Goal: Transaction & Acquisition: Purchase product/service

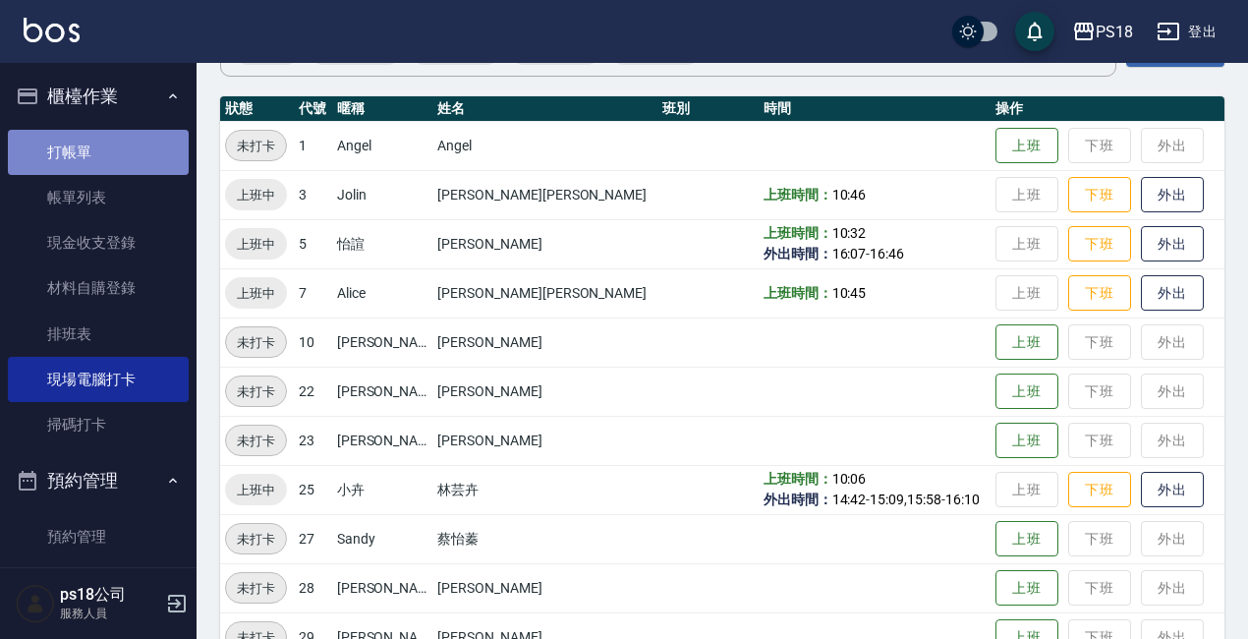
click at [126, 136] on link "打帳單" at bounding box center [98, 152] width 181 height 45
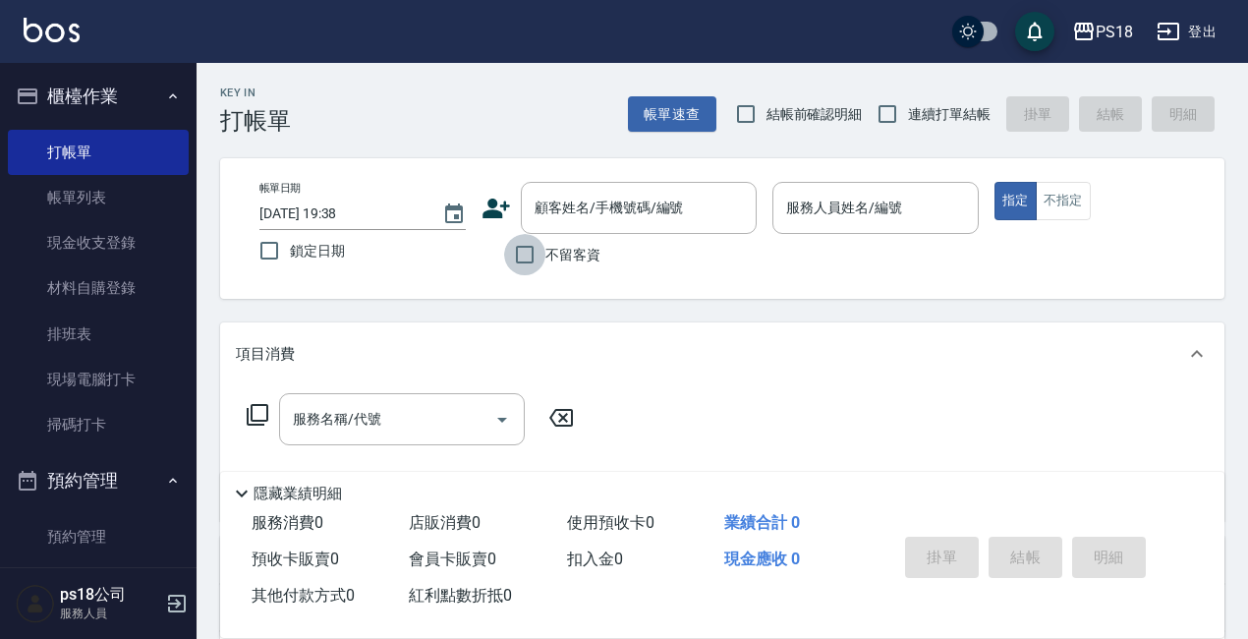
click at [520, 257] on input "不留客資" at bounding box center [524, 254] width 41 height 41
checkbox input "true"
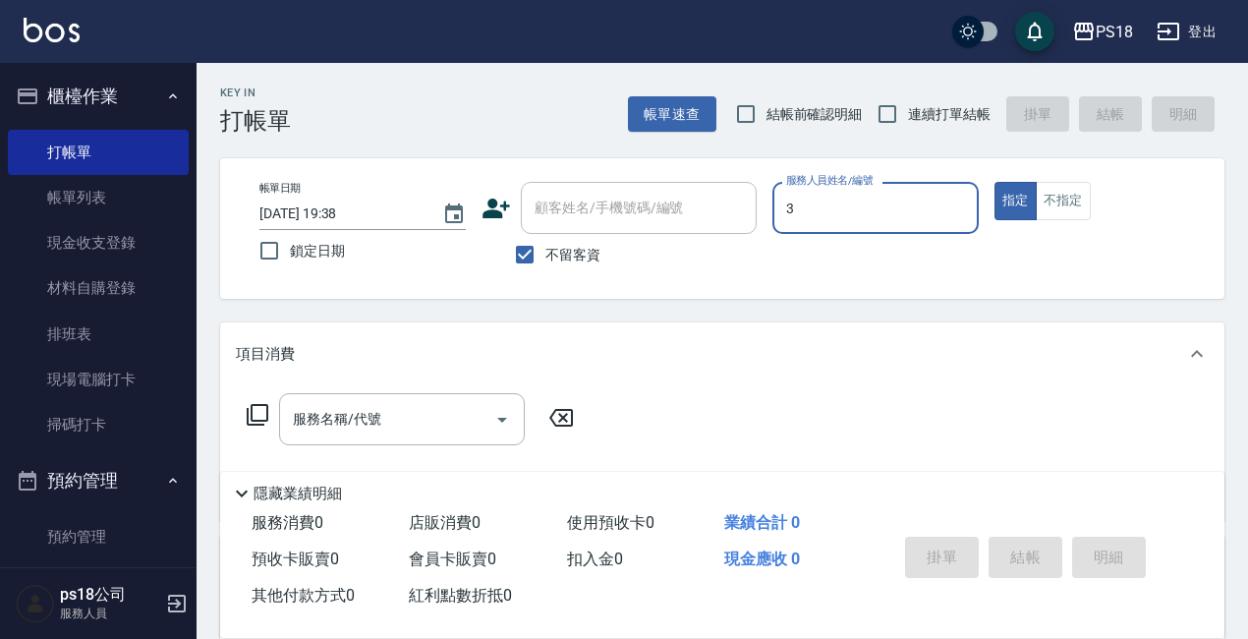
type input "3"
type button "true"
type input "Jolin-3"
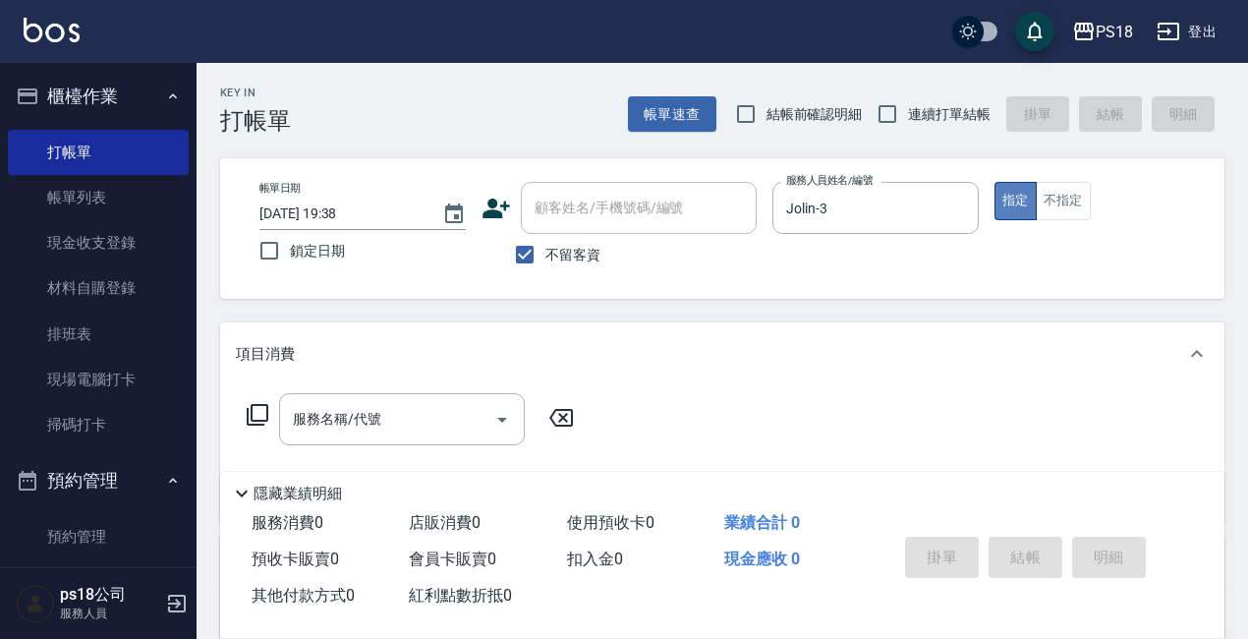
click at [1019, 202] on button "指定" at bounding box center [1015, 201] width 42 height 38
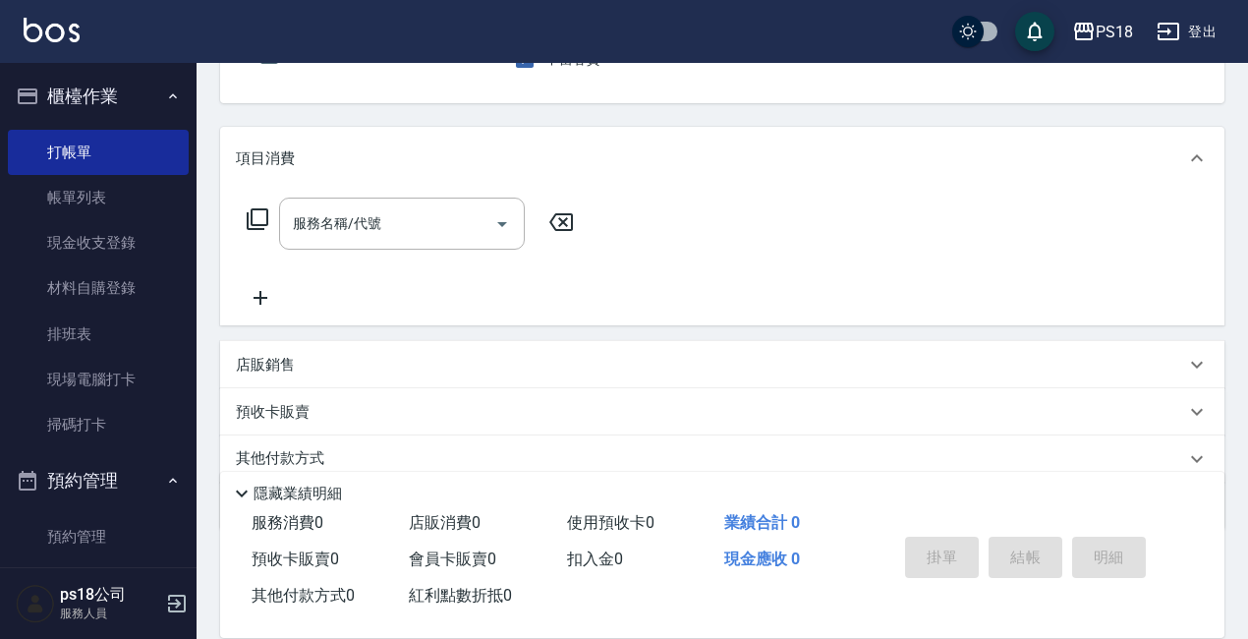
scroll to position [196, 0]
click at [257, 217] on icon at bounding box center [258, 218] width 24 height 24
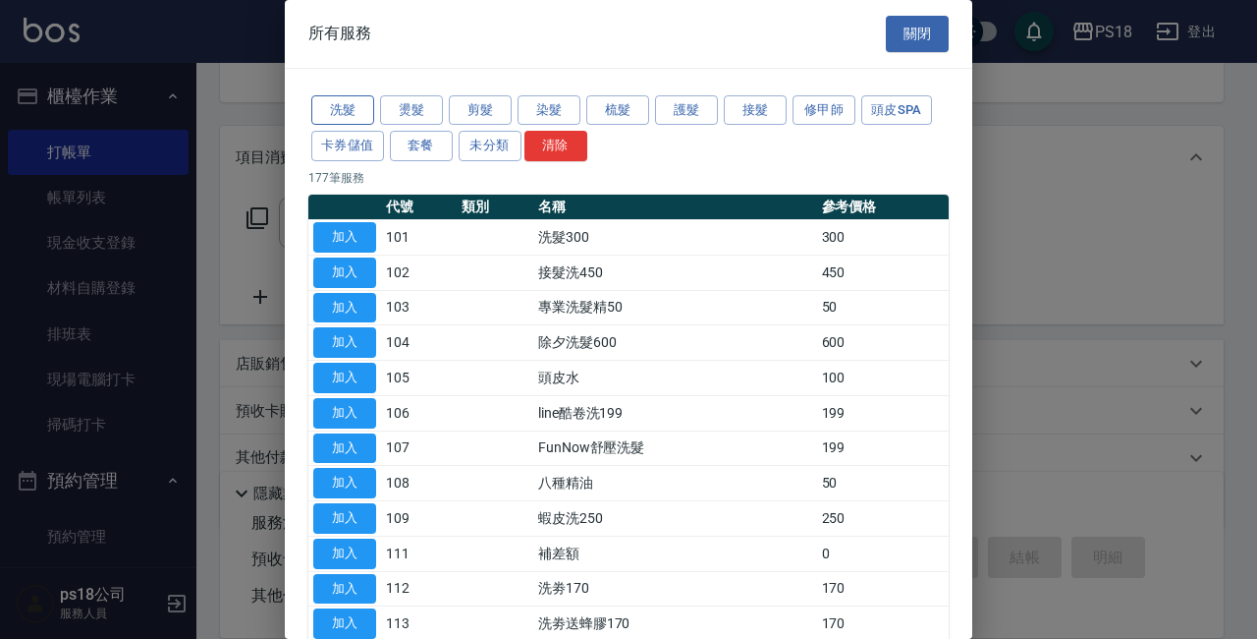
click at [348, 104] on button "洗髮" at bounding box center [342, 110] width 63 height 30
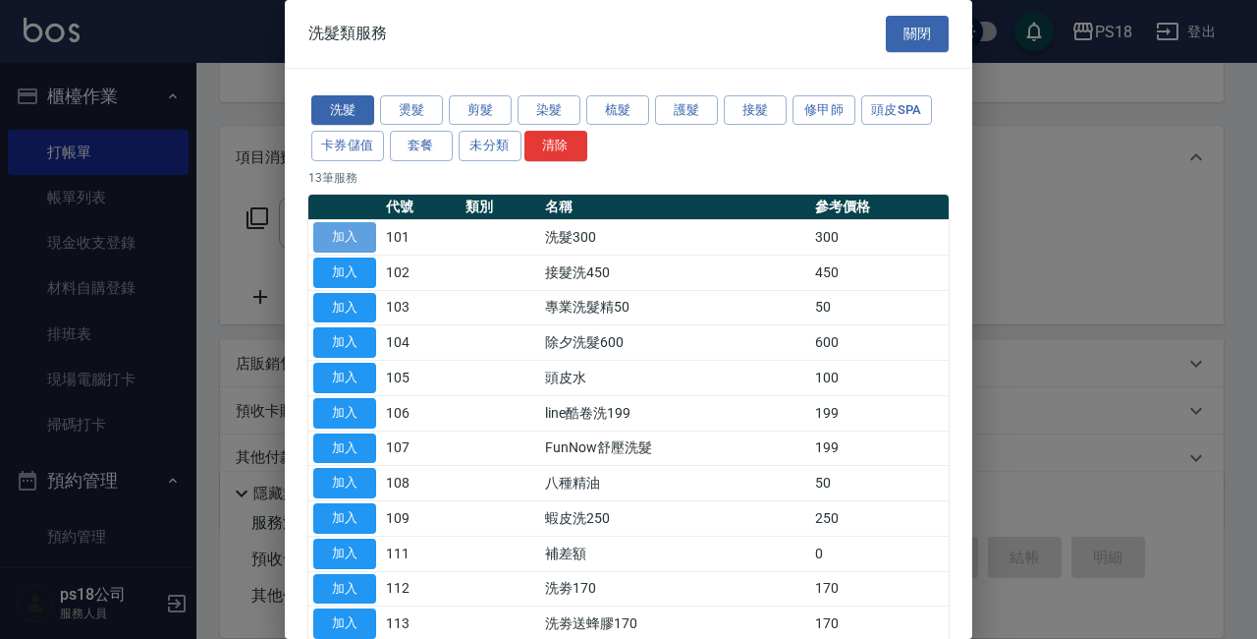
click at [340, 231] on button "加入" at bounding box center [344, 237] width 63 height 30
type input "洗髮300(101)"
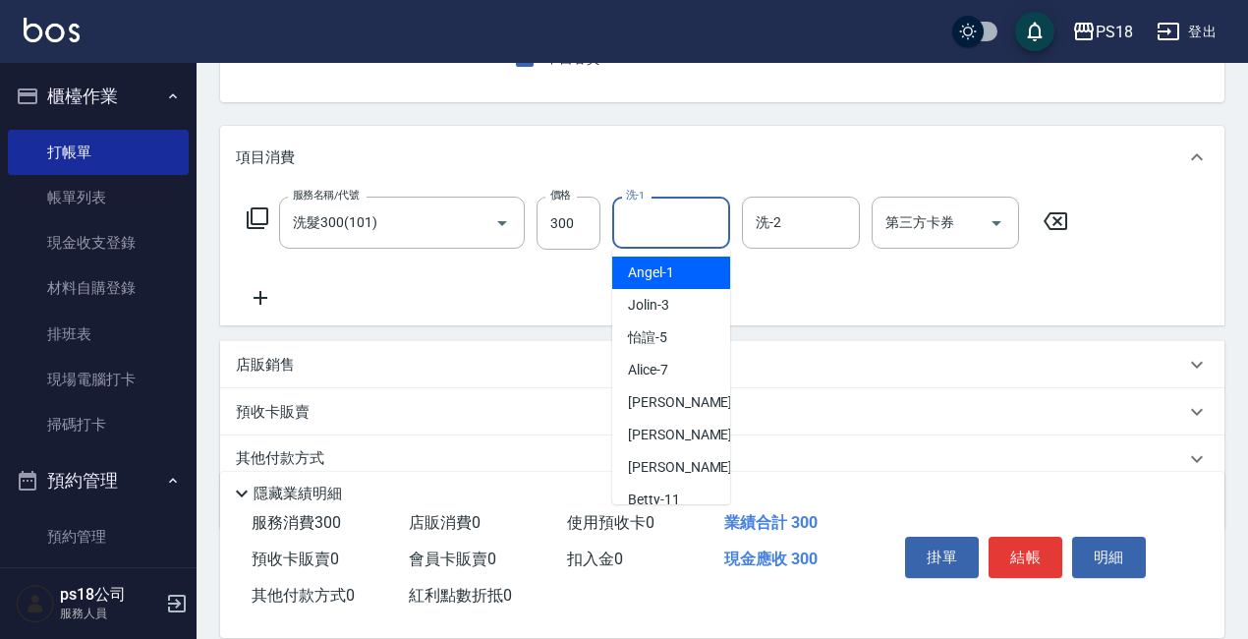
click at [673, 225] on input "洗-1" at bounding box center [671, 222] width 100 height 34
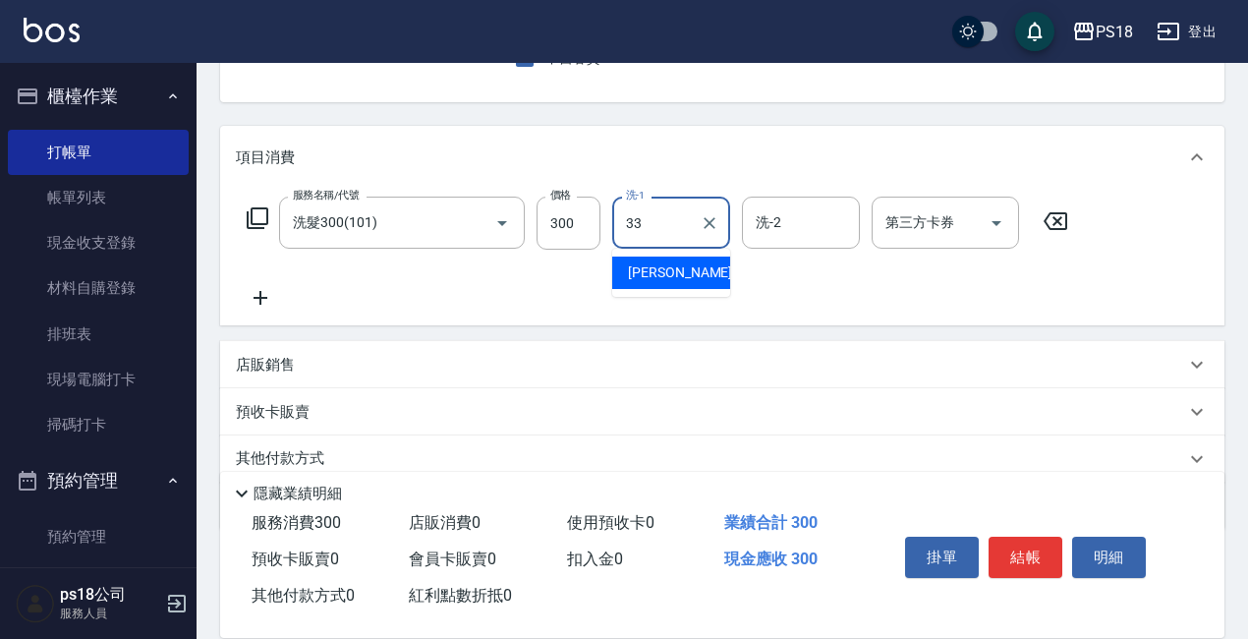
type input "李羽忻-33"
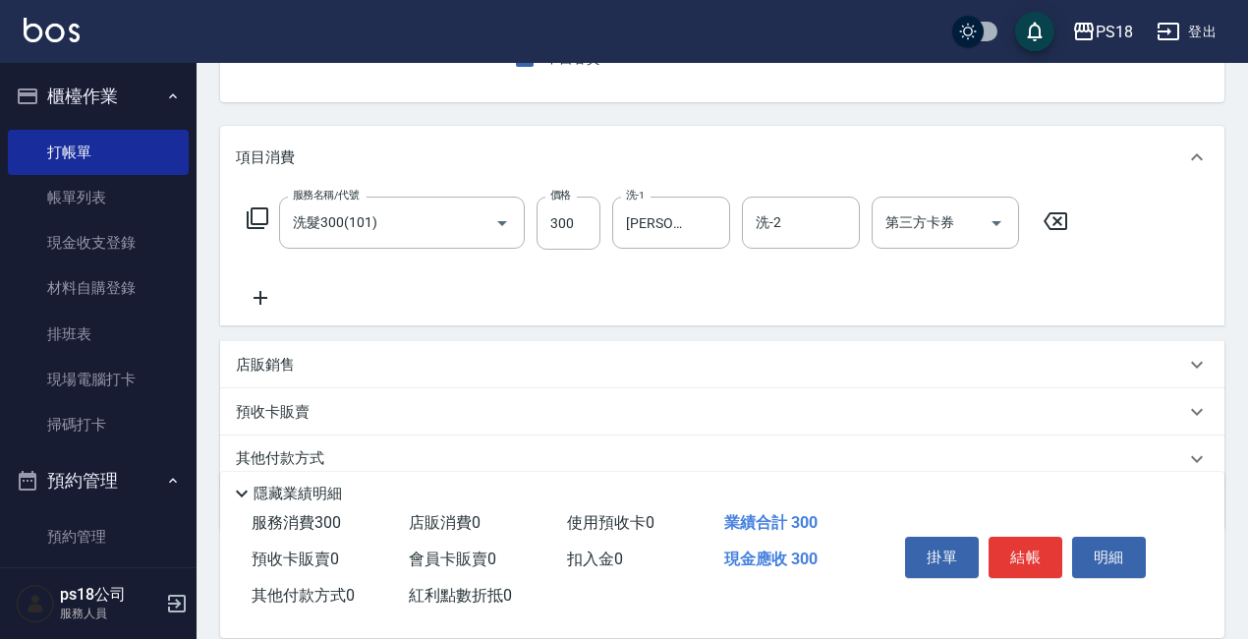
click at [252, 223] on icon at bounding box center [258, 218] width 24 height 24
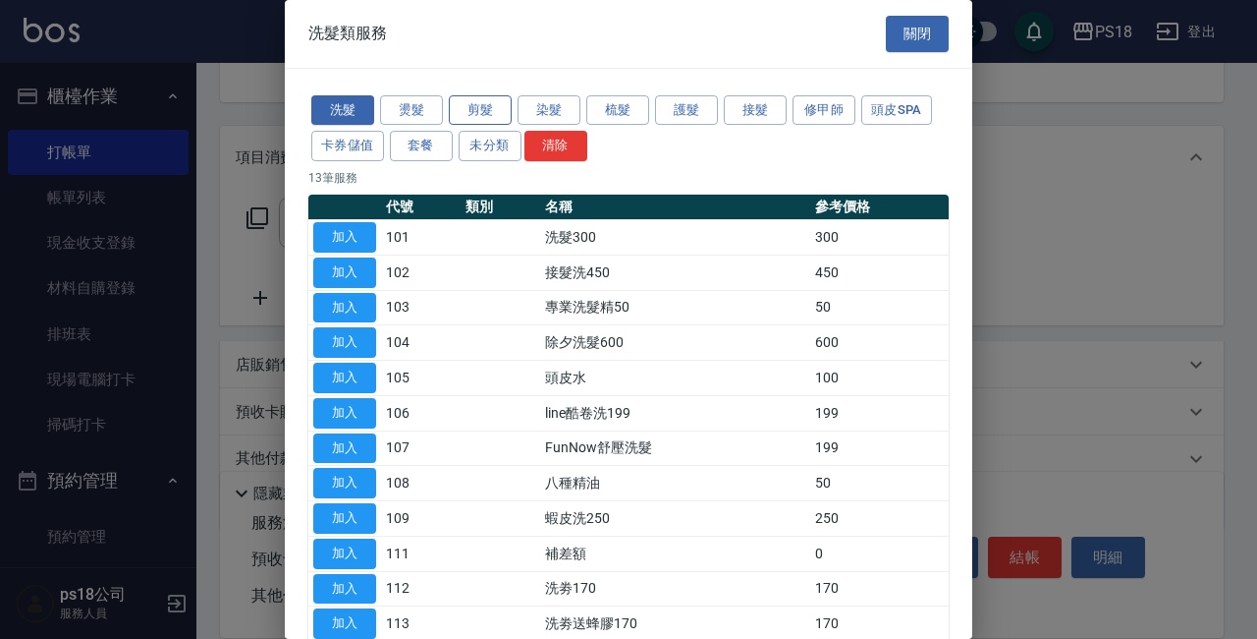
click at [478, 97] on button "剪髮" at bounding box center [480, 110] width 63 height 30
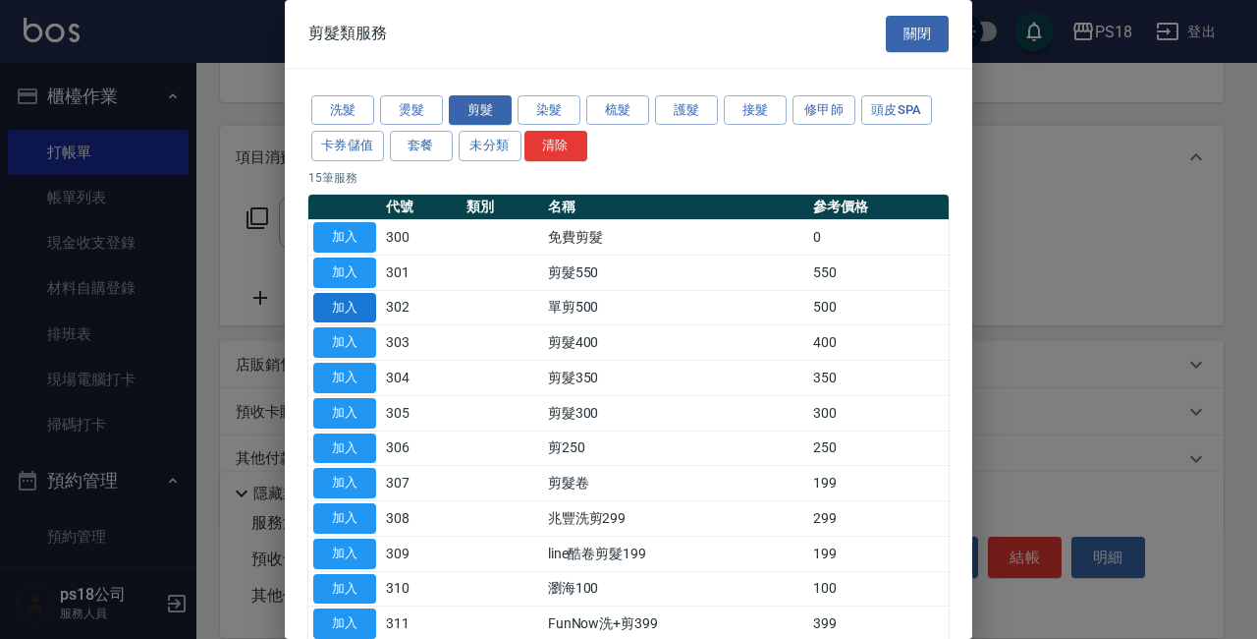
drag, startPoint x: 357, startPoint y: 307, endPoint x: 370, endPoint y: 308, distance: 13.8
click at [358, 308] on button "加入" at bounding box center [344, 308] width 63 height 30
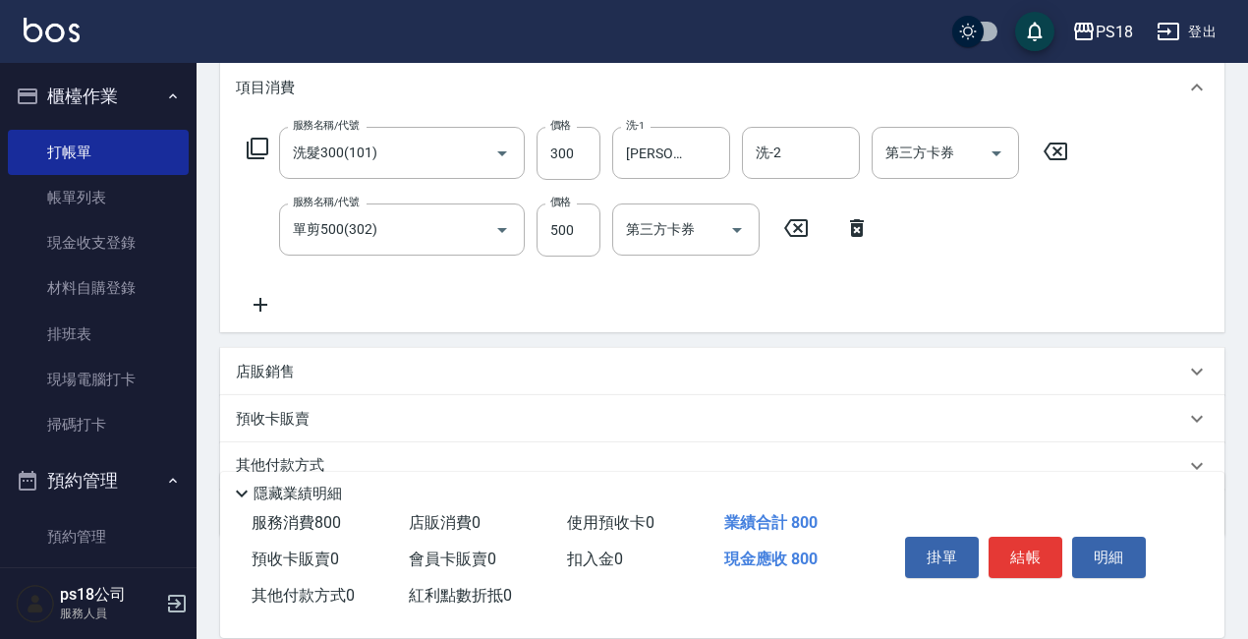
scroll to position [353, 0]
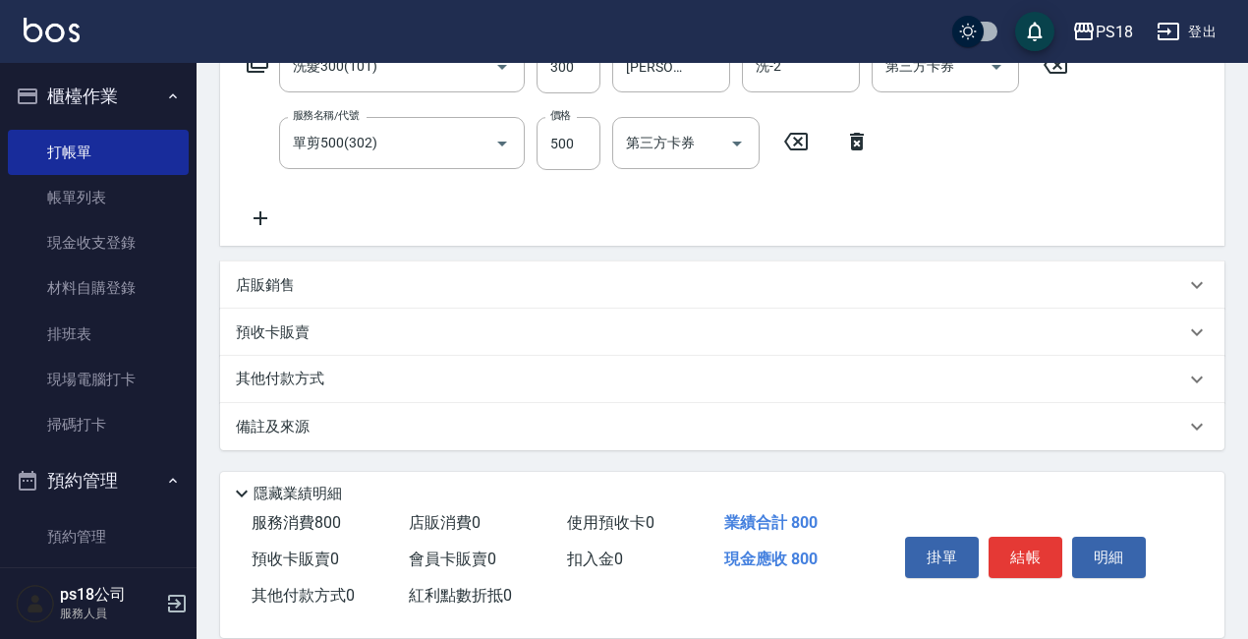
click at [415, 433] on div "備註及來源" at bounding box center [710, 427] width 949 height 21
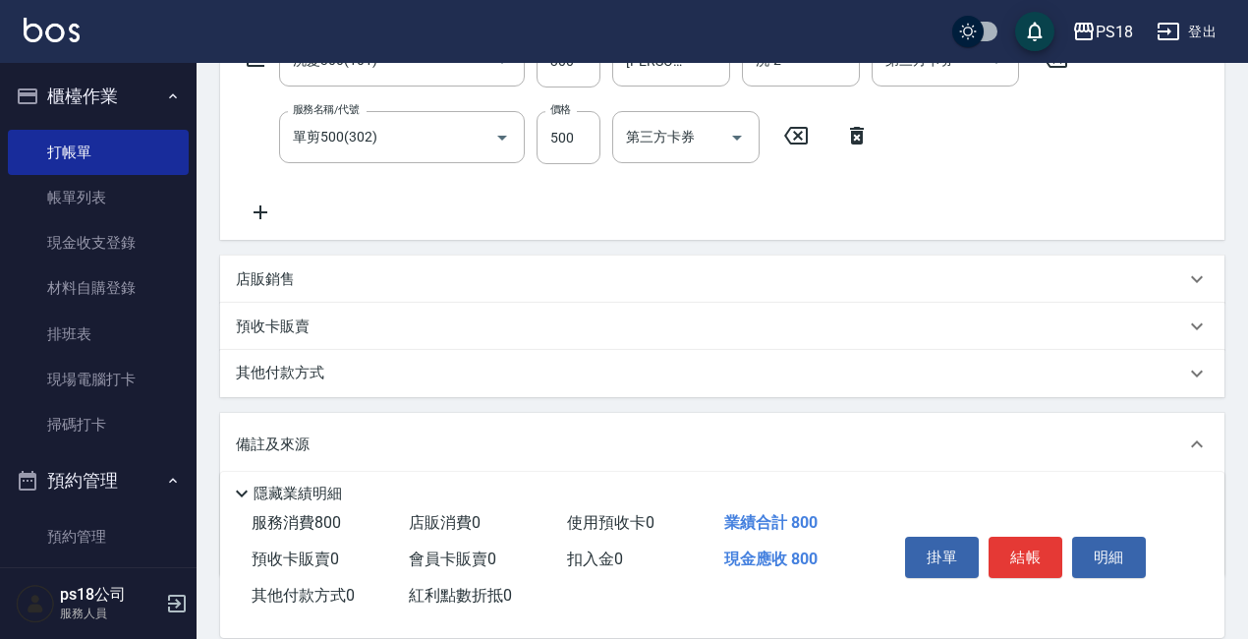
scroll to position [485, 0]
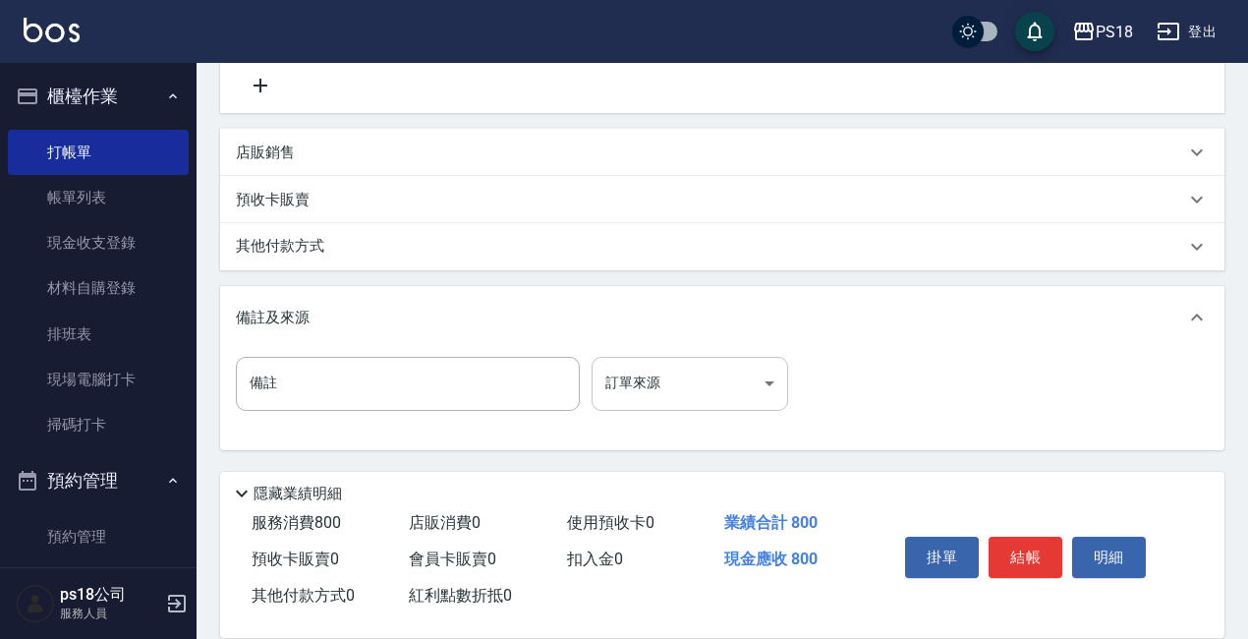
click at [650, 390] on body "PS18 登出 櫃檯作業 打帳單 帳單列表 現金收支登錄 材料自購登錄 排班表 現場電腦打卡 掃碼打卡 預約管理 預約管理 單日預約紀錄 單週預約紀錄 報表及…" at bounding box center [624, 77] width 1248 height 1124
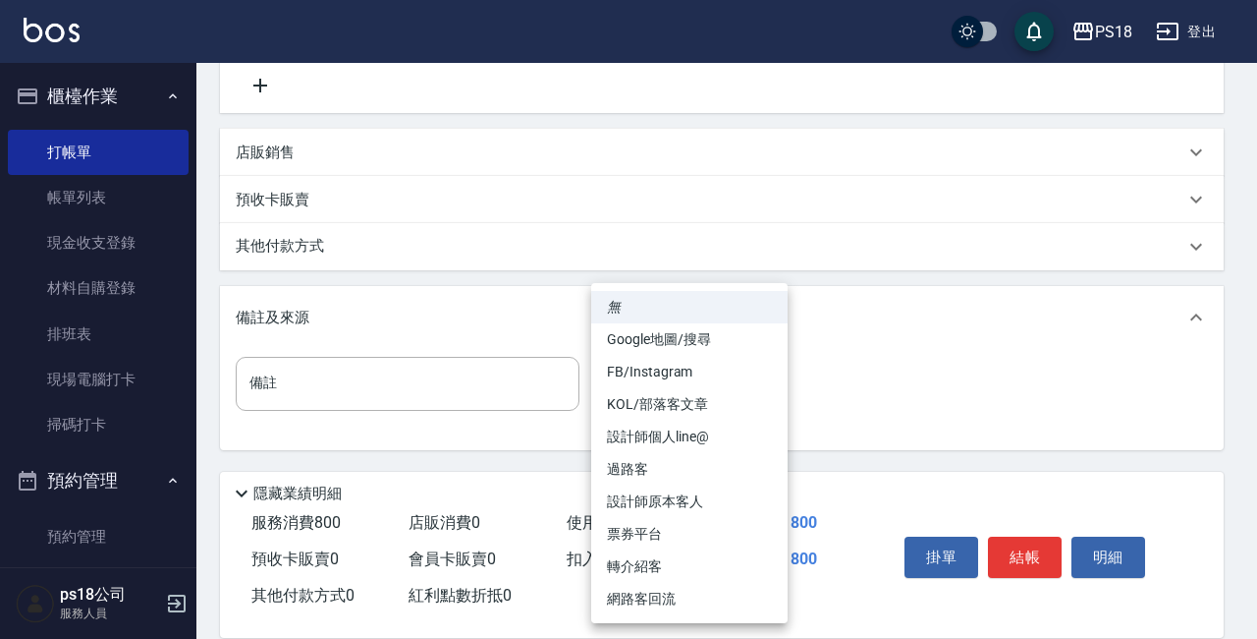
click at [647, 499] on li "設計師原本客人" at bounding box center [689, 501] width 196 height 32
type input "設計師原本客人"
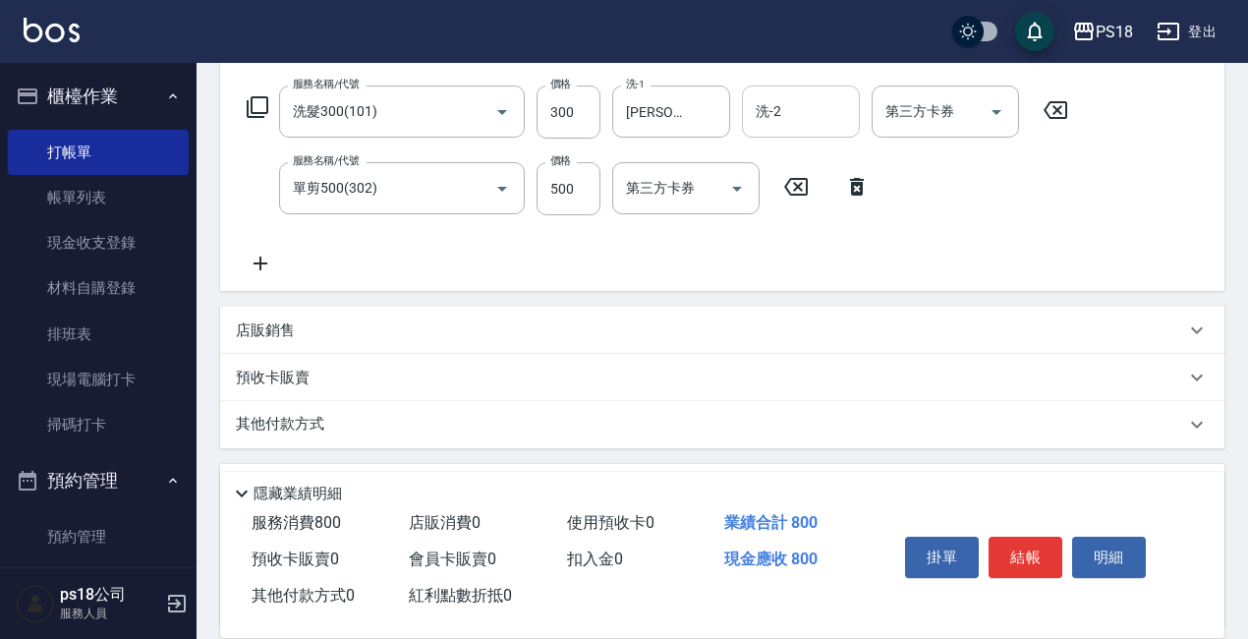
scroll to position [0, 0]
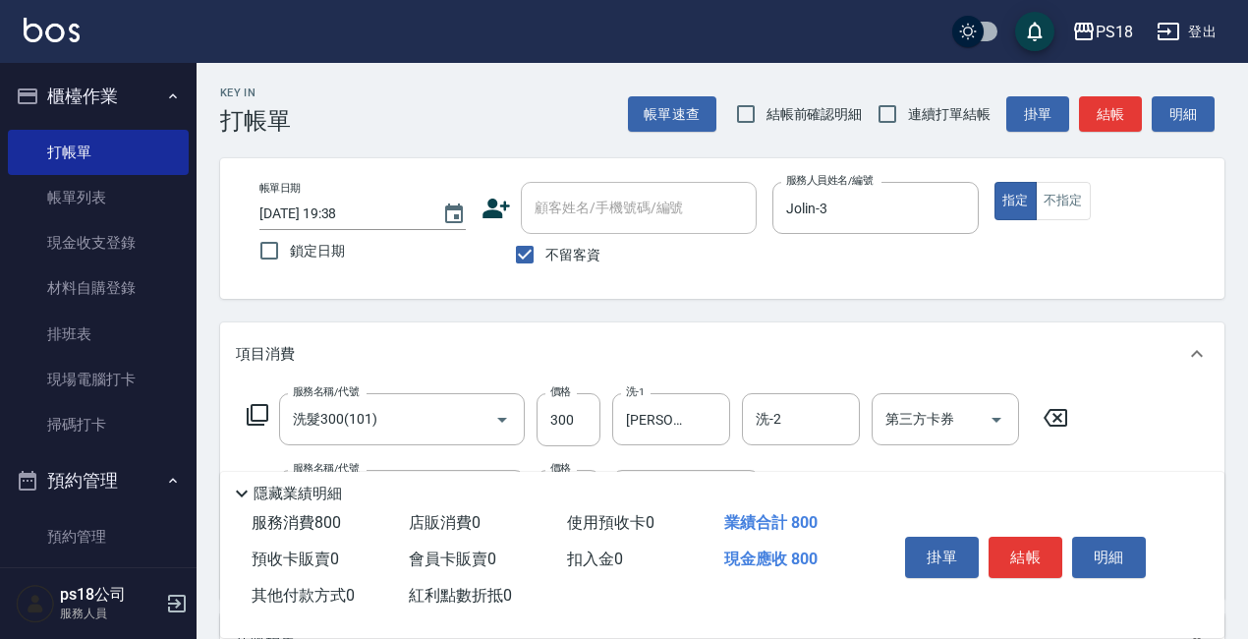
click at [1020, 543] on button "結帳" at bounding box center [1025, 556] width 74 height 41
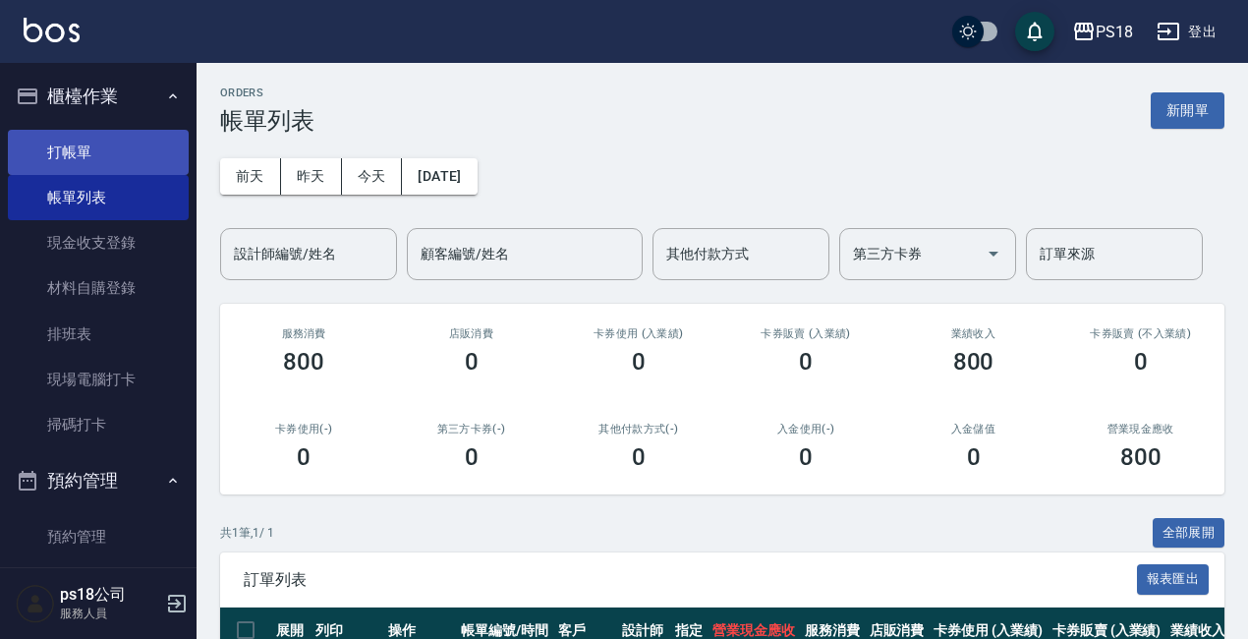
click at [147, 155] on link "打帳單" at bounding box center [98, 152] width 181 height 45
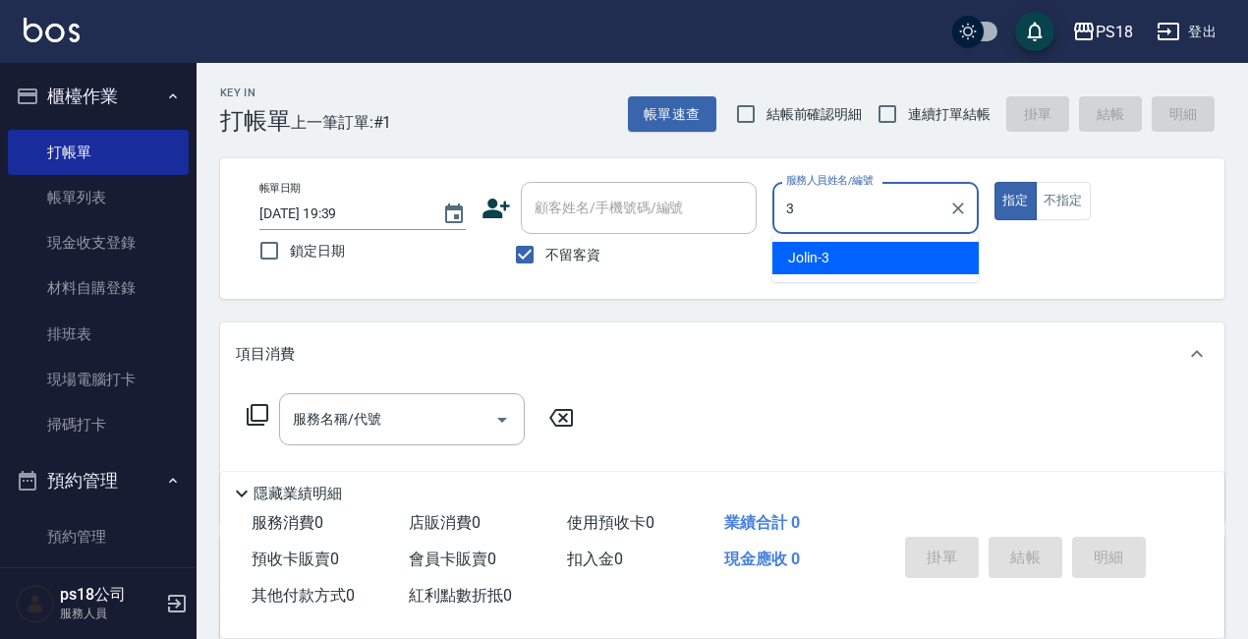
type input "3"
type button "true"
type input "Jolin-3"
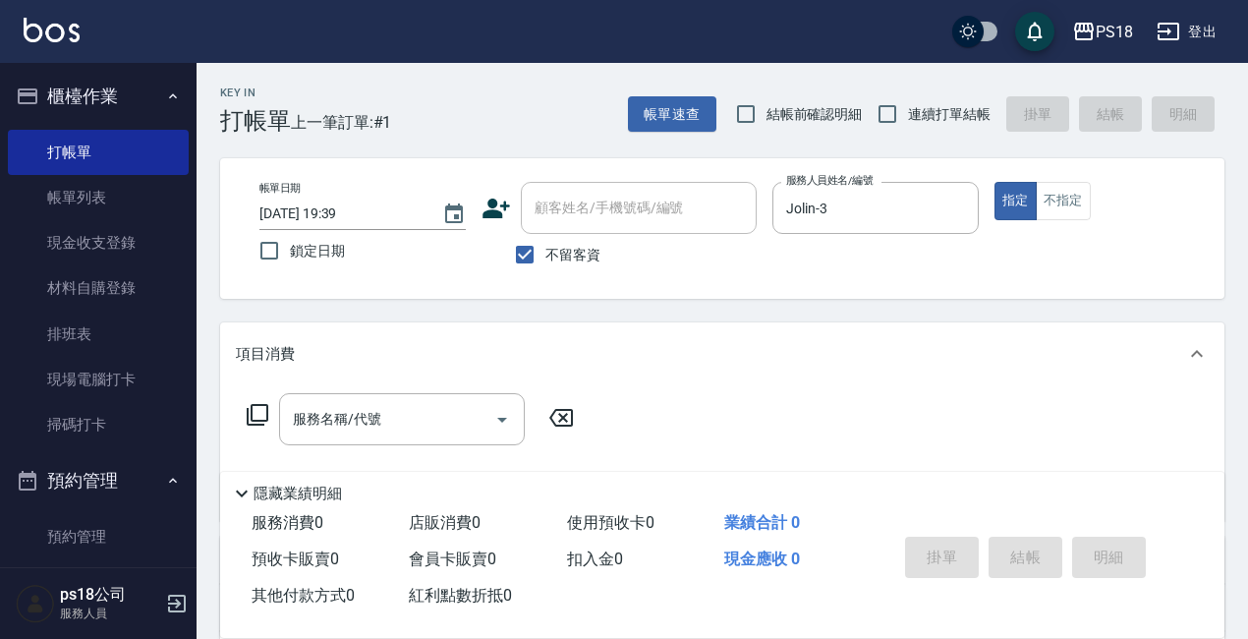
click at [253, 415] on icon at bounding box center [258, 415] width 24 height 24
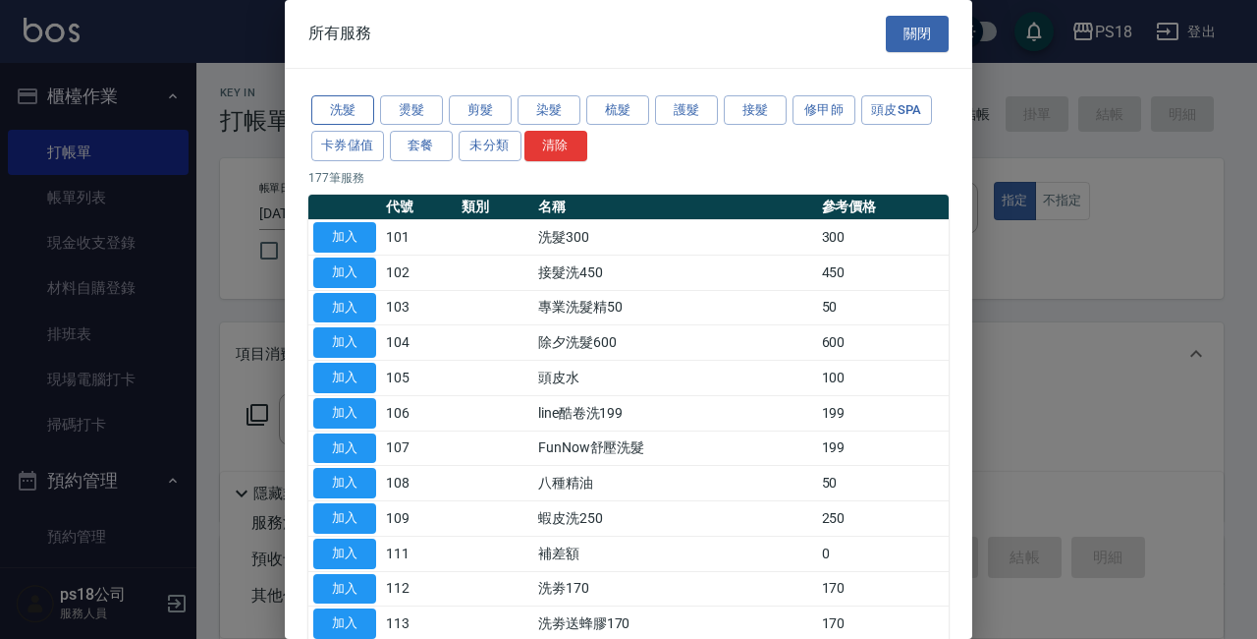
click at [342, 103] on button "洗髮" at bounding box center [342, 110] width 63 height 30
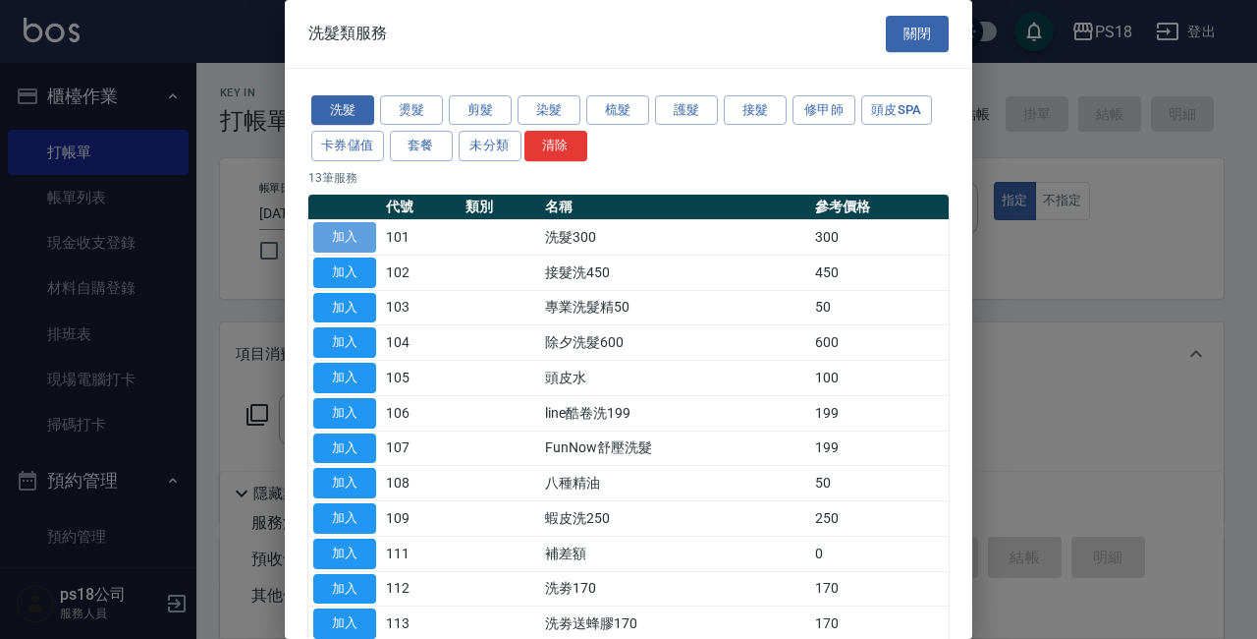
click at [343, 237] on button "加入" at bounding box center [344, 237] width 63 height 30
type input "洗髮300(101)"
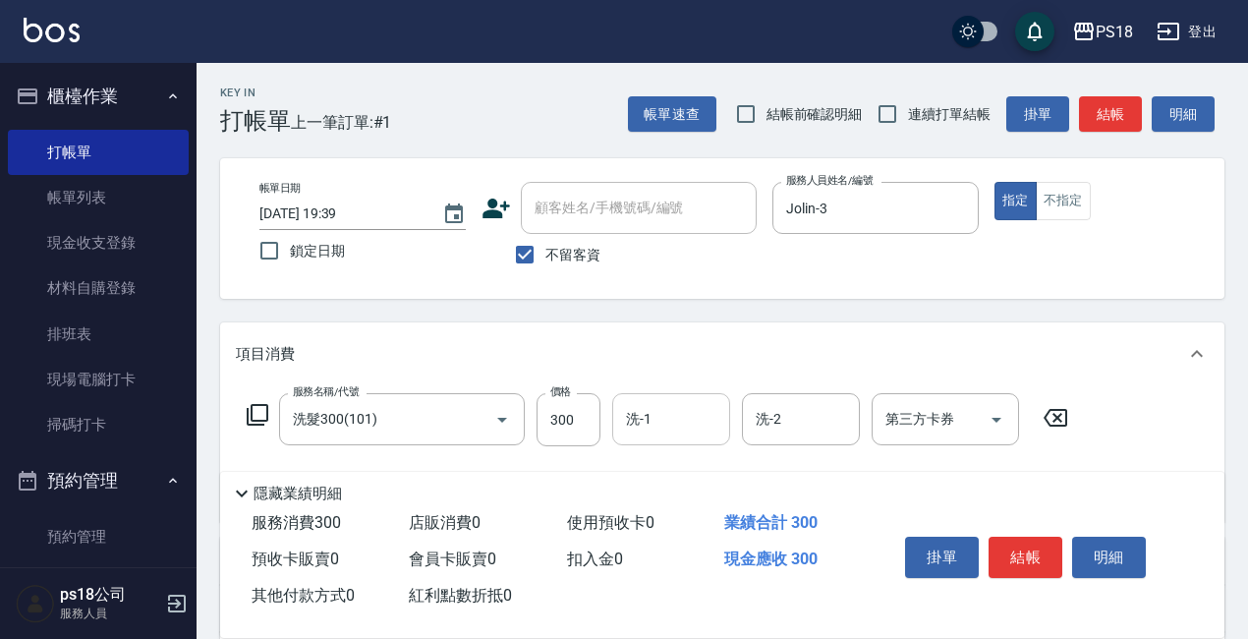
click at [665, 415] on input "洗-1" at bounding box center [671, 419] width 100 height 34
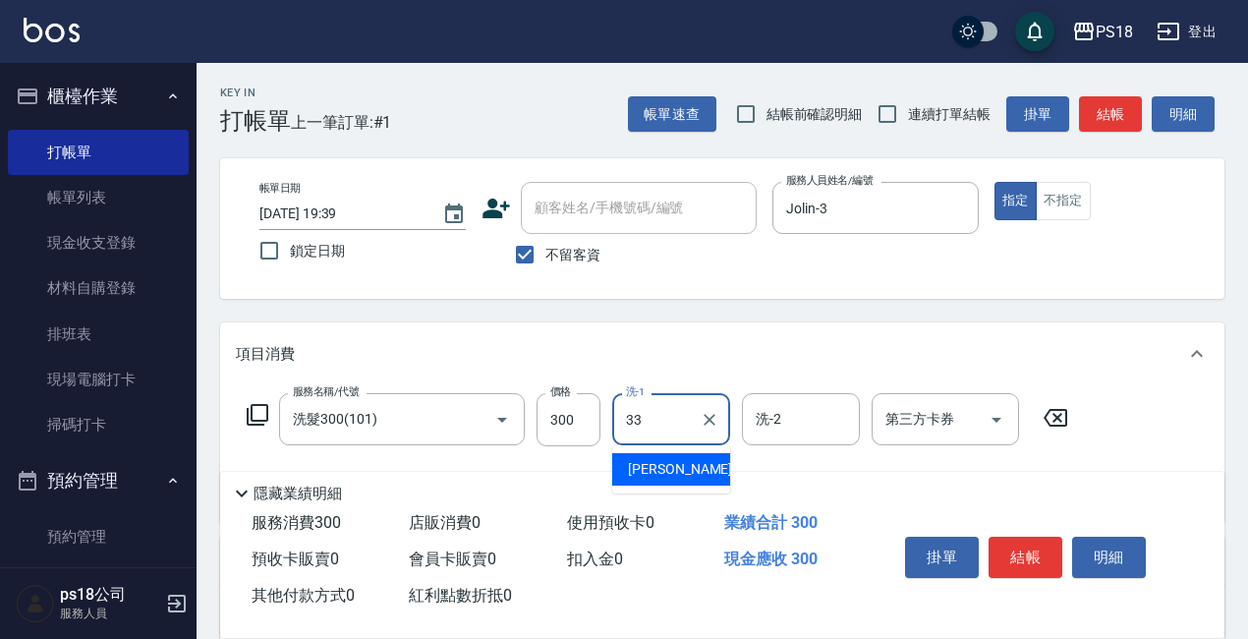
type input "李羽忻-33"
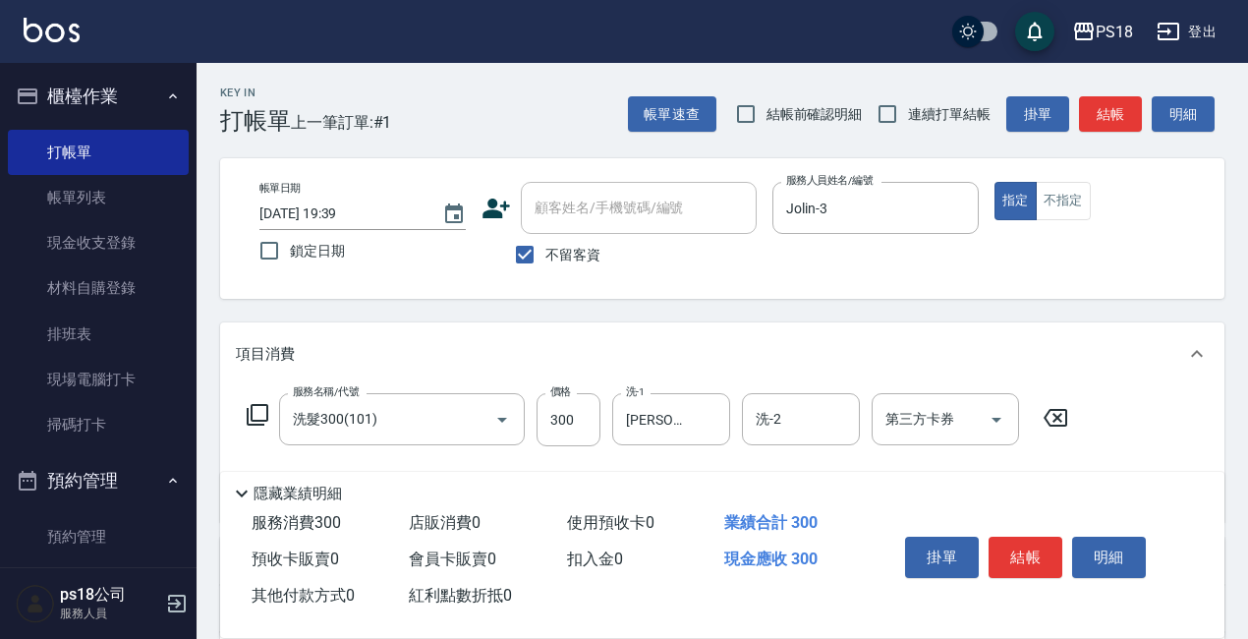
click at [251, 412] on icon at bounding box center [258, 415] width 22 height 22
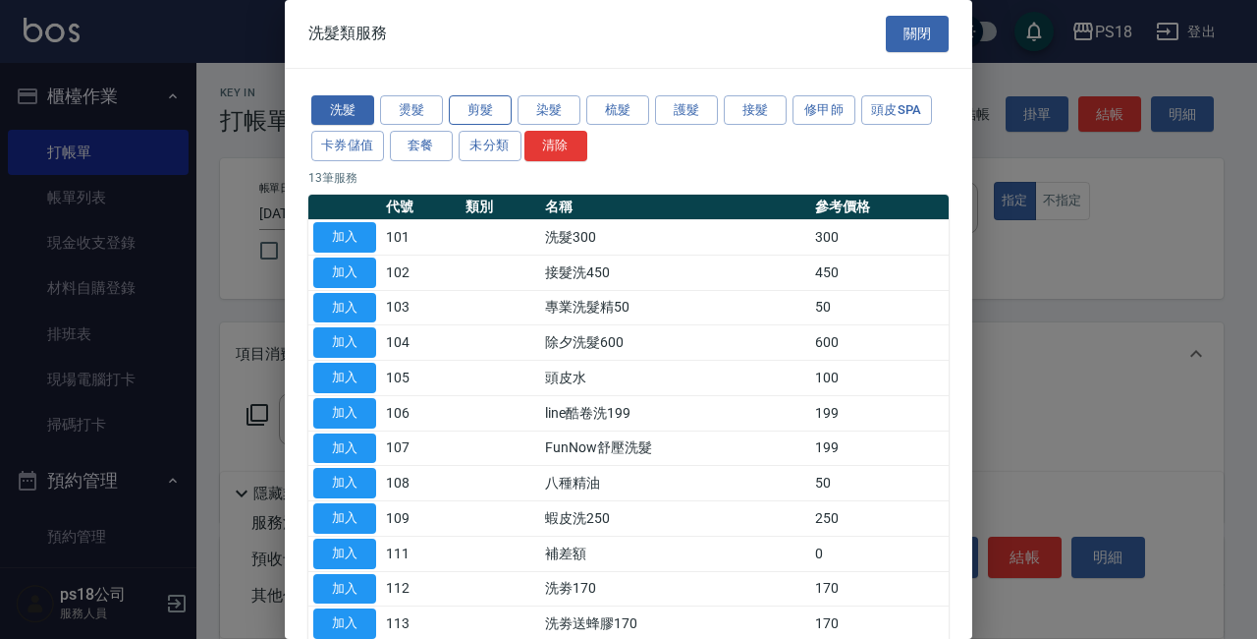
click at [477, 97] on button "剪髮" at bounding box center [480, 110] width 63 height 30
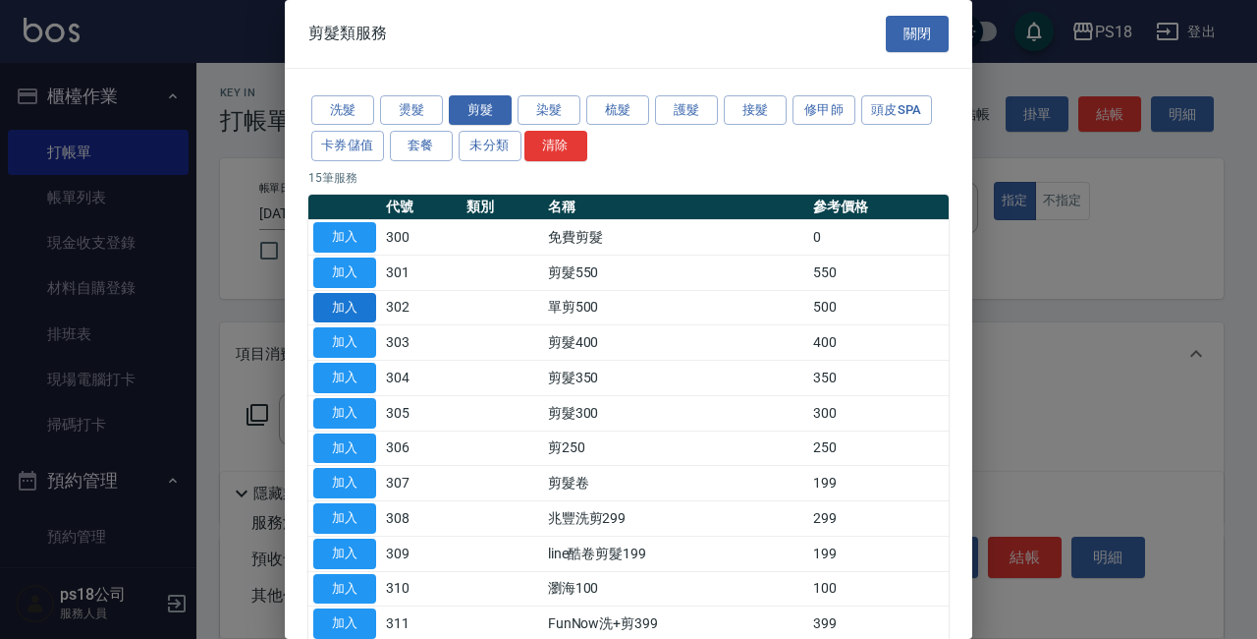
click at [341, 307] on button "加入" at bounding box center [344, 308] width 63 height 30
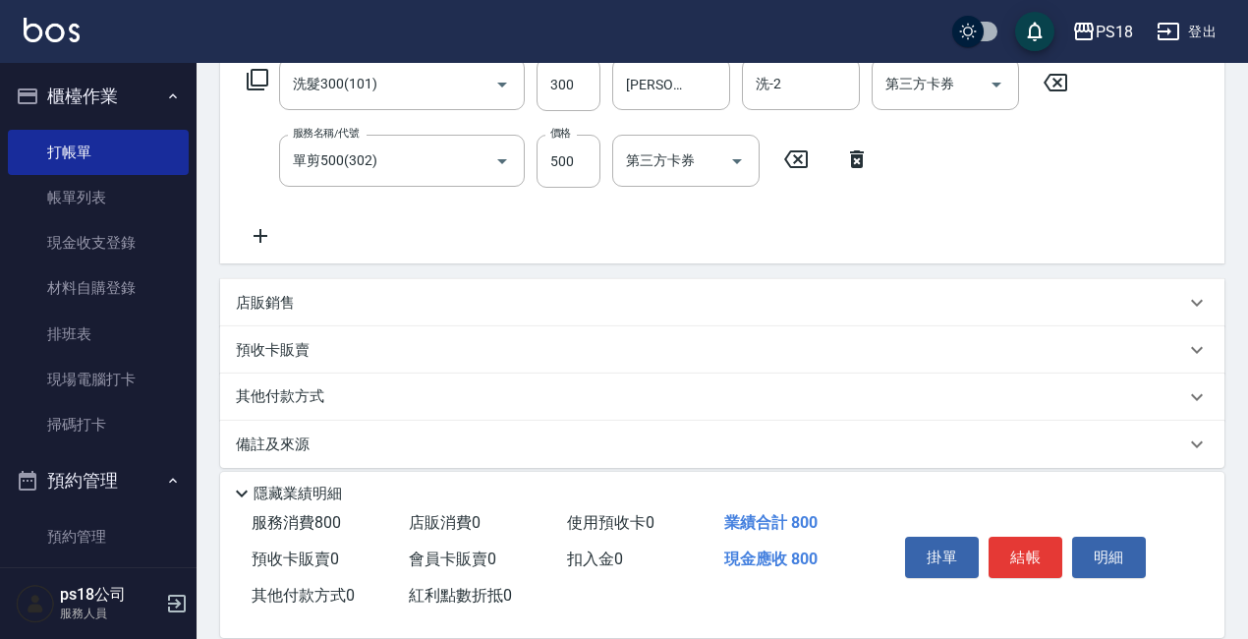
scroll to position [353, 0]
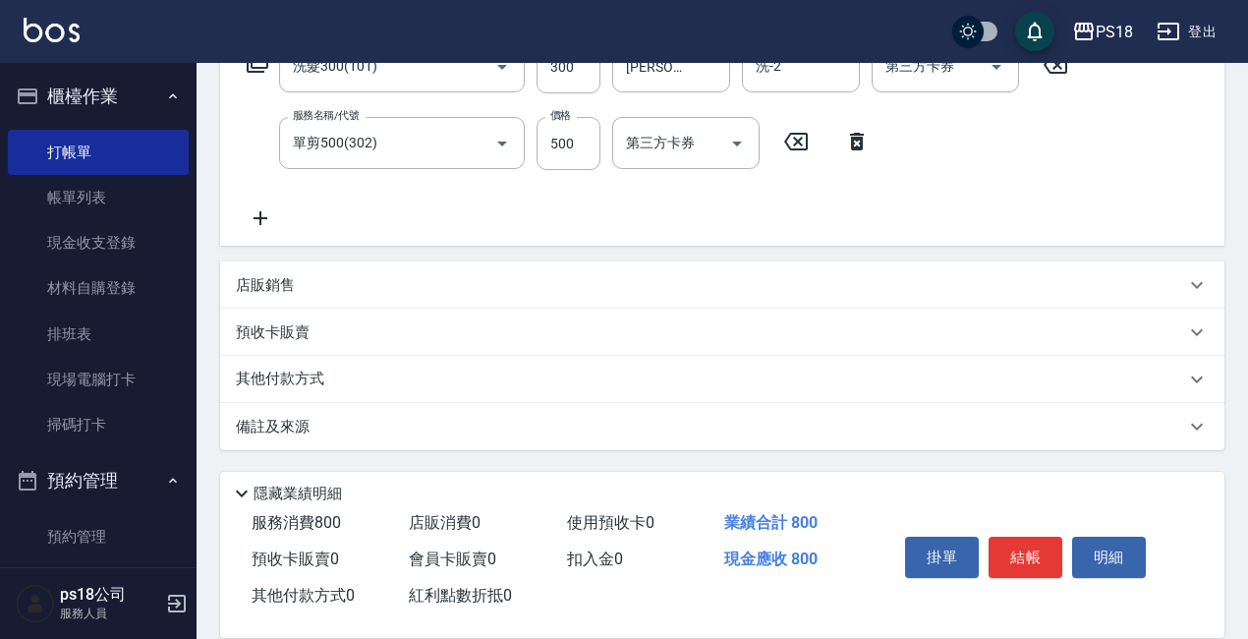
click at [307, 280] on div "店販銷售" at bounding box center [710, 285] width 949 height 21
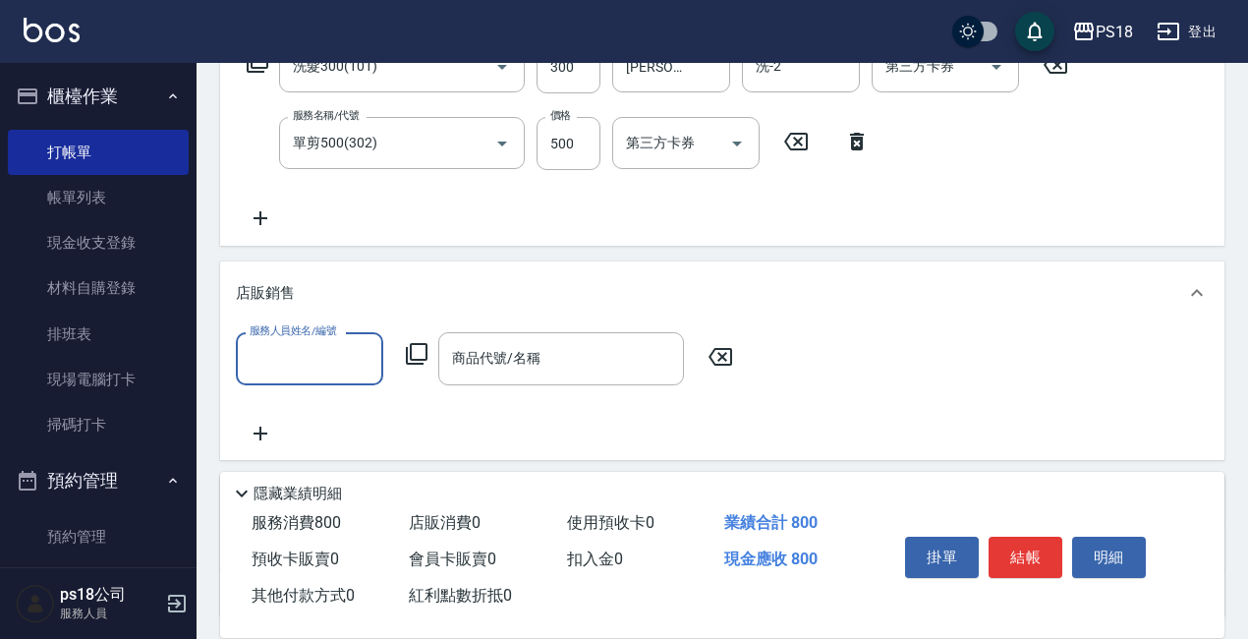
scroll to position [0, 0]
type input "李羽忻-33"
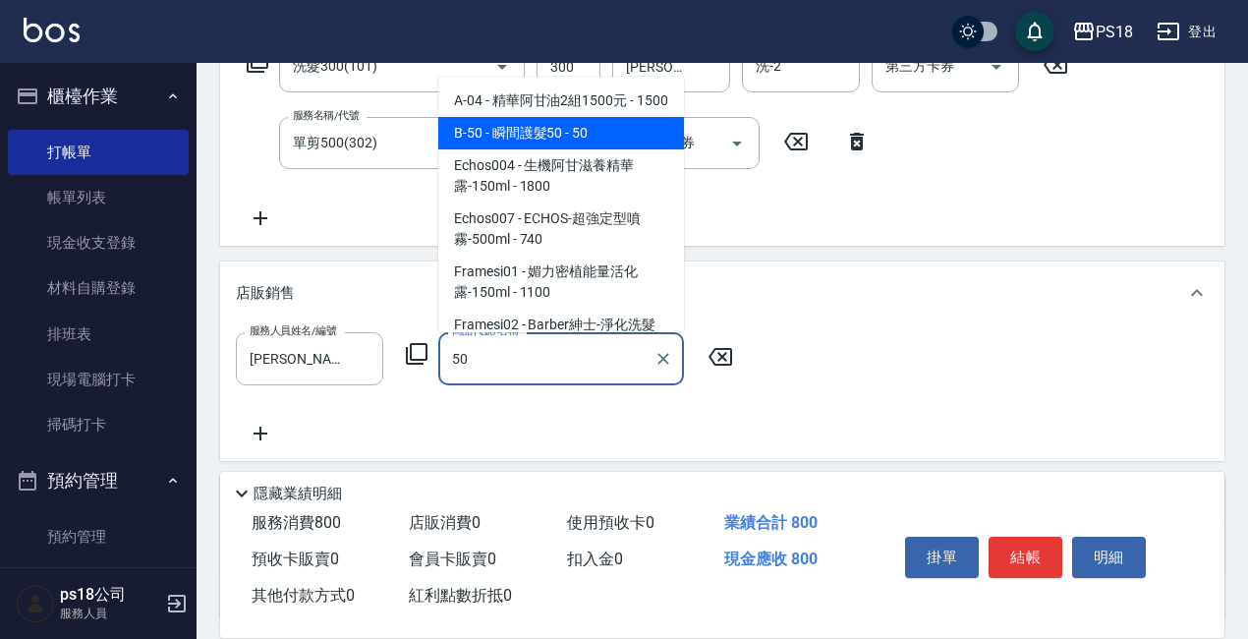
click at [510, 141] on span "B-50 - 瞬間護髮50 - 50" at bounding box center [561, 133] width 246 height 32
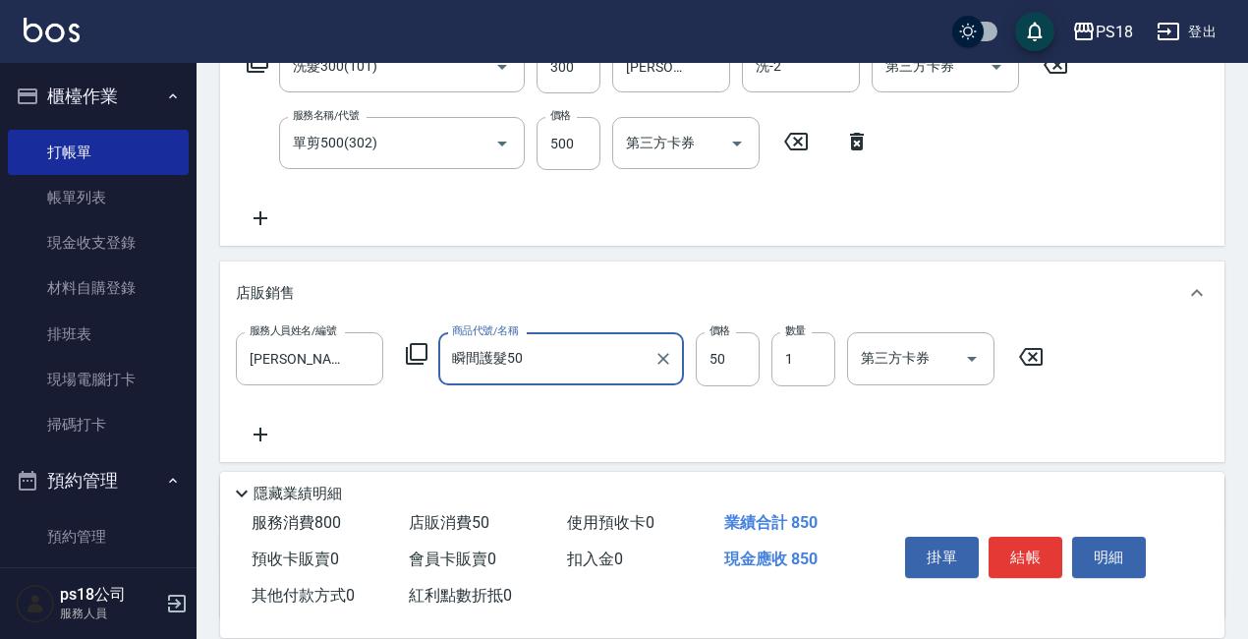
scroll to position [522, 0]
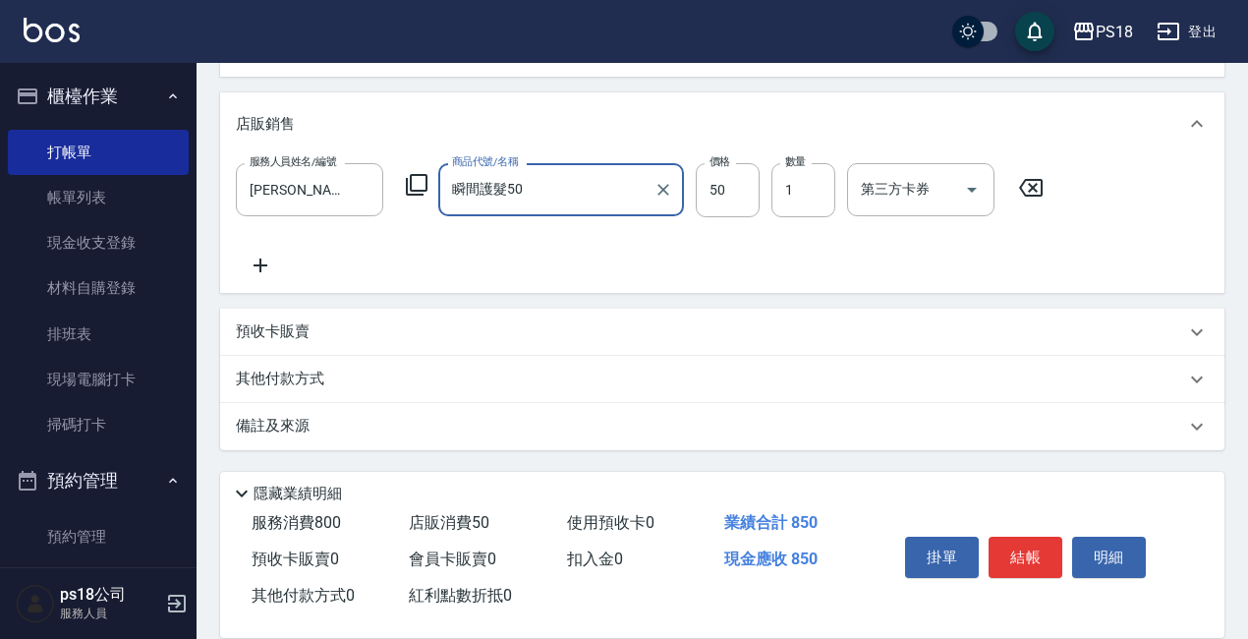
type input "瞬間護髮50"
click at [400, 426] on div "備註及來源" at bounding box center [710, 426] width 949 height 21
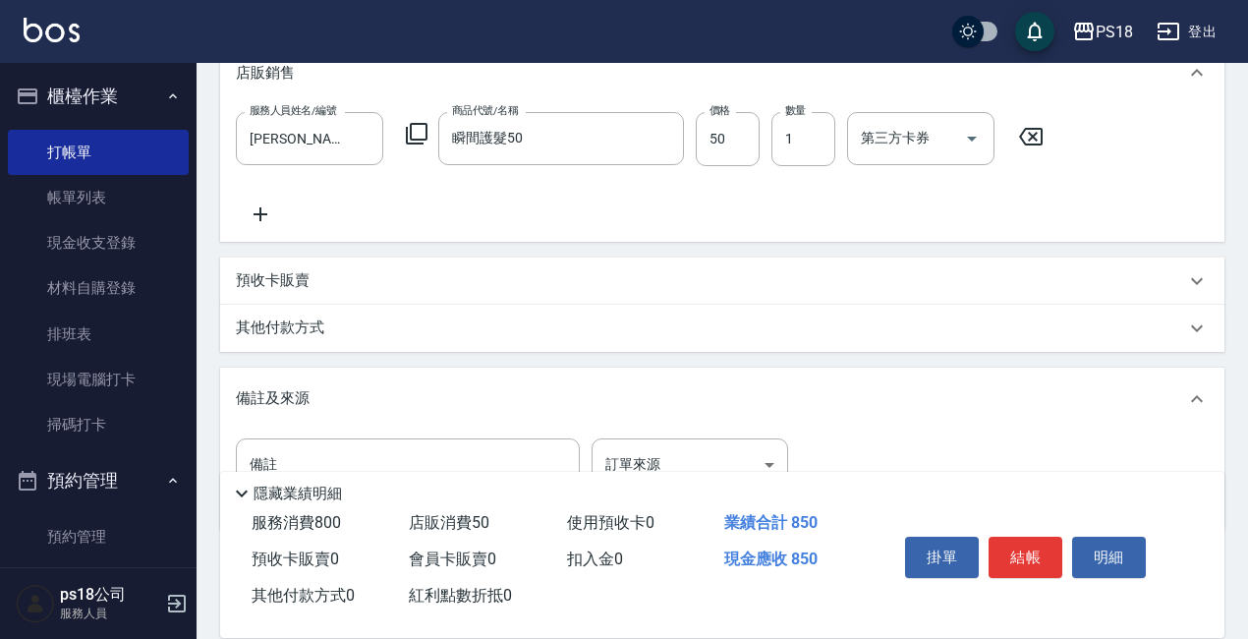
scroll to position [653, 0]
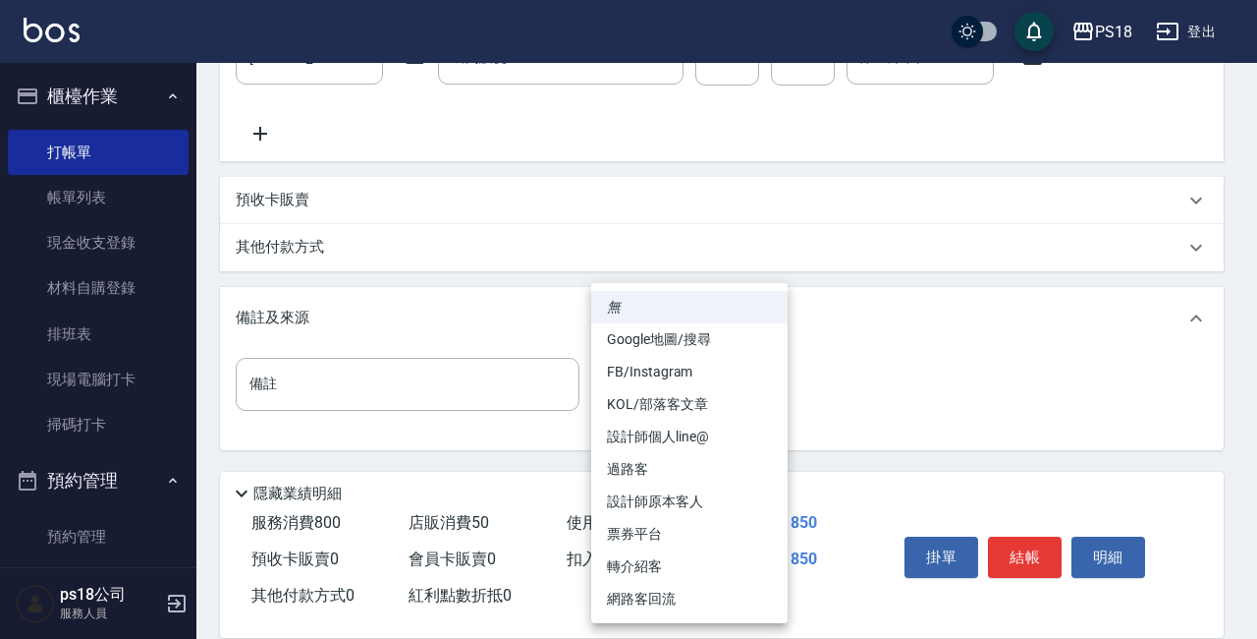
click at [635, 503] on li "設計師原本客人" at bounding box center [689, 501] width 196 height 32
type input "設計師原本客人"
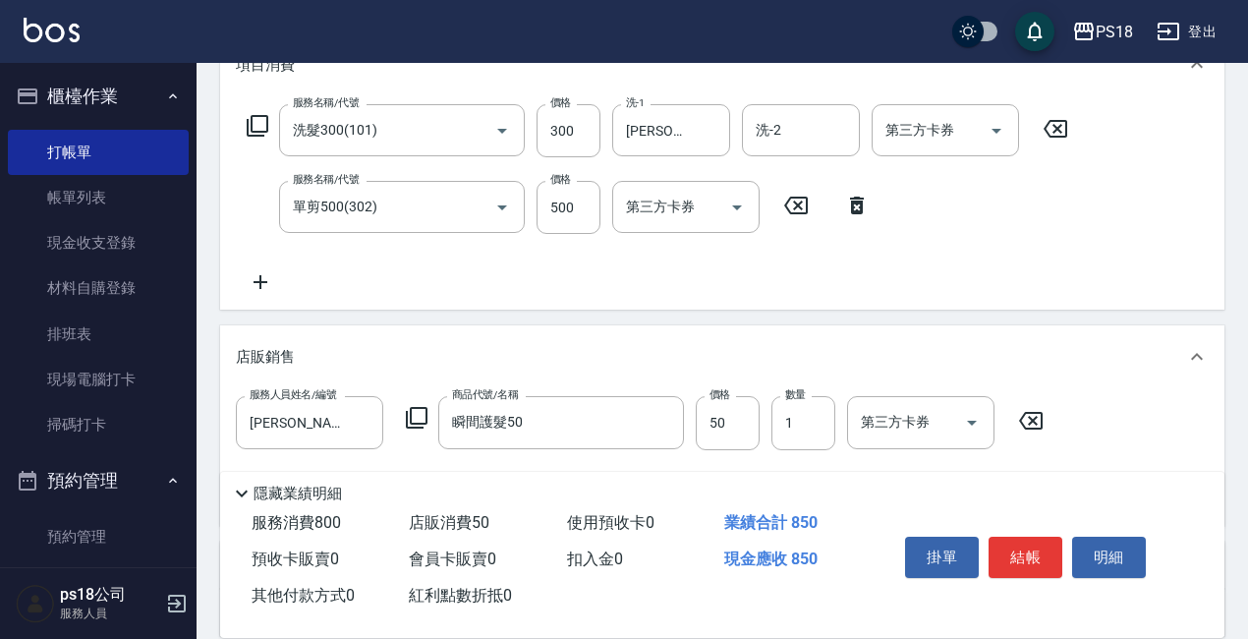
scroll to position [295, 0]
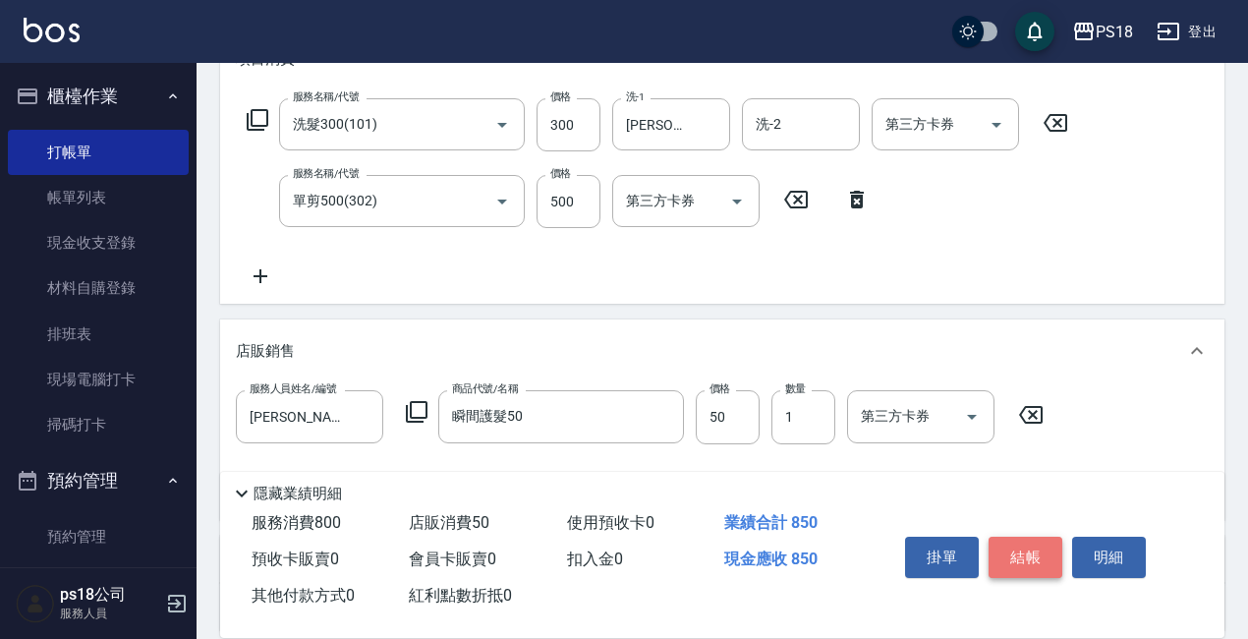
click at [1020, 551] on button "結帳" at bounding box center [1025, 556] width 74 height 41
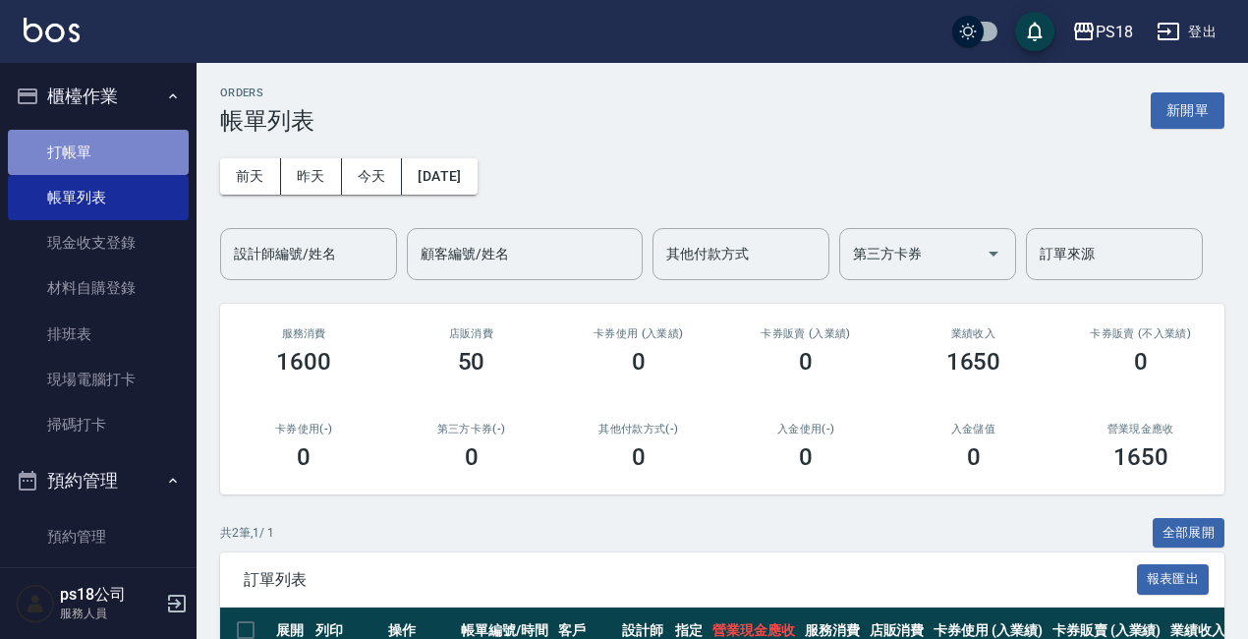
click at [144, 148] on link "打帳單" at bounding box center [98, 152] width 181 height 45
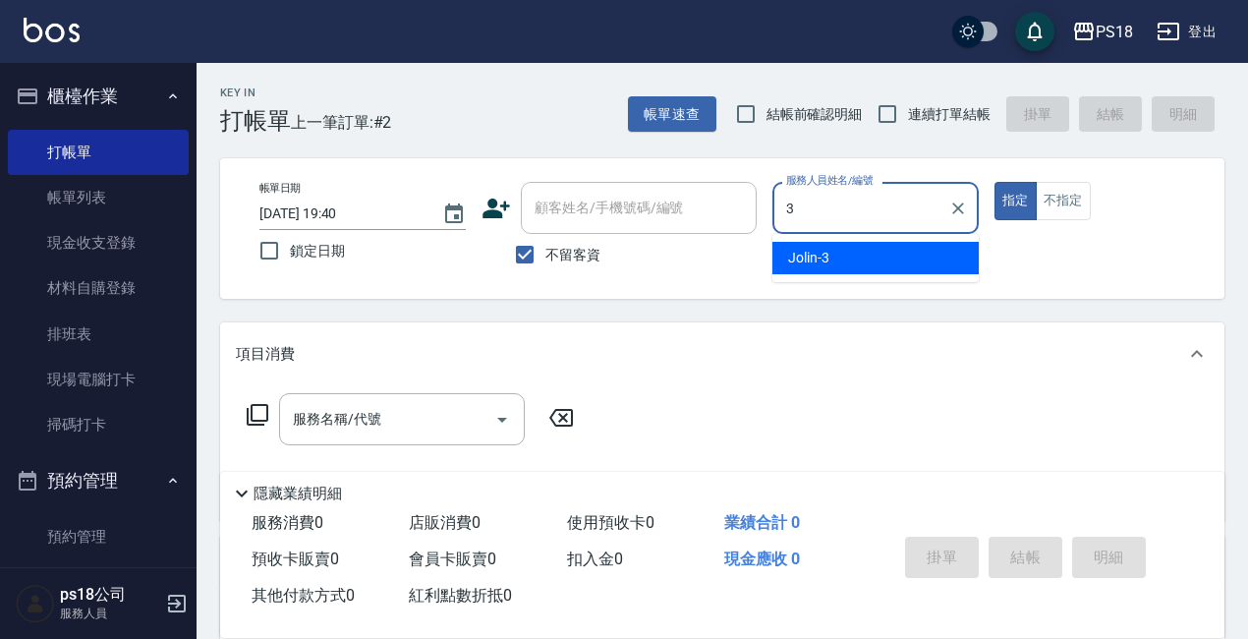
type input "3"
type button "true"
type input "Jolin-3"
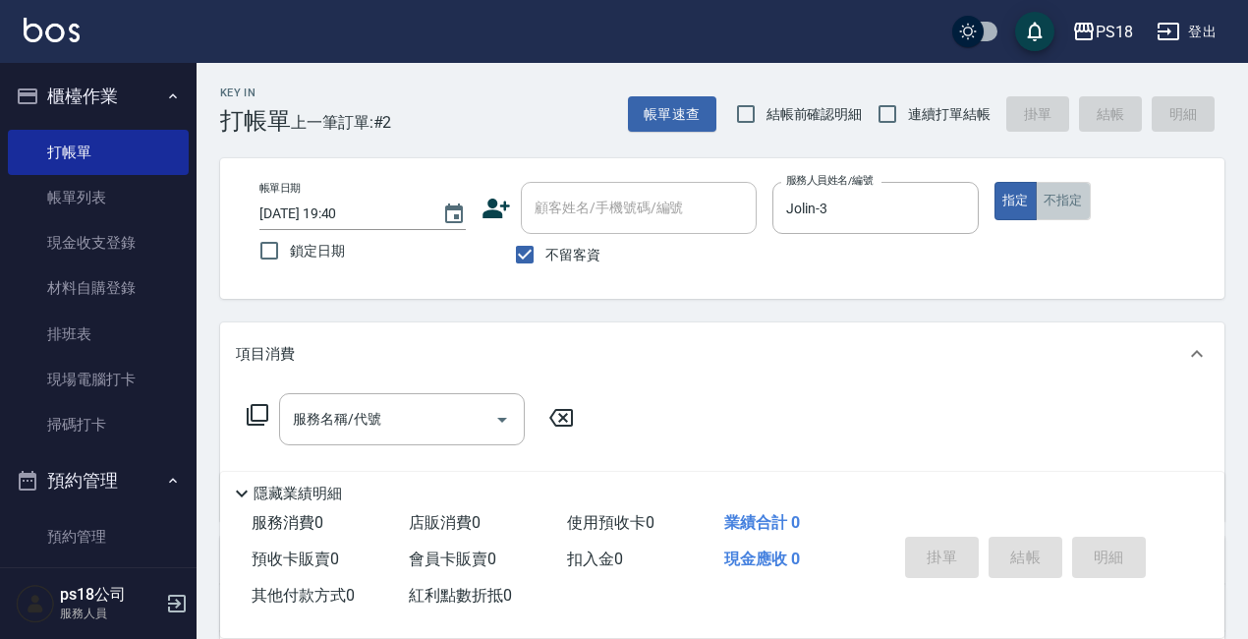
click at [1077, 199] on button "不指定" at bounding box center [1062, 201] width 55 height 38
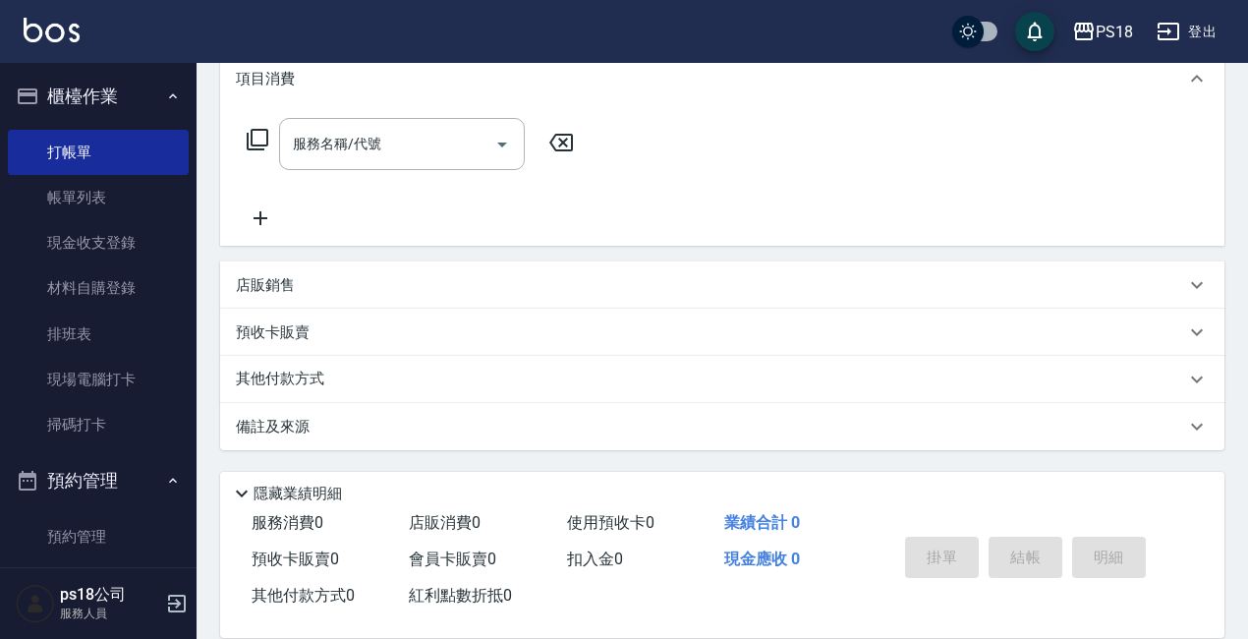
click at [254, 133] on icon at bounding box center [258, 140] width 24 height 24
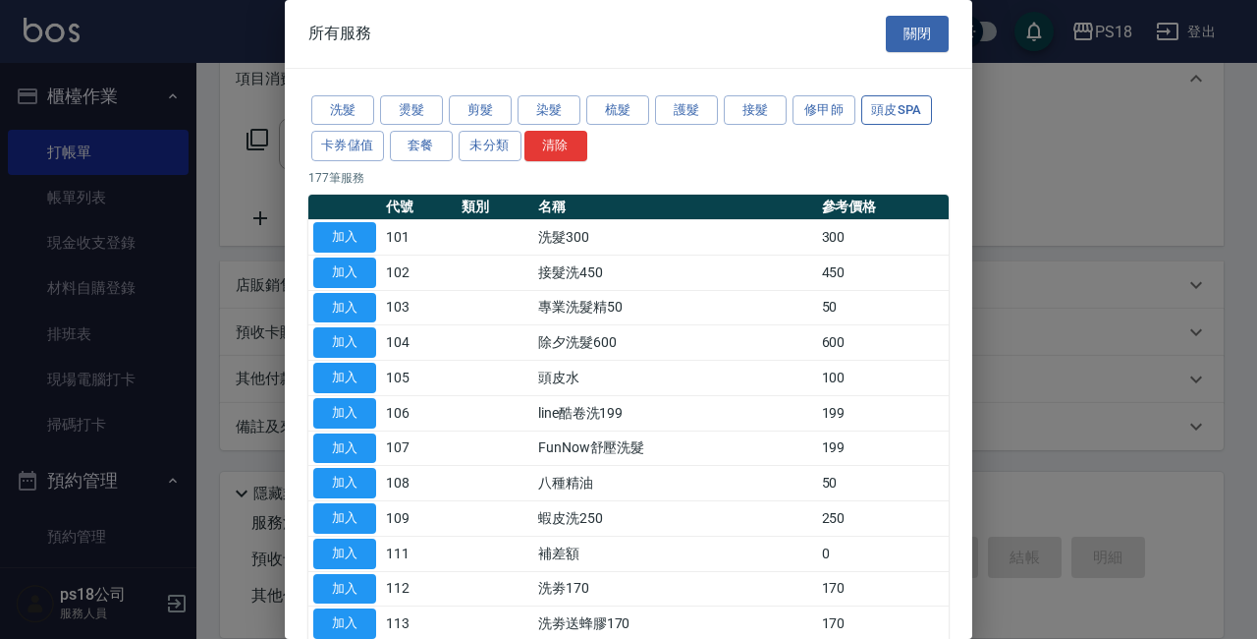
click at [887, 103] on button "頭皮SPA" at bounding box center [897, 110] width 71 height 30
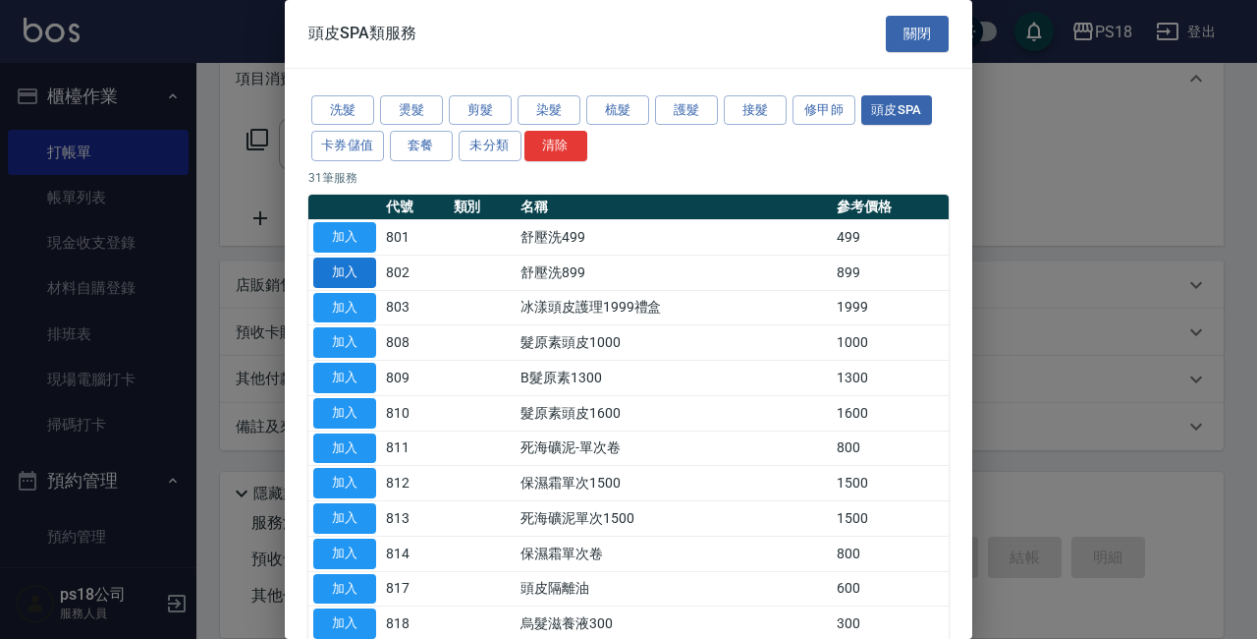
click at [358, 272] on button "加入" at bounding box center [344, 272] width 63 height 30
type input "舒壓洗899(802)"
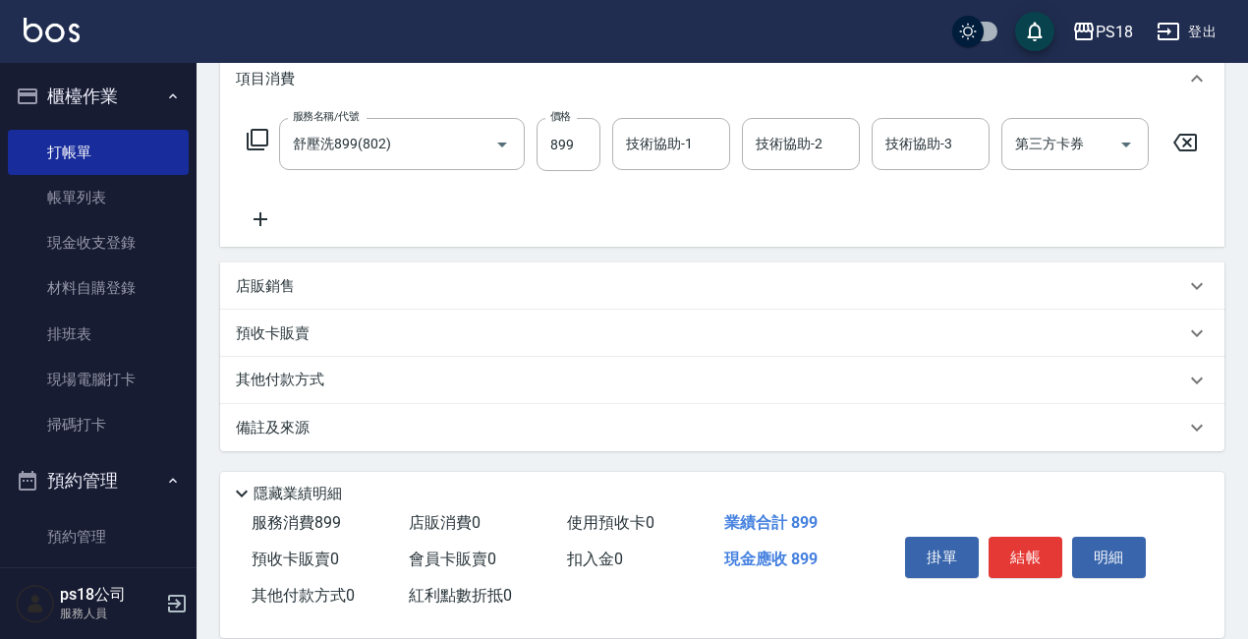
click at [681, 145] on div "技術協助-1 技術協助-1" at bounding box center [671, 144] width 118 height 52
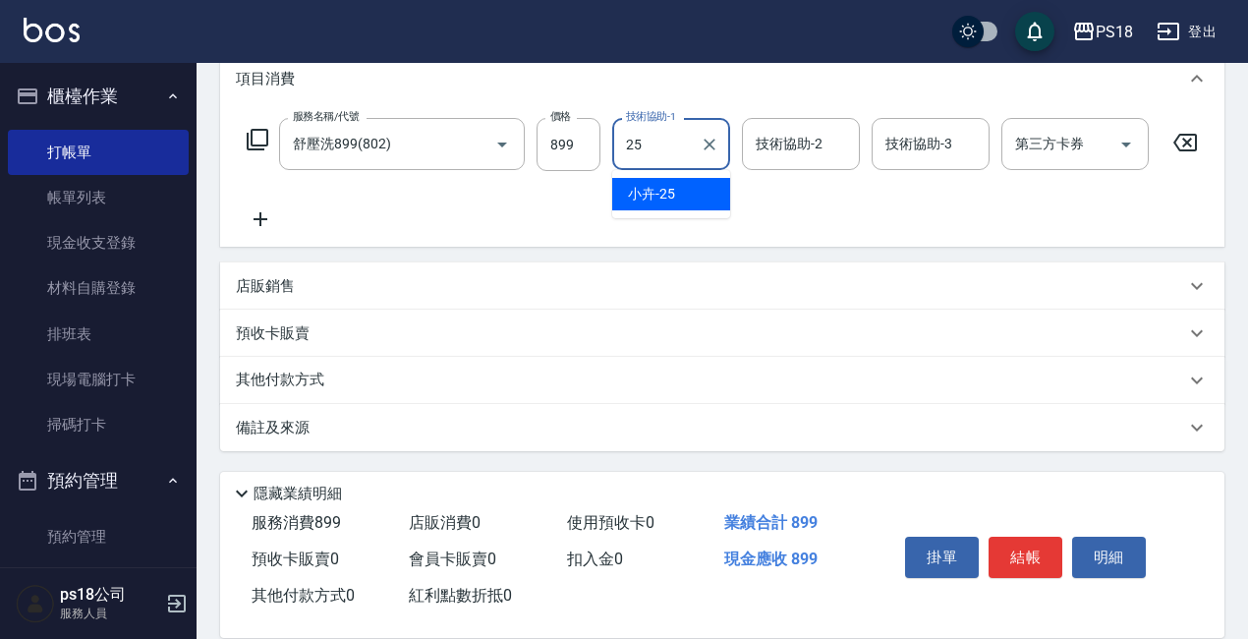
type input "小卉-25"
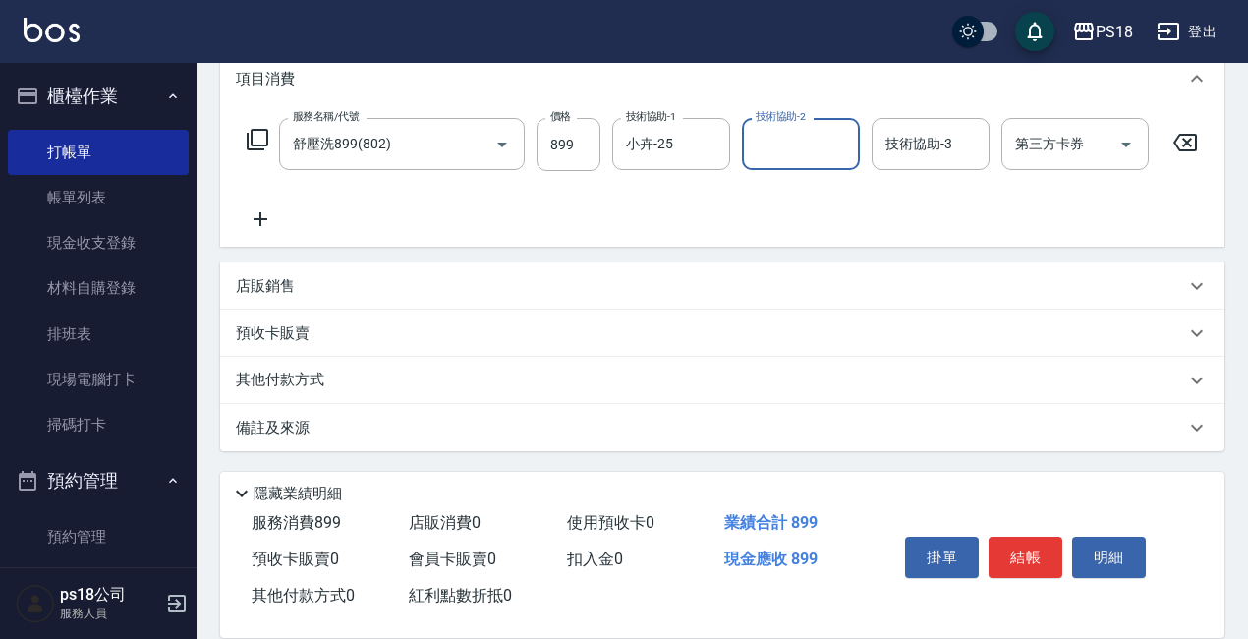
scroll to position [293, 0]
click at [398, 423] on div "備註及來源" at bounding box center [710, 427] width 949 height 21
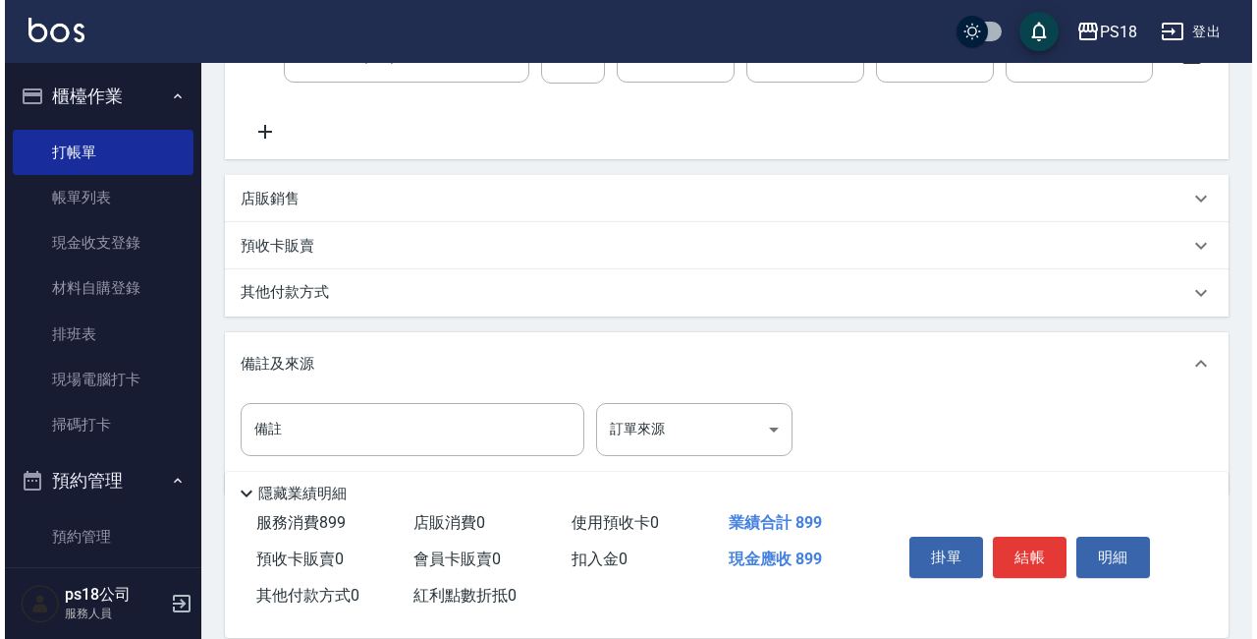
scroll to position [424, 0]
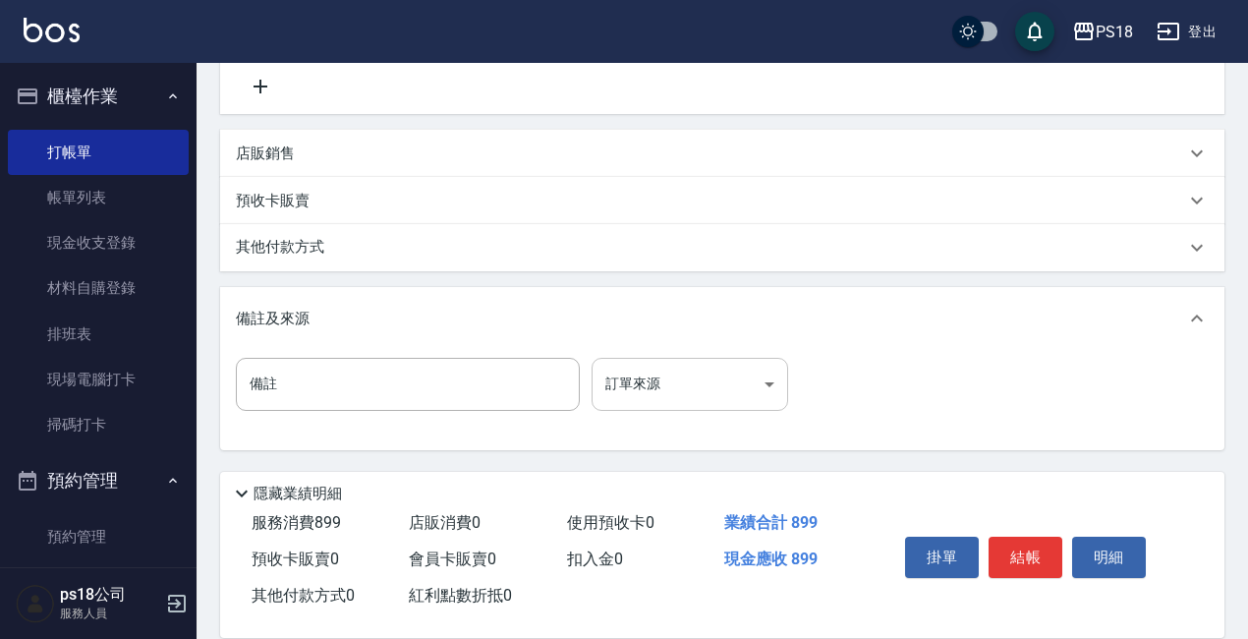
click at [677, 381] on body "PS18 登出 櫃檯作業 打帳單 帳單列表 現金收支登錄 材料自購登錄 排班表 現場電腦打卡 掃碼打卡 預約管理 預約管理 單日預約紀錄 單週預約紀錄 報表及…" at bounding box center [624, 115] width 1248 height 1046
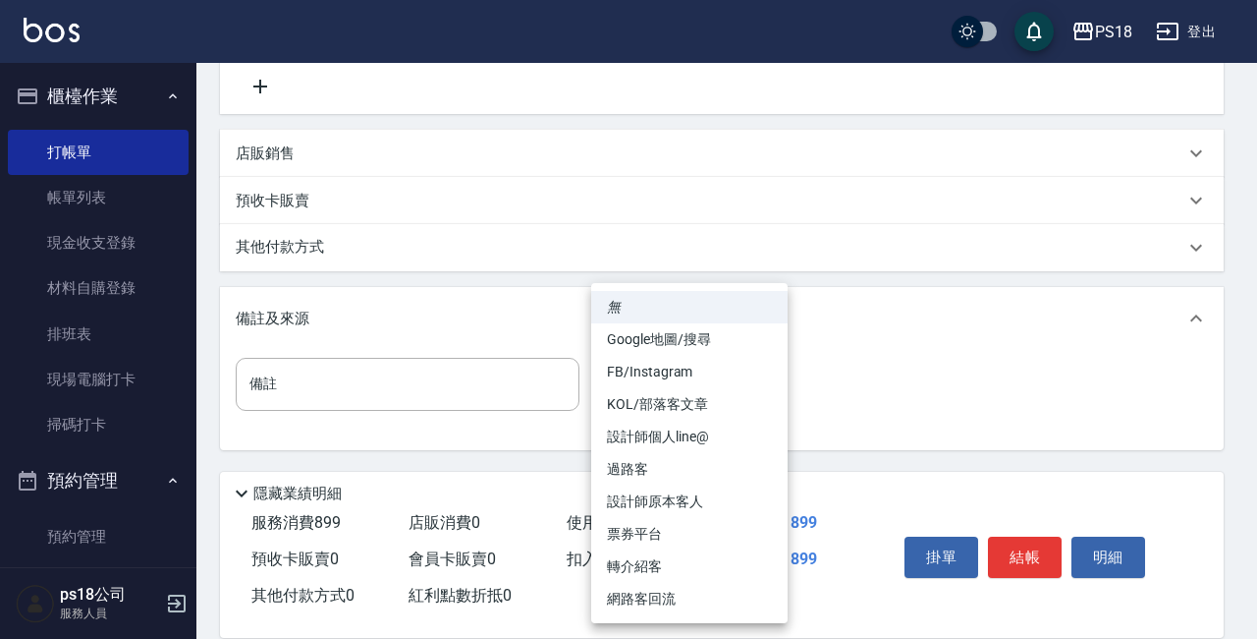
click at [641, 470] on li "過路客" at bounding box center [689, 469] width 196 height 32
type input "過路客"
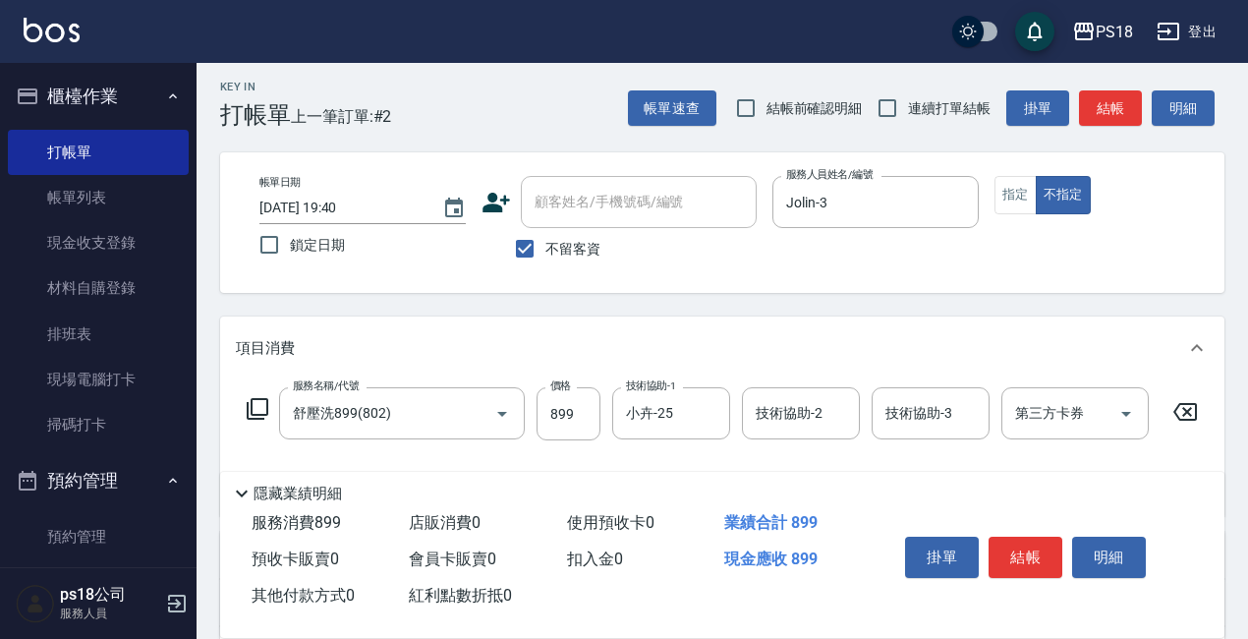
scroll to position [0, 0]
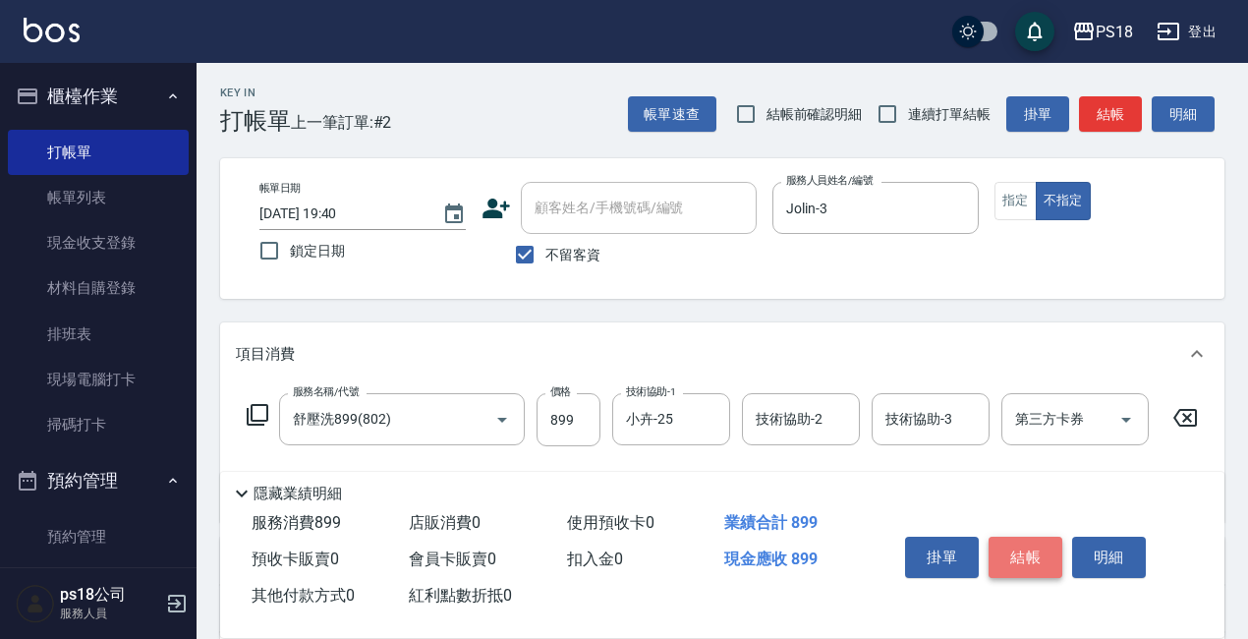
click at [1017, 547] on button "結帳" at bounding box center [1025, 556] width 74 height 41
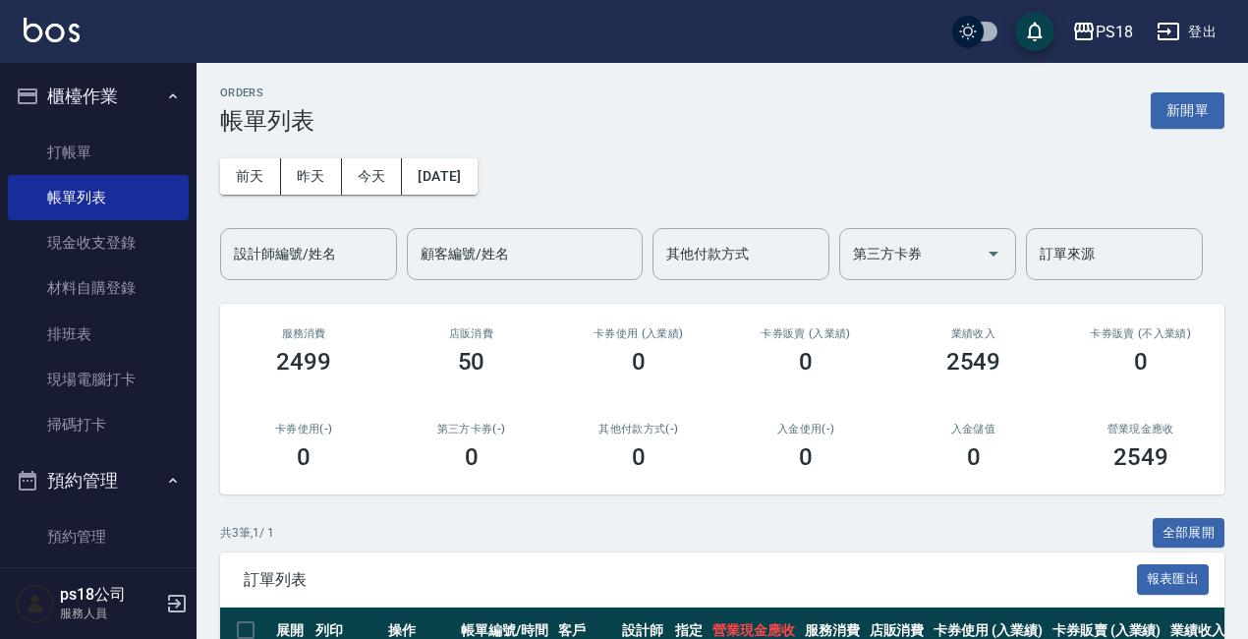
click at [174, 143] on link "打帳單" at bounding box center [98, 152] width 181 height 45
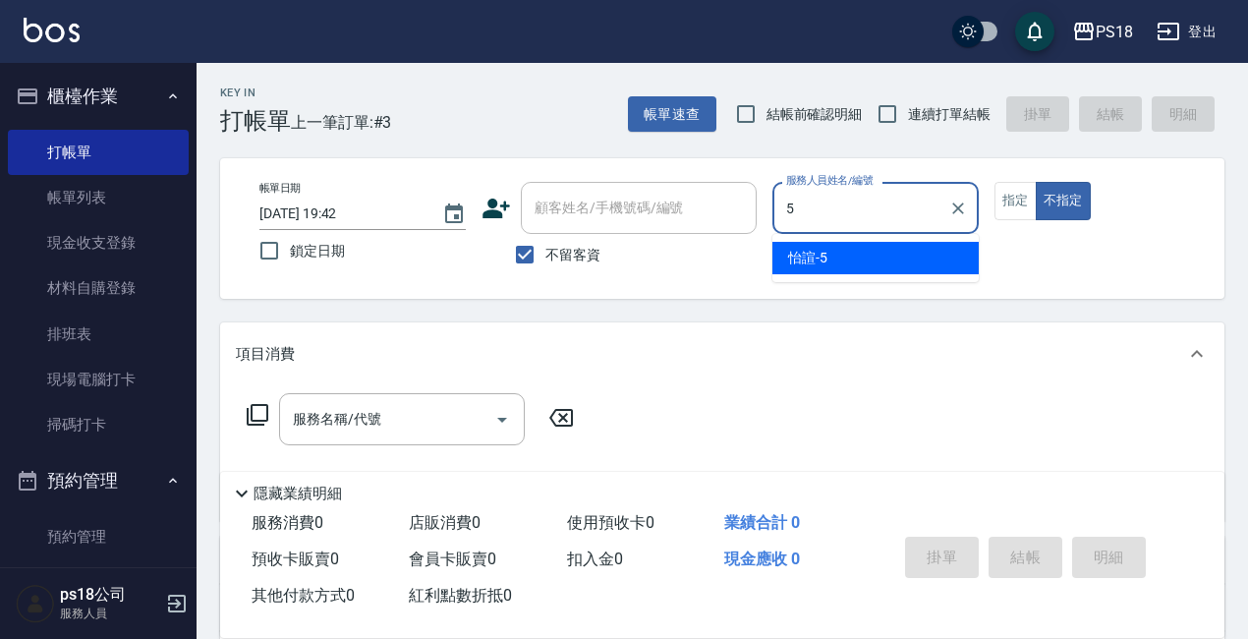
type input "5"
type button "false"
type input "怡諠-5"
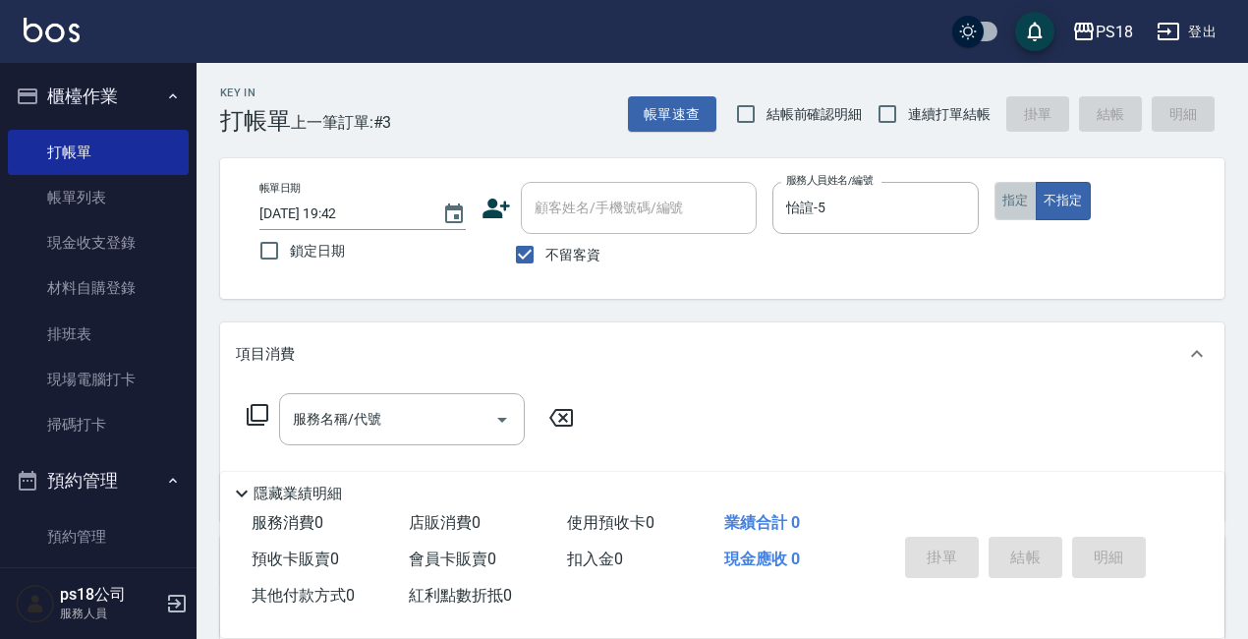
click at [1009, 209] on button "指定" at bounding box center [1015, 201] width 42 height 38
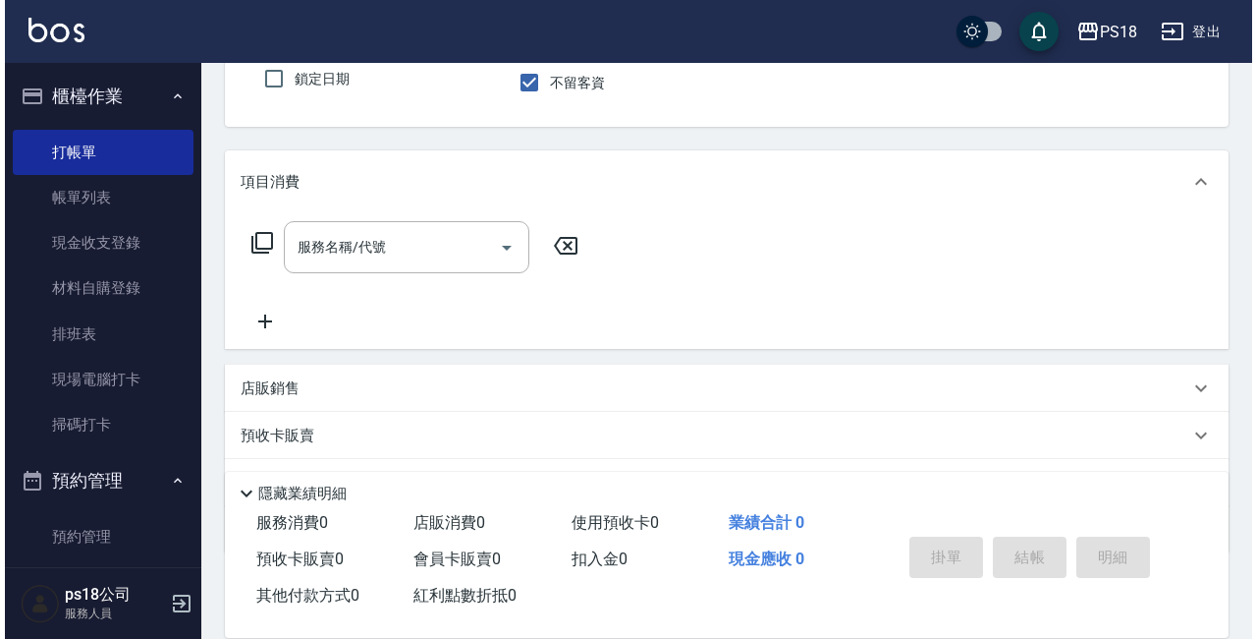
scroll to position [196, 0]
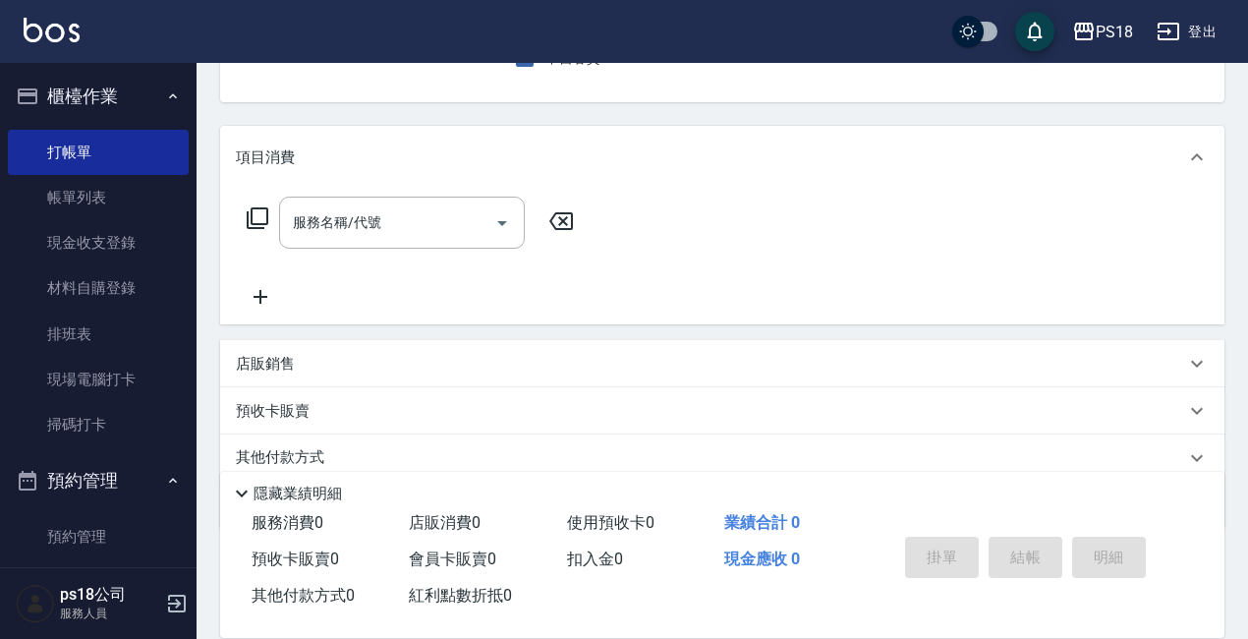
click at [256, 210] on icon at bounding box center [258, 218] width 24 height 24
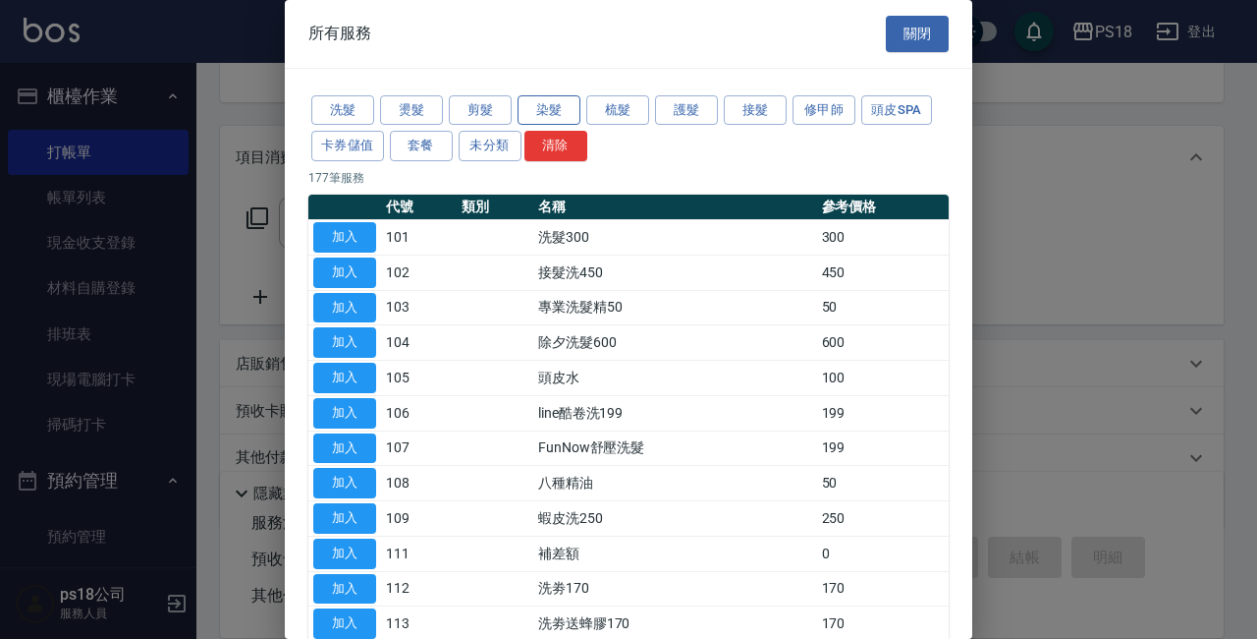
click at [560, 101] on button "染髮" at bounding box center [549, 110] width 63 height 30
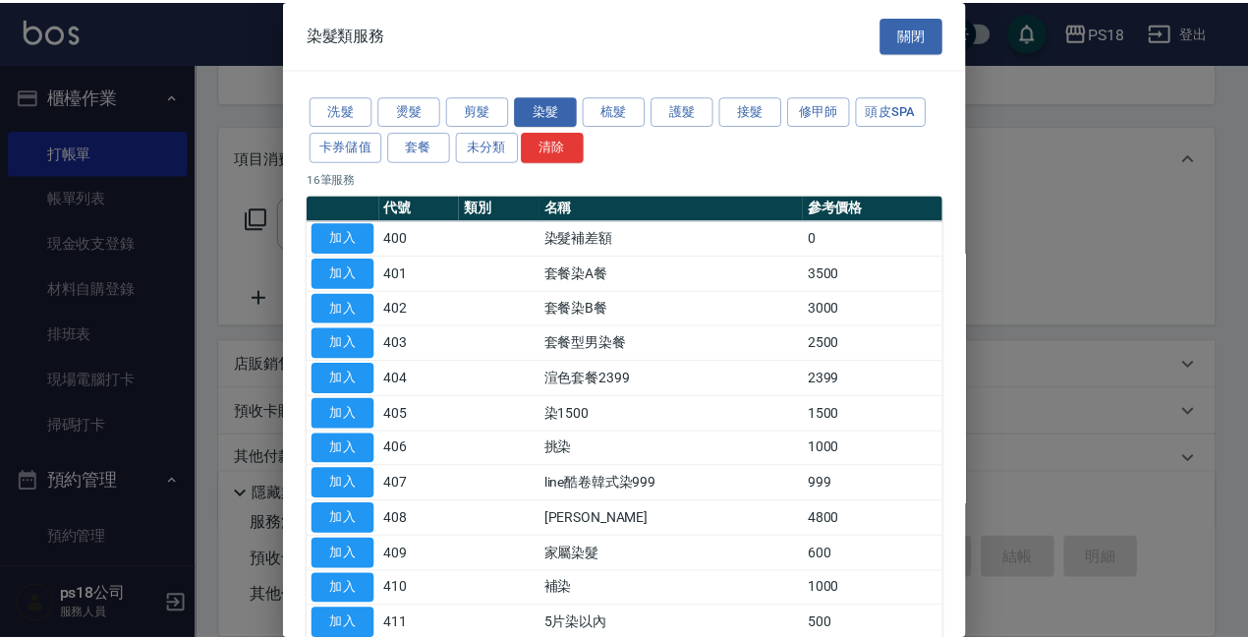
scroll to position [251, 0]
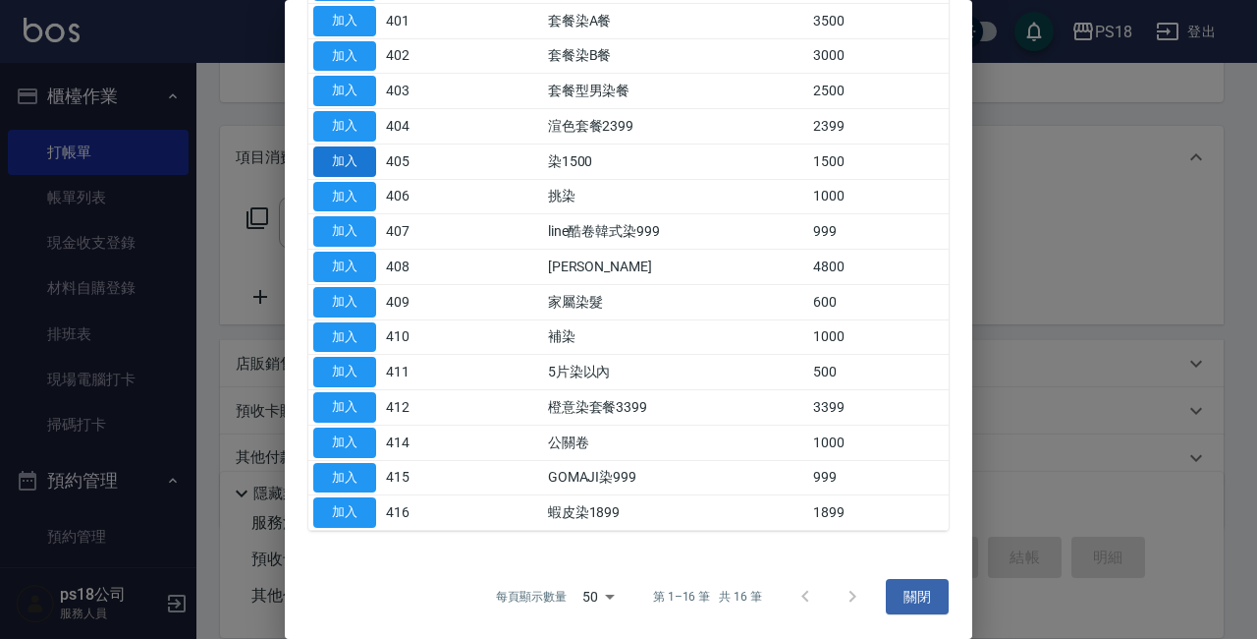
click at [345, 161] on button "加入" at bounding box center [344, 161] width 63 height 30
type input "染1500(405)"
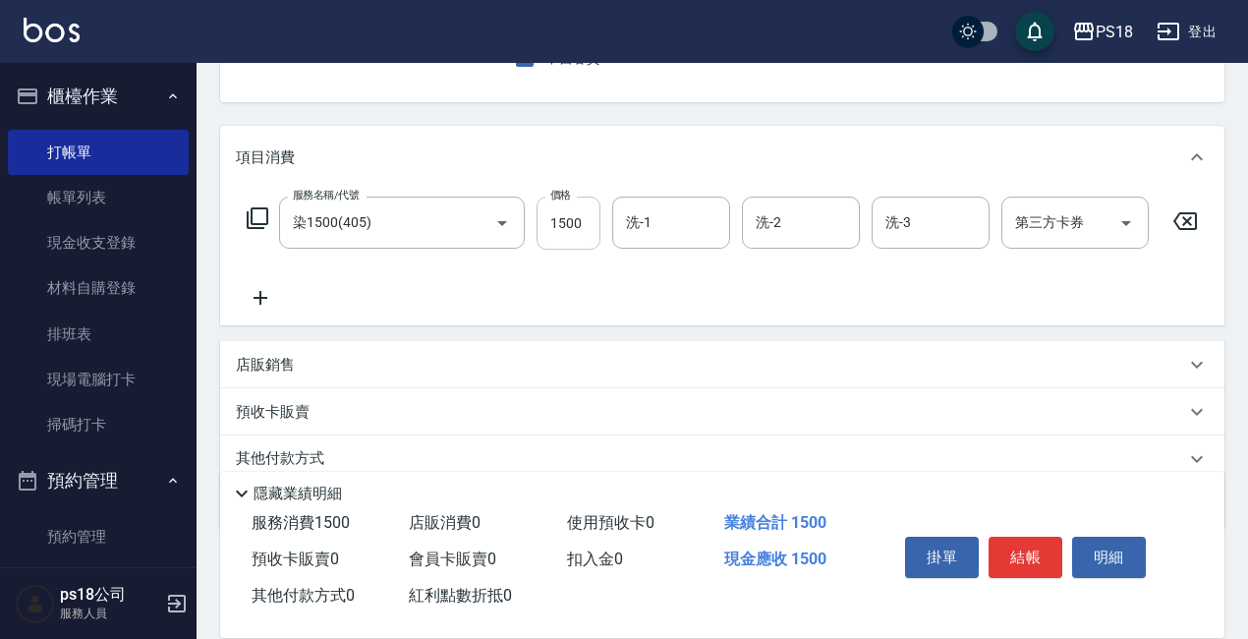
click at [589, 211] on input "1500" at bounding box center [568, 222] width 64 height 53
type input "2400"
click at [693, 225] on input "洗-1" at bounding box center [671, 222] width 100 height 34
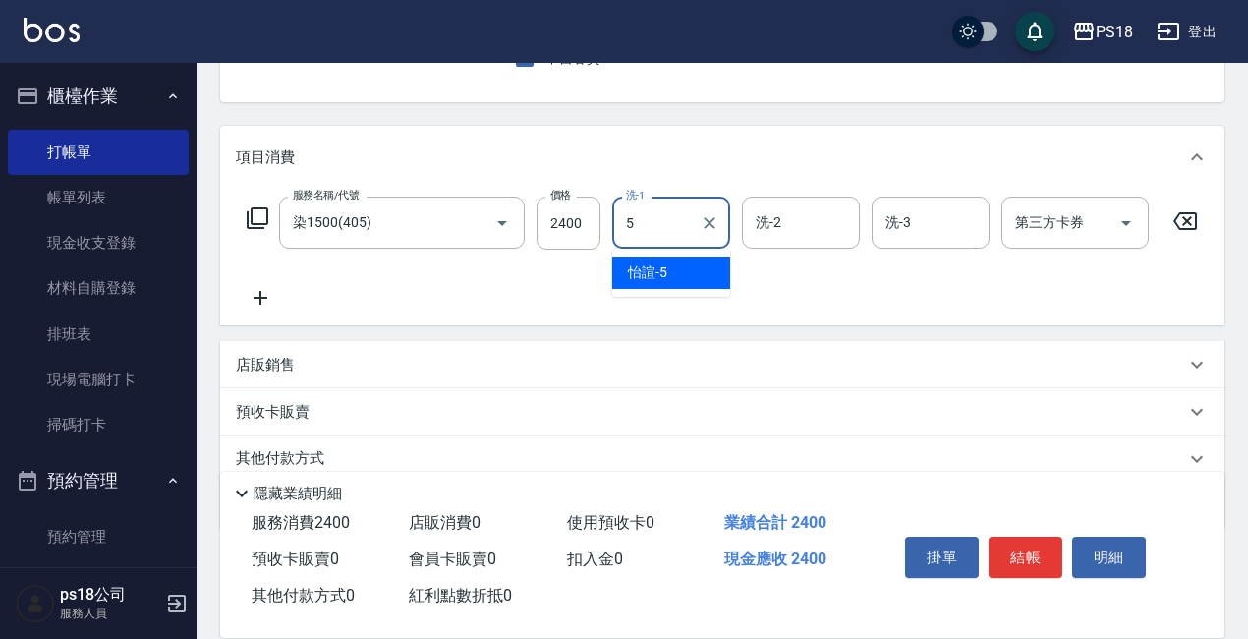
type input "怡諠-5"
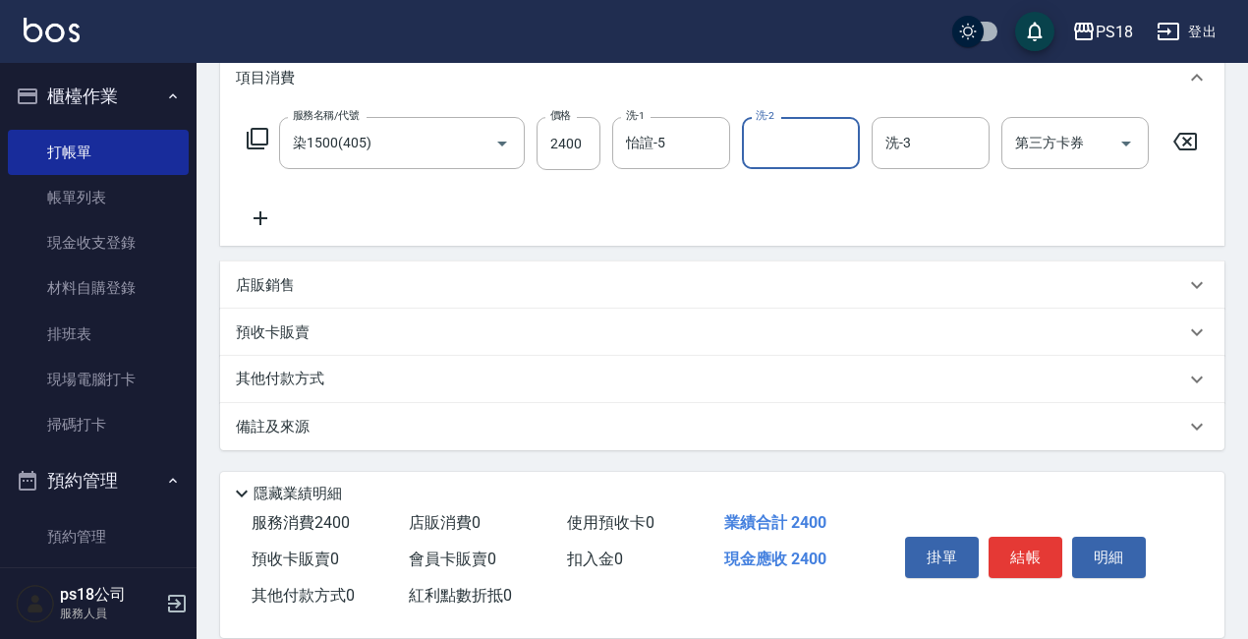
scroll to position [293, 0]
click at [417, 431] on div "備註及來源" at bounding box center [710, 427] width 949 height 21
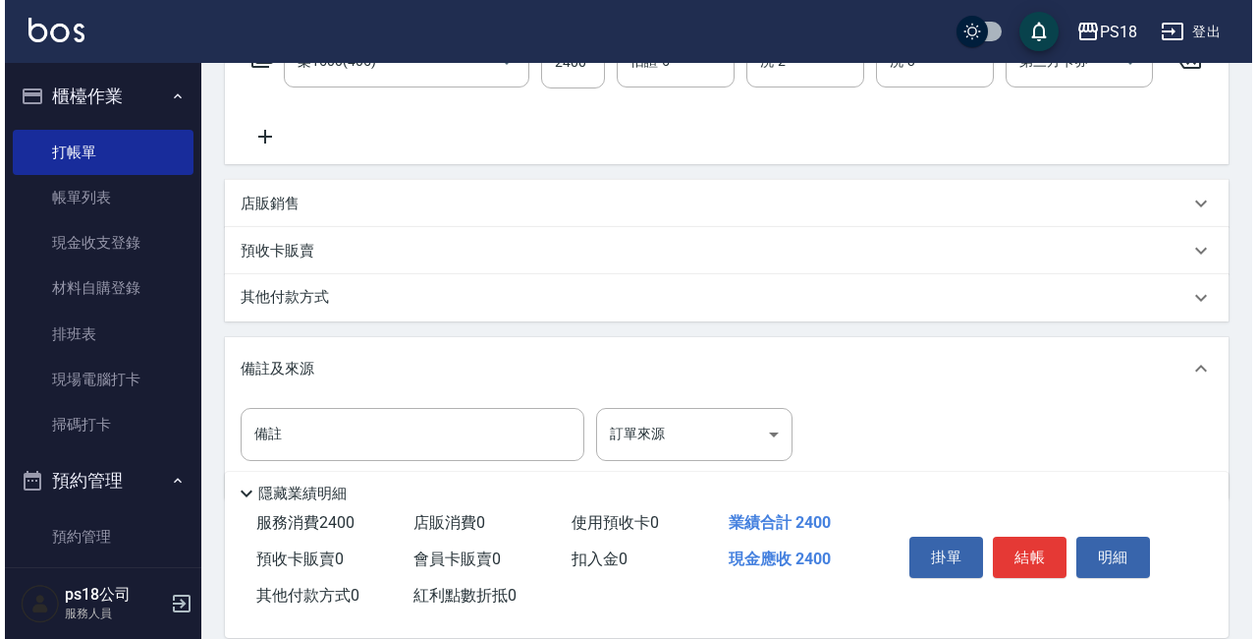
scroll to position [424, 0]
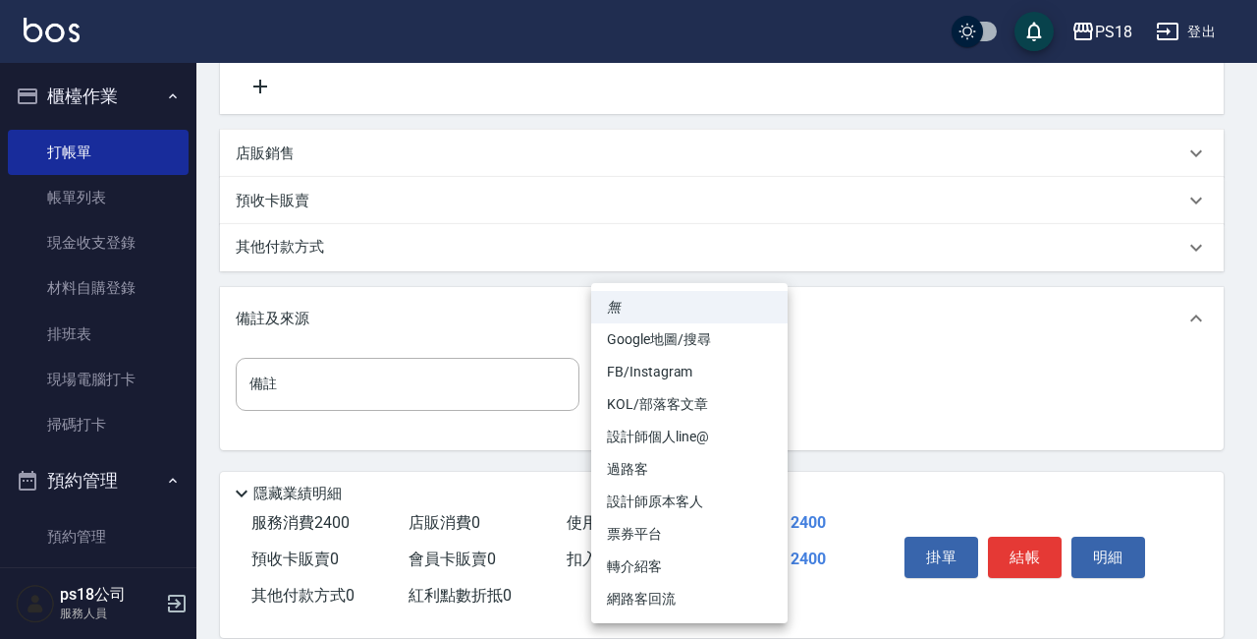
click at [639, 373] on body "PS18 登出 櫃檯作業 打帳單 帳單列表 現金收支登錄 材料自購登錄 排班表 現場電腦打卡 掃碼打卡 預約管理 預約管理 單日預約紀錄 單週預約紀錄 報表及…" at bounding box center [628, 115] width 1257 height 1046
click at [634, 507] on li "設計師原本客人" at bounding box center [689, 501] width 196 height 32
type input "設計師原本客人"
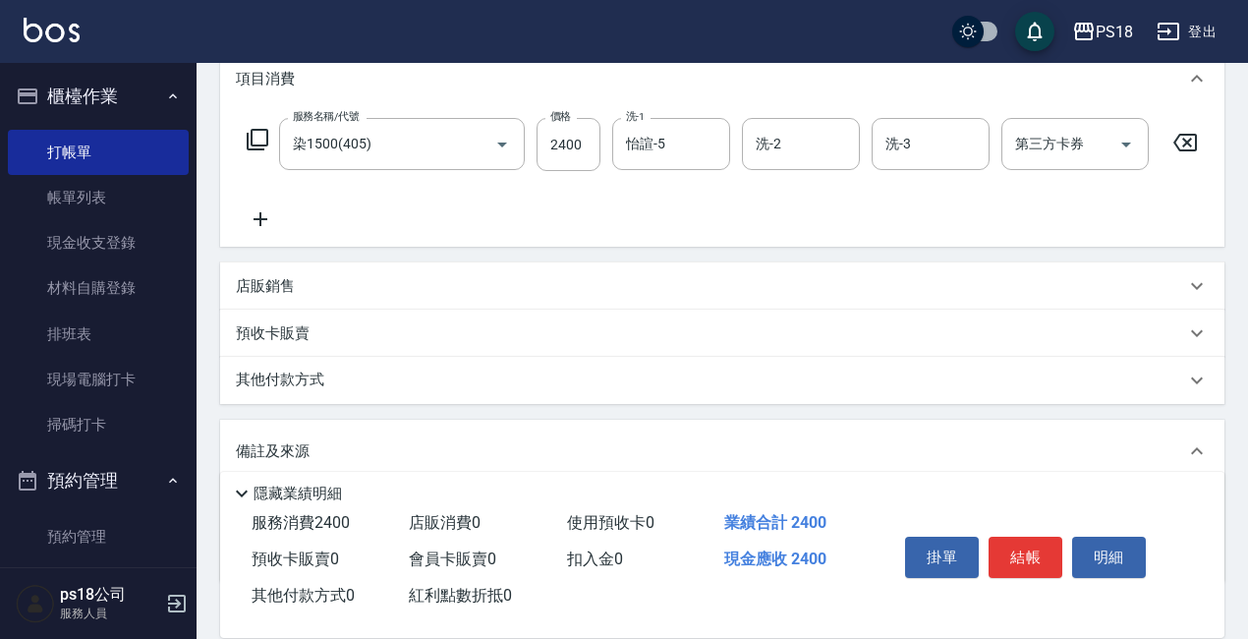
scroll to position [15, 0]
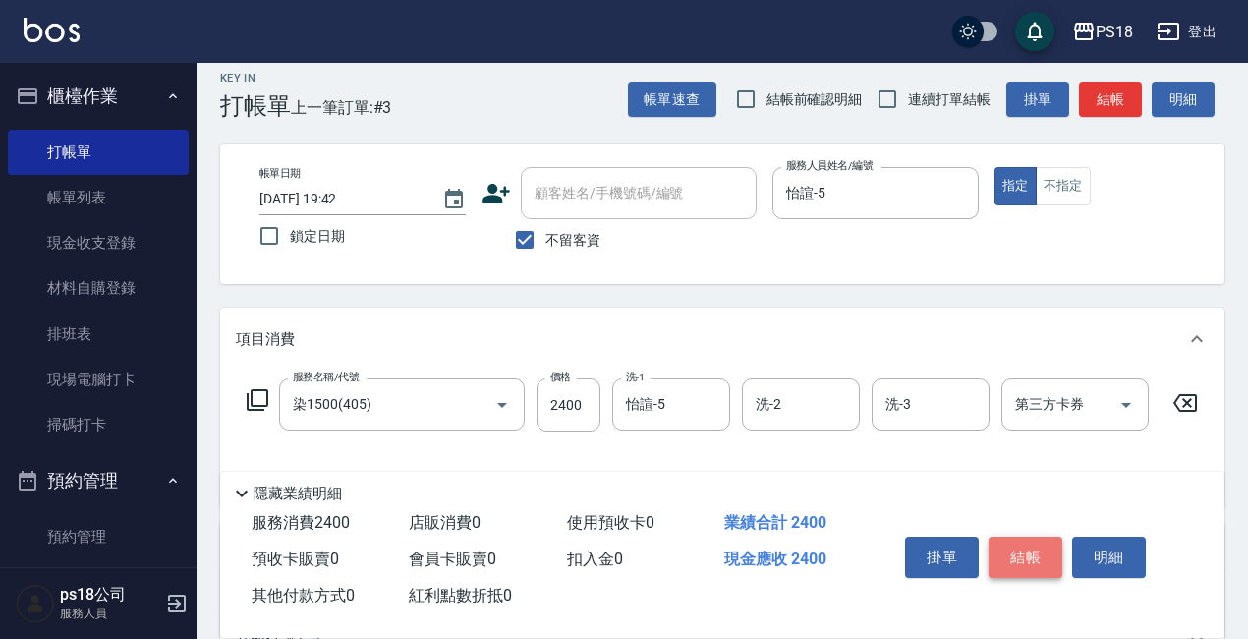
click at [1033, 550] on button "結帳" at bounding box center [1025, 556] width 74 height 41
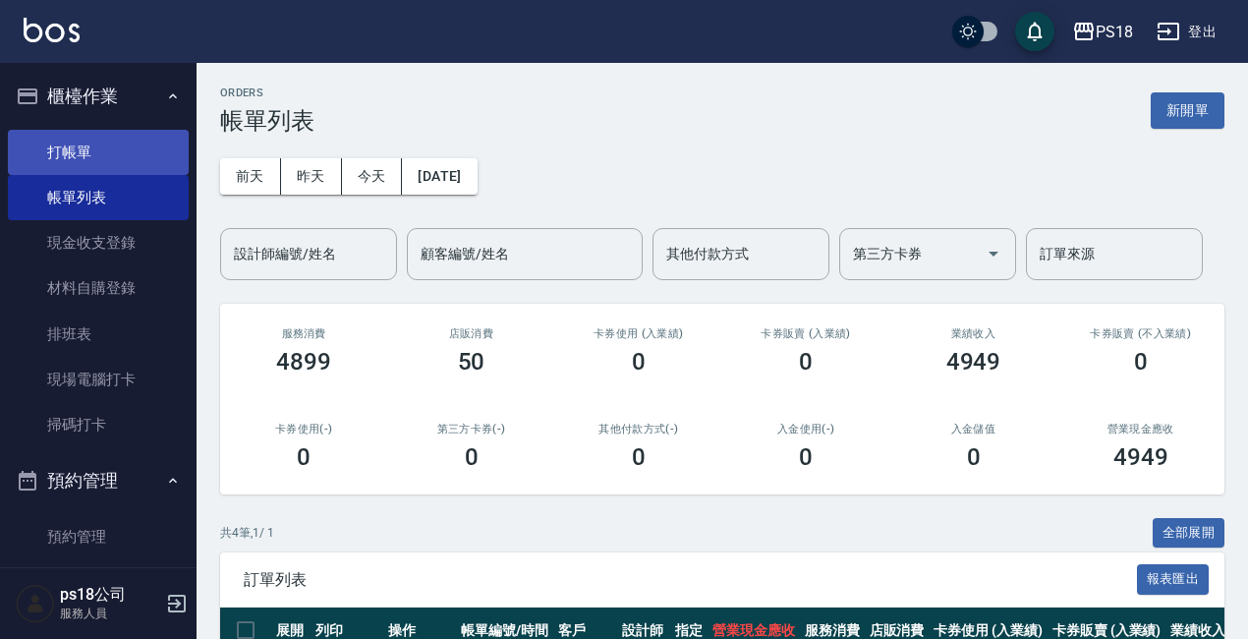
click at [88, 160] on link "打帳單" at bounding box center [98, 152] width 181 height 45
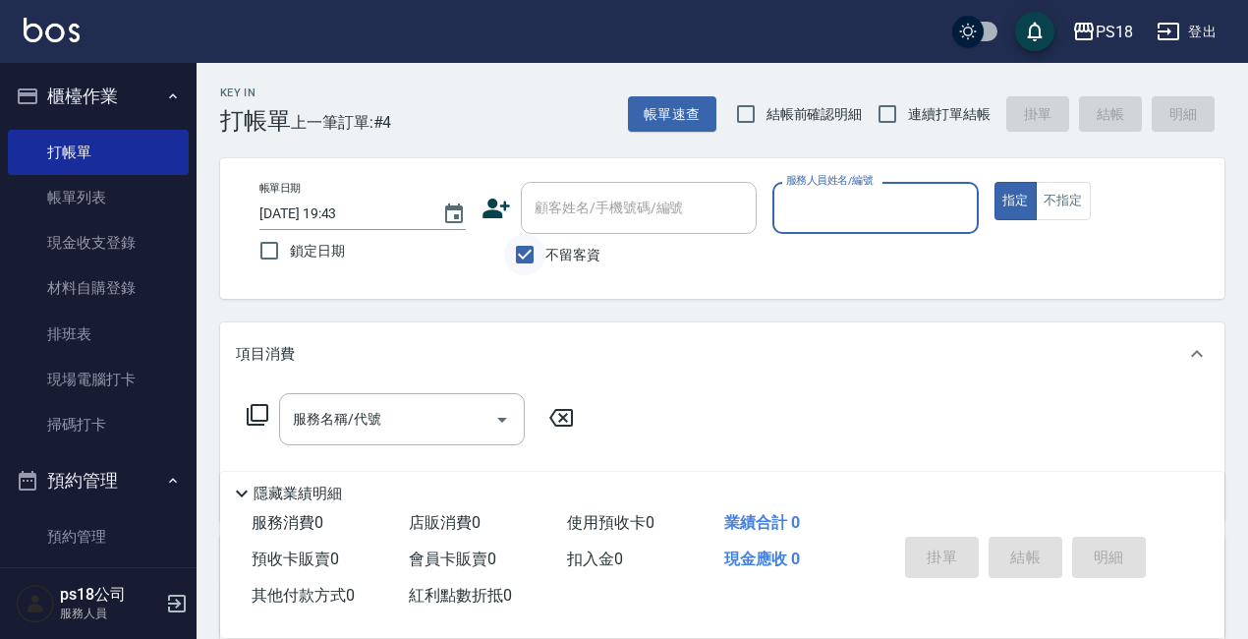
click at [528, 257] on input "不留客資" at bounding box center [524, 254] width 41 height 41
checkbox input "false"
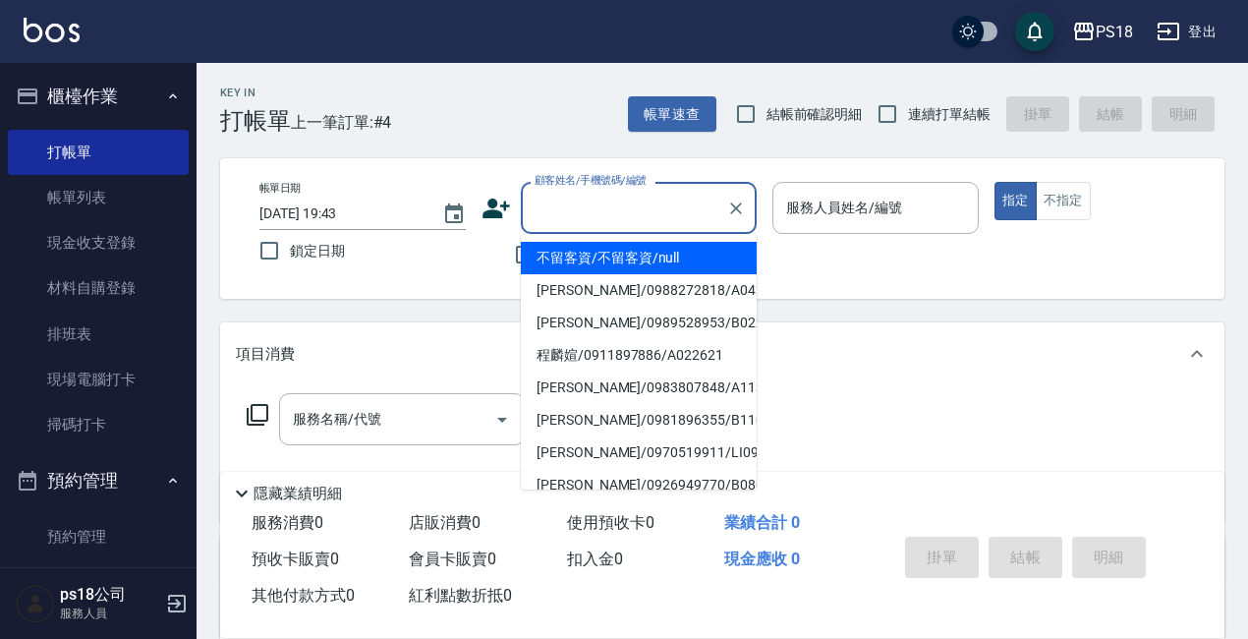
click at [572, 195] on div "顧客姓名/手機號碼/編號 顧客姓名/手機號碼/編號" at bounding box center [639, 208] width 236 height 52
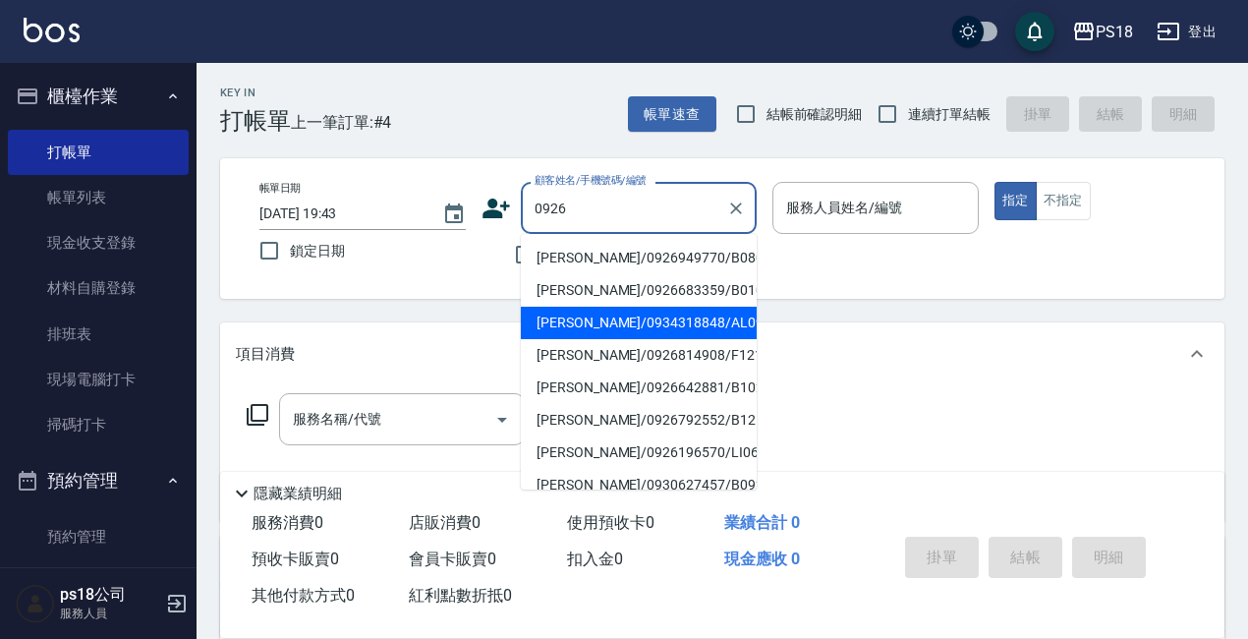
click at [557, 321] on li "洪彩卿/0934318848/AL092621" at bounding box center [639, 323] width 236 height 32
type input "洪彩卿/0934318848/AL092621"
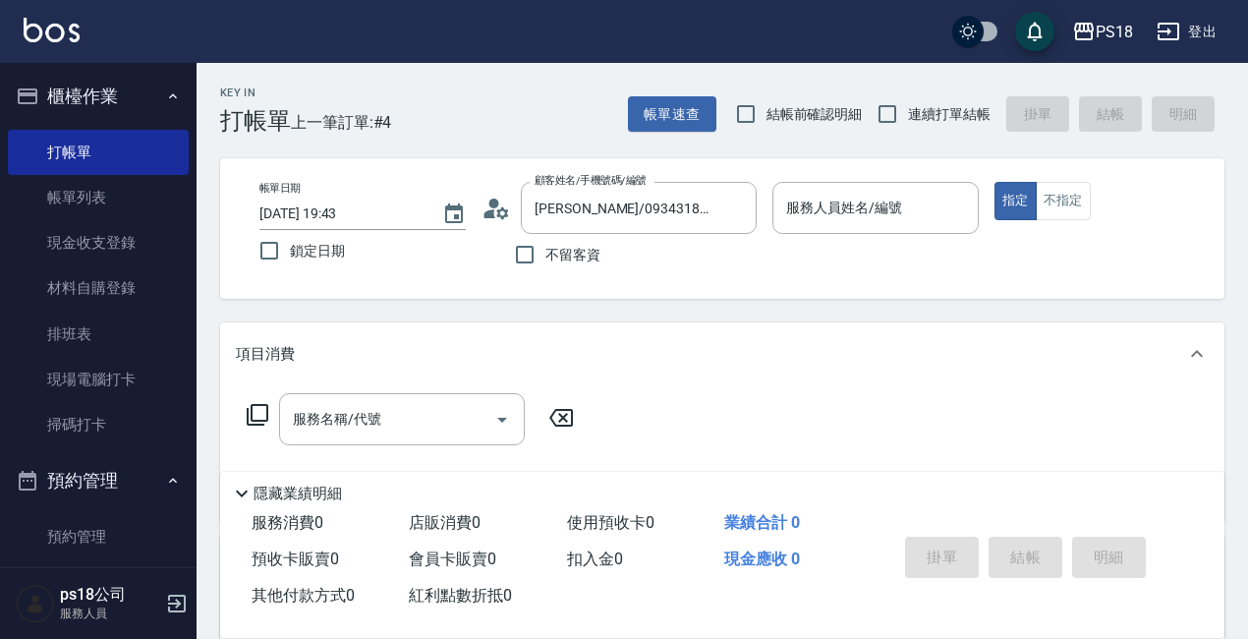
click at [498, 218] on icon at bounding box center [495, 208] width 29 height 29
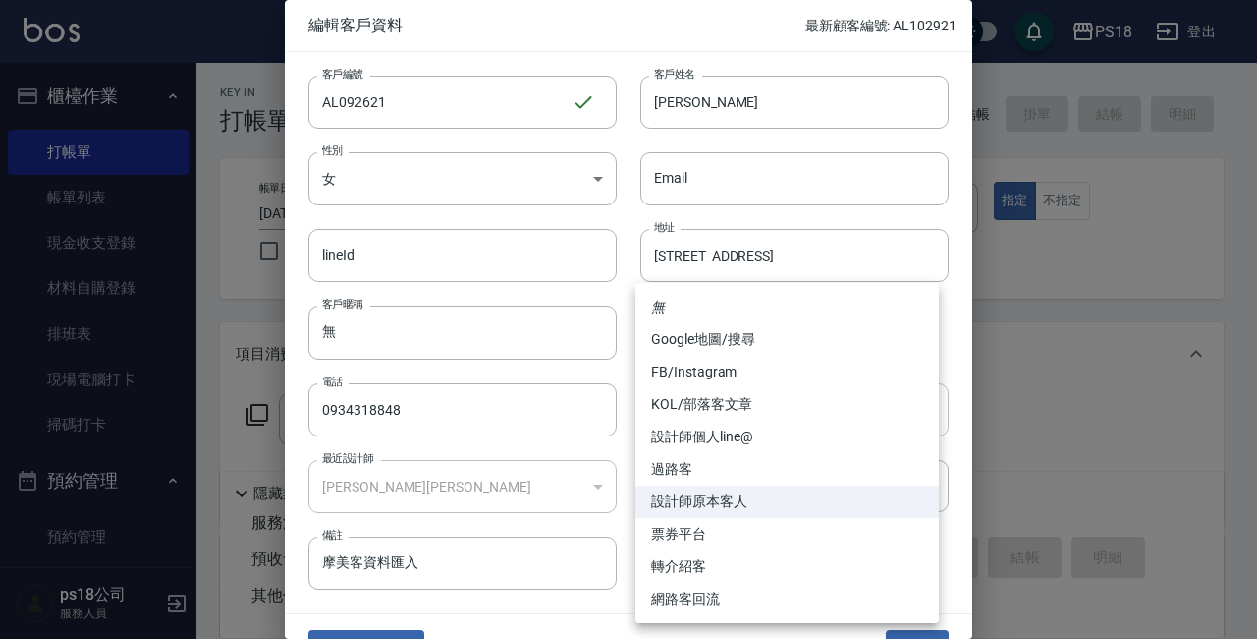
click at [866, 412] on body "PS18 登出 櫃檯作業 打帳單 帳單列表 現金收支登錄 材料自購登錄 排班表 現場電腦打卡 掃碼打卡 預約管理 預約管理 單日預約紀錄 單週預約紀錄 報表及…" at bounding box center [628, 483] width 1257 height 967
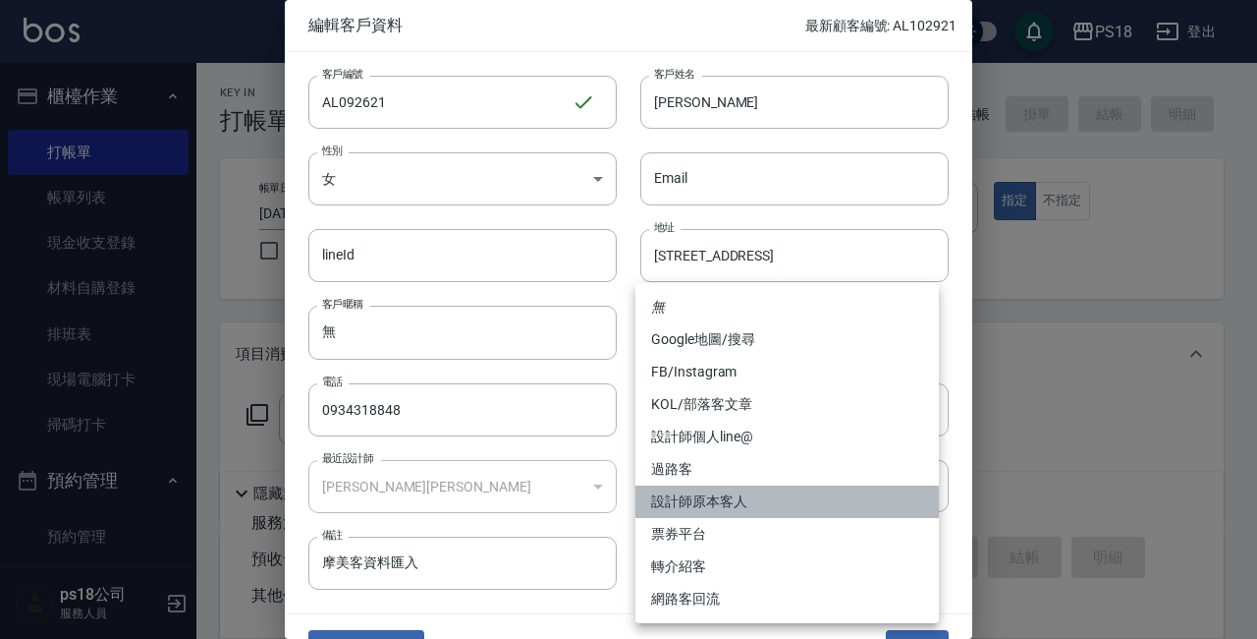
click at [766, 497] on li "設計師原本客人" at bounding box center [788, 501] width 304 height 32
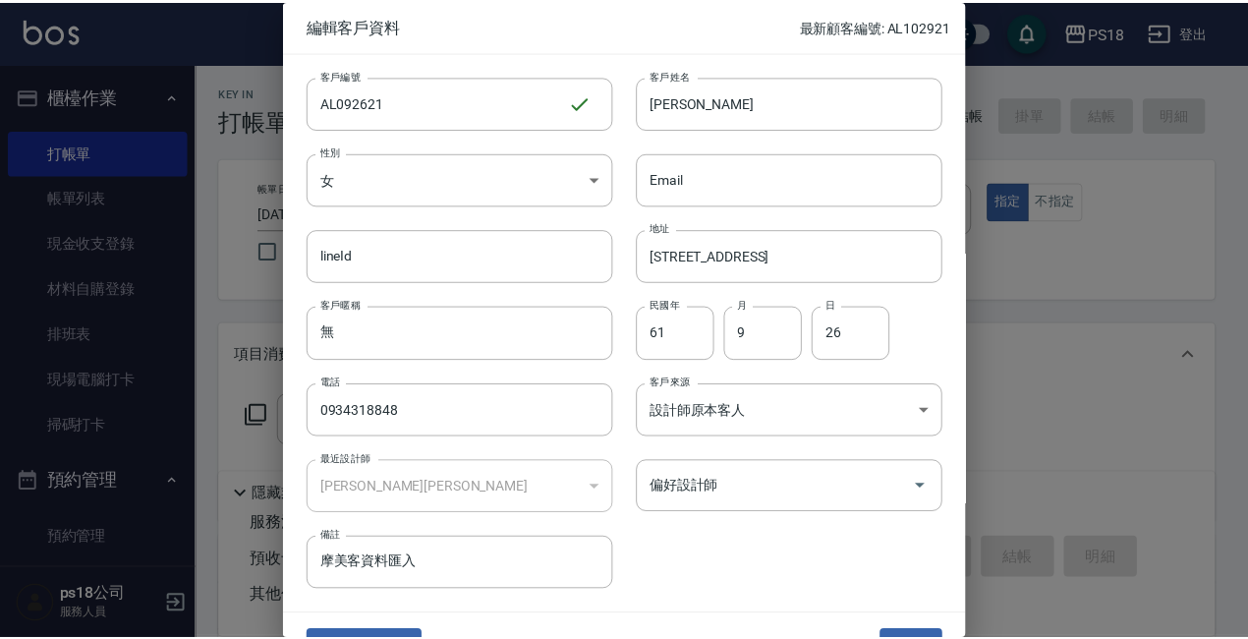
scroll to position [42, 0]
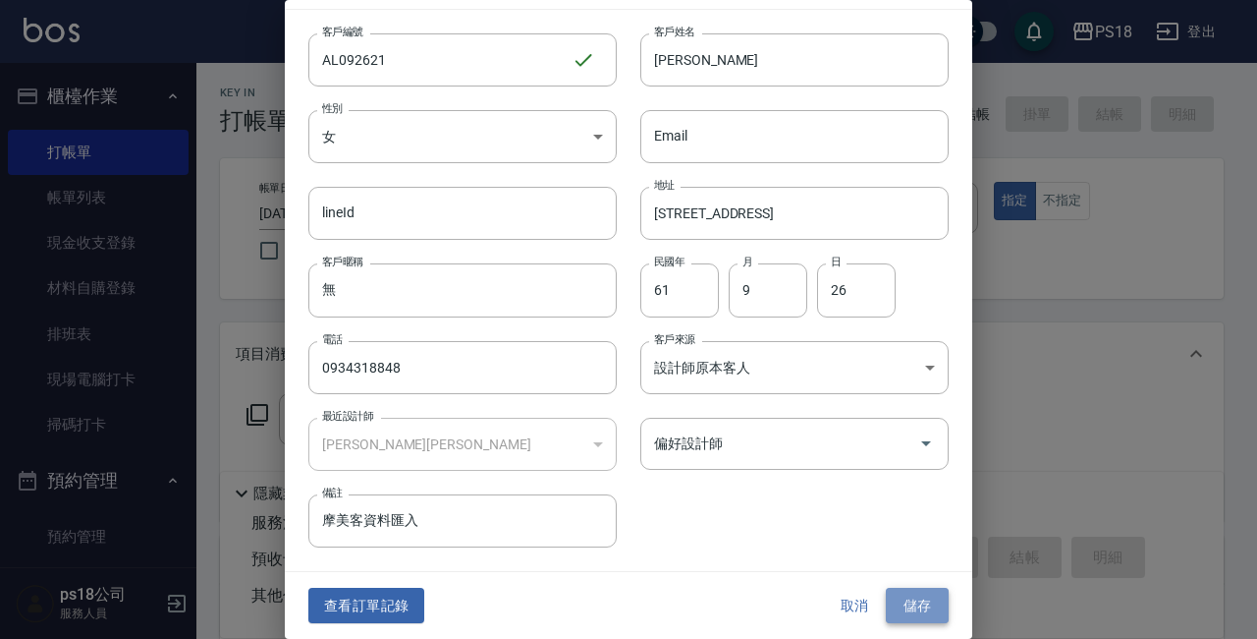
click at [925, 611] on button "儲存" at bounding box center [917, 605] width 63 height 36
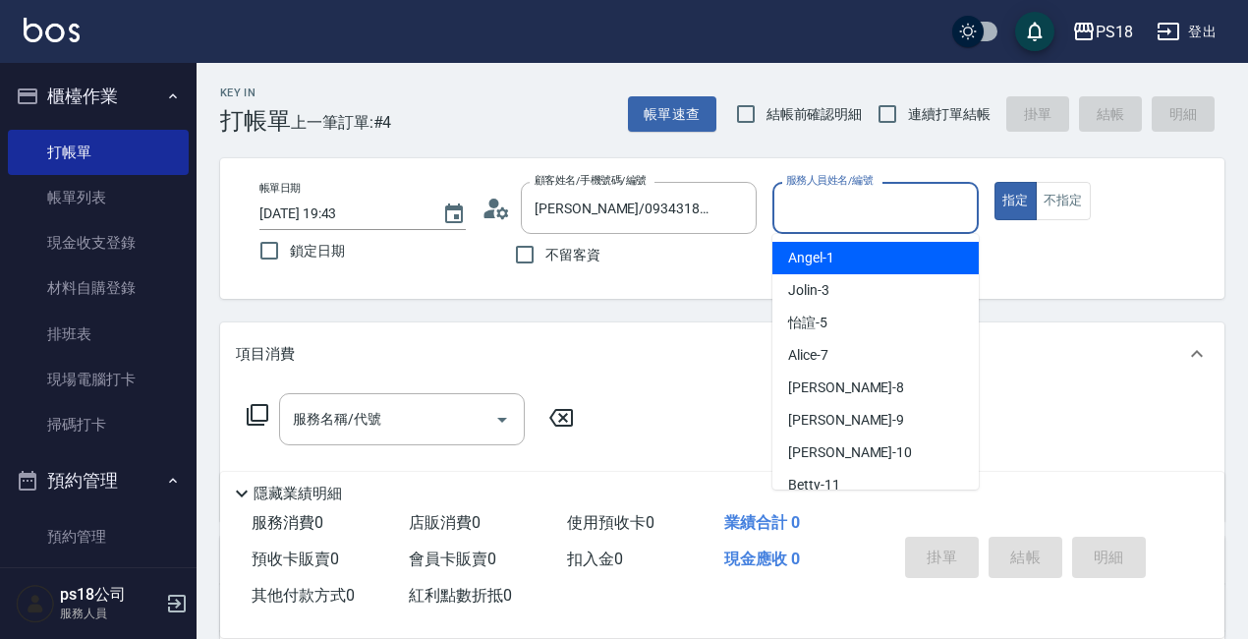
click at [826, 202] on input "服務人員姓名/編號" at bounding box center [875, 208] width 189 height 34
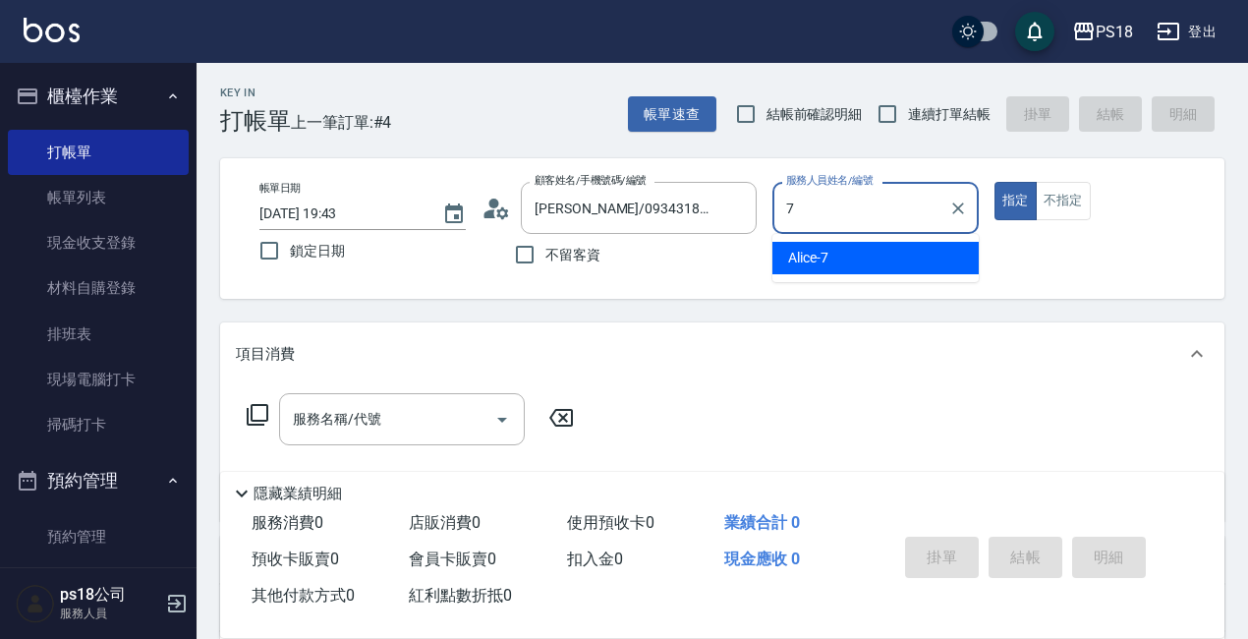
type input "Alice-7"
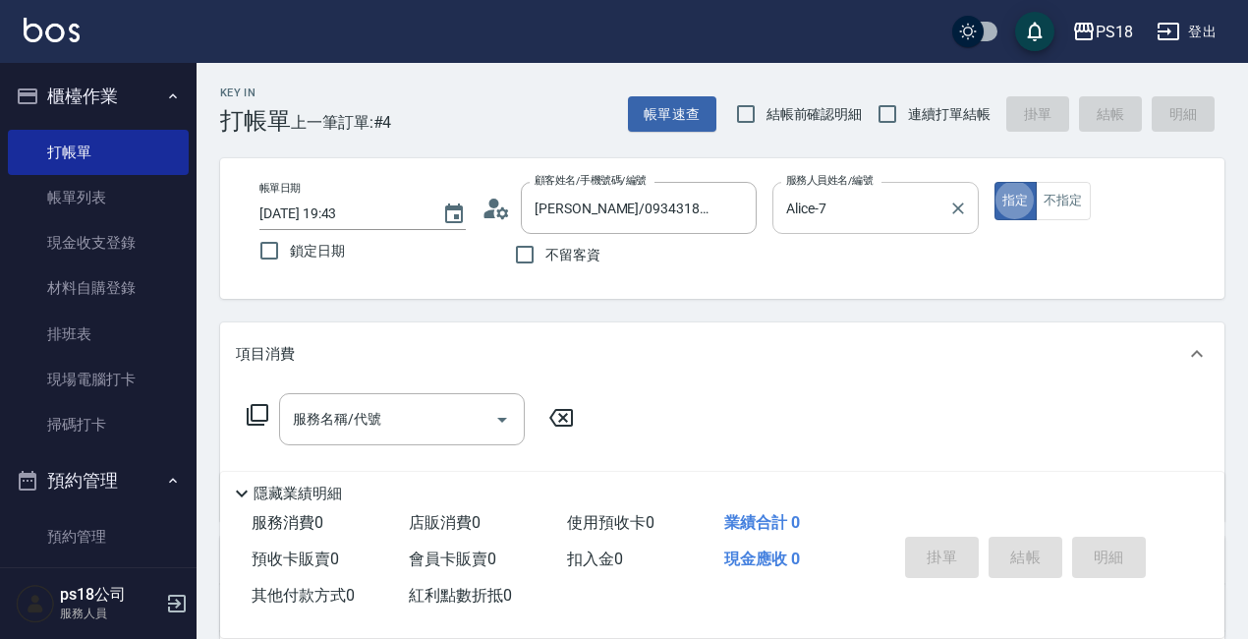
type button "true"
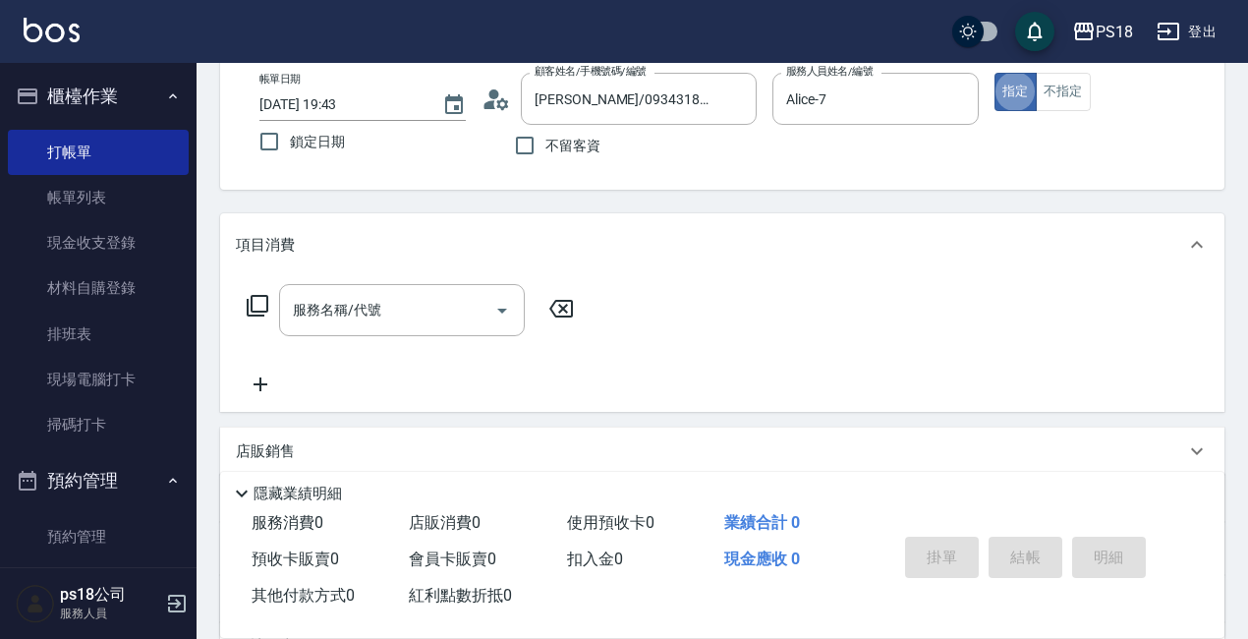
scroll to position [295, 0]
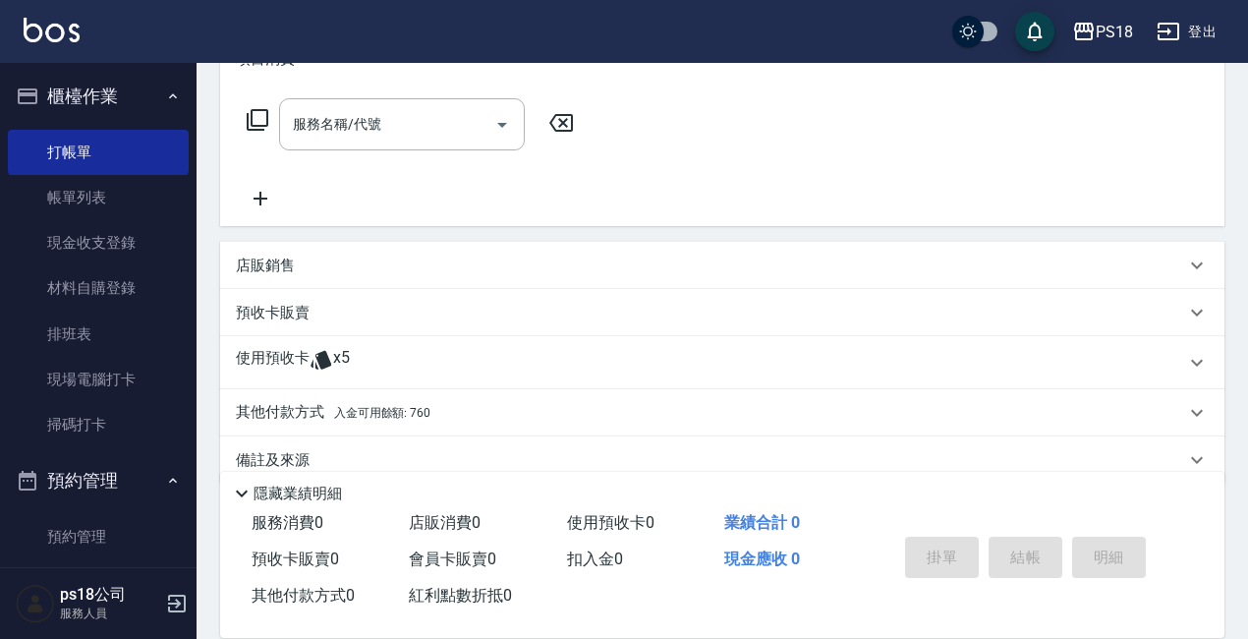
click at [294, 354] on p "使用預收卡" at bounding box center [273, 362] width 74 height 29
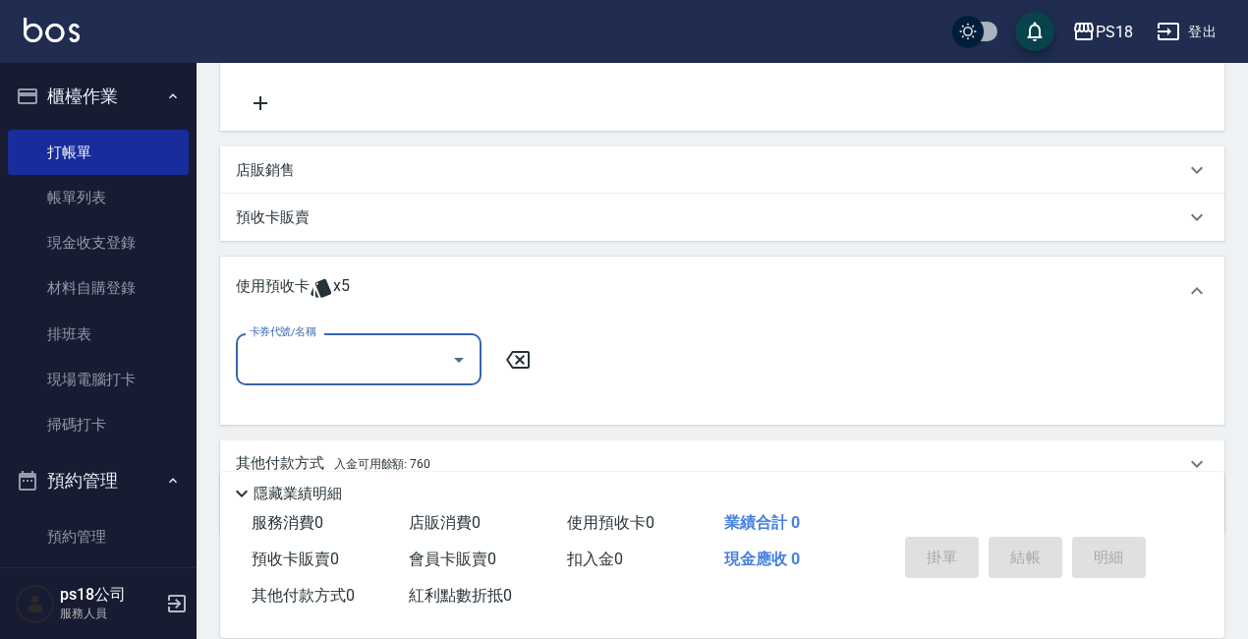
scroll to position [475, 0]
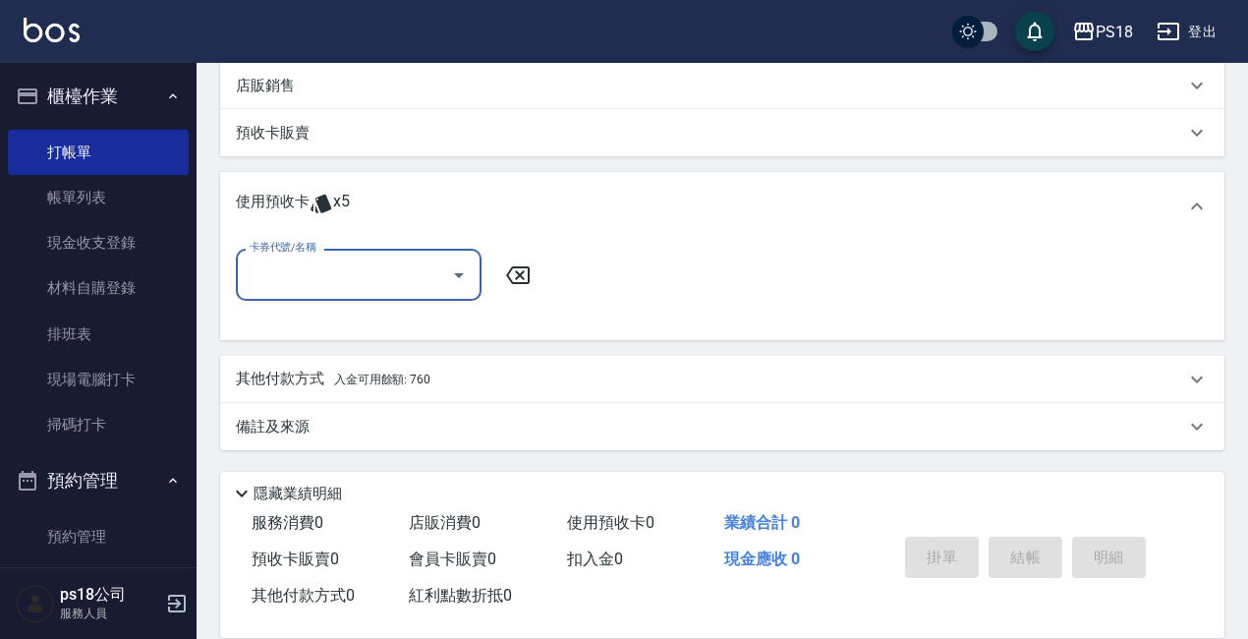
click at [338, 265] on input "卡券代號/名稱" at bounding box center [344, 274] width 198 height 34
click at [642, 316] on div "卡券代號/名稱 卡券代號/名稱" at bounding box center [722, 287] width 973 height 76
click at [313, 282] on input "卡券代號/名稱" at bounding box center [344, 274] width 198 height 34
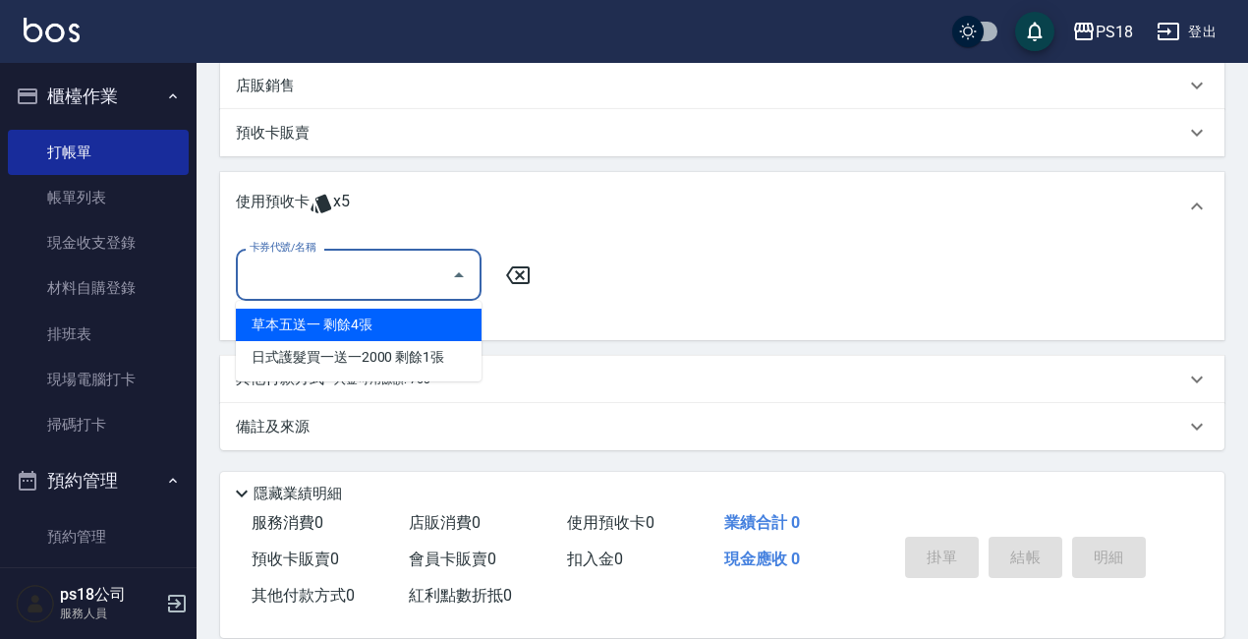
click at [322, 332] on div "草本五送一 剩餘4張" at bounding box center [359, 324] width 246 height 32
type input "草本五送一"
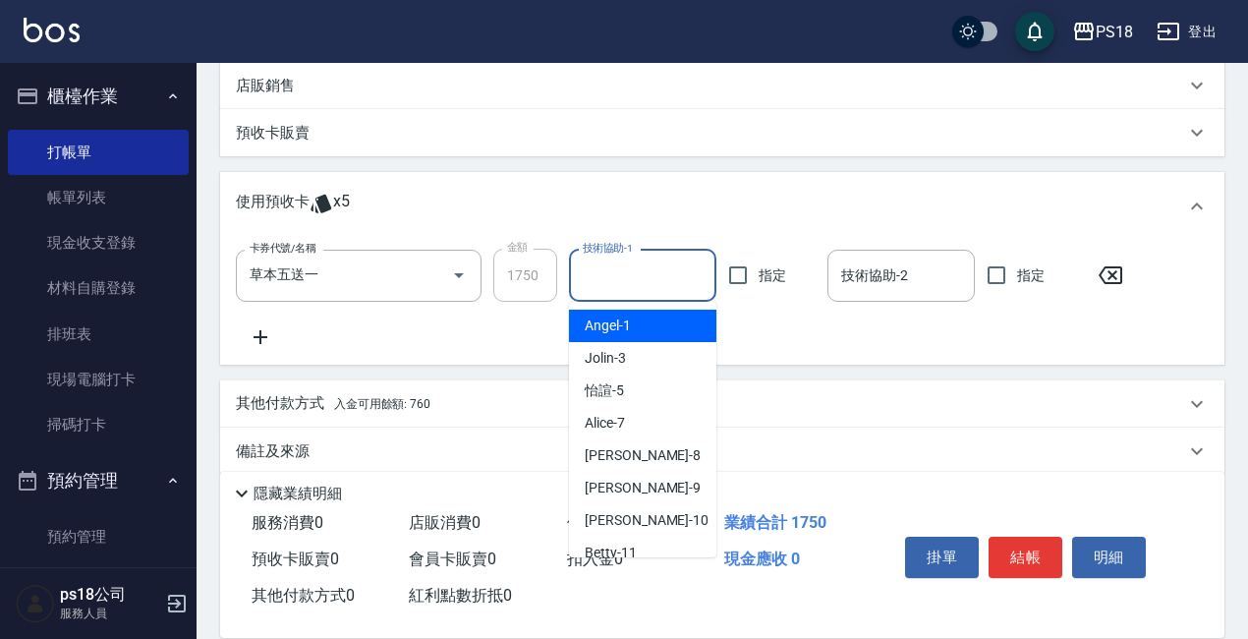
click at [640, 270] on input "技術協助-1" at bounding box center [643, 275] width 130 height 34
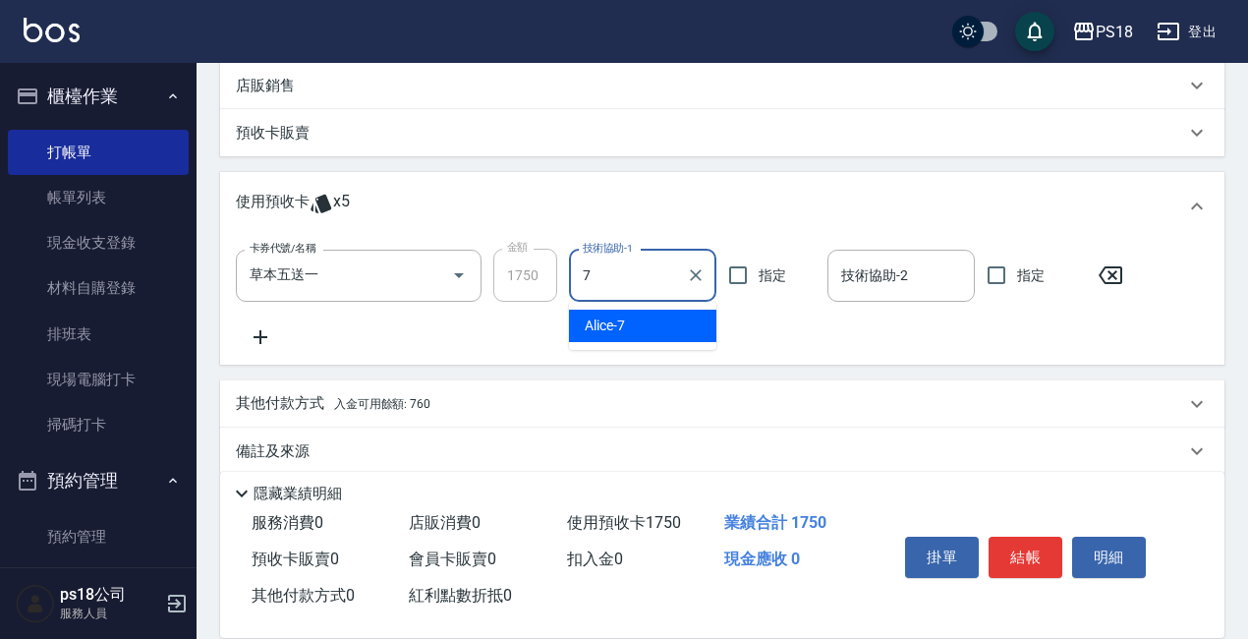
type input "Alice-7"
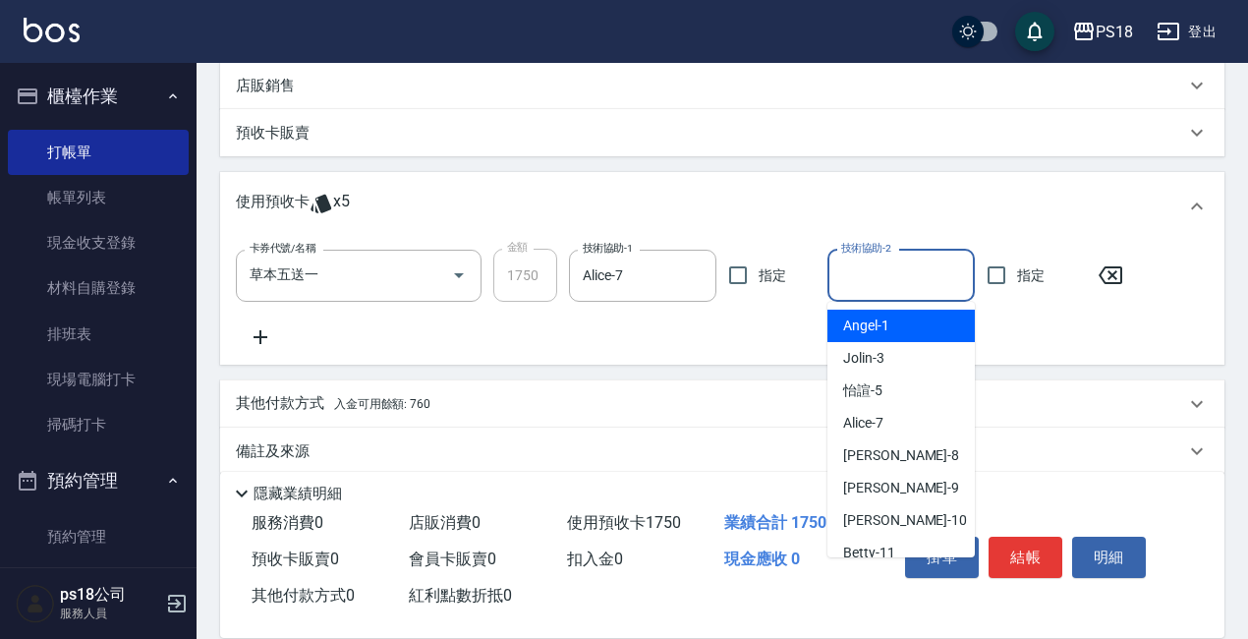
click at [867, 269] on input "技術協助-2" at bounding box center [901, 275] width 130 height 34
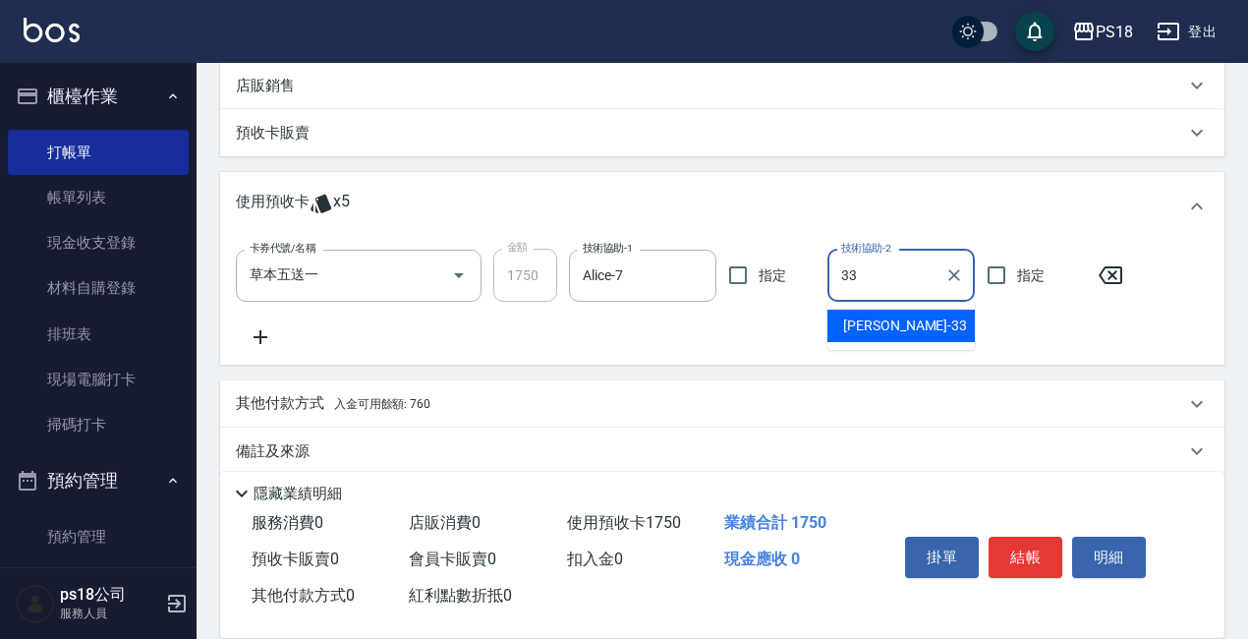
click at [900, 335] on span "李羽忻 -33" at bounding box center [905, 325] width 124 height 21
type input "李羽忻-33"
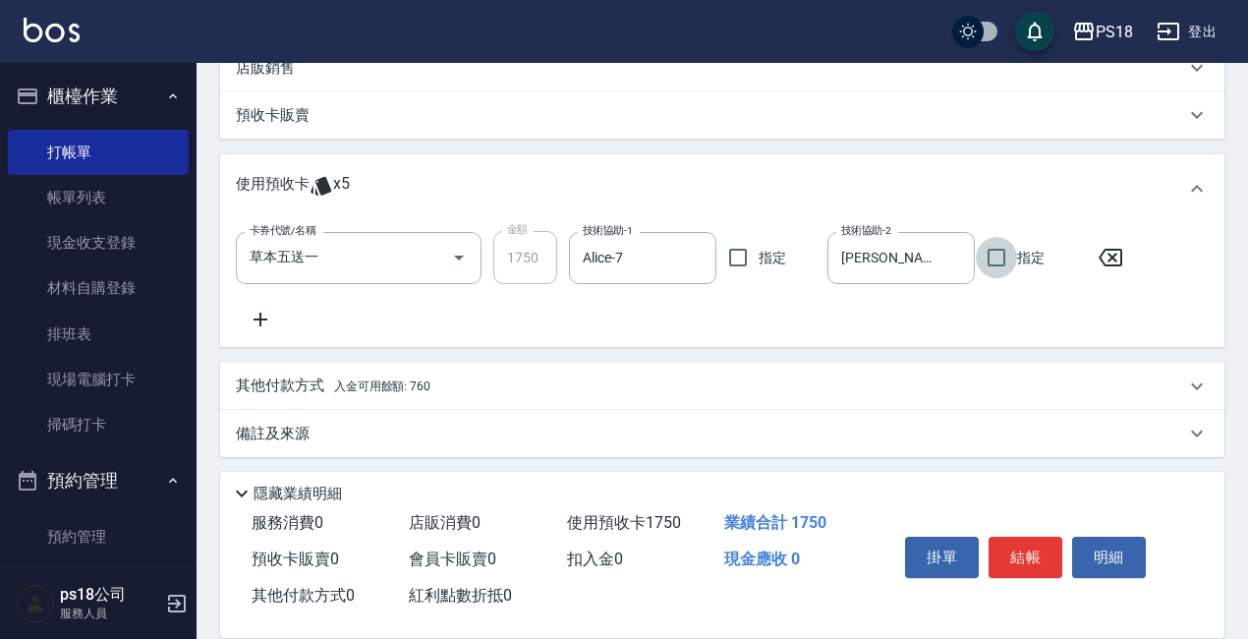
scroll to position [499, 0]
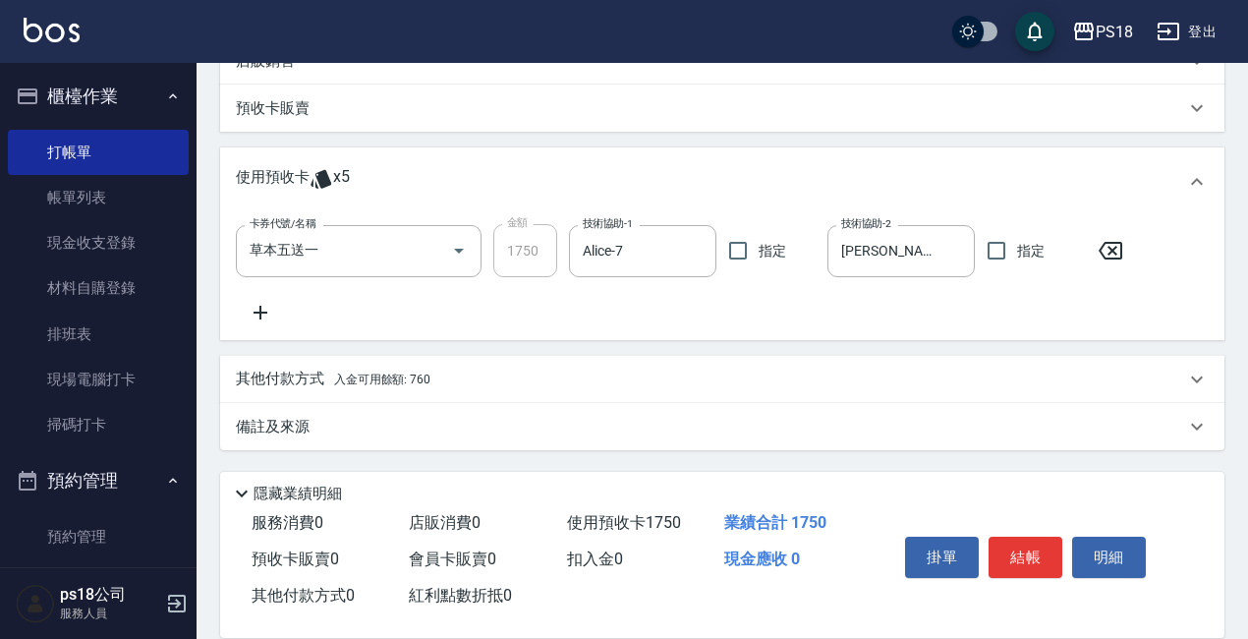
click at [365, 378] on span "入金可用餘額: 760" at bounding box center [382, 379] width 96 height 14
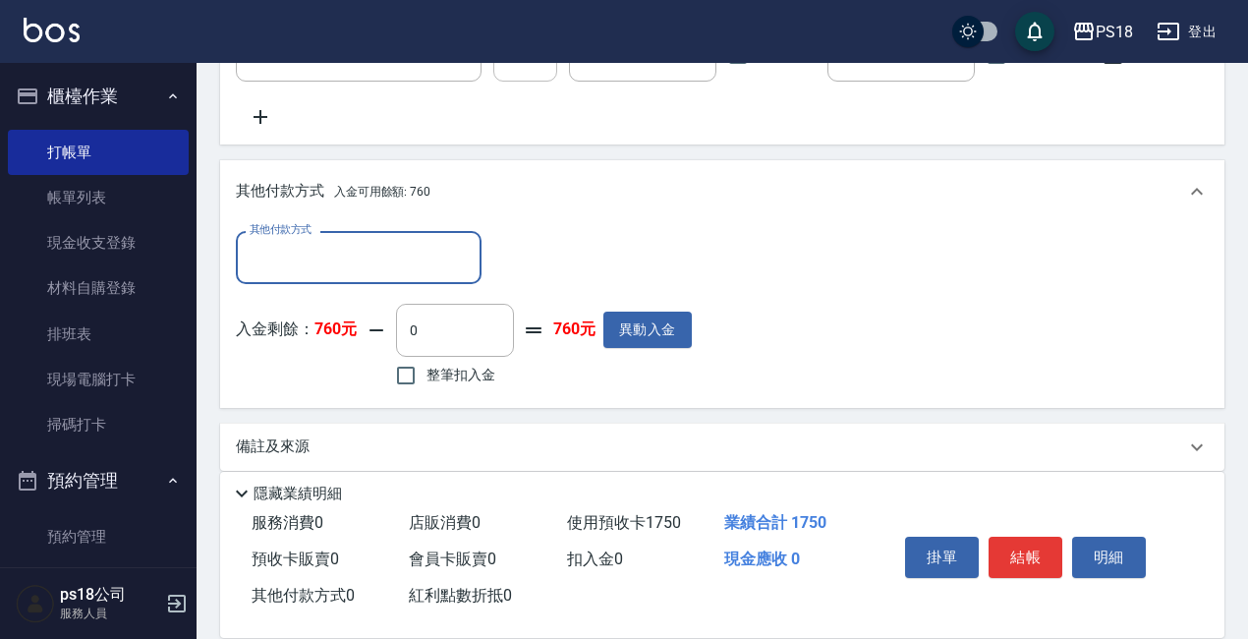
scroll to position [696, 0]
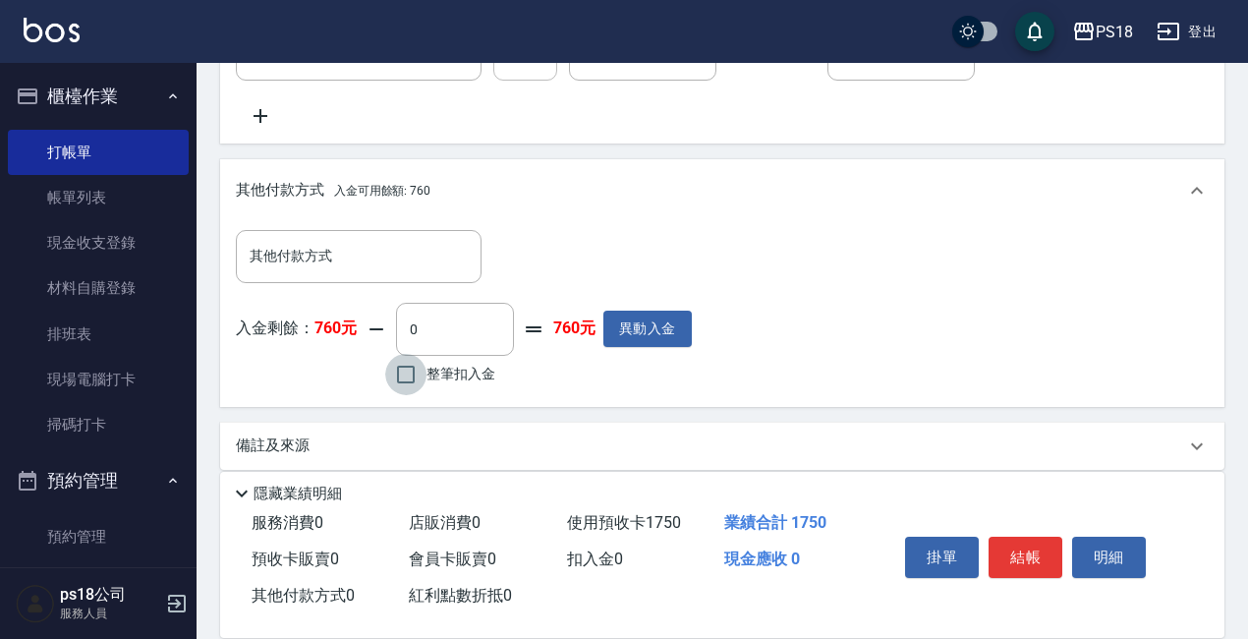
drag, startPoint x: 409, startPoint y: 374, endPoint x: 442, endPoint y: 370, distance: 33.6
click at [413, 374] on input "整筆扣入金" at bounding box center [405, 374] width 41 height 41
checkbox input "true"
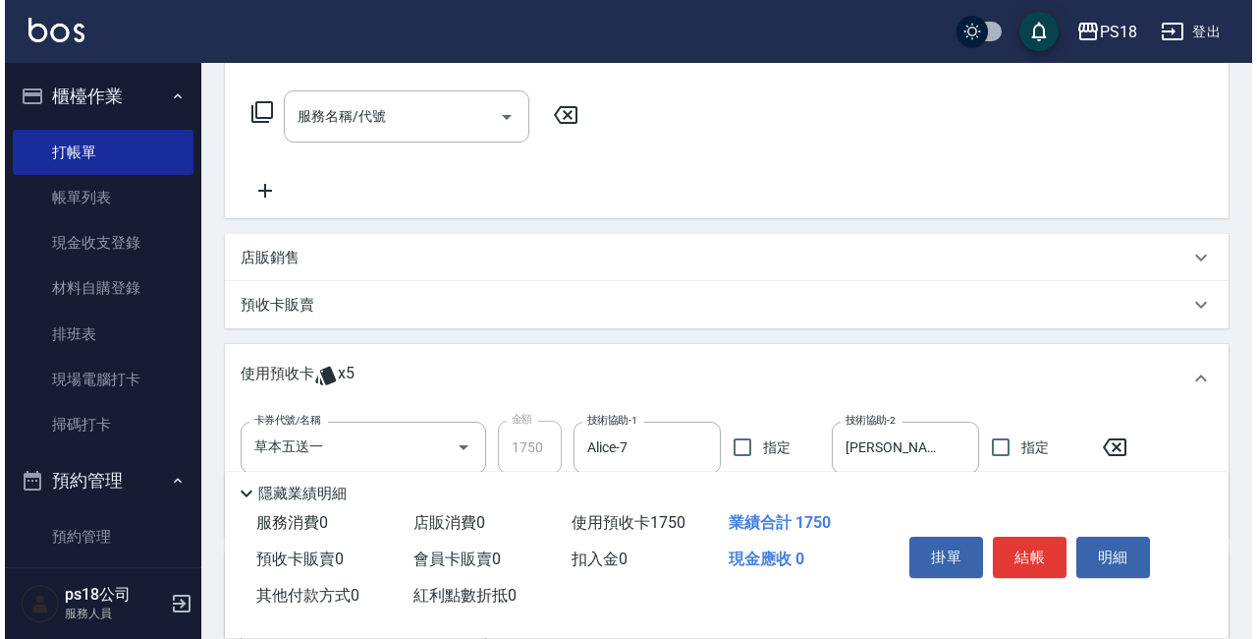
scroll to position [204, 0]
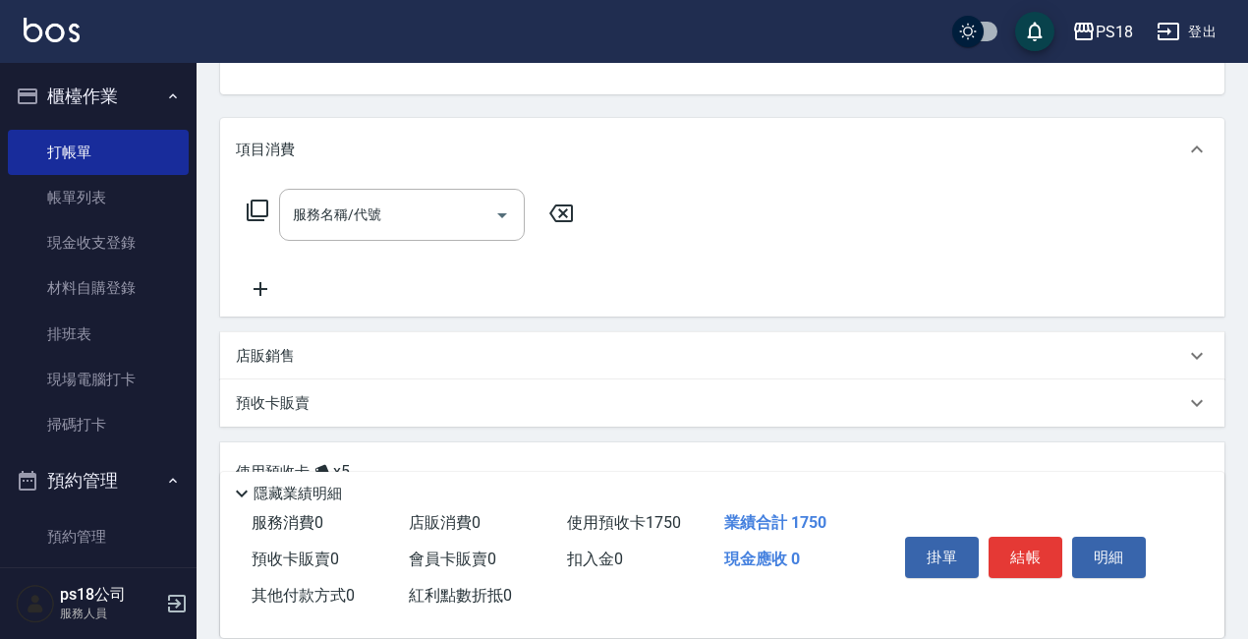
click at [259, 211] on icon at bounding box center [258, 210] width 24 height 24
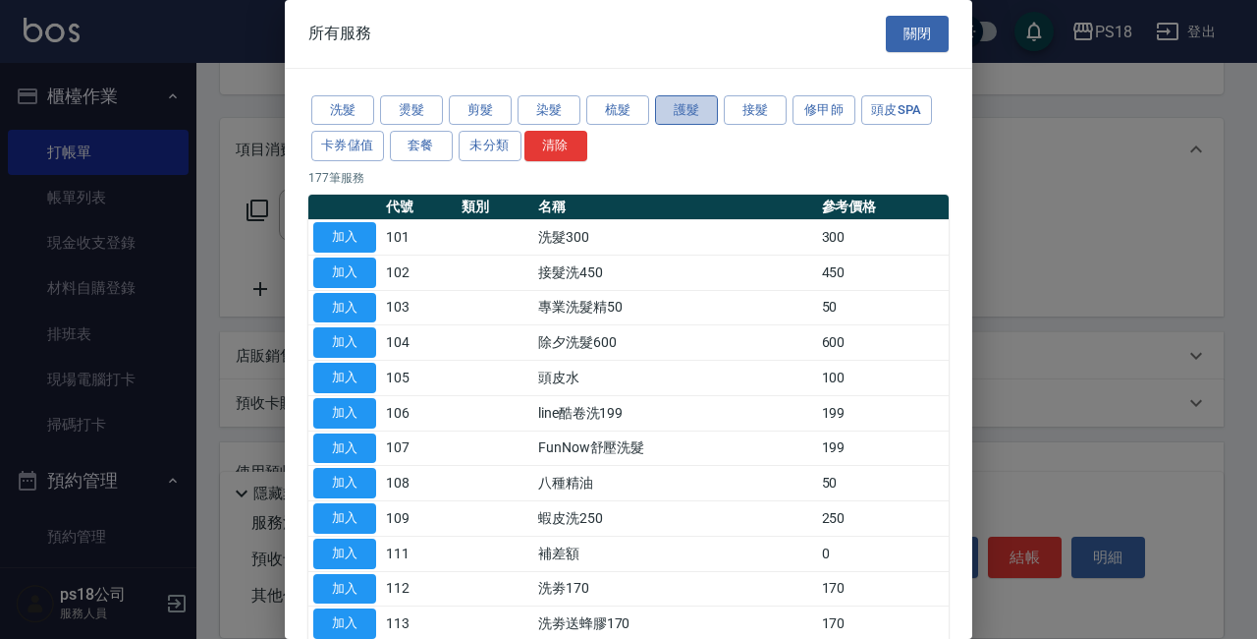
click at [691, 115] on button "護髮" at bounding box center [686, 110] width 63 height 30
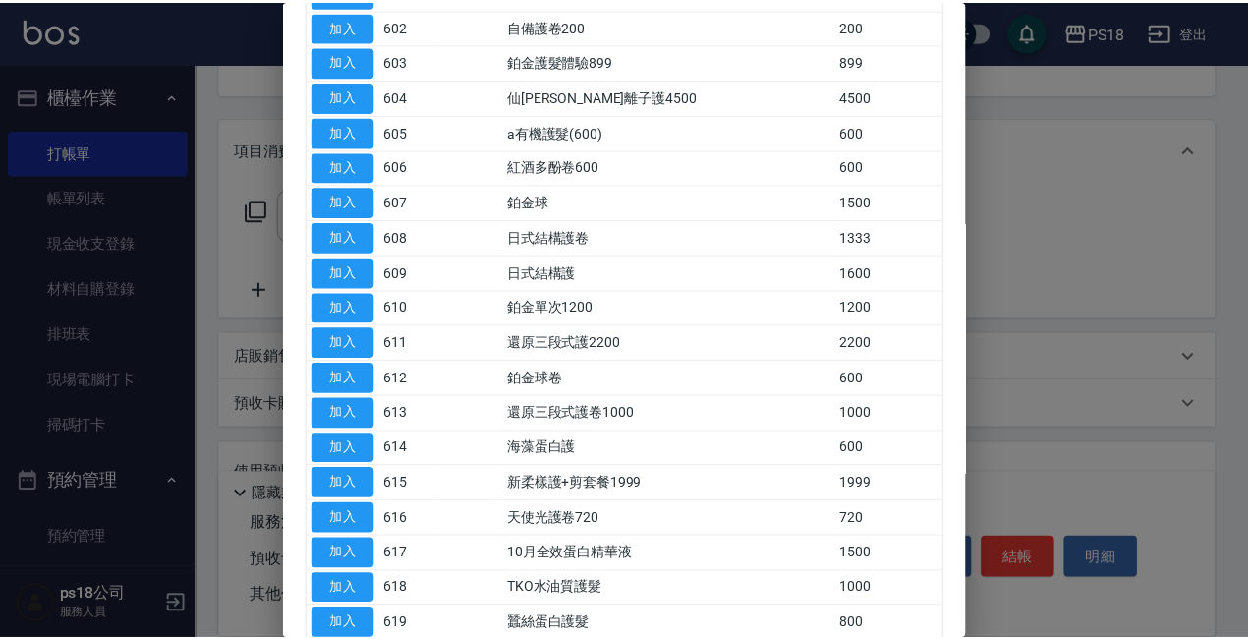
scroll to position [295, 0]
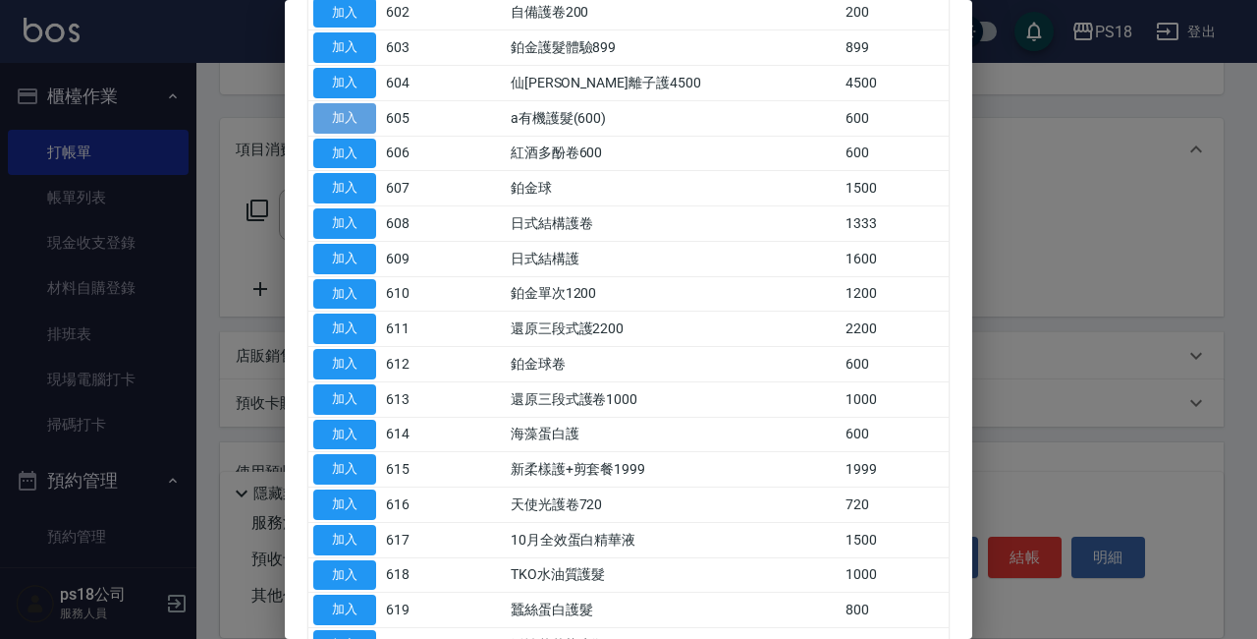
click at [342, 112] on button "加入" at bounding box center [344, 118] width 63 height 30
type input "a有機護髮(600)(605)"
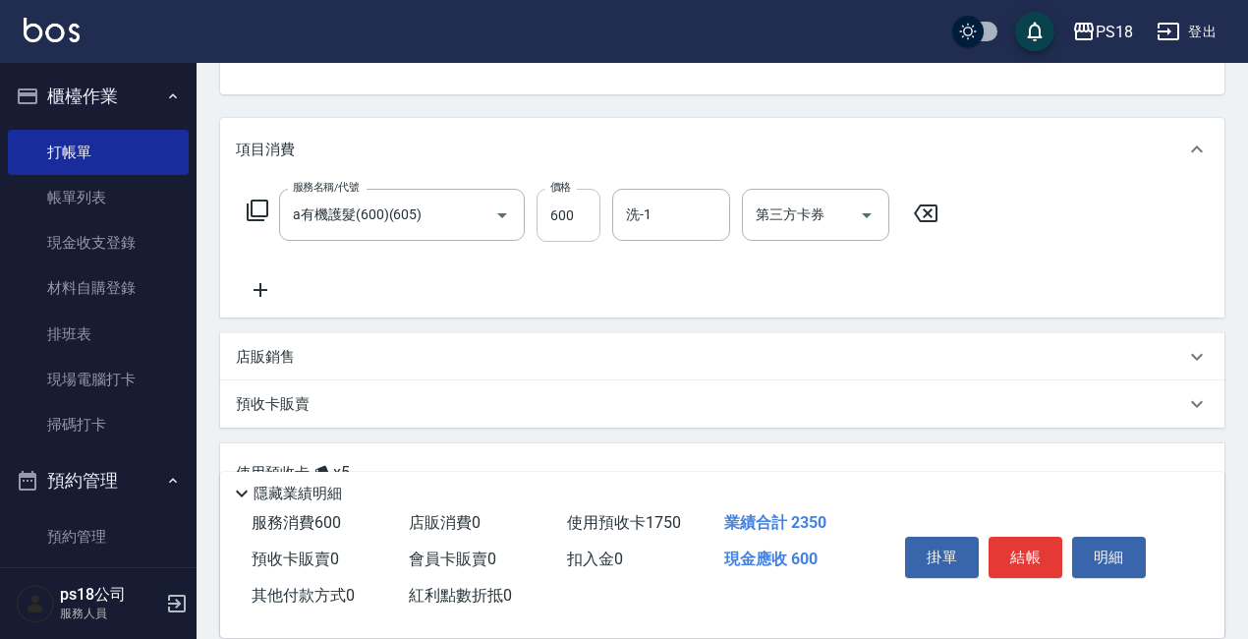
click at [570, 219] on input "600" at bounding box center [568, 215] width 64 height 53
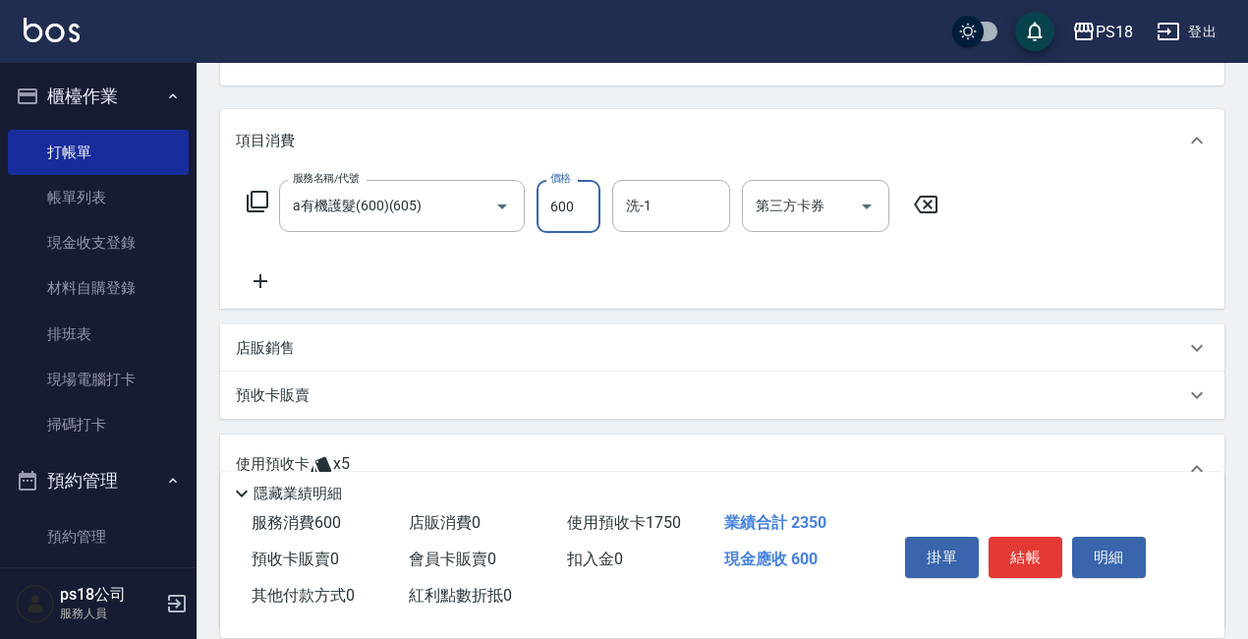
scroll to position [204, 0]
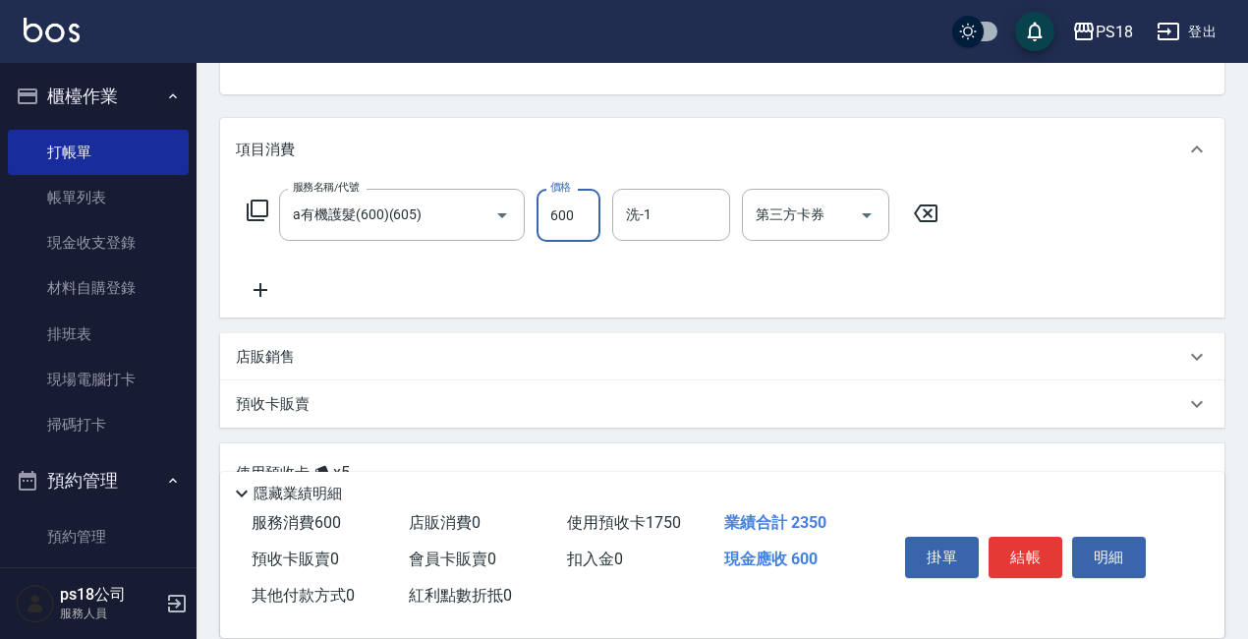
click at [579, 209] on input "600" at bounding box center [568, 215] width 64 height 53
type input "760"
click at [717, 216] on input "洗-1" at bounding box center [671, 214] width 100 height 34
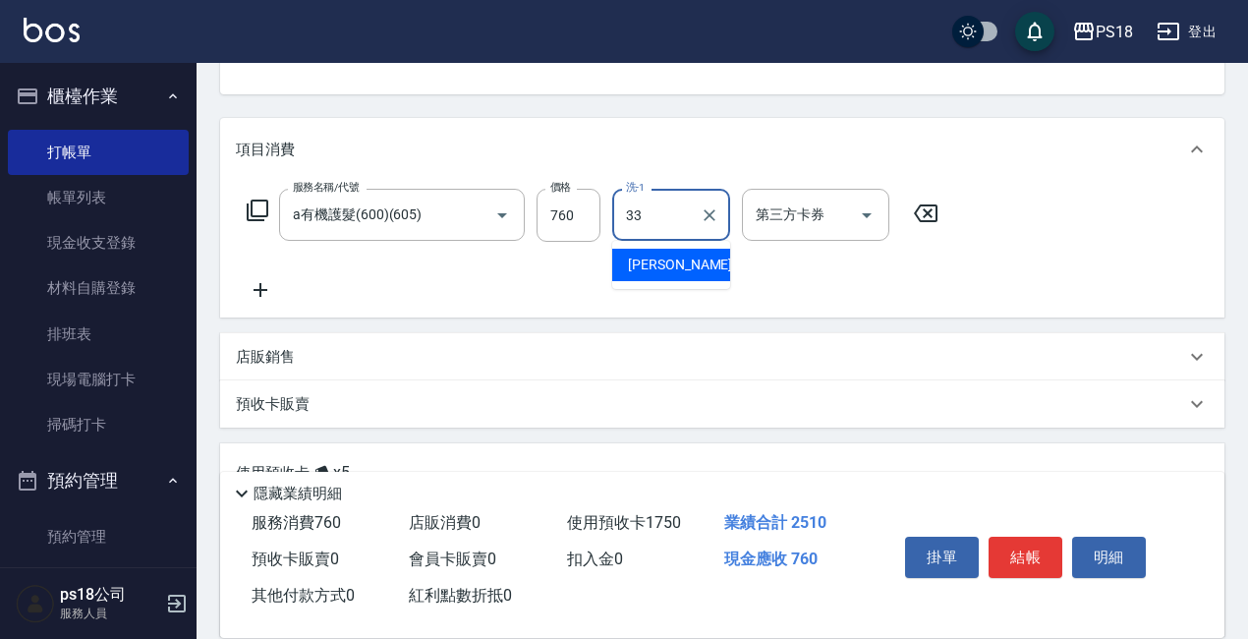
click at [680, 225] on input "33" at bounding box center [656, 214] width 71 height 34
type input "3"
type input "Alice-7"
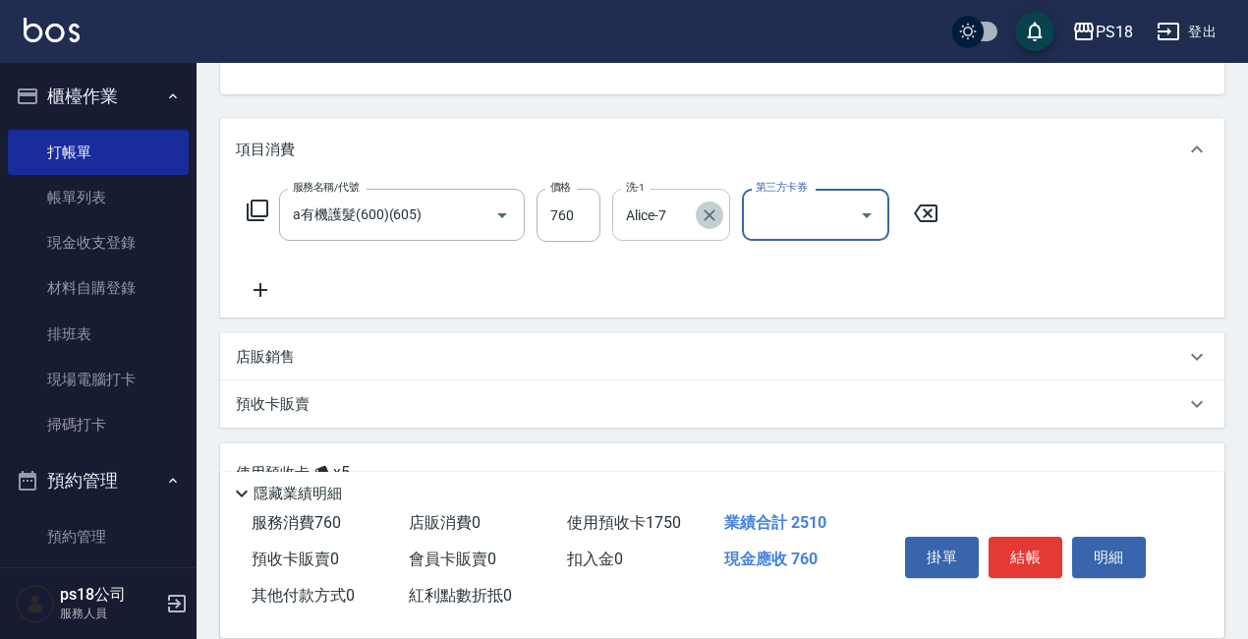
click at [702, 214] on icon "Clear" at bounding box center [709, 215] width 20 height 20
click at [666, 209] on input "洗-1" at bounding box center [671, 214] width 100 height 34
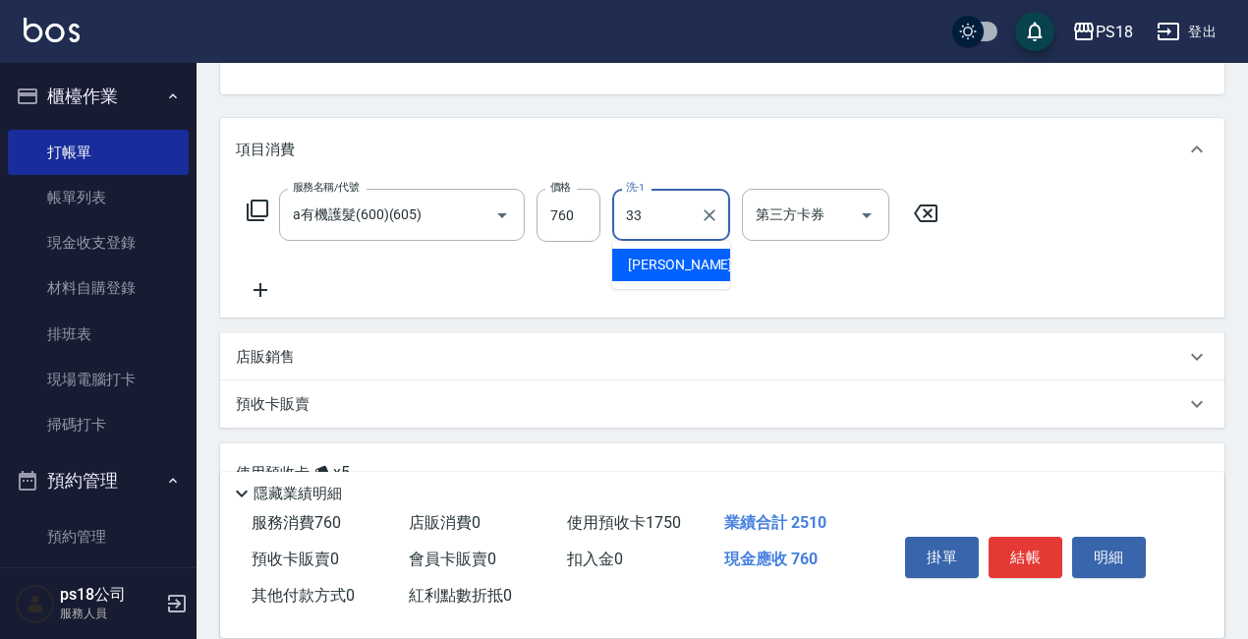
click at [680, 251] on div "李羽忻 -33" at bounding box center [671, 265] width 118 height 32
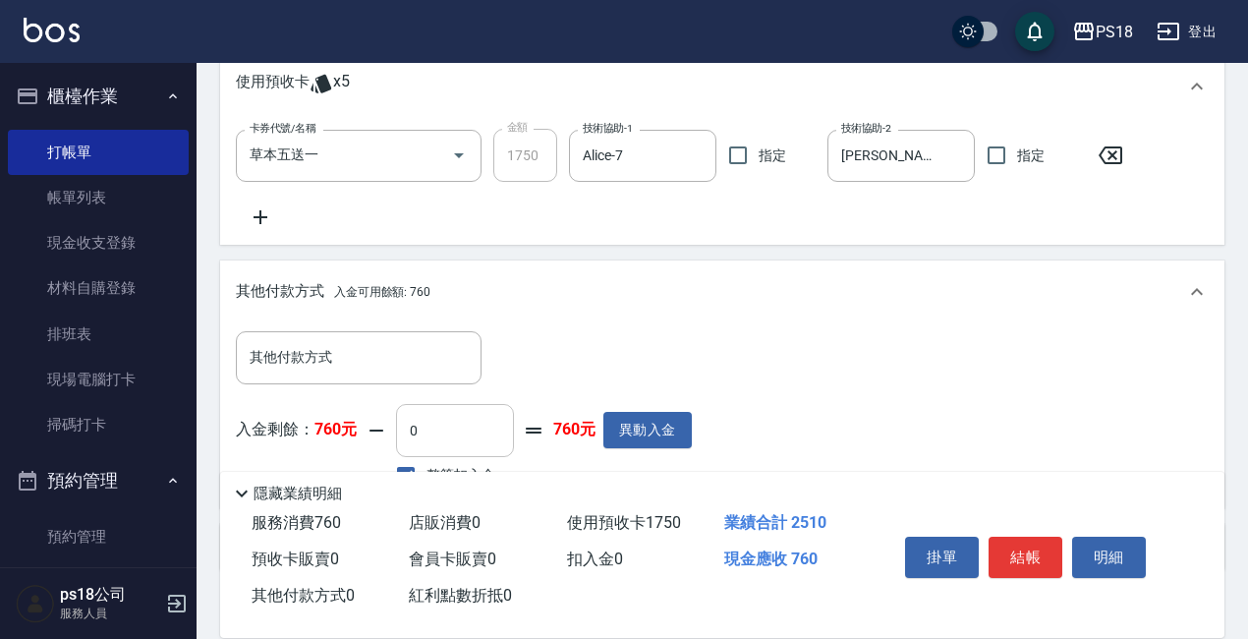
scroll to position [597, 0]
type input "李羽忻-33"
click at [457, 434] on input "0" at bounding box center [455, 428] width 118 height 53
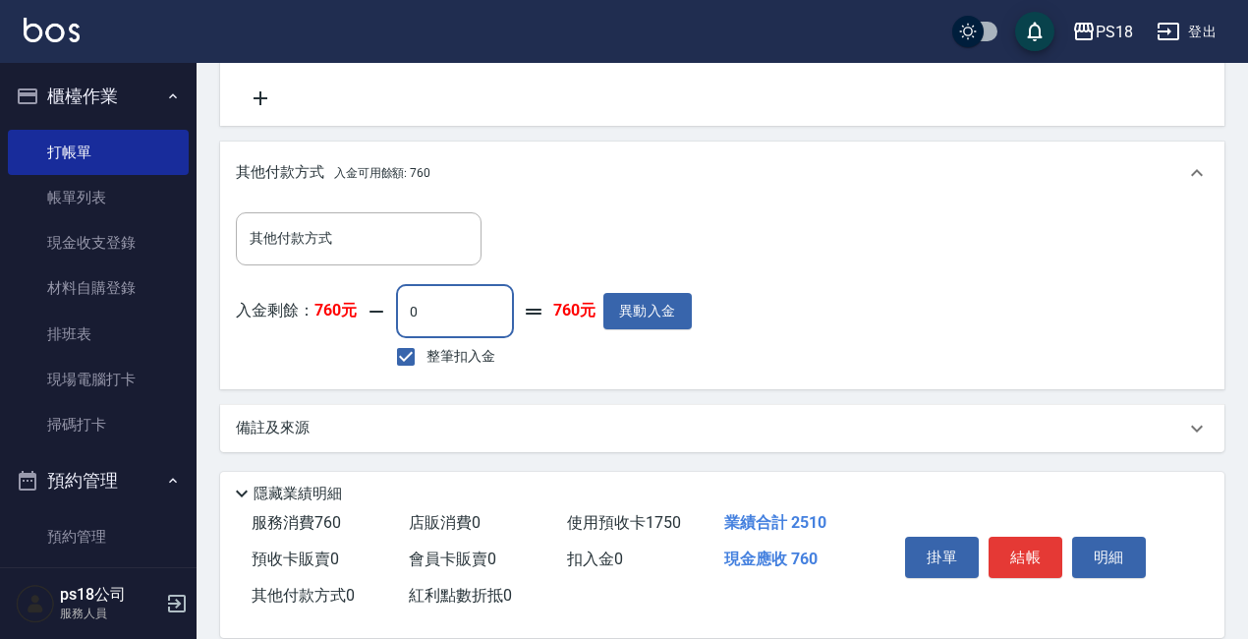
scroll to position [716, 0]
click at [407, 355] on input "整筆扣入金" at bounding box center [405, 354] width 41 height 41
click at [410, 355] on input "整筆扣入金" at bounding box center [405, 354] width 41 height 41
checkbox input "true"
type input "760"
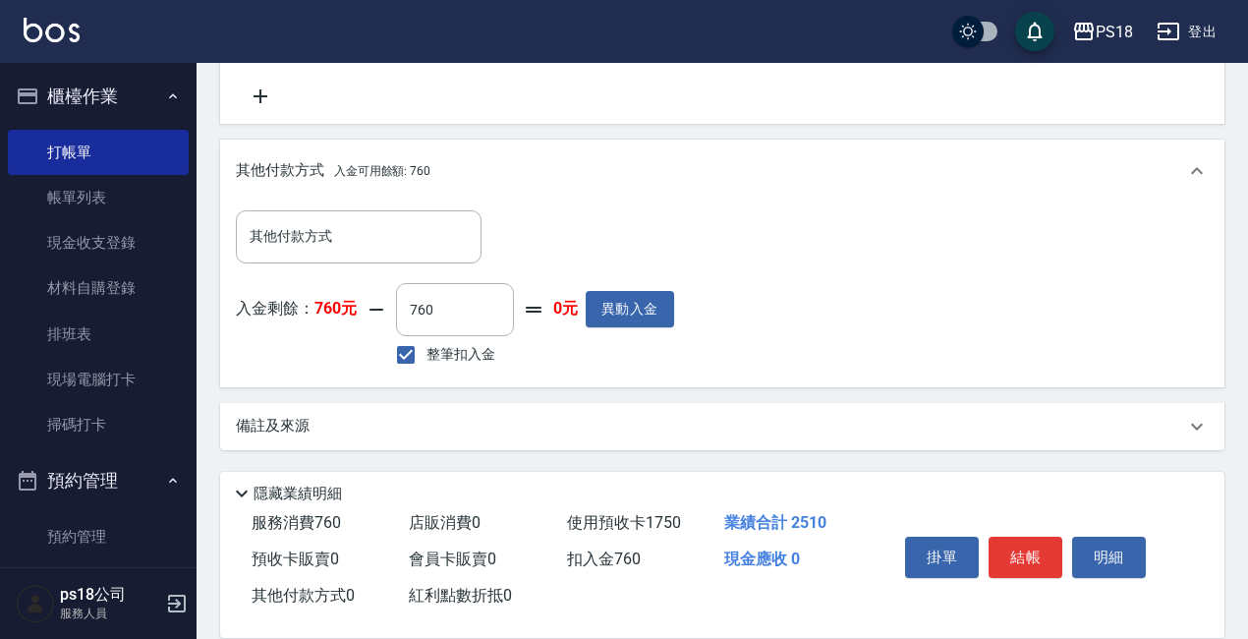
click at [584, 427] on div "備註及來源" at bounding box center [710, 426] width 949 height 21
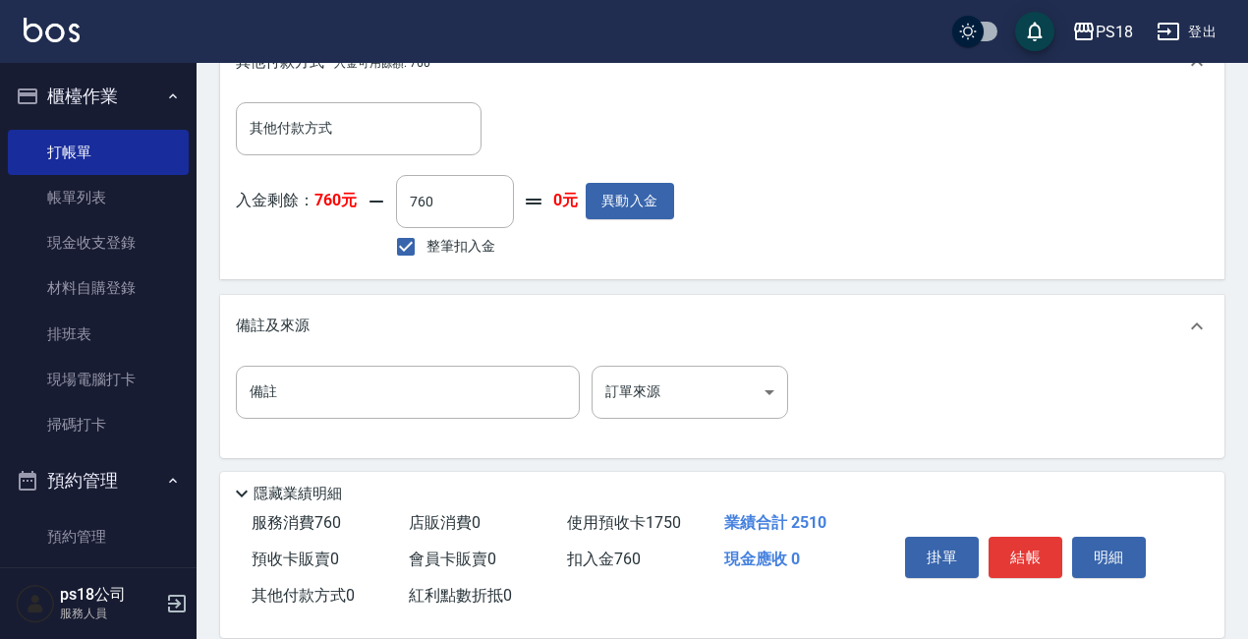
scroll to position [832, 0]
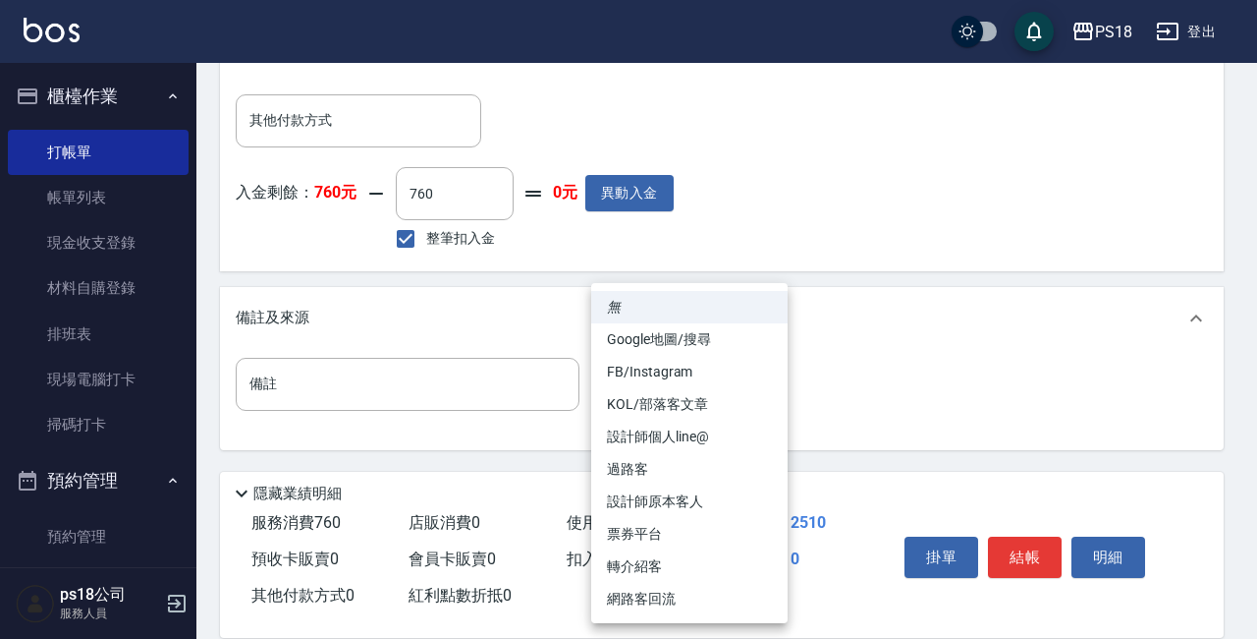
click at [640, 497] on li "設計師原本客人" at bounding box center [689, 501] width 196 height 32
type input "設計師原本客人"
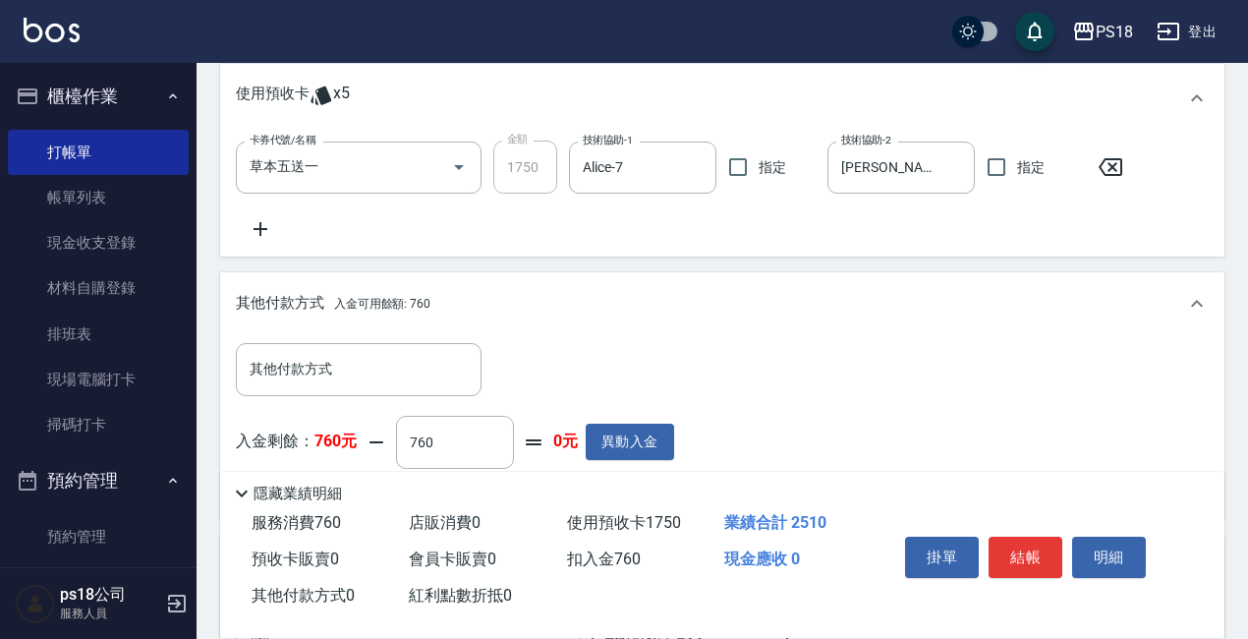
scroll to position [589, 0]
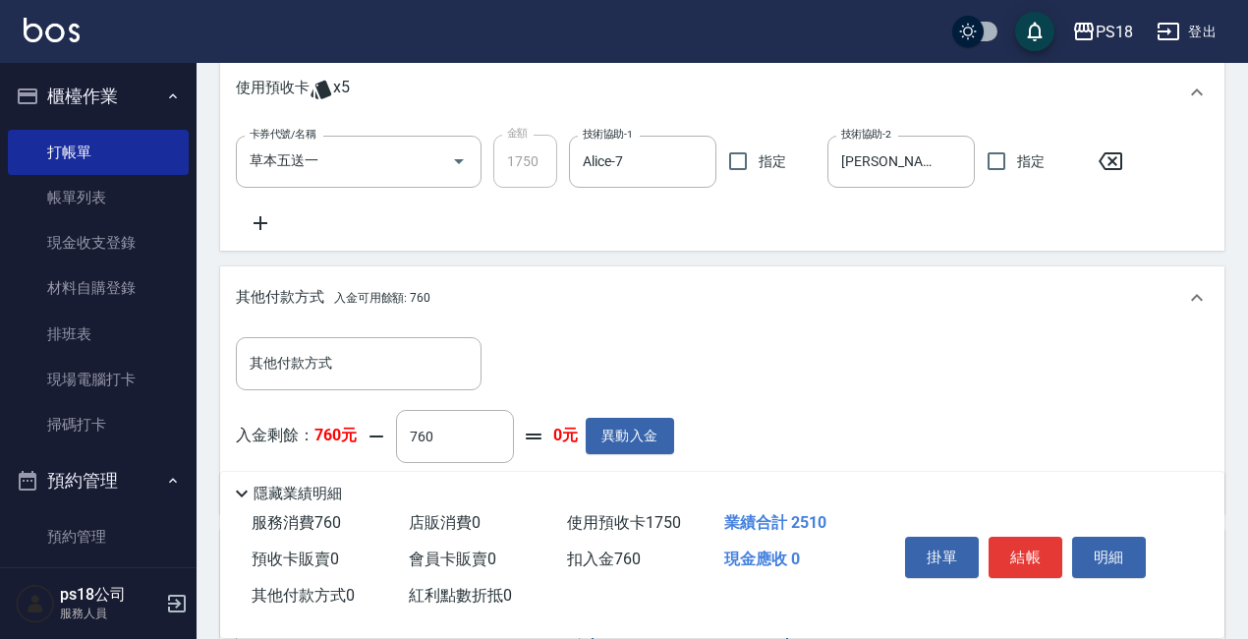
click at [1023, 549] on button "結帳" at bounding box center [1025, 556] width 74 height 41
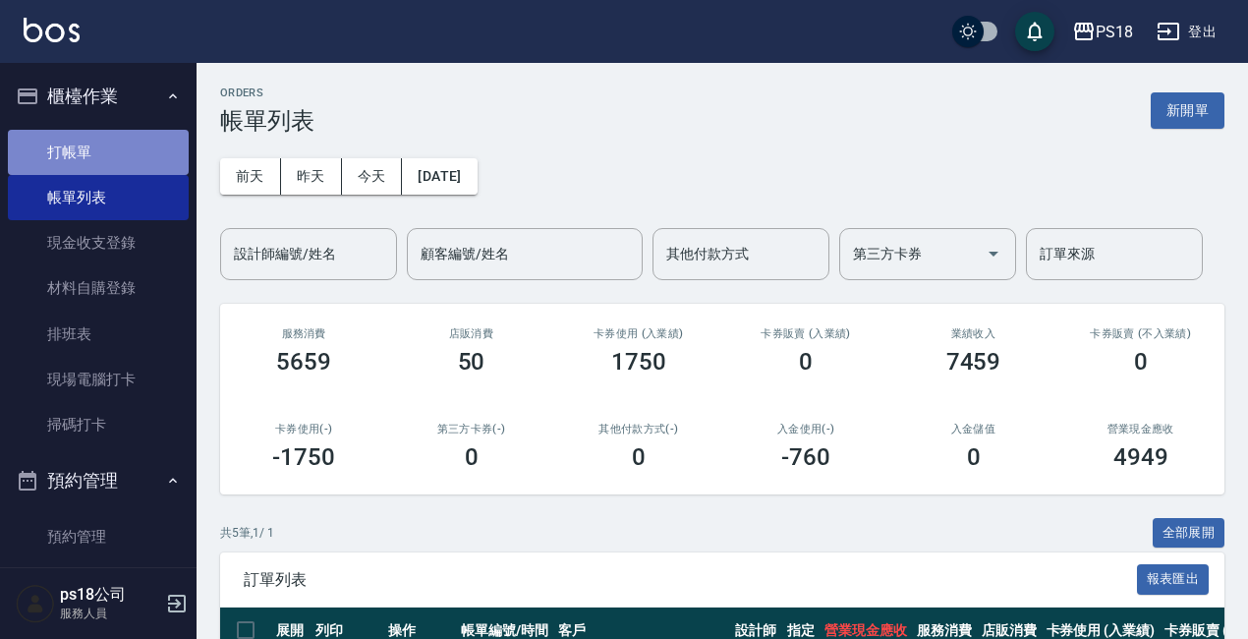
click at [113, 135] on link "打帳單" at bounding box center [98, 152] width 181 height 45
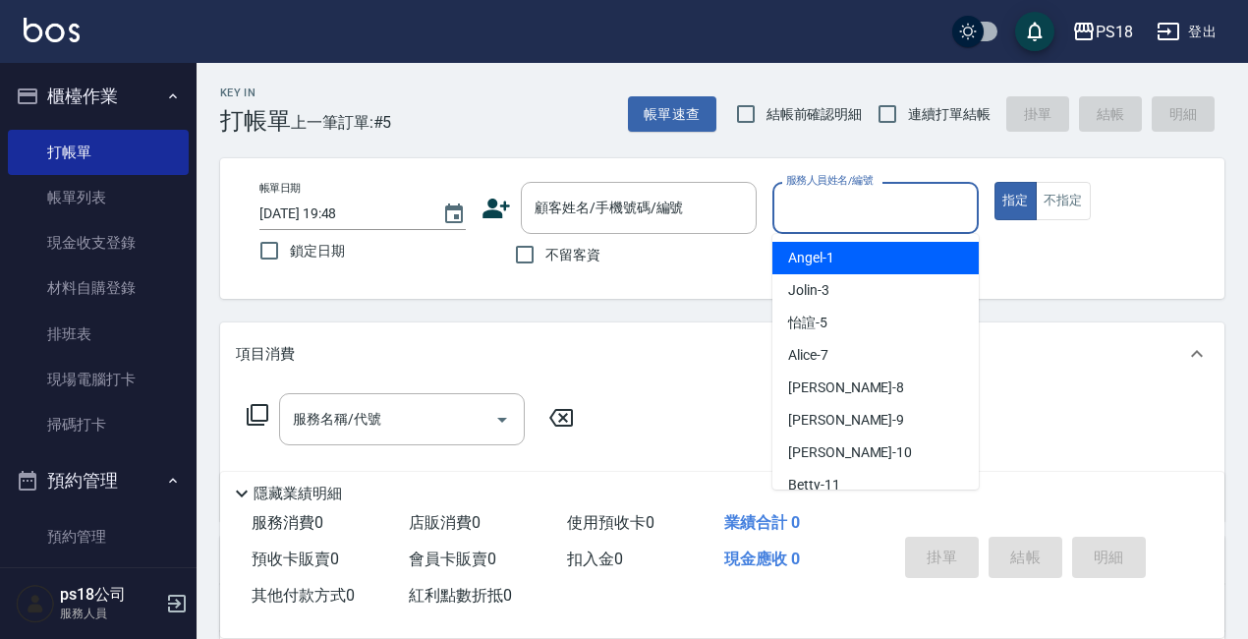
click at [873, 202] on input "服務人員姓名/編號" at bounding box center [875, 208] width 189 height 34
type input "2"
type input "Jolin-3"
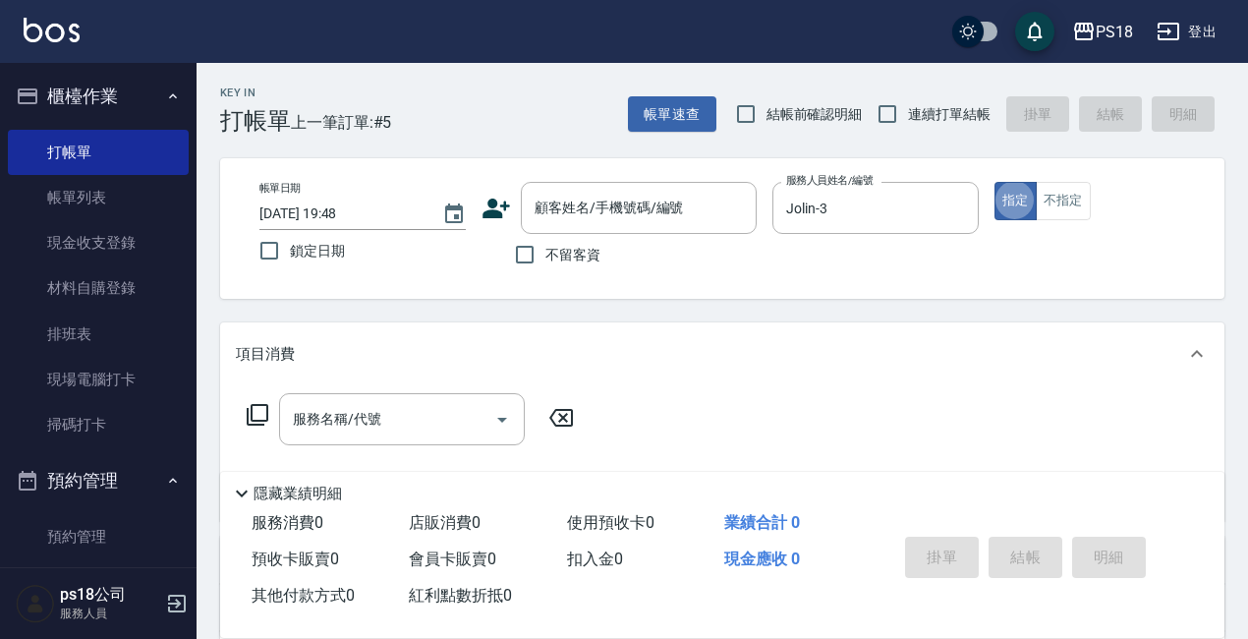
type button "true"
click at [265, 412] on icon at bounding box center [258, 415] width 24 height 24
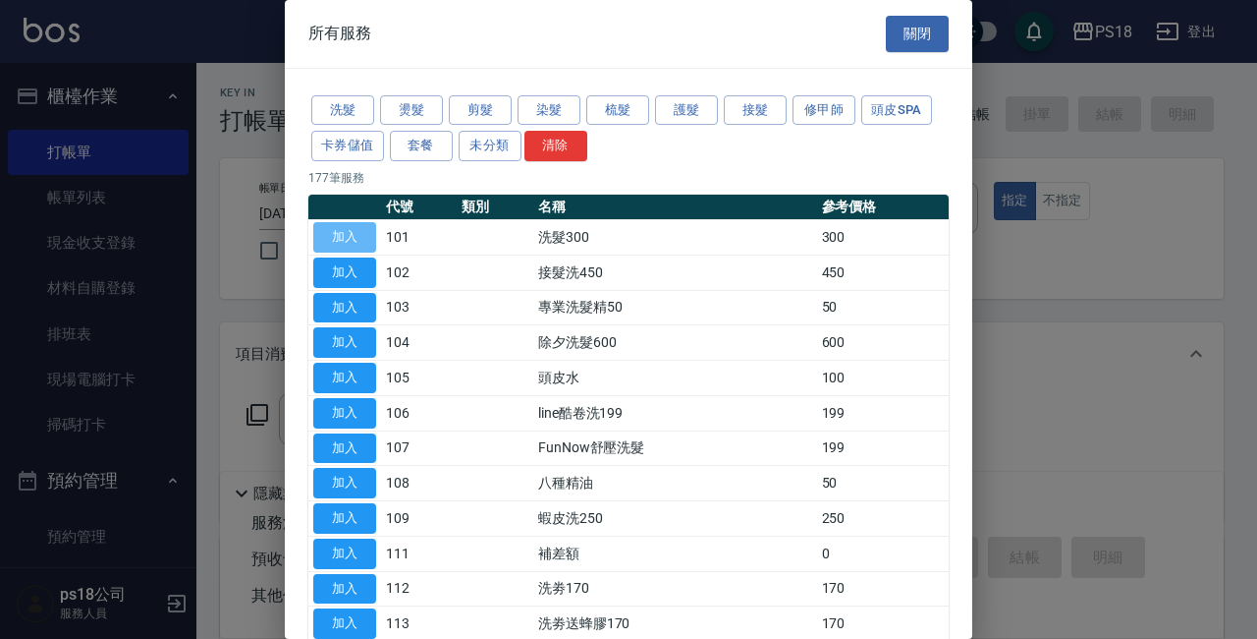
click at [334, 230] on button "加入" at bounding box center [344, 237] width 63 height 30
type input "洗髮300(101)"
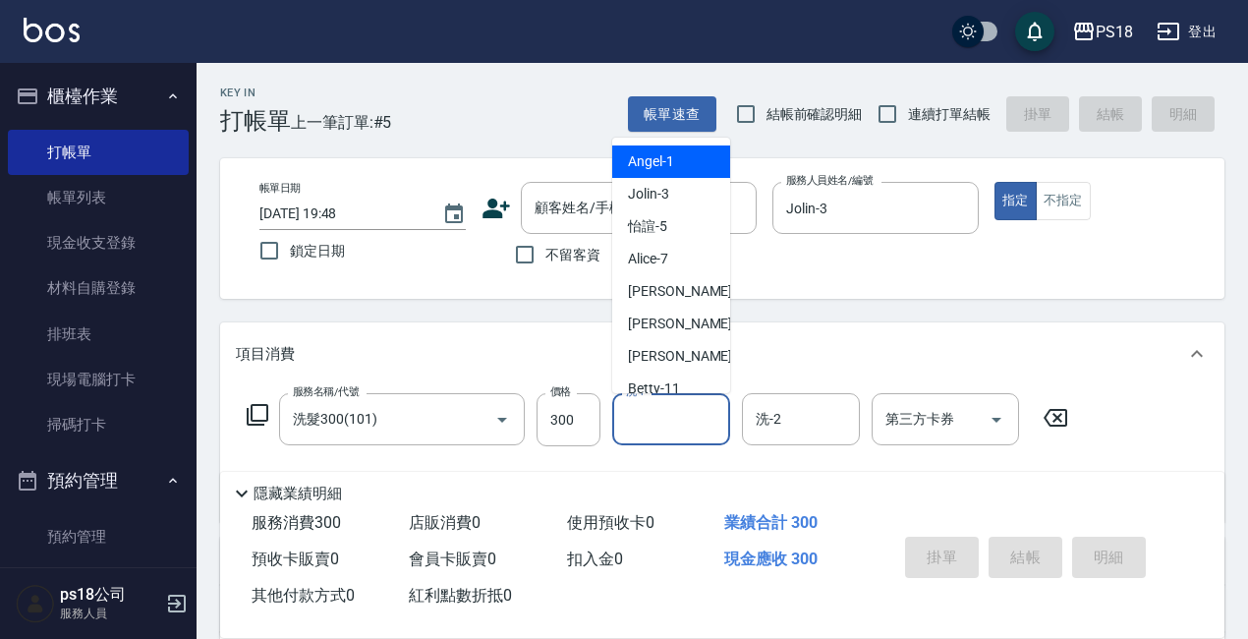
click at [670, 423] on input "洗-1" at bounding box center [671, 419] width 100 height 34
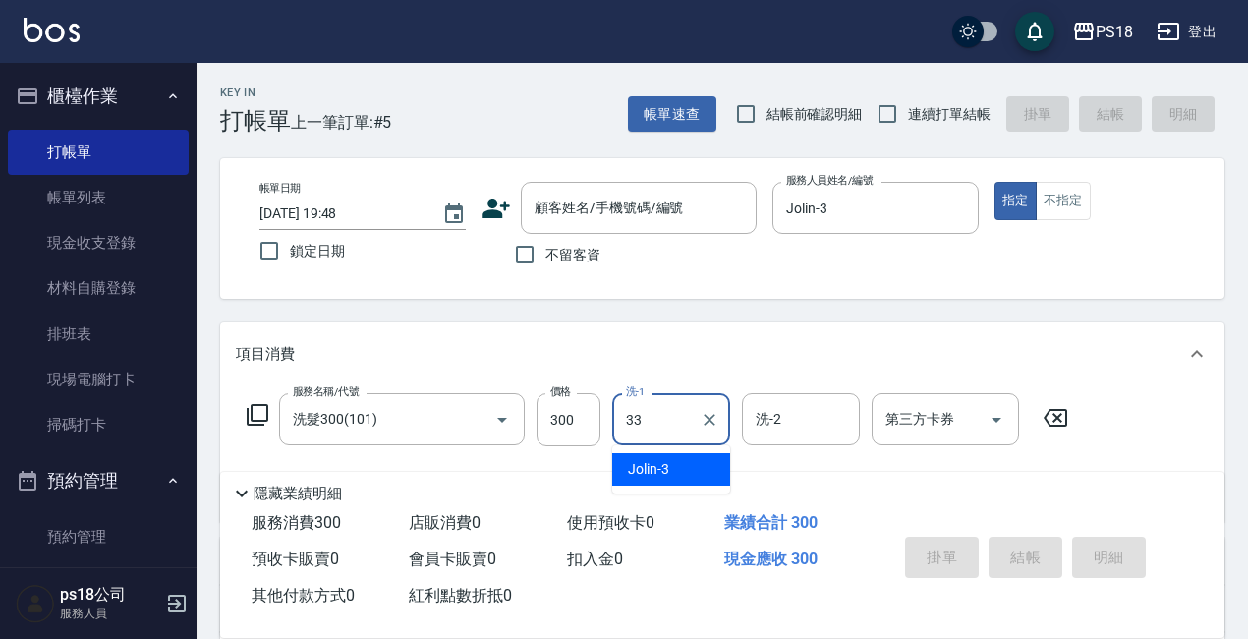
type input "李羽忻-33"
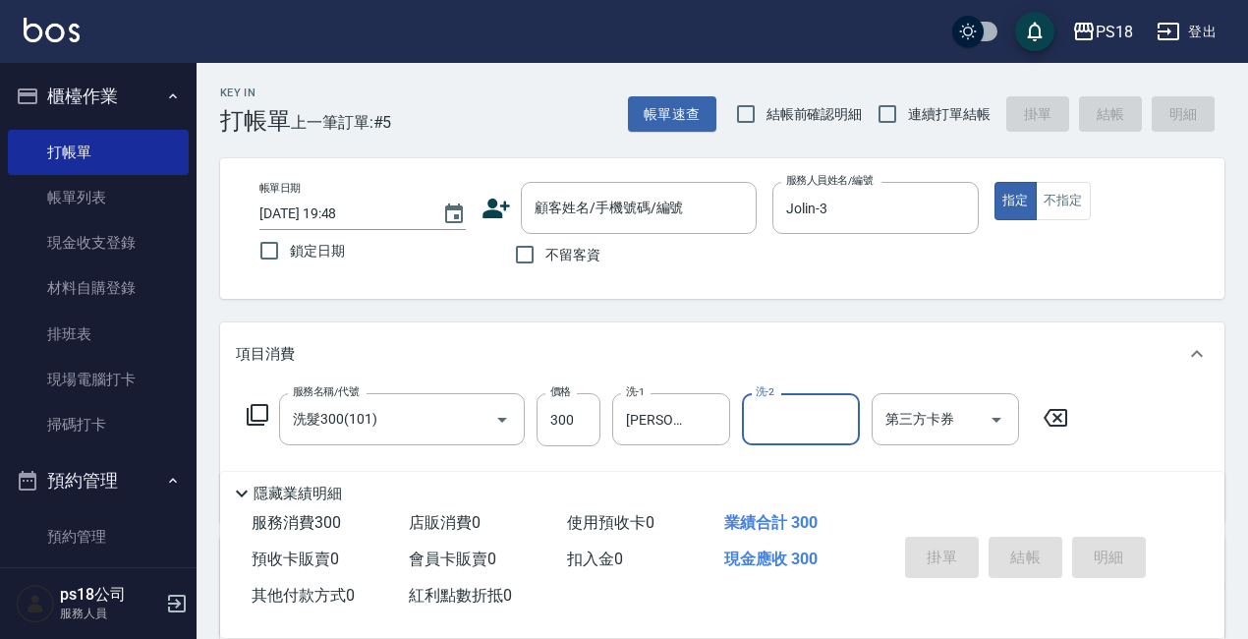
click at [257, 407] on icon at bounding box center [258, 415] width 24 height 24
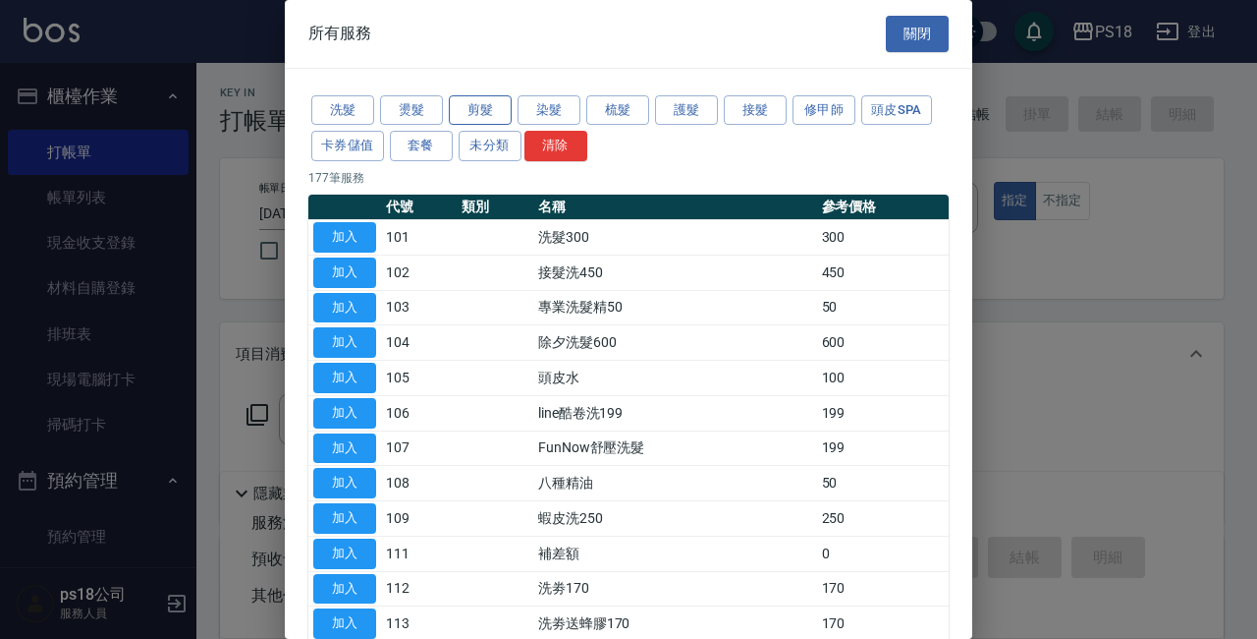
click at [490, 109] on button "剪髮" at bounding box center [480, 110] width 63 height 30
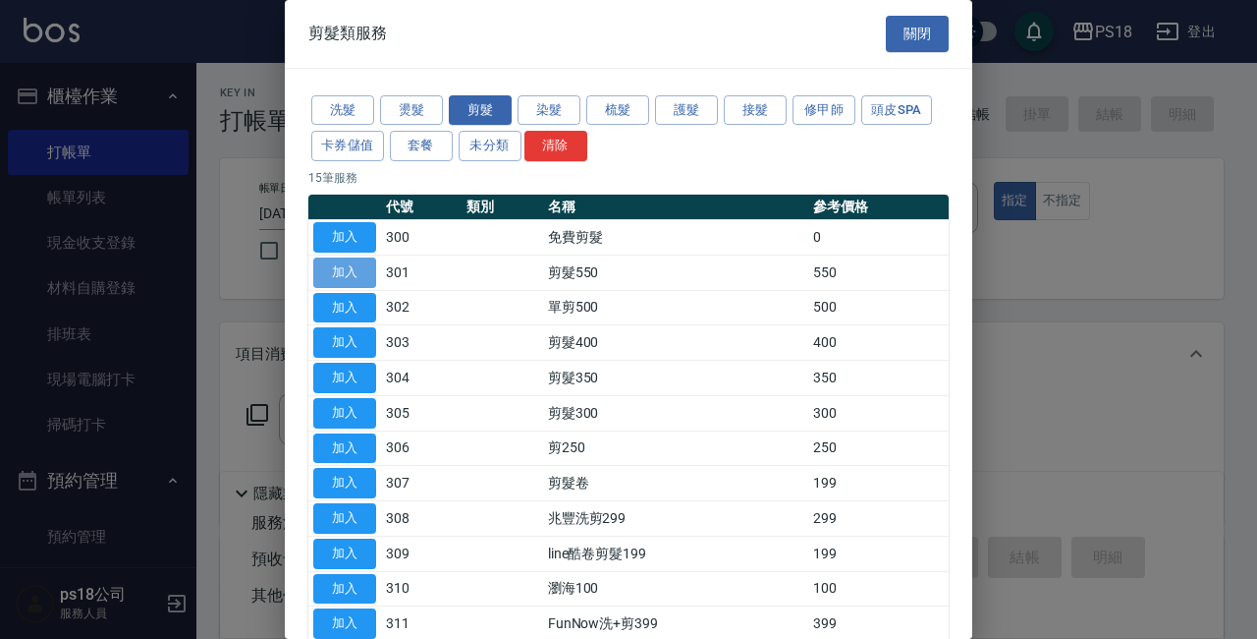
click at [358, 270] on button "加入" at bounding box center [344, 272] width 63 height 30
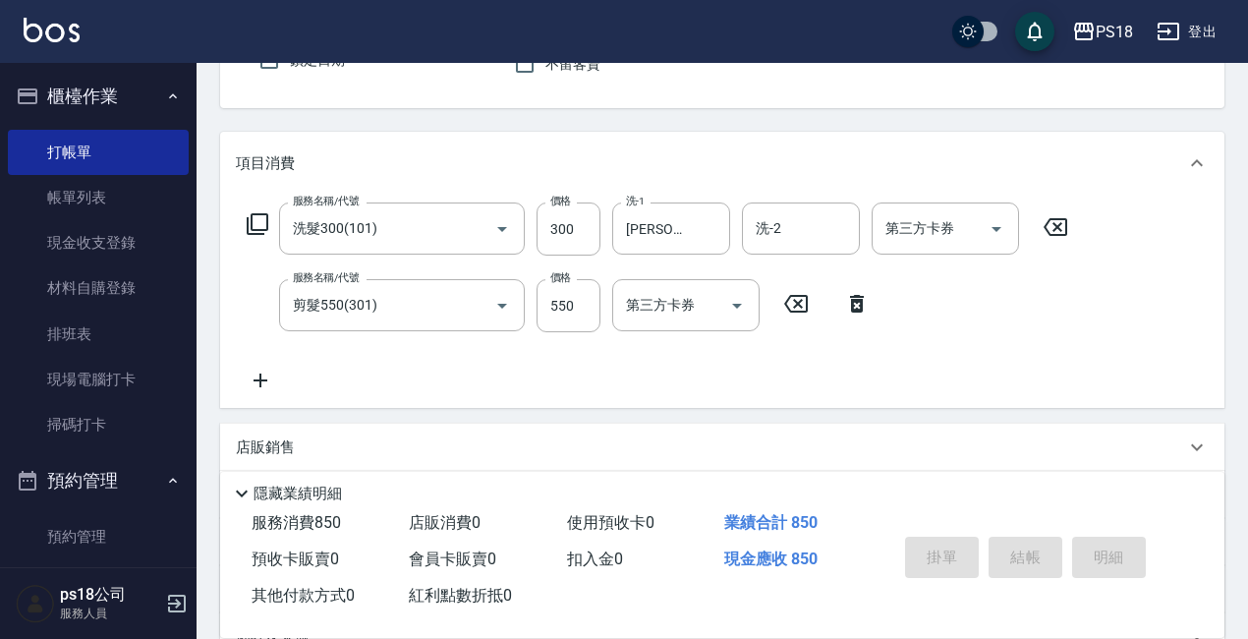
scroll to position [196, 0]
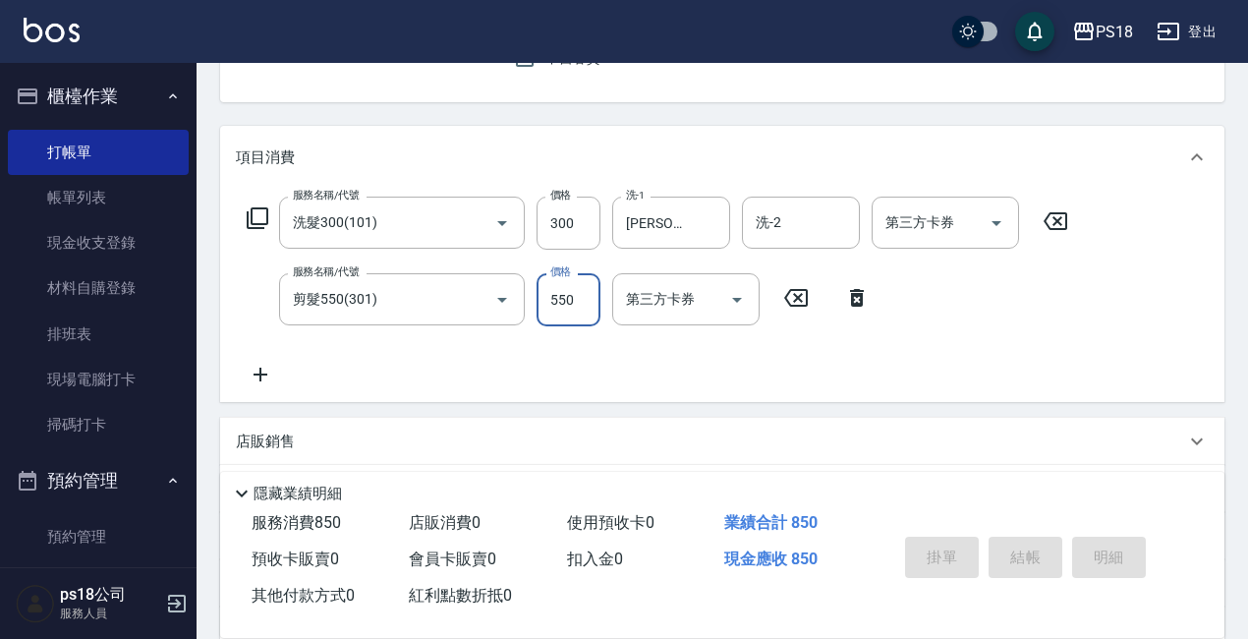
click at [568, 290] on input "550" at bounding box center [568, 299] width 64 height 53
type input "500"
click at [689, 354] on div "服務名稱/代號 洗髮300(101) 服務名稱/代號 價格 300 價格 洗-1 李羽忻-33 洗-1 洗-2 洗-2 第三方卡券 第三方卡券 服務名稱/代號…" at bounding box center [658, 291] width 844 height 190
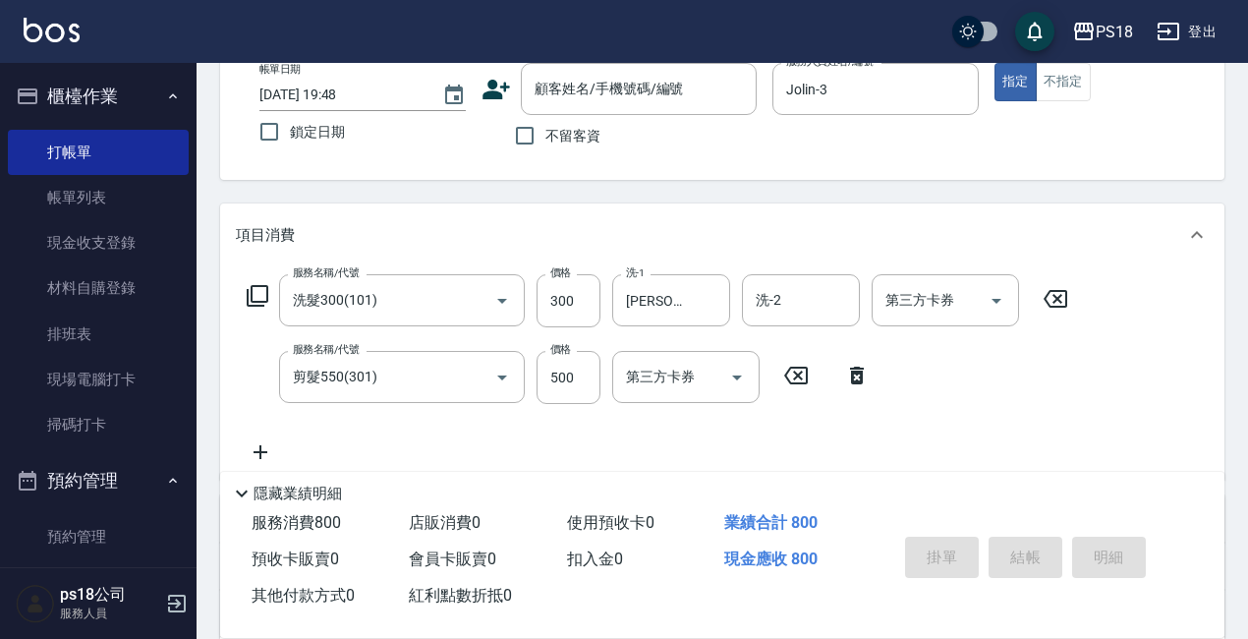
scroll to position [0, 0]
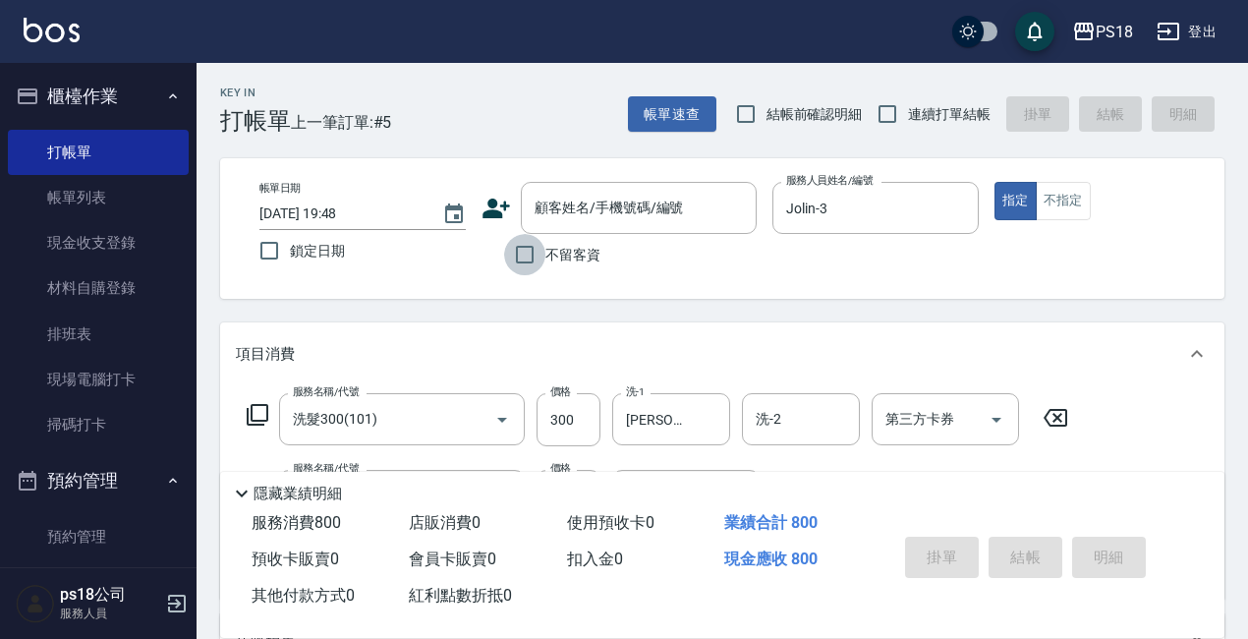
click at [526, 252] on input "不留客資" at bounding box center [524, 254] width 41 height 41
checkbox input "true"
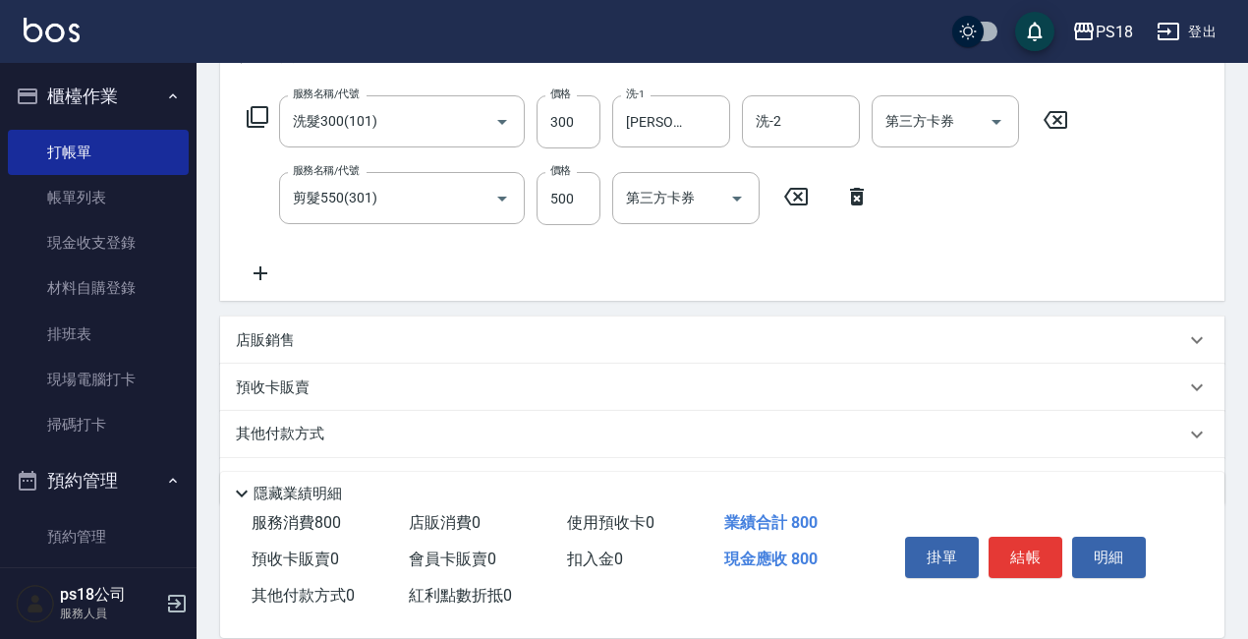
scroll to position [353, 0]
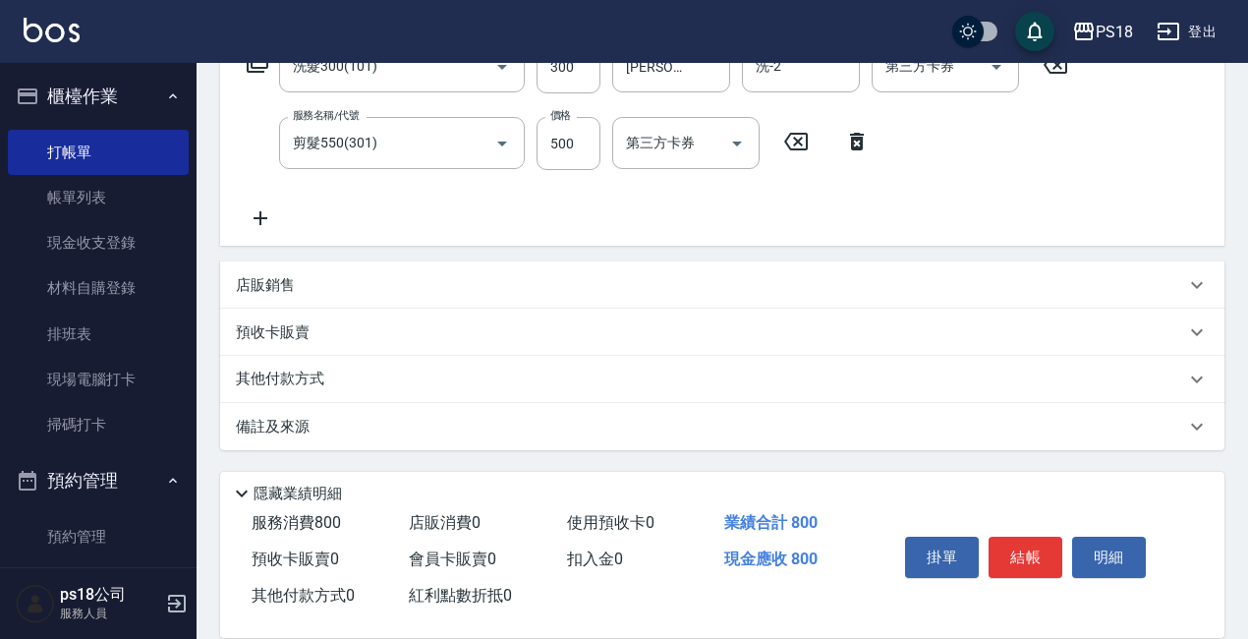
click at [553, 433] on div "備註及來源" at bounding box center [710, 427] width 949 height 21
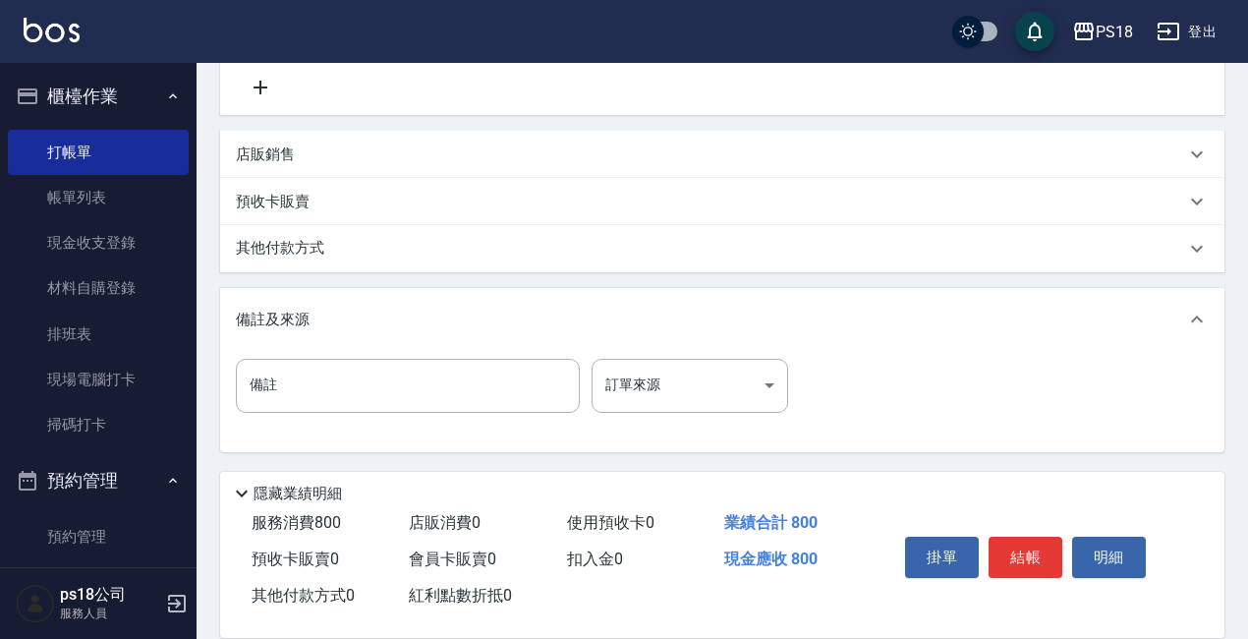
scroll to position [485, 0]
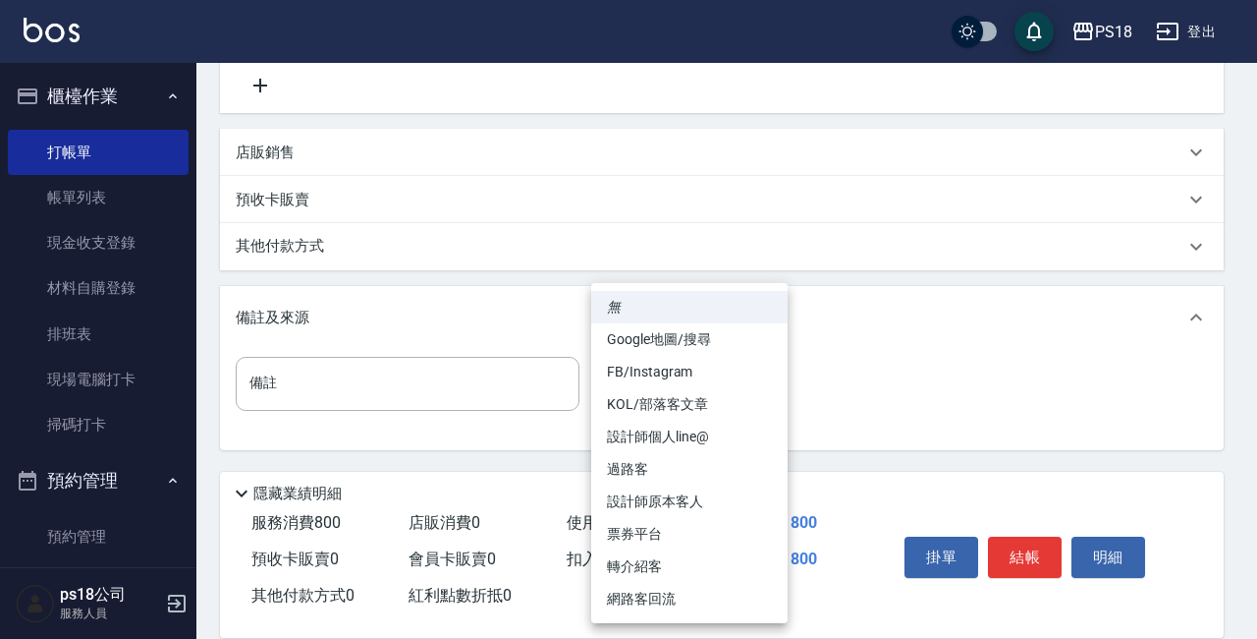
click at [656, 385] on body "PS18 登出 櫃檯作業 打帳單 帳單列表 現金收支登錄 材料自購登錄 排班表 現場電腦打卡 掃碼打卡 預約管理 預約管理 單日預約紀錄 單週預約紀錄 報表及…" at bounding box center [628, 77] width 1257 height 1124
click at [657, 498] on li "設計師原本客人" at bounding box center [689, 501] width 196 height 32
type input "設計師原本客人"
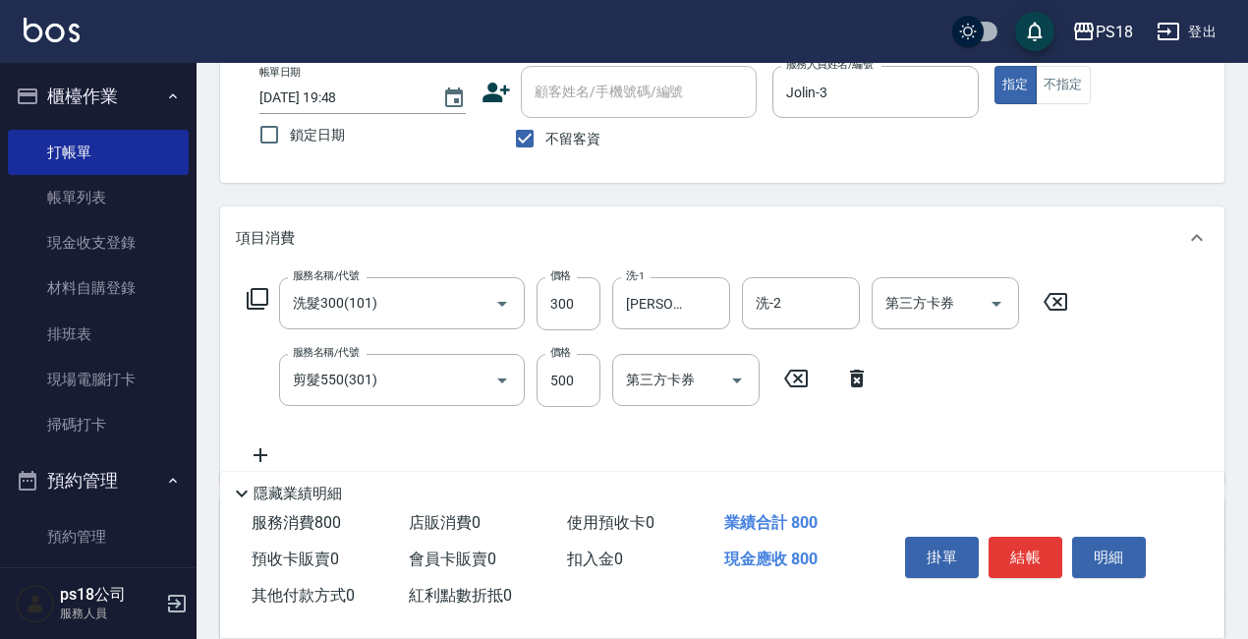
scroll to position [196, 0]
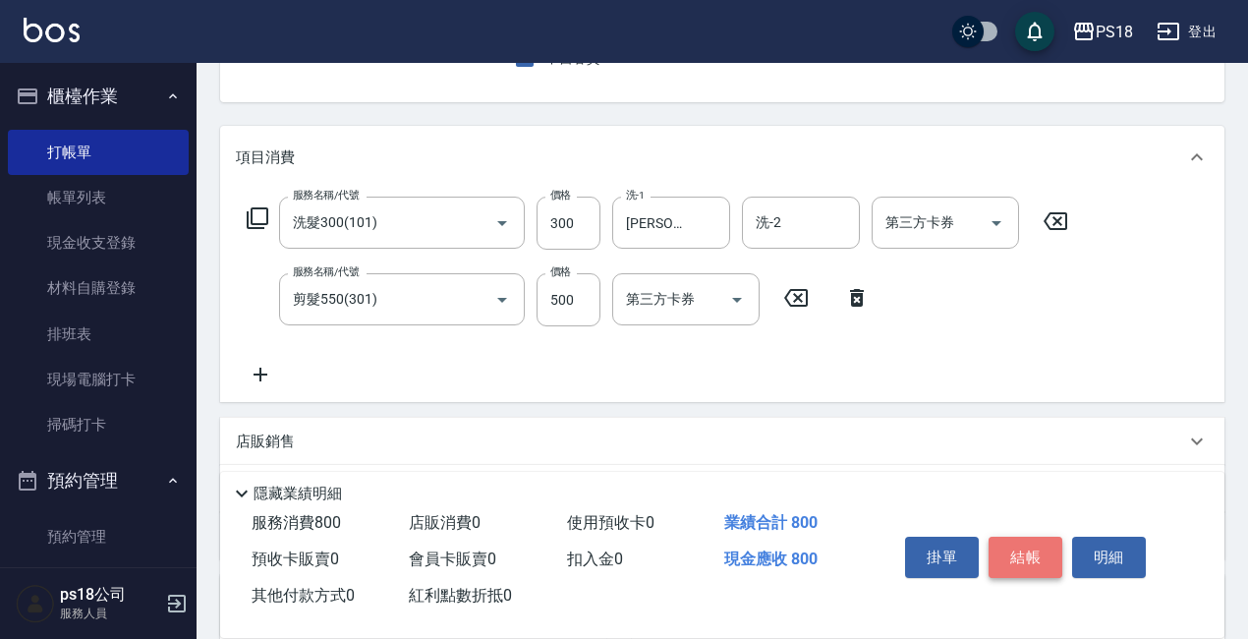
click at [1035, 547] on button "結帳" at bounding box center [1025, 556] width 74 height 41
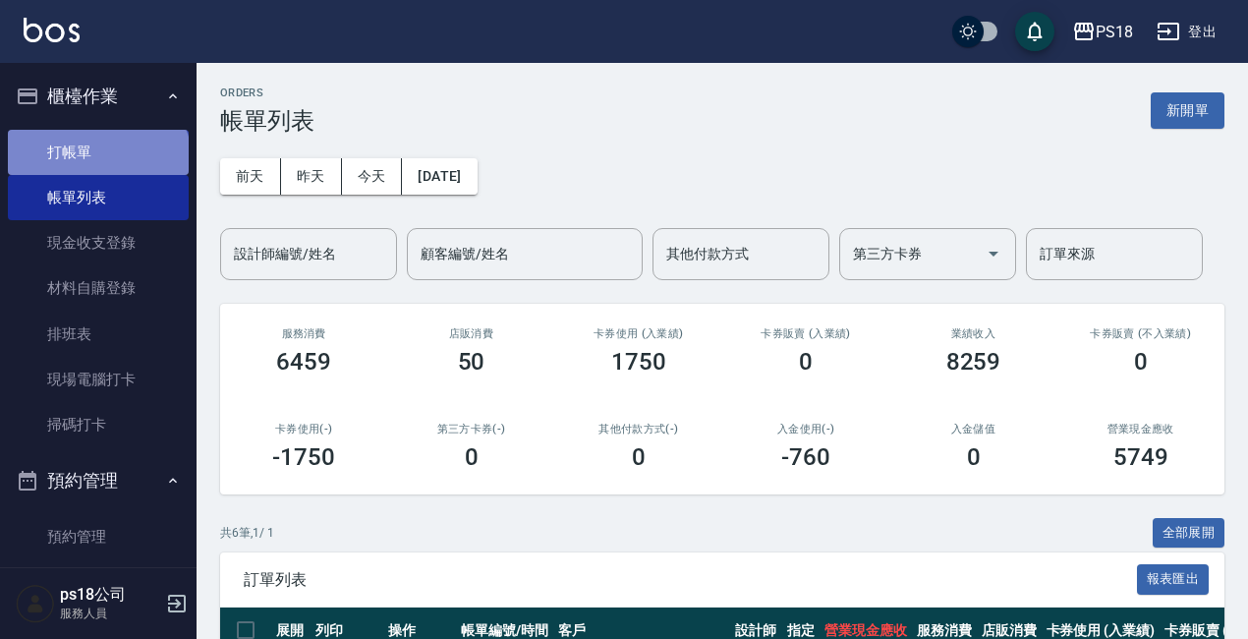
click at [96, 164] on link "打帳單" at bounding box center [98, 152] width 181 height 45
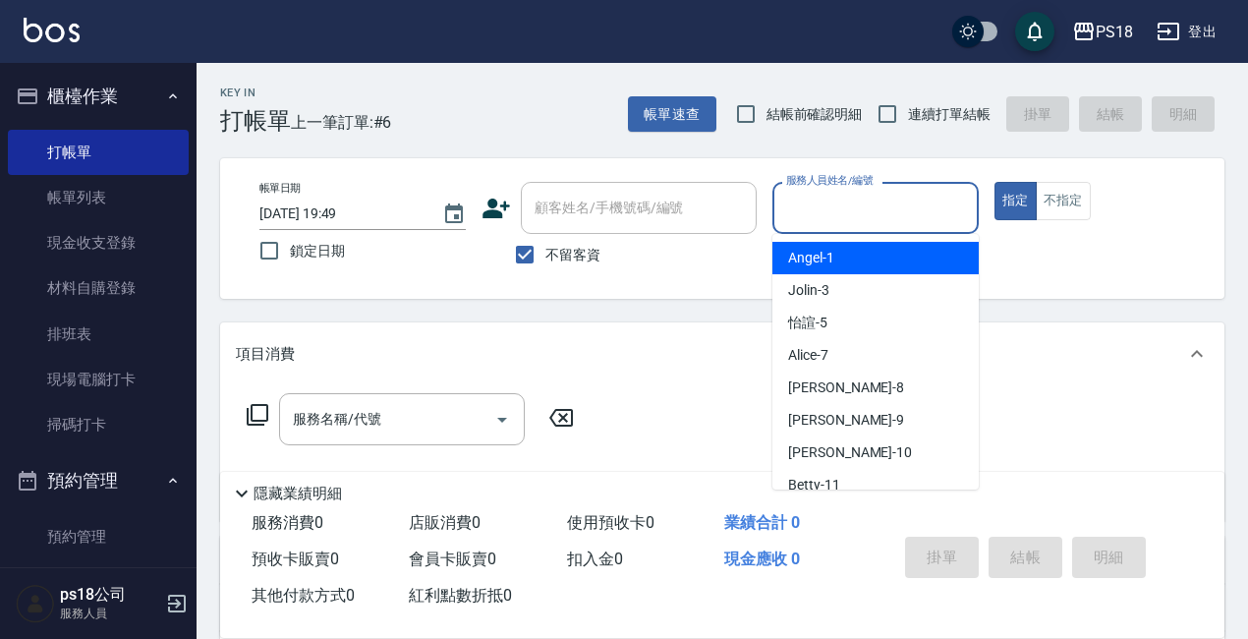
click at [833, 199] on input "服務人員姓名/編號" at bounding box center [875, 208] width 189 height 34
type input "Jolin-3"
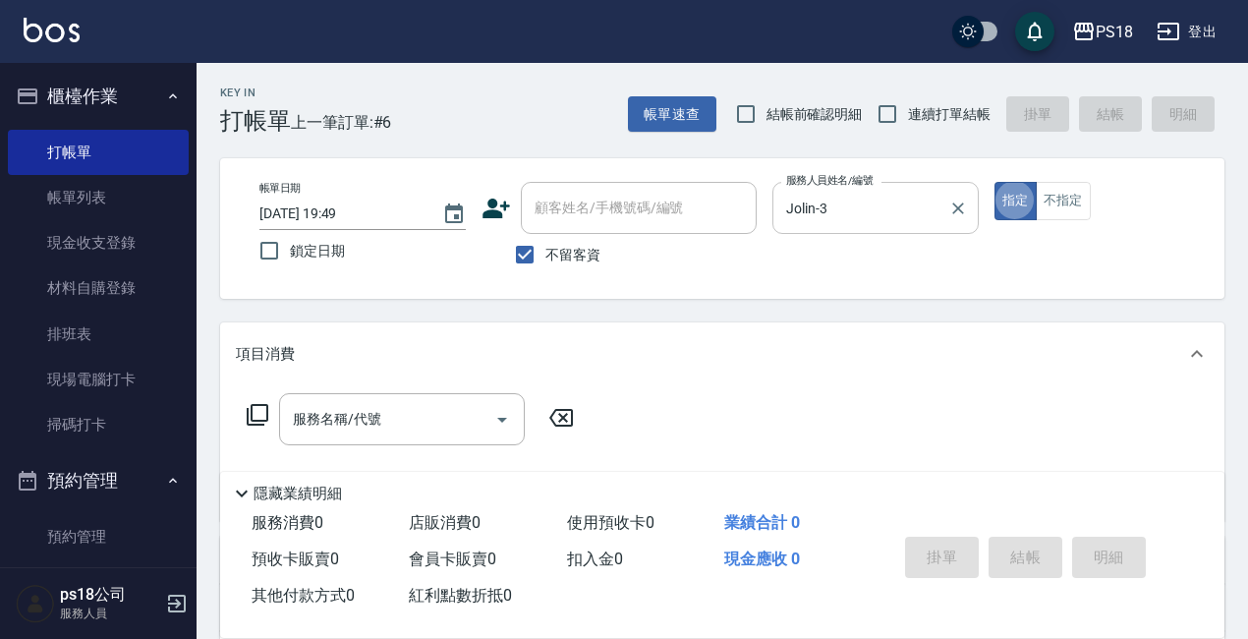
type button "true"
click at [267, 409] on icon at bounding box center [258, 415] width 22 height 22
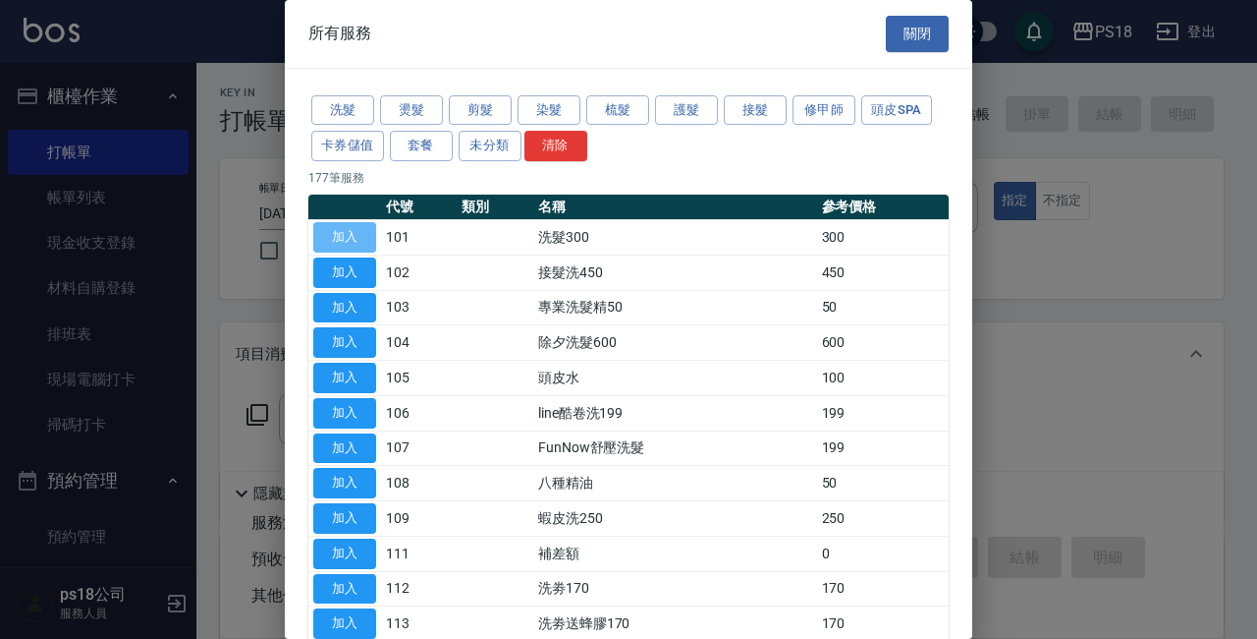
click at [351, 241] on button "加入" at bounding box center [344, 237] width 63 height 30
type input "洗髮300(101)"
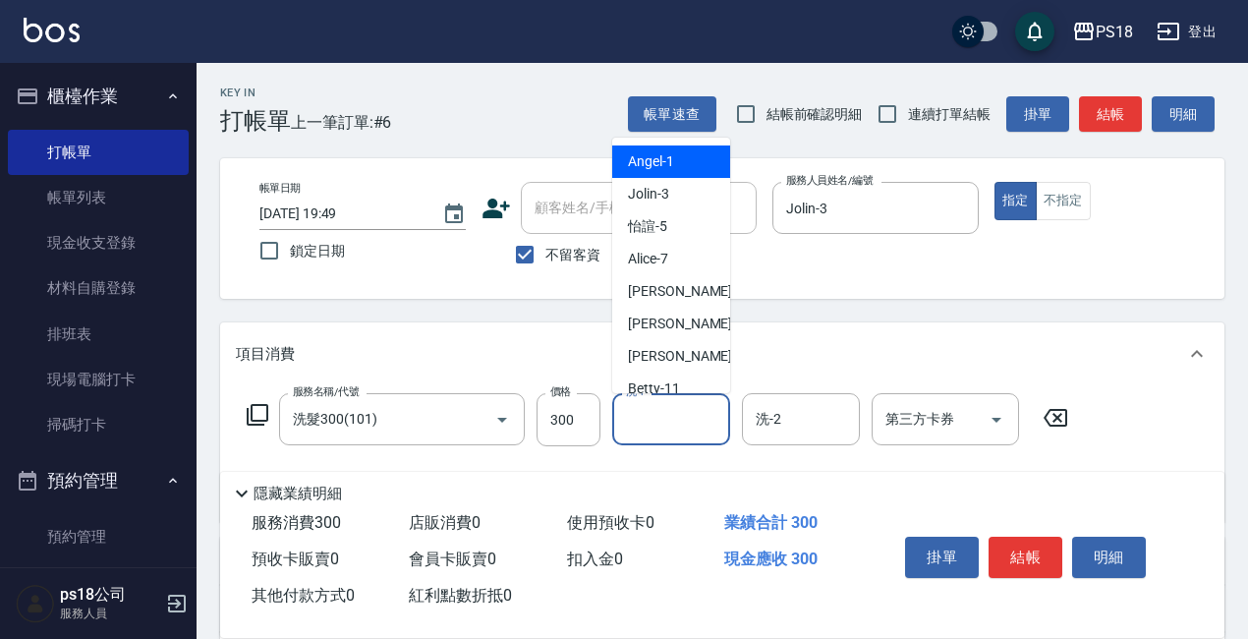
click at [657, 410] on input "洗-1" at bounding box center [671, 419] width 100 height 34
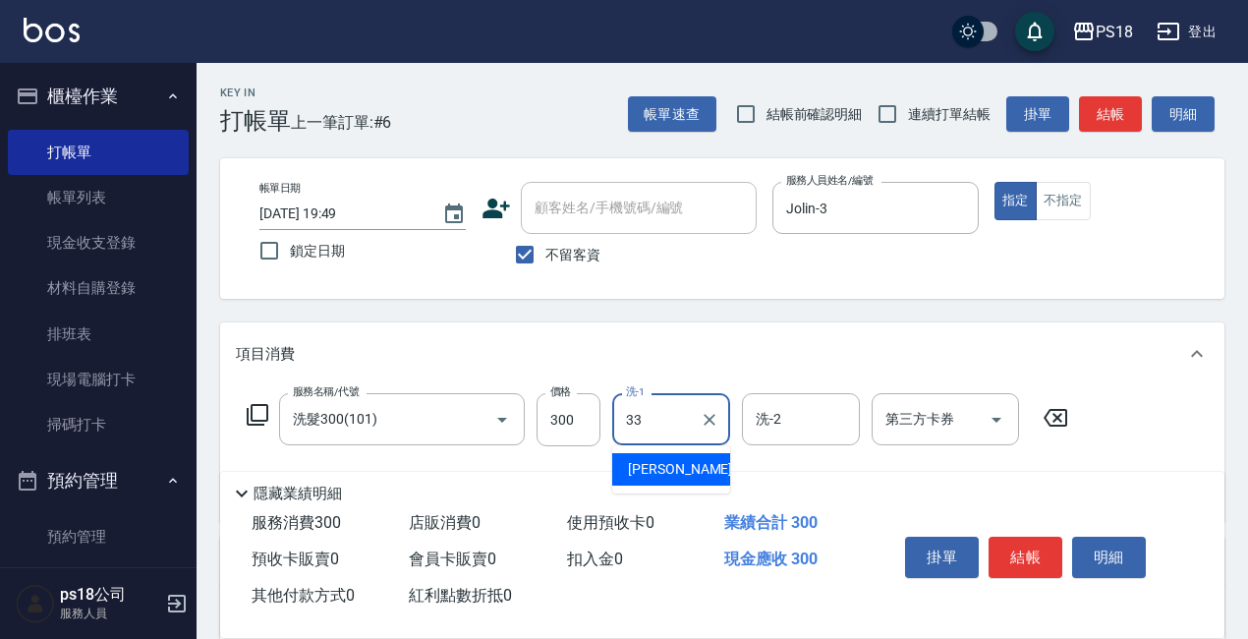
type input "李羽忻-33"
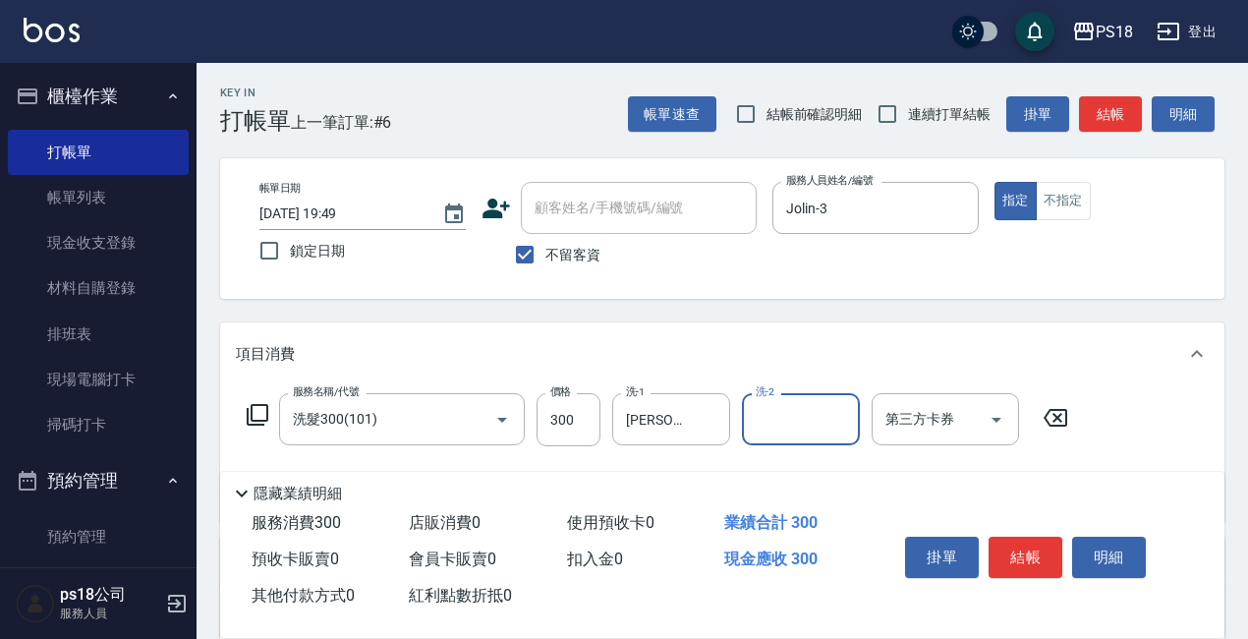
click at [260, 406] on icon at bounding box center [258, 415] width 22 height 22
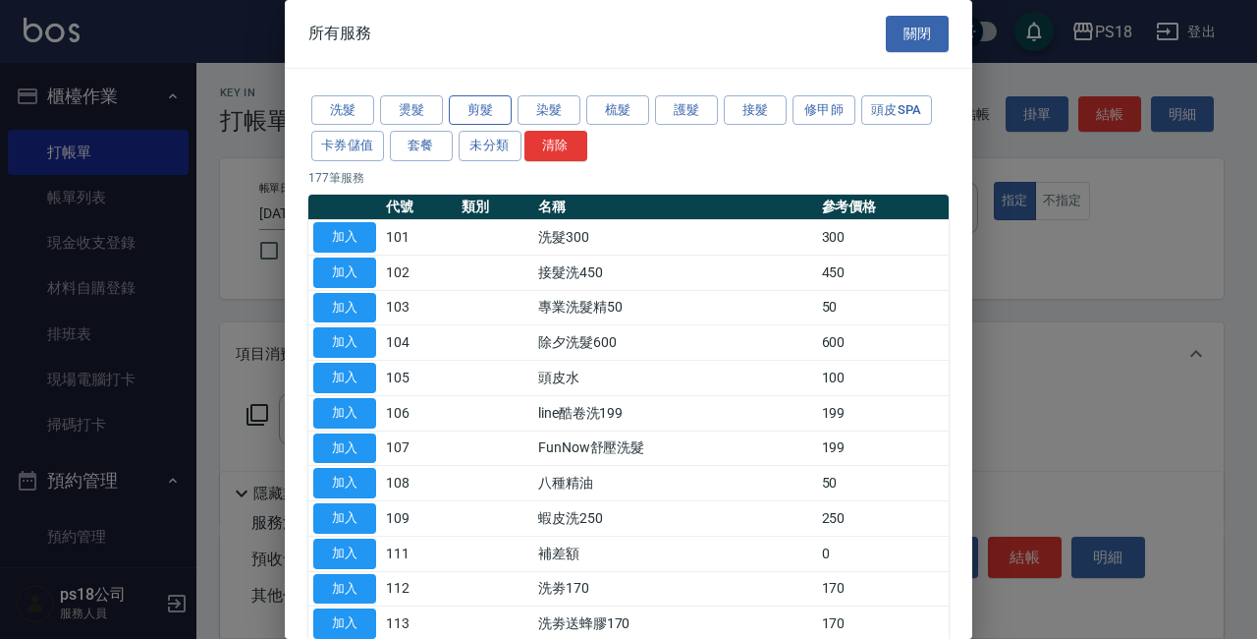
click at [460, 110] on button "剪髮" at bounding box center [480, 110] width 63 height 30
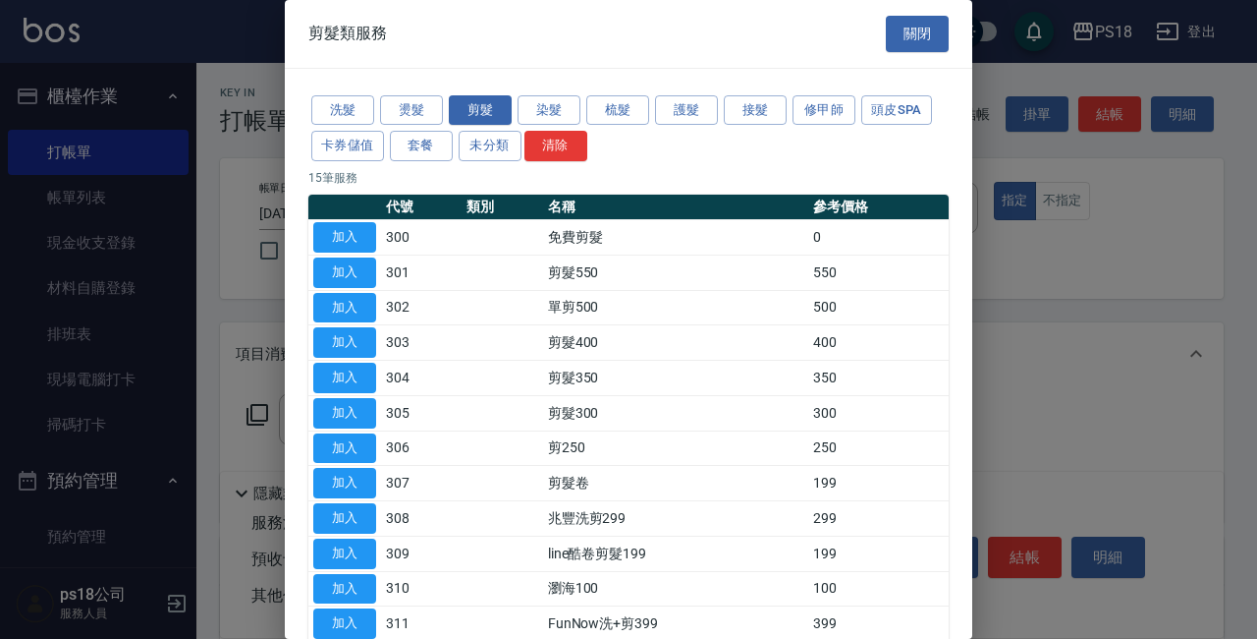
drag, startPoint x: 355, startPoint y: 270, endPoint x: 466, endPoint y: 330, distance: 126.2
click at [359, 270] on button "加入" at bounding box center [344, 272] width 63 height 30
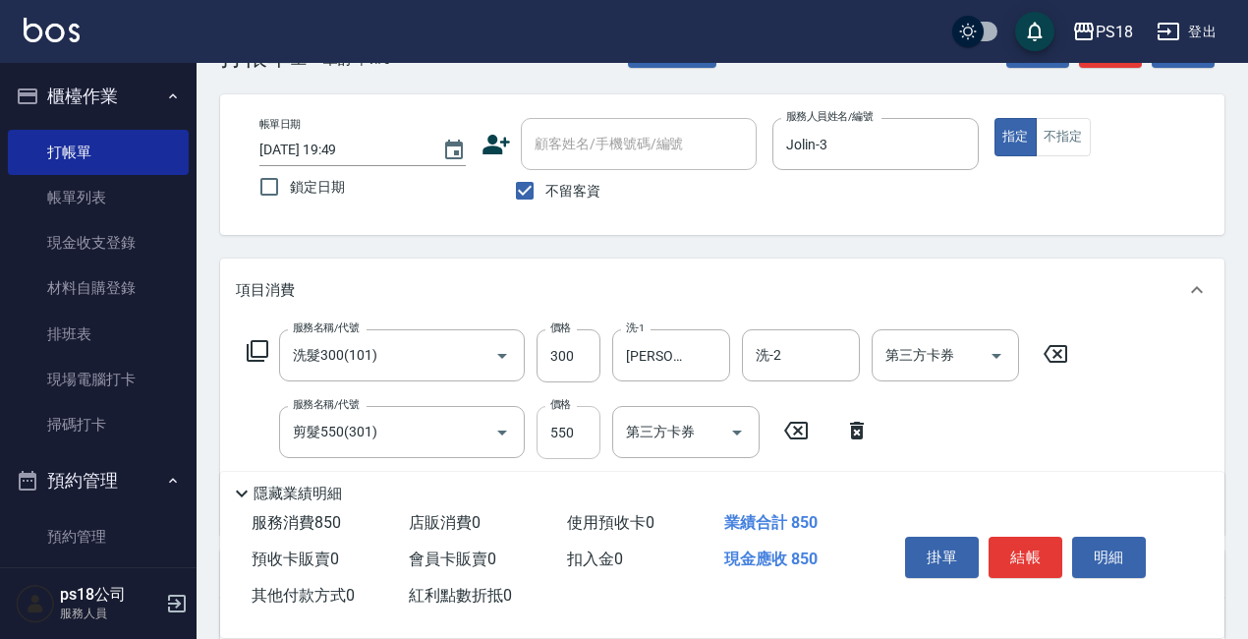
scroll to position [98, 0]
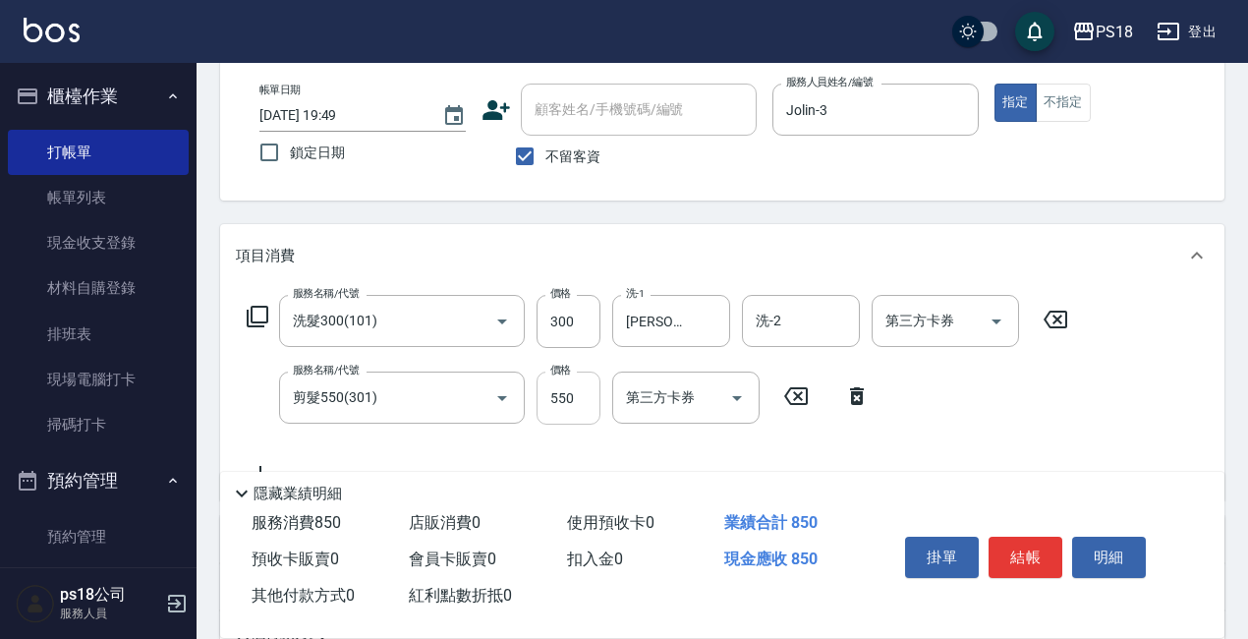
click at [570, 388] on input "550" at bounding box center [568, 397] width 64 height 53
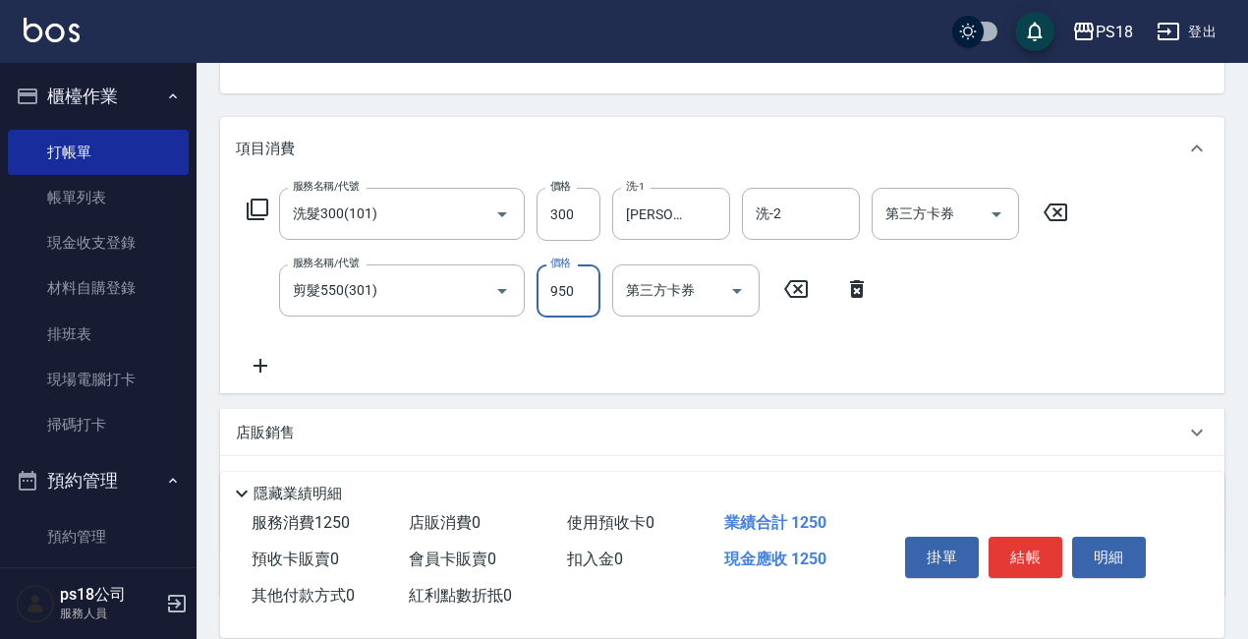
scroll to position [353, 0]
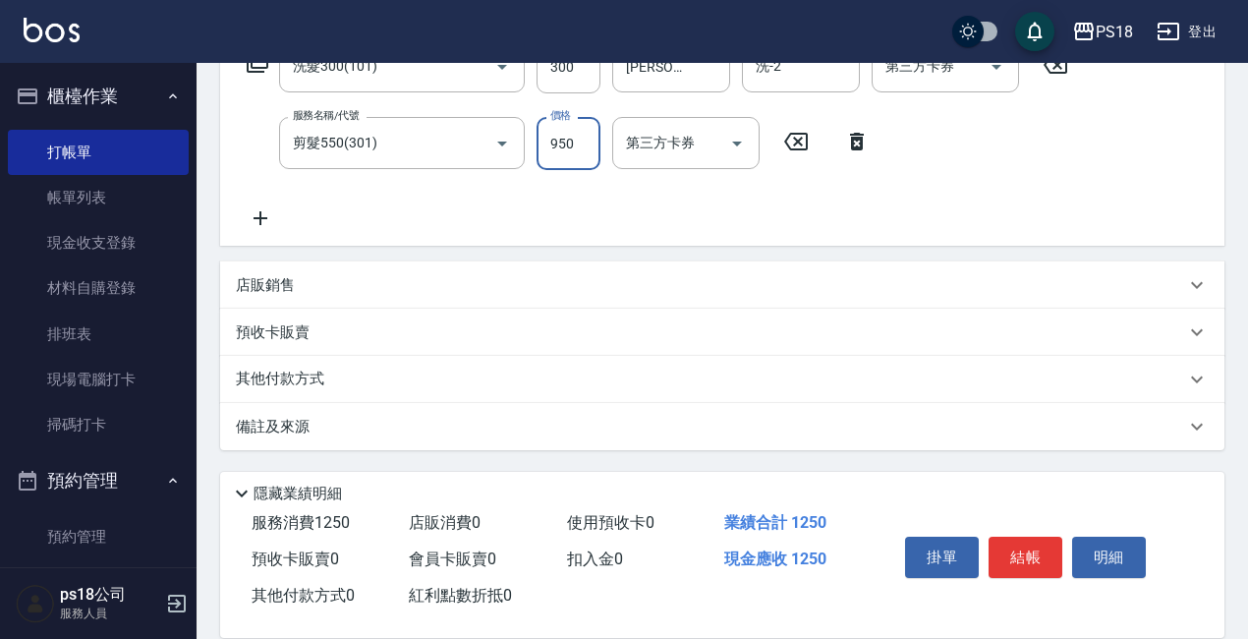
type input "950"
click at [577, 443] on div "備註及來源" at bounding box center [722, 426] width 1004 height 47
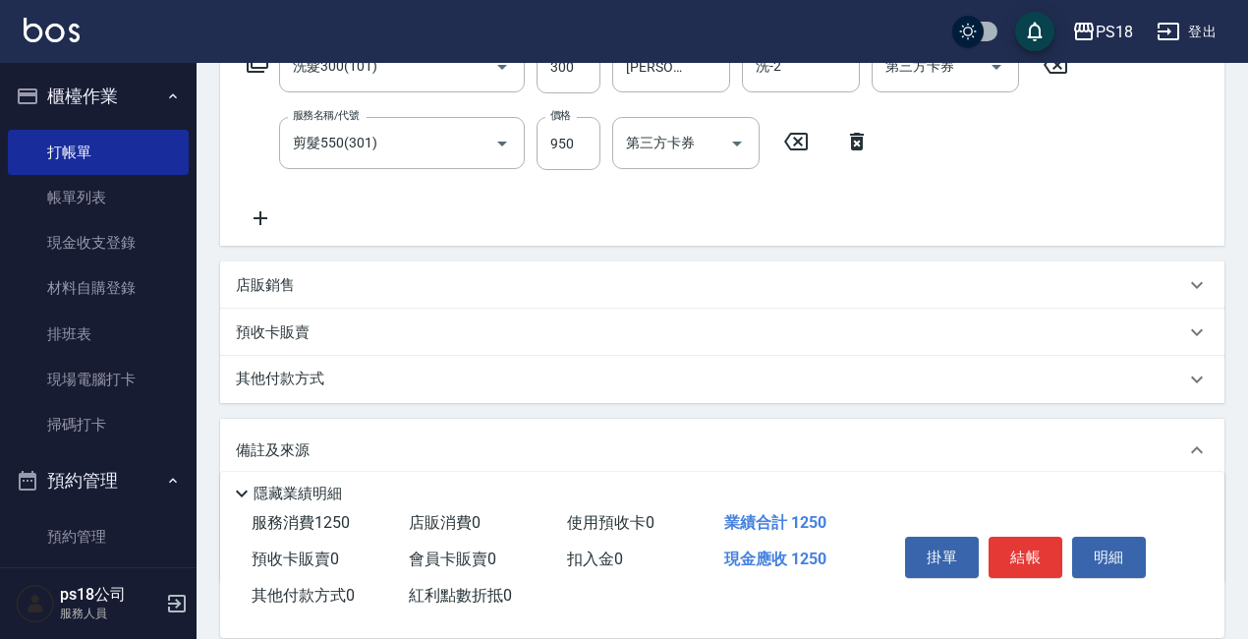
click at [566, 372] on div "其他付款方式" at bounding box center [710, 379] width 949 height 22
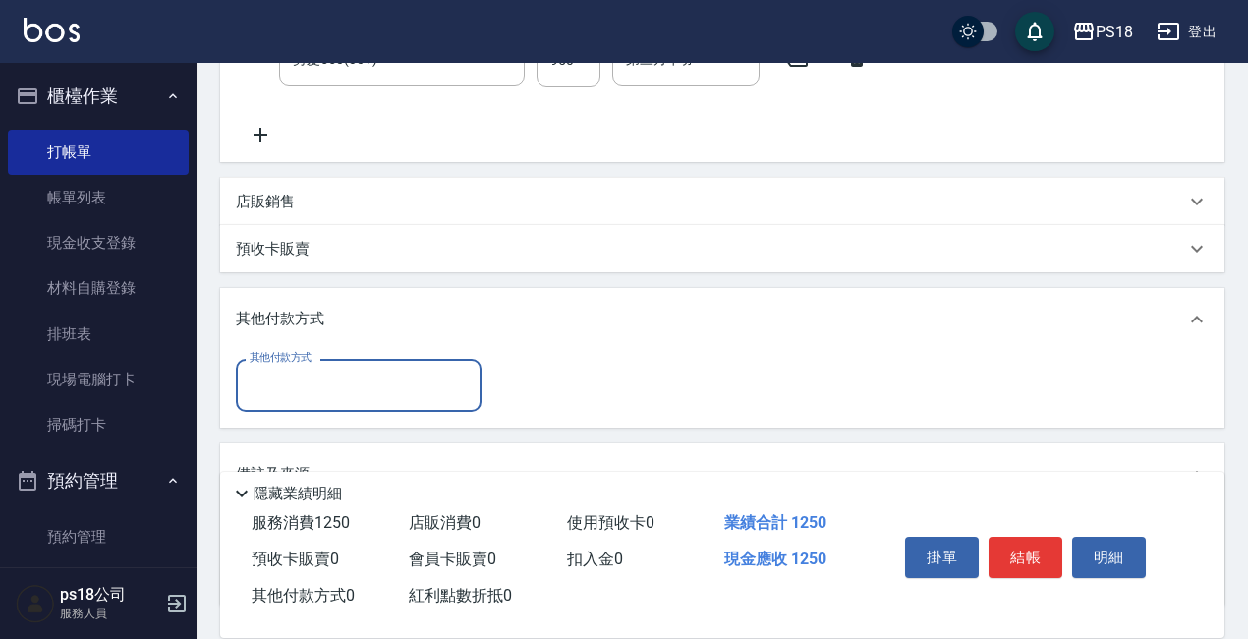
scroll to position [592, 0]
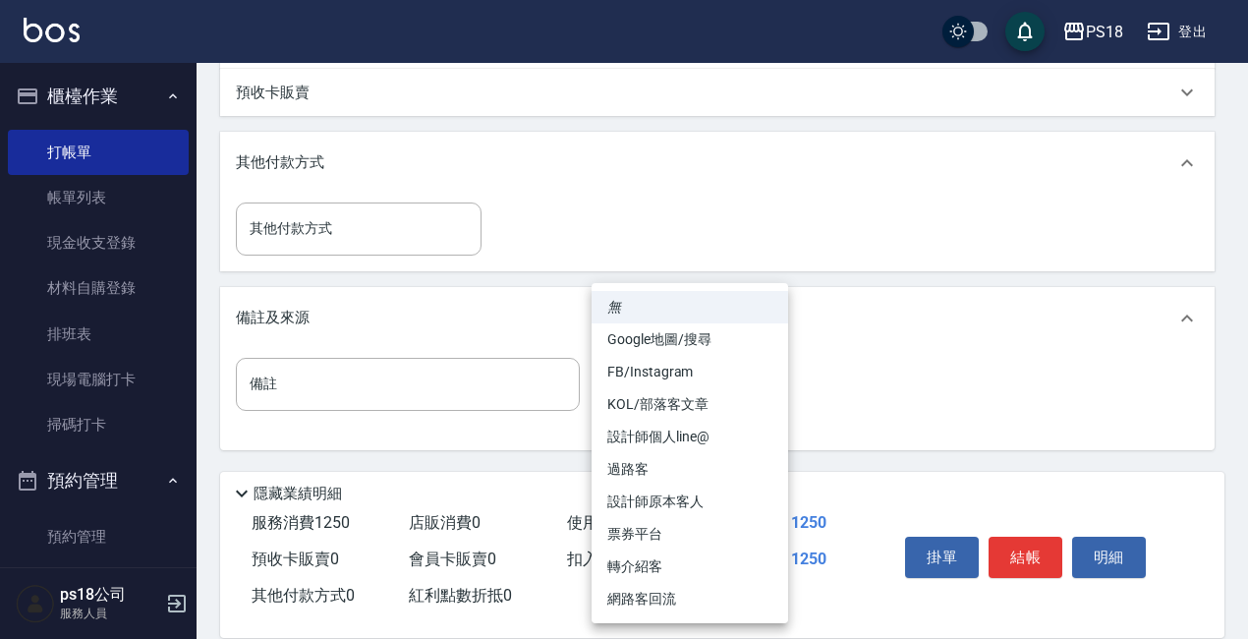
click at [685, 391] on body "PS18 登出 櫃檯作業 打帳單 帳單列表 現金收支登錄 材料自購登錄 排班表 現場電腦打卡 掃碼打卡 預約管理 預約管理 單日預約紀錄 單週預約紀錄 報表及…" at bounding box center [624, 23] width 1248 height 1231
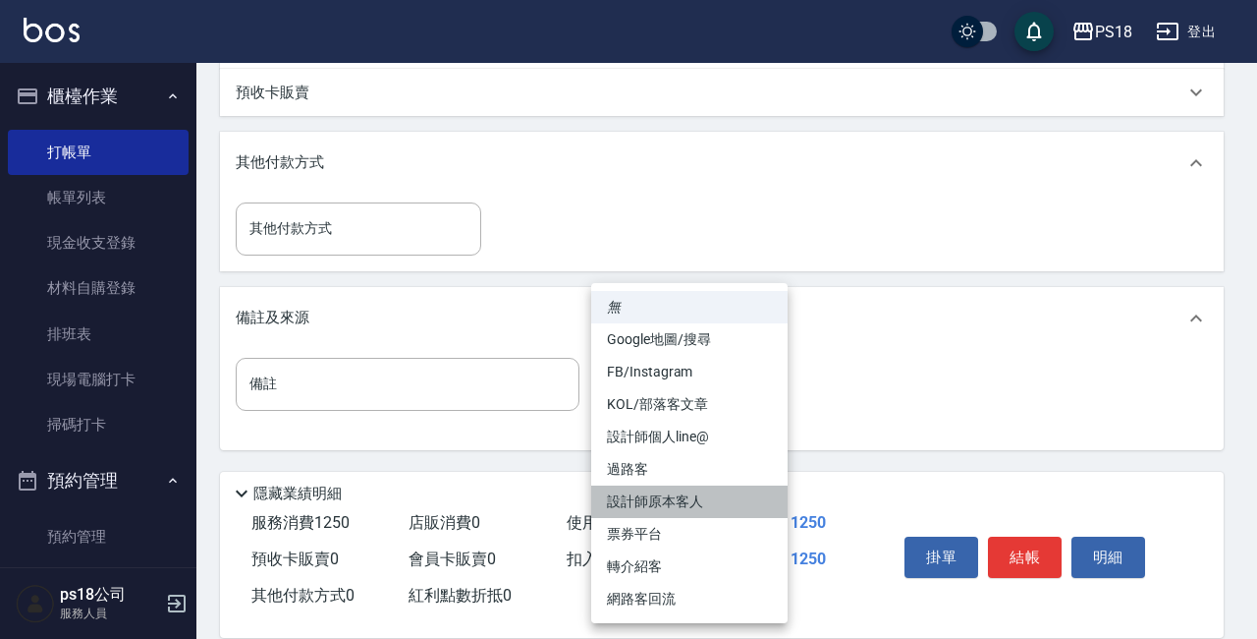
click at [667, 493] on li "設計師原本客人" at bounding box center [689, 501] width 196 height 32
type input "設計師原本客人"
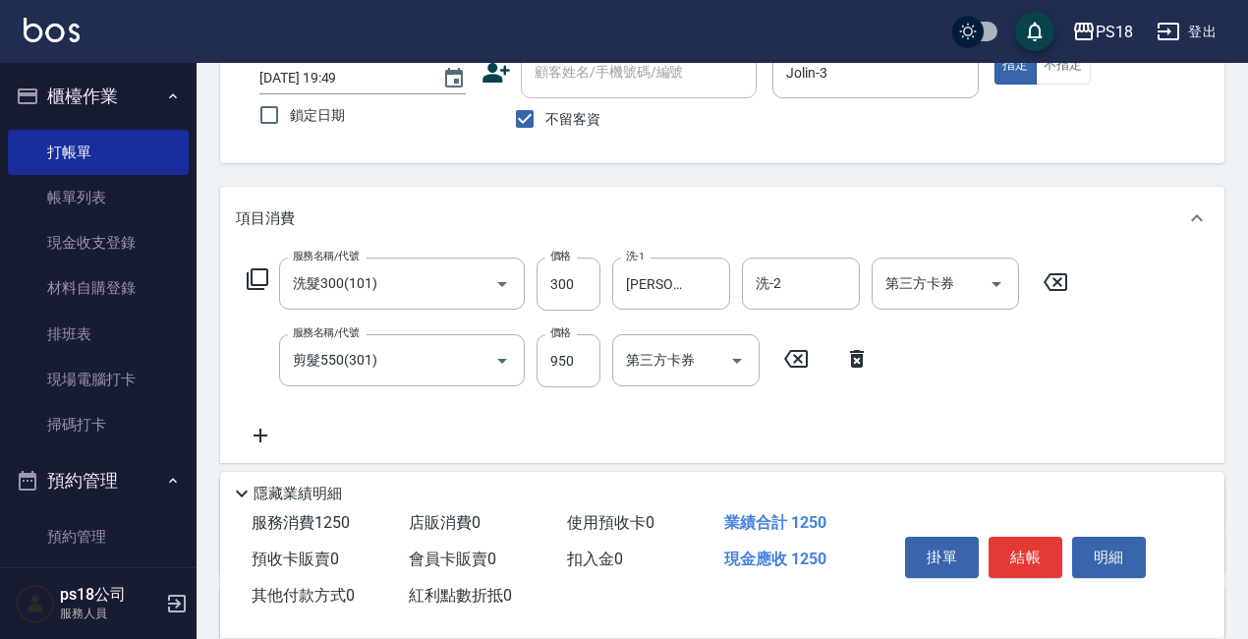
scroll to position [393, 0]
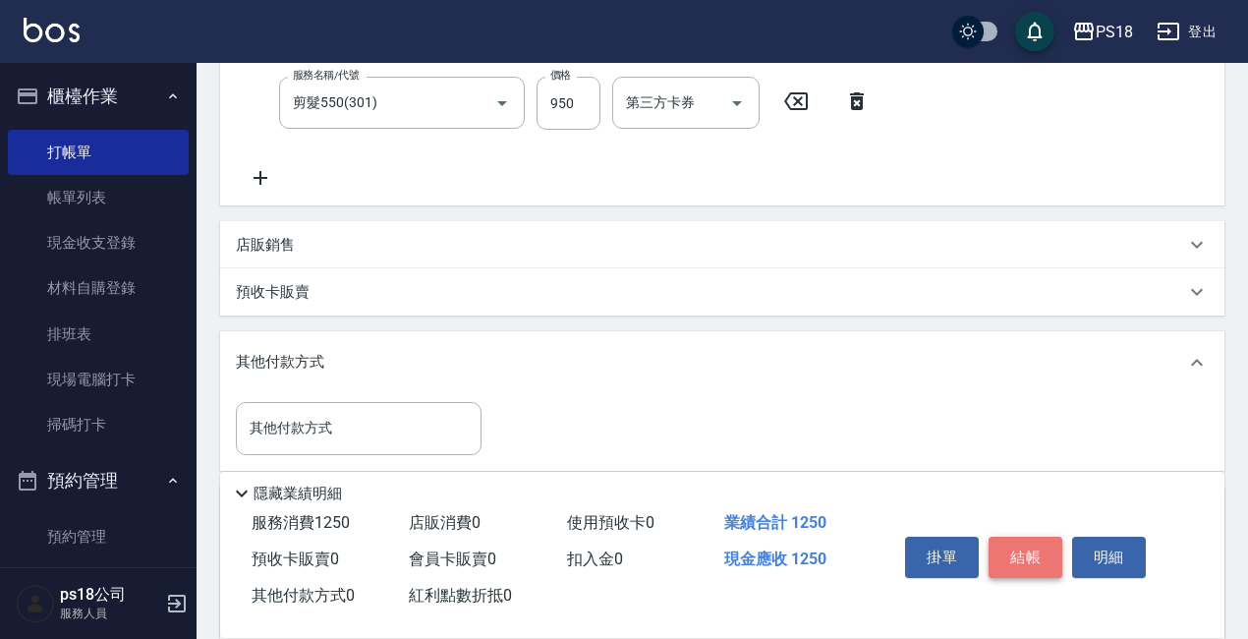
click at [1019, 556] on button "結帳" at bounding box center [1025, 556] width 74 height 41
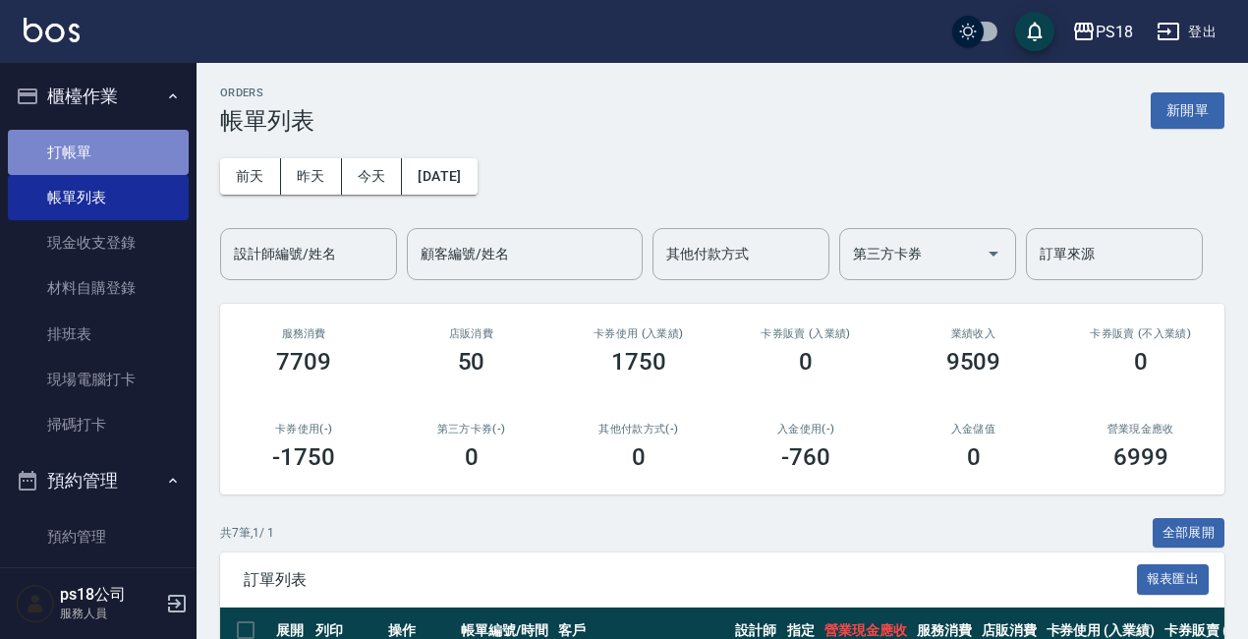
click at [108, 142] on link "打帳單" at bounding box center [98, 152] width 181 height 45
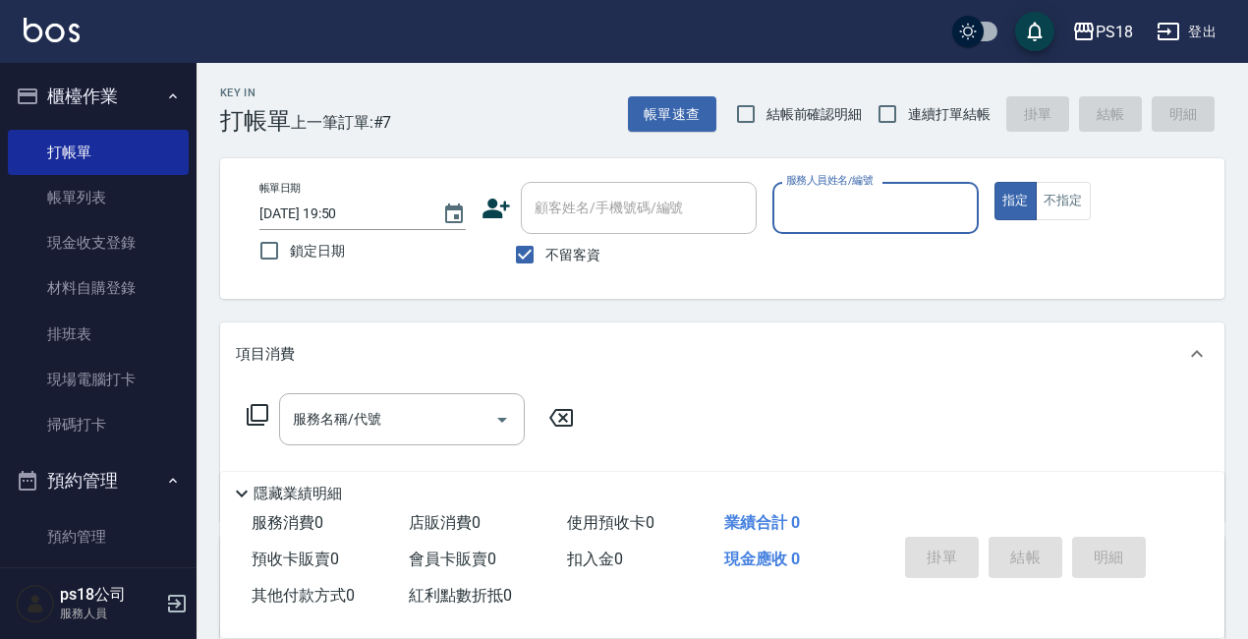
click at [902, 207] on input "服務人員姓名/編號" at bounding box center [875, 208] width 189 height 34
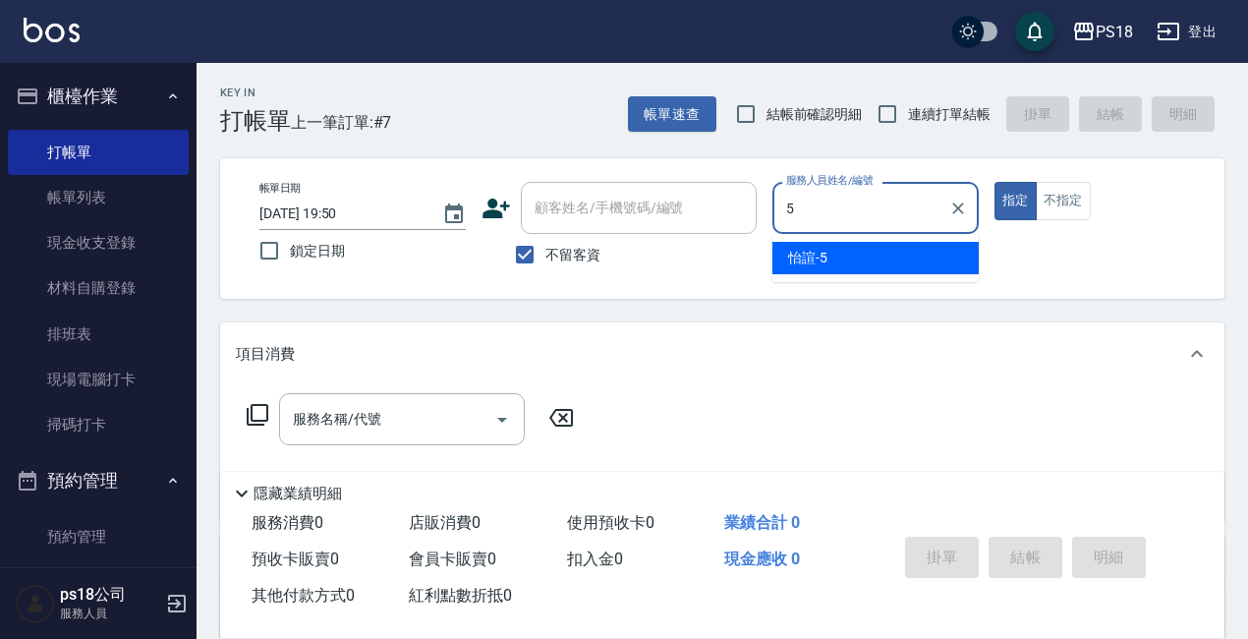
type input "怡諠-5"
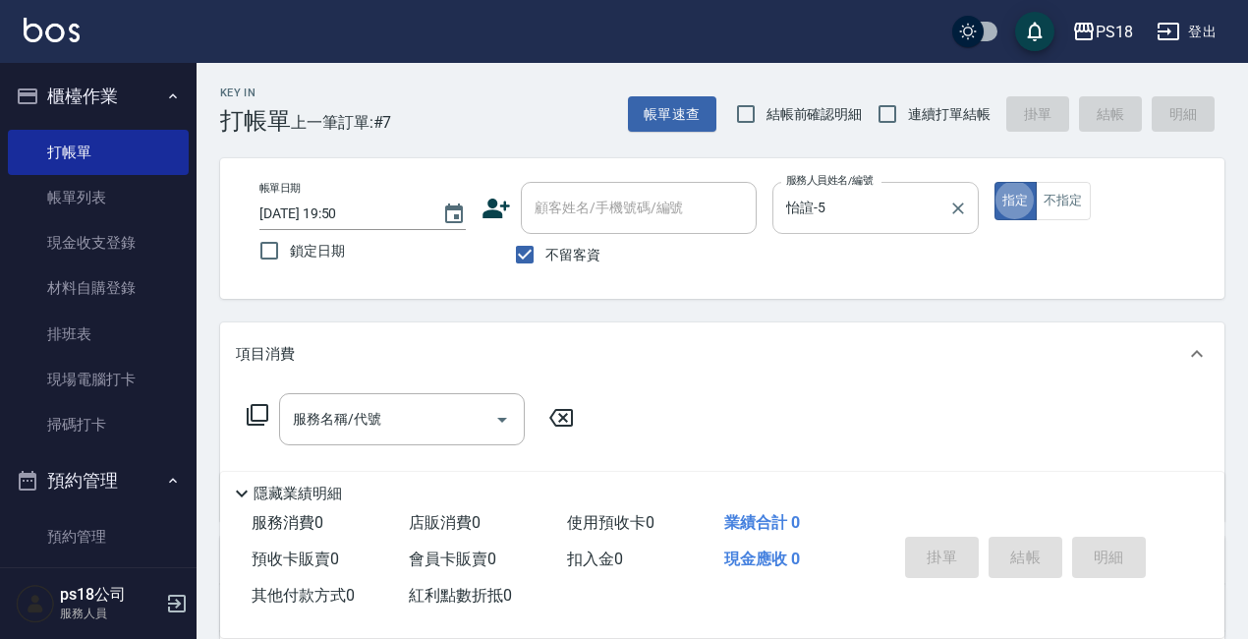
type button "true"
click at [1056, 208] on button "不指定" at bounding box center [1062, 201] width 55 height 38
click at [251, 413] on icon at bounding box center [258, 415] width 22 height 22
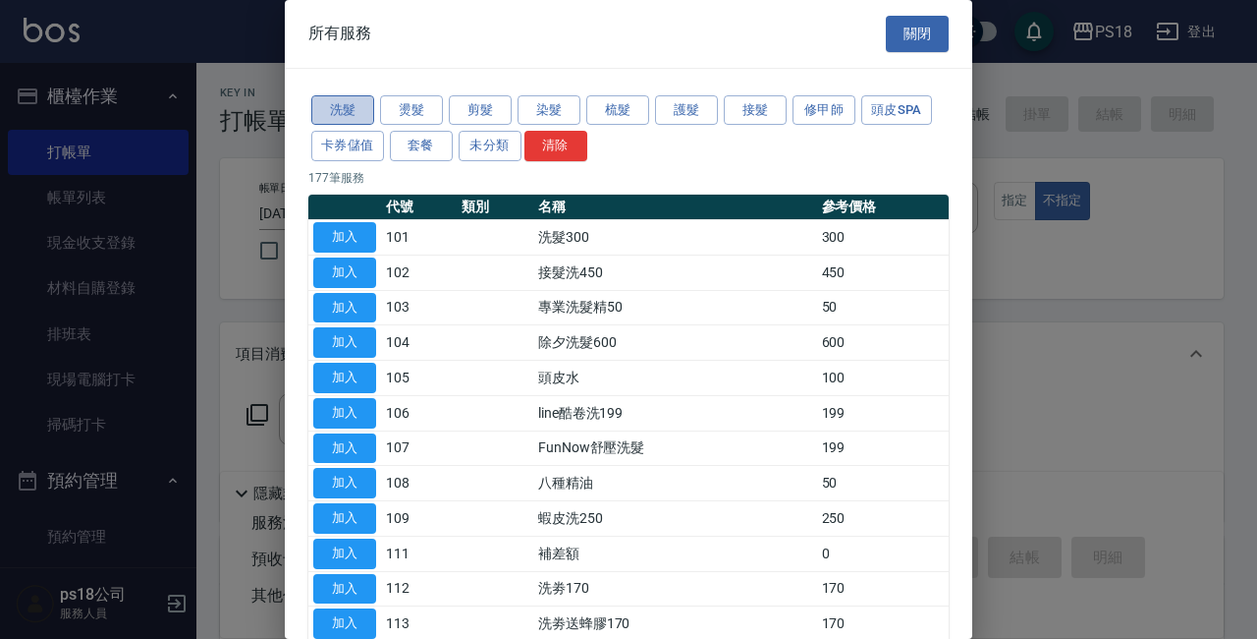
click at [338, 112] on button "洗髮" at bounding box center [342, 110] width 63 height 30
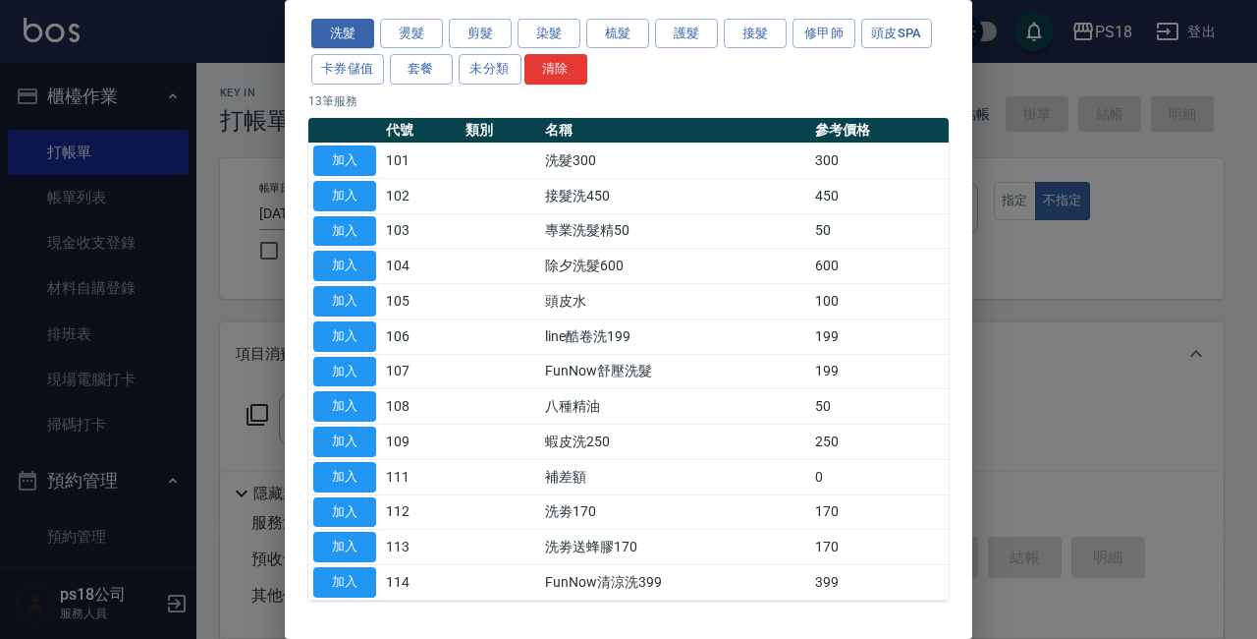
scroll to position [146, 0]
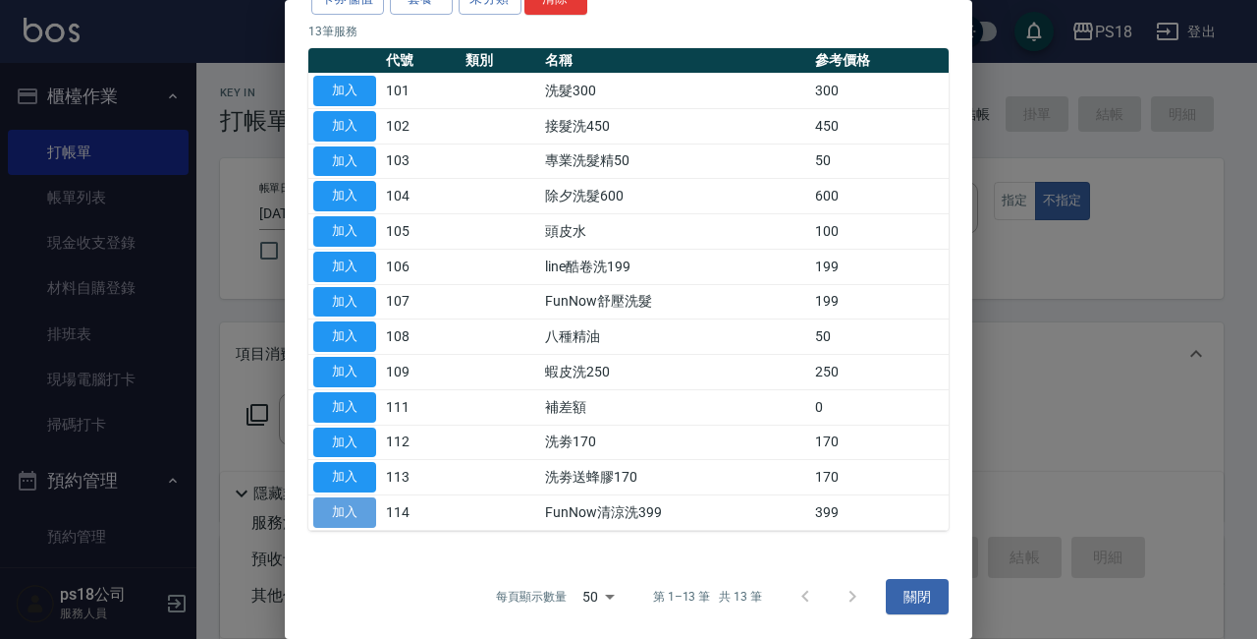
click at [363, 514] on button "加入" at bounding box center [344, 512] width 63 height 30
type input "FunNow清涼洗399(114)"
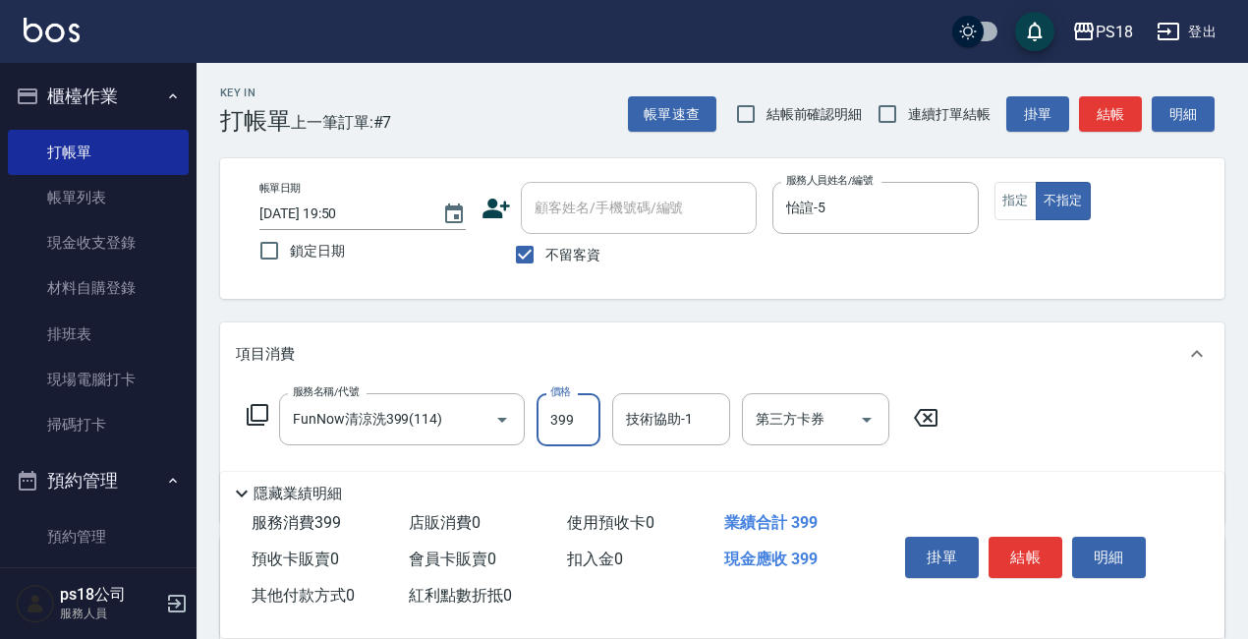
click at [583, 418] on input "399" at bounding box center [568, 419] width 64 height 53
click at [251, 412] on icon at bounding box center [258, 415] width 22 height 22
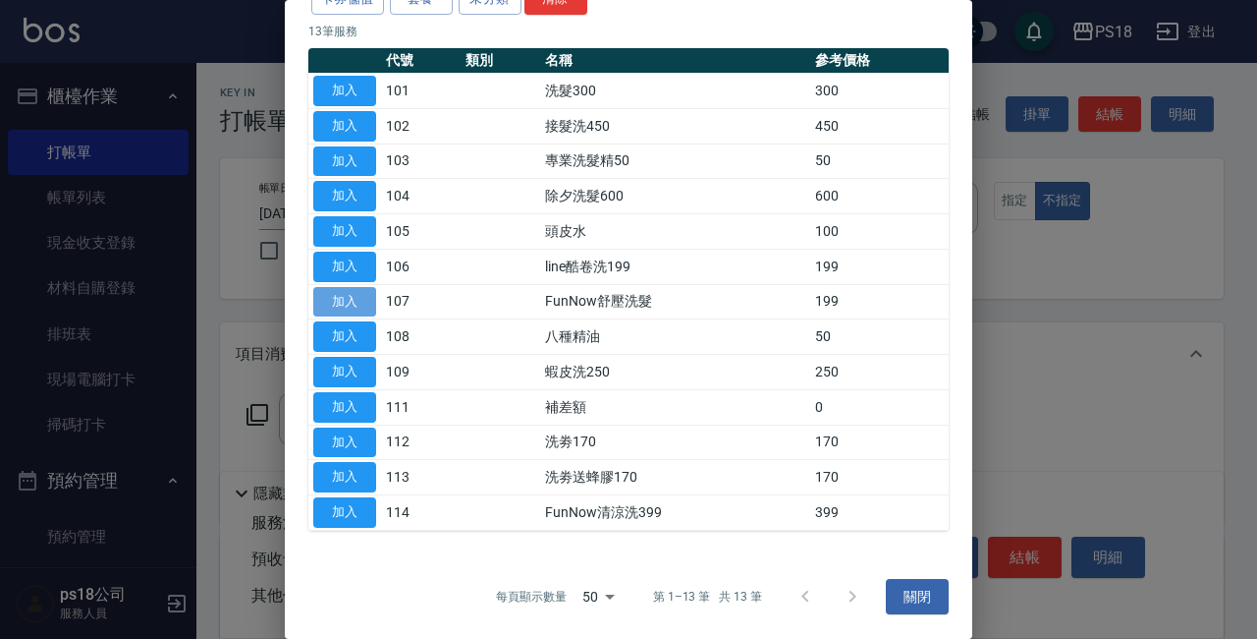
click at [333, 298] on button "加入" at bounding box center [344, 302] width 63 height 30
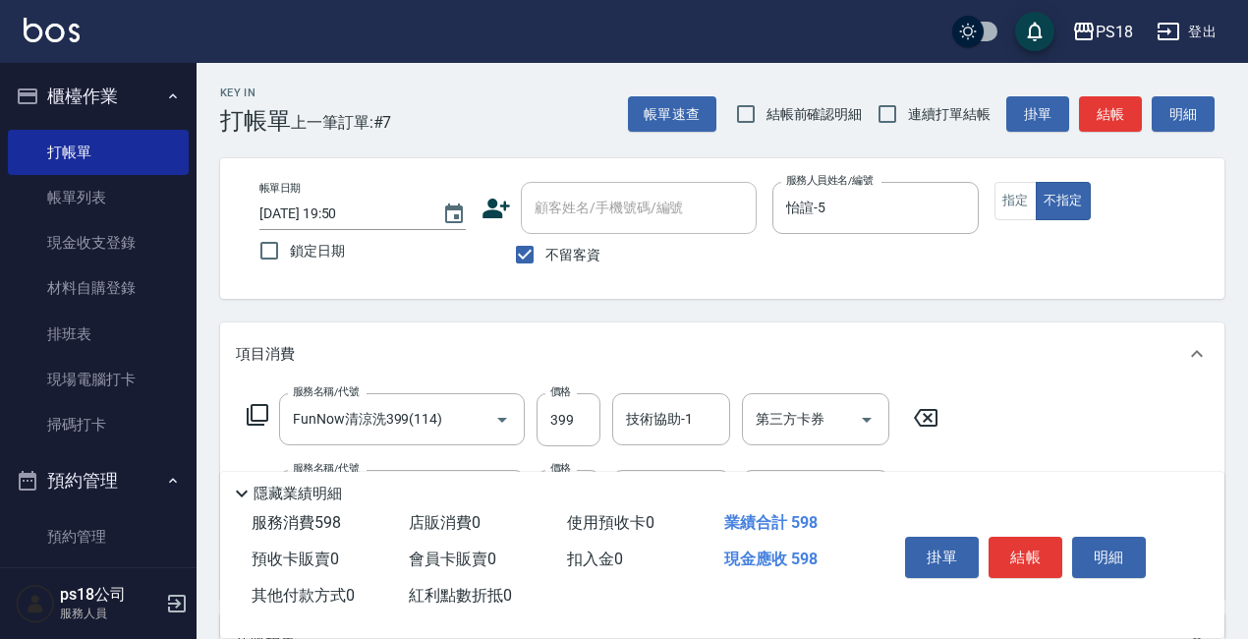
click at [257, 414] on icon at bounding box center [258, 415] width 24 height 24
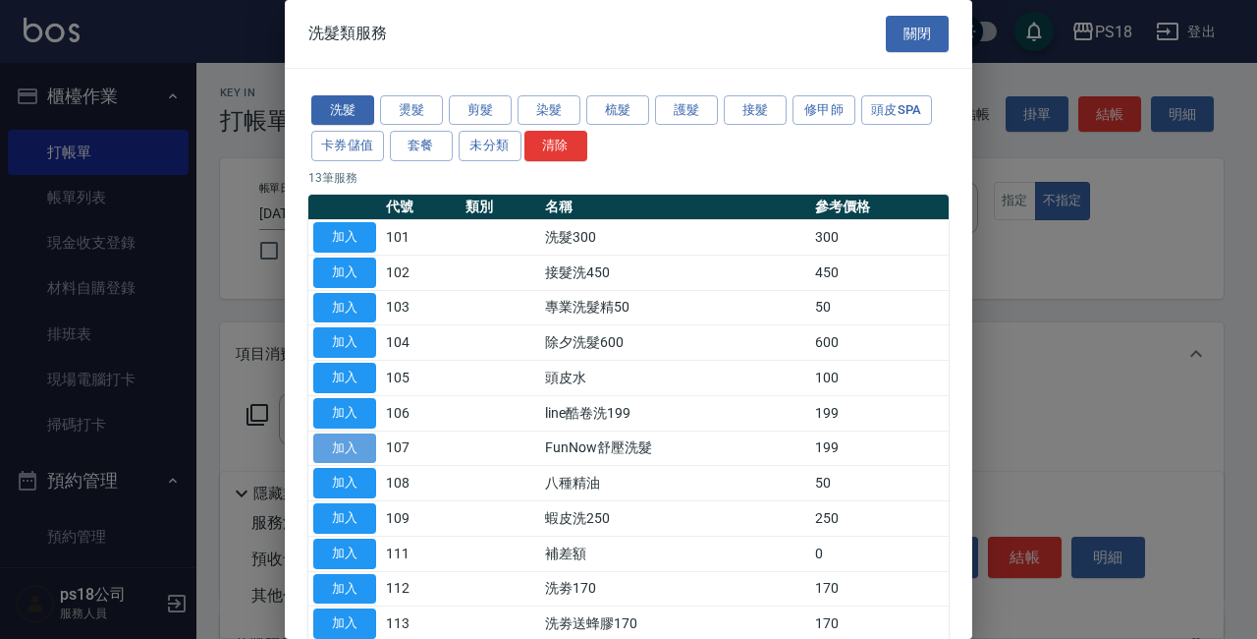
click at [352, 449] on button "加入" at bounding box center [344, 448] width 63 height 30
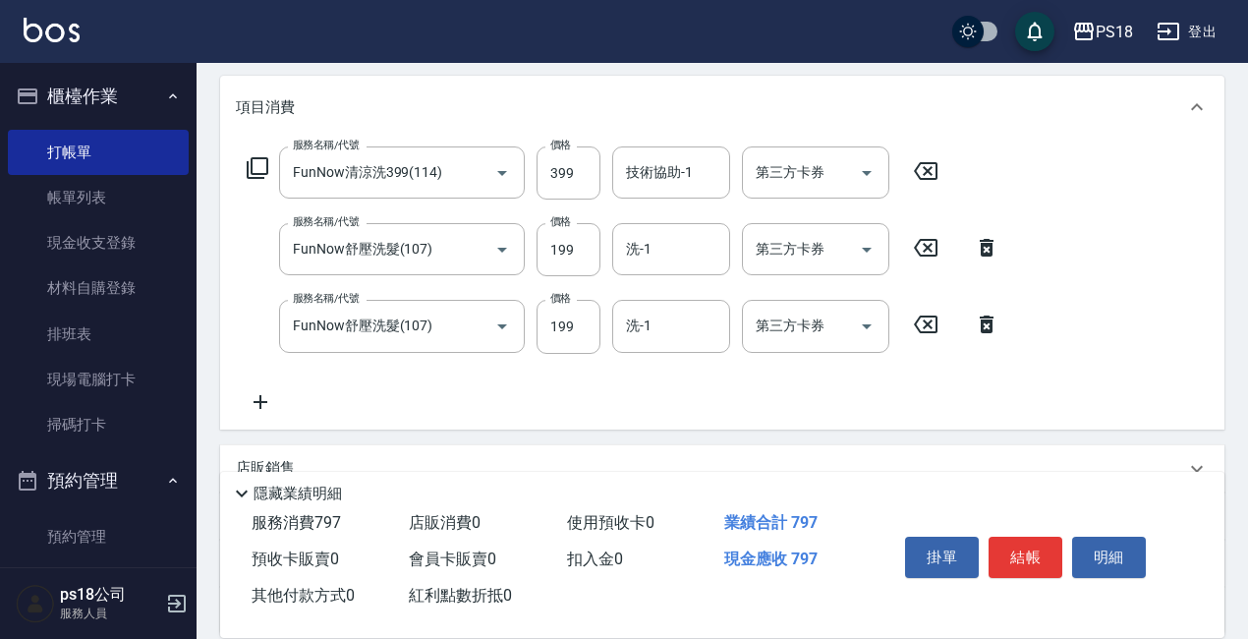
scroll to position [295, 0]
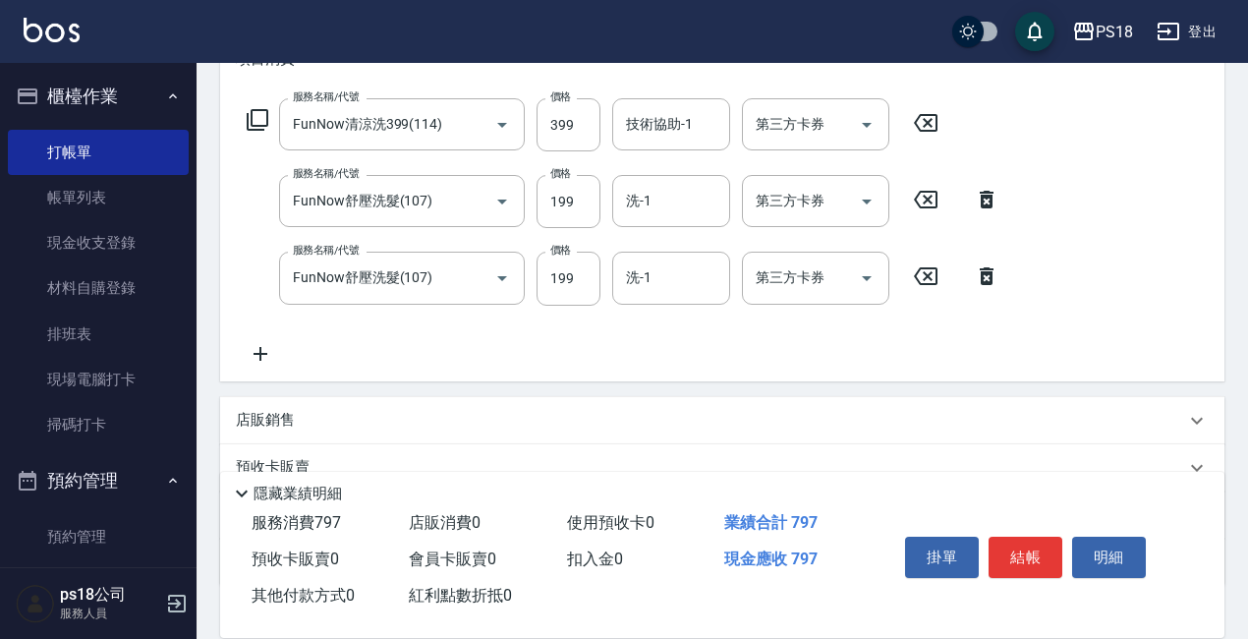
click at [930, 117] on icon at bounding box center [925, 123] width 49 height 24
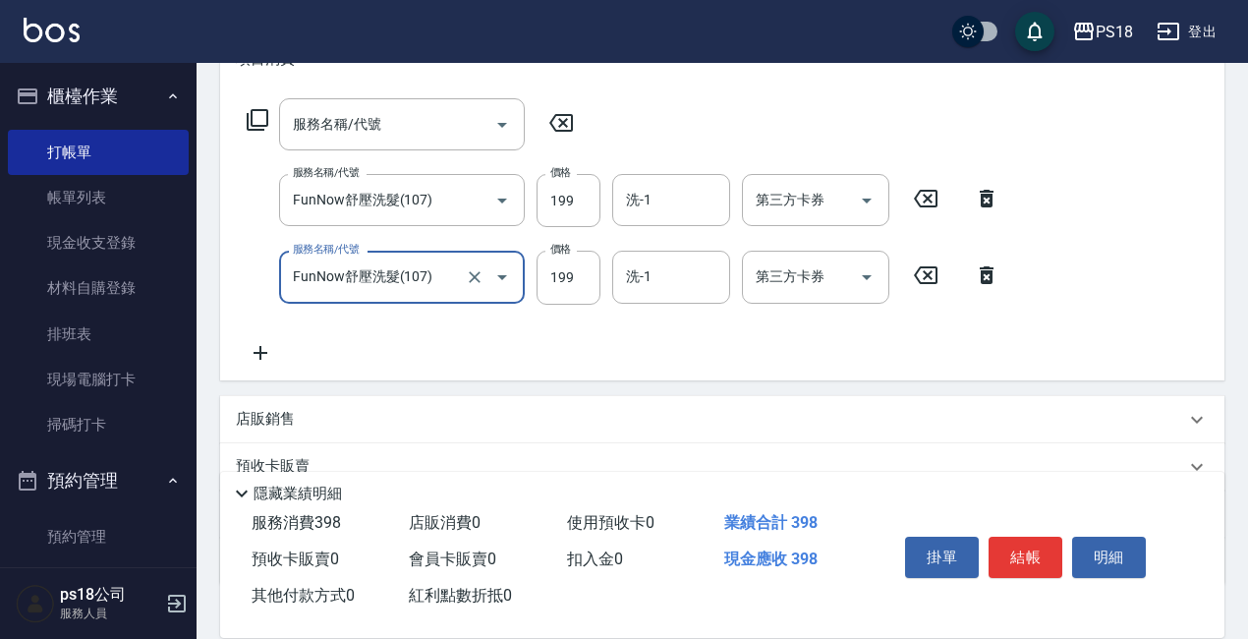
click at [981, 195] on icon at bounding box center [986, 199] width 14 height 18
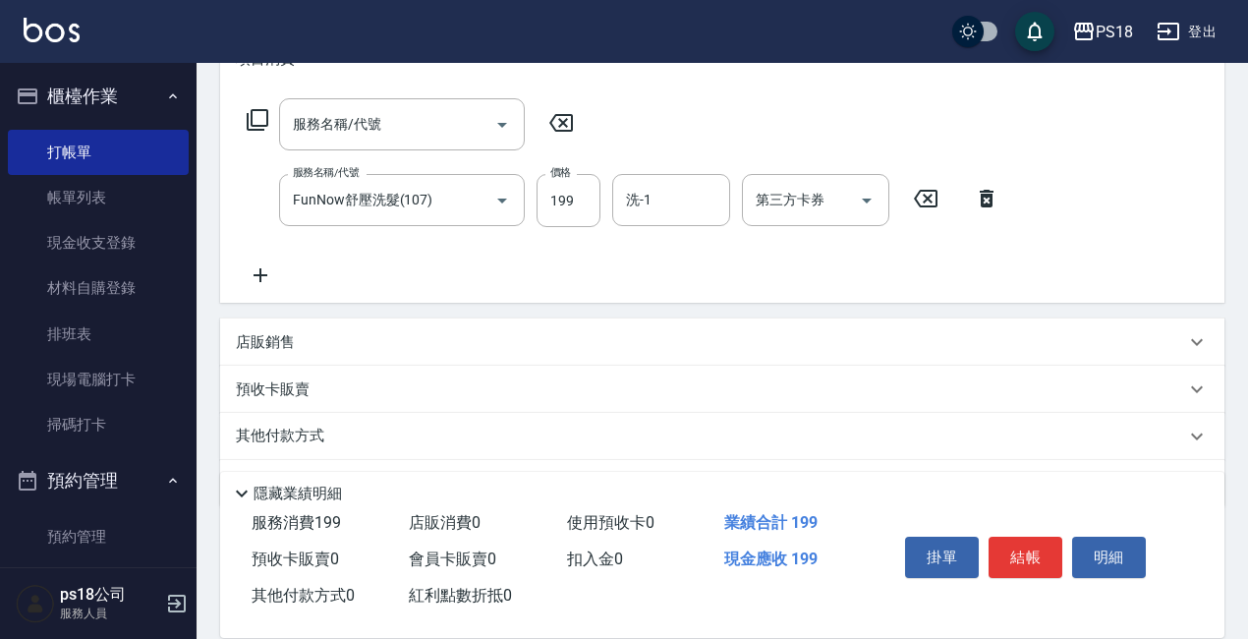
click at [564, 116] on icon at bounding box center [561, 123] width 24 height 18
drag, startPoint x: 984, startPoint y: 196, endPoint x: 897, endPoint y: 213, distance: 89.0
click at [976, 197] on icon at bounding box center [986, 199] width 49 height 24
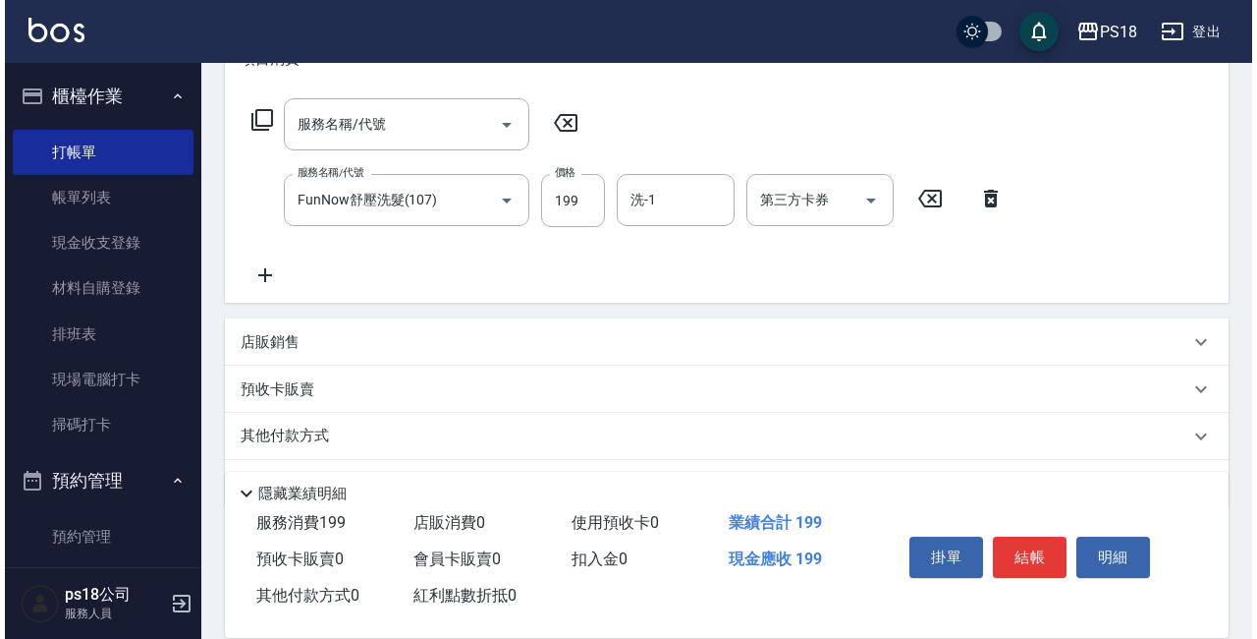
scroll to position [275, 0]
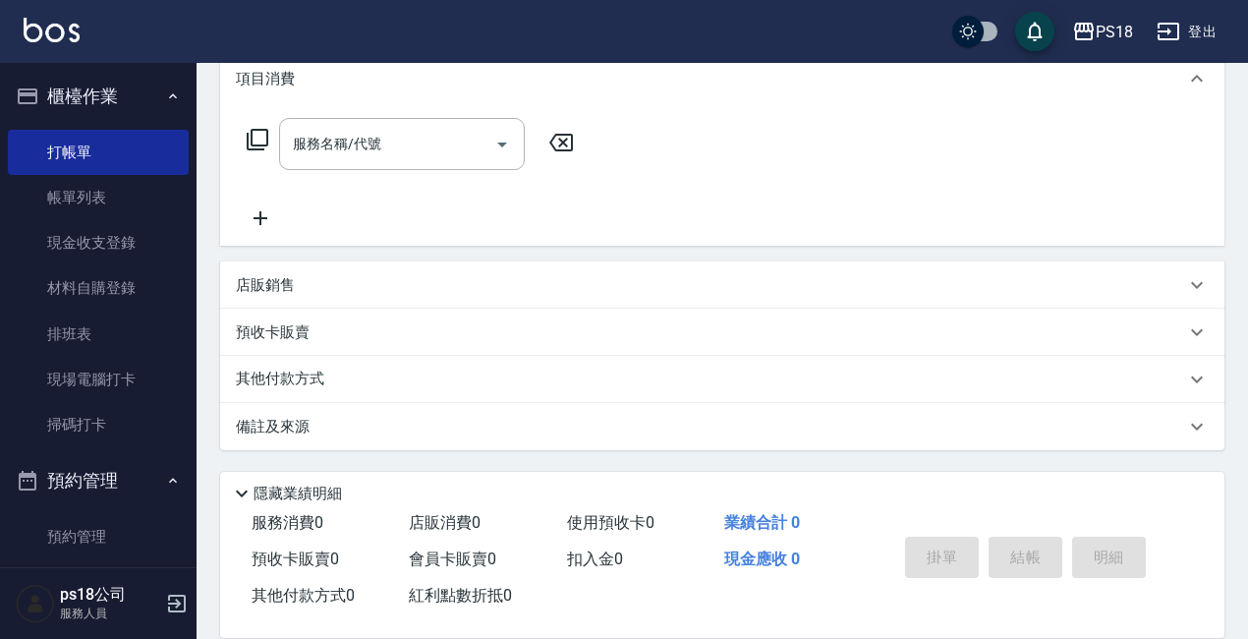
click at [271, 138] on div "服務名稱/代號 服務名稱/代號" at bounding box center [411, 144] width 350 height 52
click at [255, 136] on icon at bounding box center [258, 140] width 24 height 24
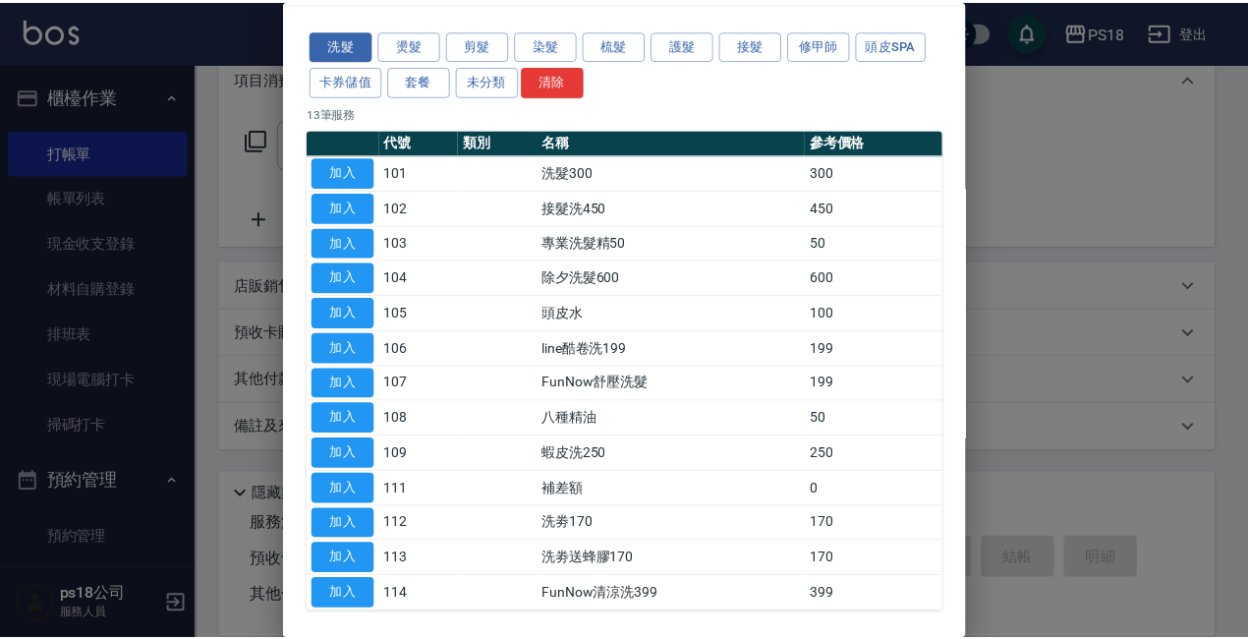
scroll to position [98, 0]
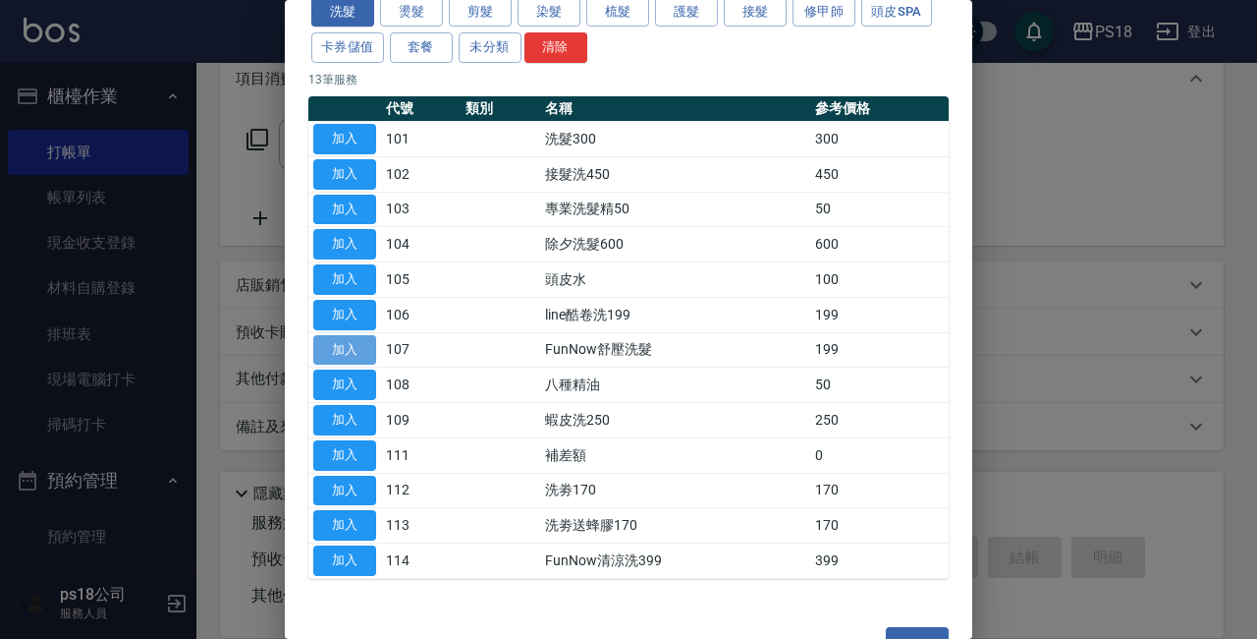
click at [358, 341] on button "加入" at bounding box center [344, 350] width 63 height 30
type input "FunNow舒壓洗髮(107)"
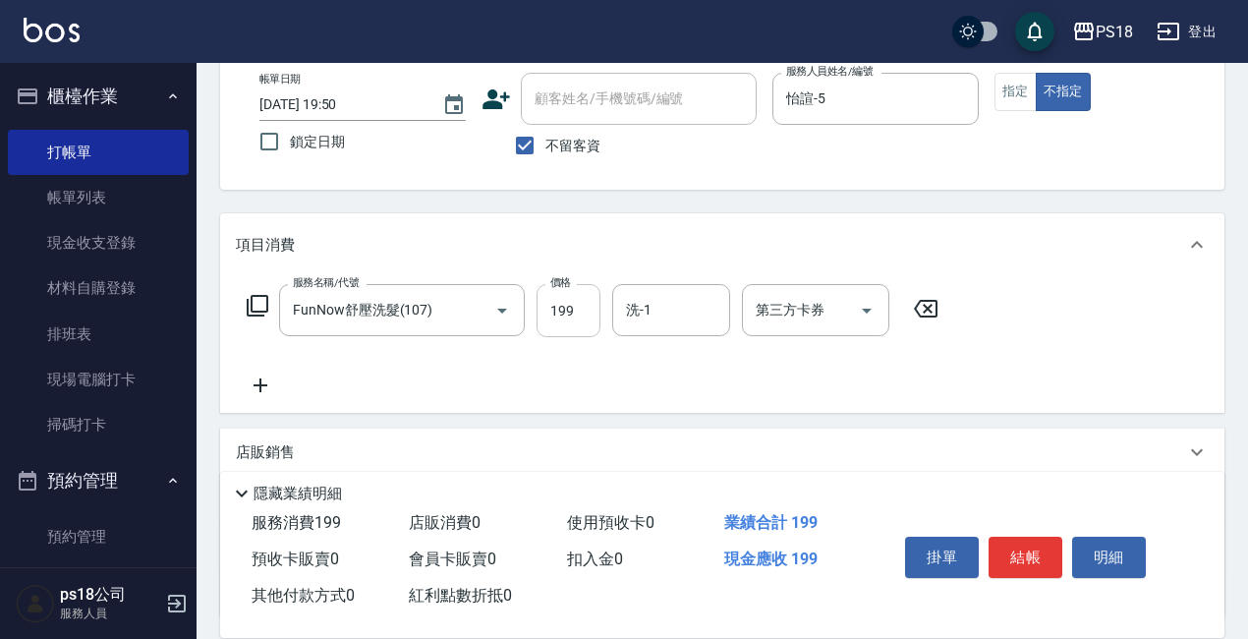
scroll to position [79, 0]
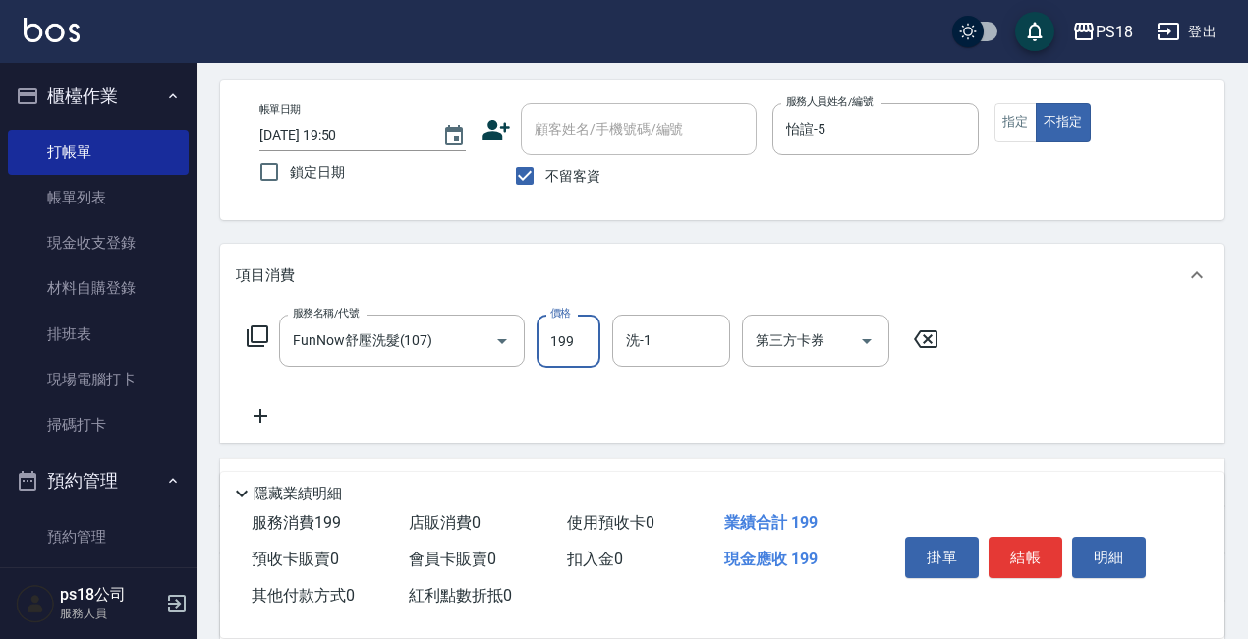
click at [565, 345] on input "199" at bounding box center [568, 340] width 64 height 53
type input "249"
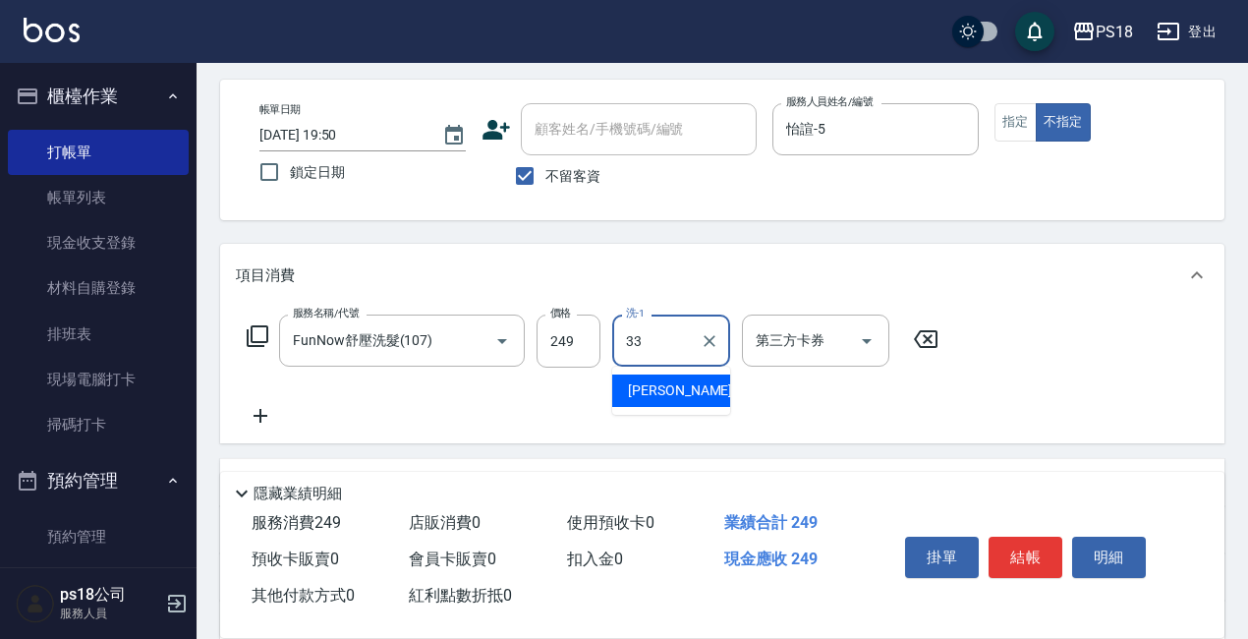
click at [653, 379] on div "李羽忻 -33" at bounding box center [671, 390] width 118 height 32
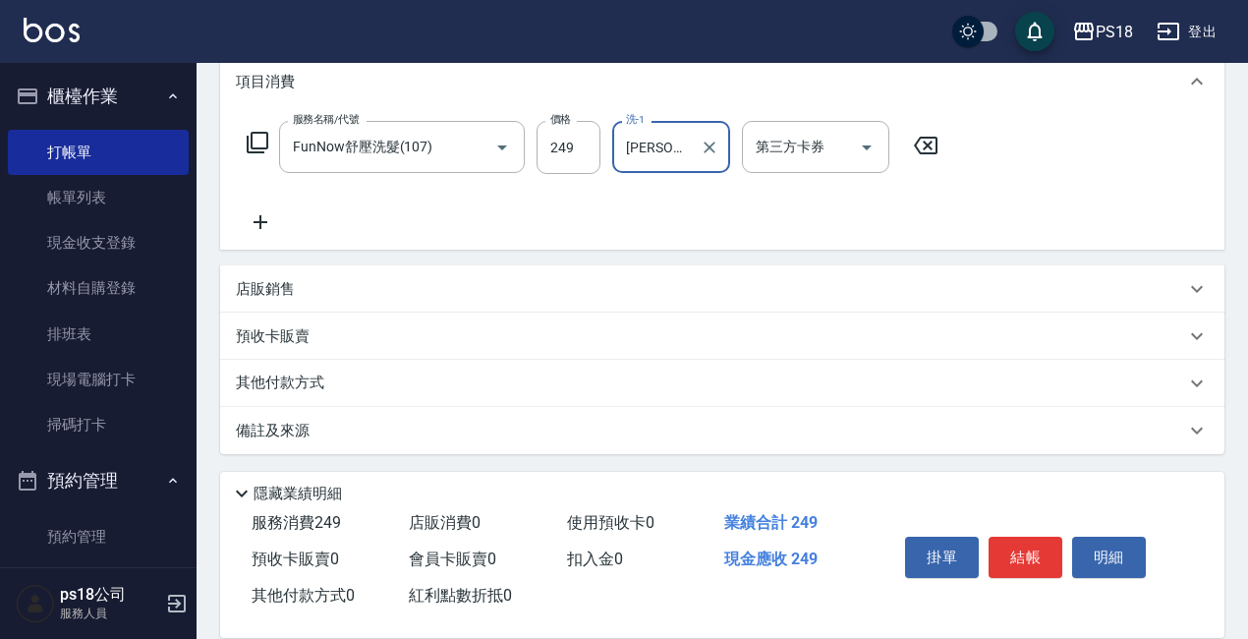
scroll to position [275, 0]
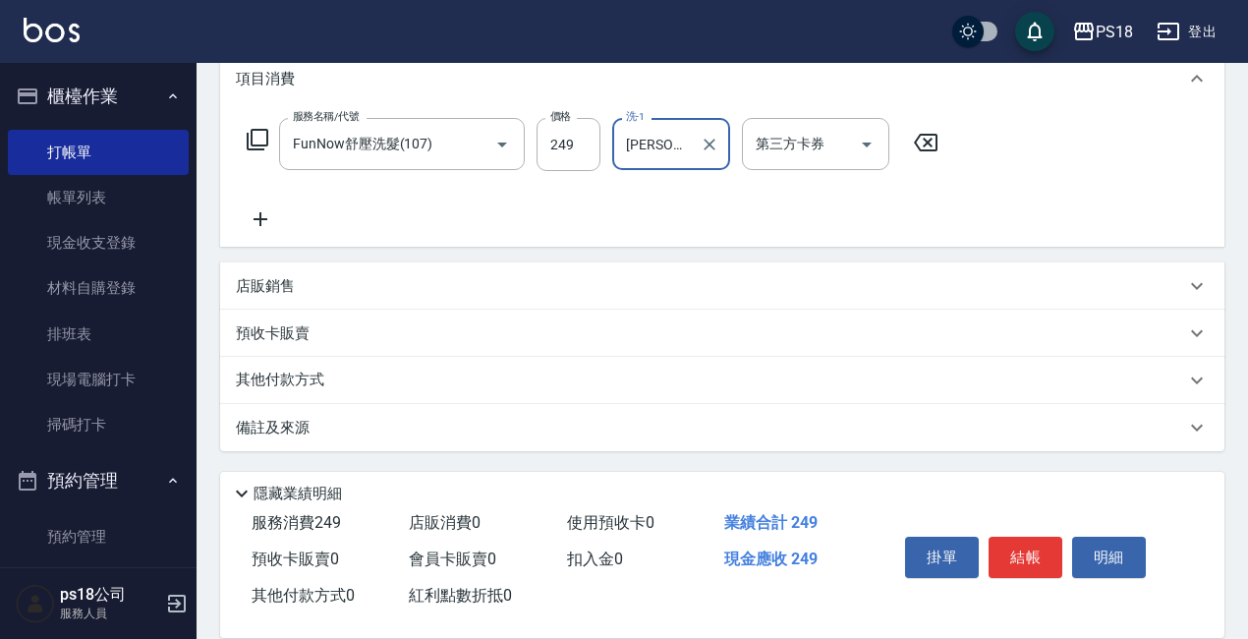
type input "李羽忻-33"
click at [277, 281] on p "店販銷售" at bounding box center [265, 286] width 59 height 21
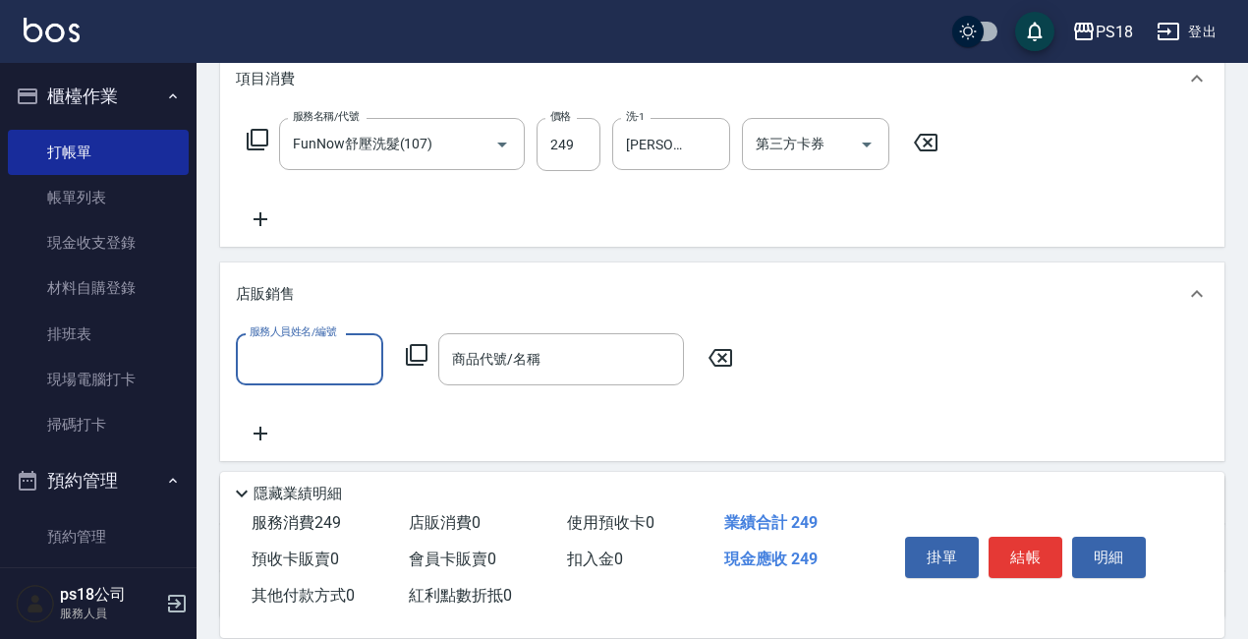
scroll to position [0, 0]
click at [330, 366] on input "服務人員姓名/編號" at bounding box center [310, 359] width 130 height 34
click at [307, 401] on span "李羽忻 -33" at bounding box center [313, 409] width 124 height 21
type input "李羽忻-33"
click at [479, 355] on div "商品代號/名稱 商品代號/名稱" at bounding box center [561, 359] width 246 height 52
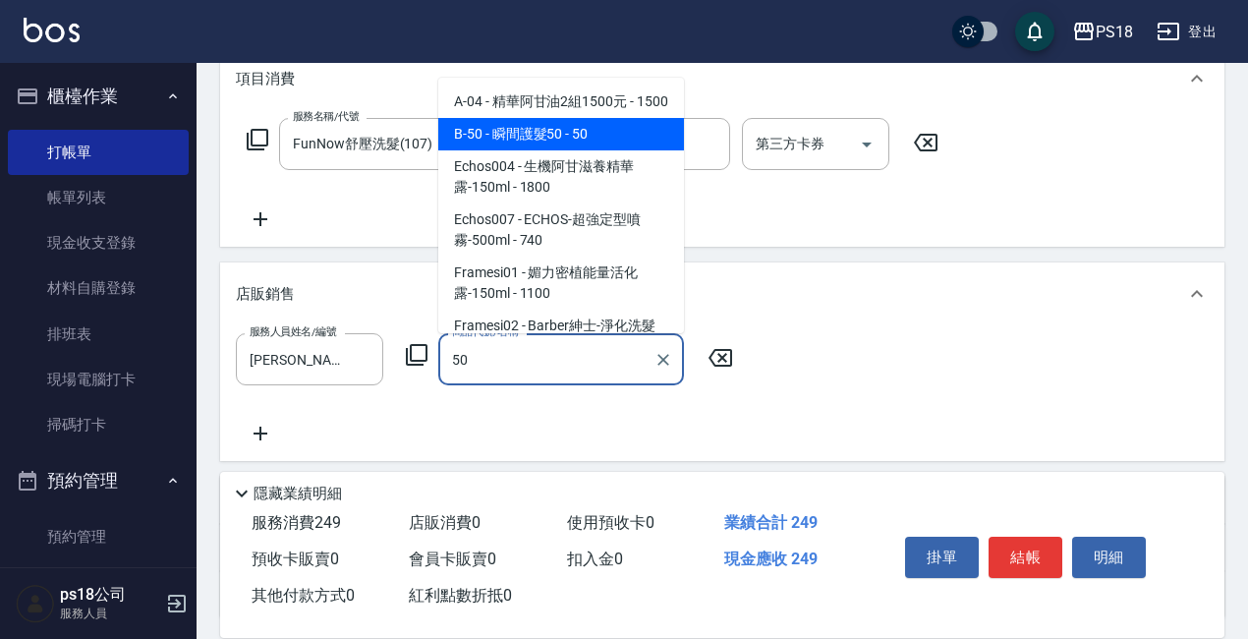
click at [491, 150] on span "B-50 - 瞬間護髮50 - 50" at bounding box center [561, 134] width 246 height 32
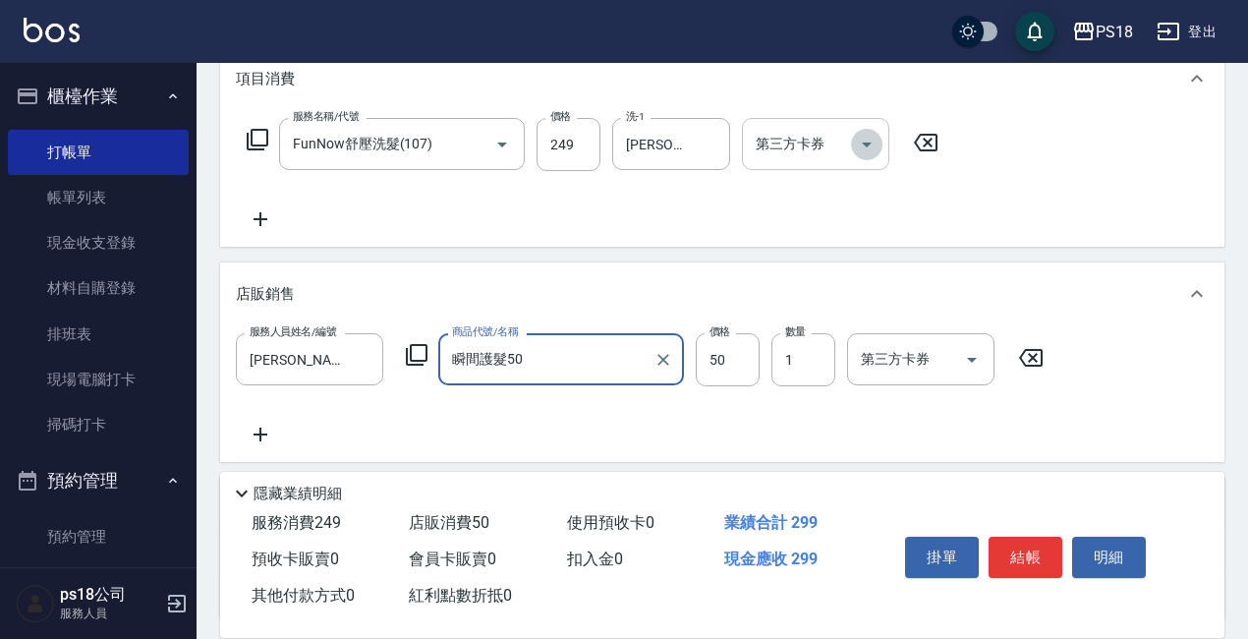
click at [866, 143] on icon "Open" at bounding box center [867, 144] width 10 height 5
type input "瞬間護髮50"
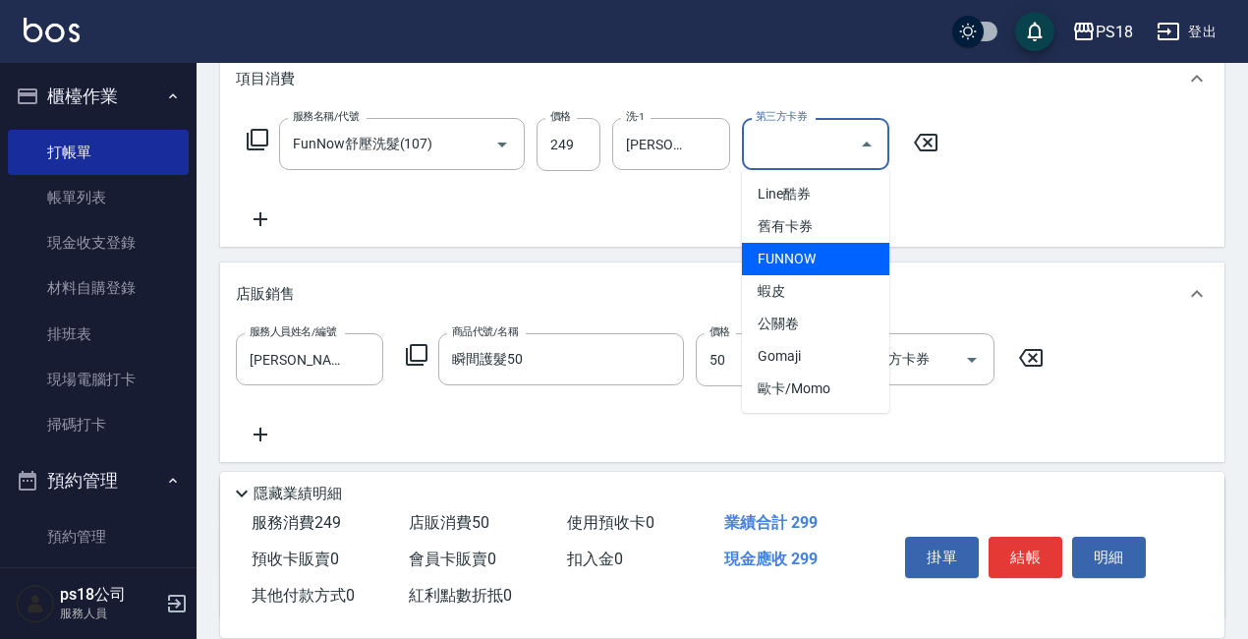
click at [773, 257] on span "FUNNOW" at bounding box center [815, 259] width 147 height 32
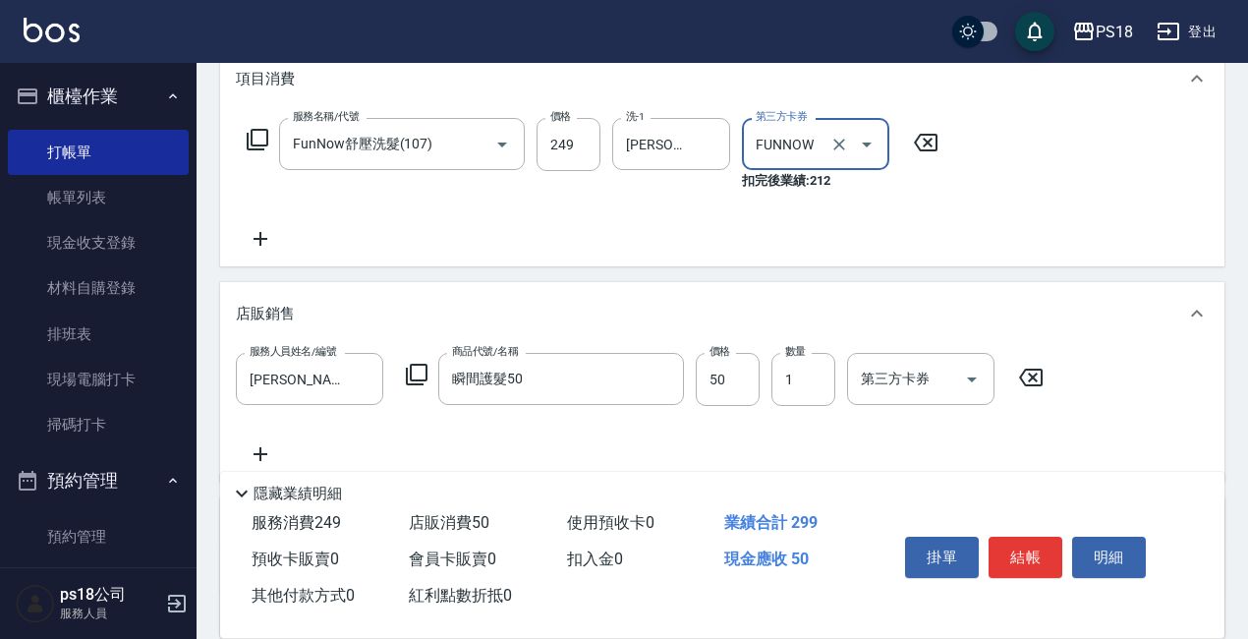
type input "FUNNOW"
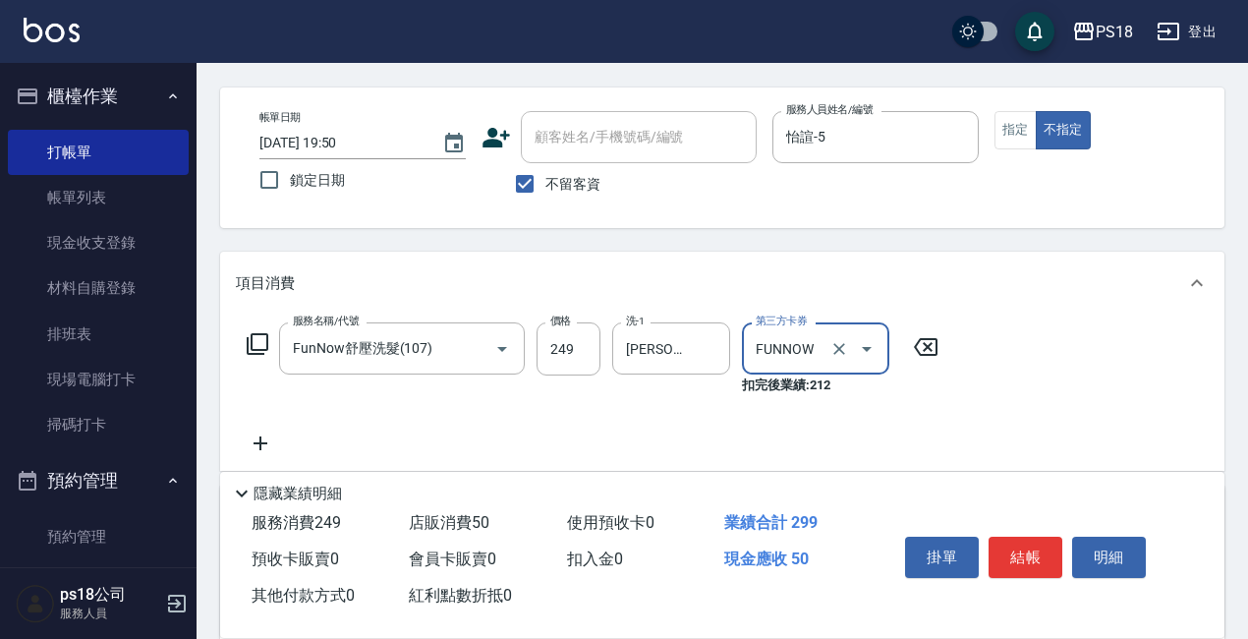
scroll to position [196, 0]
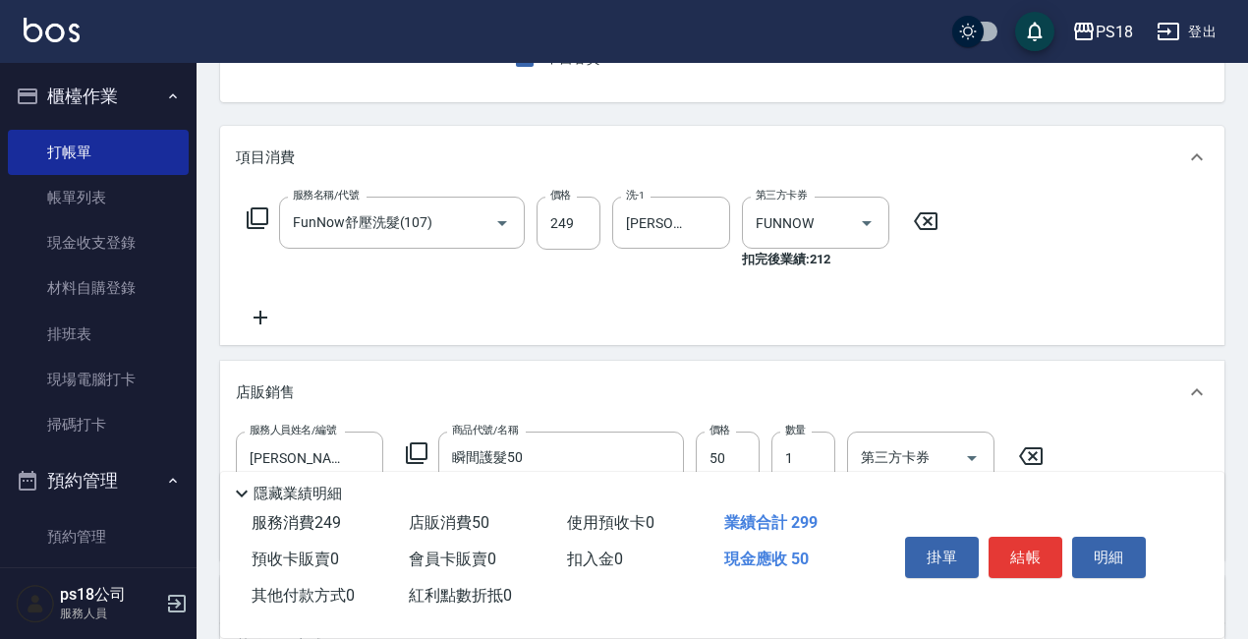
click at [919, 271] on div "服務名稱/代號 FunNow舒壓洗髮(107) 服務名稱/代號 價格 249 價格 洗-1 李羽忻-33 洗-1 第三方卡券 FUNNOW 第三方卡券 扣完後…" at bounding box center [593, 262] width 714 height 133
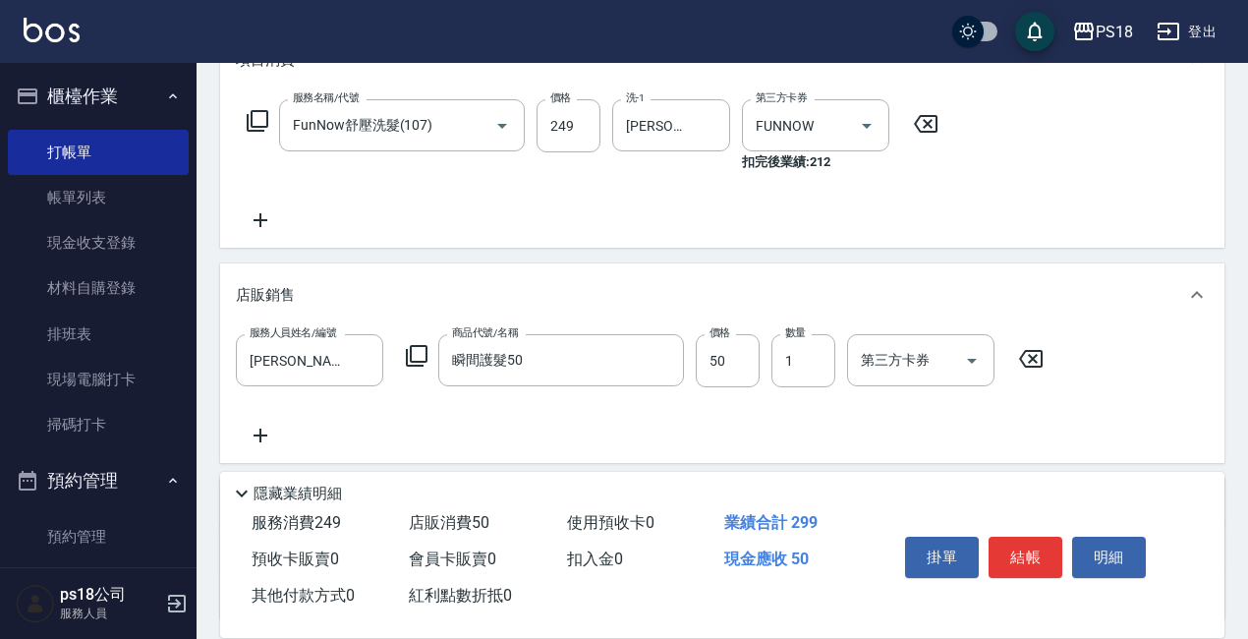
scroll to position [295, 0]
click at [1039, 553] on button "結帳" at bounding box center [1025, 556] width 74 height 41
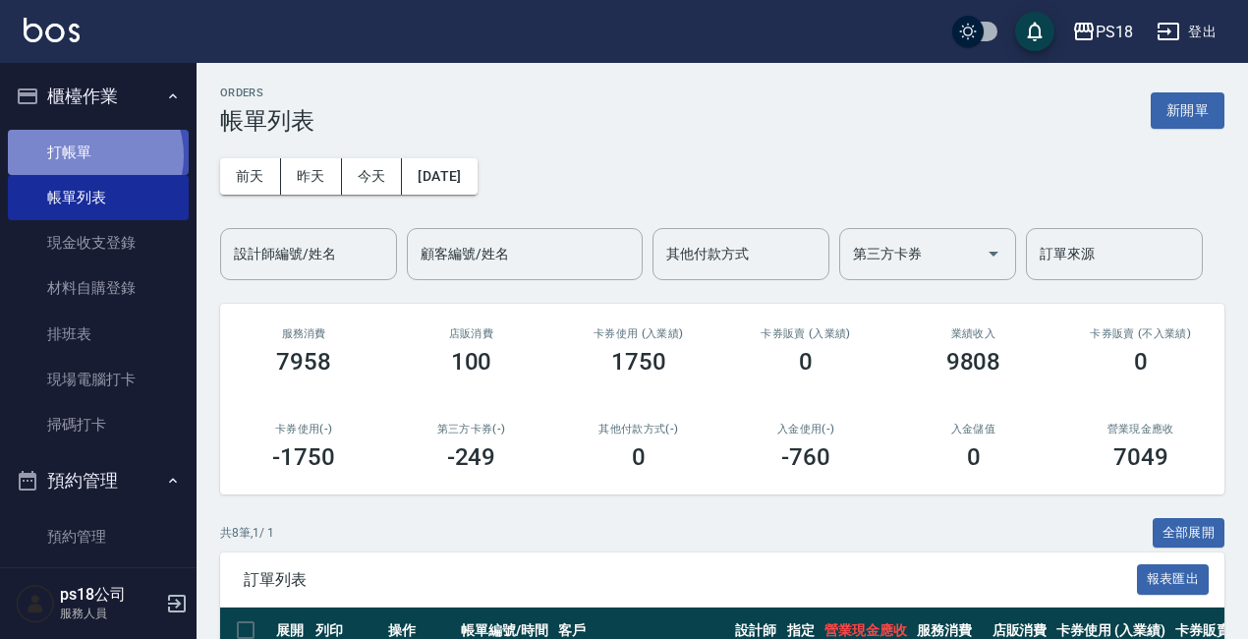
click at [92, 155] on link "打帳單" at bounding box center [98, 152] width 181 height 45
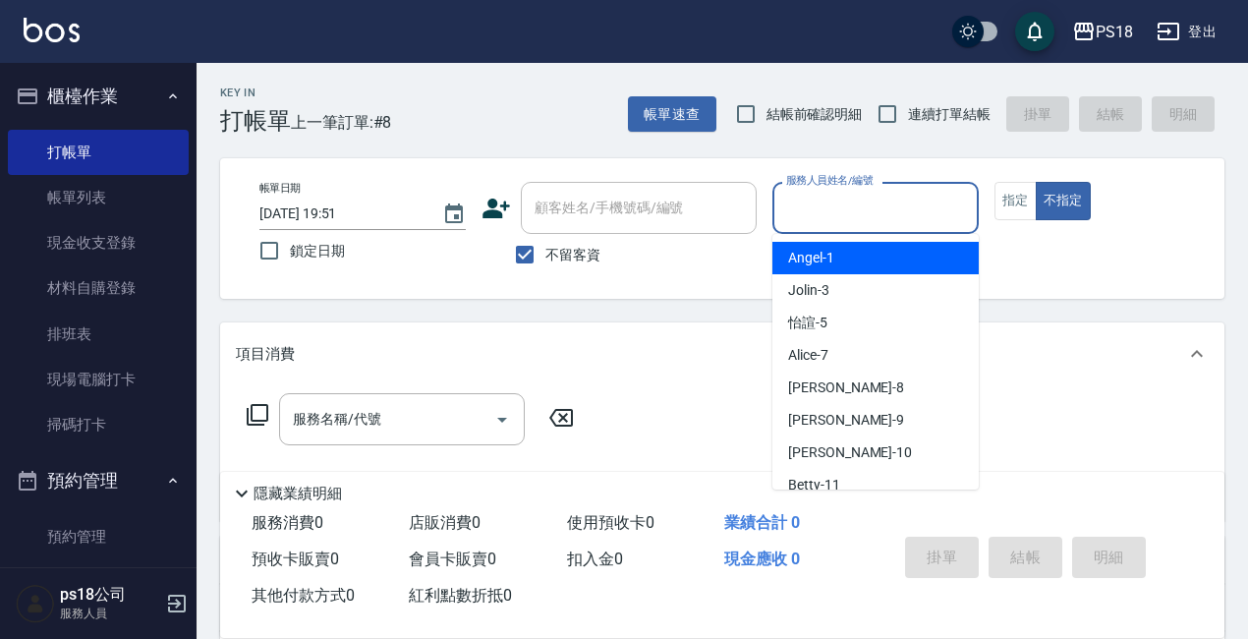
click at [859, 210] on input "服務人員姓名/編號" at bounding box center [875, 208] width 189 height 34
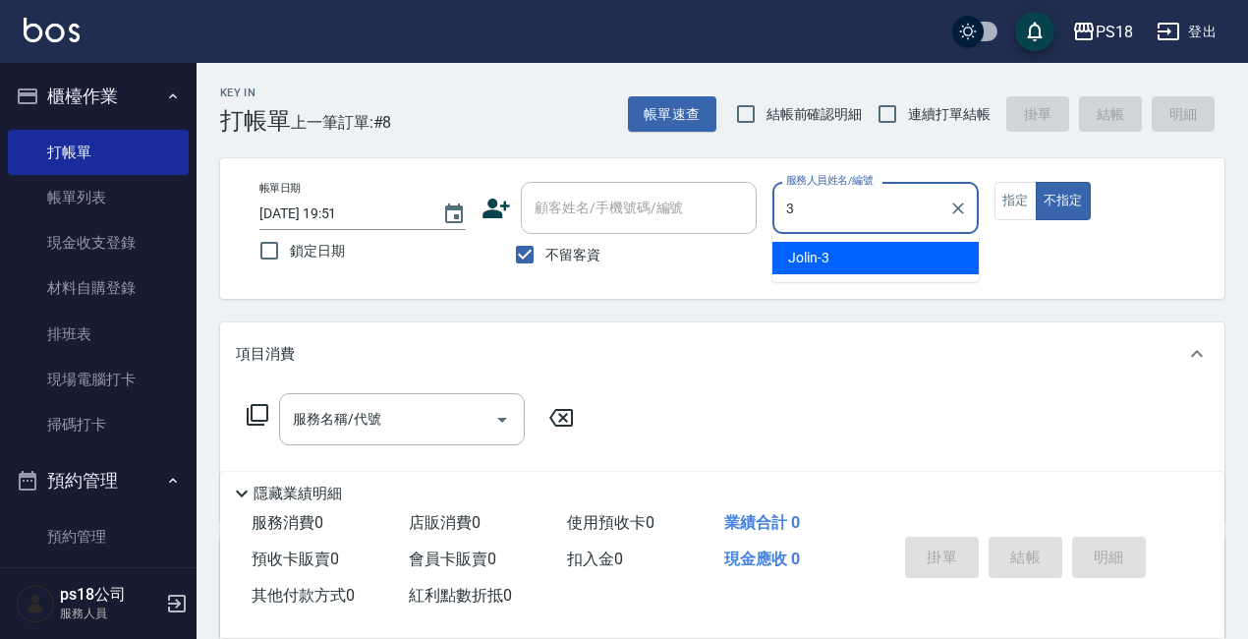
type input "Jolin-3"
type button "false"
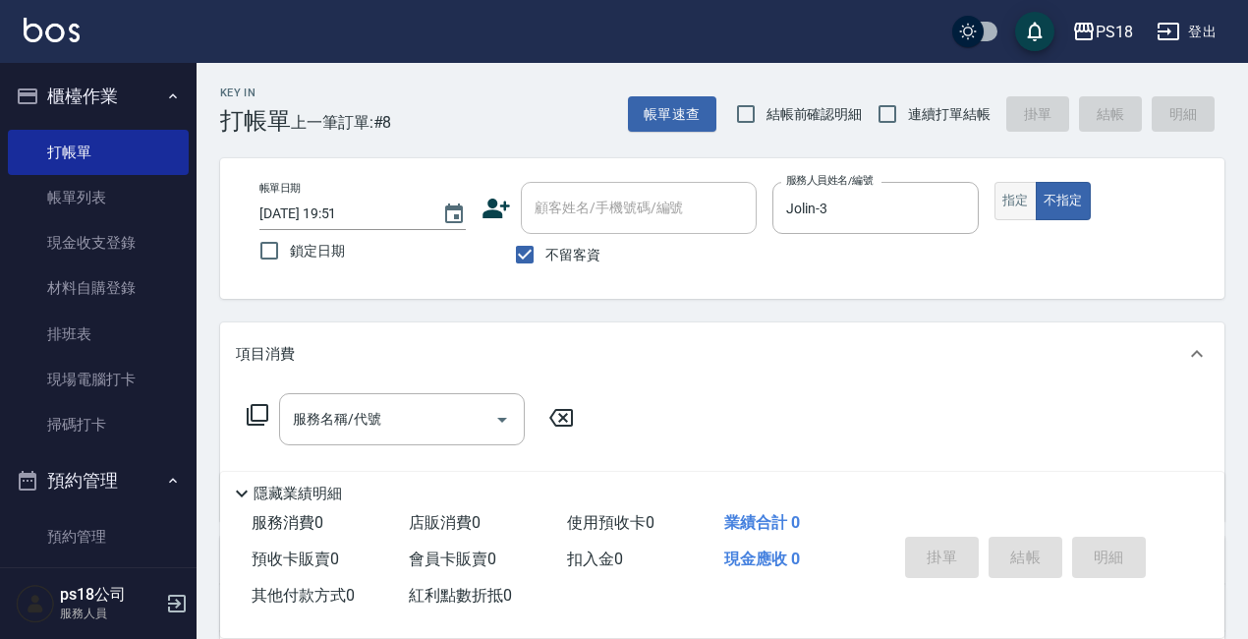
click at [1007, 197] on button "指定" at bounding box center [1015, 201] width 42 height 38
click at [258, 413] on icon at bounding box center [258, 415] width 24 height 24
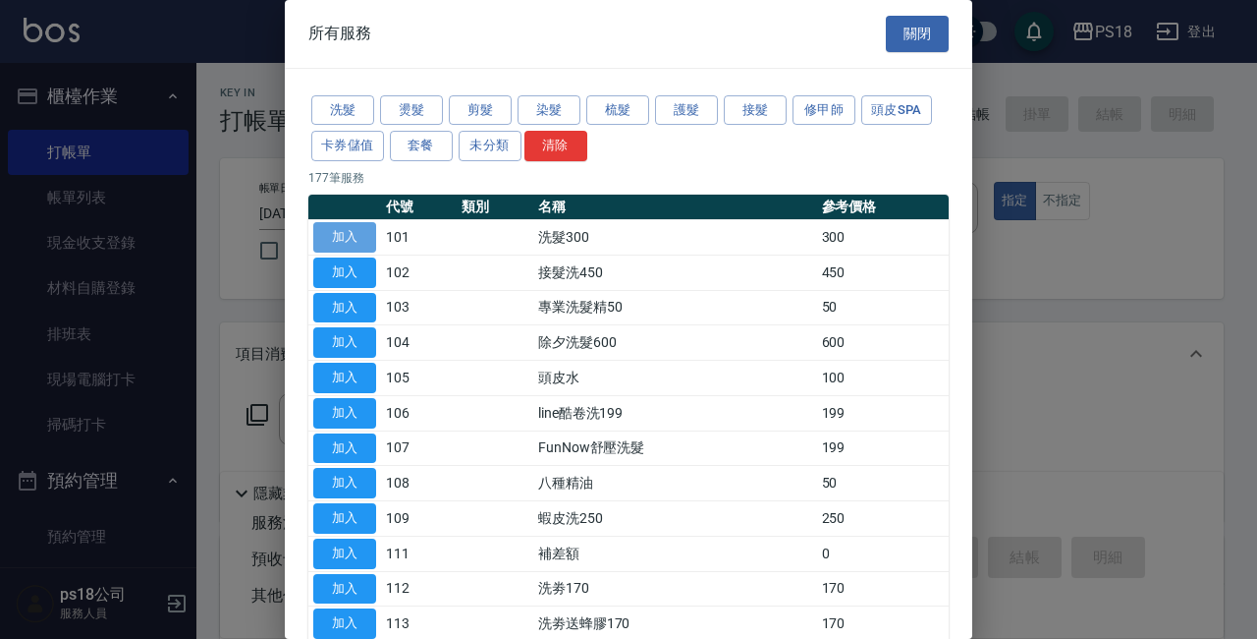
click at [344, 247] on button "加入" at bounding box center [344, 237] width 63 height 30
type input "洗髮300(101)"
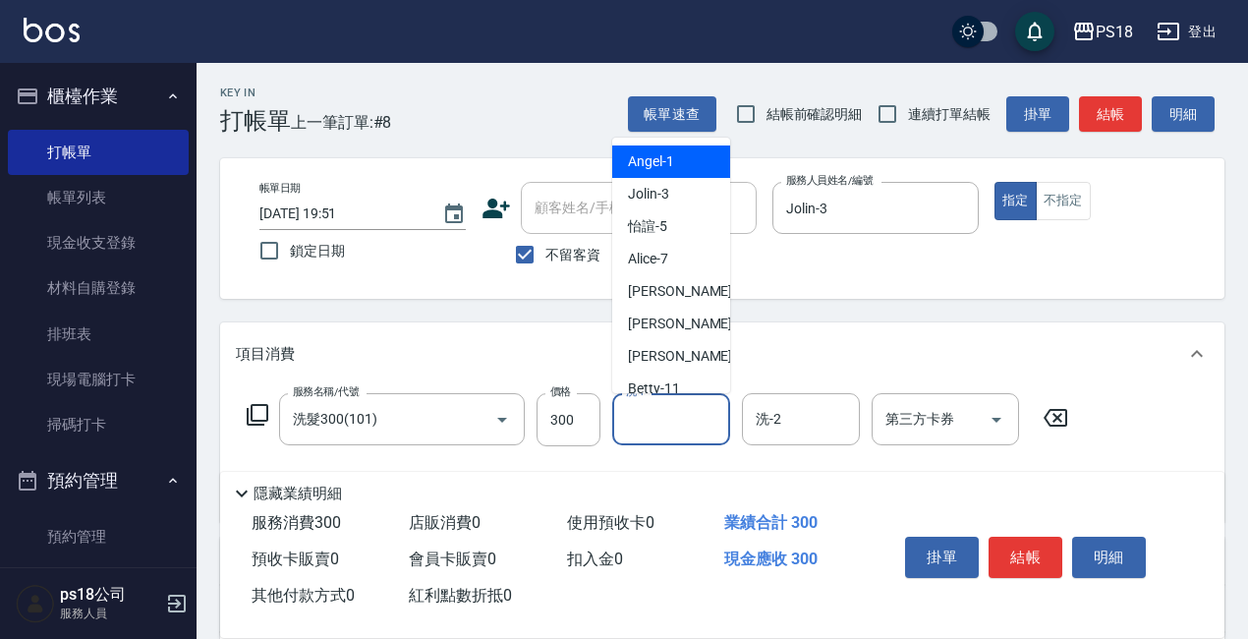
click at [679, 429] on input "洗-1" at bounding box center [671, 419] width 100 height 34
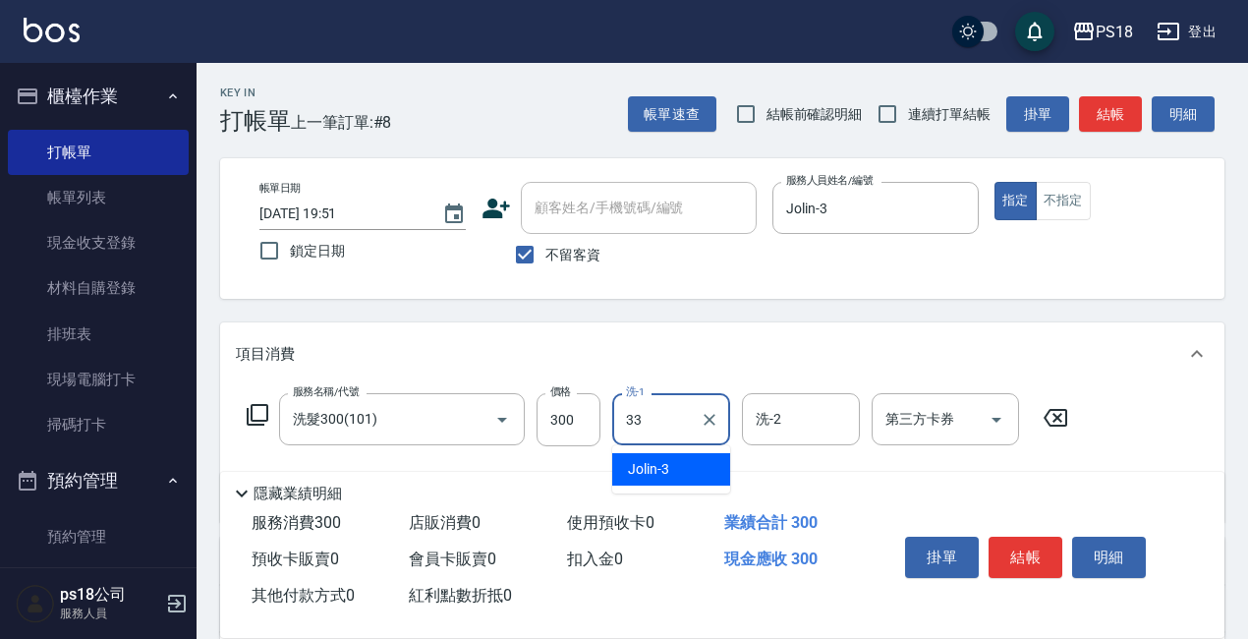
type input "李羽忻-33"
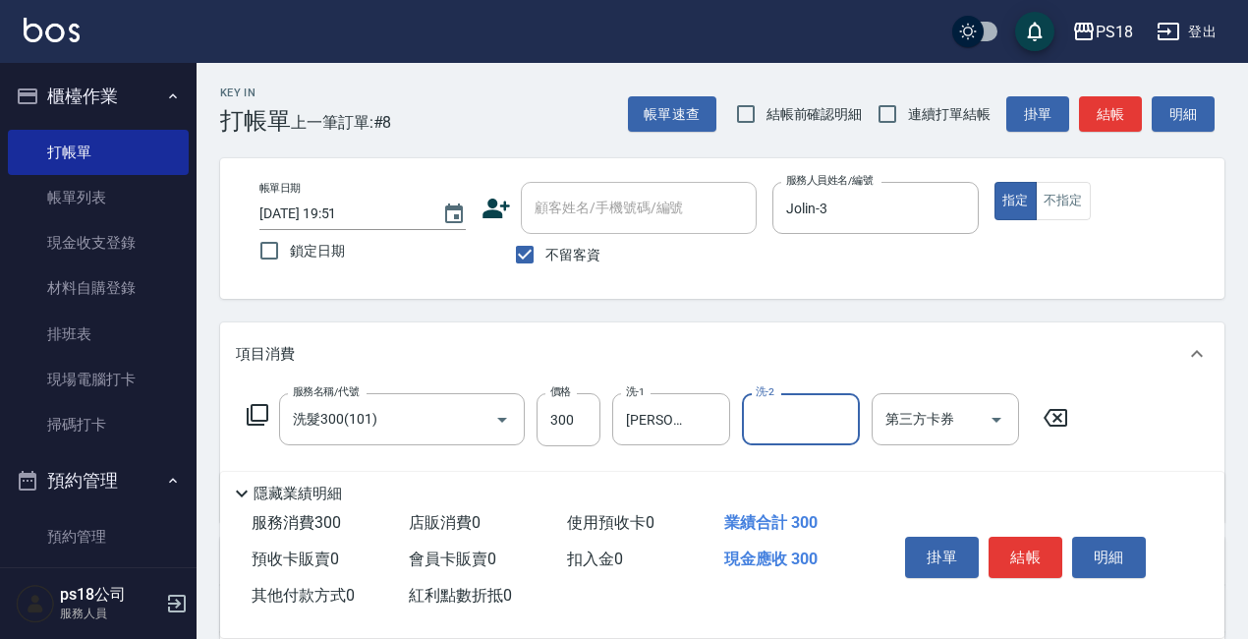
scroll to position [196, 0]
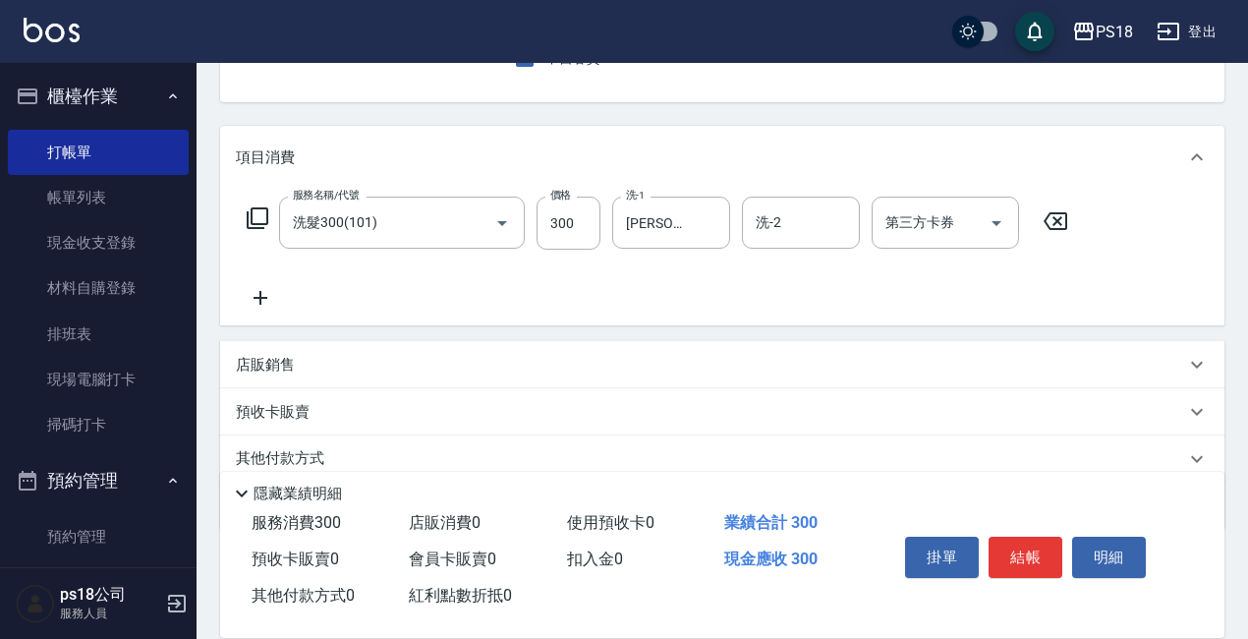
click at [263, 211] on icon at bounding box center [258, 218] width 24 height 24
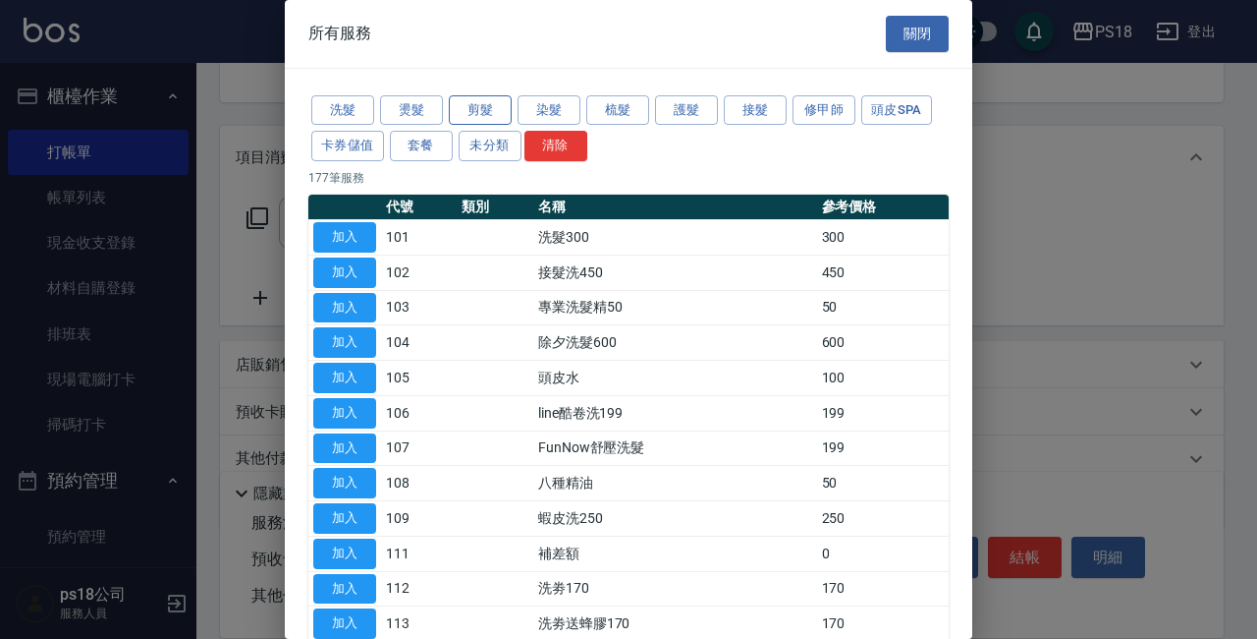
click at [465, 108] on button "剪髮" at bounding box center [480, 110] width 63 height 30
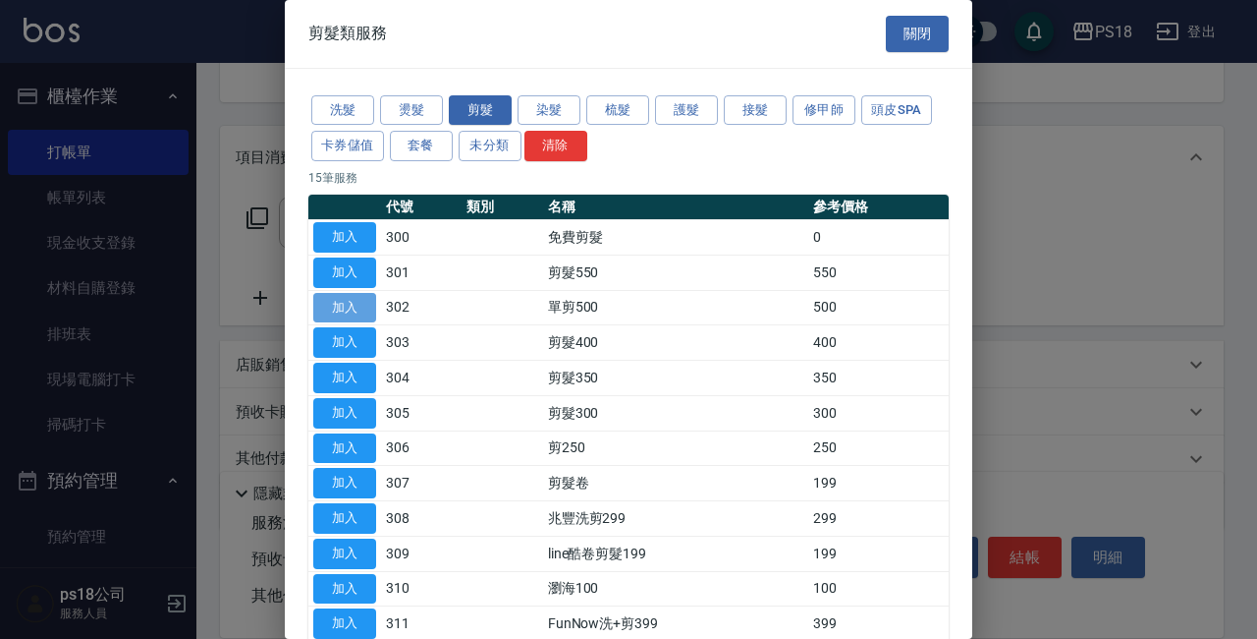
click at [369, 307] on button "加入" at bounding box center [344, 308] width 63 height 30
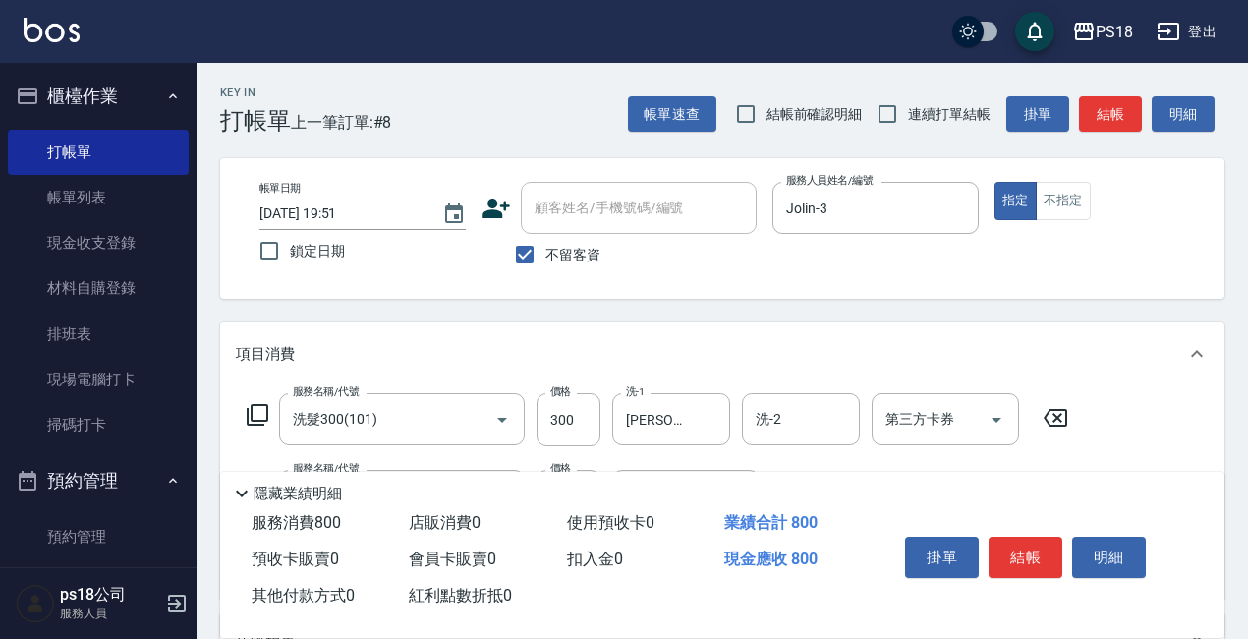
scroll to position [98, 0]
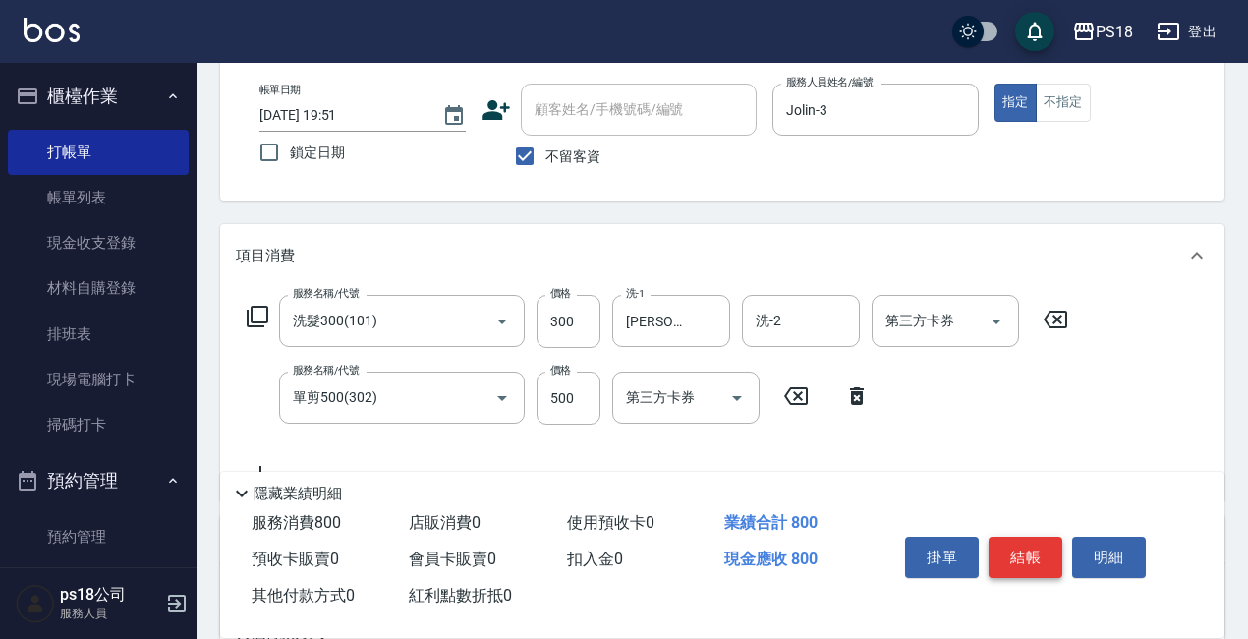
click at [1023, 546] on button "結帳" at bounding box center [1025, 556] width 74 height 41
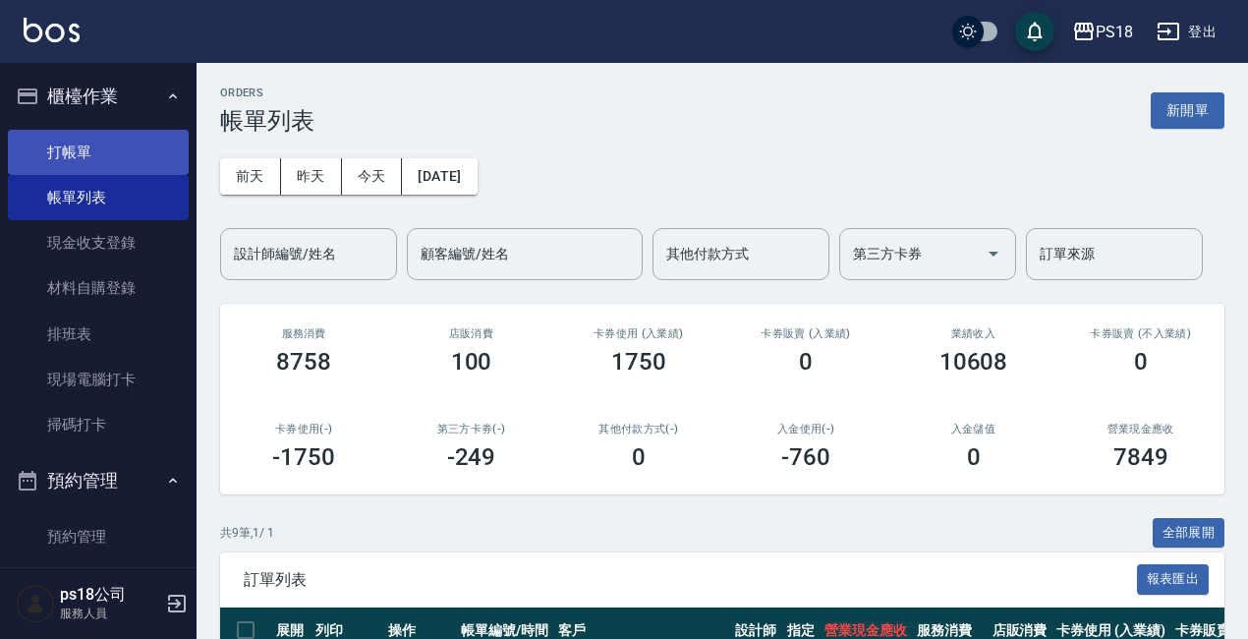
click at [93, 156] on link "打帳單" at bounding box center [98, 152] width 181 height 45
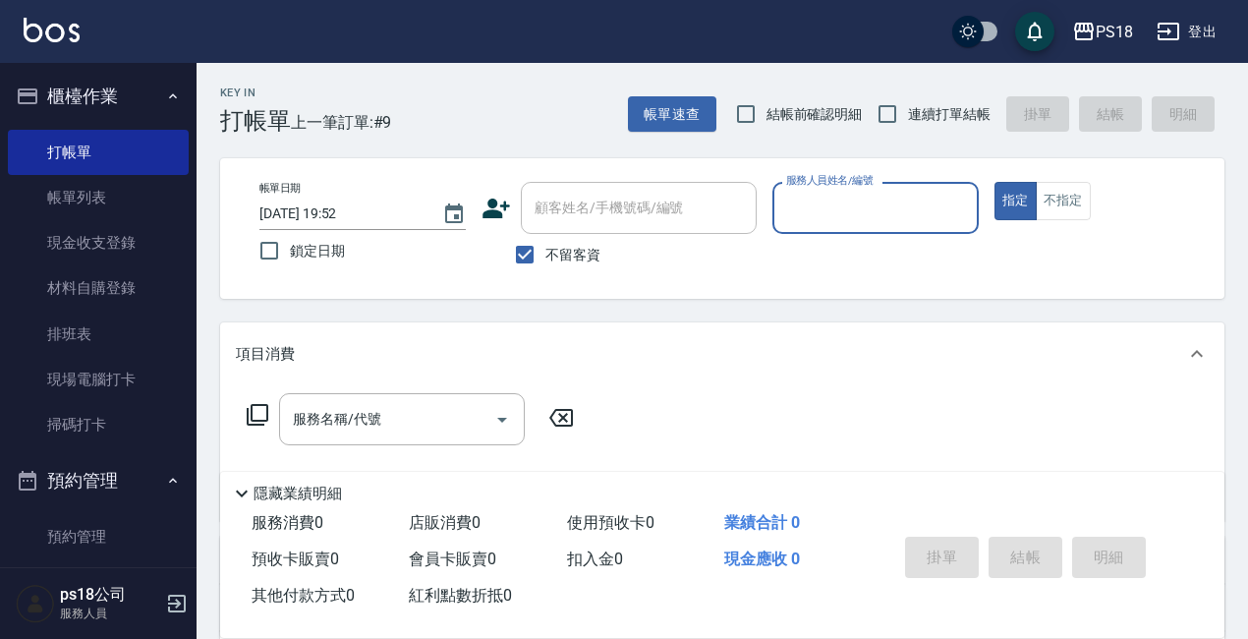
click at [816, 199] on input "服務人員姓名/編號" at bounding box center [875, 208] width 189 height 34
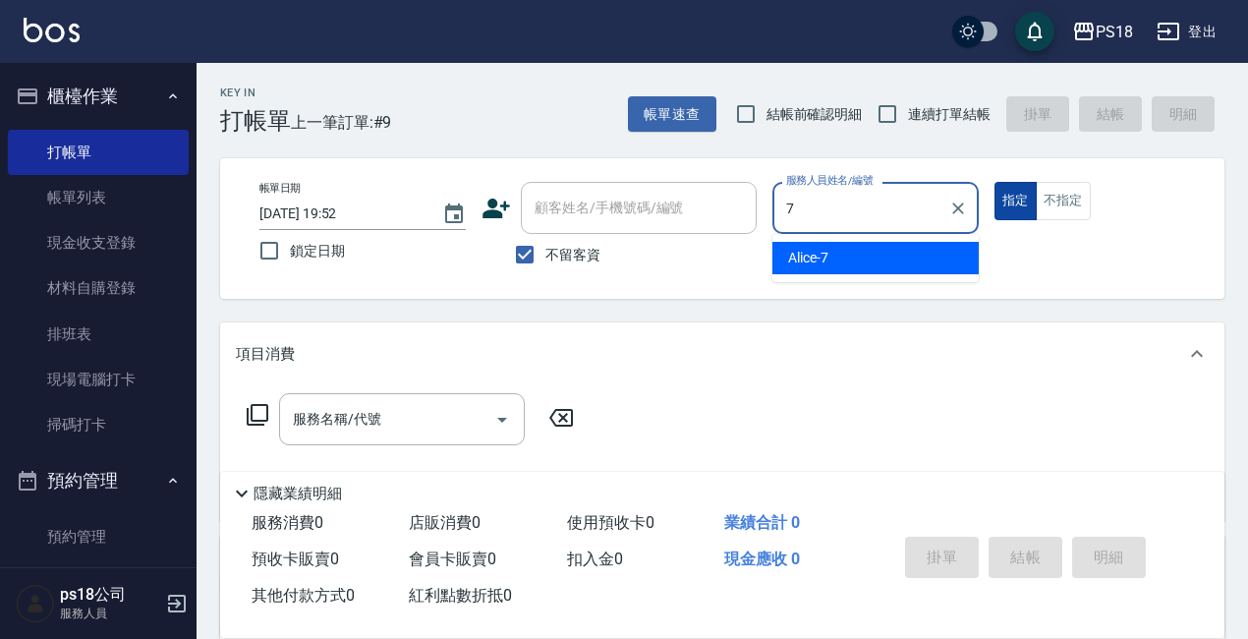
type input "Alice-7"
type button "true"
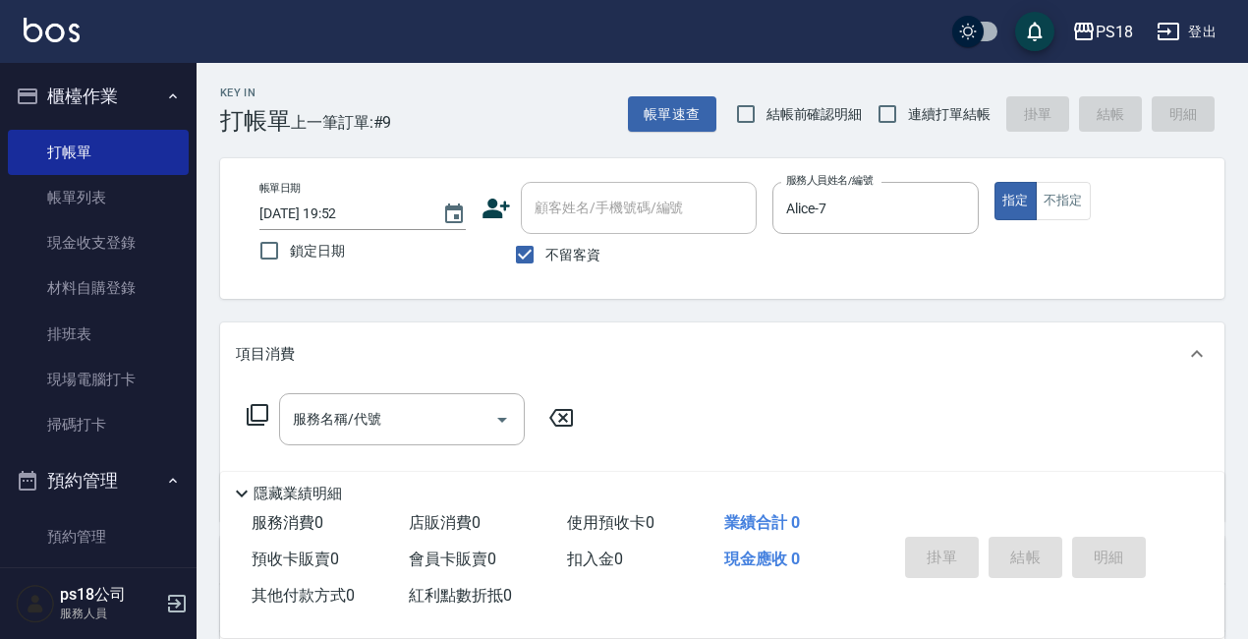
click at [258, 414] on icon at bounding box center [258, 415] width 24 height 24
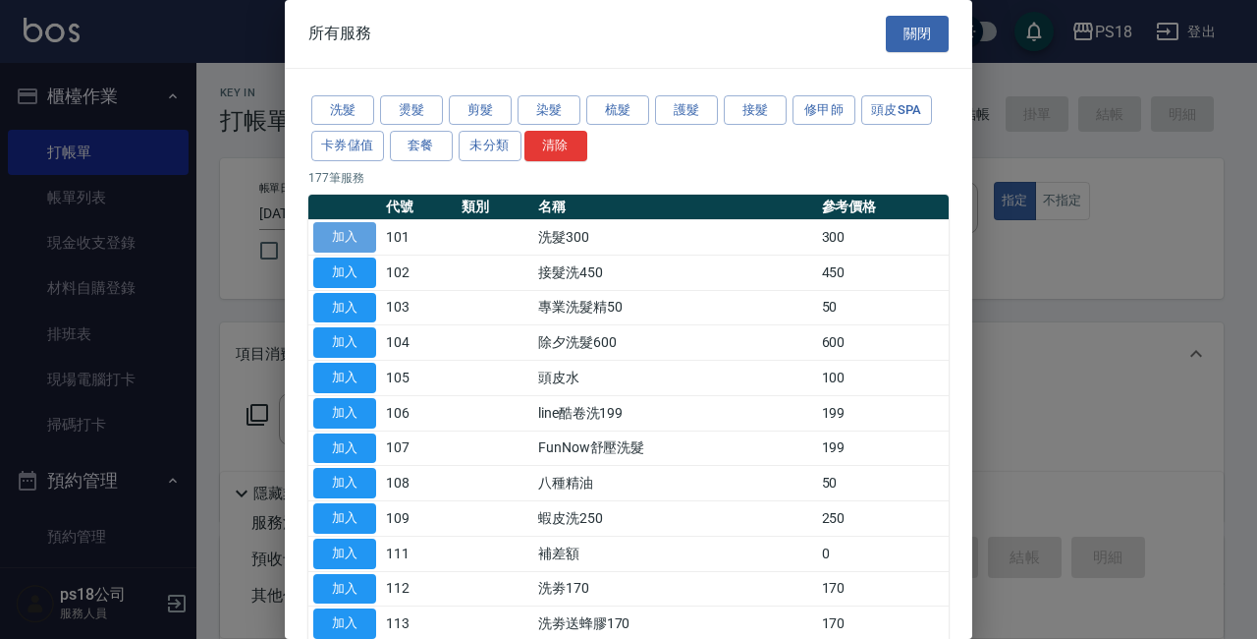
click at [350, 241] on button "加入" at bounding box center [344, 237] width 63 height 30
type input "洗髮300(101)"
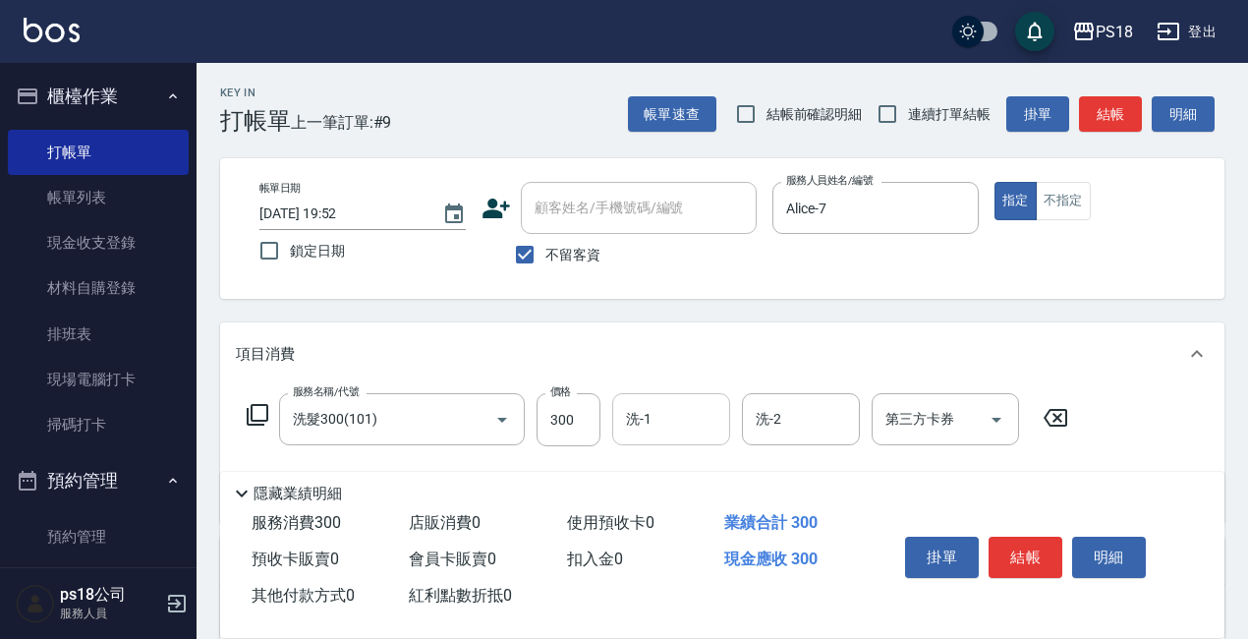
click at [662, 419] on input "洗-1" at bounding box center [671, 419] width 100 height 34
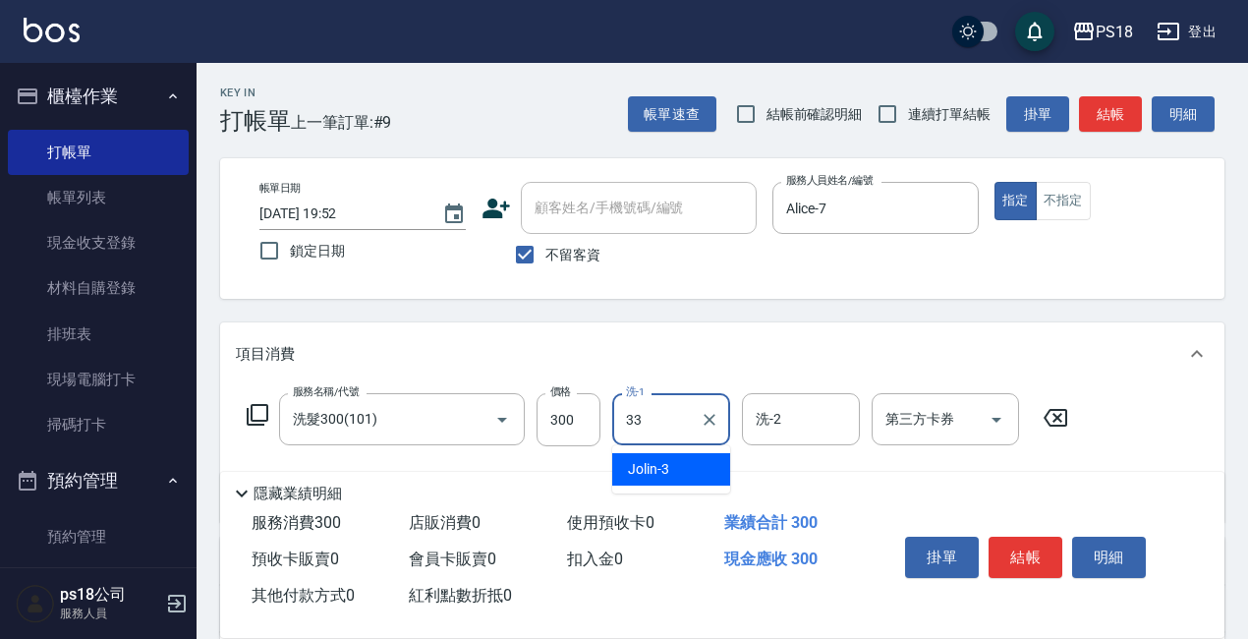
type input "李羽忻-33"
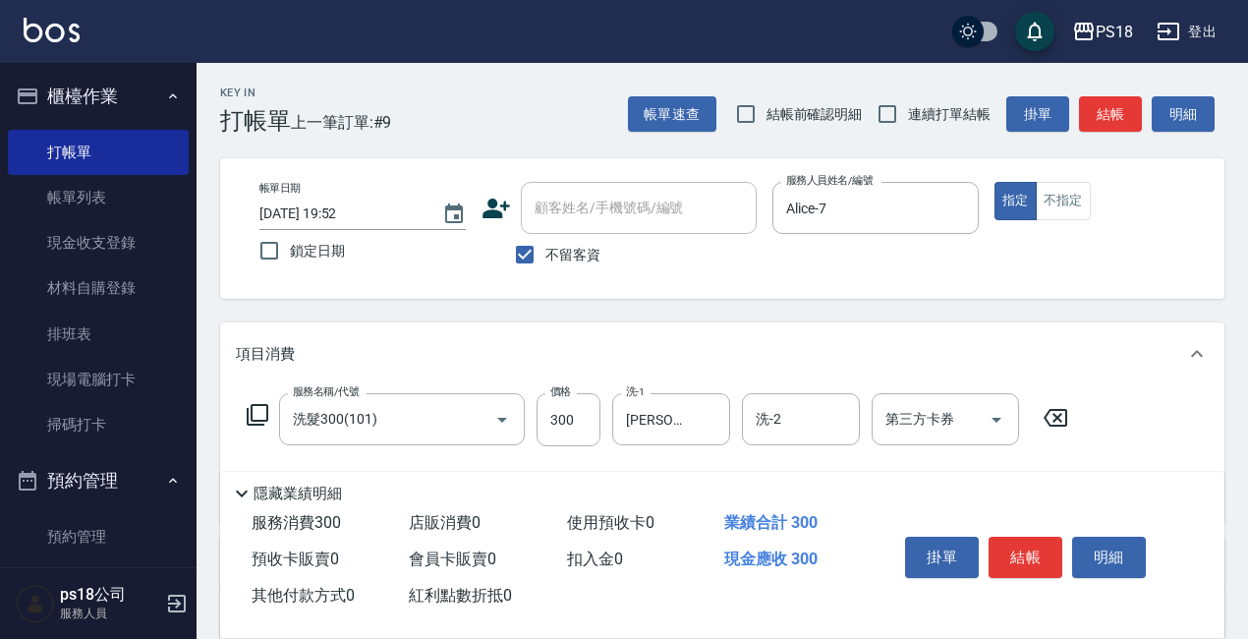
click at [247, 405] on icon at bounding box center [258, 415] width 24 height 24
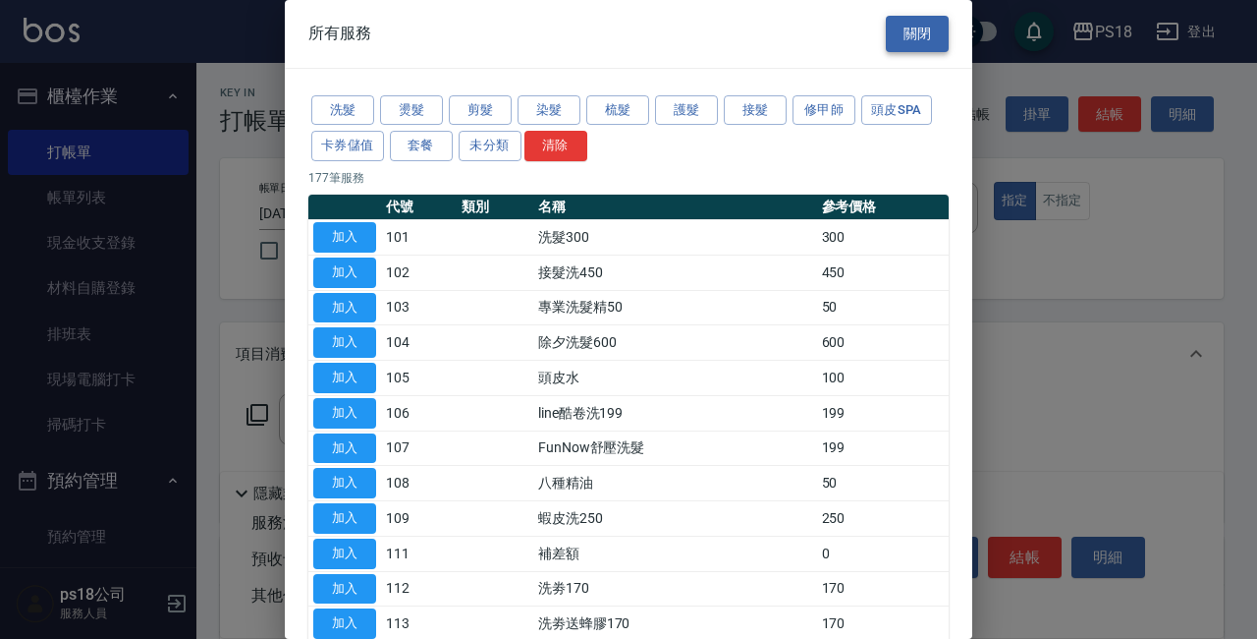
click at [904, 29] on button "關閉" at bounding box center [917, 34] width 63 height 36
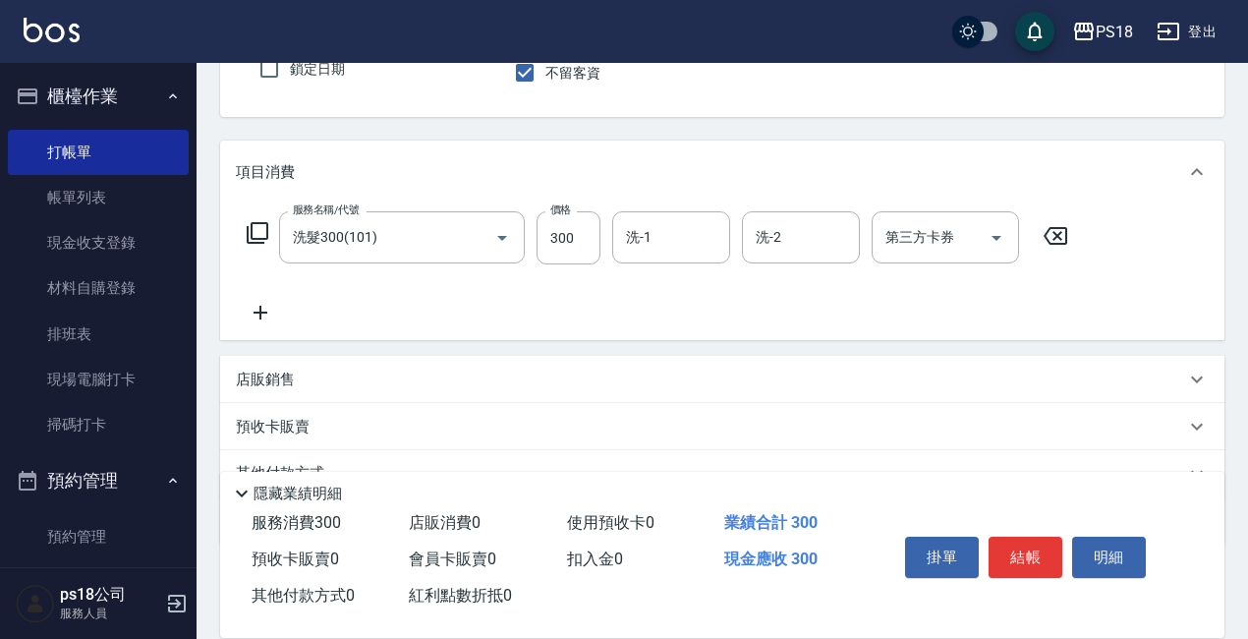
scroll to position [276, 0]
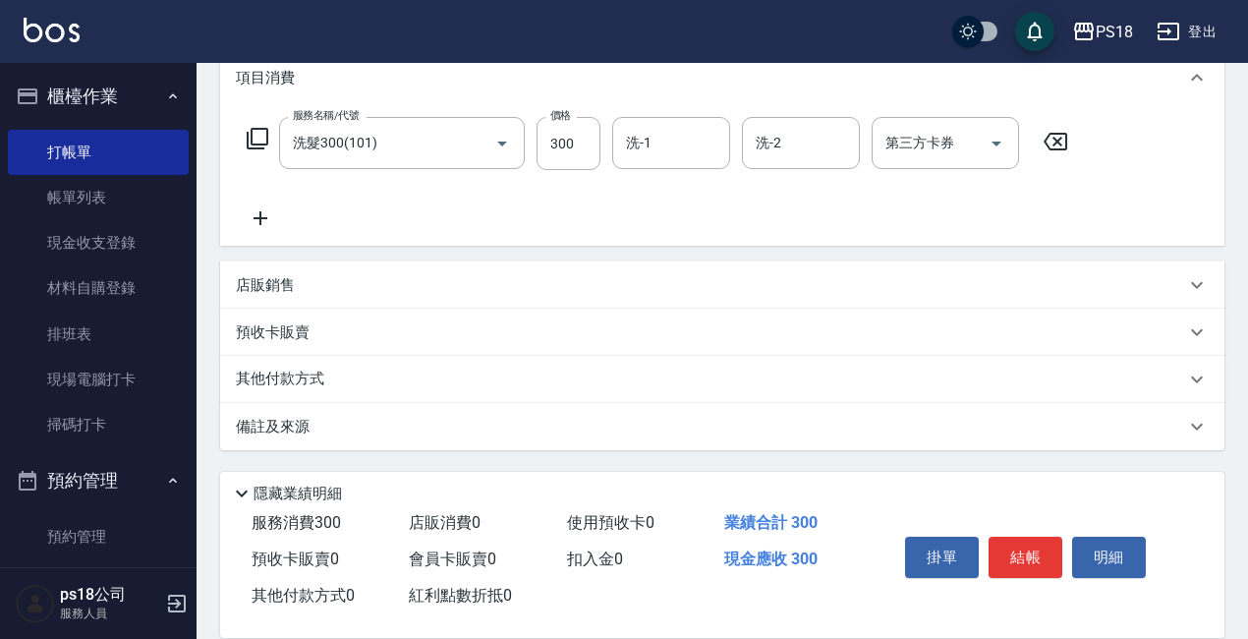
click at [291, 375] on p "其他付款方式" at bounding box center [285, 379] width 98 height 22
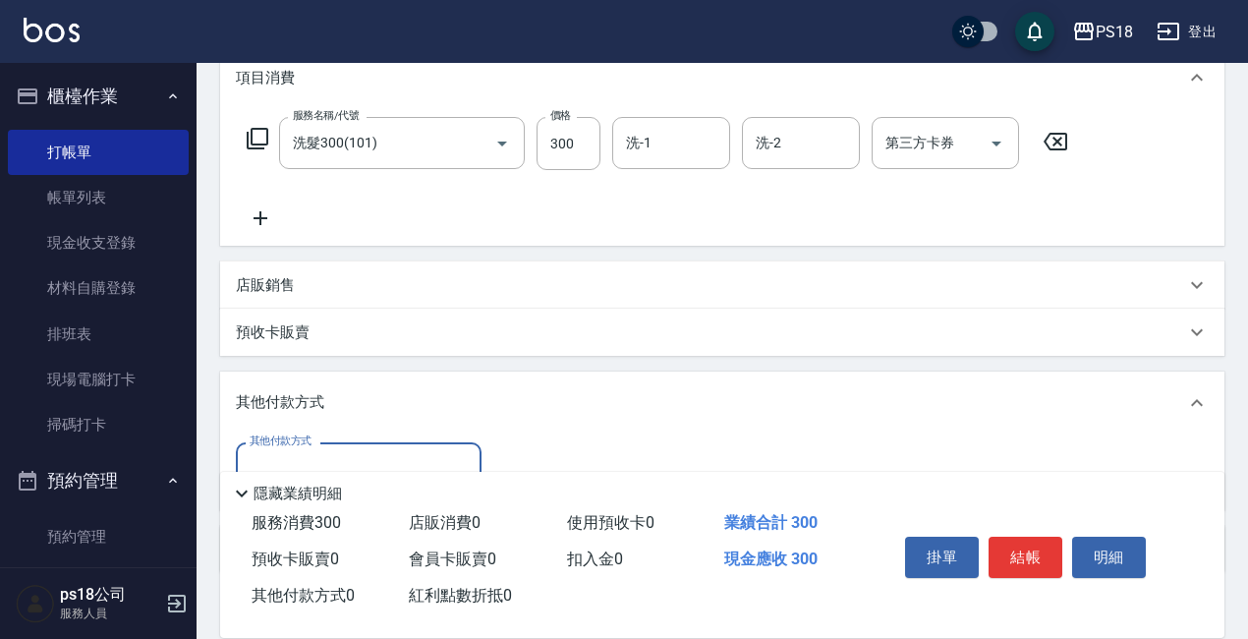
scroll to position [1, 0]
click at [261, 278] on p "店販銷售" at bounding box center [265, 285] width 59 height 21
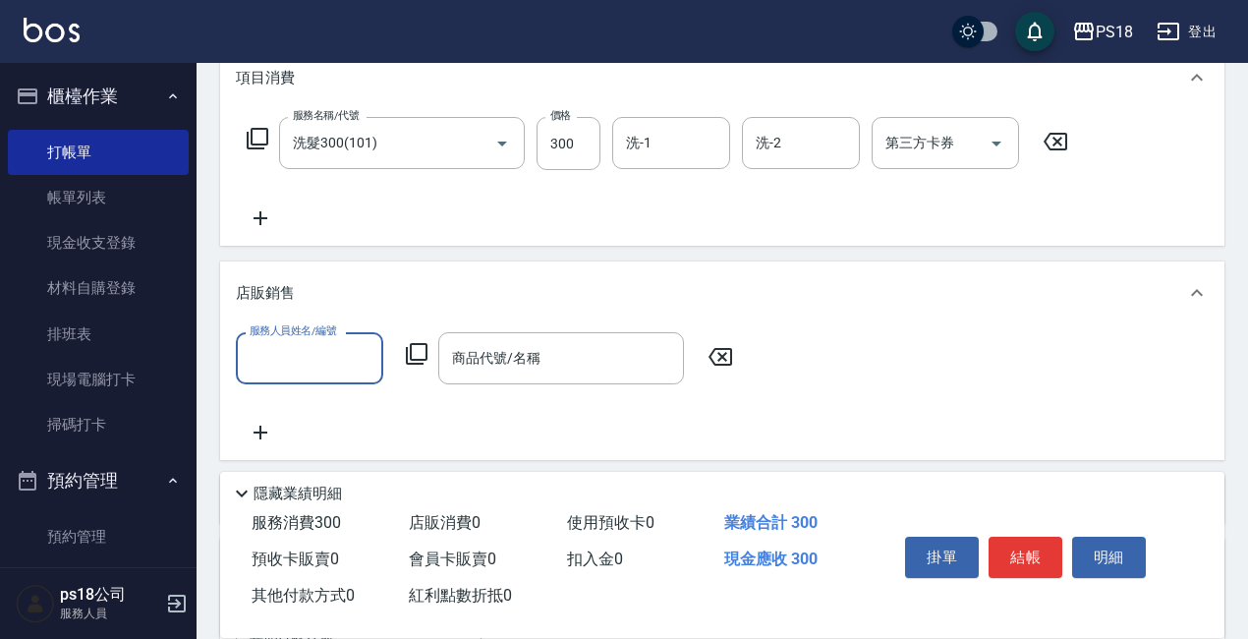
scroll to position [0, 0]
click at [296, 336] on label "服務人員姓名/編號" at bounding box center [293, 330] width 86 height 15
click at [296, 341] on input "服務人員姓名/編號" at bounding box center [310, 358] width 130 height 34
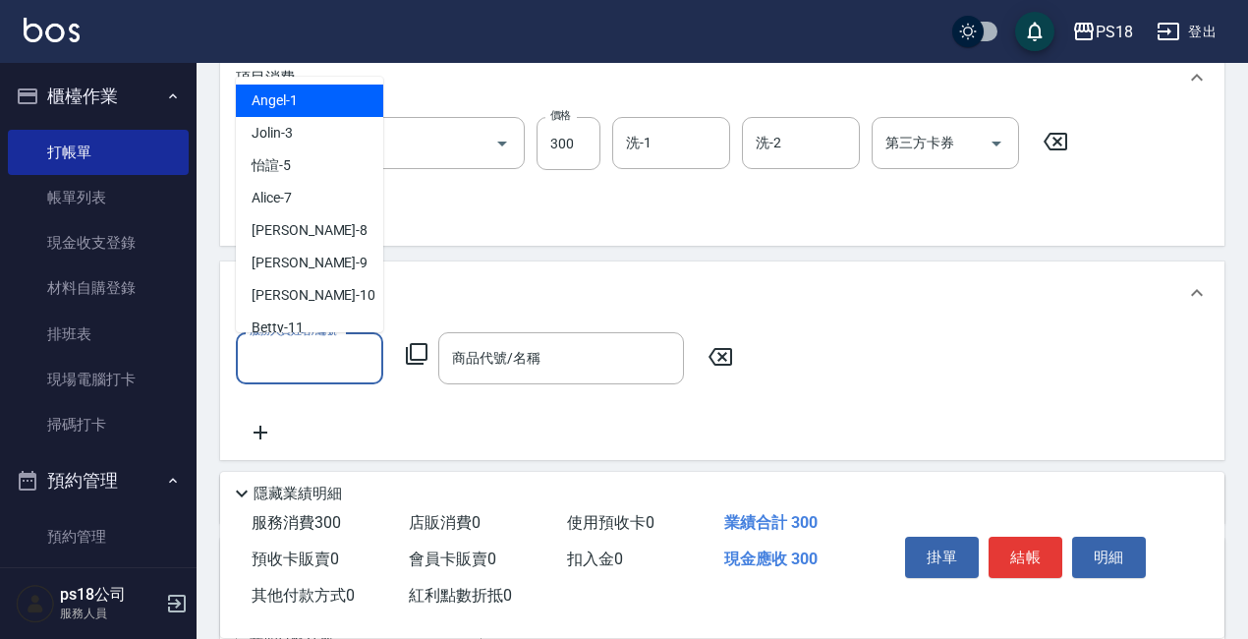
click at [326, 362] on input "服務人員姓名/編號" at bounding box center [310, 358] width 130 height 34
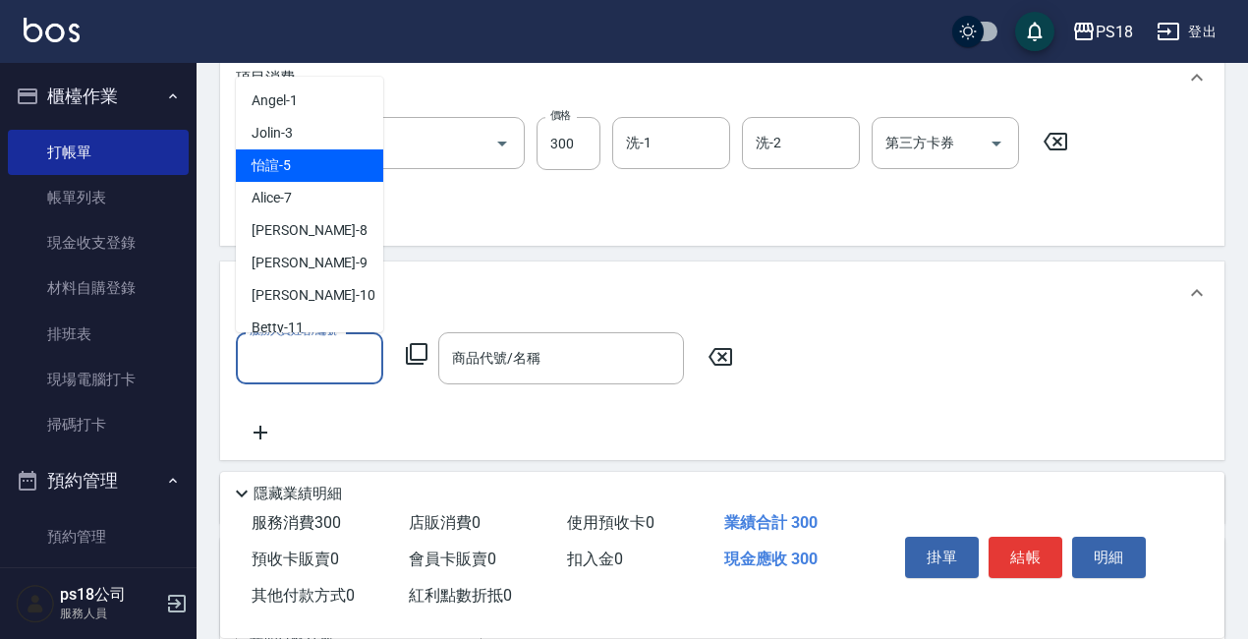
click at [270, 171] on span "怡諠 -5" at bounding box center [270, 165] width 39 height 21
type input "怡諠-5"
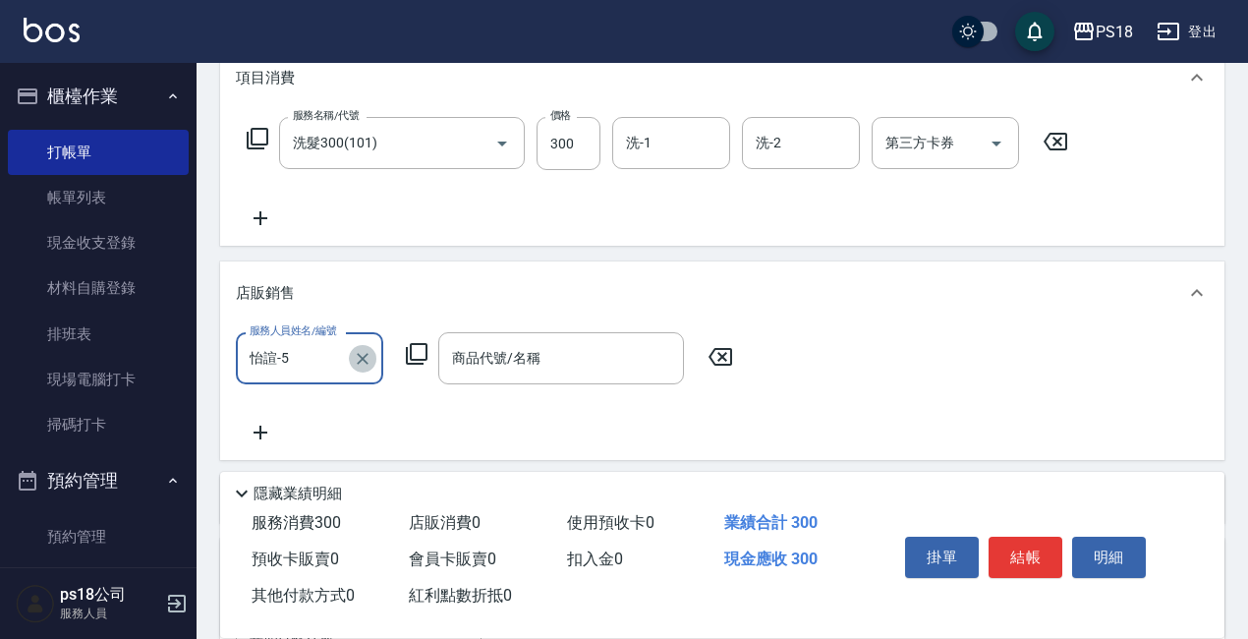
click at [371, 360] on icon "Clear" at bounding box center [363, 359] width 20 height 20
click at [313, 360] on input "服務人員姓名/編號" at bounding box center [310, 358] width 130 height 34
click at [274, 405] on span "李羽忻 -33" at bounding box center [313, 408] width 124 height 21
type input "李羽忻-33"
click at [473, 363] on input "商品代號/名稱" at bounding box center [561, 358] width 228 height 34
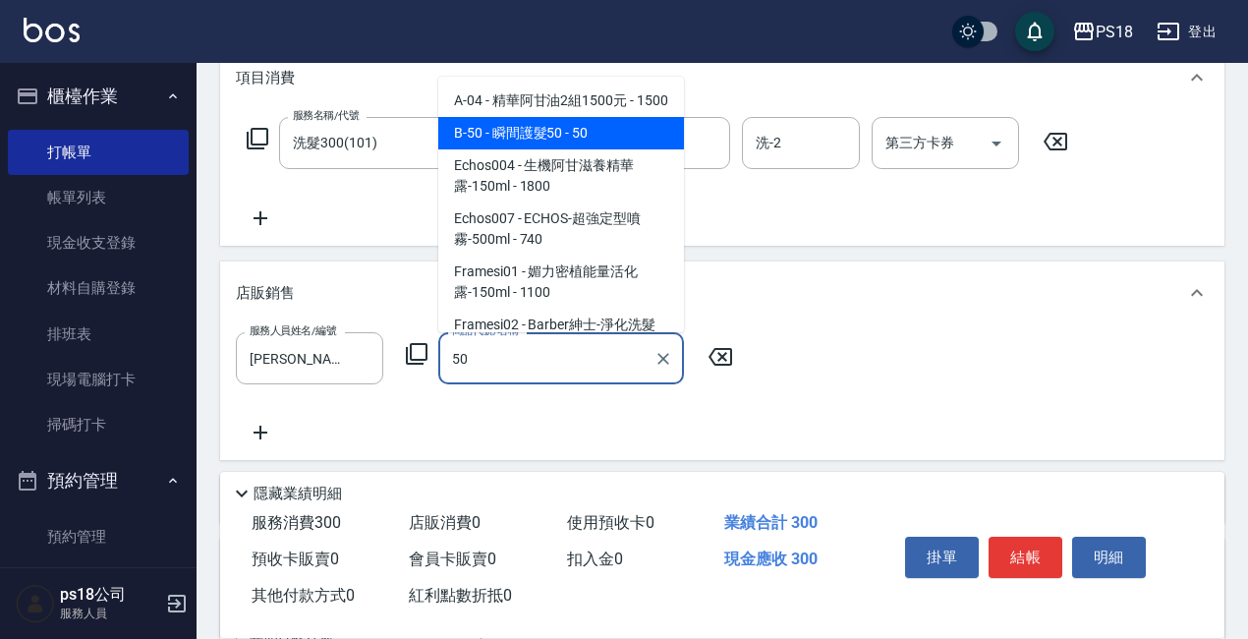
click at [519, 149] on span "B-50 - 瞬間護髮50 - 50" at bounding box center [561, 133] width 246 height 32
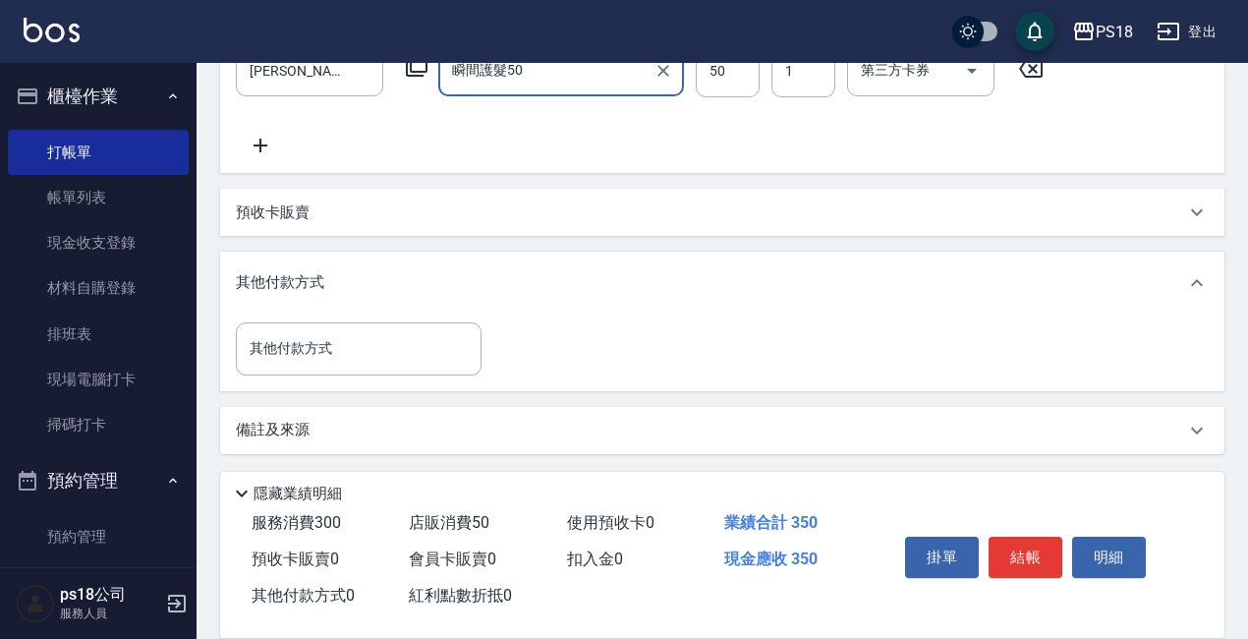
scroll to position [568, 0]
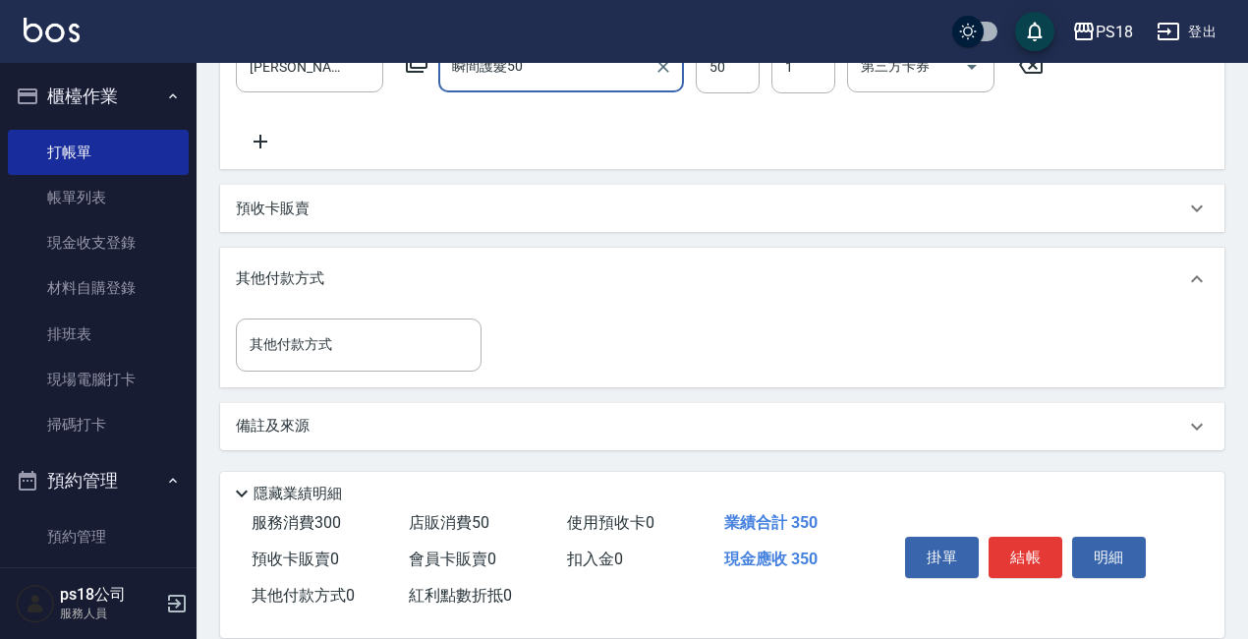
type input "瞬間護髮50"
click at [594, 411] on div "備註及來源" at bounding box center [722, 426] width 1004 height 47
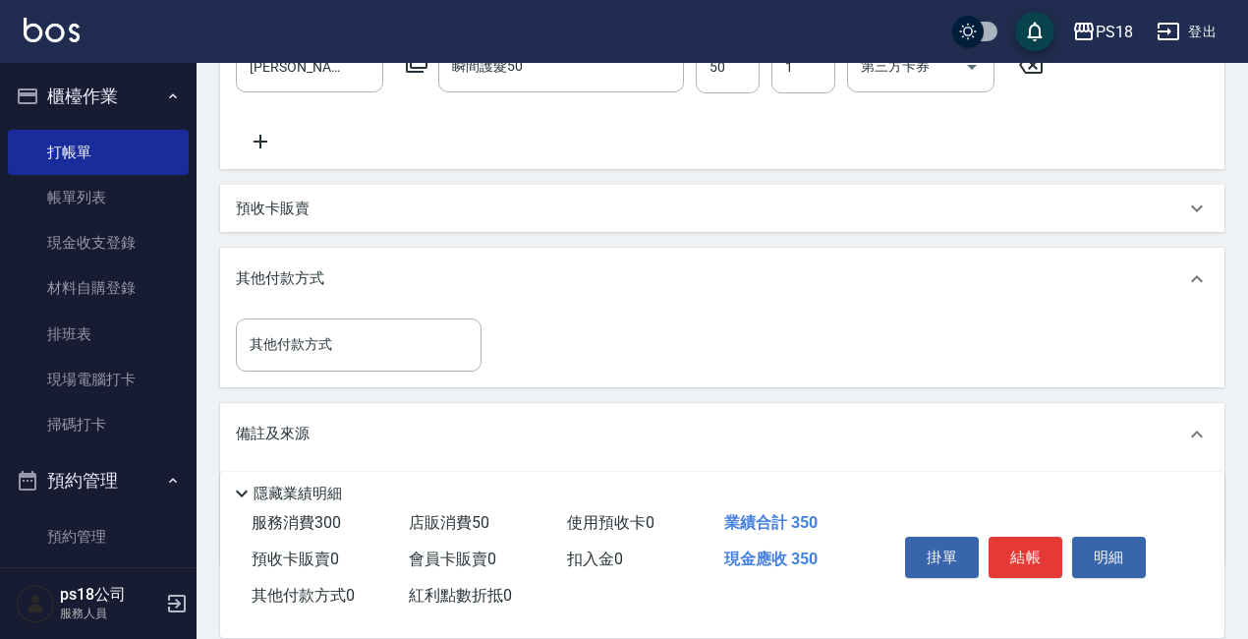
click at [739, 441] on div "備註及來源" at bounding box center [710, 433] width 949 height 21
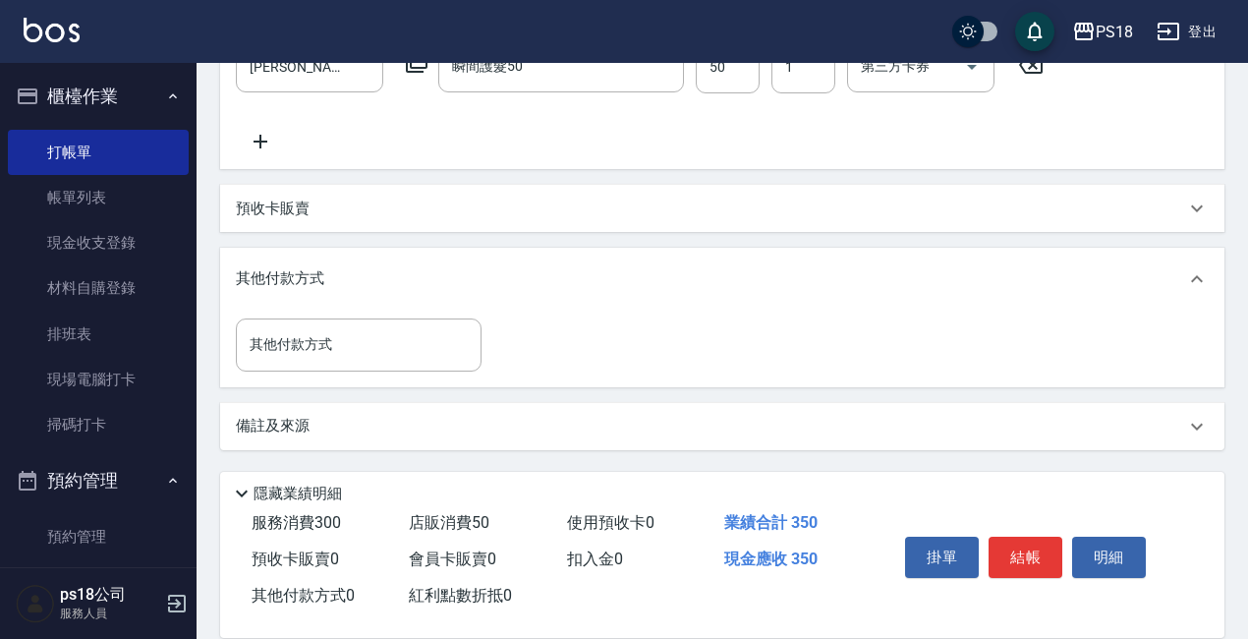
click at [627, 409] on div "備註及來源" at bounding box center [722, 426] width 1004 height 47
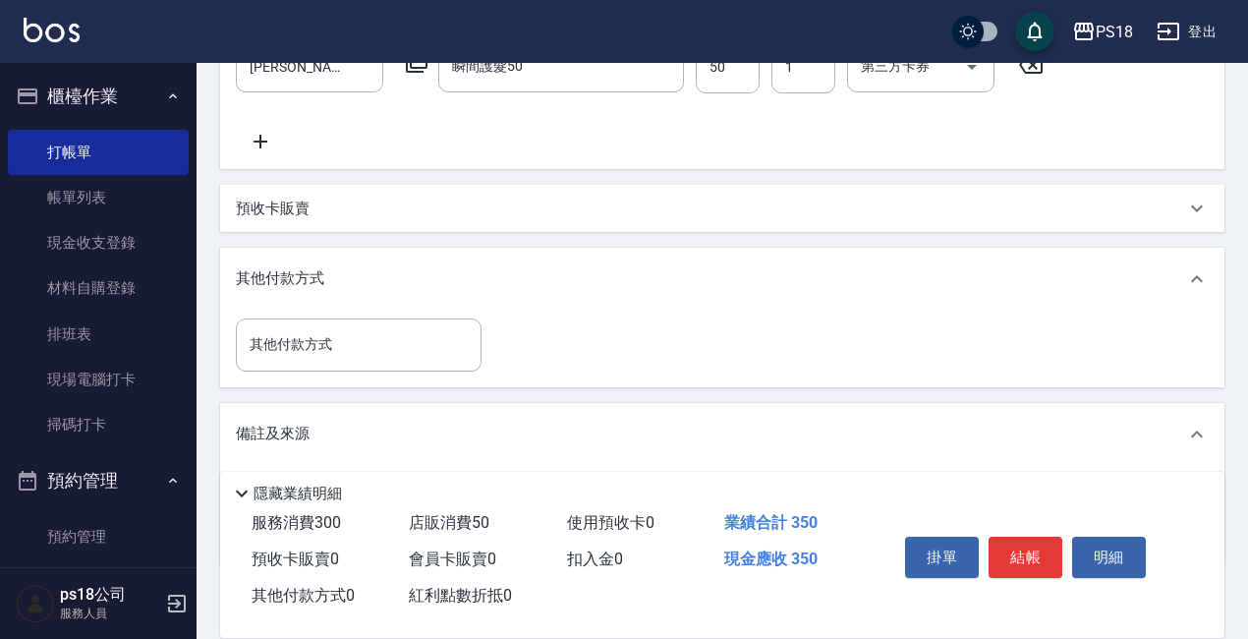
click at [541, 444] on div "備註及來源" at bounding box center [722, 434] width 1004 height 63
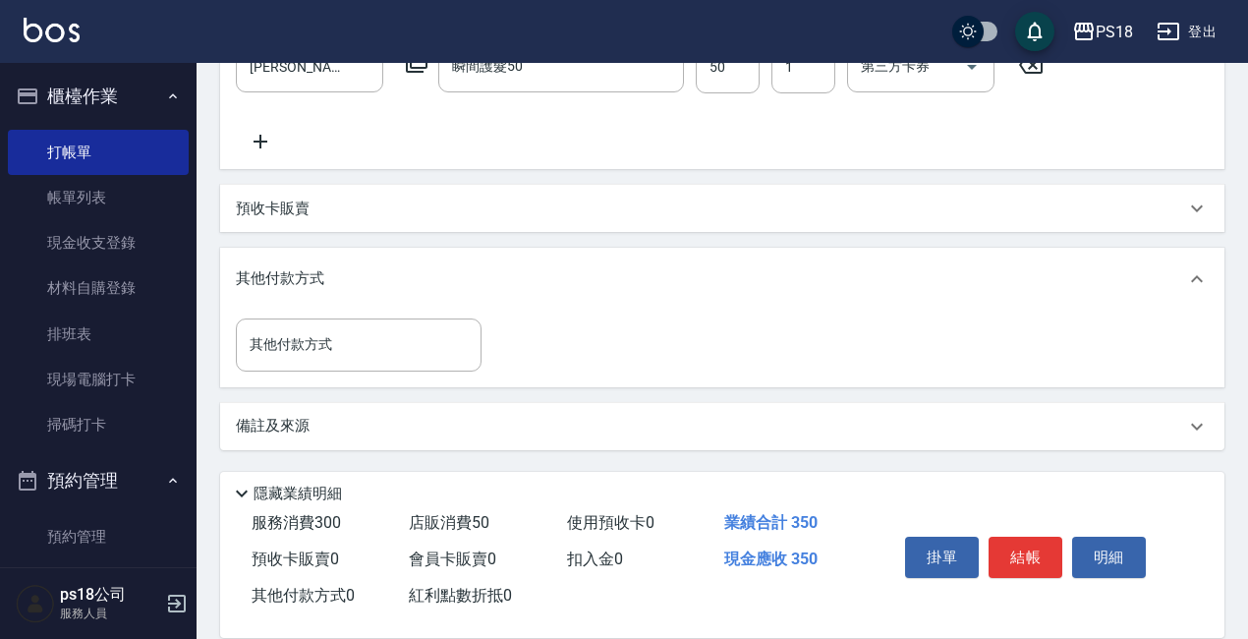
click at [1193, 422] on icon at bounding box center [1197, 427] width 24 height 24
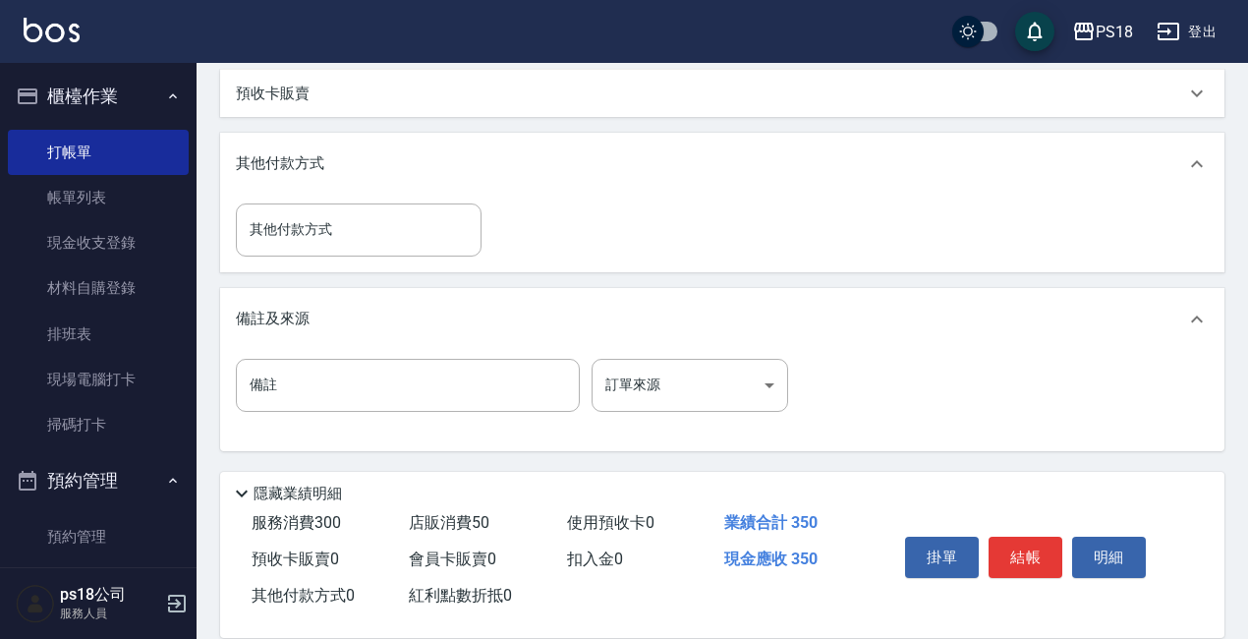
scroll to position [684, 0]
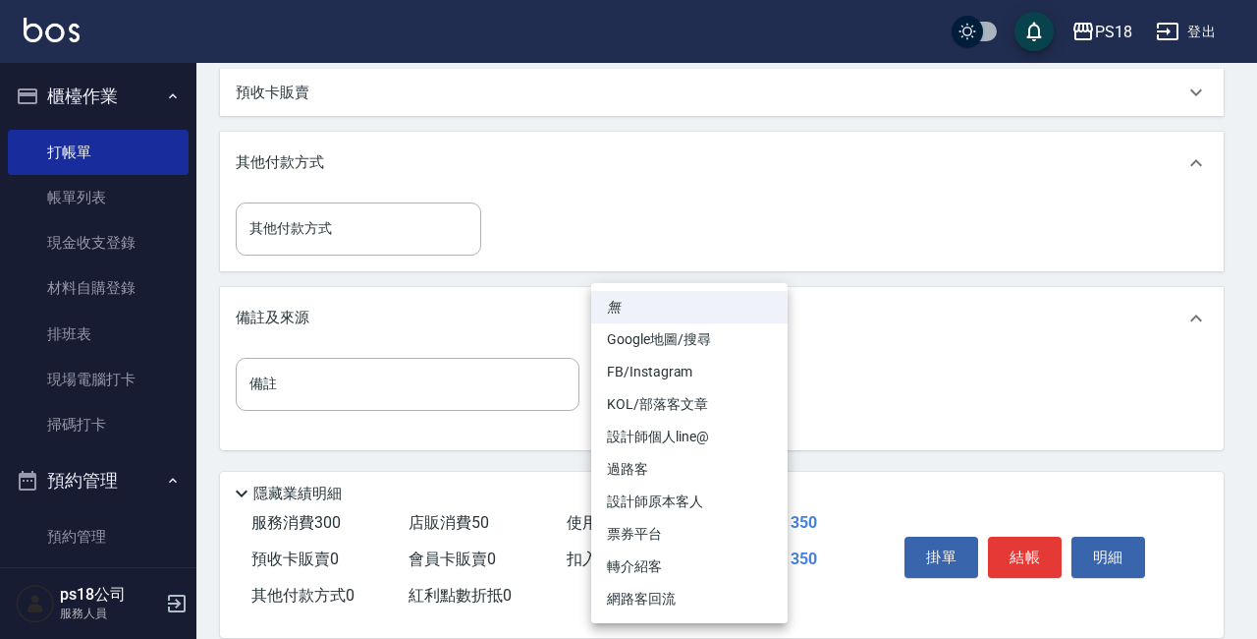
drag, startPoint x: 668, startPoint y: 502, endPoint x: 922, endPoint y: 625, distance: 282.5
click at [695, 517] on li "設計師原本客人" at bounding box center [689, 501] width 196 height 32
type input "設計師原本客人"
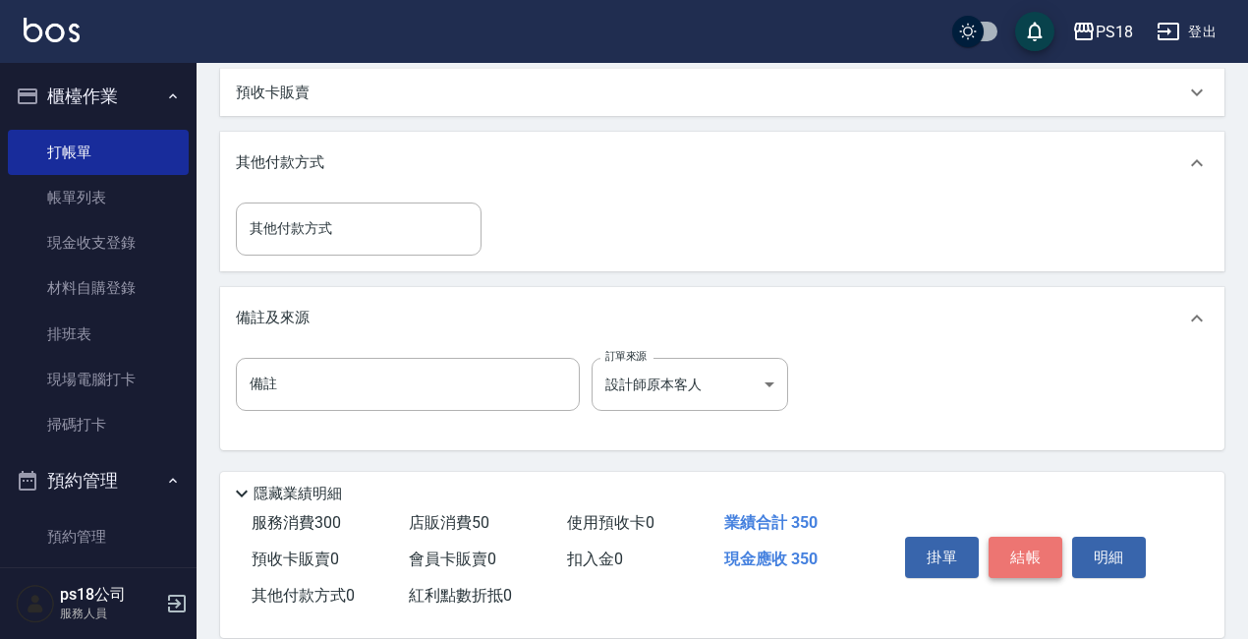
click at [1028, 556] on button "結帳" at bounding box center [1025, 556] width 74 height 41
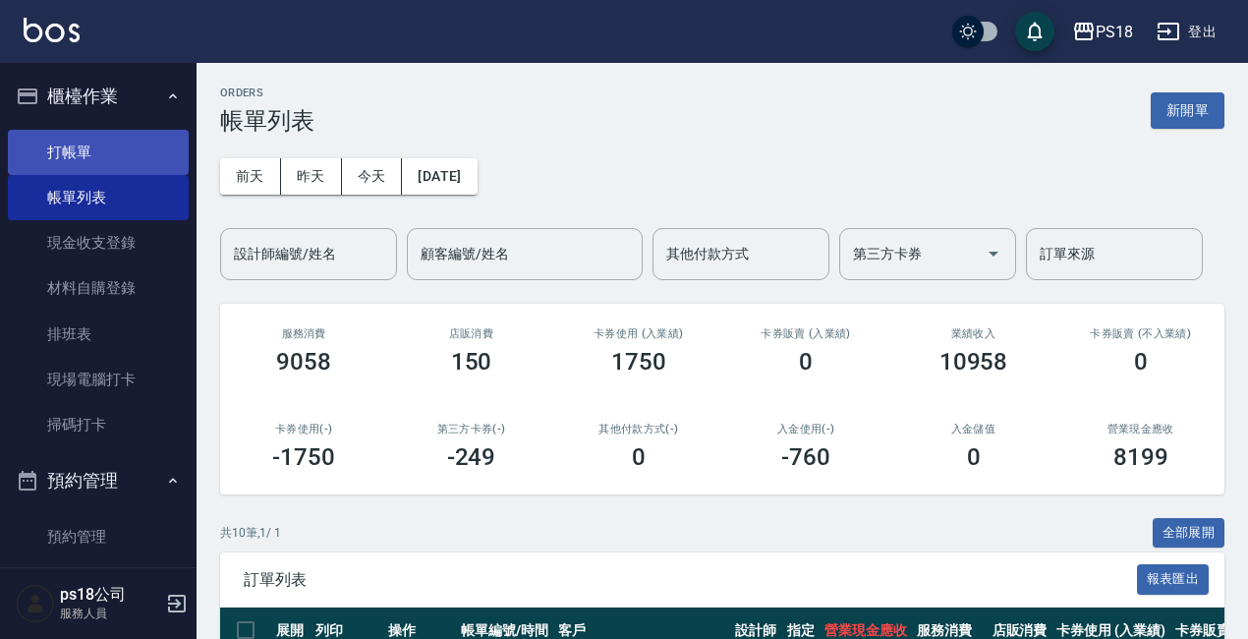
click at [100, 157] on link "打帳單" at bounding box center [98, 152] width 181 height 45
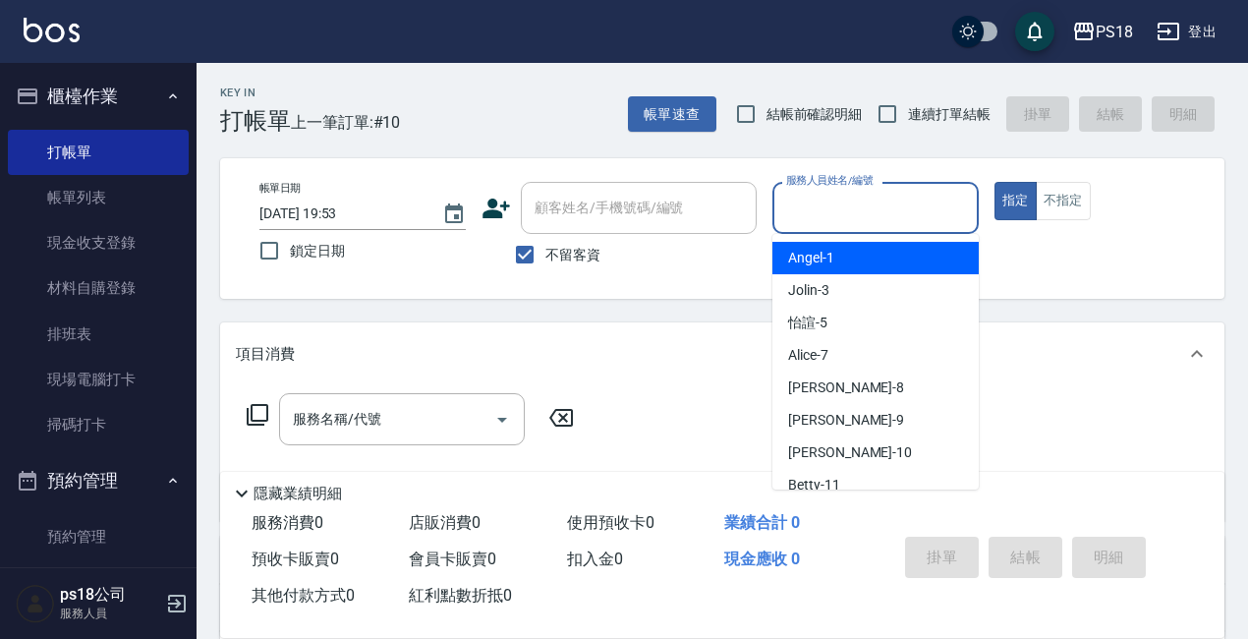
click at [890, 209] on input "服務人員姓名/編號" at bounding box center [875, 208] width 189 height 34
type input "Jolin-3"
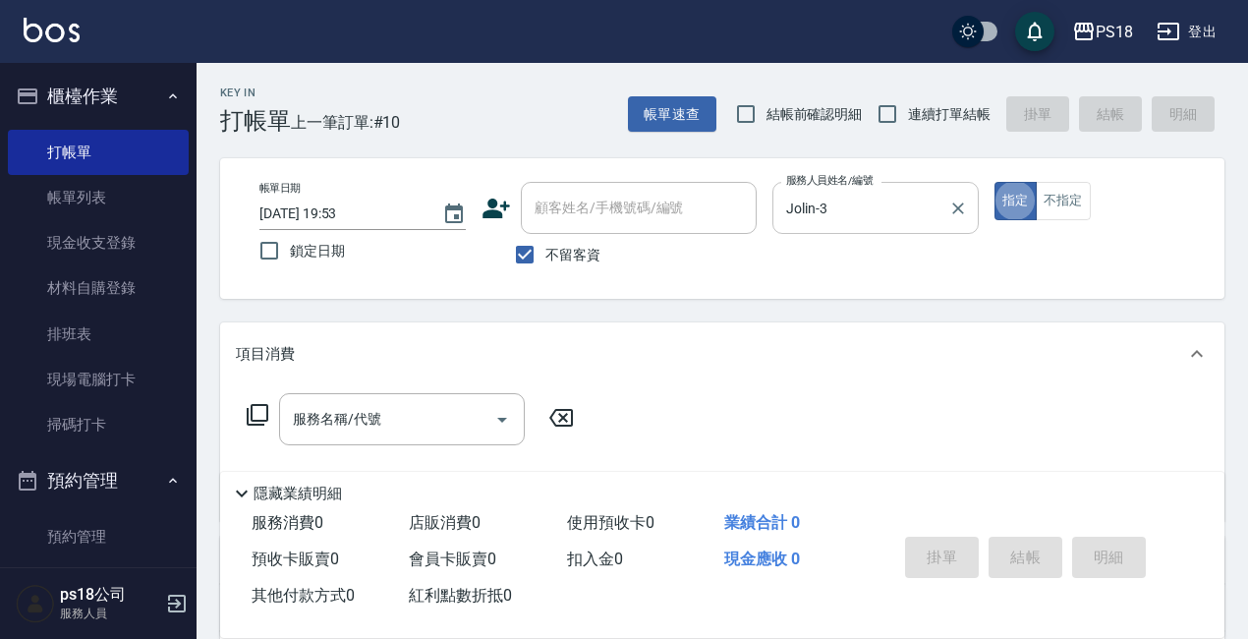
type button "true"
click at [251, 419] on icon at bounding box center [258, 415] width 22 height 22
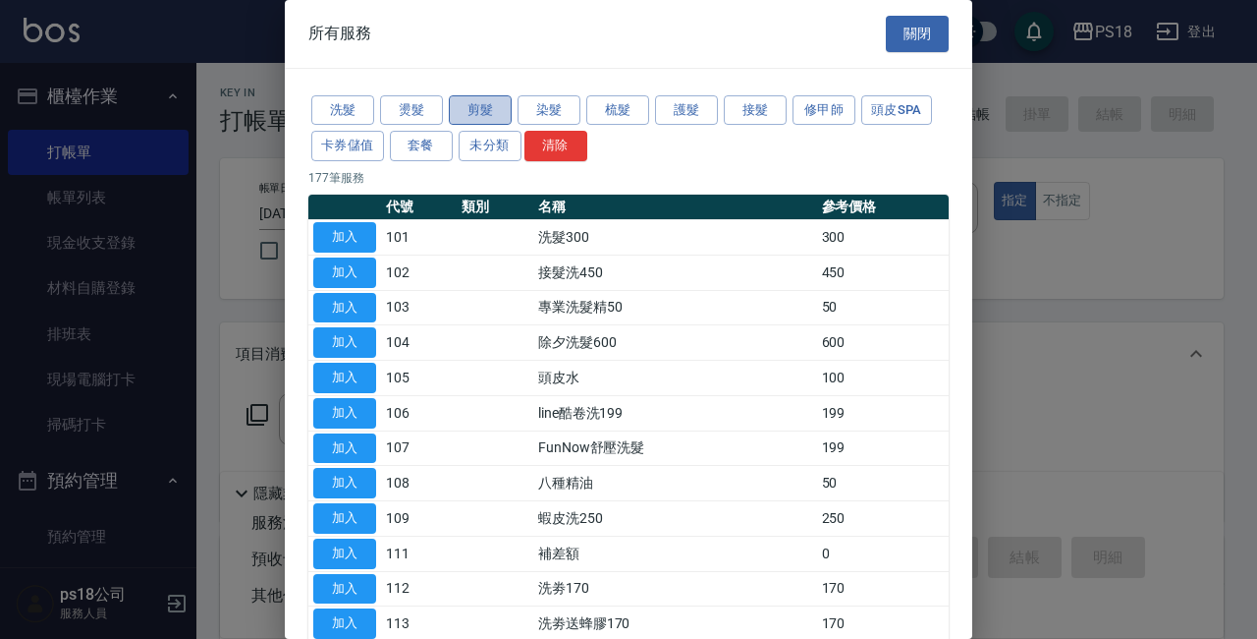
click at [483, 102] on button "剪髮" at bounding box center [480, 110] width 63 height 30
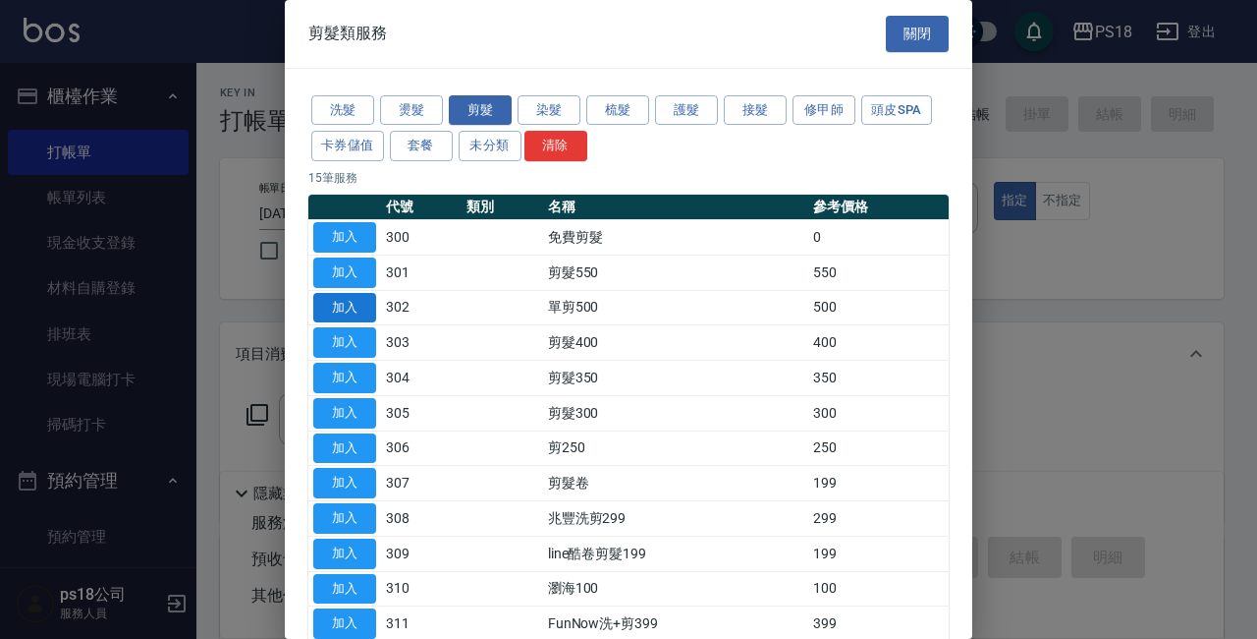
click at [340, 303] on button "加入" at bounding box center [344, 308] width 63 height 30
type input "單剪500(302)"
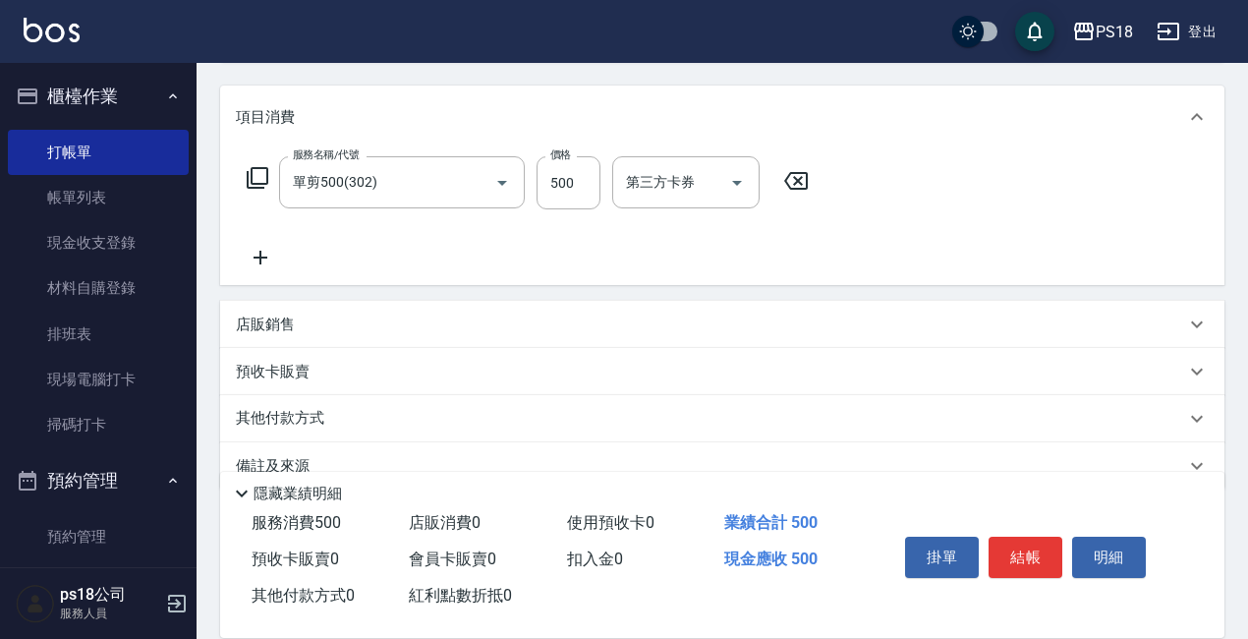
scroll to position [276, 0]
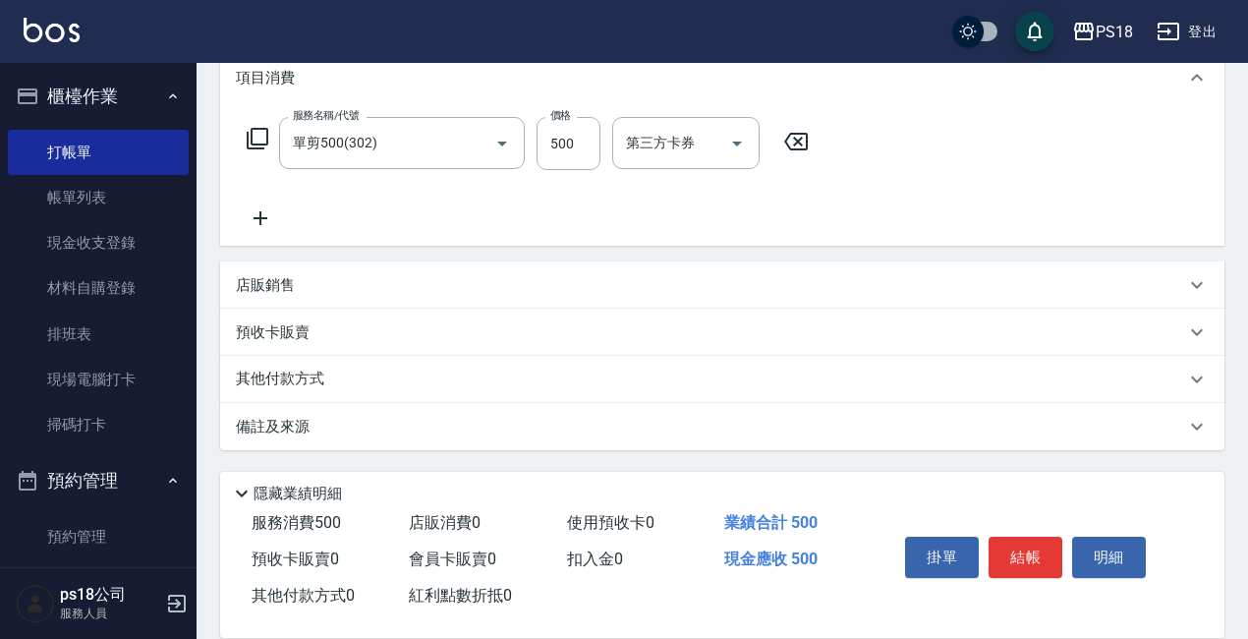
click at [539, 432] on div "備註及來源" at bounding box center [710, 427] width 949 height 21
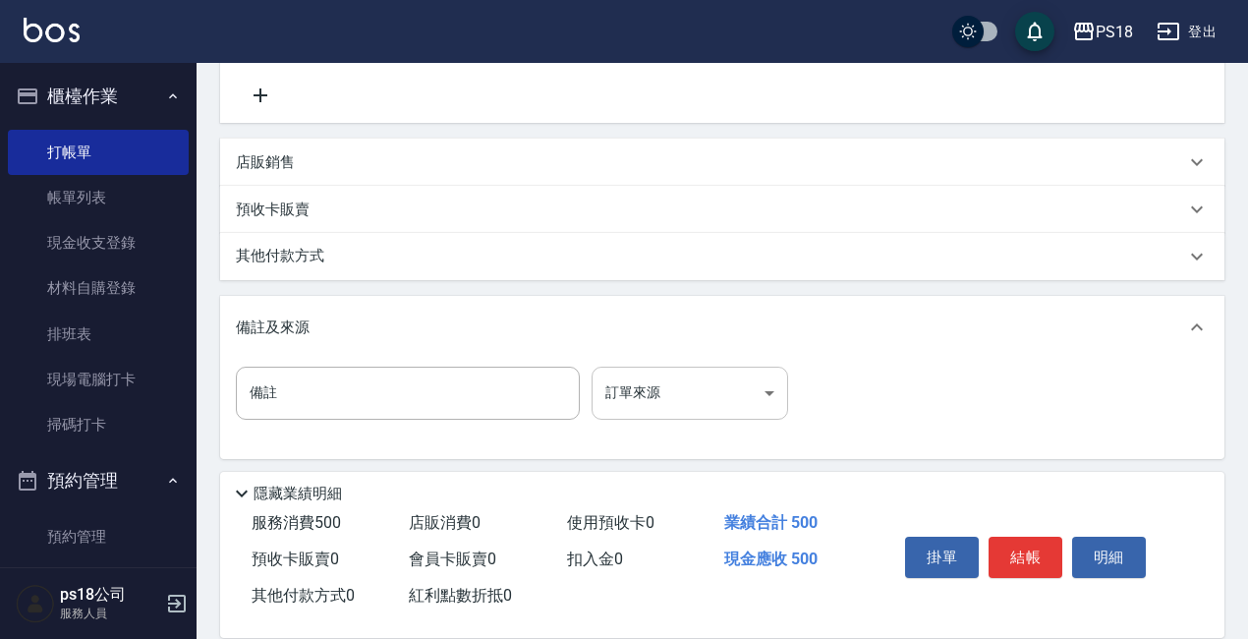
scroll to position [408, 0]
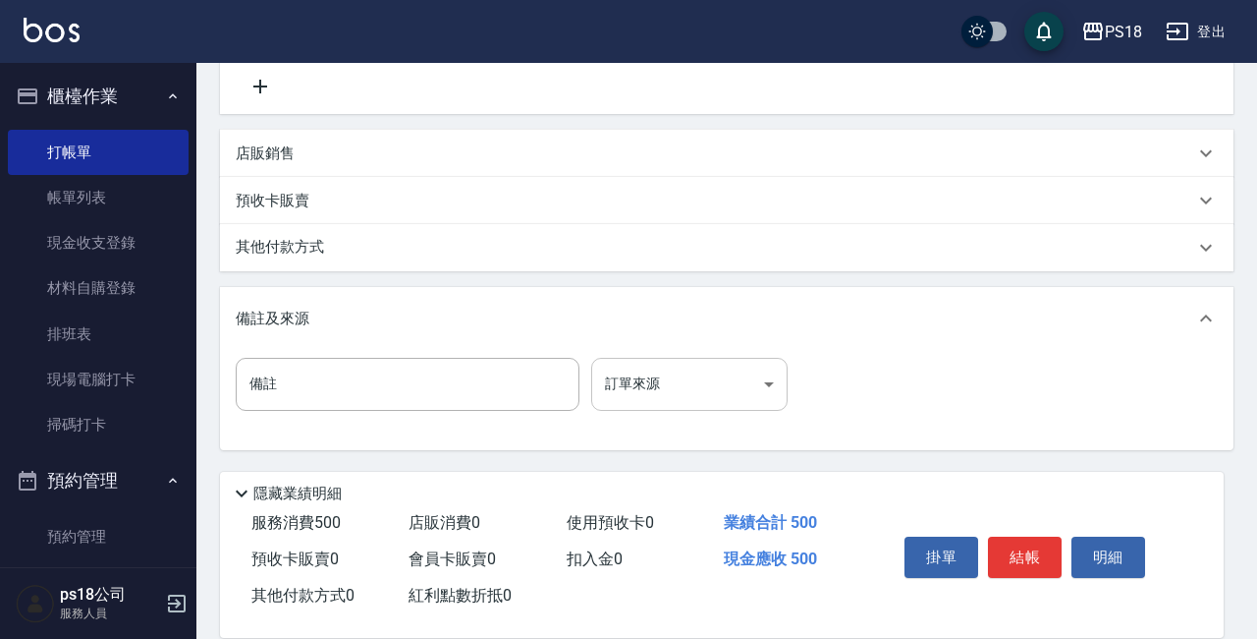
click at [644, 391] on body "PS18 登出 櫃檯作業 打帳單 帳單列表 現金收支登錄 材料自購登錄 排班表 現場電腦打卡 掃碼打卡 預約管理 預約管理 單日預約紀錄 單週預約紀錄 報表及…" at bounding box center [628, 115] width 1257 height 1046
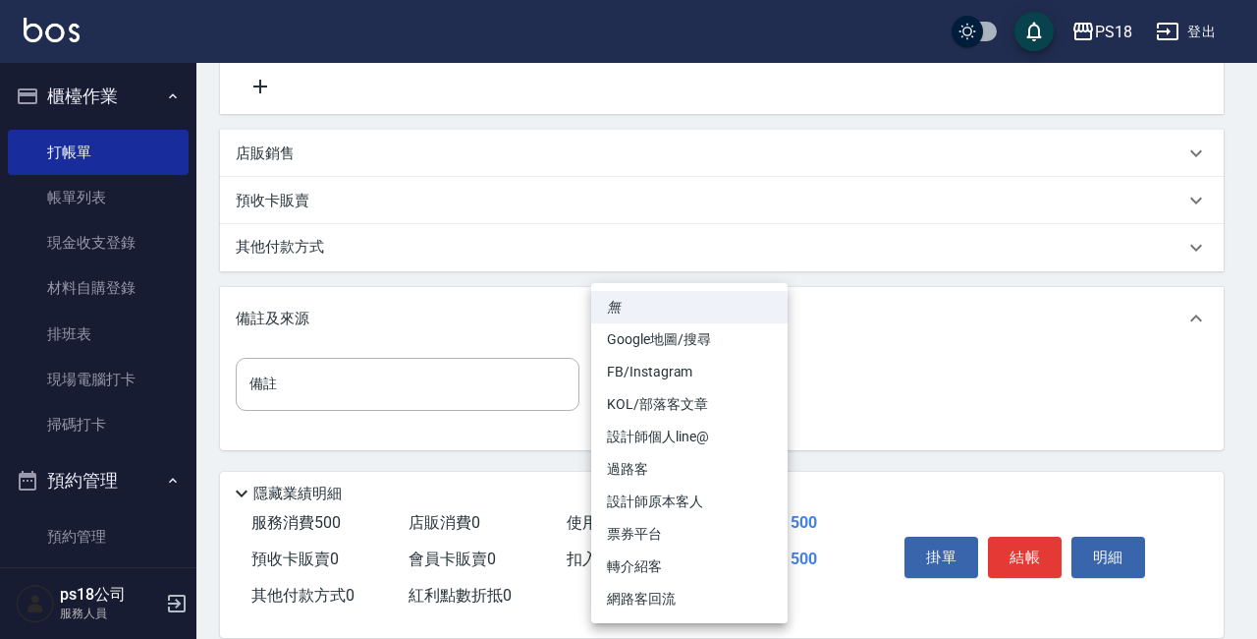
drag, startPoint x: 645, startPoint y: 501, endPoint x: 696, endPoint y: 501, distance: 50.1
click at [646, 501] on li "設計師原本客人" at bounding box center [689, 501] width 196 height 32
type input "設計師原本客人"
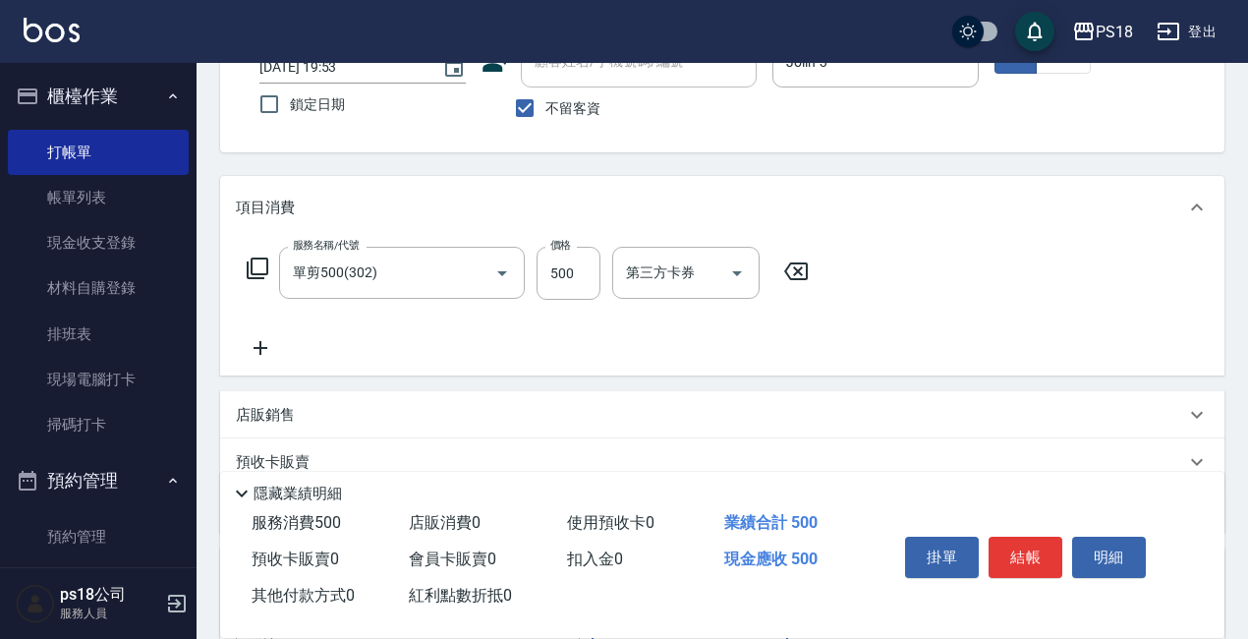
scroll to position [393, 0]
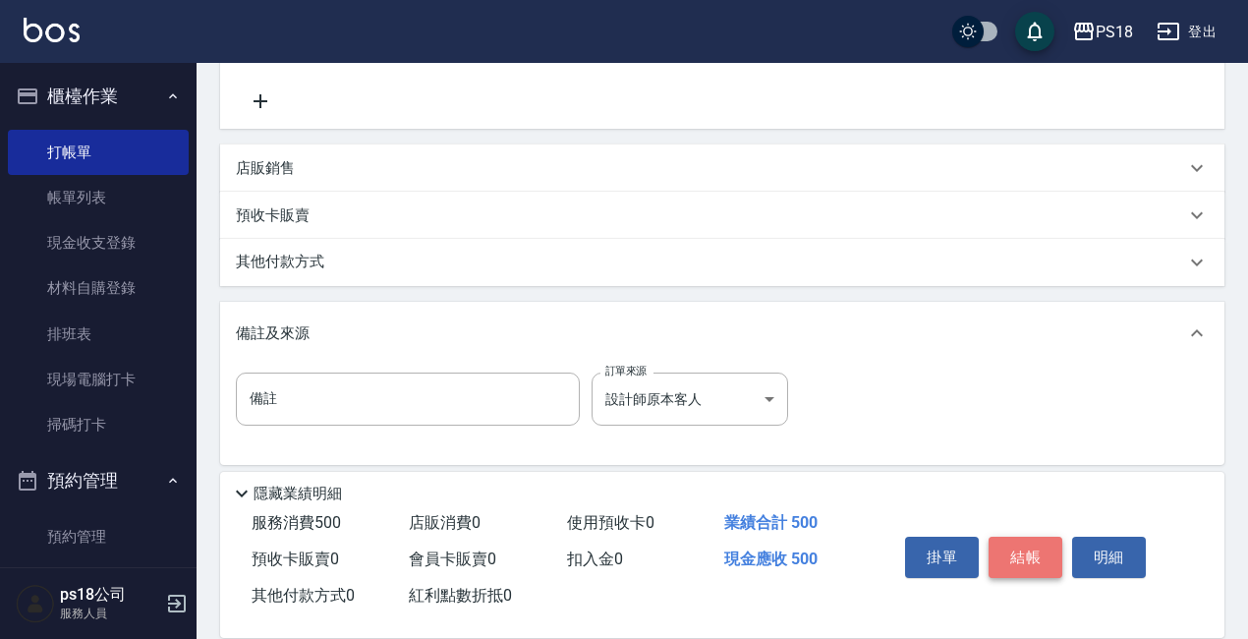
click at [1036, 558] on button "結帳" at bounding box center [1025, 556] width 74 height 41
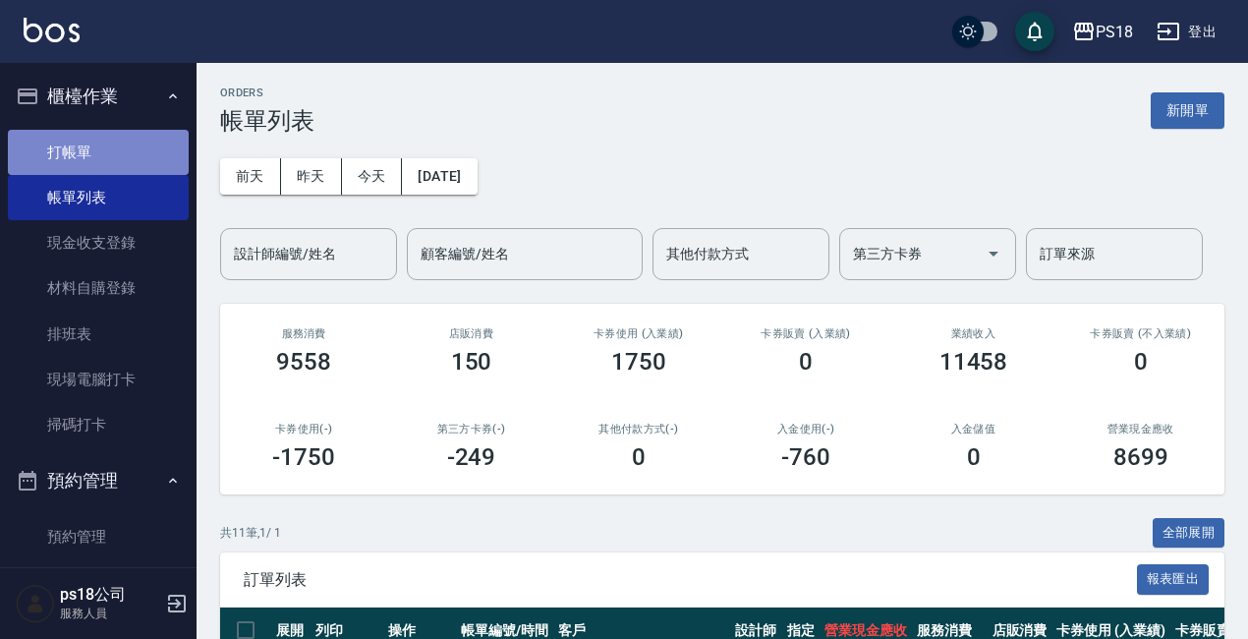
click at [106, 147] on link "打帳單" at bounding box center [98, 152] width 181 height 45
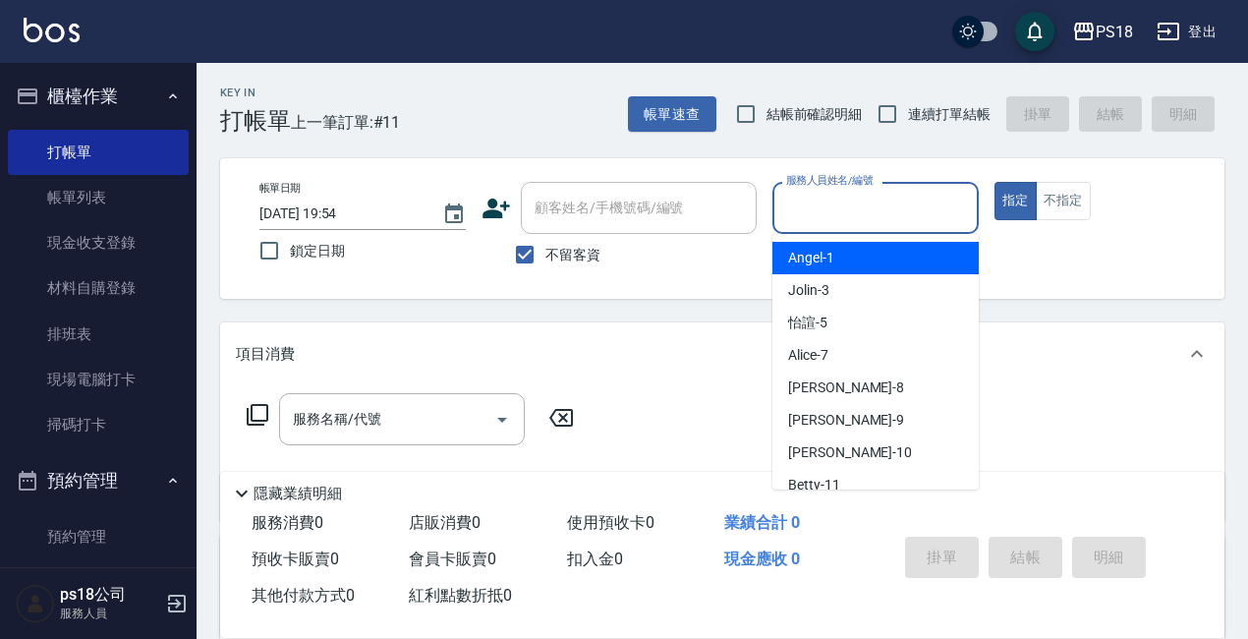
click at [836, 192] on input "服務人員姓名/編號" at bounding box center [875, 208] width 189 height 34
type input "Jolin-3"
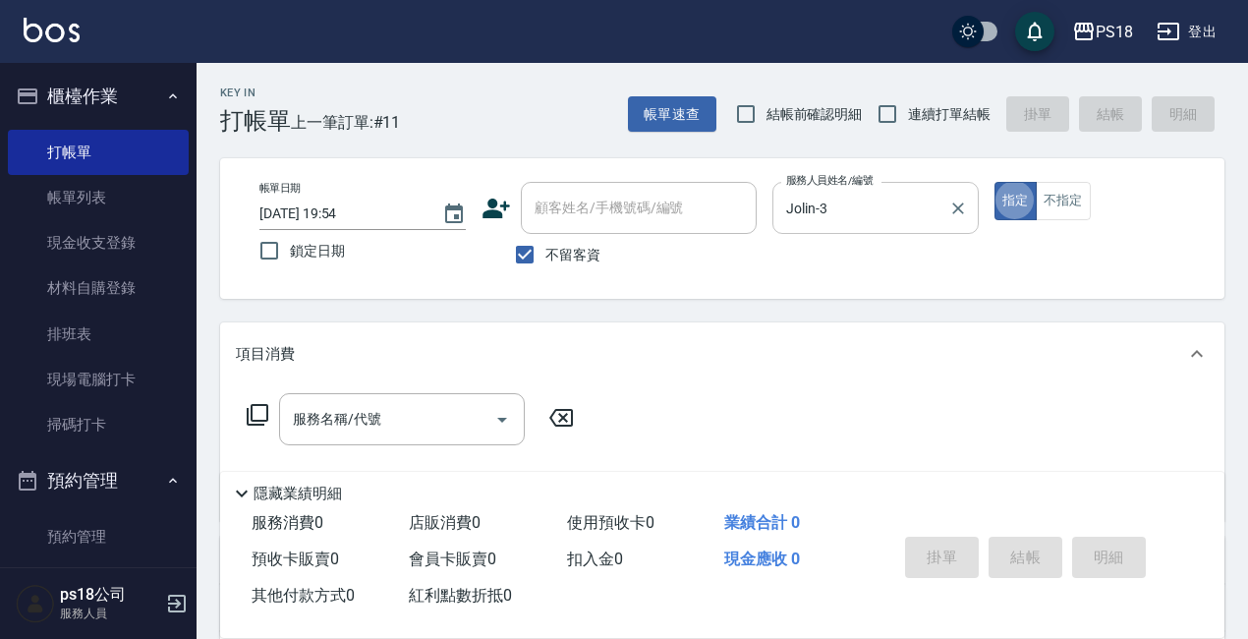
type button "true"
click at [251, 411] on icon at bounding box center [258, 415] width 22 height 22
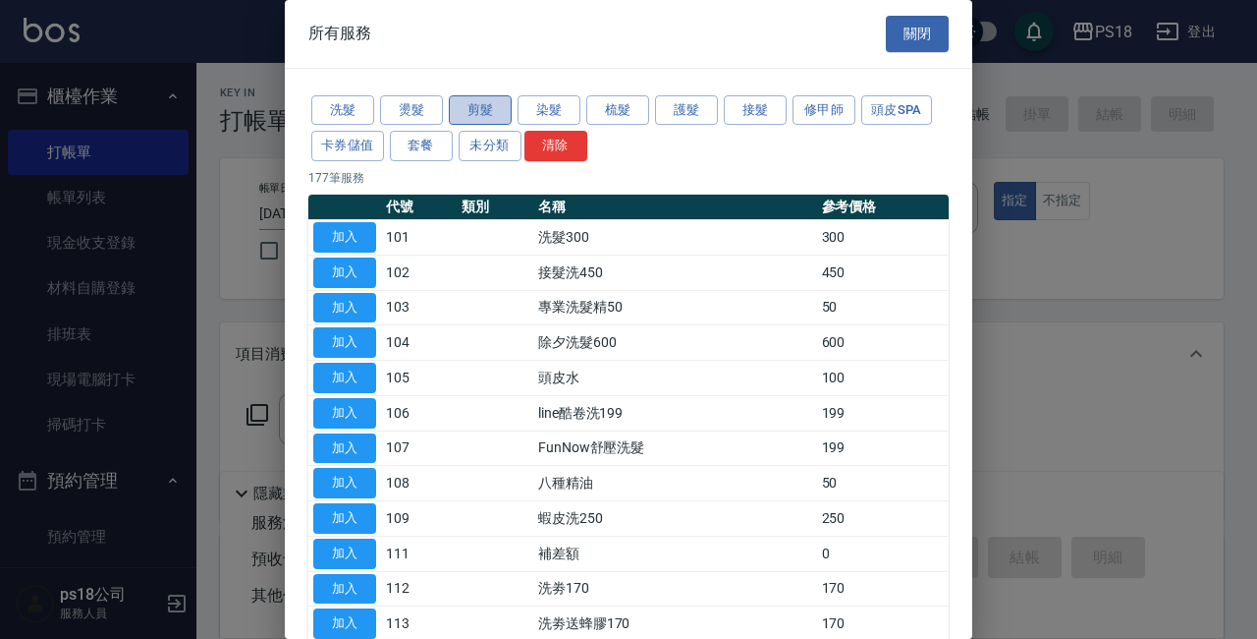
click at [472, 104] on button "剪髮" at bounding box center [480, 110] width 63 height 30
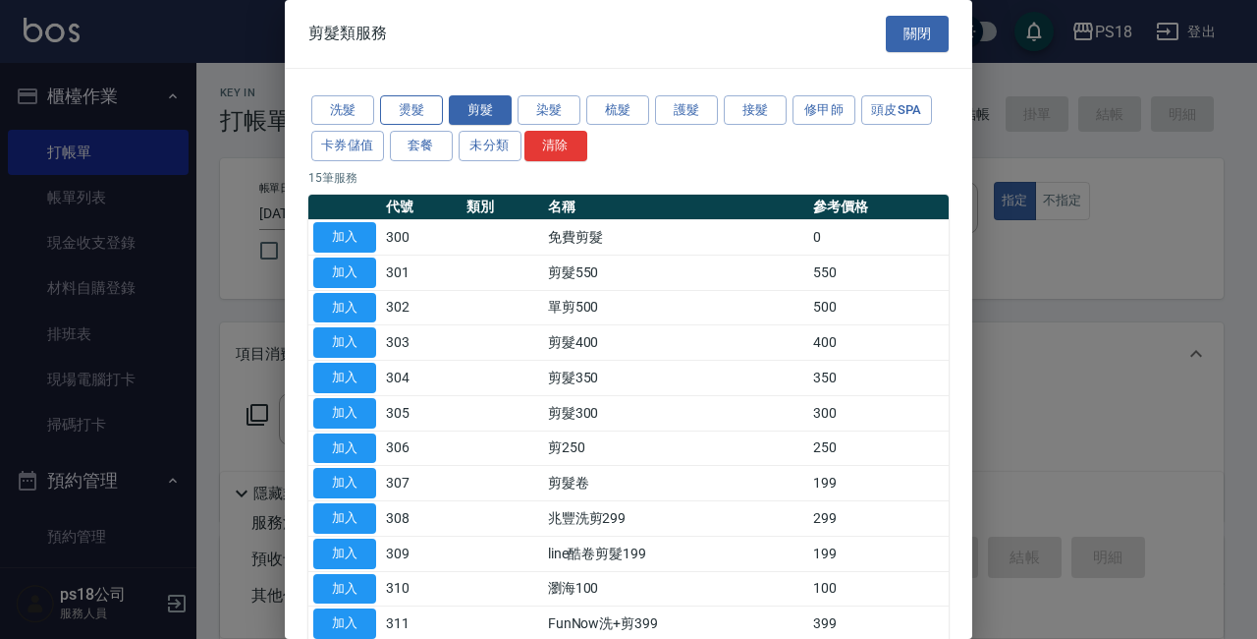
click at [416, 101] on button "燙髮" at bounding box center [411, 110] width 63 height 30
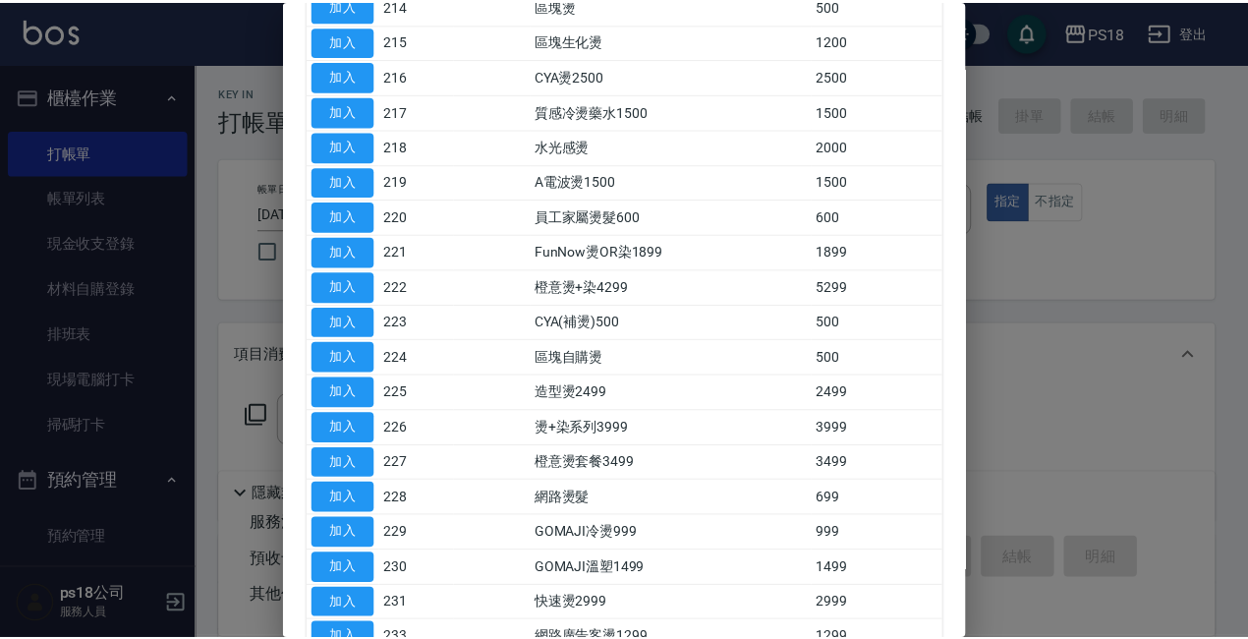
scroll to position [786, 0]
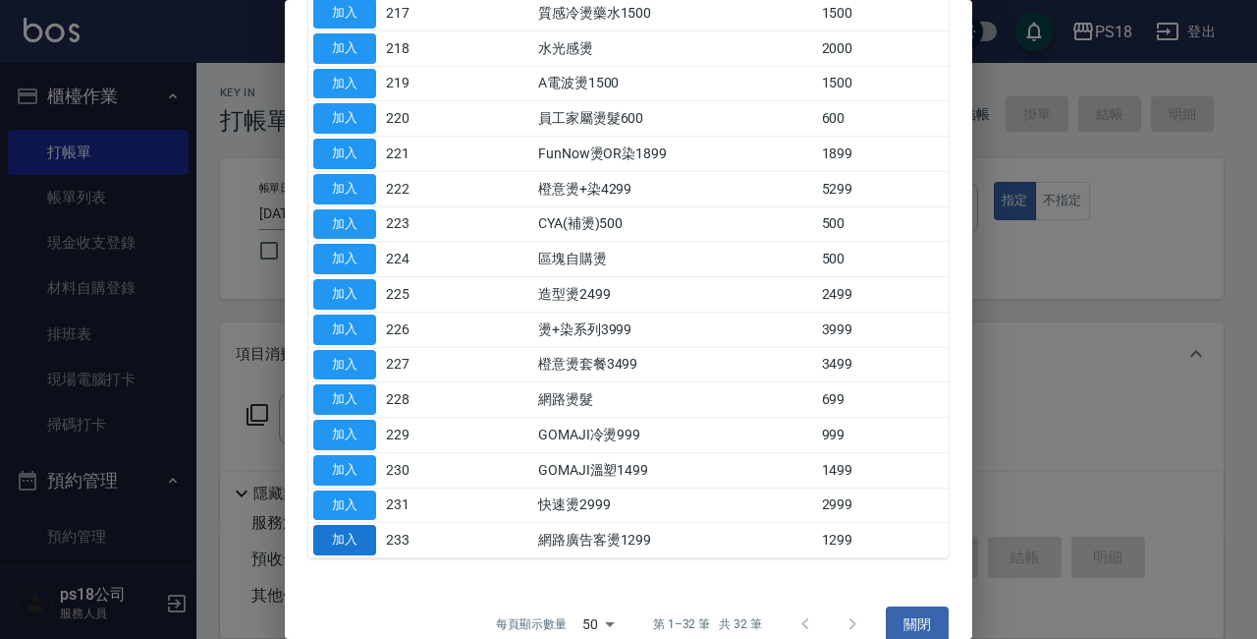
click at [340, 542] on button "加入" at bounding box center [344, 540] width 63 height 30
type input "網路廣告客燙1299(233)"
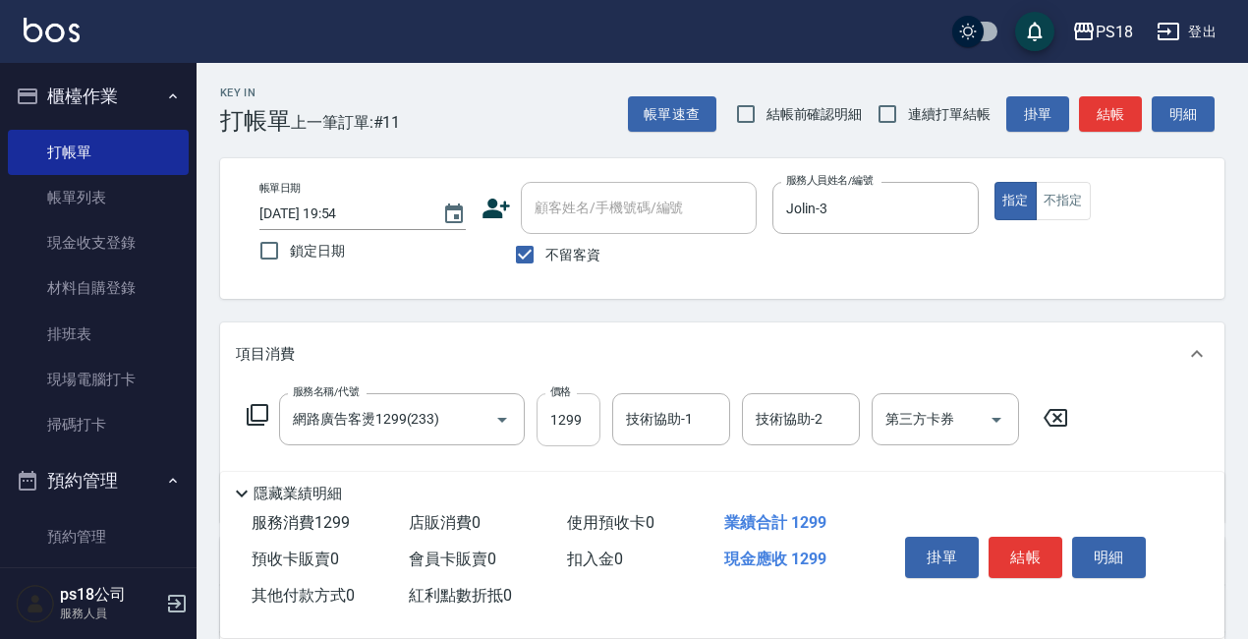
click at [570, 428] on input "1299" at bounding box center [568, 419] width 64 height 53
type input "1899"
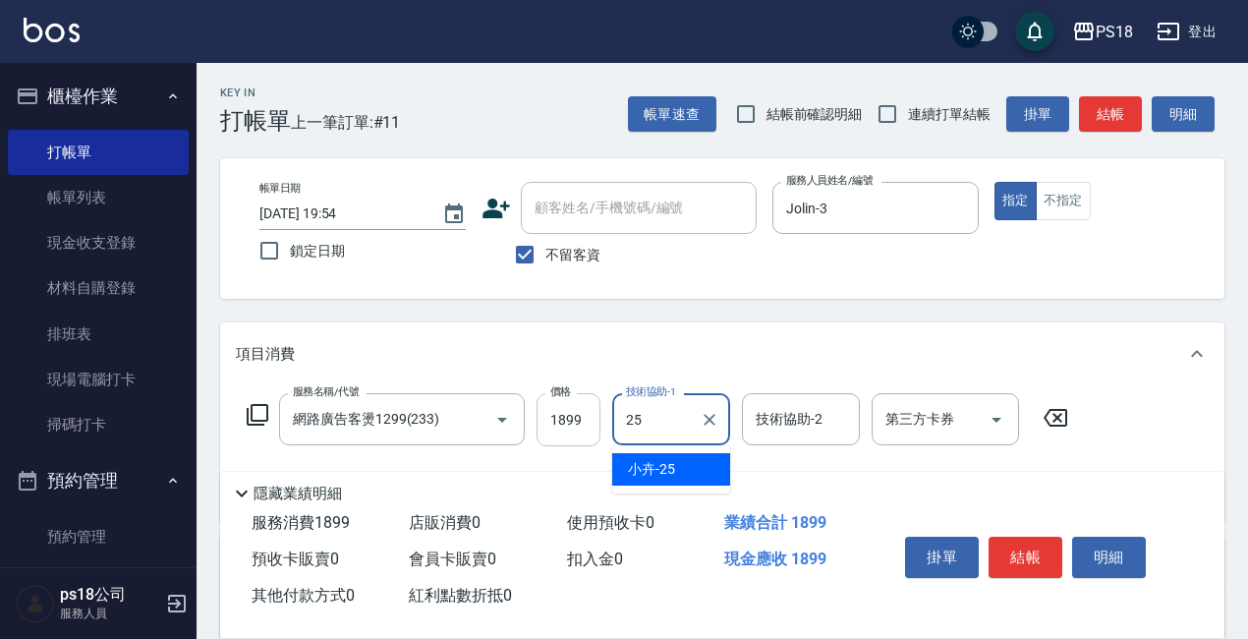
type input "小卉-25"
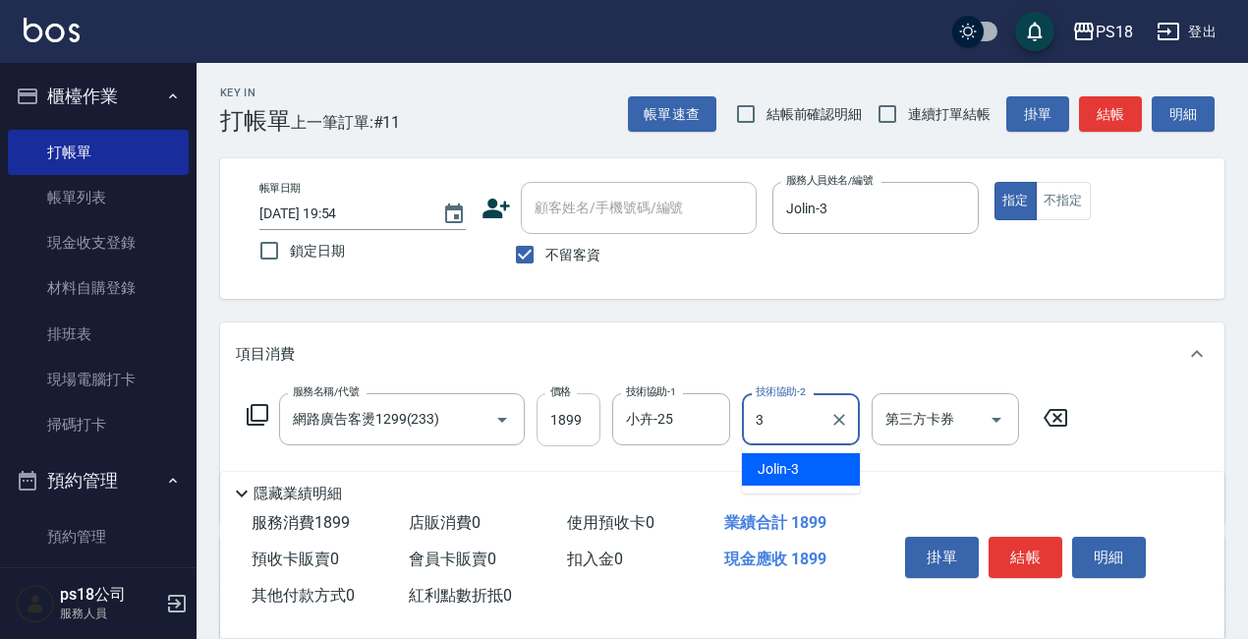
type input "Jolin-3"
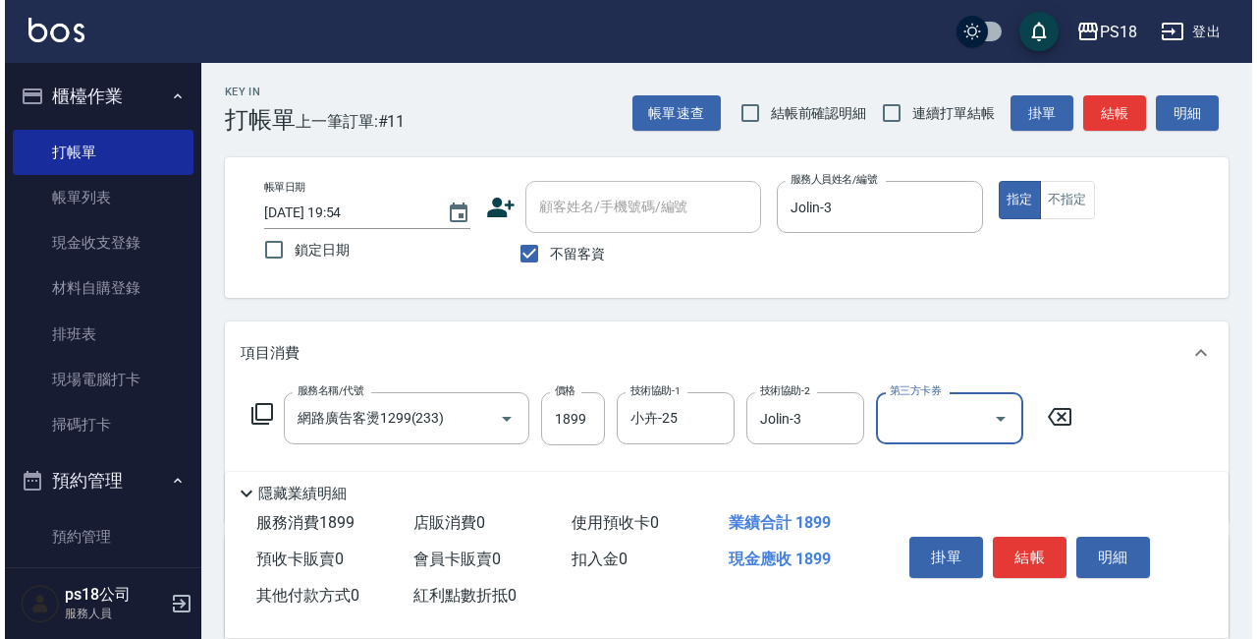
scroll to position [0, 0]
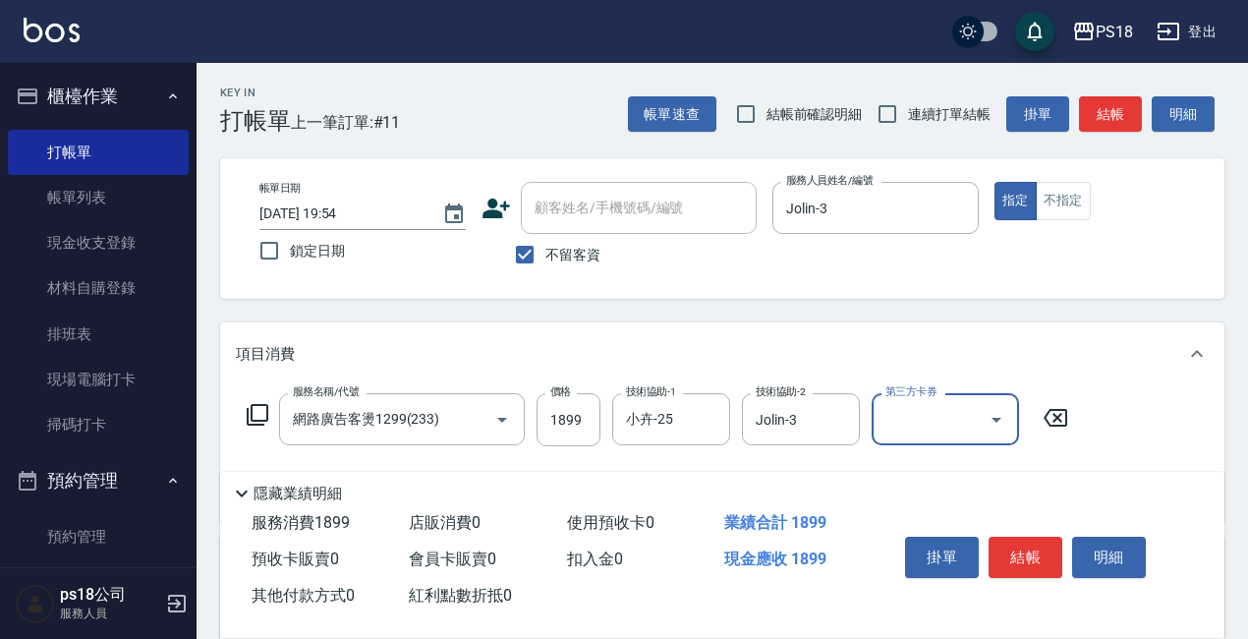
click at [501, 207] on icon at bounding box center [495, 208] width 29 height 29
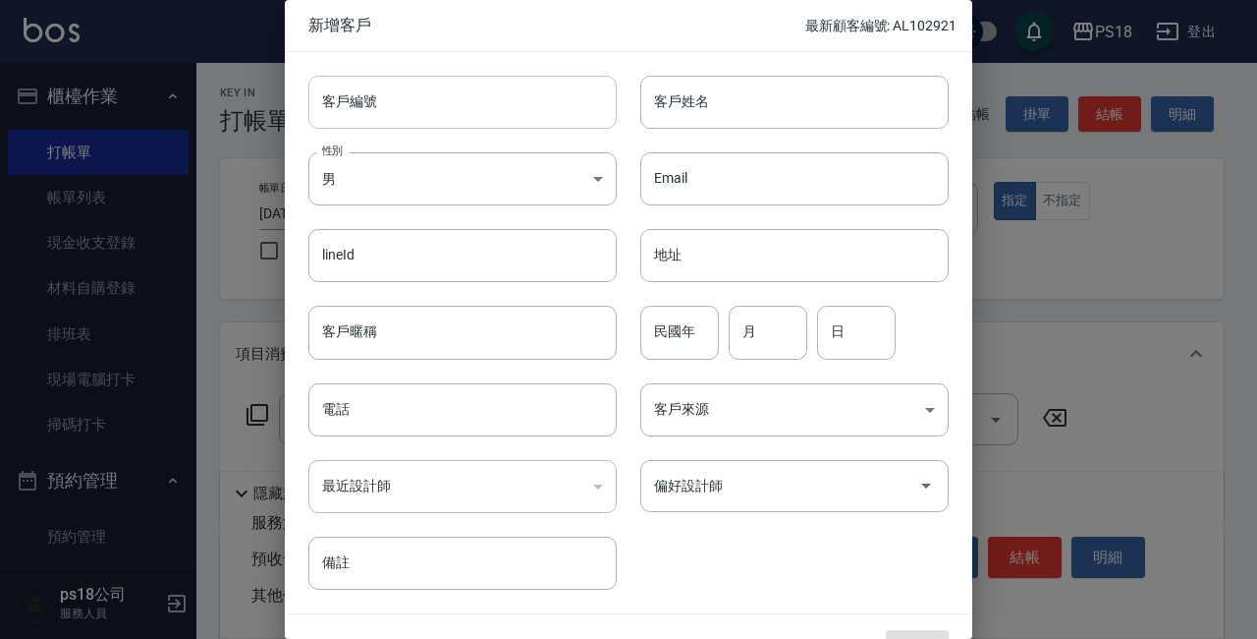
click at [464, 102] on input "客戶編號" at bounding box center [462, 102] width 308 height 53
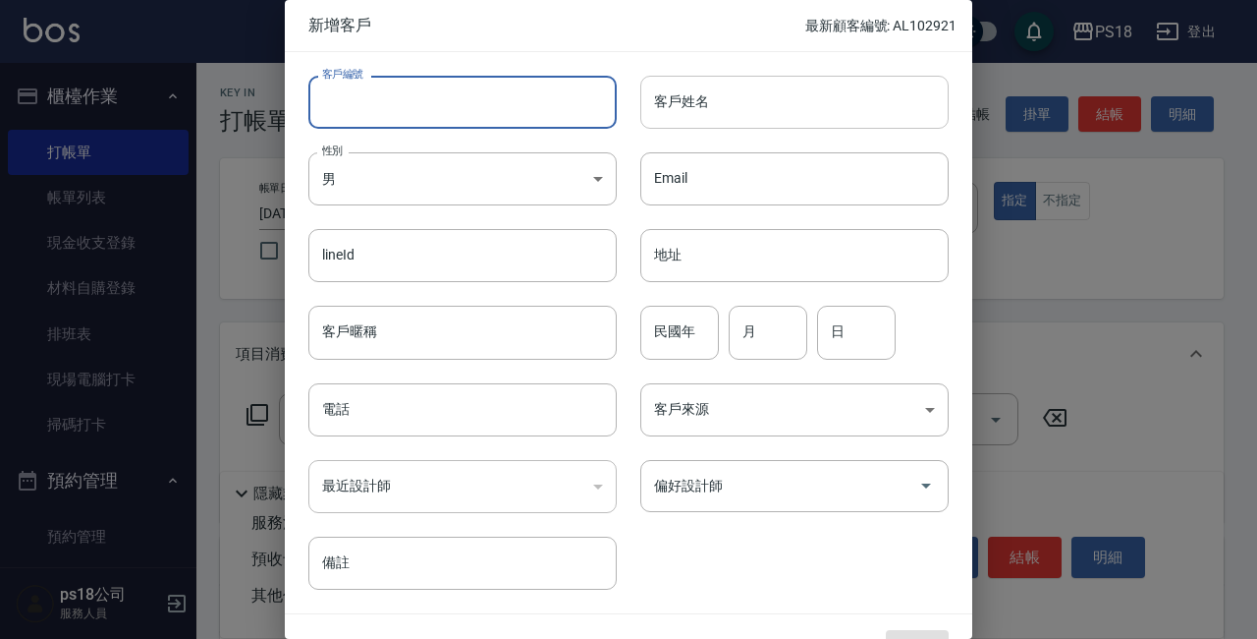
click at [731, 106] on input "客戶姓名" at bounding box center [795, 102] width 308 height 53
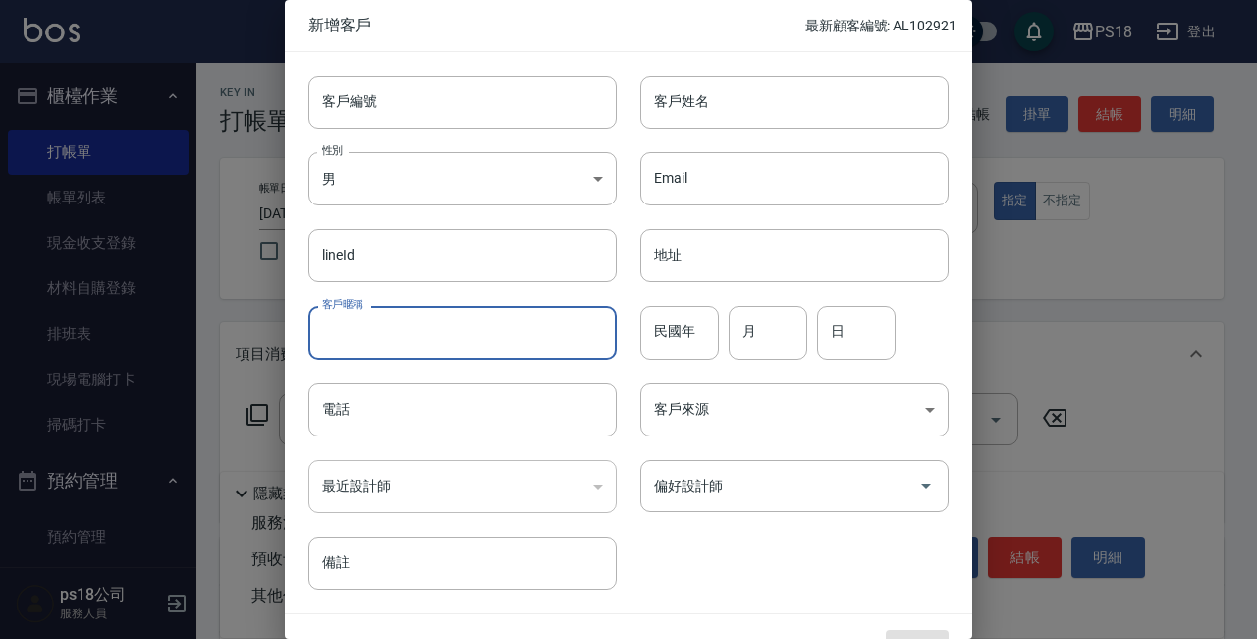
click at [448, 340] on input "客戶暱稱" at bounding box center [462, 332] width 308 height 53
click at [449, 340] on input "客戶暱稱" at bounding box center [462, 332] width 308 height 53
click at [418, 340] on input "客戶暱稱" at bounding box center [462, 332] width 308 height 53
type input "黃寶聖"
click at [444, 420] on input "電話" at bounding box center [462, 409] width 308 height 53
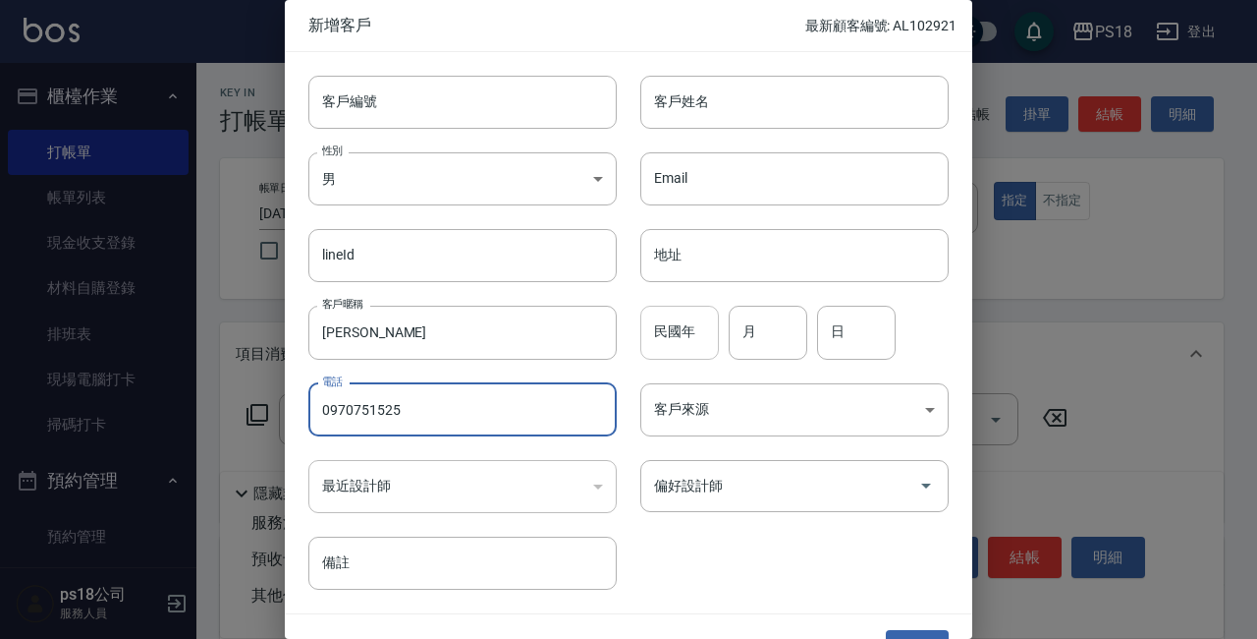
type input "0970751525"
click at [672, 336] on input "民國年" at bounding box center [680, 332] width 79 height 53
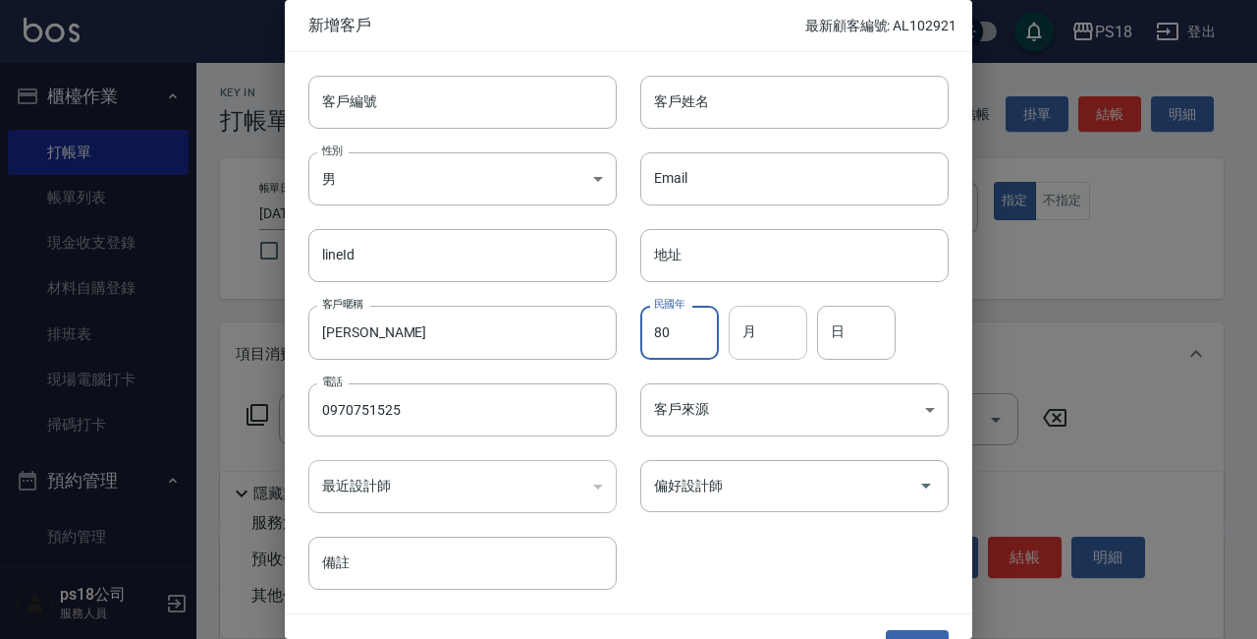
type input "80"
click at [770, 346] on input "月" at bounding box center [768, 332] width 79 height 53
type input "07"
click at [854, 340] on input "日" at bounding box center [856, 332] width 79 height 53
type input "01"
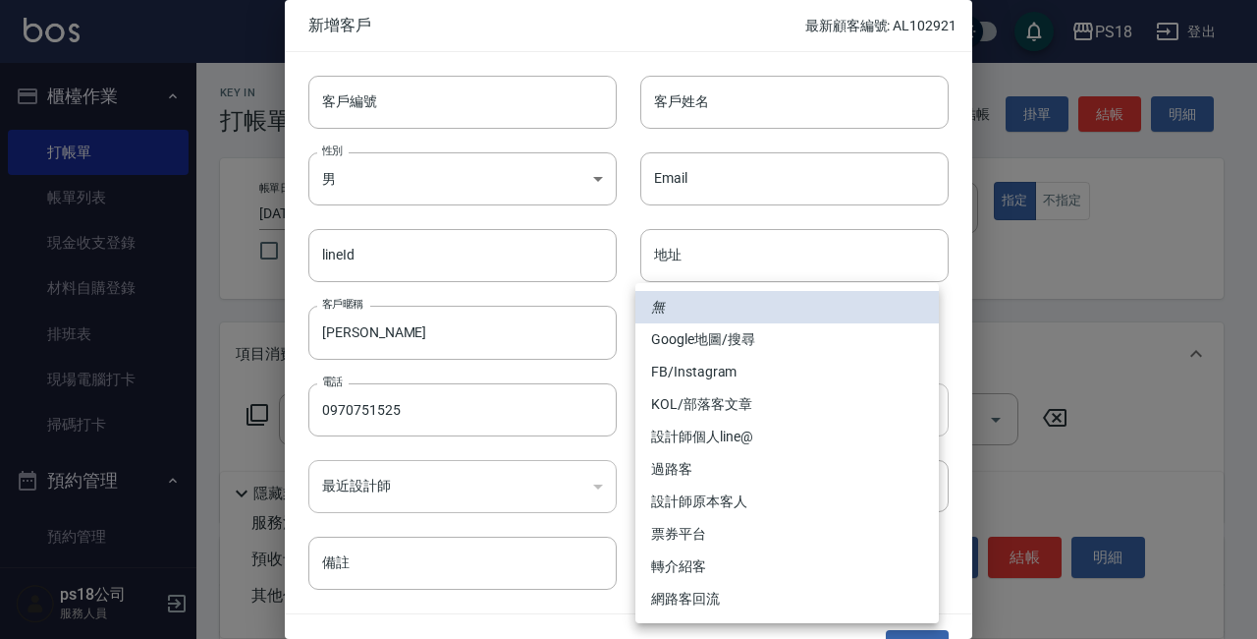
click at [721, 415] on body "PS18 登出 櫃檯作業 打帳單 帳單列表 現金收支登錄 材料自購登錄 排班表 現場電腦打卡 掃碼打卡 預約管理 預約管理 單日預約紀錄 單週預約紀錄 報表及…" at bounding box center [628, 457] width 1257 height 915
click at [685, 374] on li "FB/Instagram" at bounding box center [788, 372] width 304 height 32
type input "FB/Instagram"
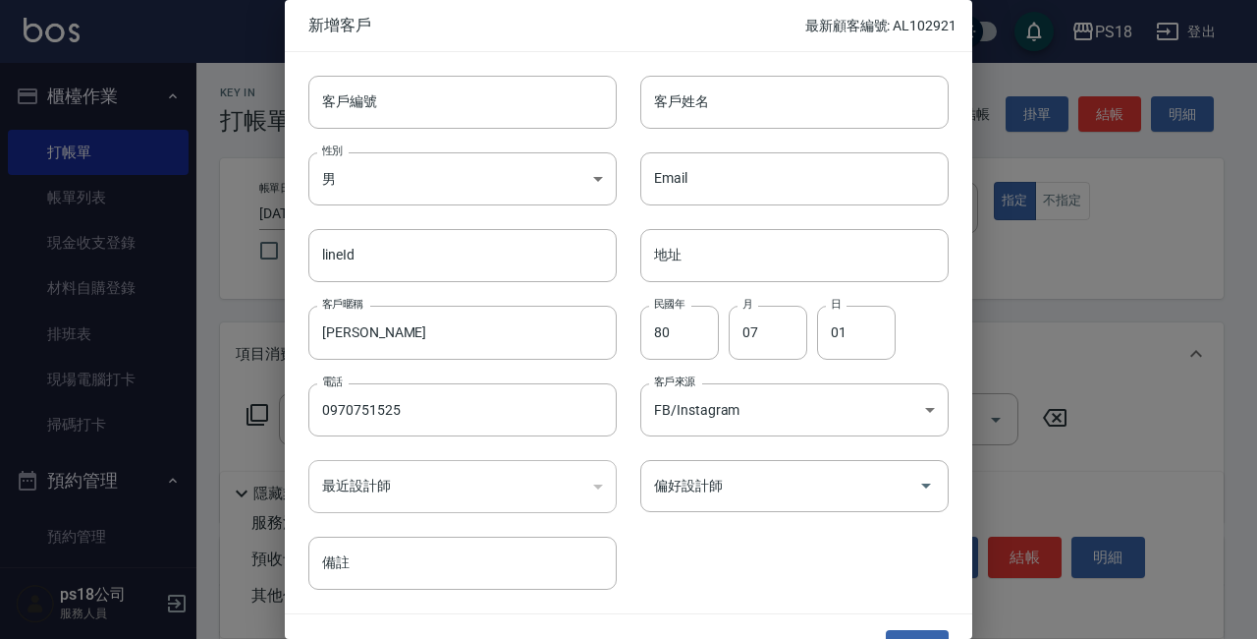
click at [376, 490] on div "​" at bounding box center [462, 486] width 308 height 53
click at [401, 488] on div "​" at bounding box center [462, 486] width 308 height 53
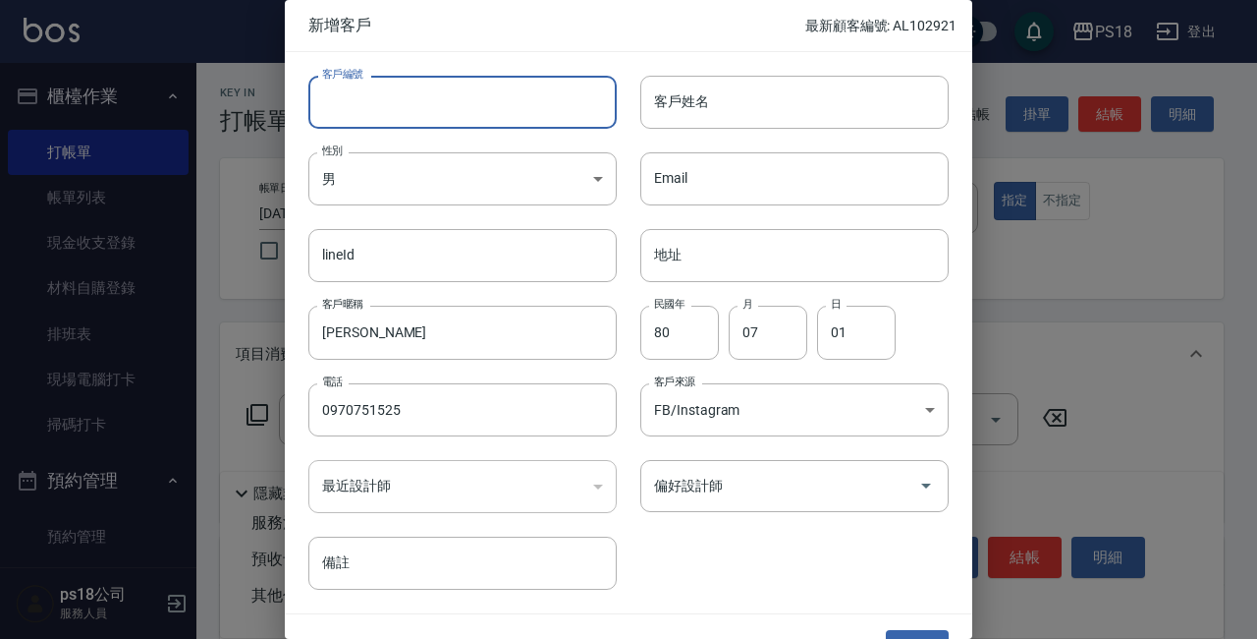
click at [399, 107] on input "客戶編號" at bounding box center [462, 102] width 308 height 53
type input "＿"
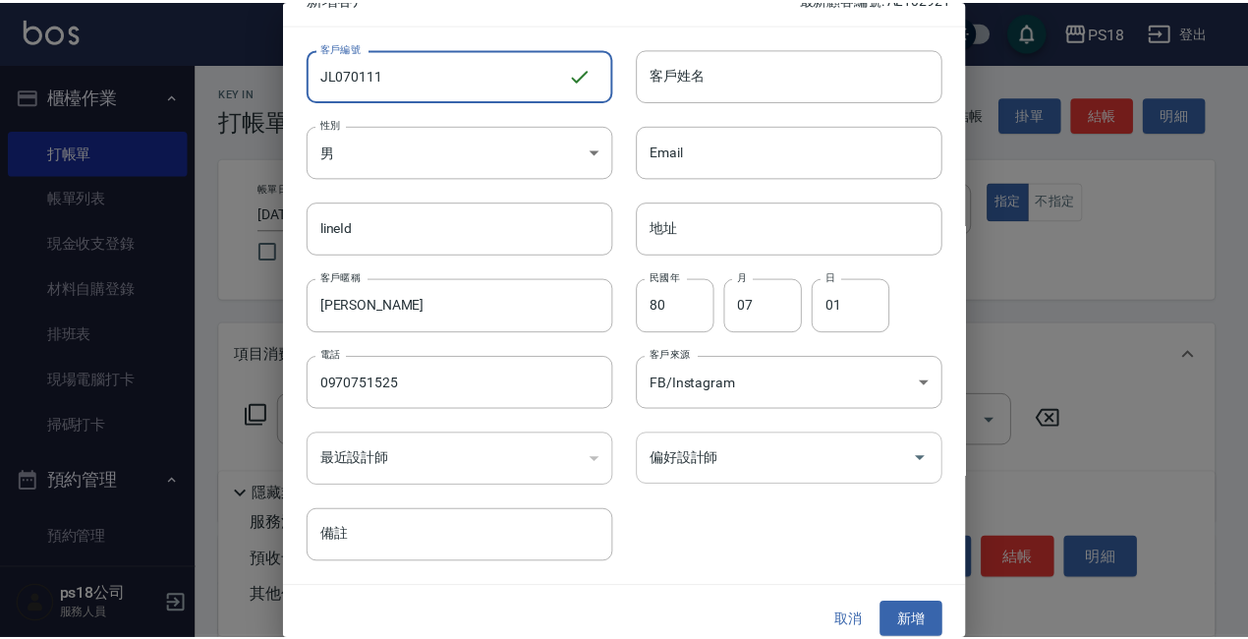
scroll to position [42, 0]
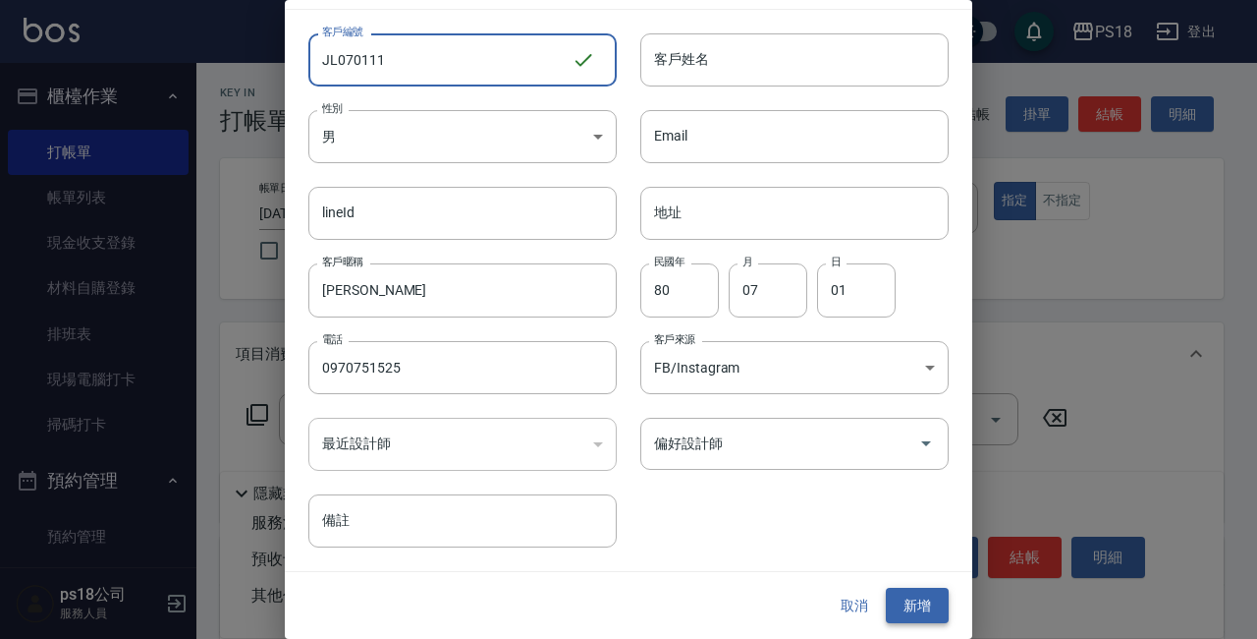
type input "JL070111"
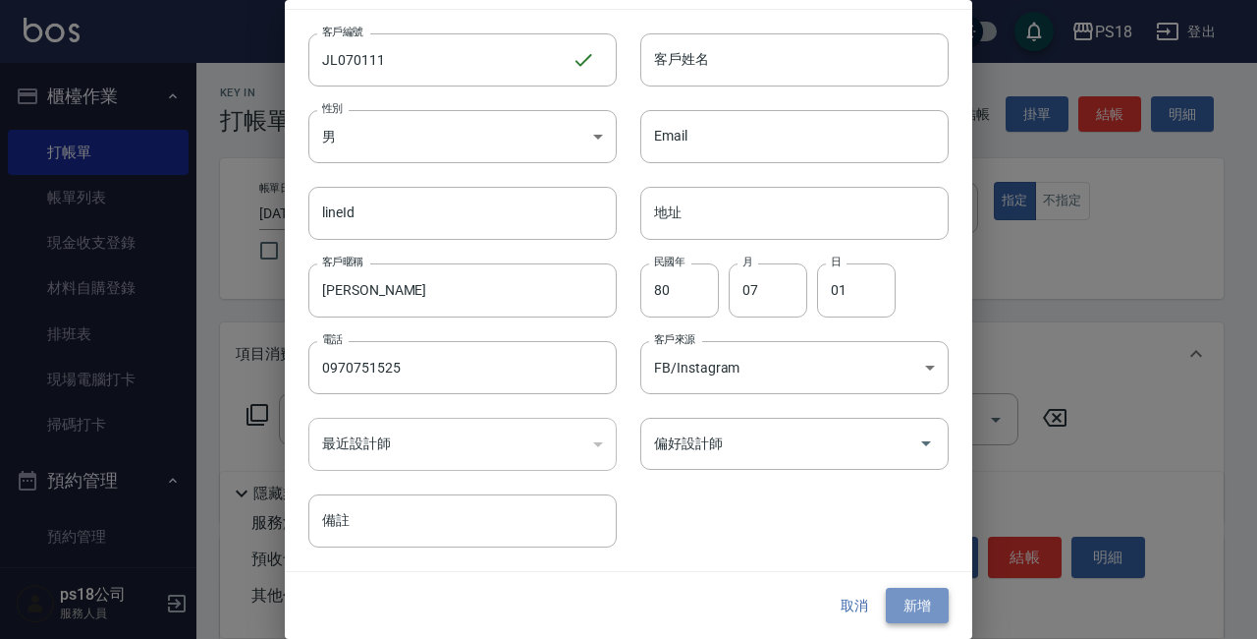
click at [903, 600] on button "新增" at bounding box center [917, 605] width 63 height 36
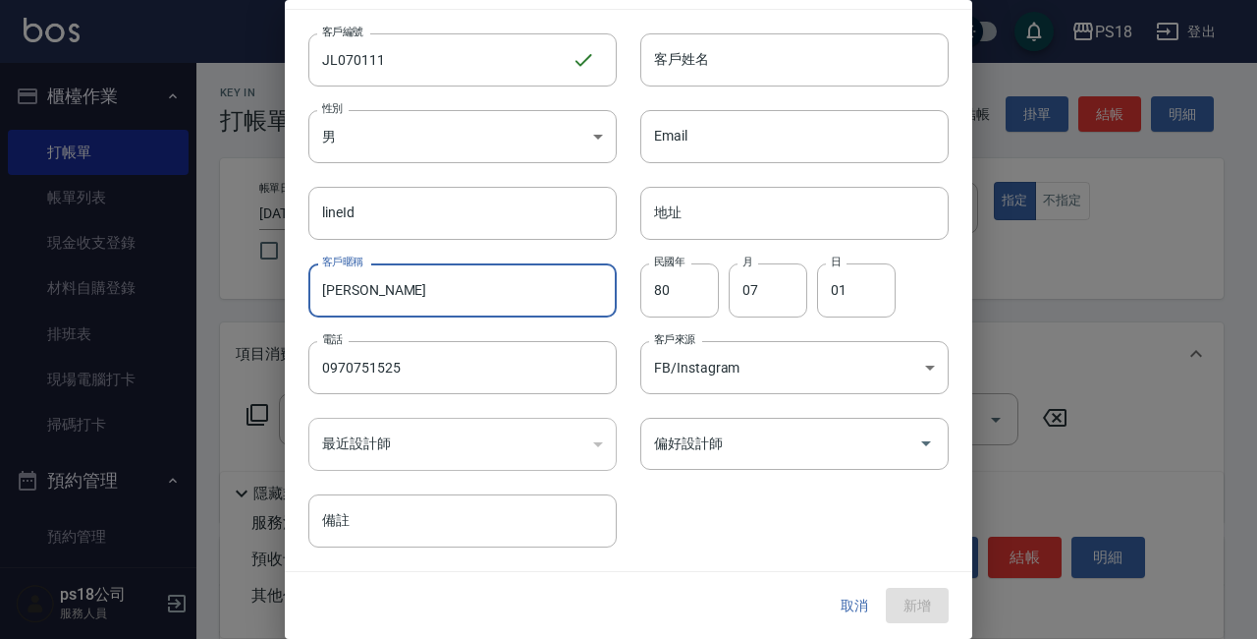
drag, startPoint x: 371, startPoint y: 290, endPoint x: 324, endPoint y: 286, distance: 47.3
click at [324, 286] on input "黃寶聖" at bounding box center [462, 289] width 308 height 53
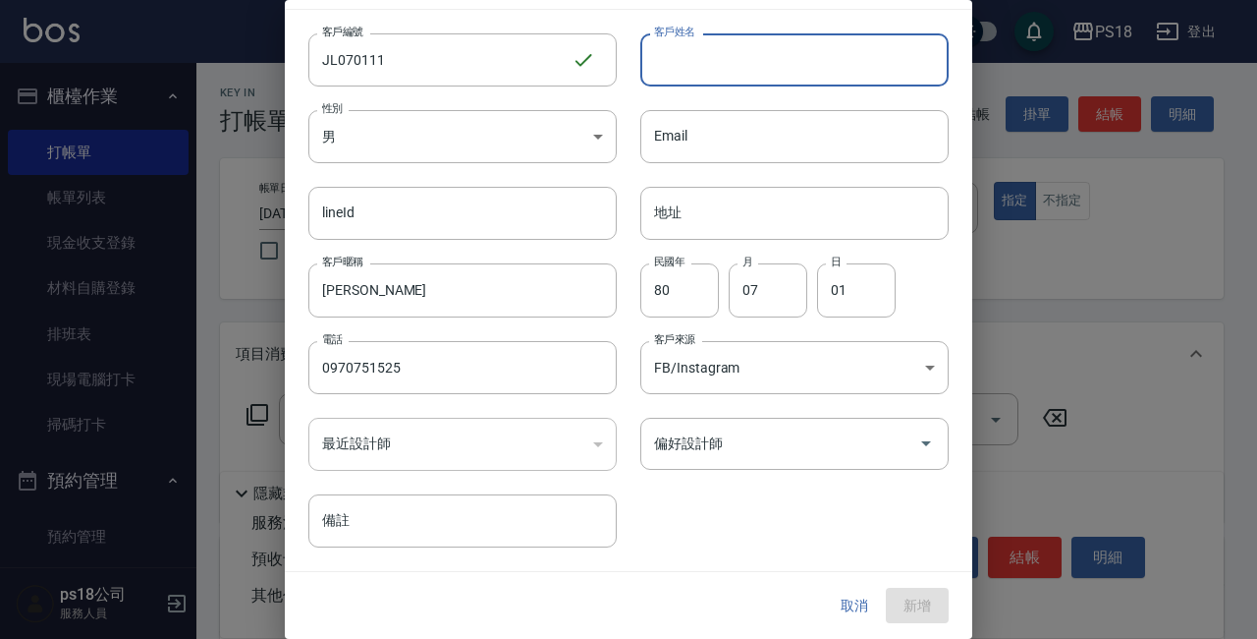
paste input "黃寶聖"
type input "黃寶聖"
click at [917, 613] on button "新增" at bounding box center [917, 605] width 63 height 36
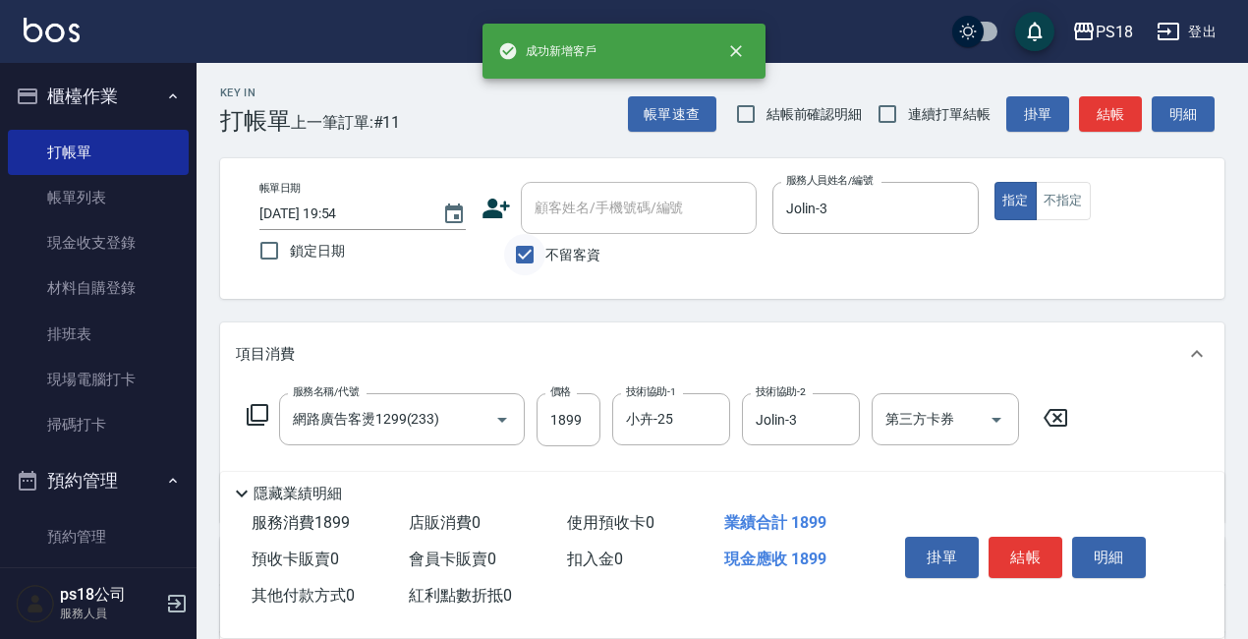
click at [528, 261] on input "不留客資" at bounding box center [524, 254] width 41 height 41
checkbox input "false"
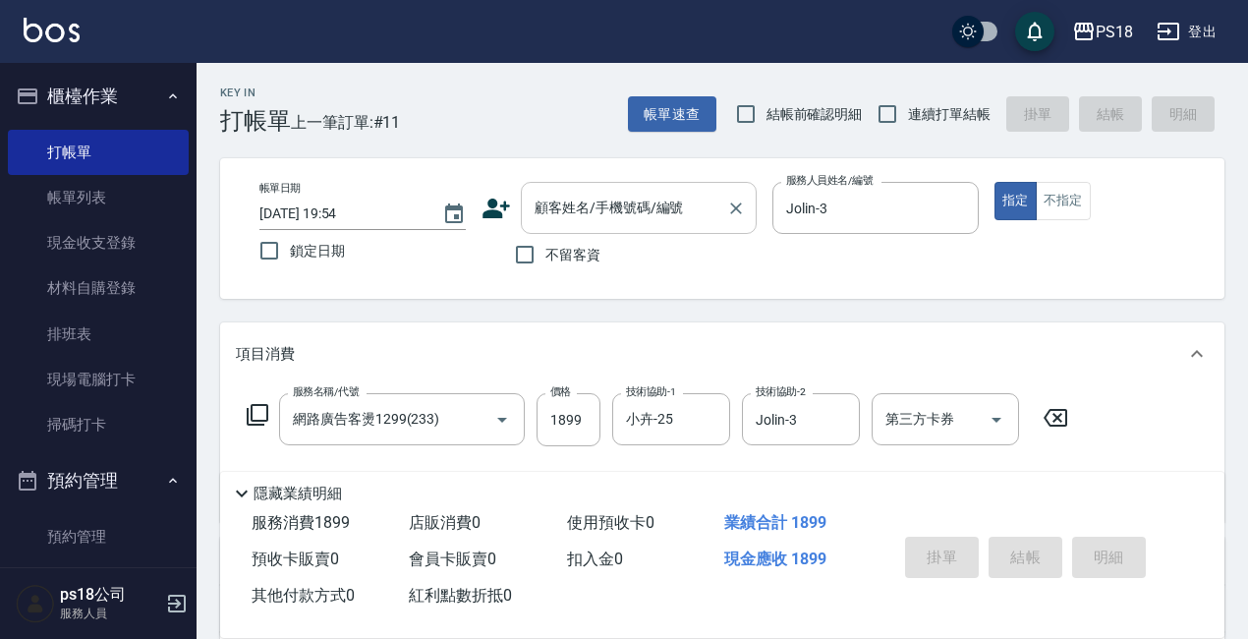
click at [577, 215] on div "顧客姓名/手機號碼/編號 顧客姓名/手機號碼/編號" at bounding box center [639, 208] width 236 height 52
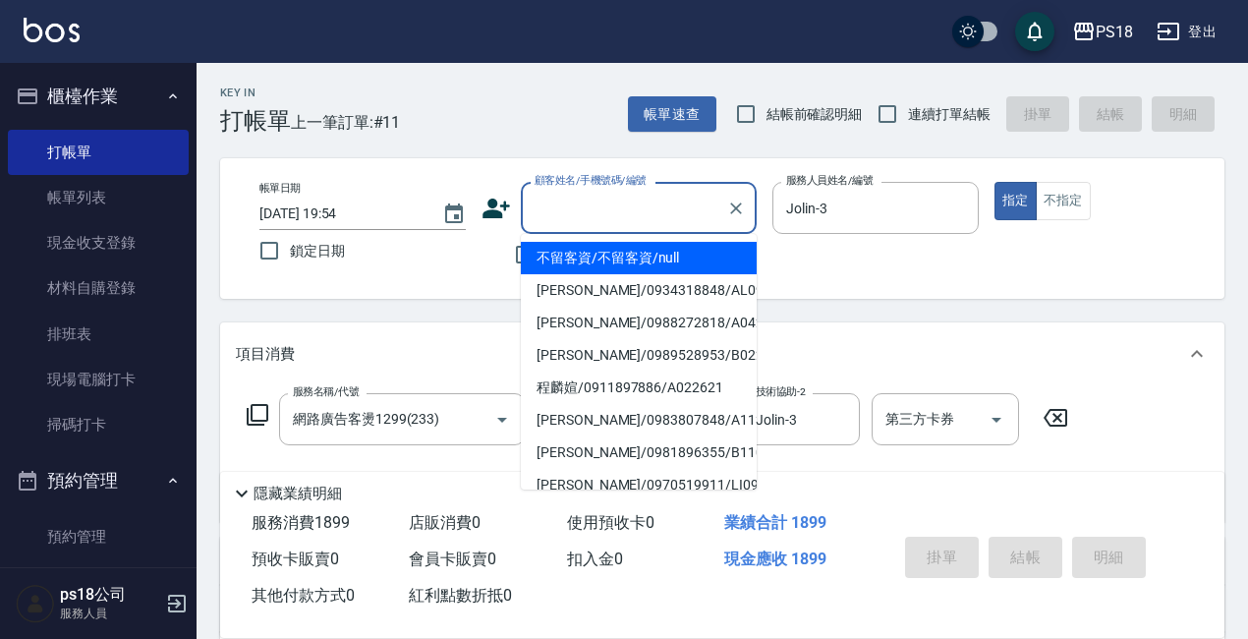
click at [565, 208] on input "顧客姓名/手機號碼/編號" at bounding box center [624, 208] width 189 height 34
click at [567, 208] on input "顧客姓名/手機號碼/編號" at bounding box center [624, 208] width 189 height 34
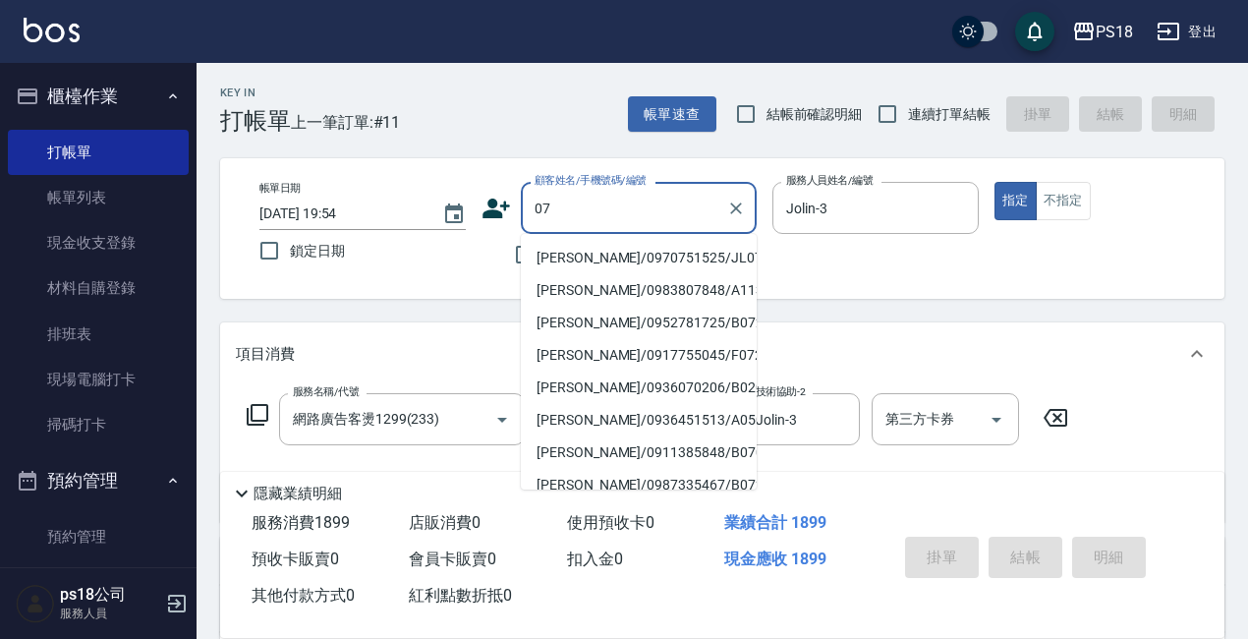
click at [569, 252] on li "黃寶聖/0970751525/JL070111" at bounding box center [639, 258] width 236 height 32
type input "黃寶聖/0970751525/JL070111"
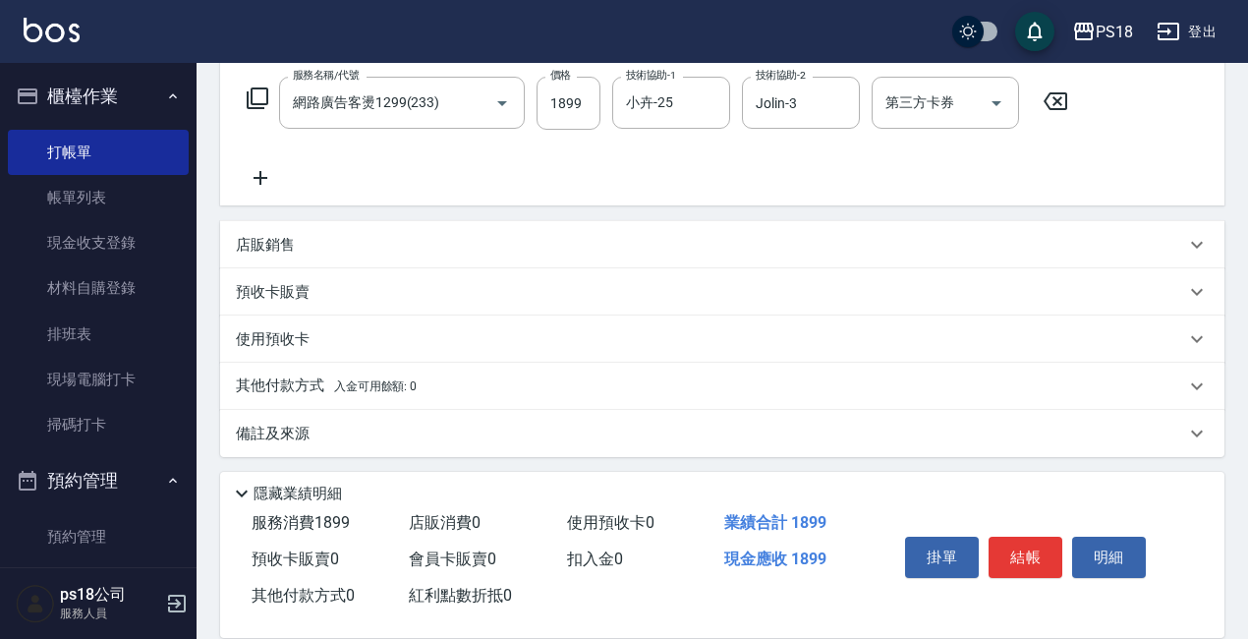
scroll to position [323, 0]
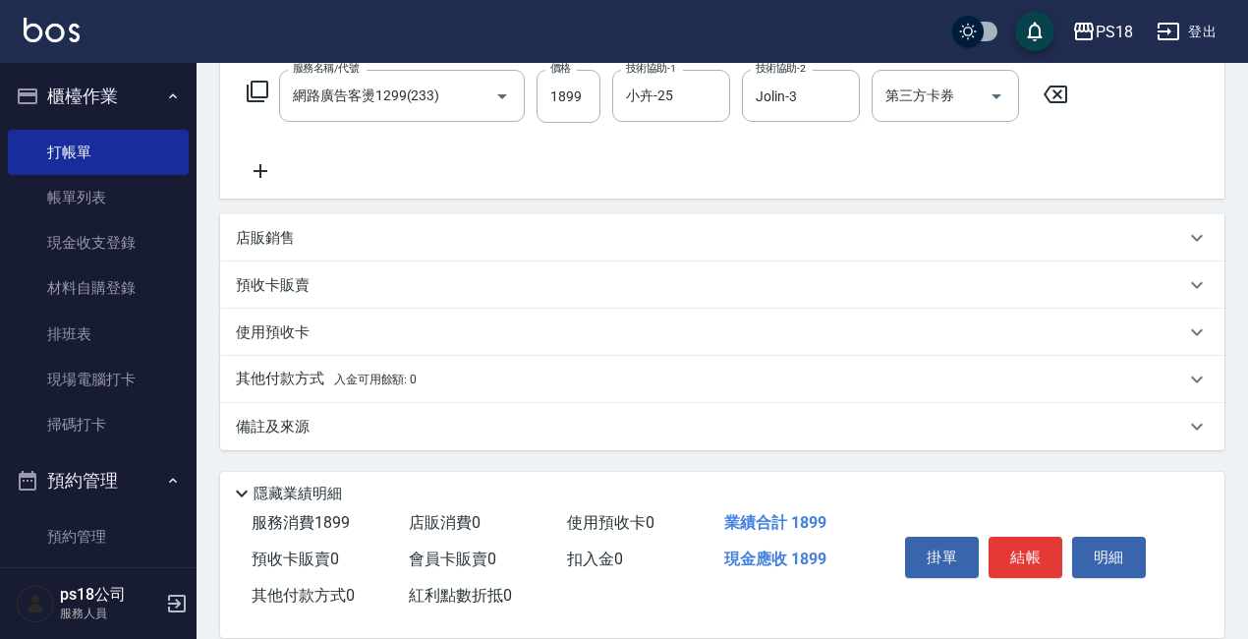
click at [583, 421] on div "備註及來源" at bounding box center [710, 427] width 949 height 21
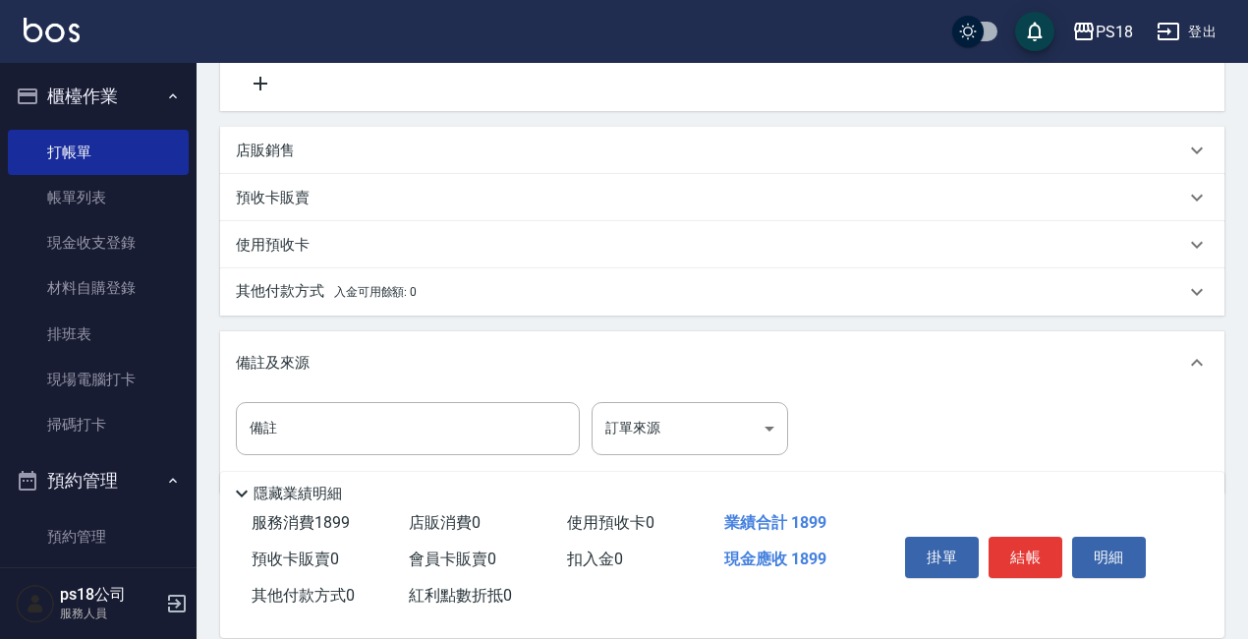
scroll to position [455, 0]
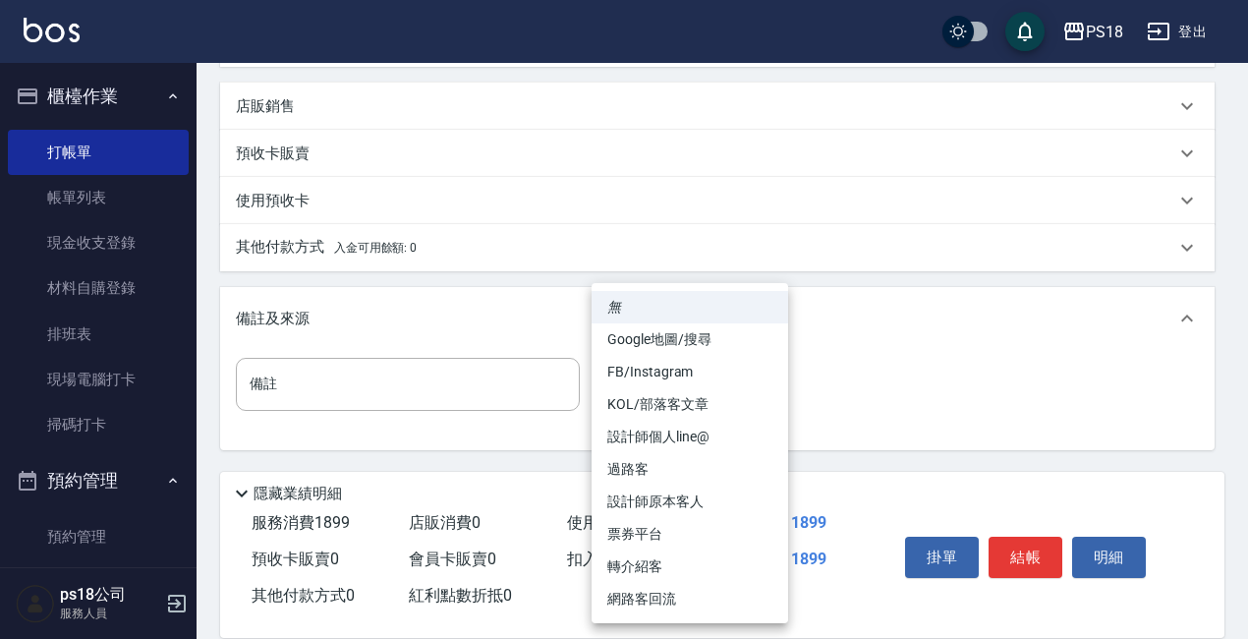
click at [687, 388] on body "PS18 登出 櫃檯作業 打帳單 帳單列表 現金收支登錄 材料自購登錄 排班表 現場電腦打卡 掃碼打卡 預約管理 預約管理 單日預約紀錄 單週預約紀錄 報表及…" at bounding box center [624, 91] width 1248 height 1093
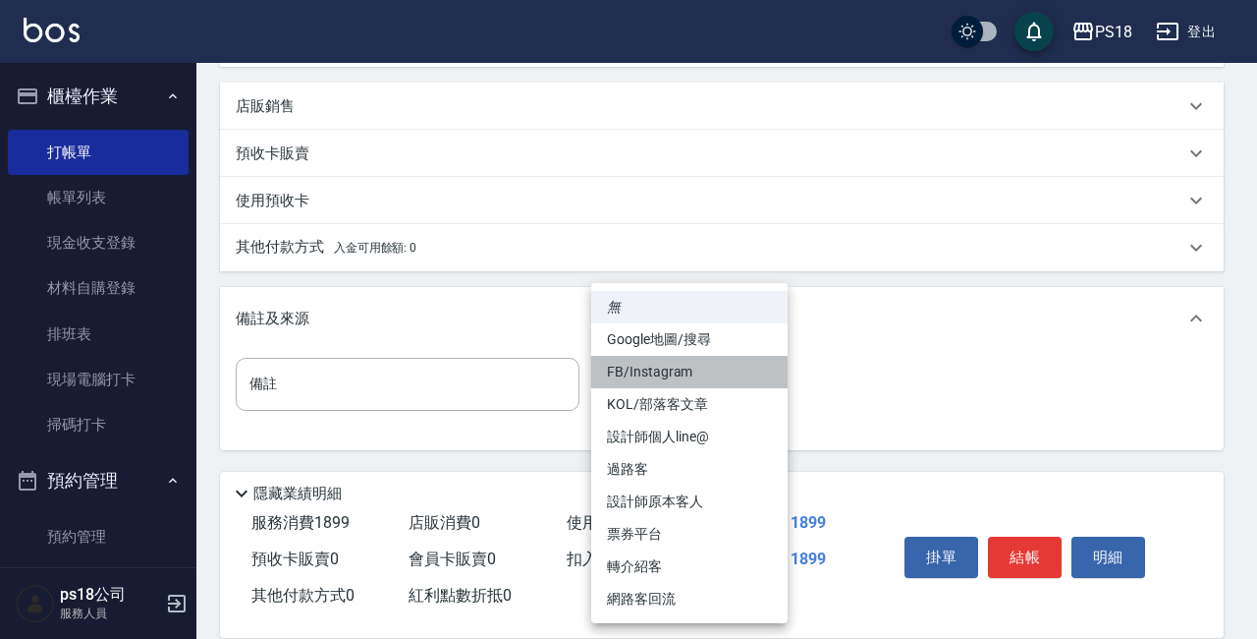
click at [653, 366] on li "FB/Instagram" at bounding box center [689, 372] width 196 height 32
type input "FB/Instagram"
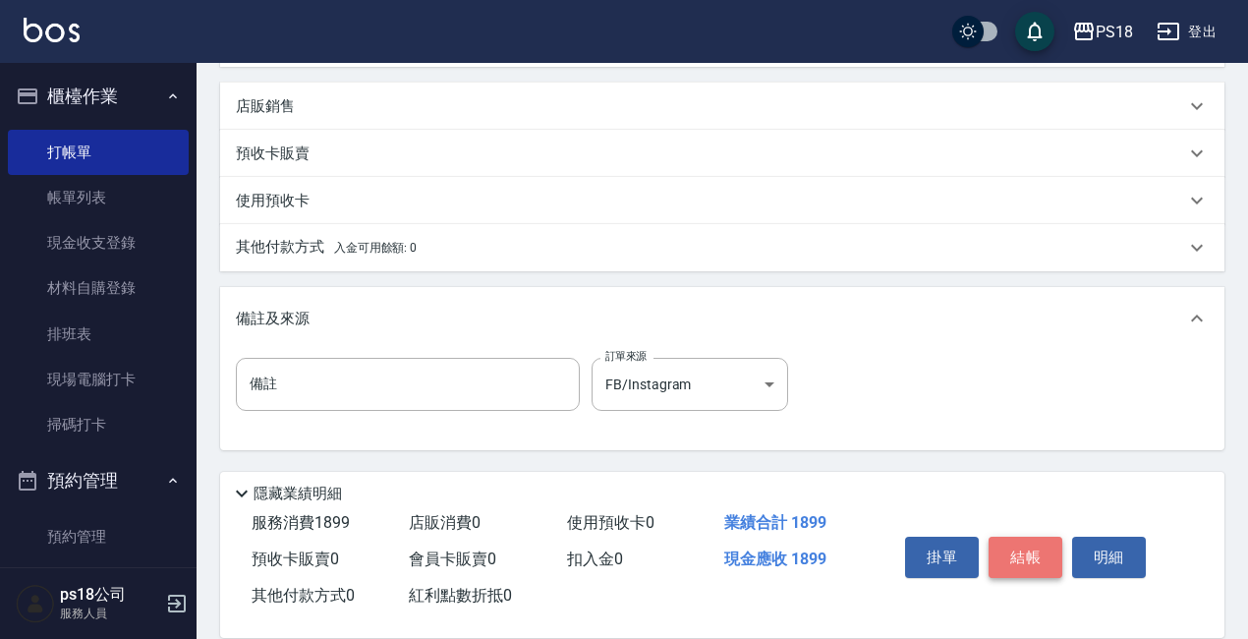
click at [1024, 548] on button "結帳" at bounding box center [1025, 556] width 74 height 41
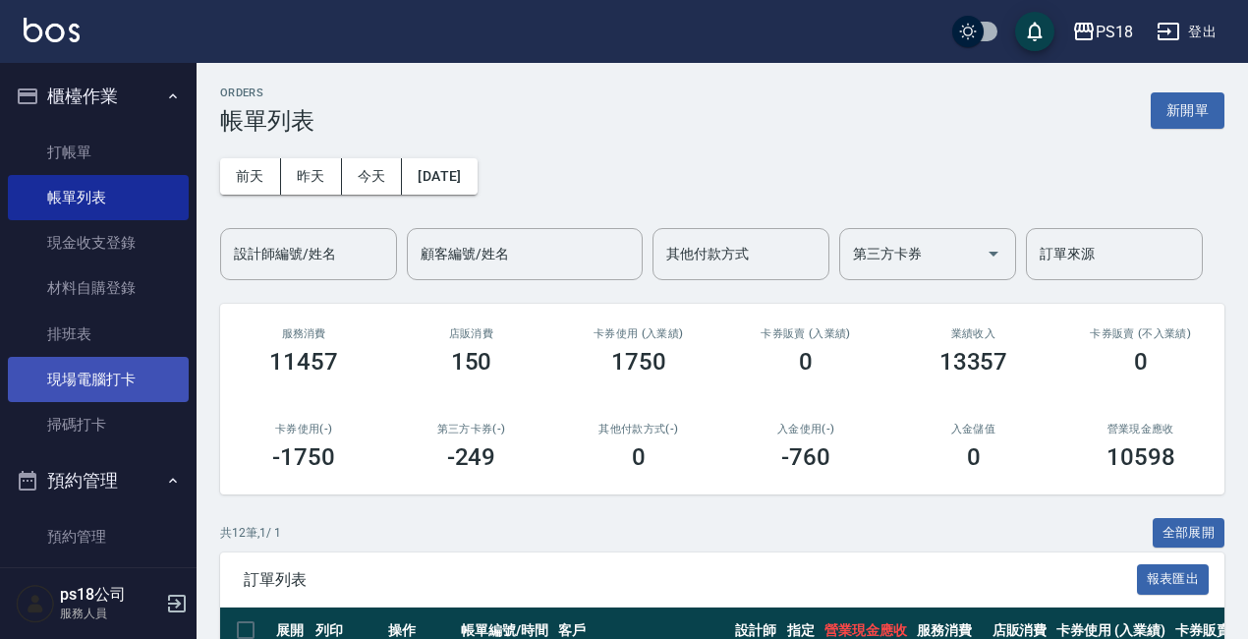
drag, startPoint x: 142, startPoint y: 370, endPoint x: 153, endPoint y: 373, distance: 11.2
click at [143, 370] on link "現場電腦打卡" at bounding box center [98, 379] width 181 height 45
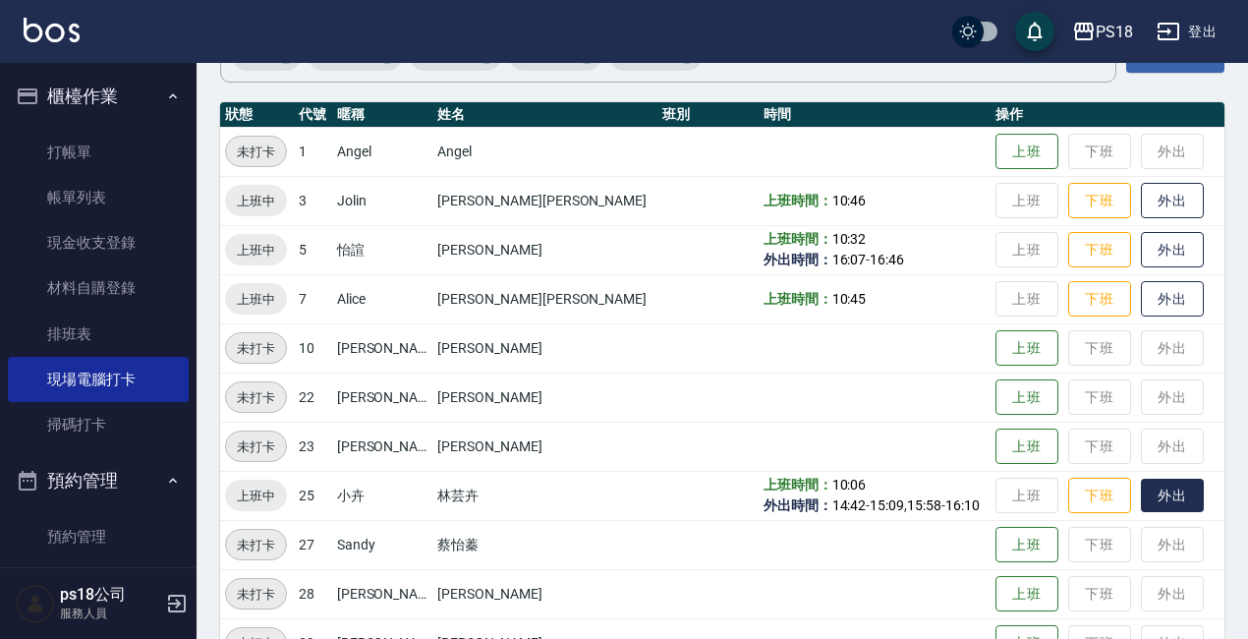
scroll to position [196, 0]
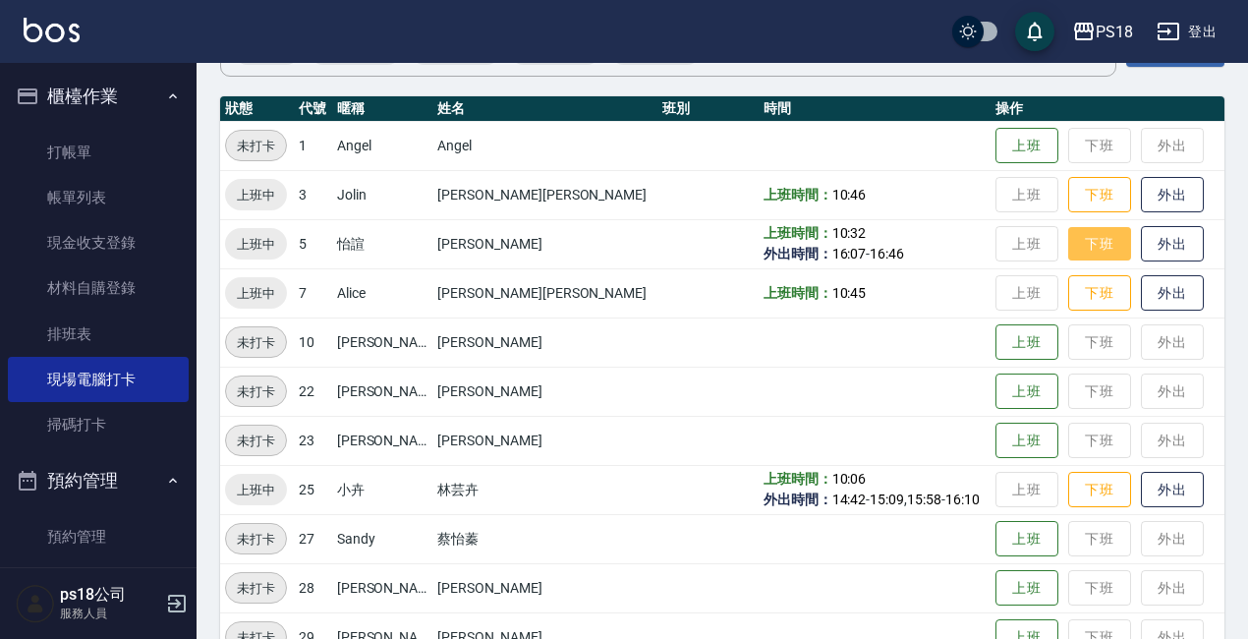
click at [1068, 244] on button "下班" at bounding box center [1099, 244] width 63 height 34
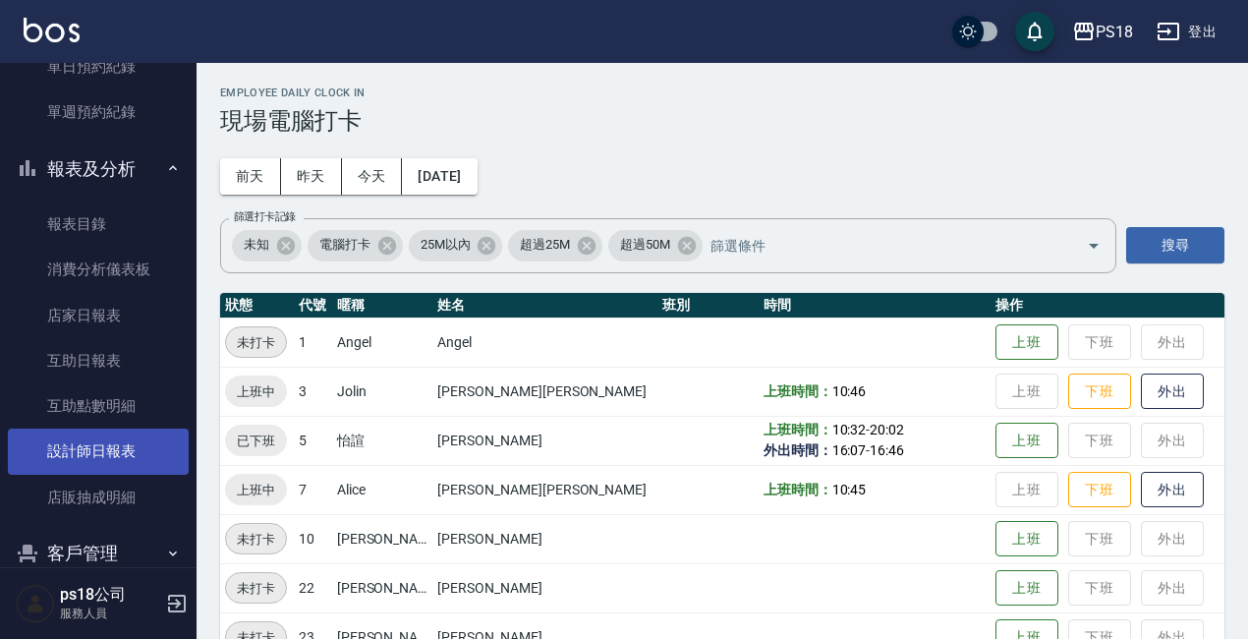
scroll to position [589, 0]
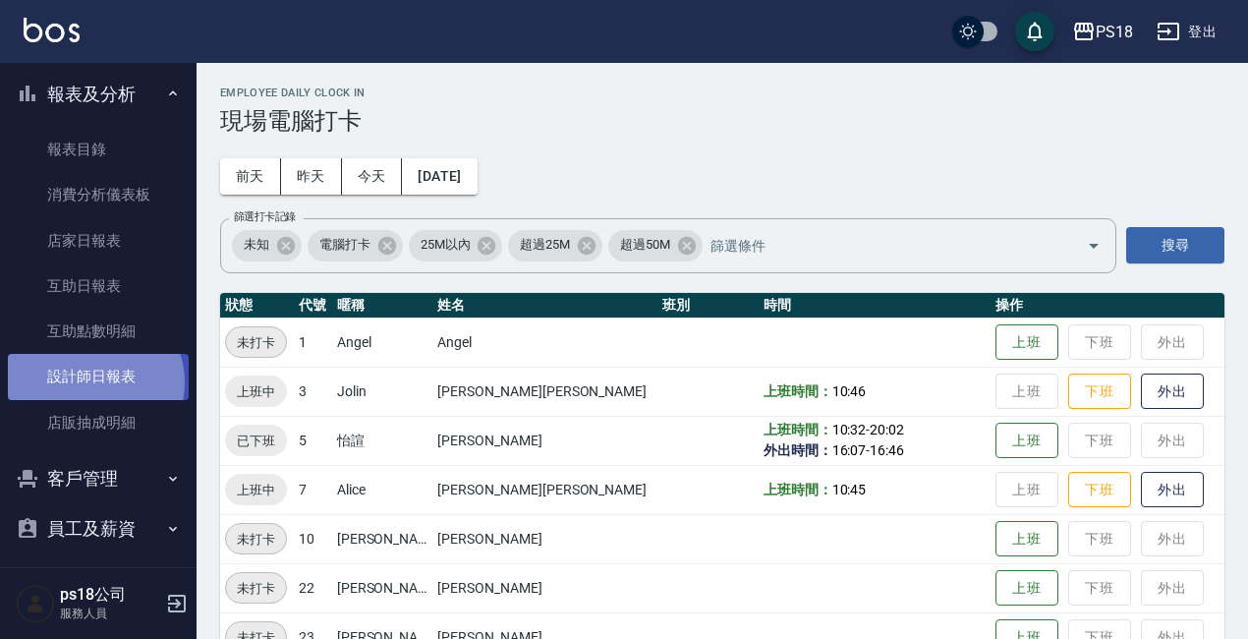
click at [94, 383] on link "設計師日報表" at bounding box center [98, 376] width 181 height 45
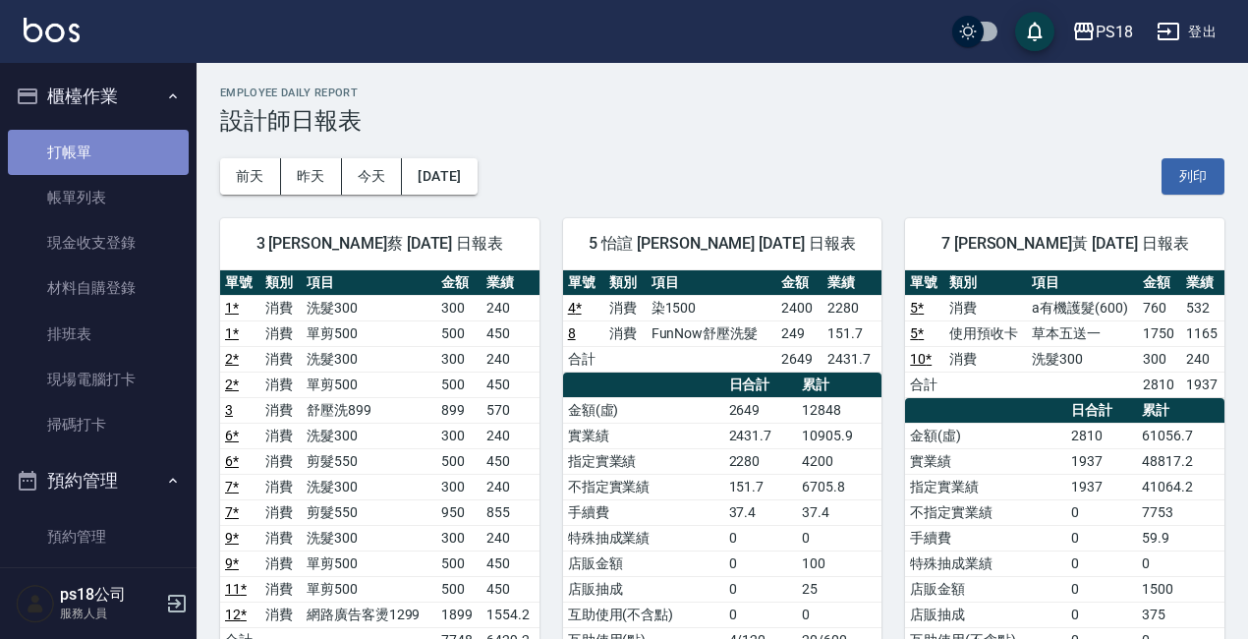
click at [147, 146] on link "打帳單" at bounding box center [98, 152] width 181 height 45
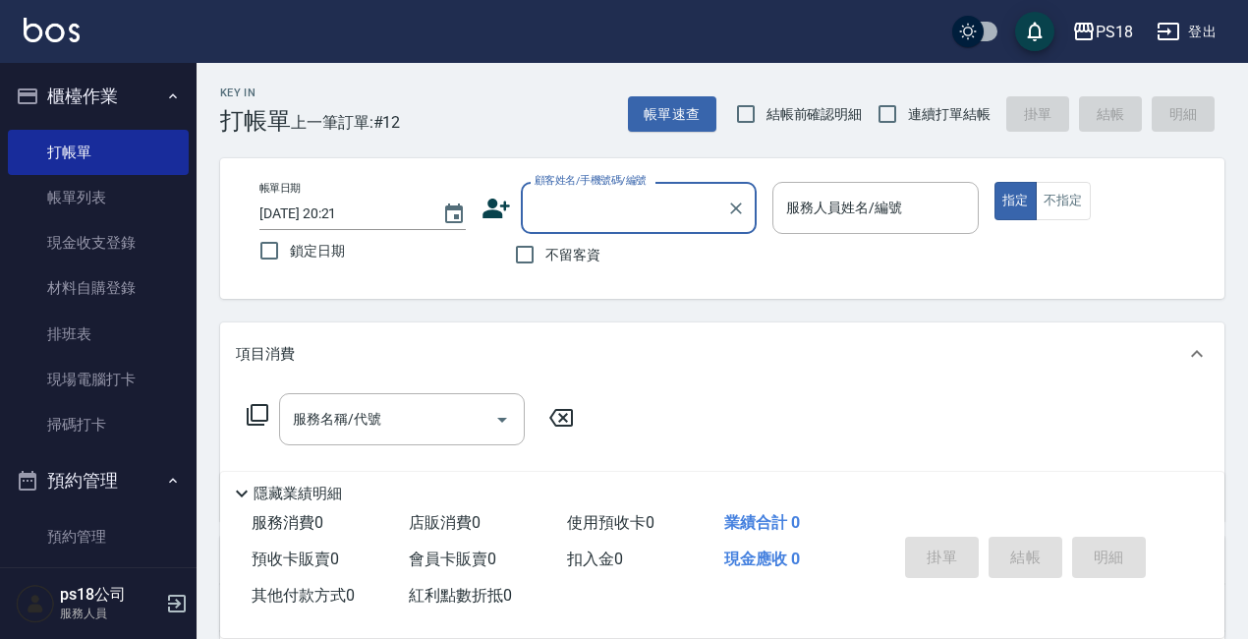
click at [812, 202] on div "服務人員姓名/編號 服務人員姓名/編號" at bounding box center [875, 208] width 206 height 52
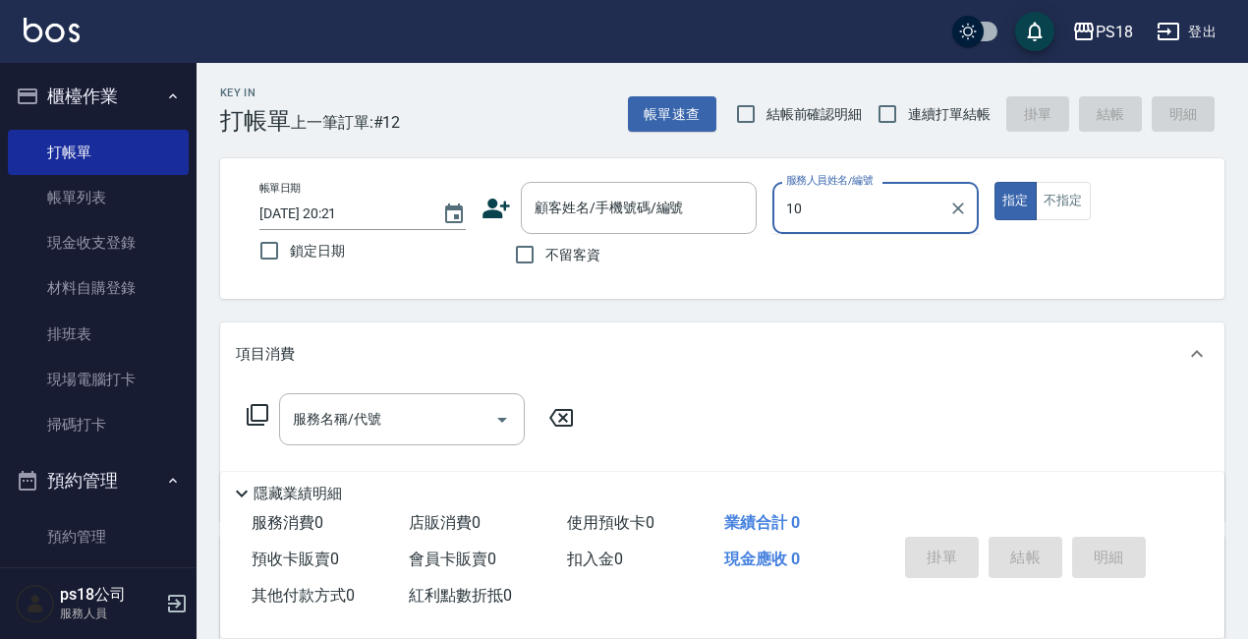
type input "1"
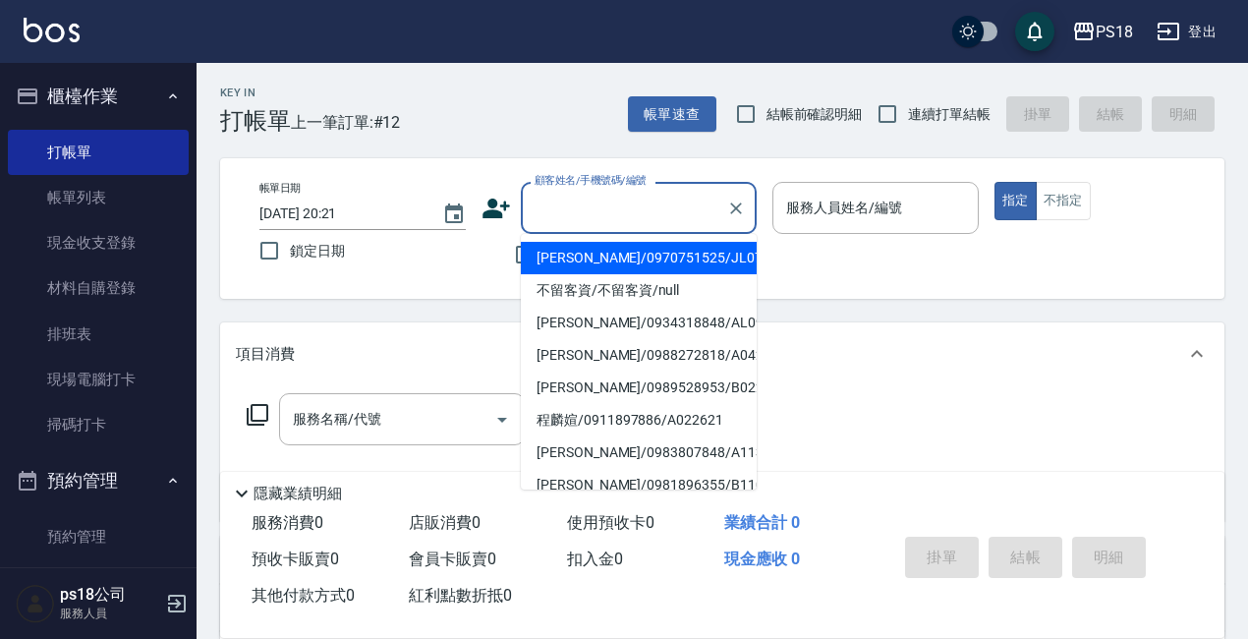
click at [625, 215] on input "顧客姓名/手機號碼/編號" at bounding box center [624, 208] width 189 height 34
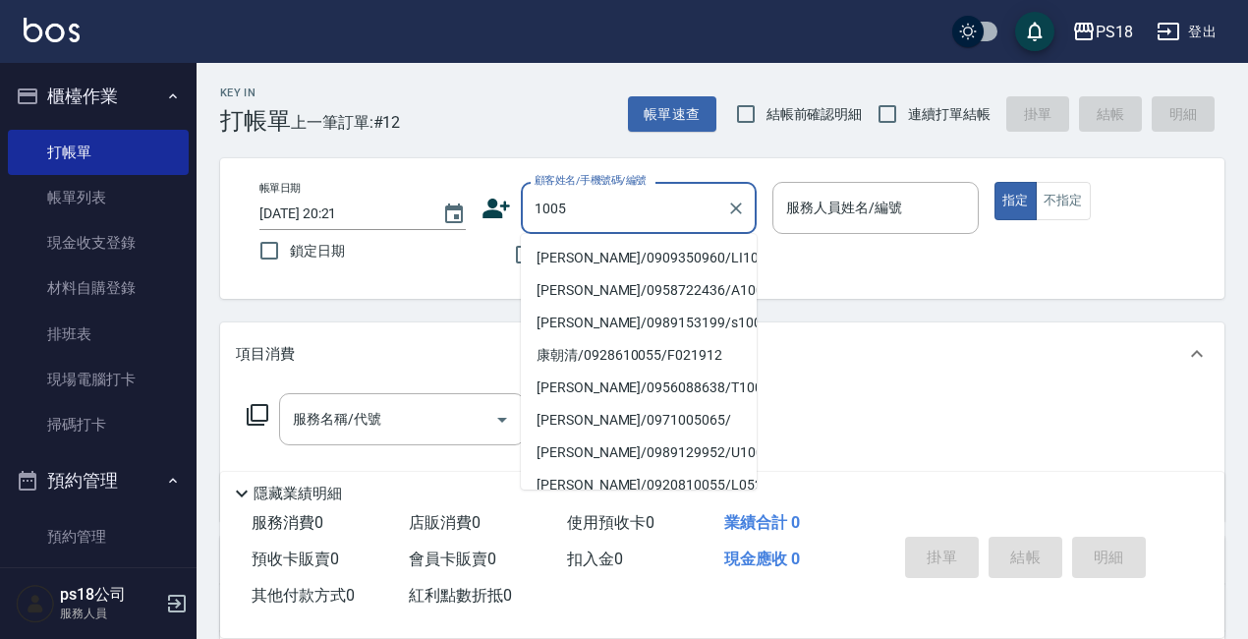
click at [549, 262] on li "吳子傑/0909350960/LI100511" at bounding box center [639, 258] width 236 height 32
type input "吳子傑/0909350960/LI100511"
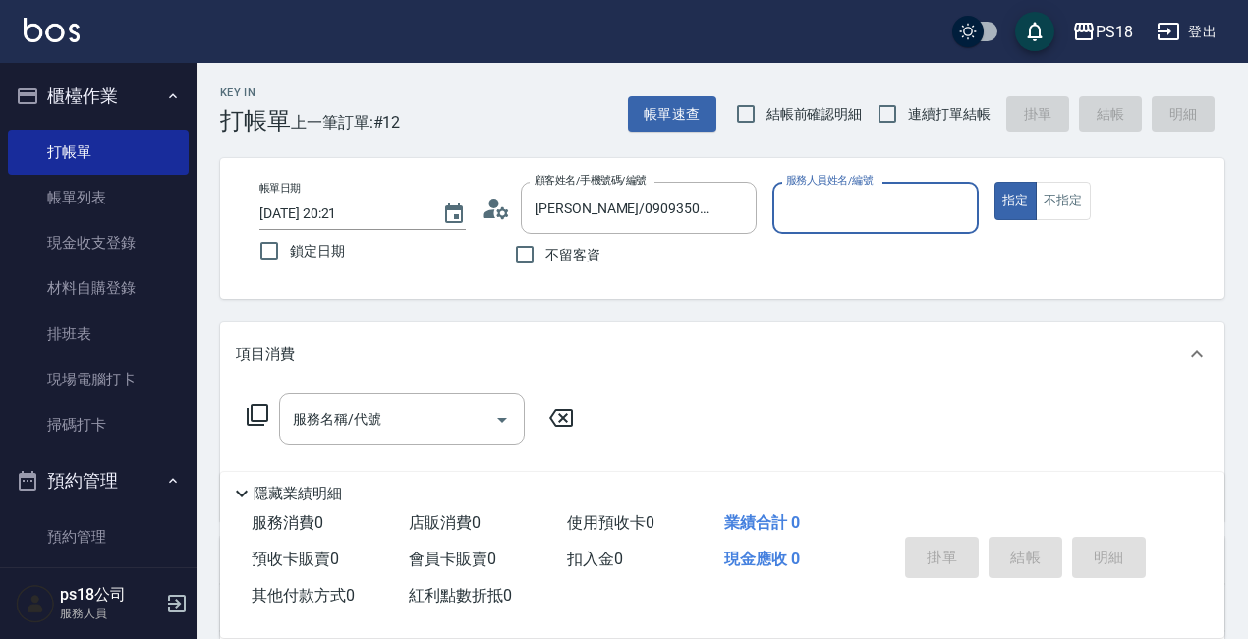
type input "Jolin-3"
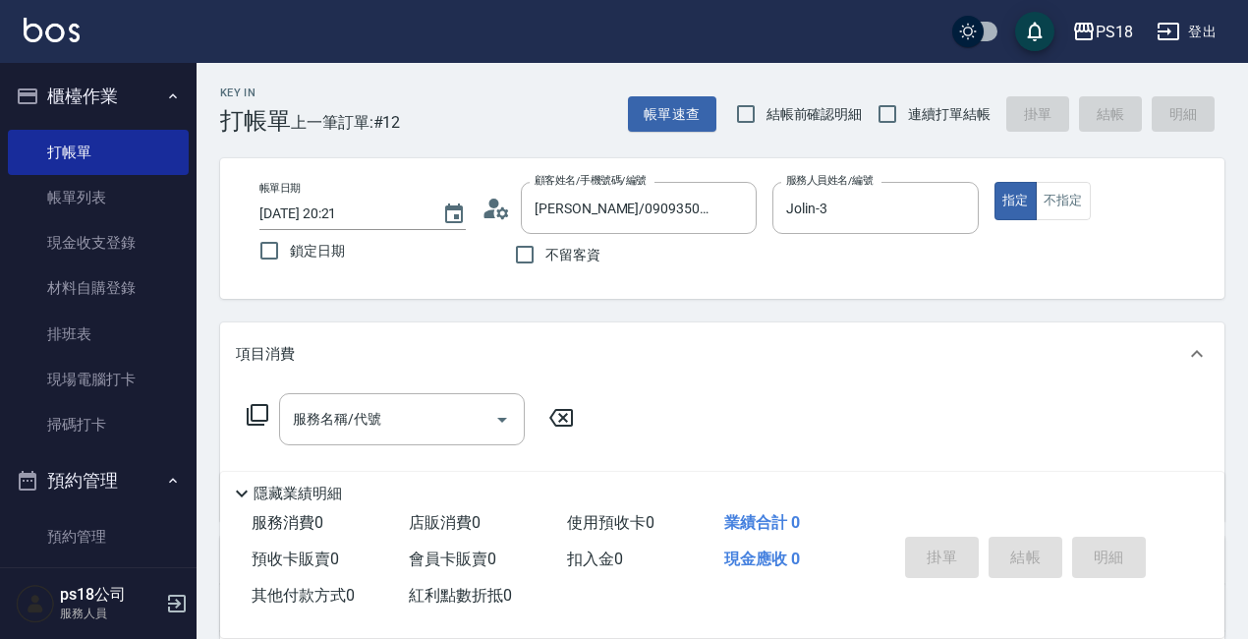
click at [493, 211] on icon at bounding box center [495, 208] width 29 height 29
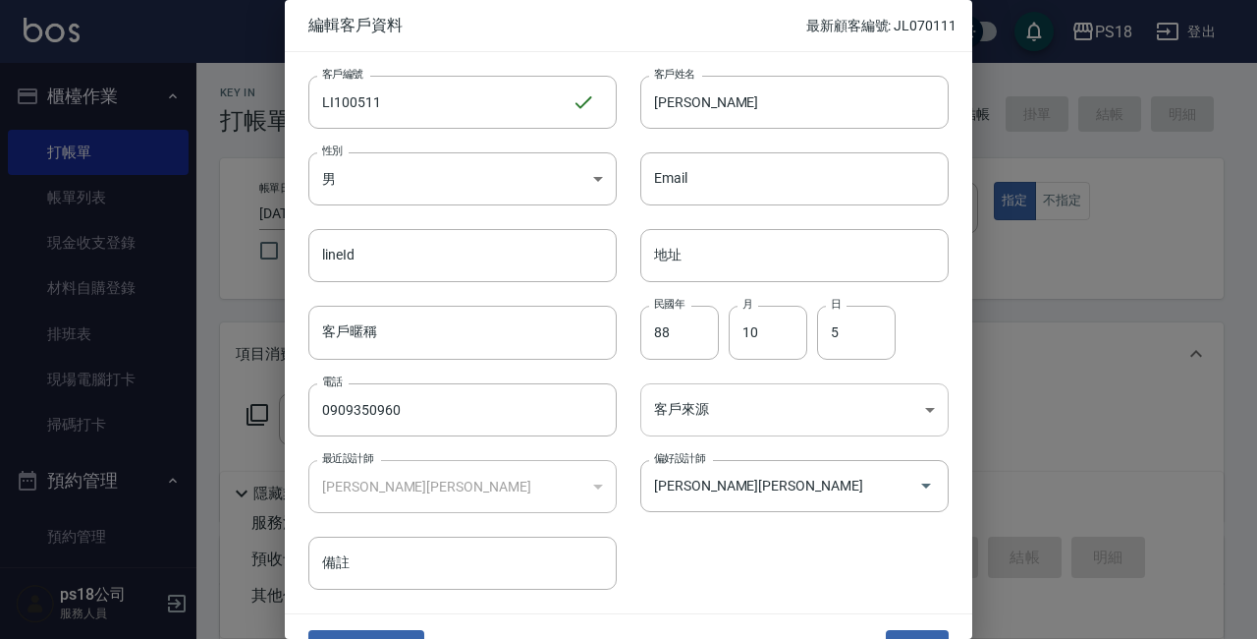
click at [749, 412] on body "PS18 登出 櫃檯作業 打帳單 帳單列表 現金收支登錄 材料自購登錄 排班表 現場電腦打卡 掃碼打卡 預約管理 預約管理 單日預約紀錄 單週預約紀錄 報表及…" at bounding box center [628, 480] width 1257 height 961
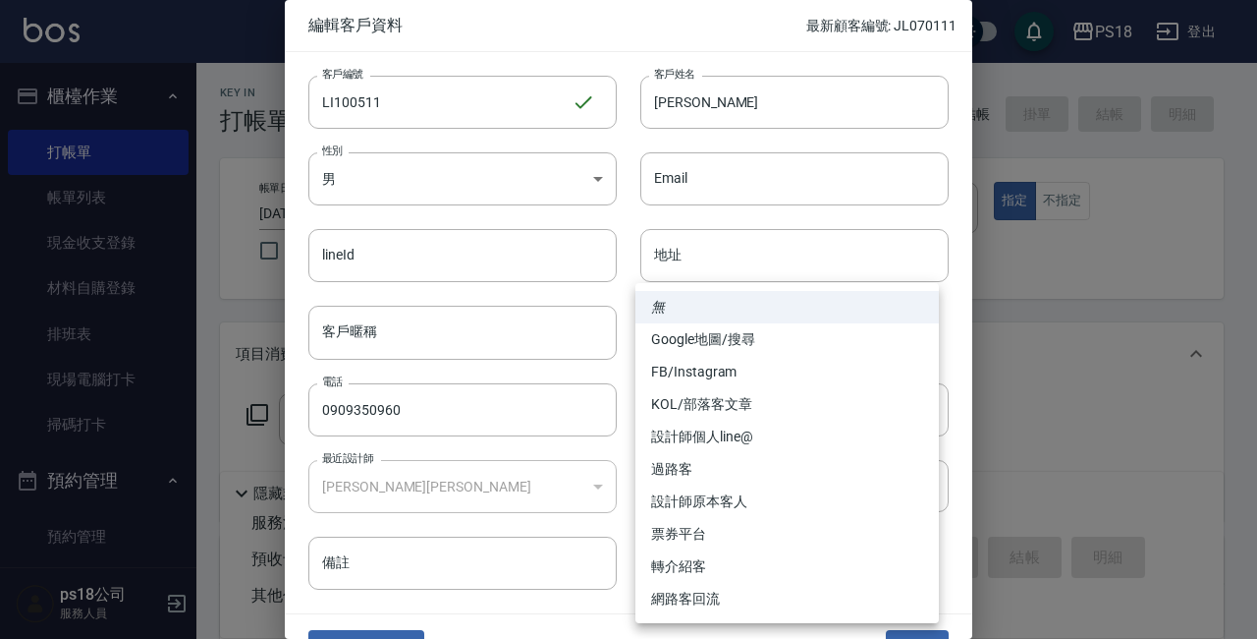
click at [759, 505] on li "設計師原本客人" at bounding box center [788, 501] width 304 height 32
type input "設計師原本客人"
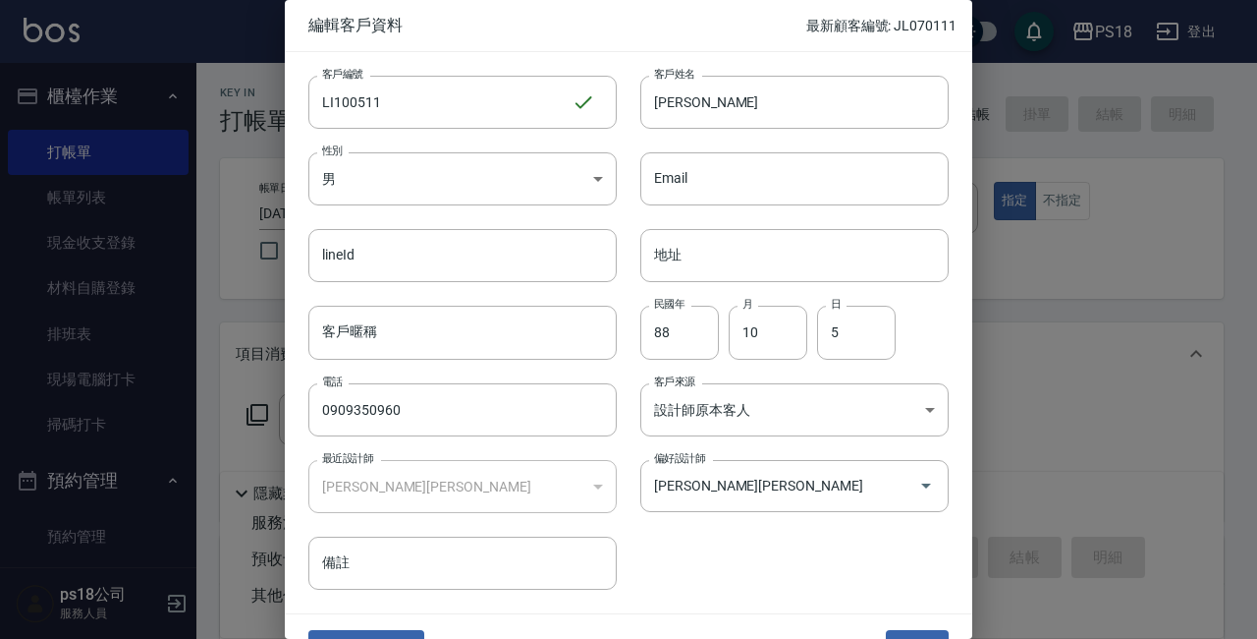
scroll to position [42, 0]
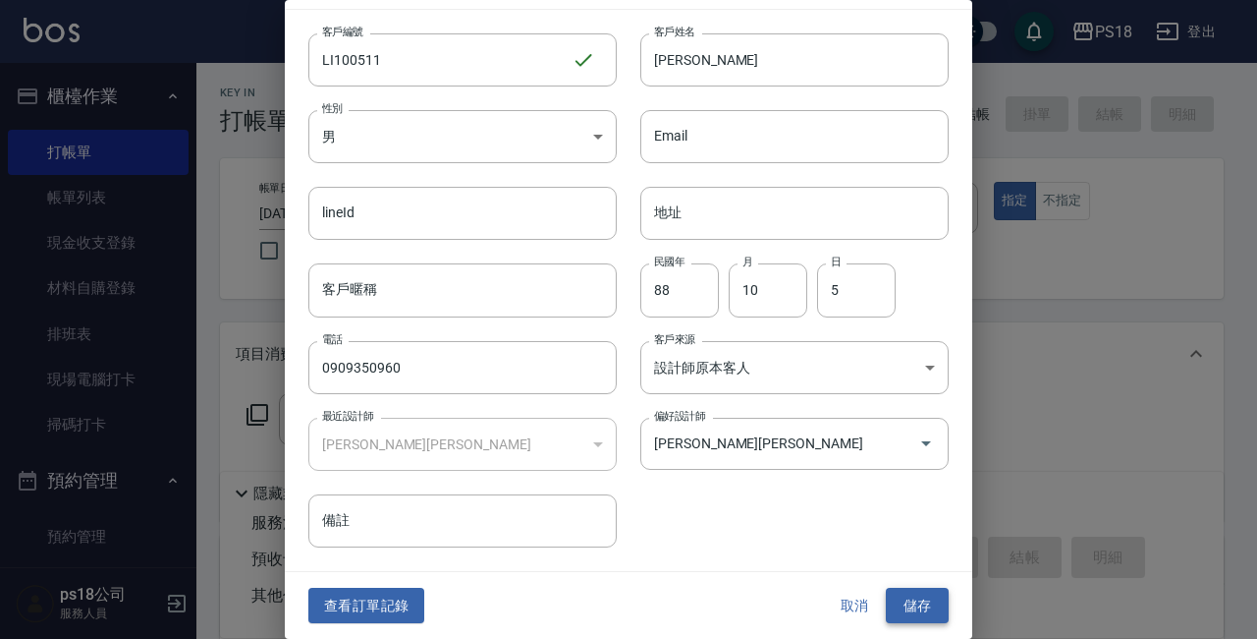
click at [899, 604] on button "儲存" at bounding box center [917, 605] width 63 height 36
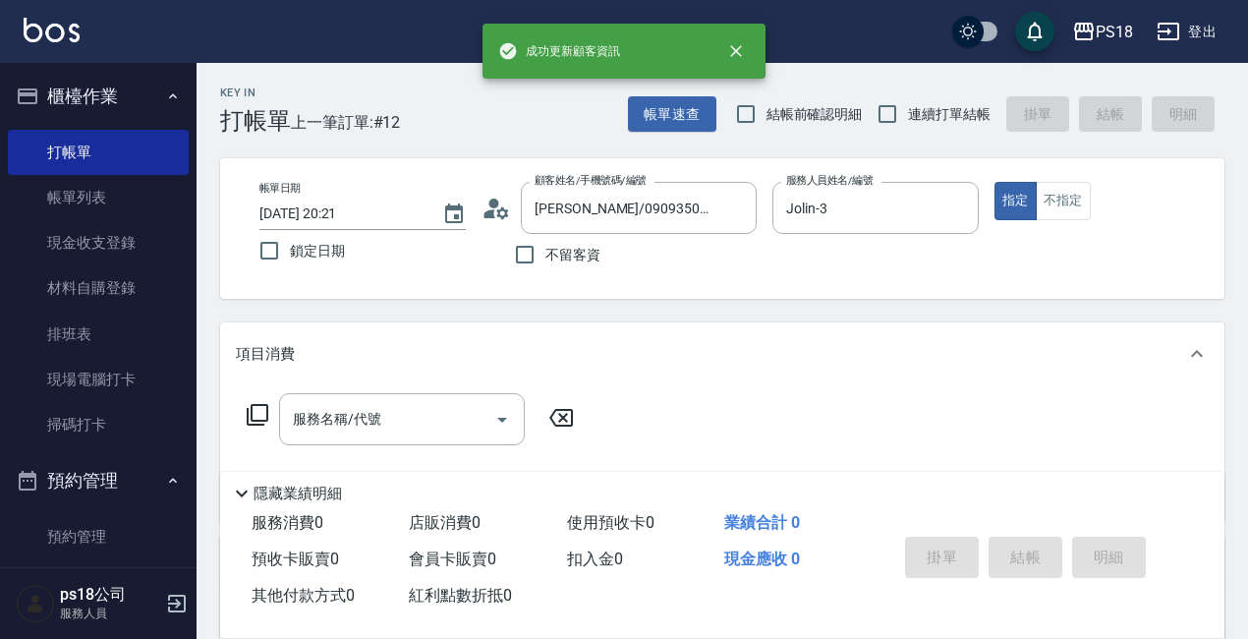
click at [251, 412] on icon at bounding box center [258, 415] width 22 height 22
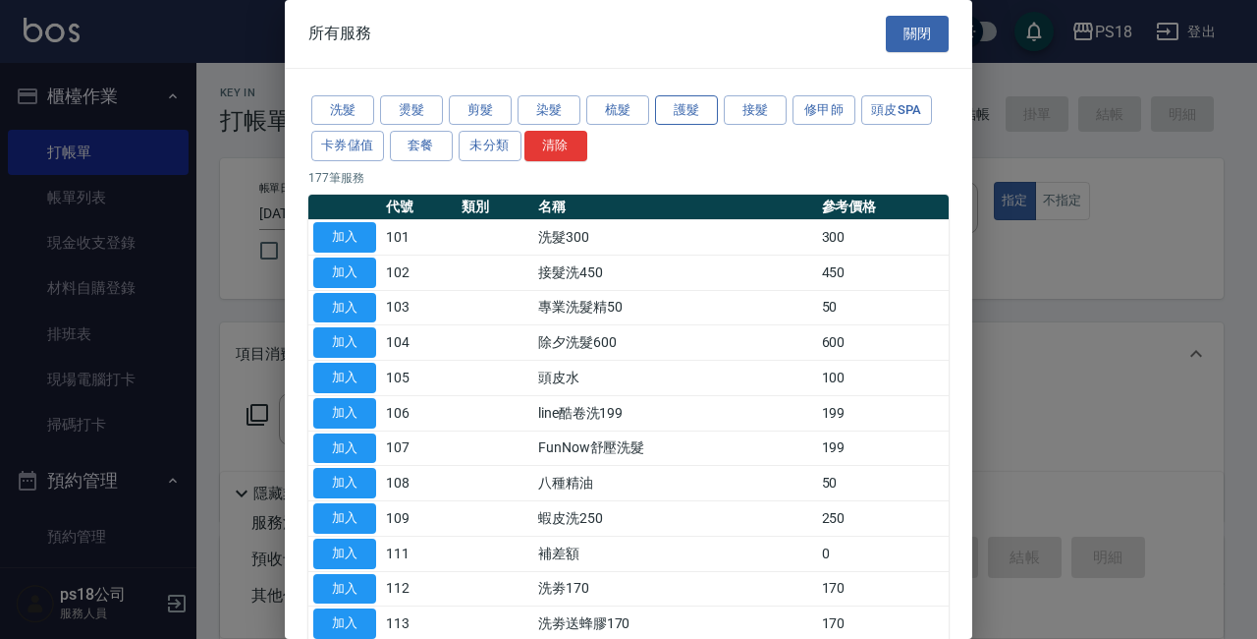
click at [692, 113] on button "護髮" at bounding box center [686, 110] width 63 height 30
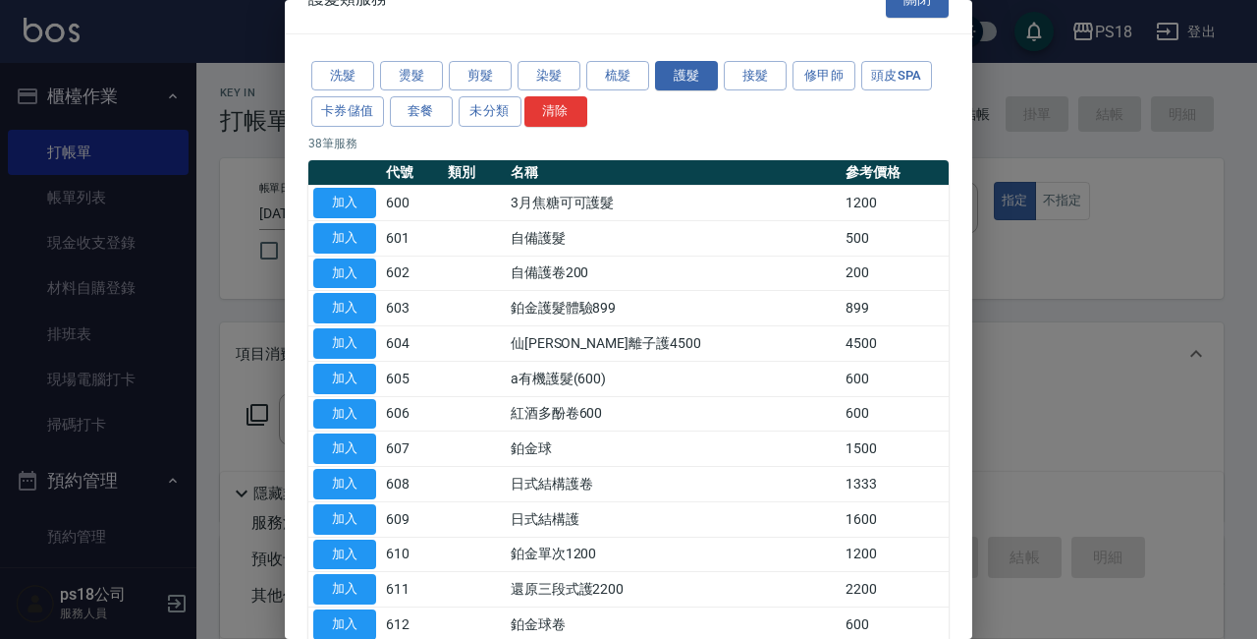
scroll to position [0, 0]
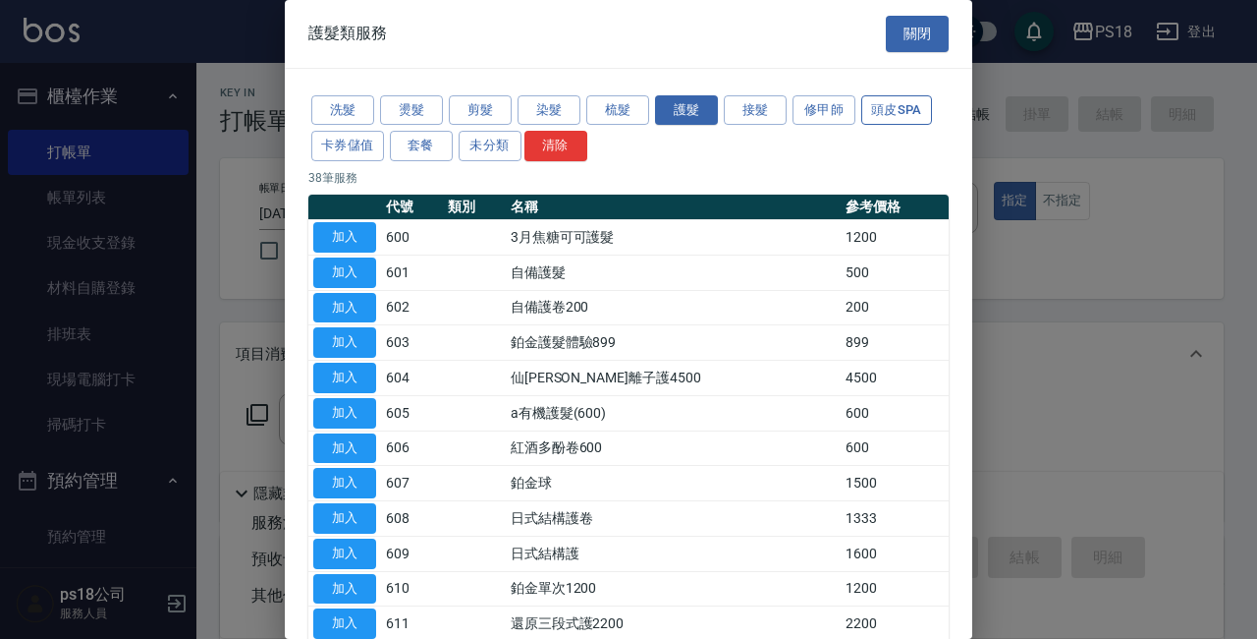
click at [915, 101] on button "頭皮SPA" at bounding box center [897, 110] width 71 height 30
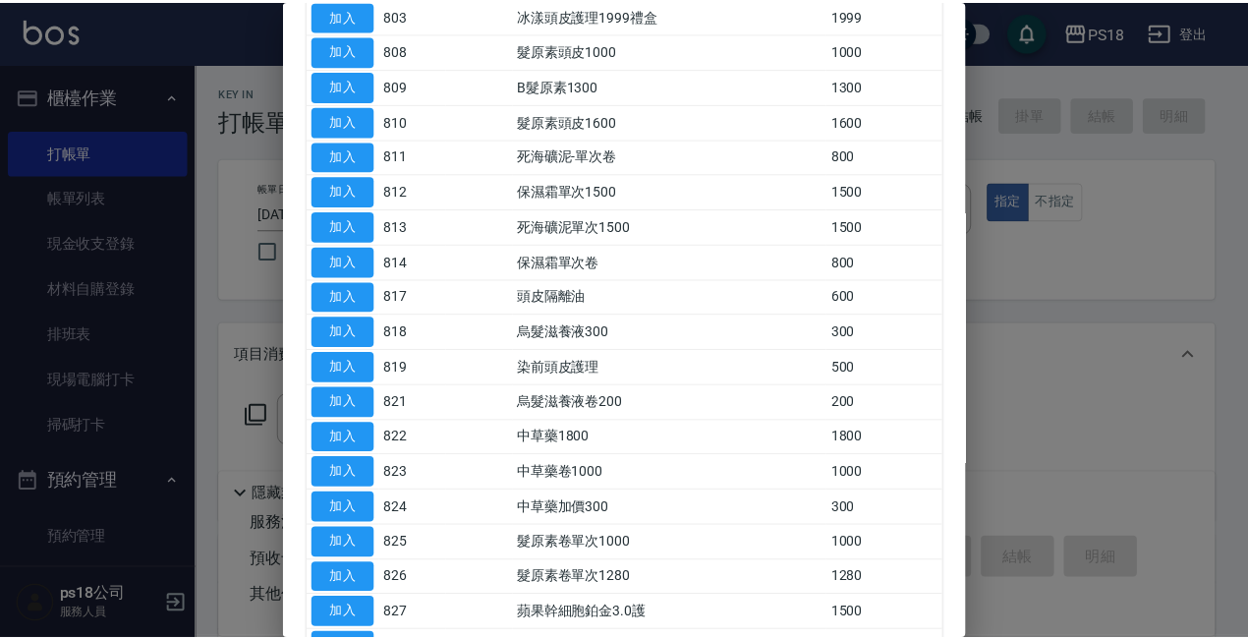
scroll to position [295, 0]
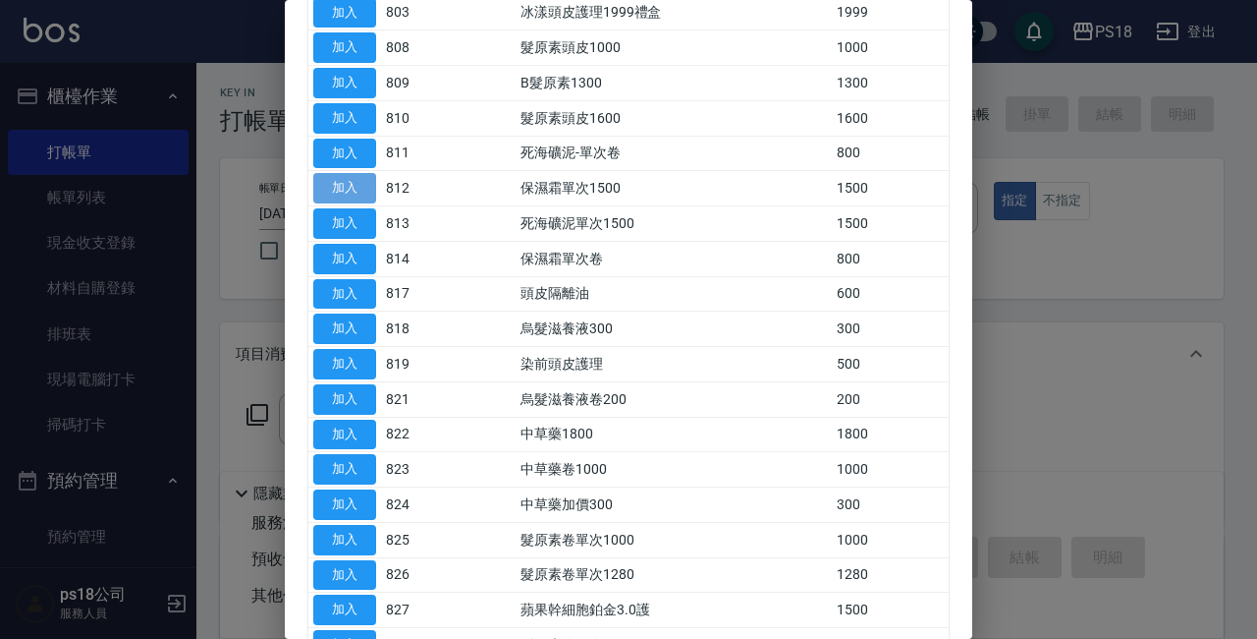
click at [352, 188] on button "加入" at bounding box center [344, 188] width 63 height 30
type input "保濕霜單次1500(812)"
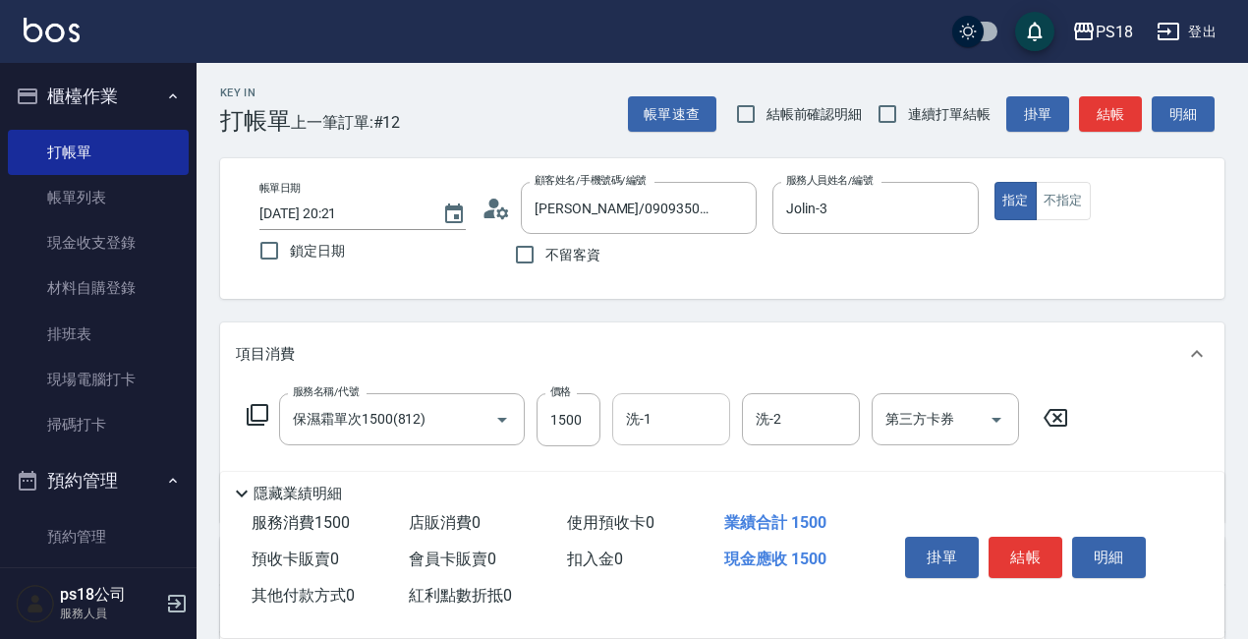
click at [677, 420] on input "洗-1" at bounding box center [671, 419] width 100 height 34
type input "1275"
click at [556, 425] on input "1500" at bounding box center [568, 419] width 64 height 53
type input "1275"
click at [687, 420] on input "洗-1" at bounding box center [671, 419] width 100 height 34
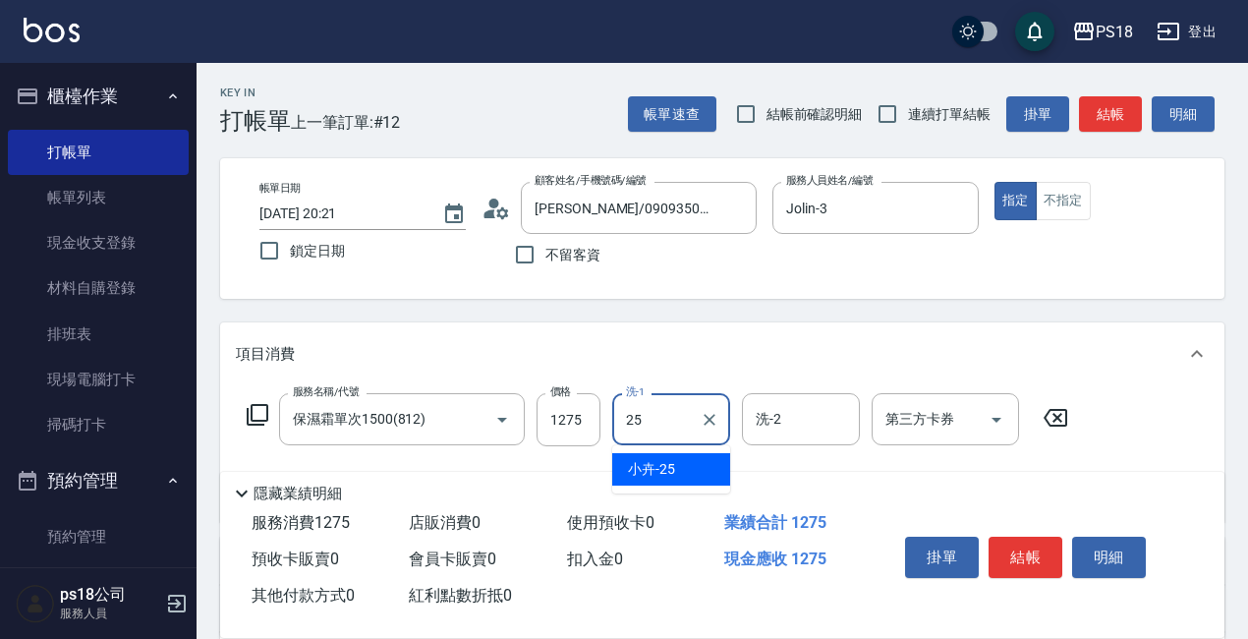
type input "小卉-25"
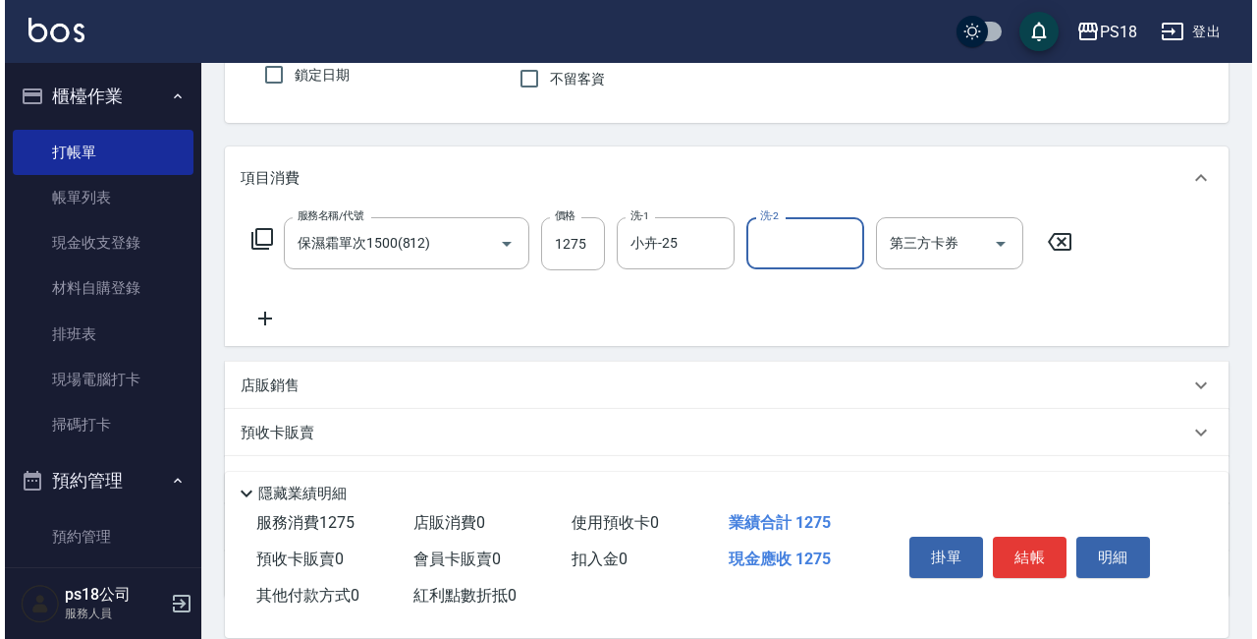
scroll to position [196, 0]
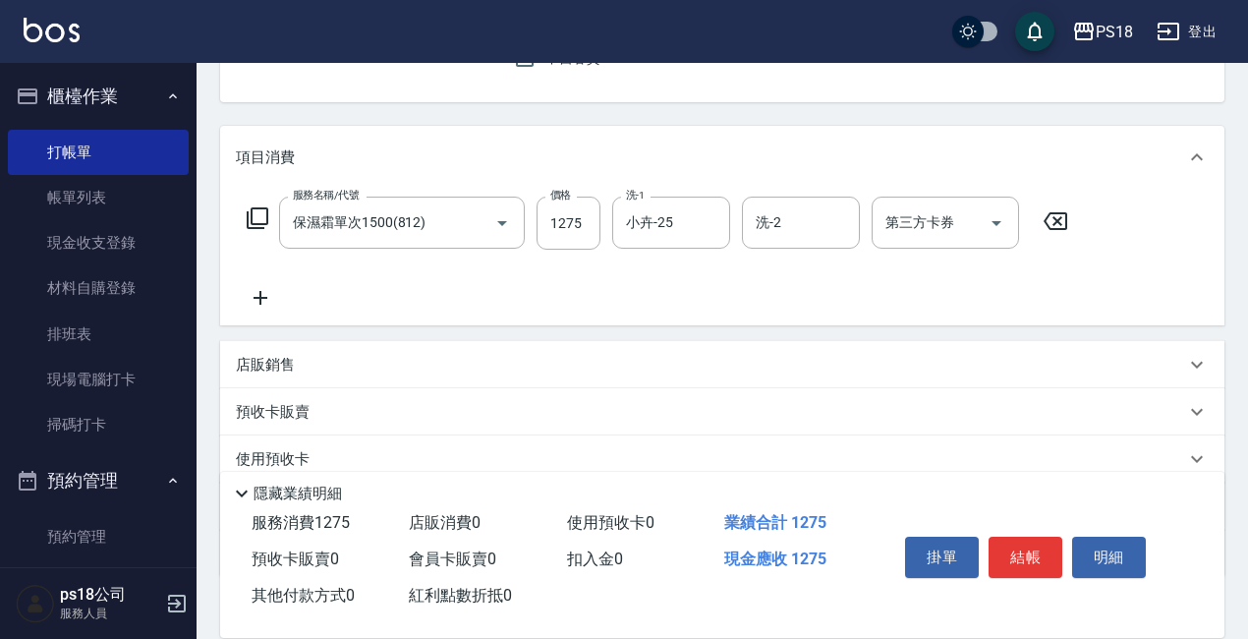
click at [264, 224] on icon at bounding box center [258, 218] width 24 height 24
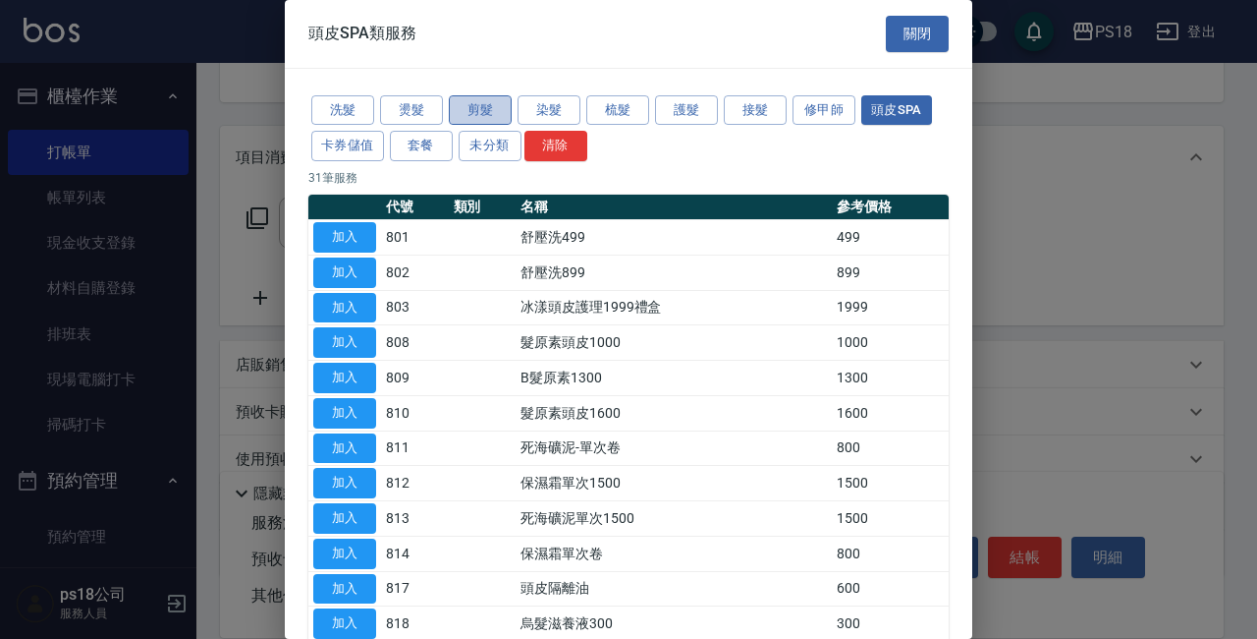
click at [486, 103] on button "剪髮" at bounding box center [480, 110] width 63 height 30
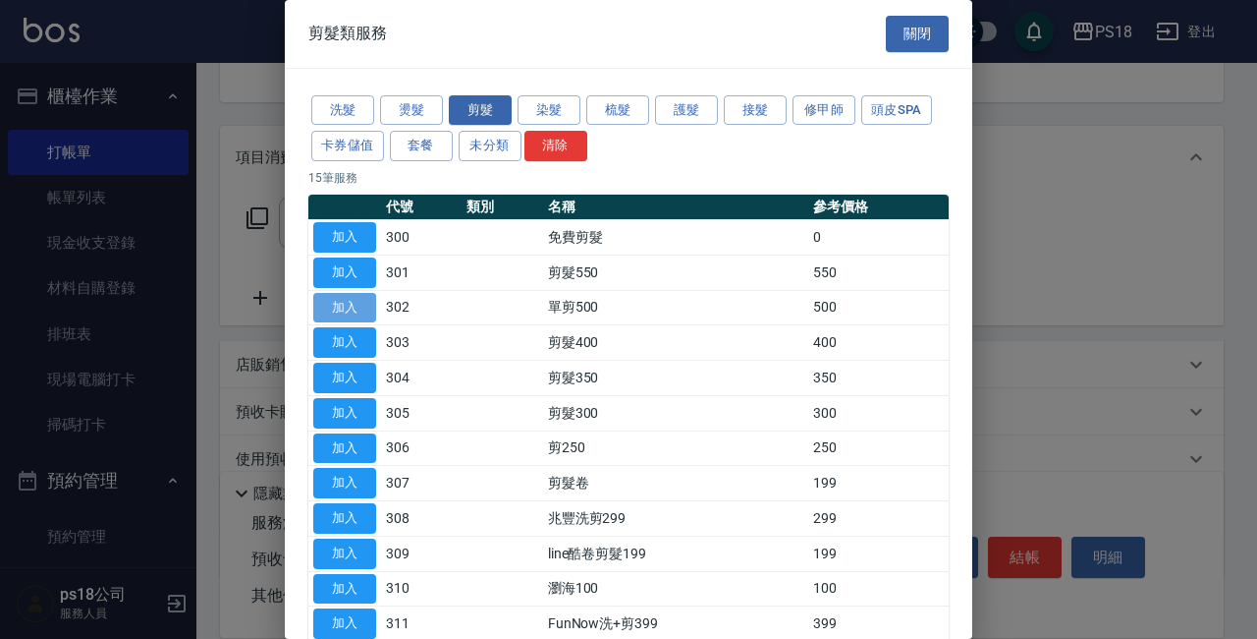
click at [363, 308] on button "加入" at bounding box center [344, 308] width 63 height 30
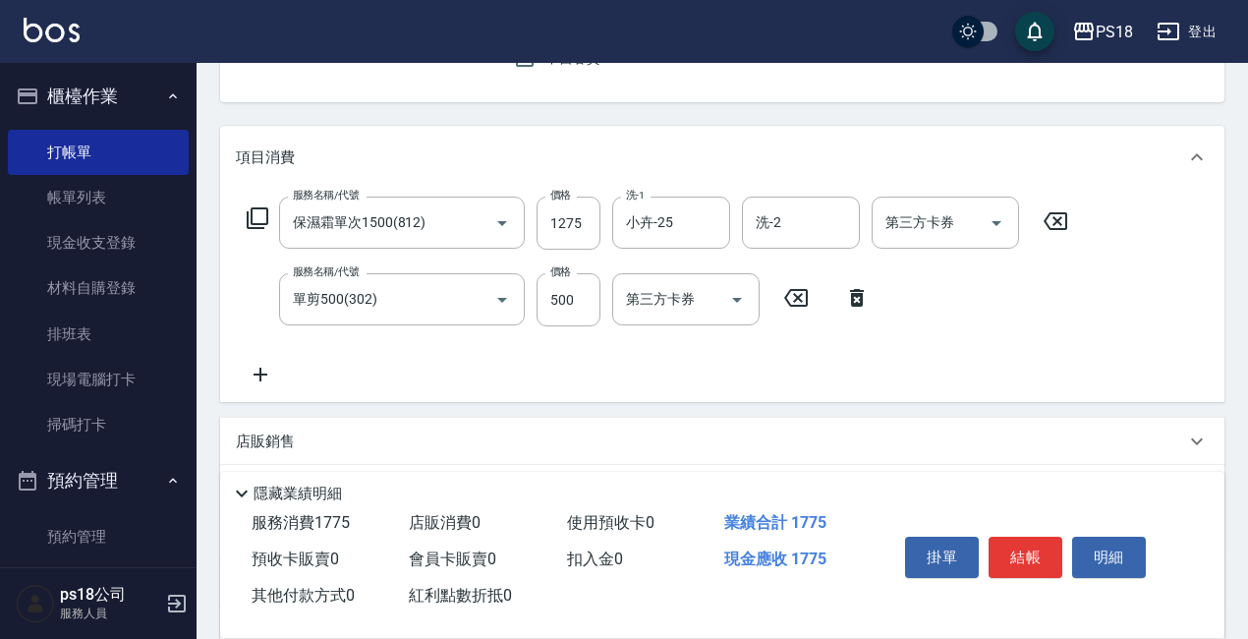
click at [260, 216] on icon at bounding box center [258, 218] width 24 height 24
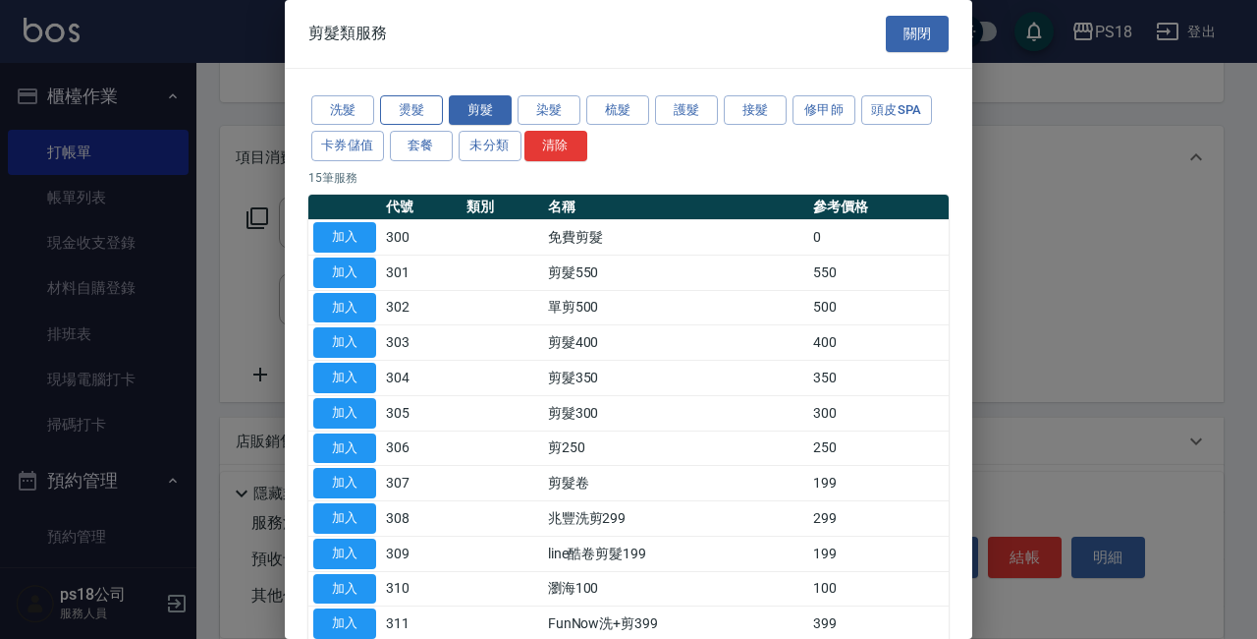
click at [420, 102] on button "燙髮" at bounding box center [411, 110] width 63 height 30
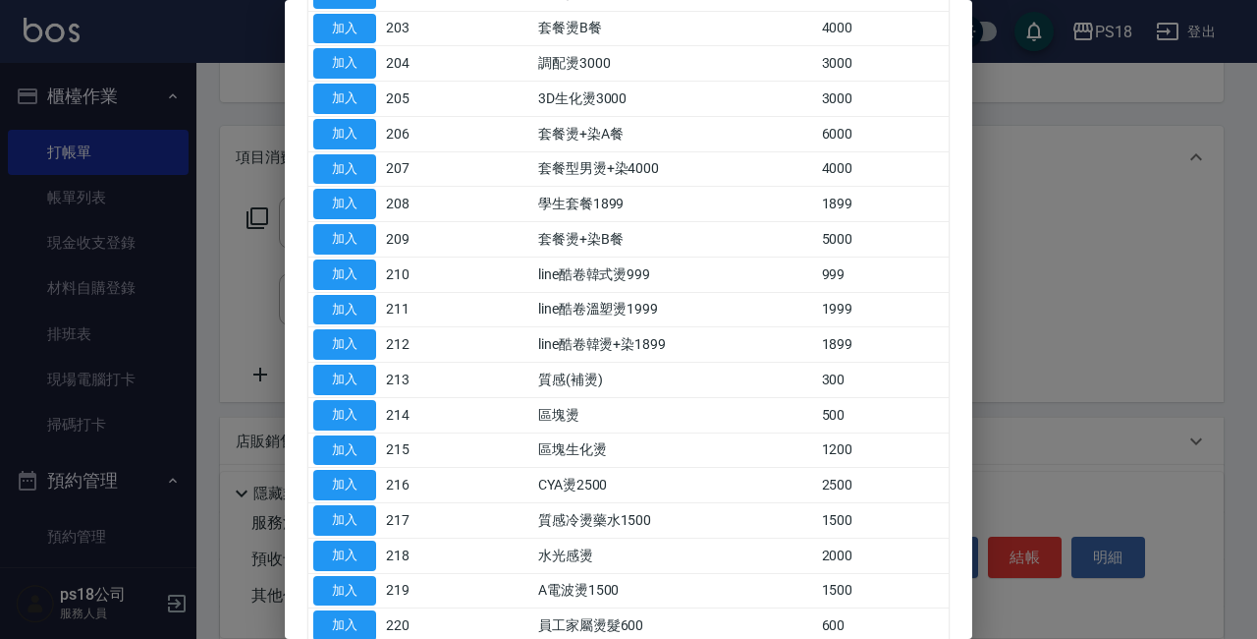
scroll to position [295, 0]
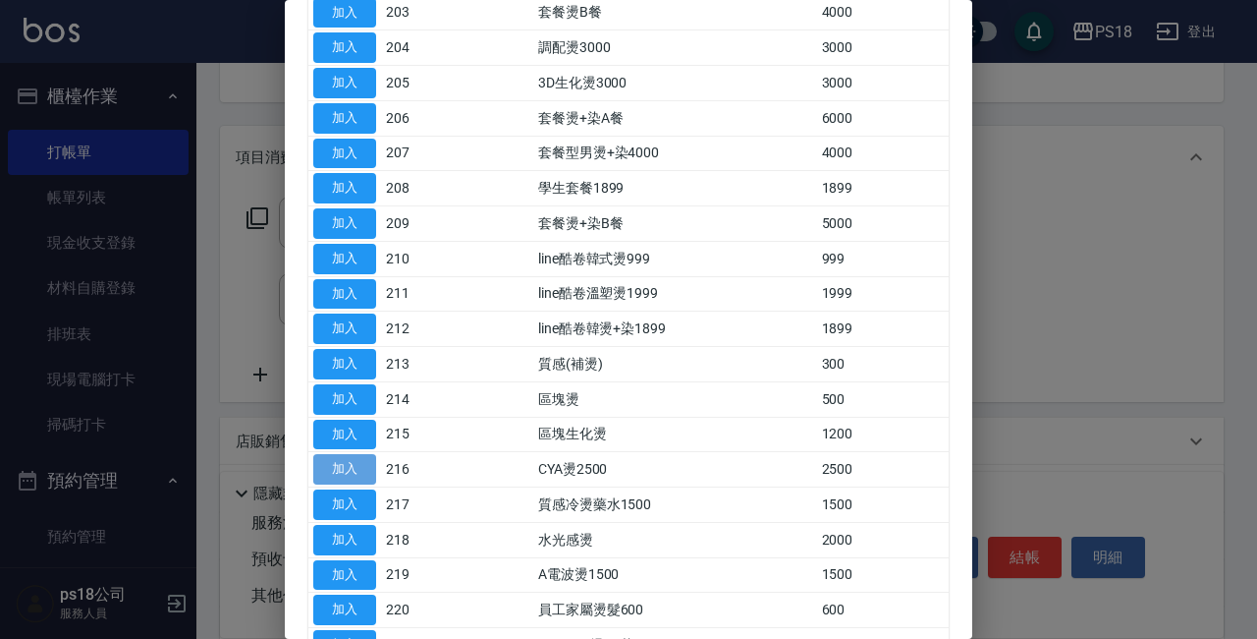
click at [334, 473] on button "加入" at bounding box center [344, 469] width 63 height 30
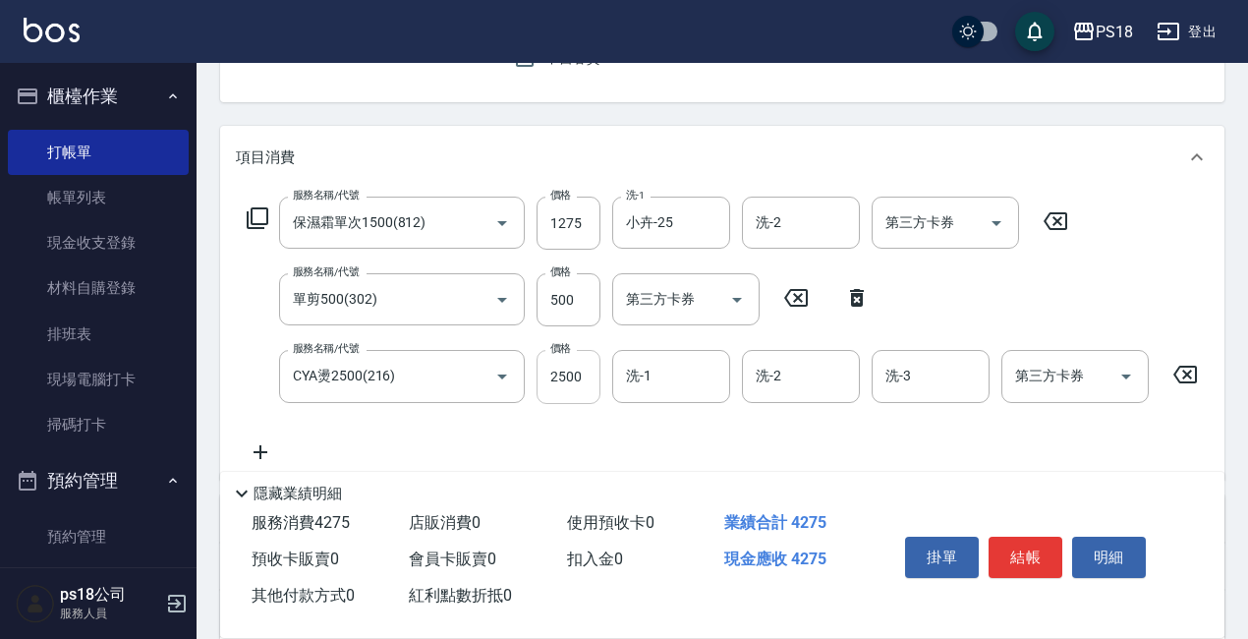
click at [577, 374] on input "2500" at bounding box center [568, 376] width 64 height 53
type input "4500"
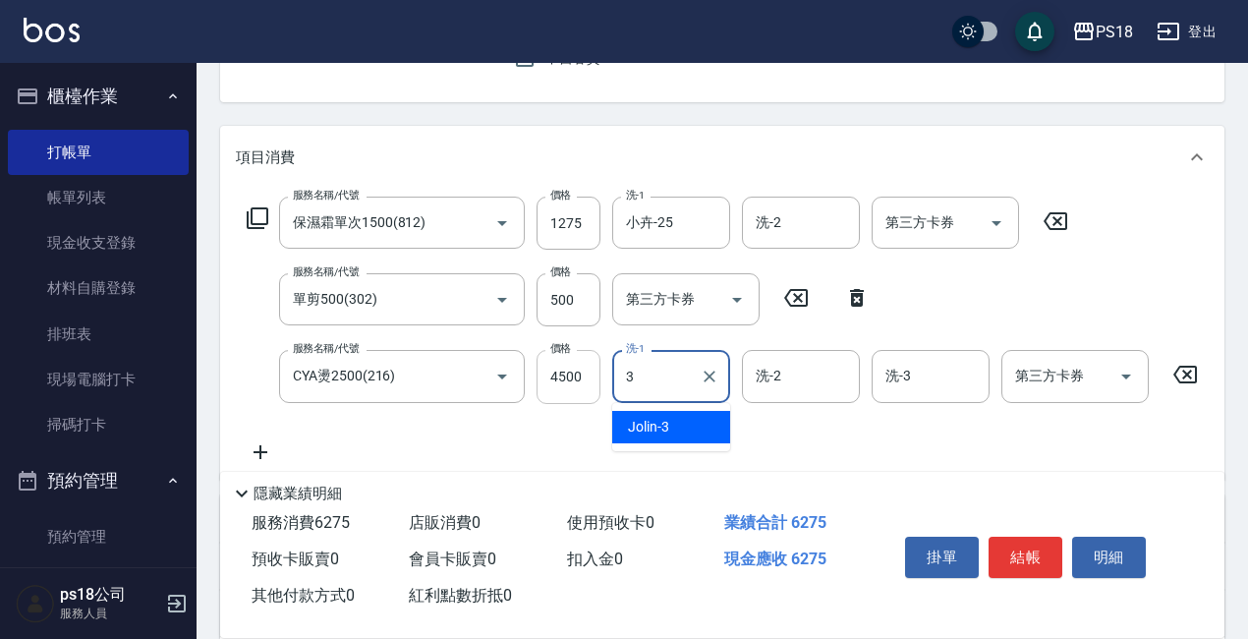
type input "Jolin-3"
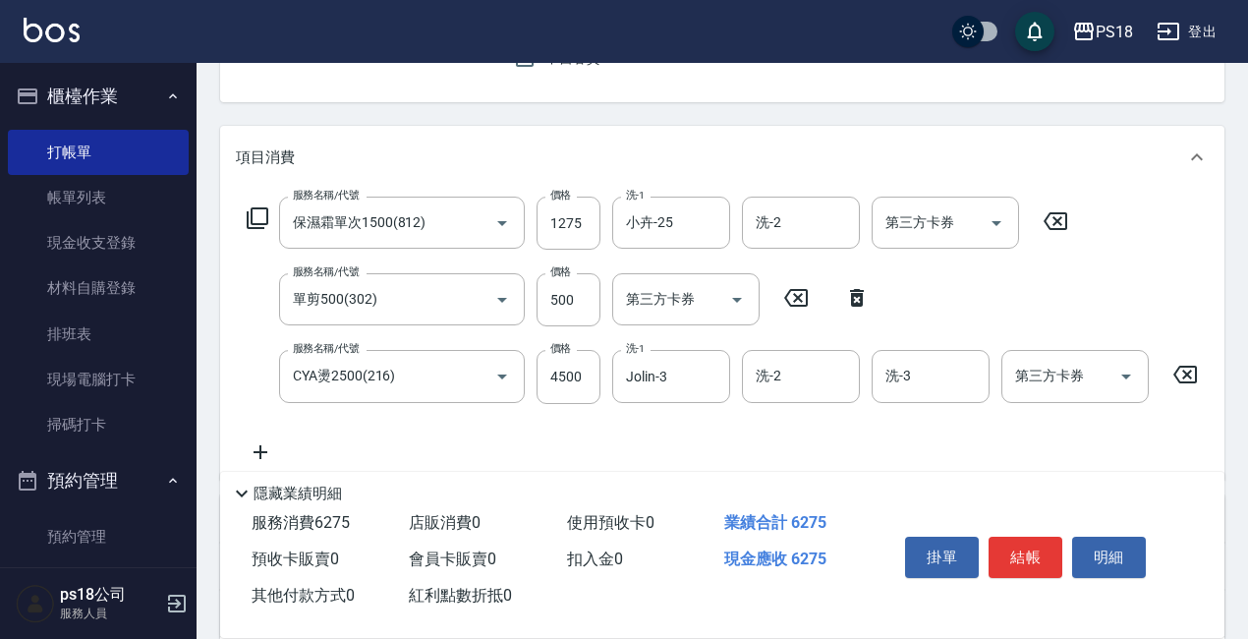
click at [243, 214] on div "服務名稱/代號 保濕霜單次1500(812) 服務名稱/代號 價格 1275 價格 洗-1 小卉-25 洗-1 洗-2 洗-2 第三方卡券 第三方卡券" at bounding box center [658, 222] width 844 height 53
click at [261, 216] on icon at bounding box center [258, 218] width 24 height 24
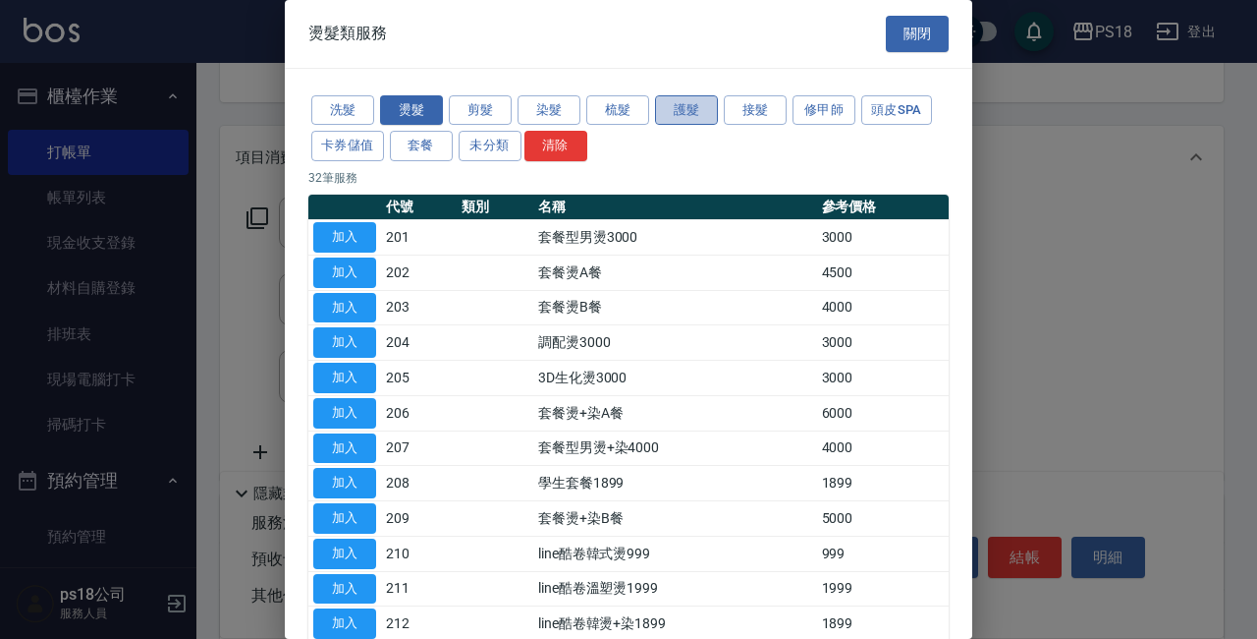
click at [673, 110] on button "護髮" at bounding box center [686, 110] width 63 height 30
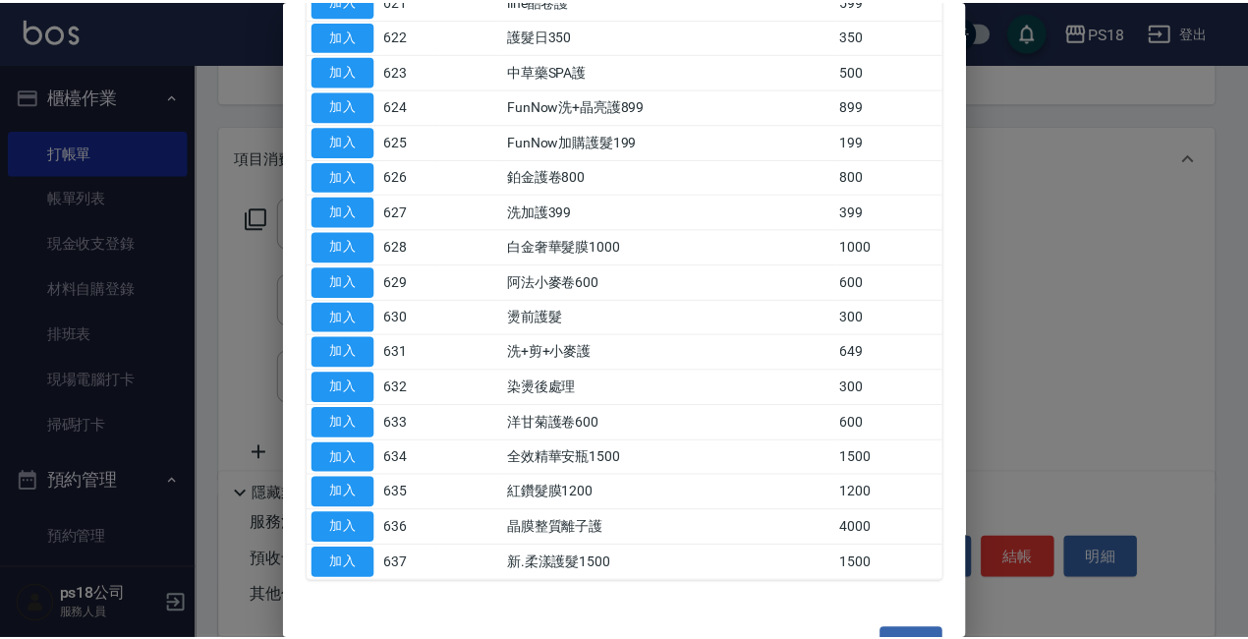
scroll to position [1025, 0]
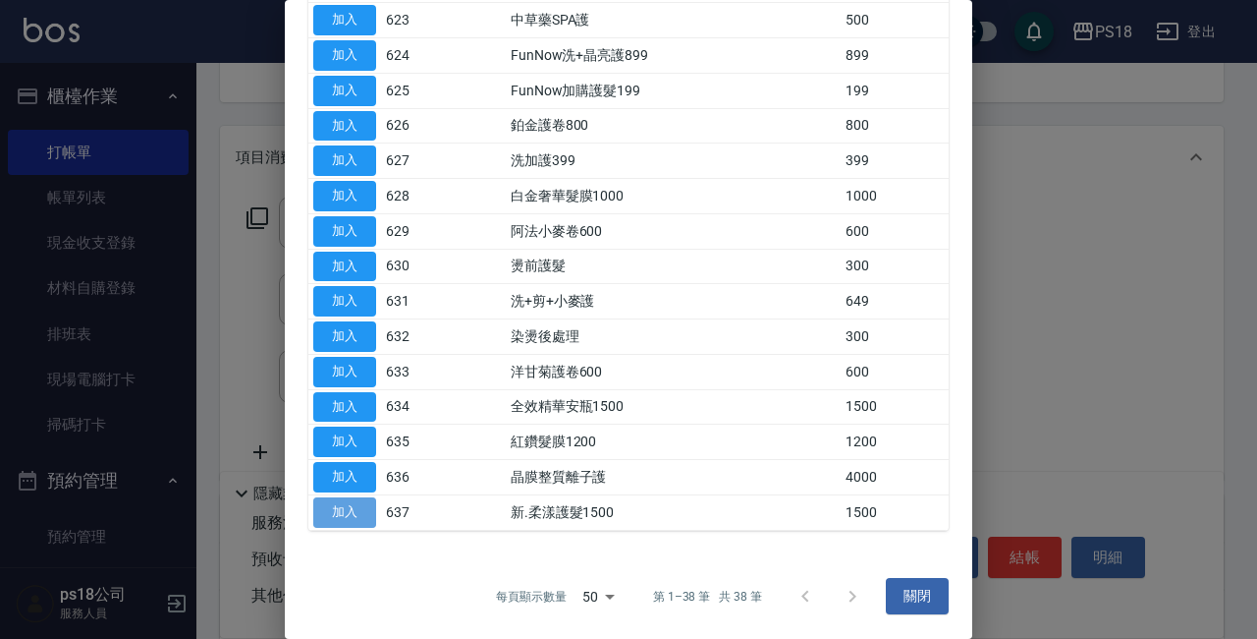
click at [343, 505] on button "加入" at bounding box center [344, 512] width 63 height 30
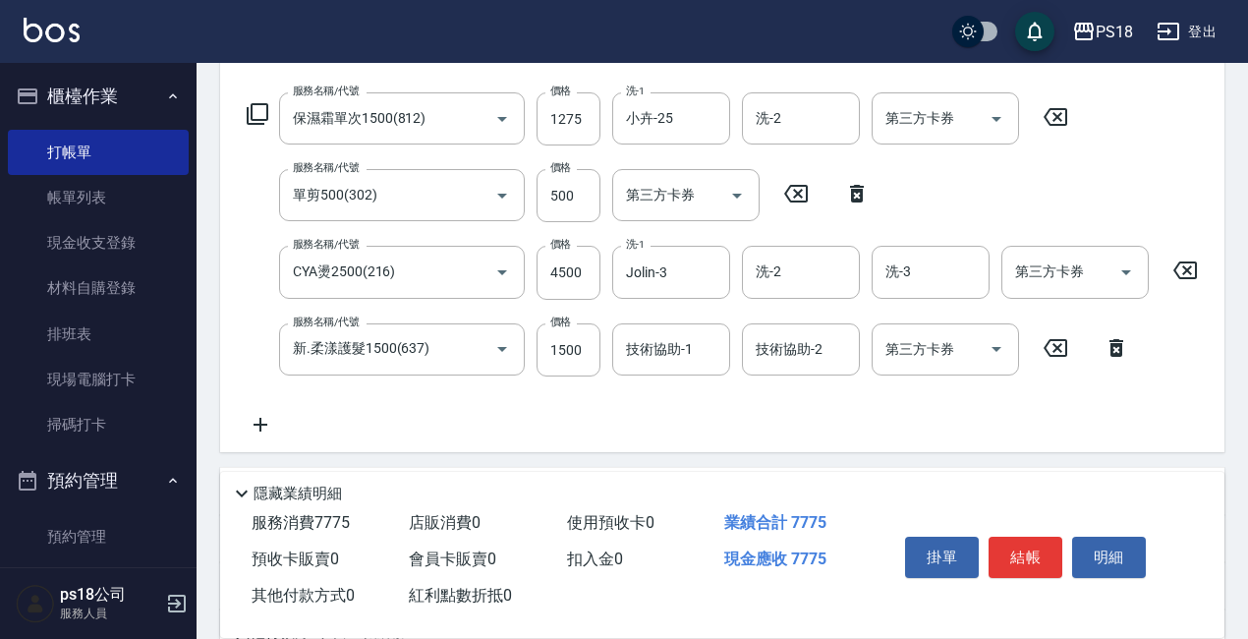
scroll to position [295, 0]
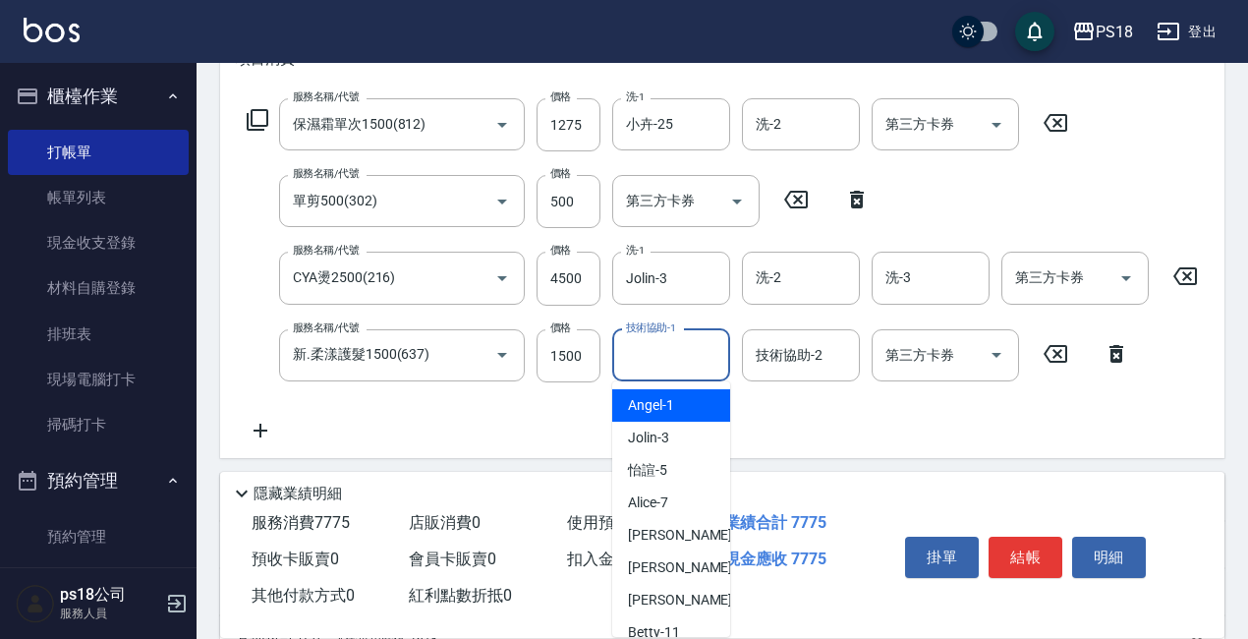
click at [665, 360] on input "技術協助-1" at bounding box center [671, 355] width 100 height 34
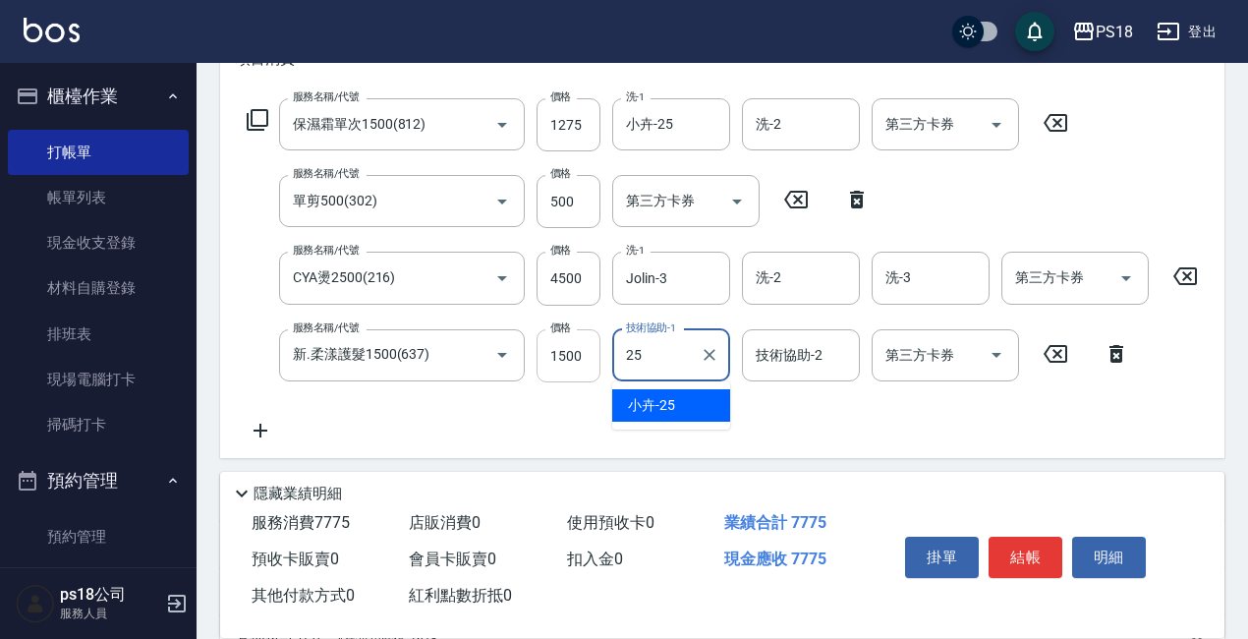
type input "小卉-25"
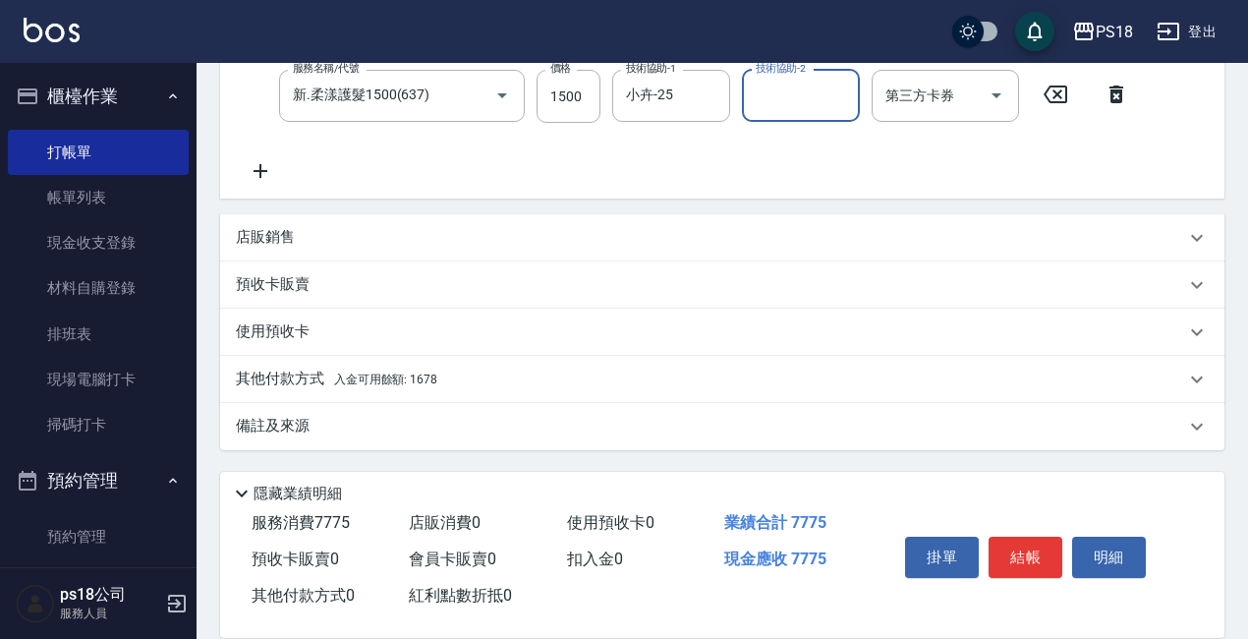
scroll to position [571, 0]
click at [376, 380] on span "入金可用餘額: 1678" at bounding box center [385, 379] width 103 height 14
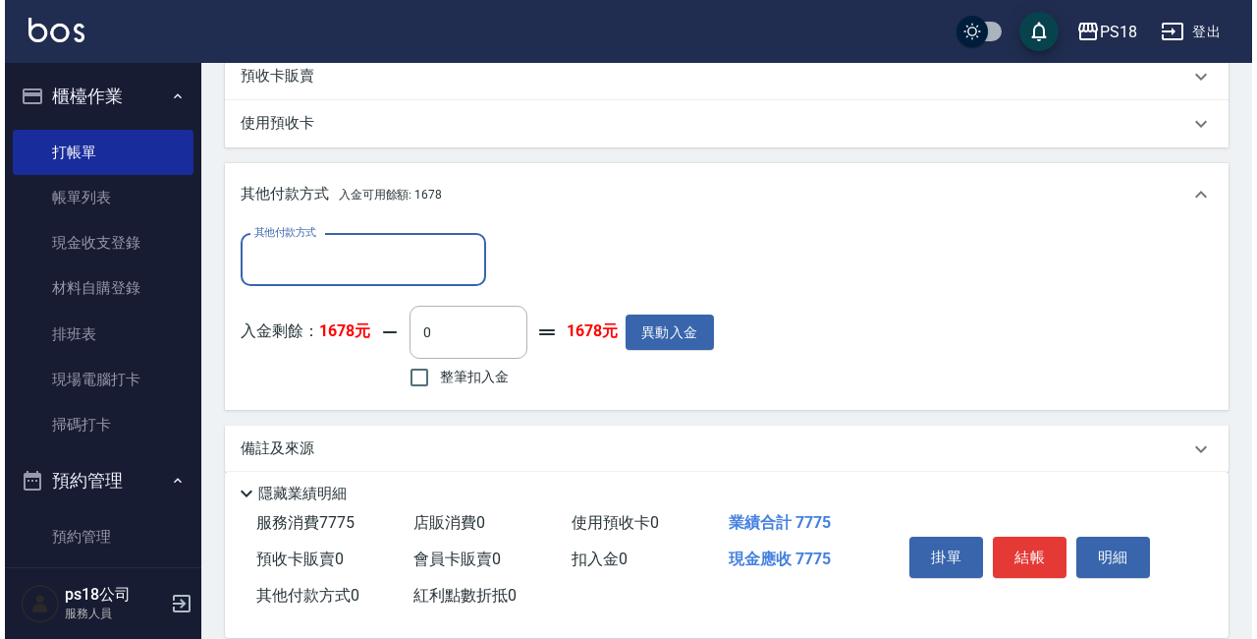
scroll to position [767, 0]
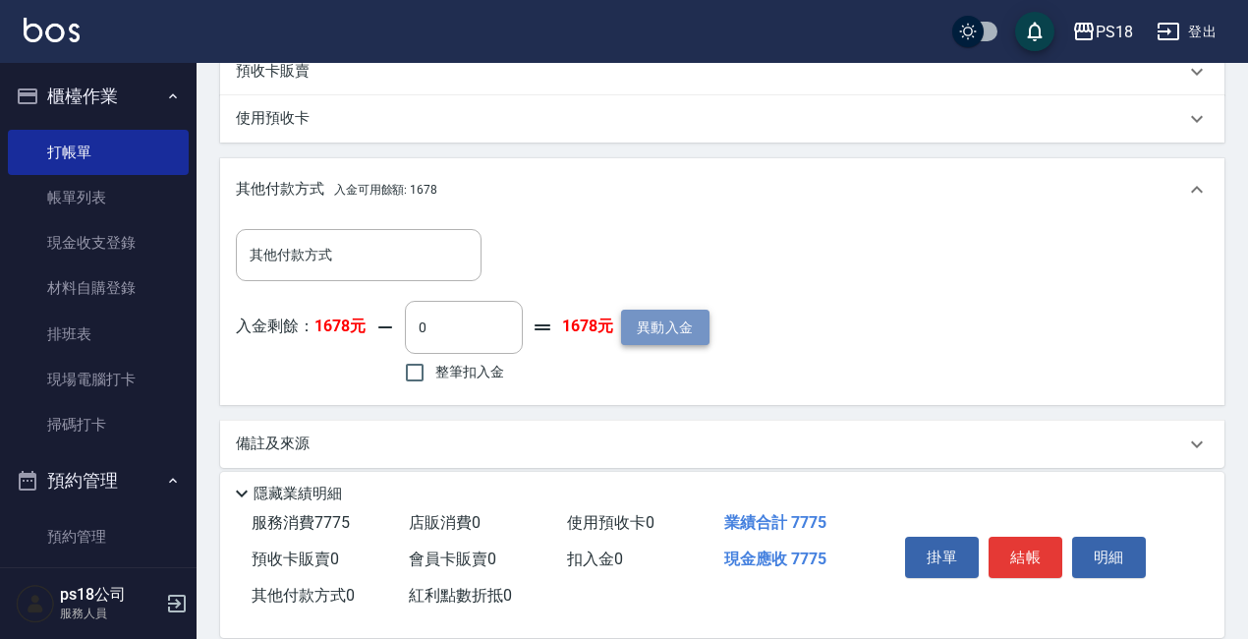
click at [662, 344] on button "異動入金" at bounding box center [665, 327] width 88 height 36
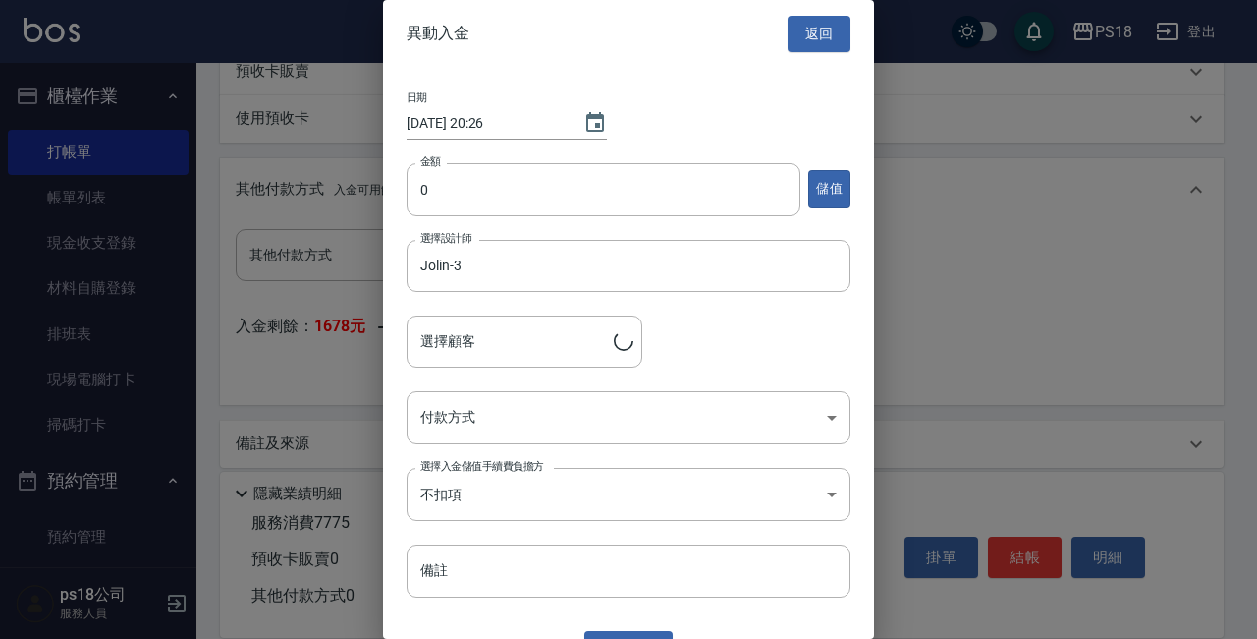
type input "吳子傑/0909350960/LI100511"
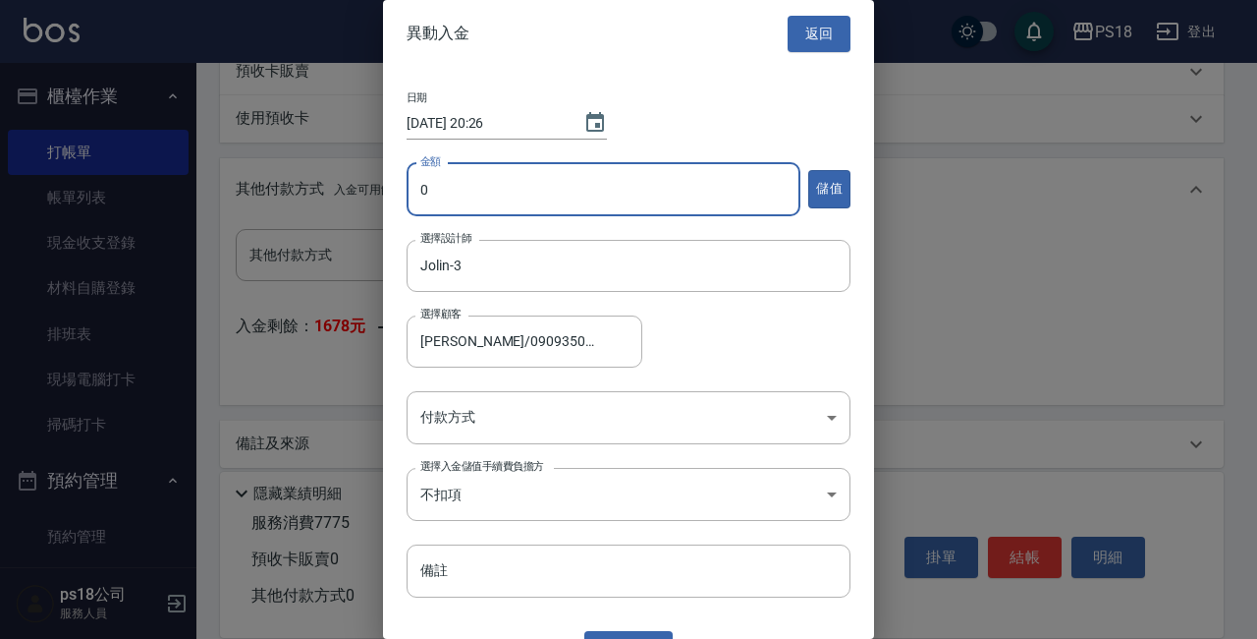
click at [524, 176] on input "0" at bounding box center [604, 189] width 394 height 53
type input "10000"
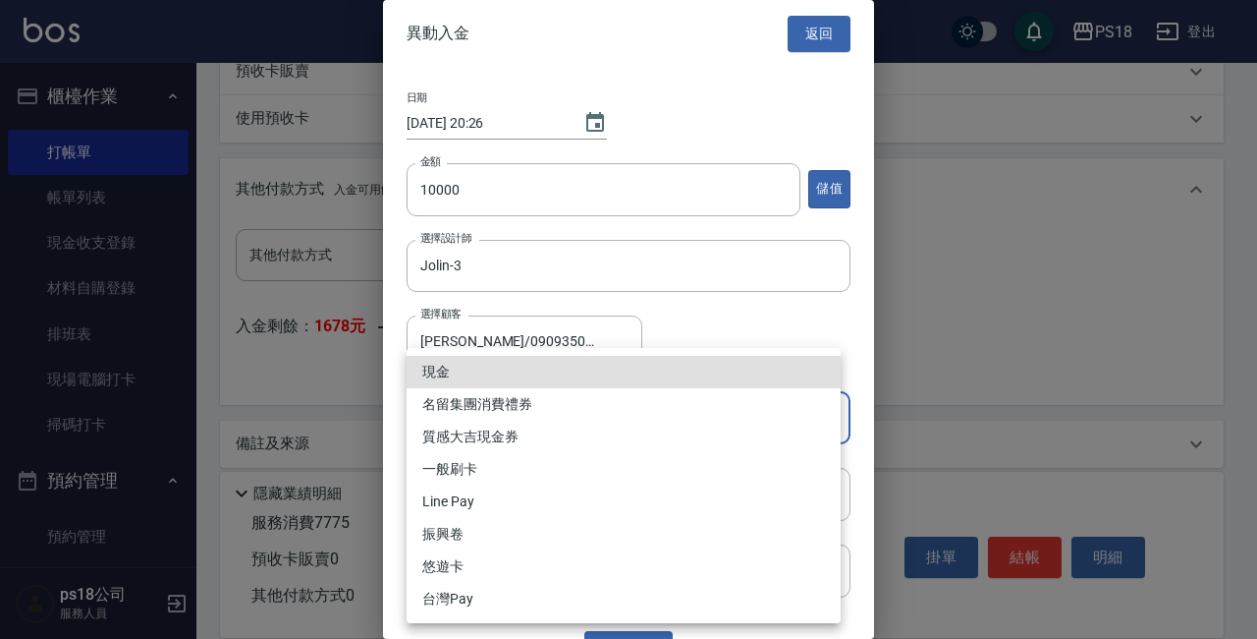
click at [459, 365] on li "現金" at bounding box center [624, 372] width 434 height 32
type input "現金"
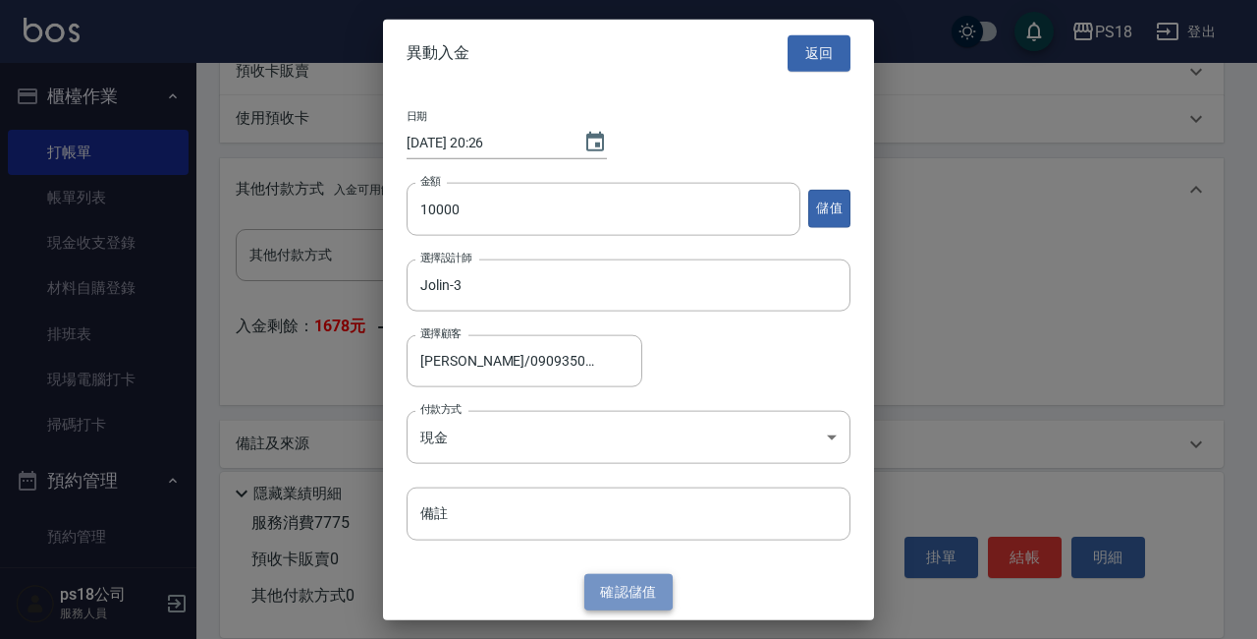
click at [652, 595] on button "確認 儲值" at bounding box center [629, 592] width 88 height 36
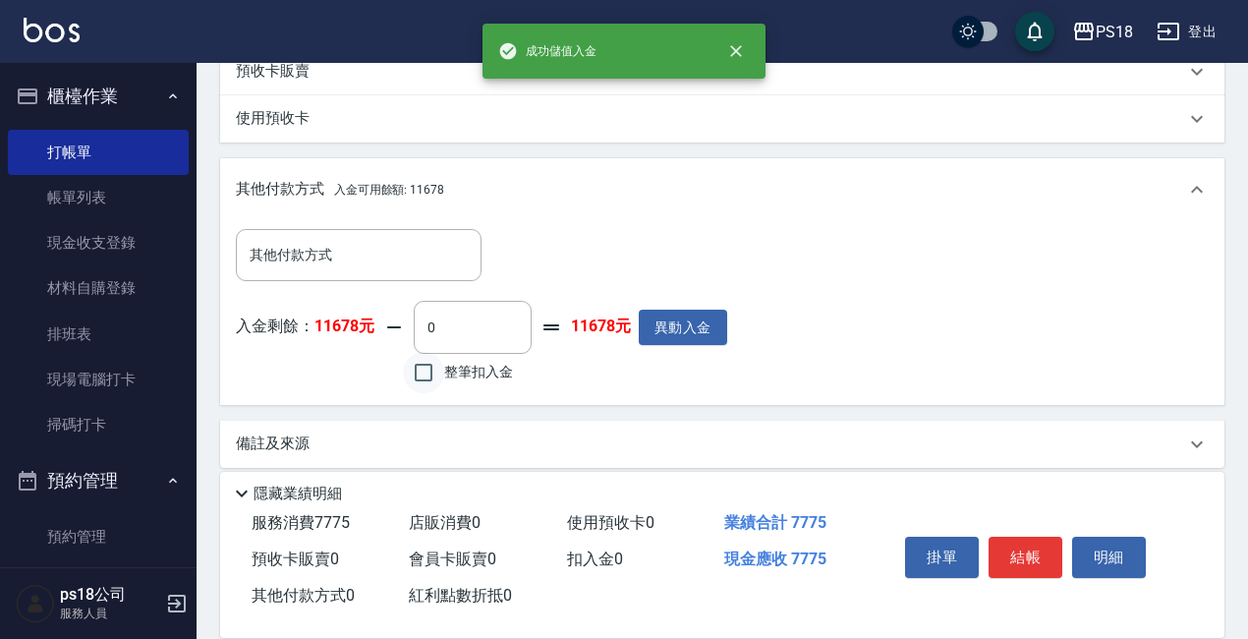
click at [424, 387] on input "整筆扣入金" at bounding box center [423, 372] width 41 height 41
checkbox input "true"
type input "7775"
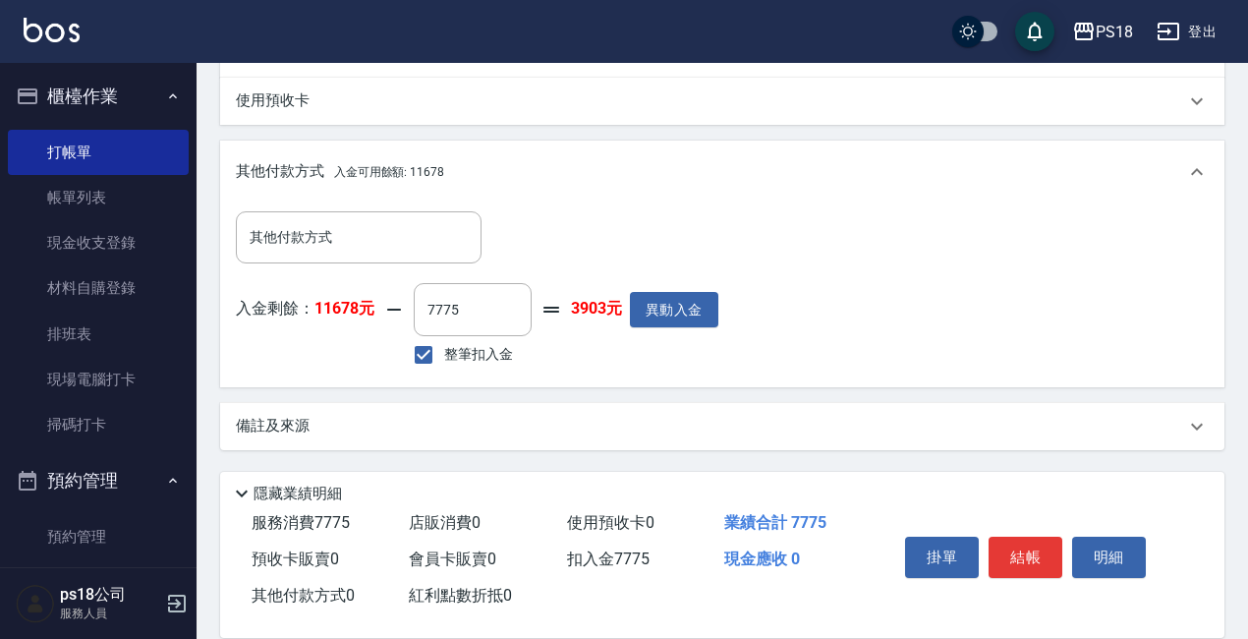
scroll to position [802, 0]
click at [635, 423] on div "備註及來源" at bounding box center [710, 426] width 949 height 21
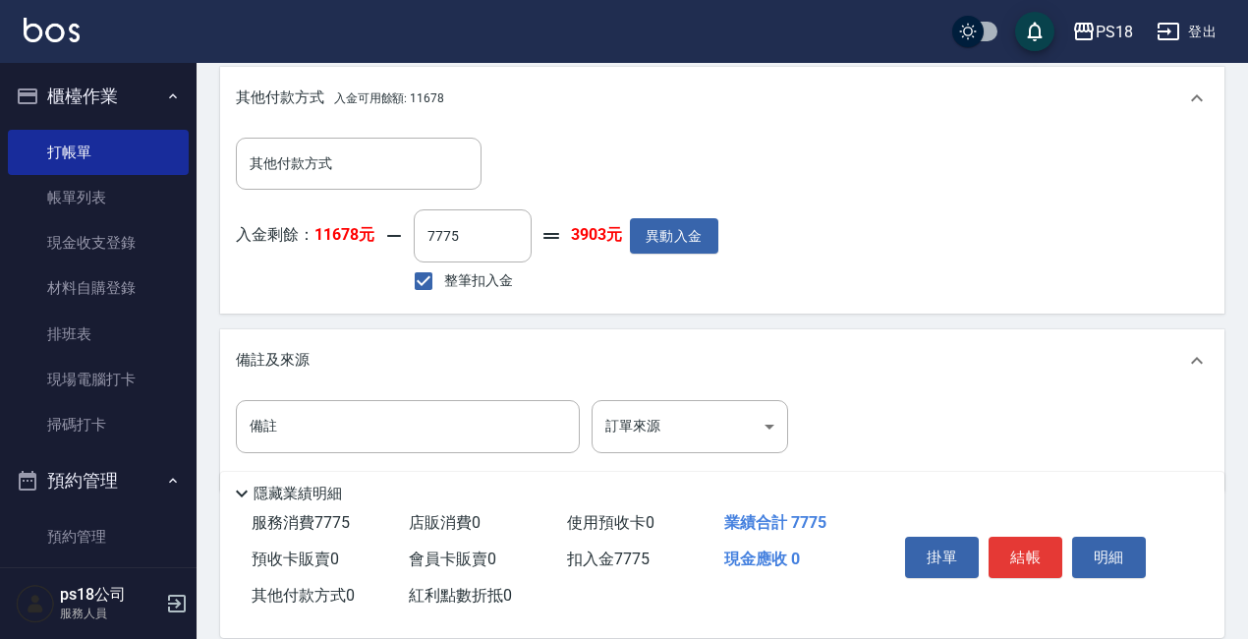
scroll to position [918, 0]
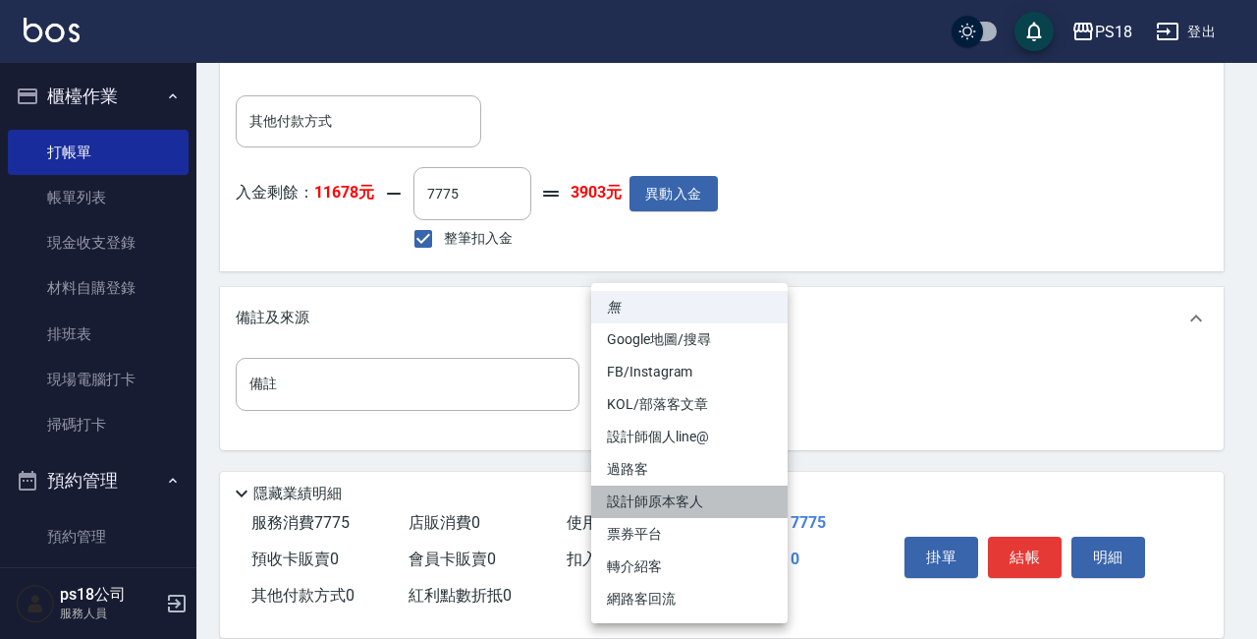
drag, startPoint x: 648, startPoint y: 501, endPoint x: 671, endPoint y: 504, distance: 22.8
click at [650, 501] on li "設計師原本客人" at bounding box center [689, 501] width 196 height 32
type input "設計師原本客人"
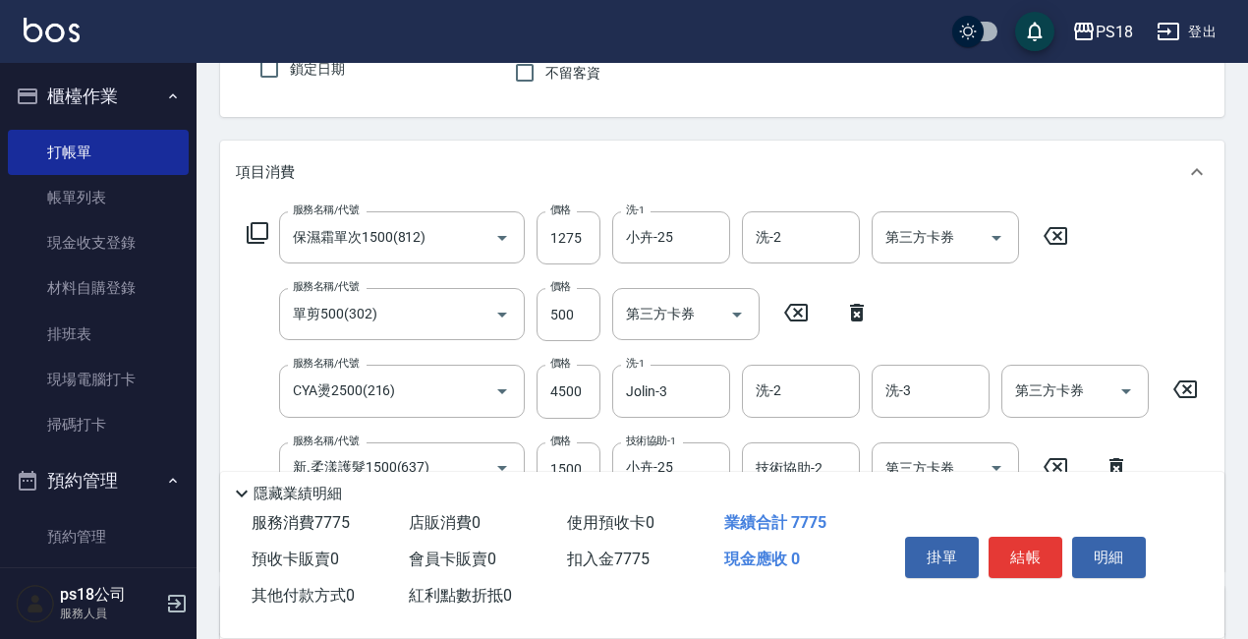
scroll to position [230, 0]
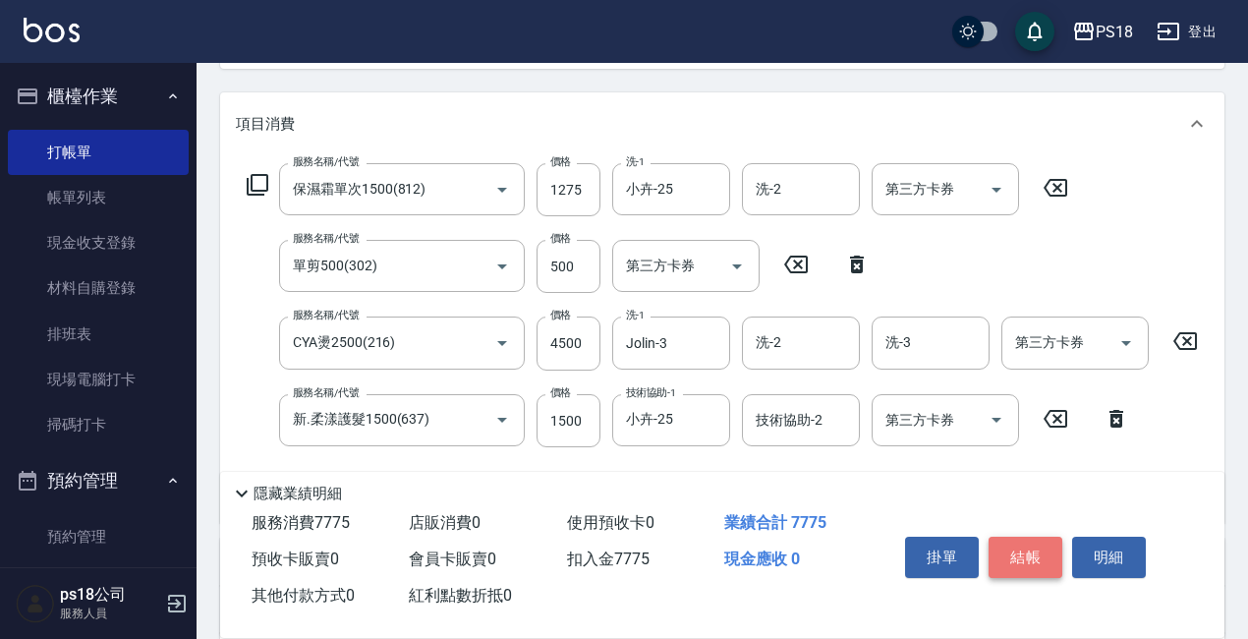
click at [1024, 544] on button "結帳" at bounding box center [1025, 556] width 74 height 41
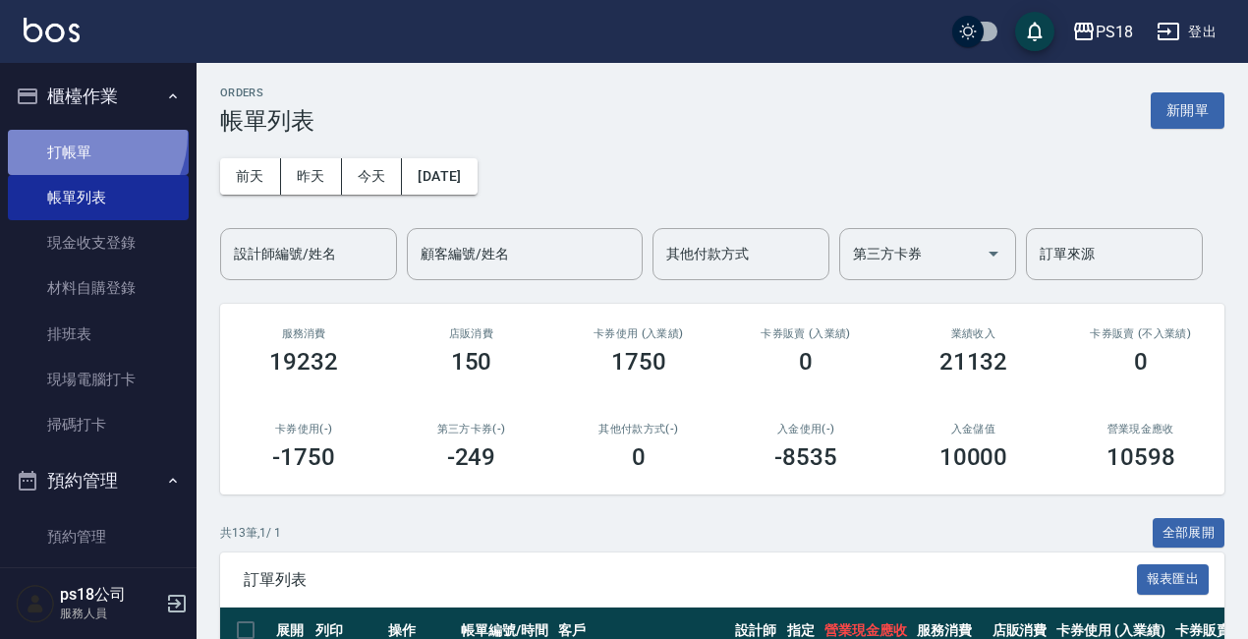
click at [80, 134] on link "打帳單" at bounding box center [98, 152] width 181 height 45
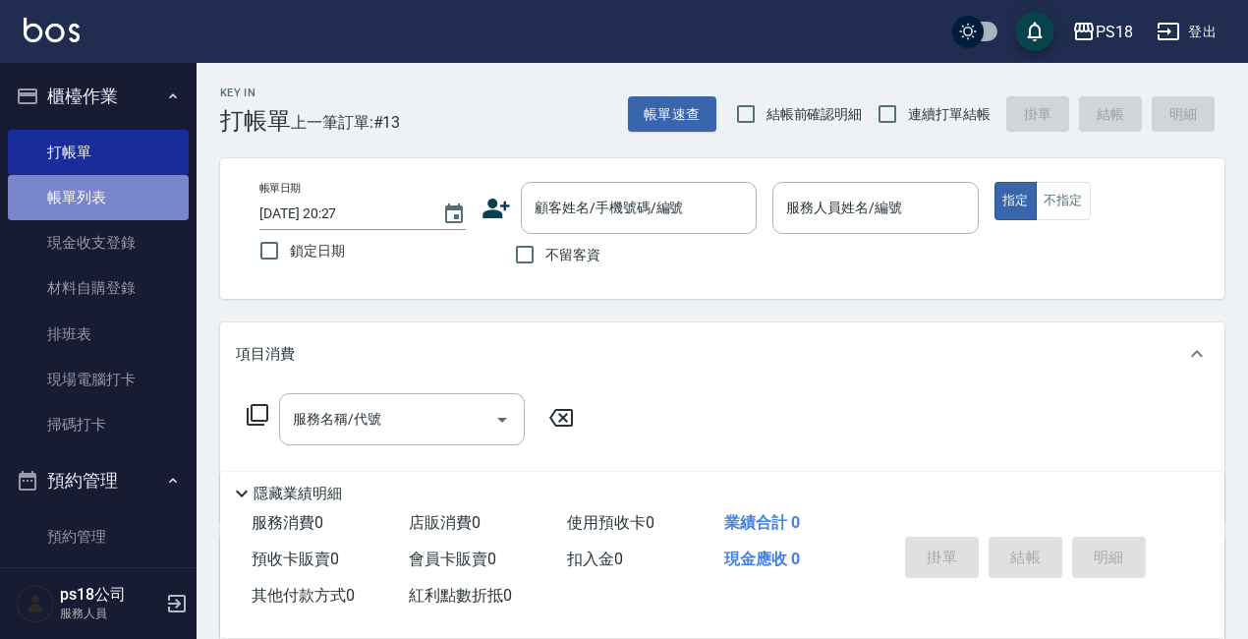
click at [103, 197] on link "帳單列表" at bounding box center [98, 197] width 181 height 45
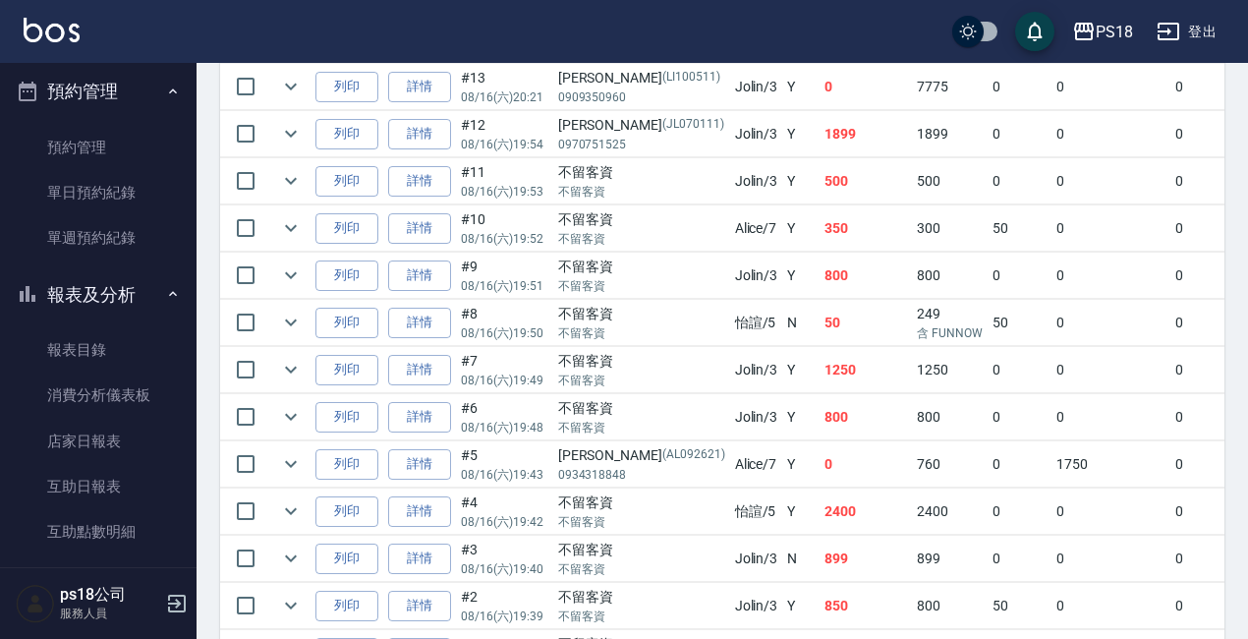
scroll to position [491, 0]
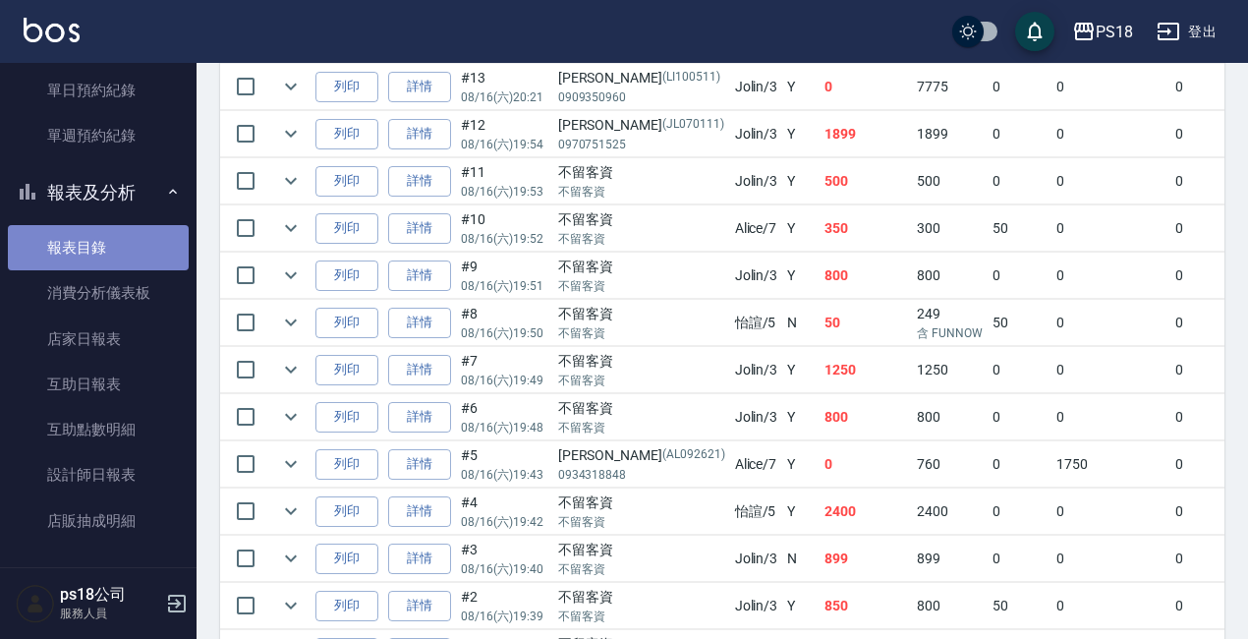
click at [111, 251] on link "報表目錄" at bounding box center [98, 247] width 181 height 45
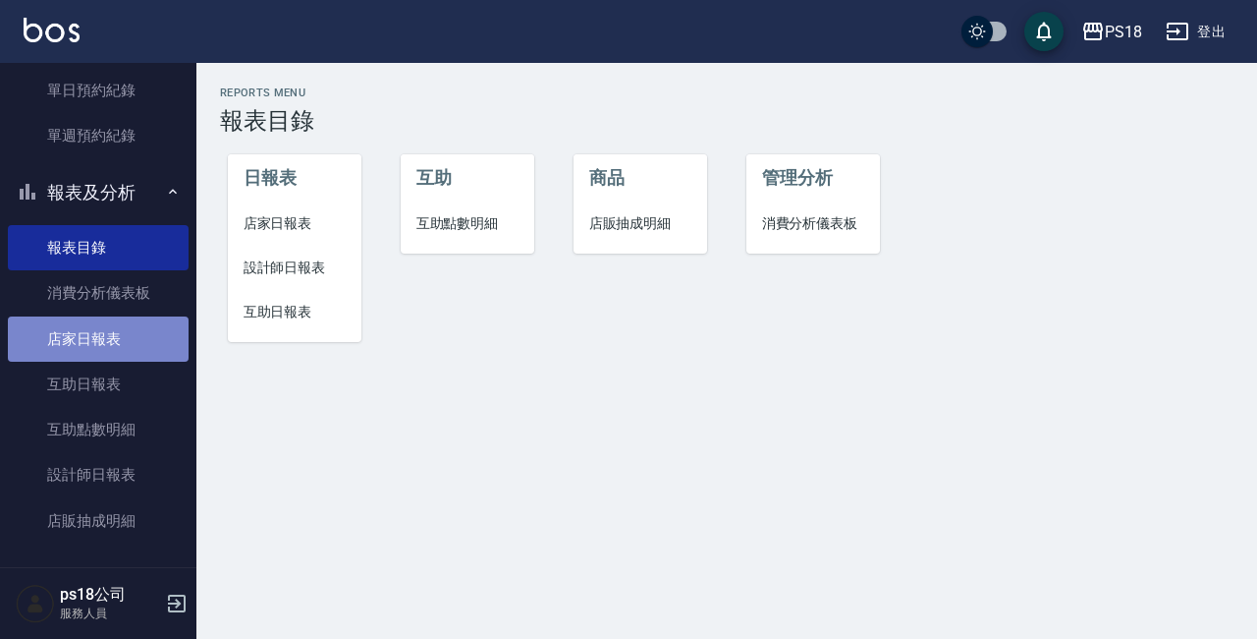
click at [131, 328] on link "店家日報表" at bounding box center [98, 338] width 181 height 45
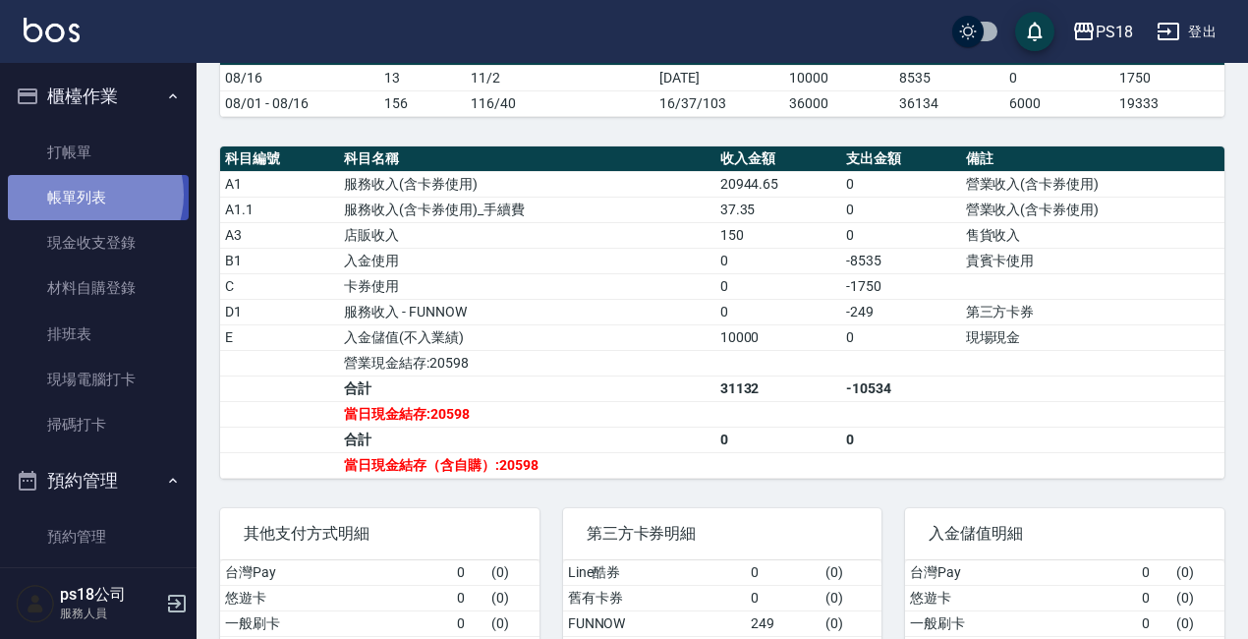
click at [88, 195] on link "帳單列表" at bounding box center [98, 197] width 181 height 45
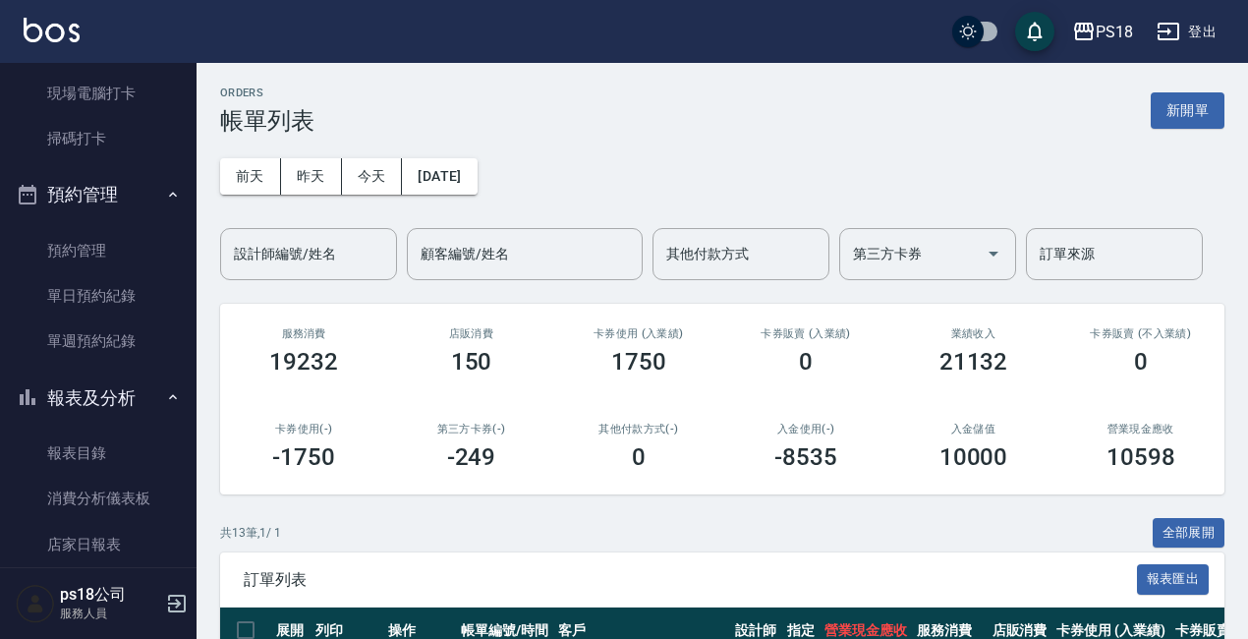
scroll to position [393, 0]
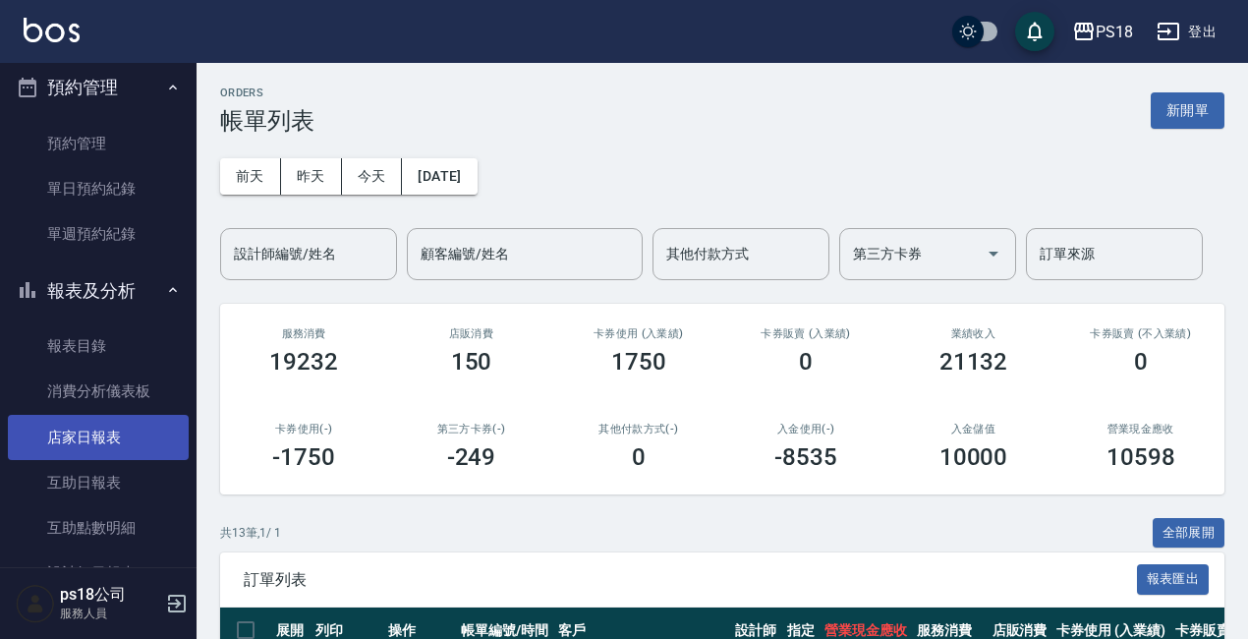
click at [102, 431] on link "店家日報表" at bounding box center [98, 437] width 181 height 45
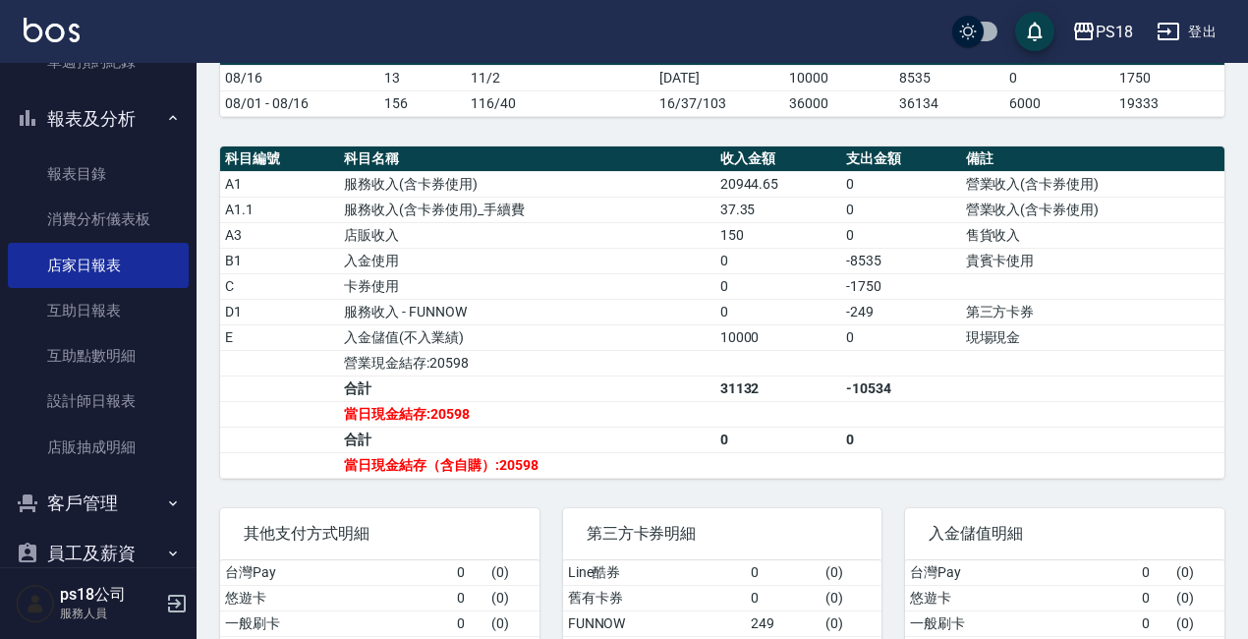
scroll to position [589, 0]
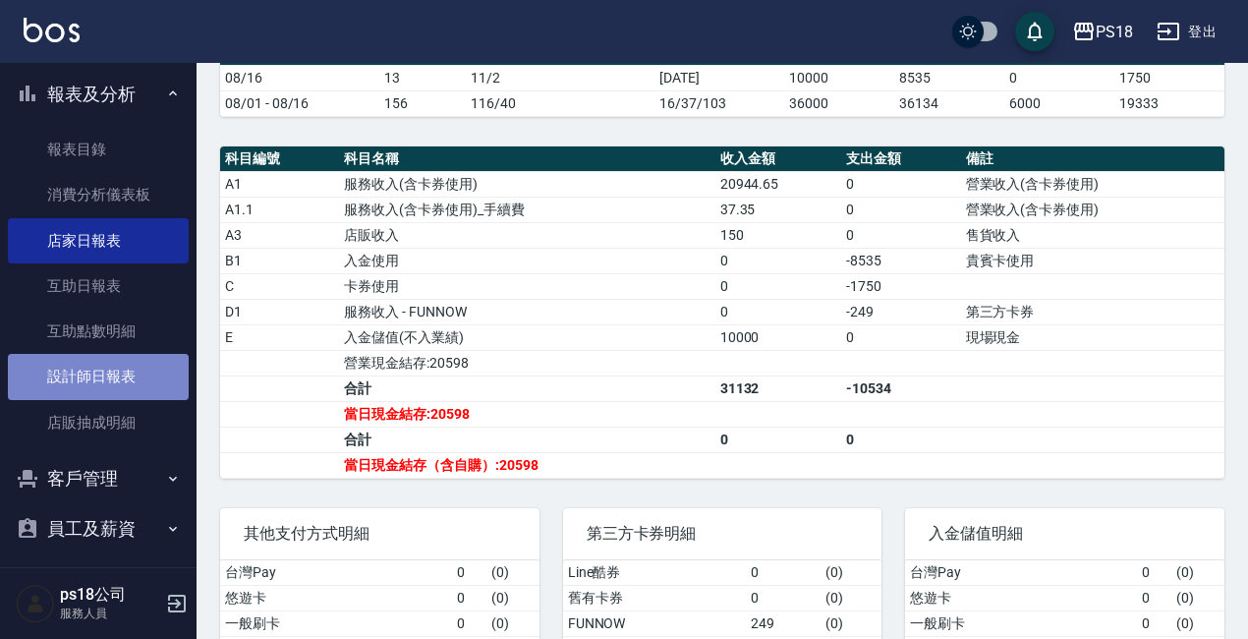
click at [100, 370] on link "設計師日報表" at bounding box center [98, 376] width 181 height 45
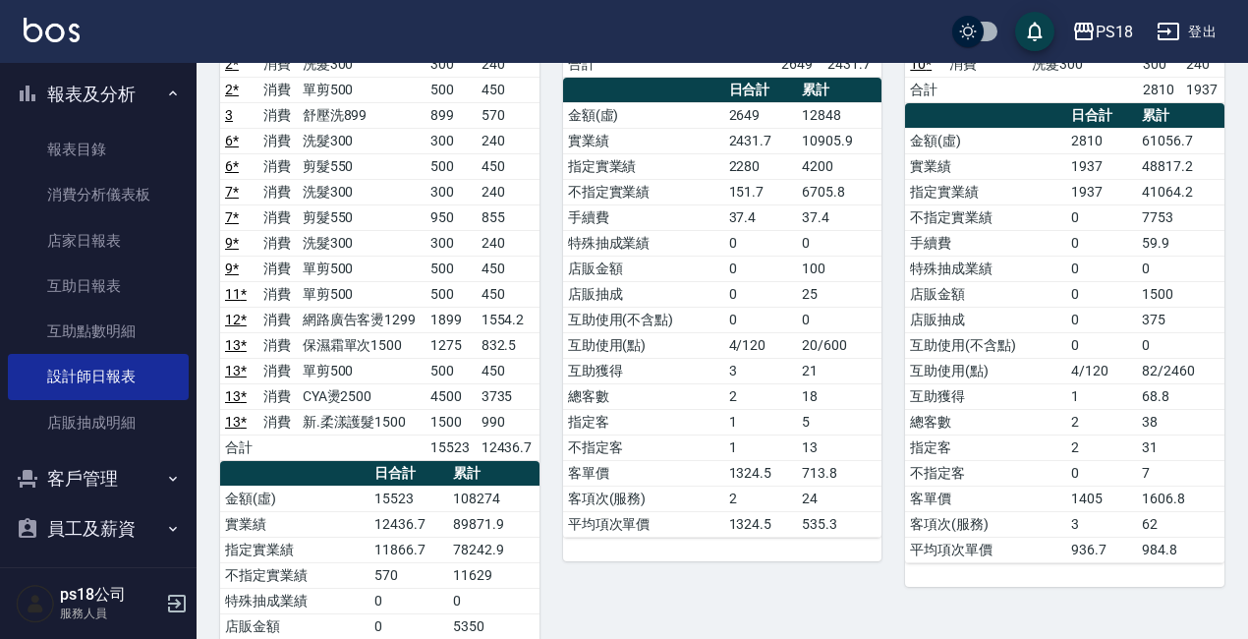
scroll to position [196, 0]
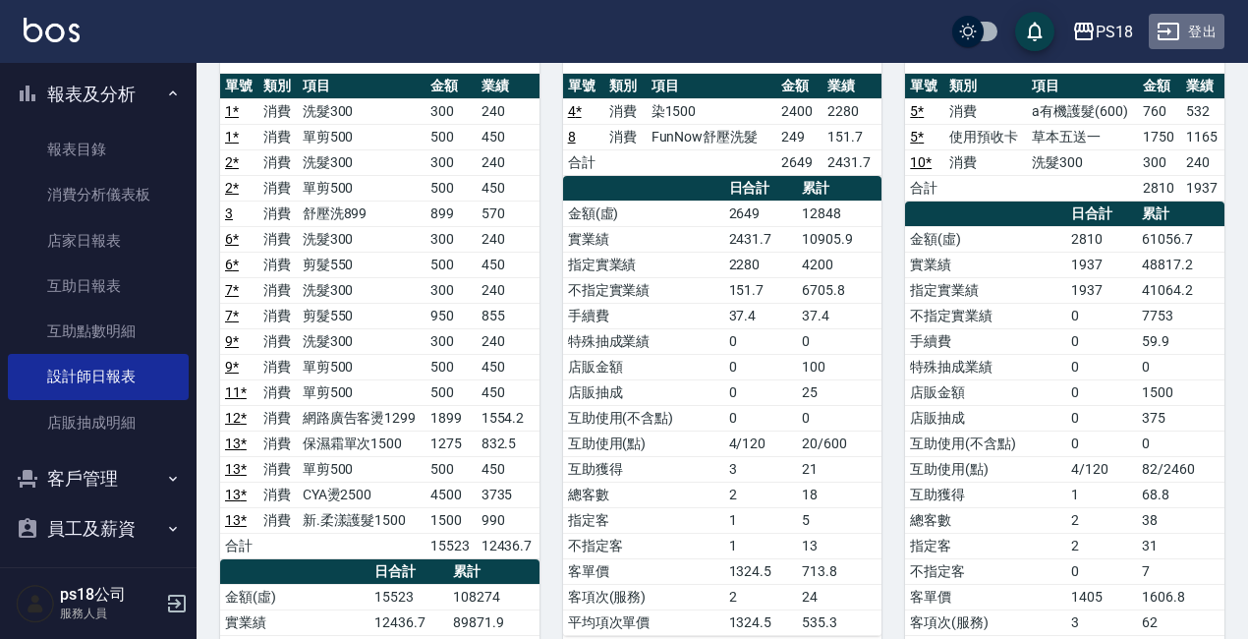
click at [1201, 24] on button "登出" at bounding box center [1186, 32] width 76 height 36
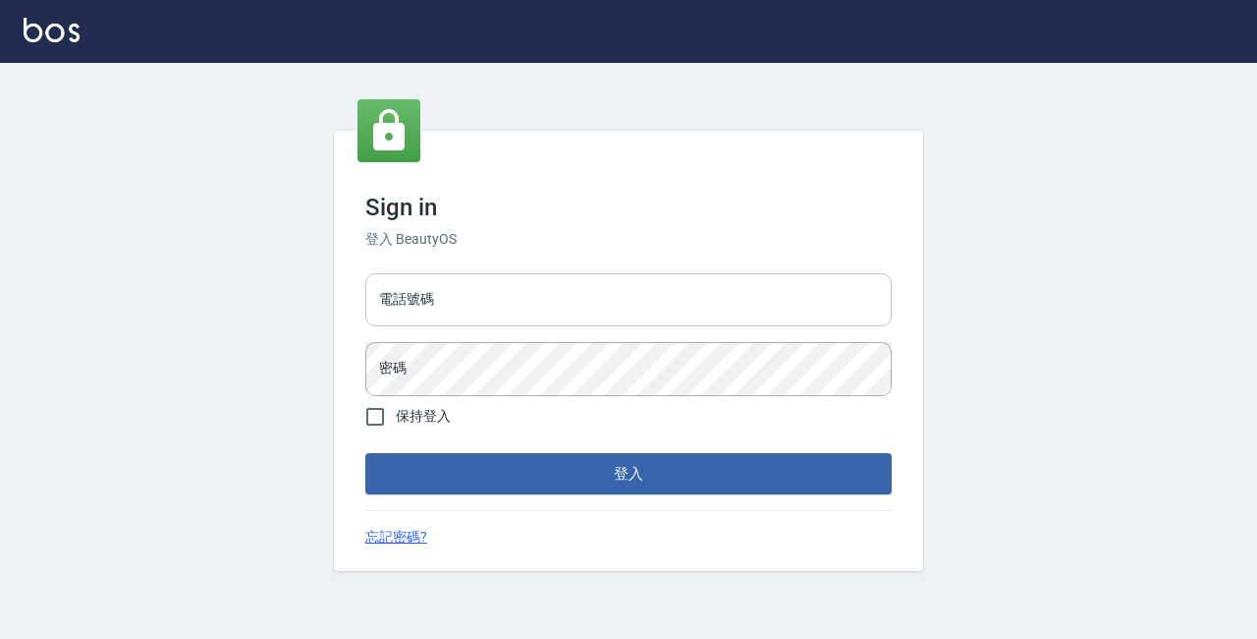
click at [541, 280] on input "電話號碼" at bounding box center [628, 299] width 527 height 53
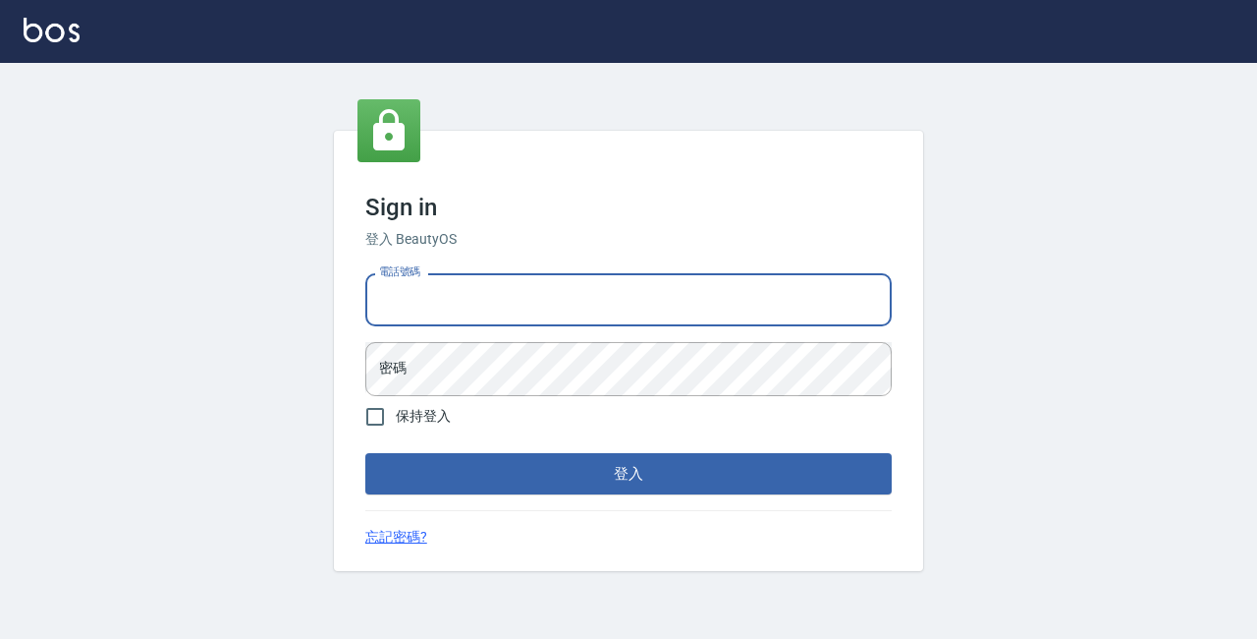
type input "29881612"
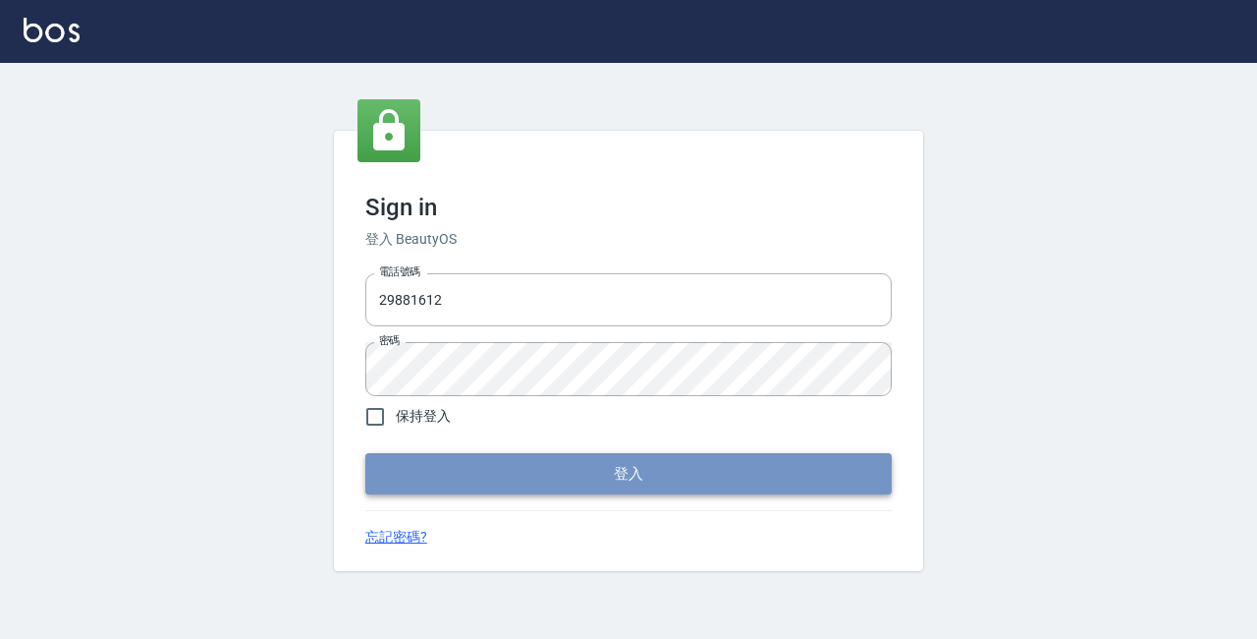
click at [616, 478] on button "登入" at bounding box center [628, 473] width 527 height 41
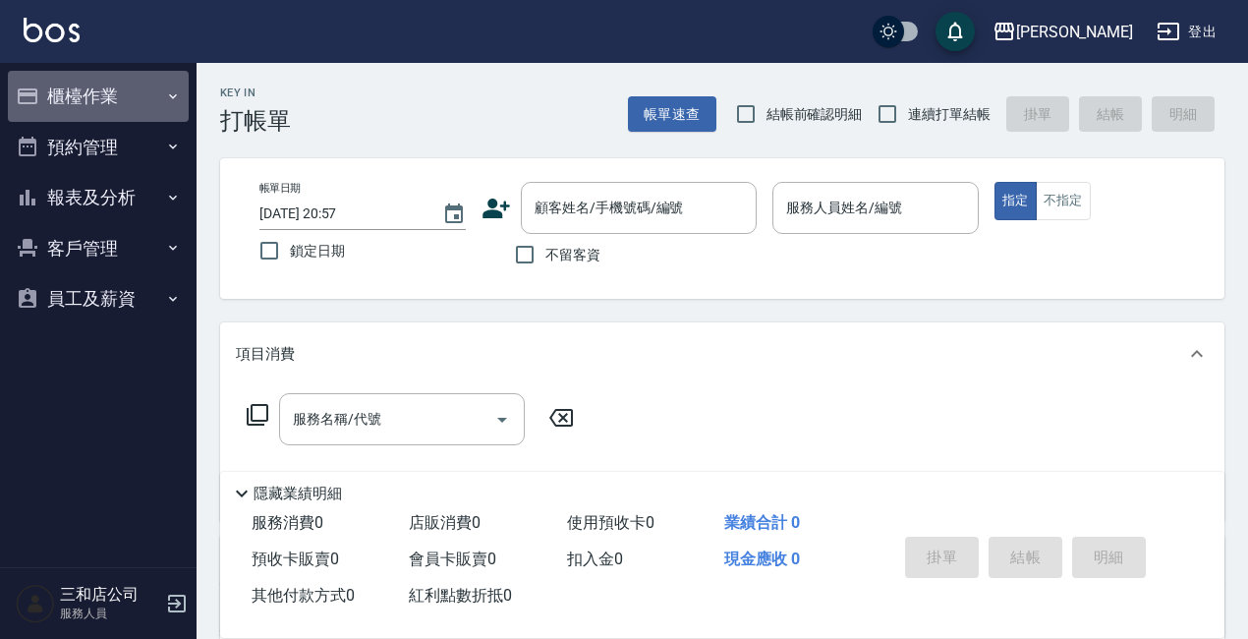
click at [70, 102] on button "櫃檯作業" at bounding box center [98, 96] width 181 height 51
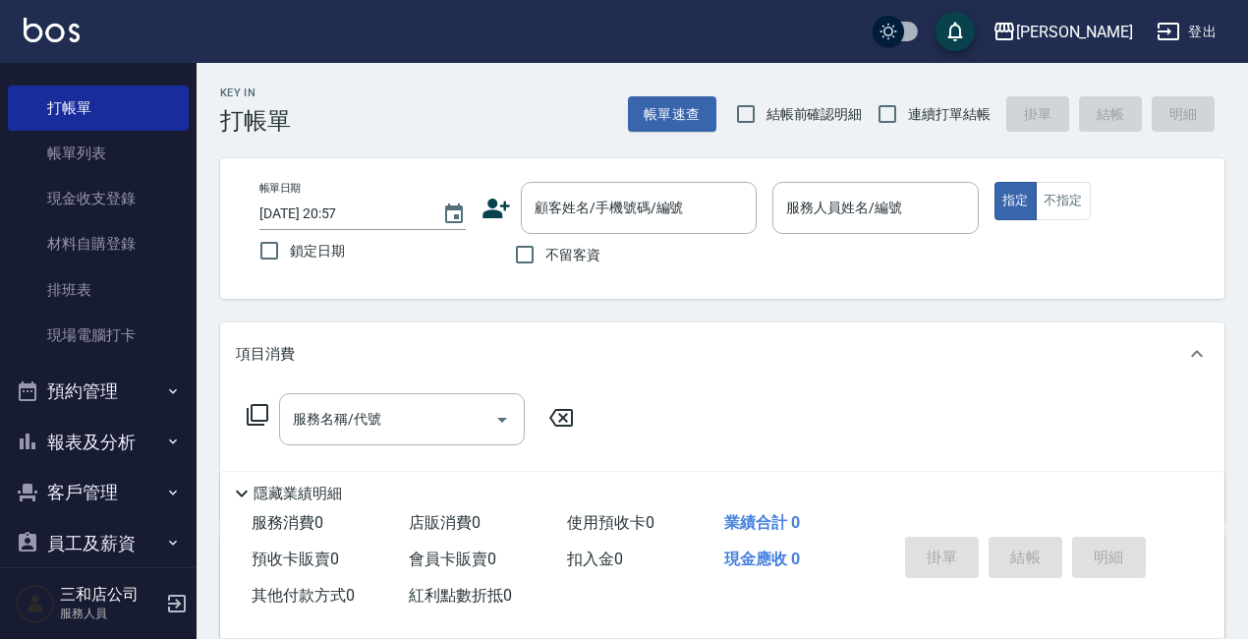
scroll to position [69, 0]
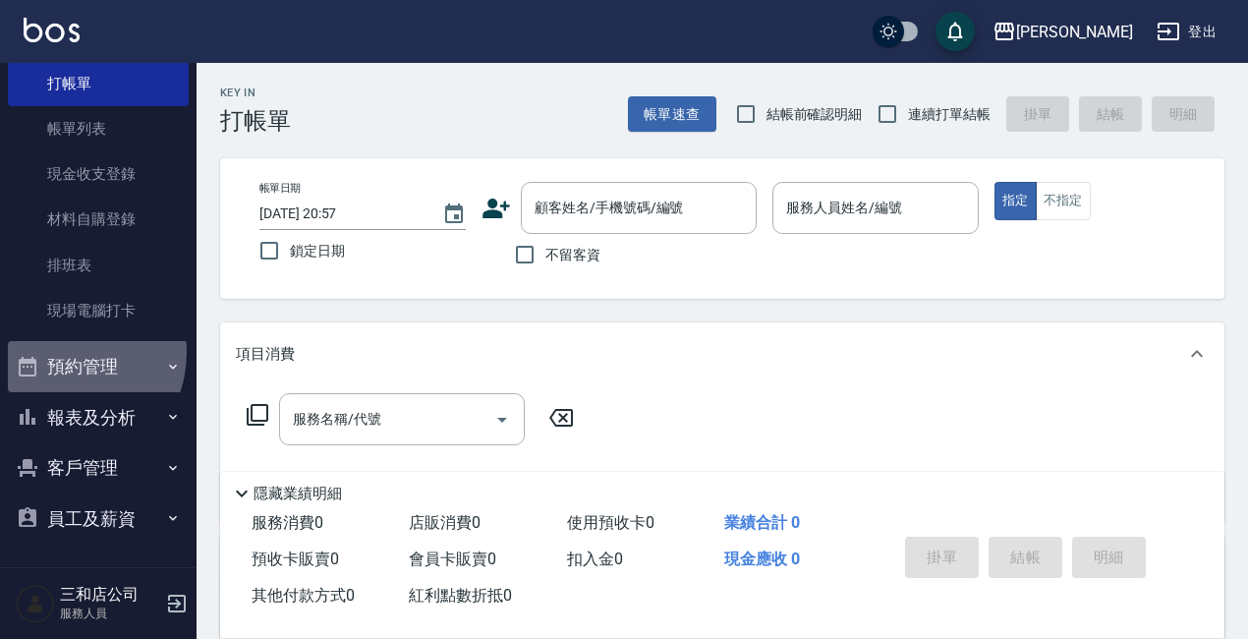
click at [59, 352] on button "預約管理" at bounding box center [98, 366] width 181 height 51
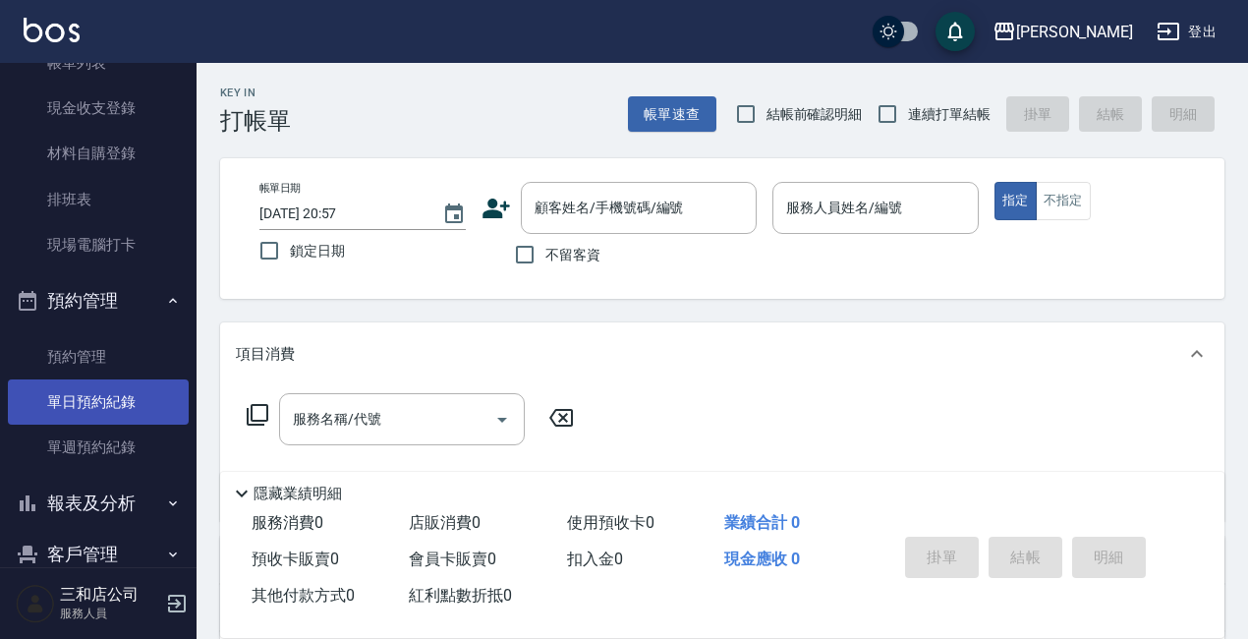
scroll to position [221, 0]
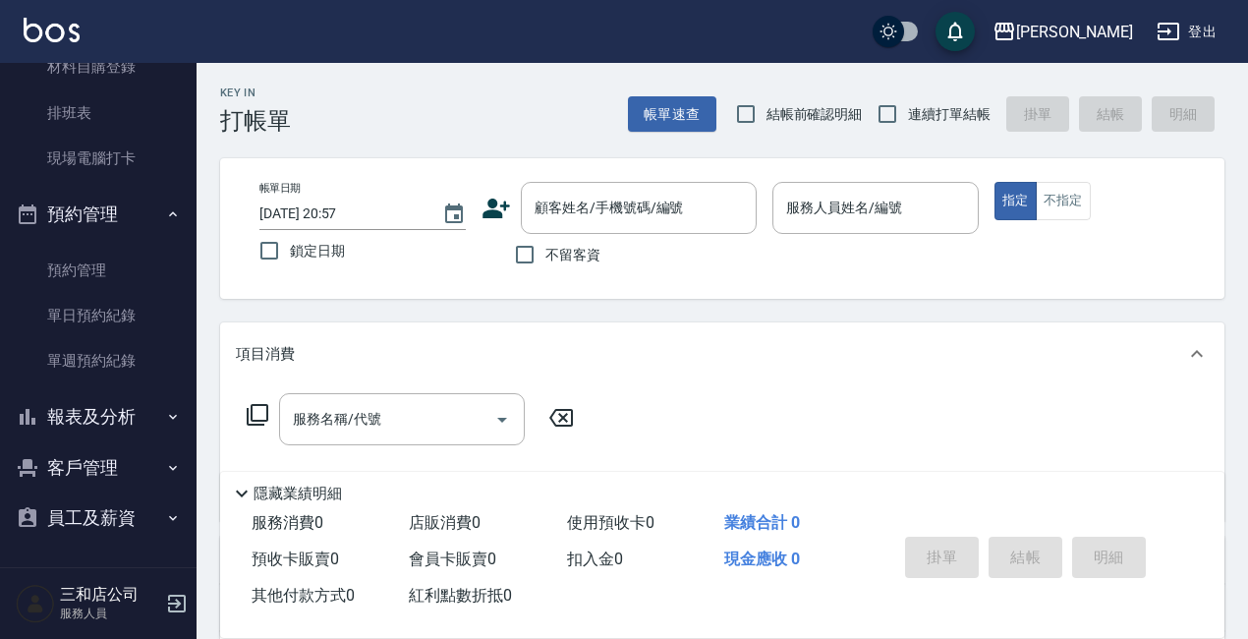
click at [127, 416] on button "報表及分析" at bounding box center [98, 416] width 181 height 51
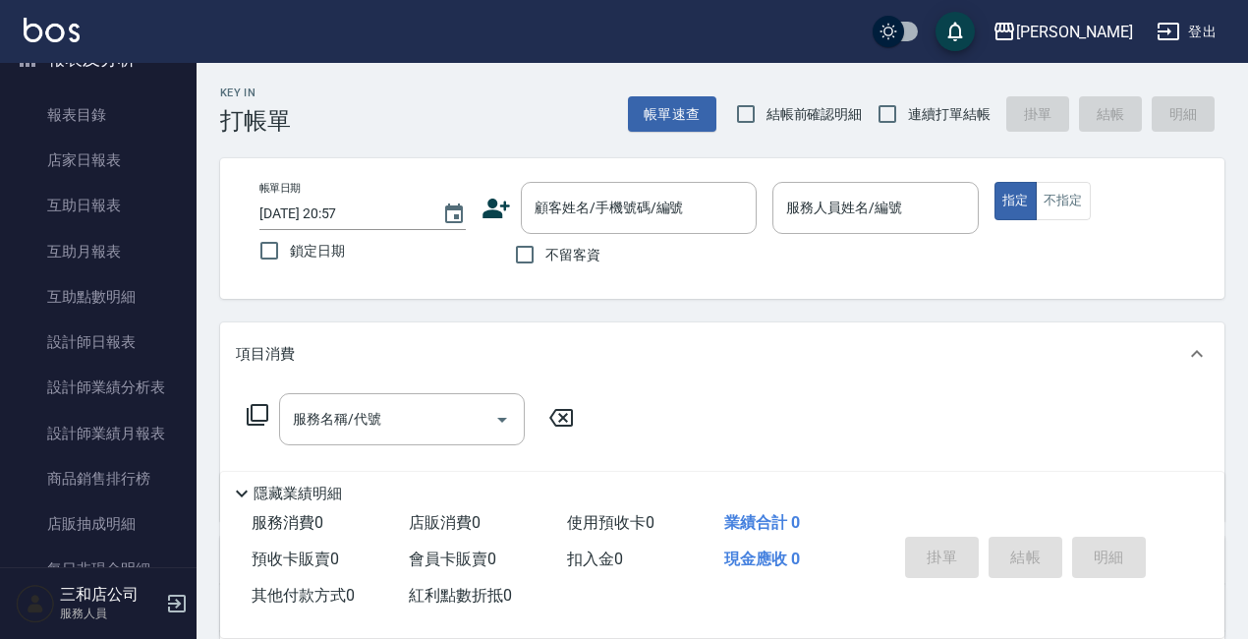
scroll to position [614, 0]
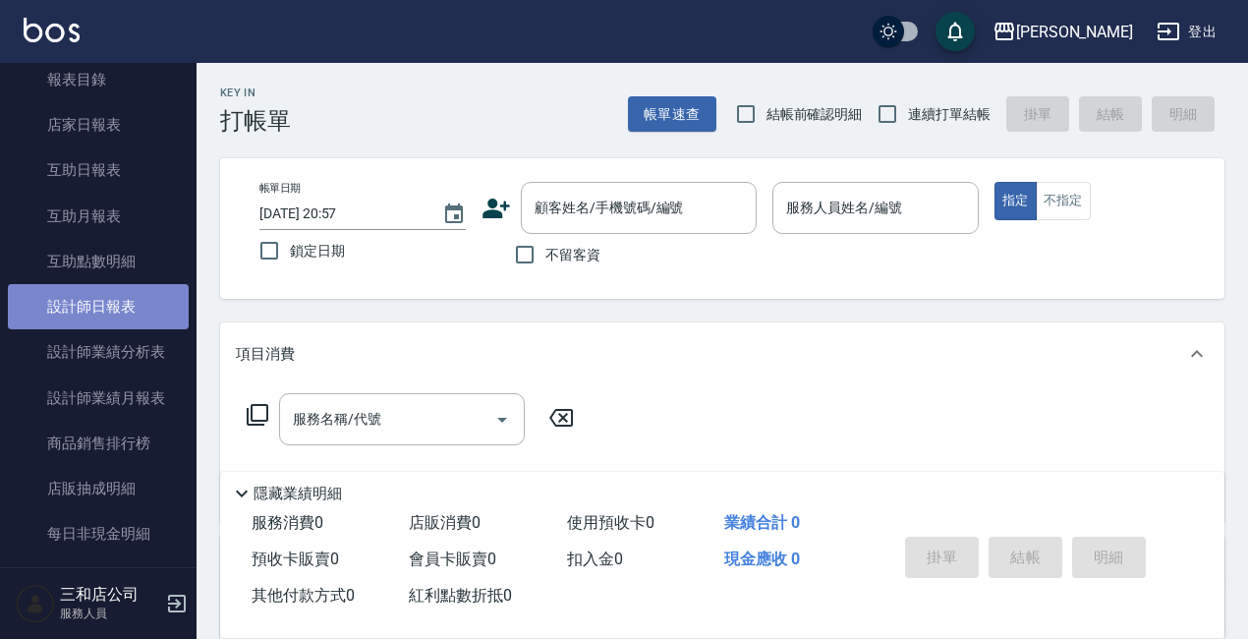
click at [129, 304] on link "設計師日報表" at bounding box center [98, 306] width 181 height 45
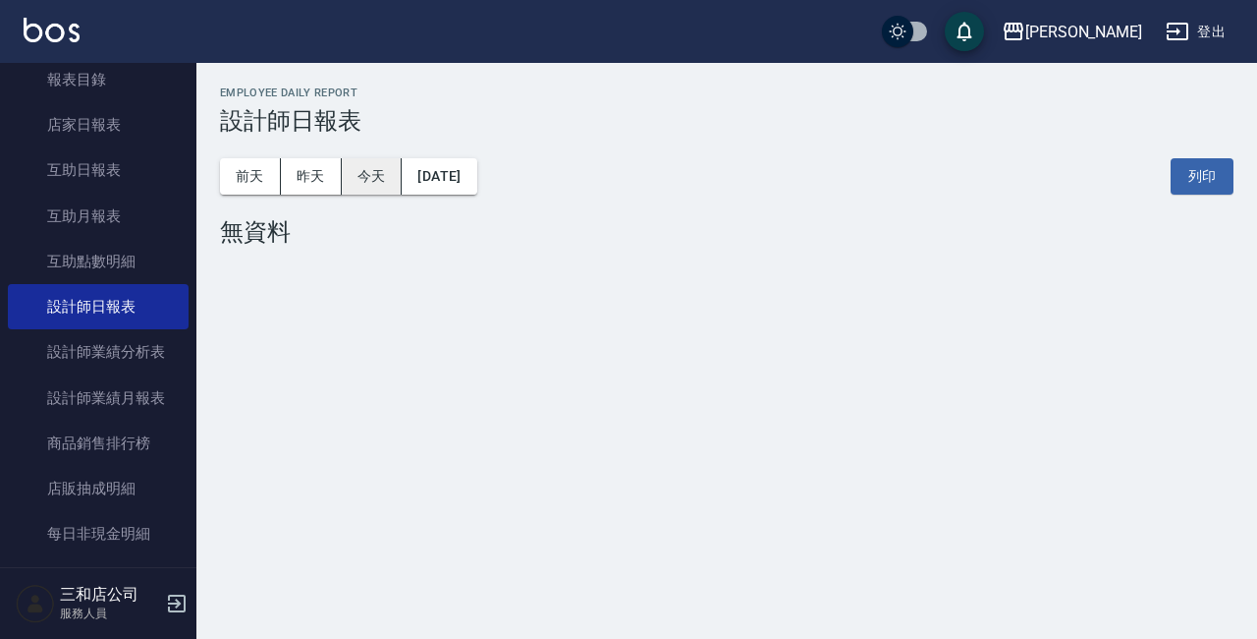
click at [368, 178] on button "今天" at bounding box center [372, 176] width 61 height 36
click at [313, 170] on button "昨天" at bounding box center [311, 176] width 61 height 36
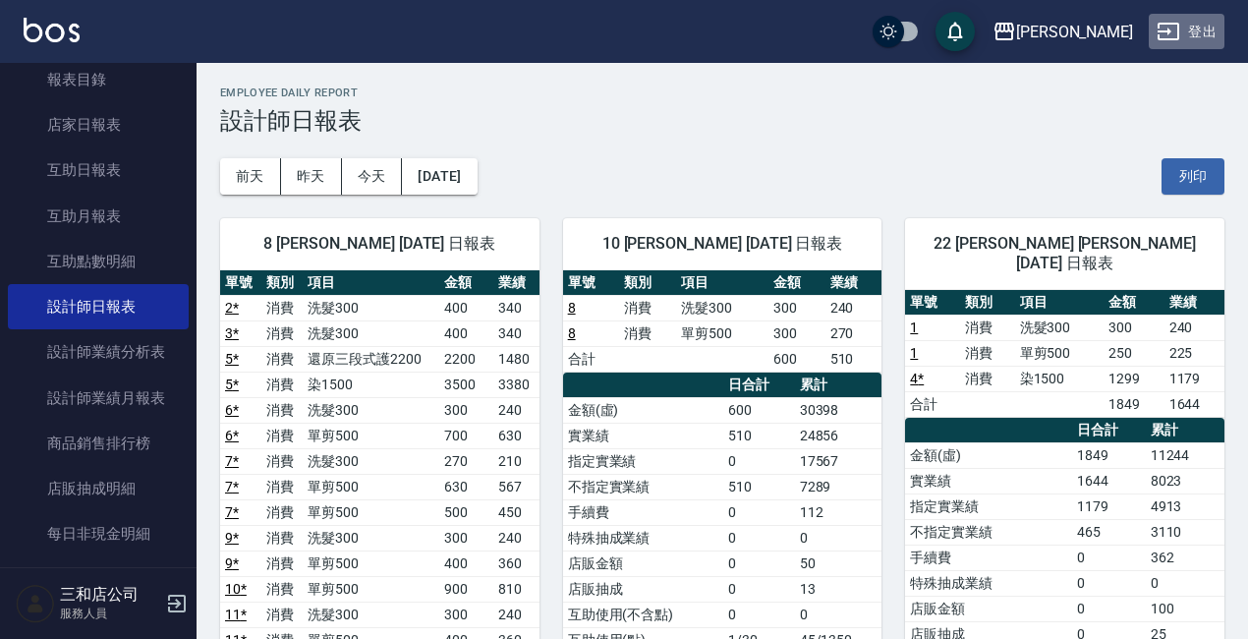
click at [1207, 34] on button "登出" at bounding box center [1186, 32] width 76 height 36
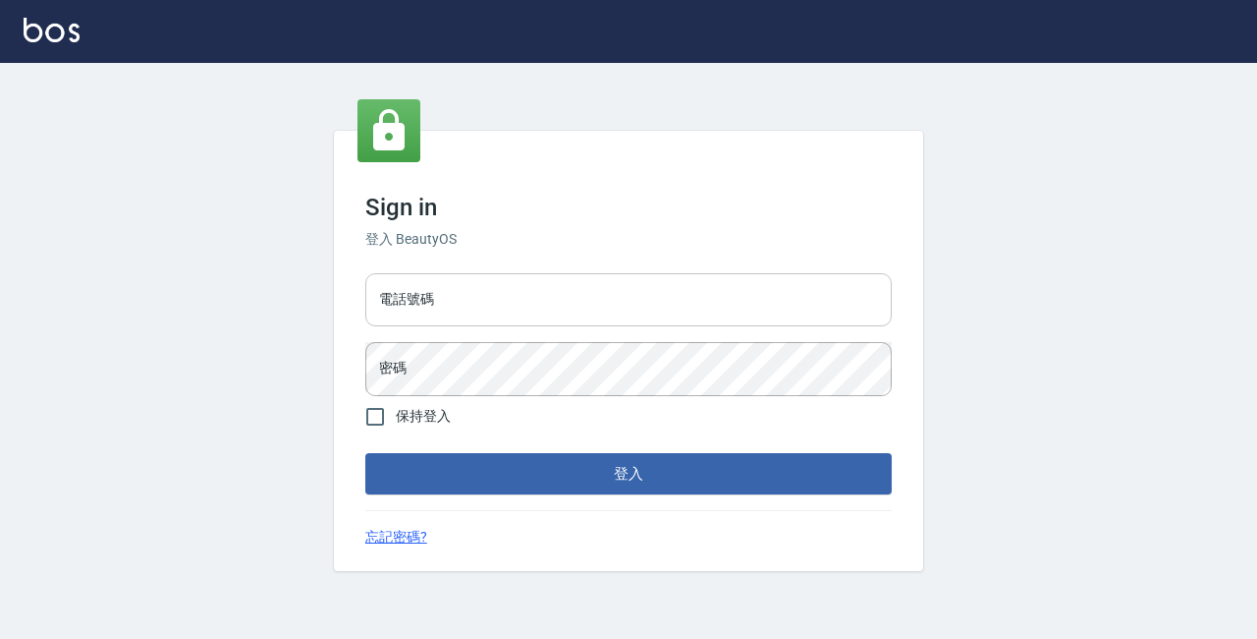
click at [552, 287] on input "電話號碼" at bounding box center [628, 299] width 527 height 53
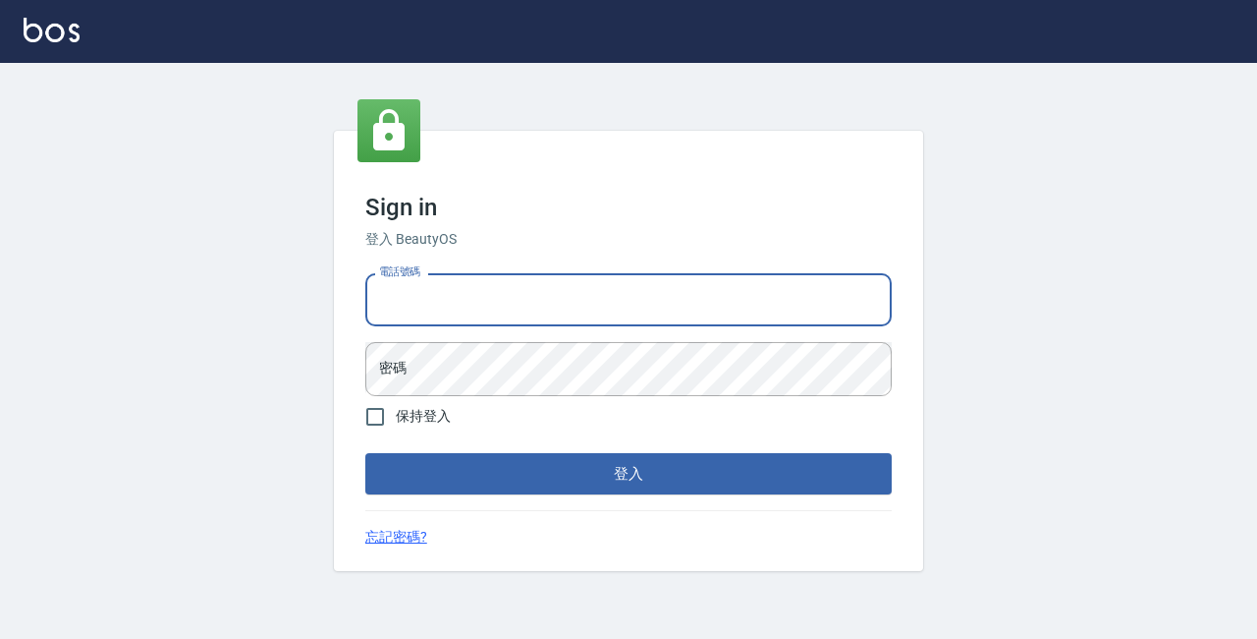
type input "89729295"
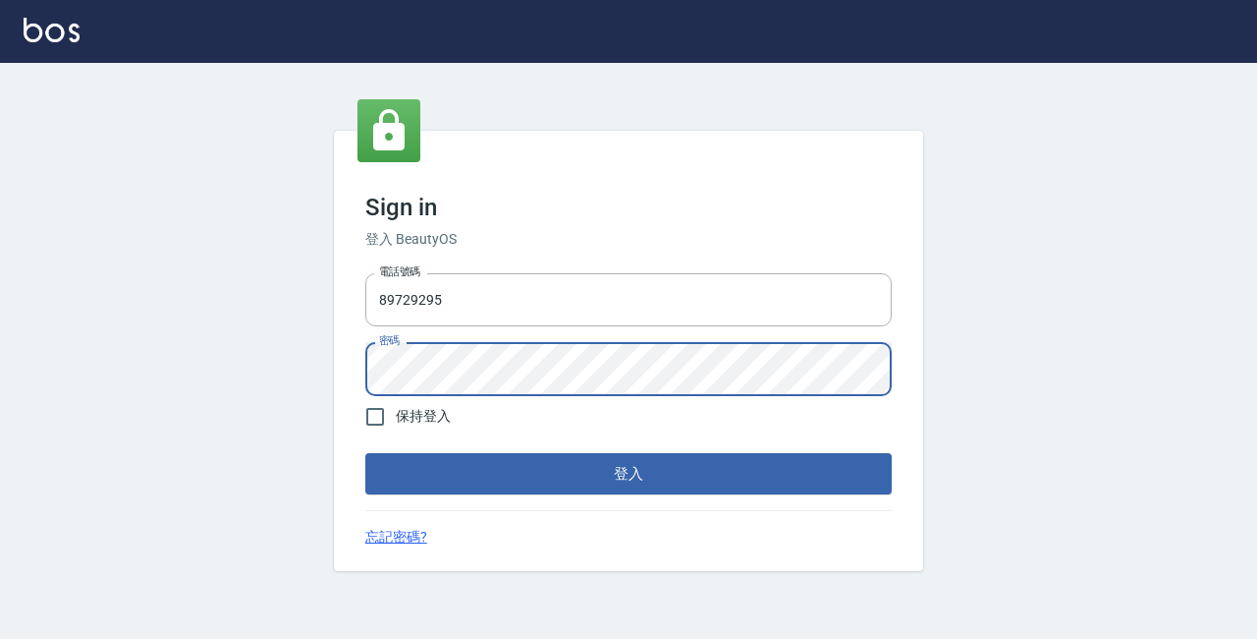
click at [365, 453] on button "登入" at bounding box center [628, 473] width 527 height 41
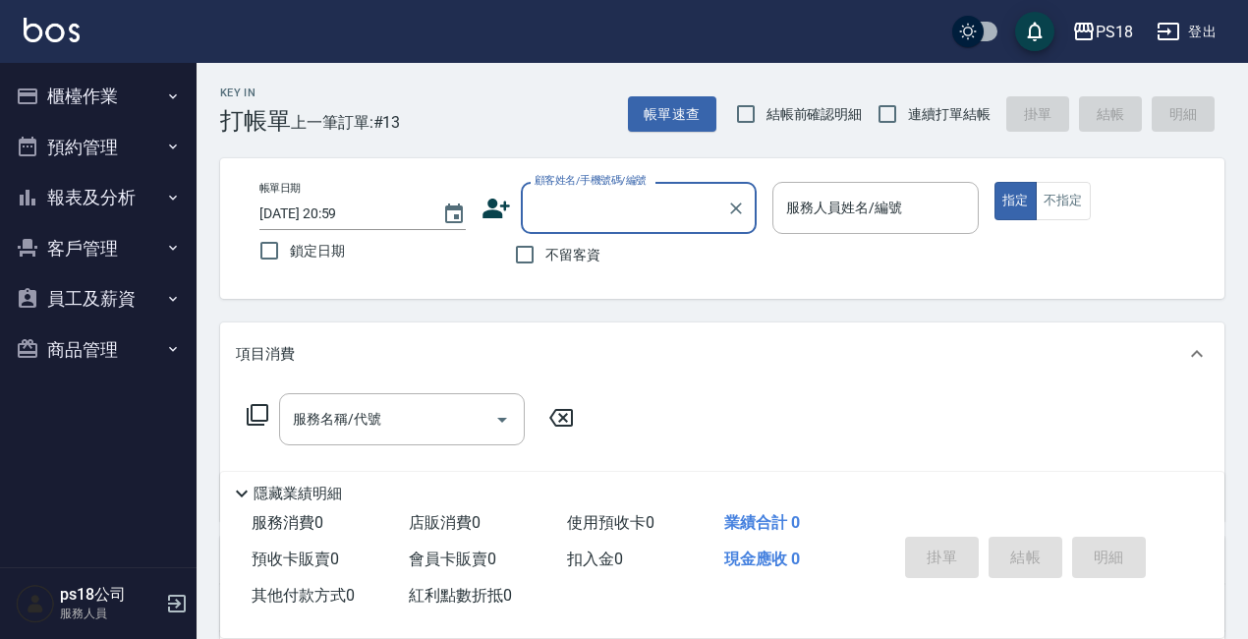
click at [84, 246] on button "客戶管理" at bounding box center [98, 248] width 181 height 51
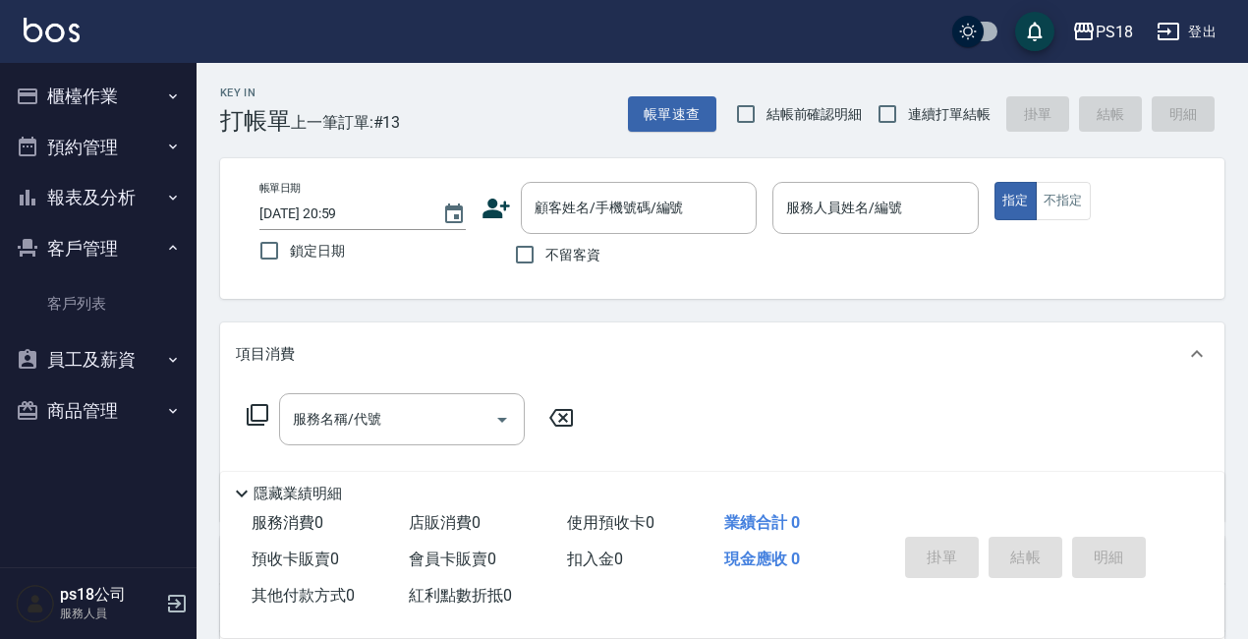
click at [90, 195] on button "報表及分析" at bounding box center [98, 197] width 181 height 51
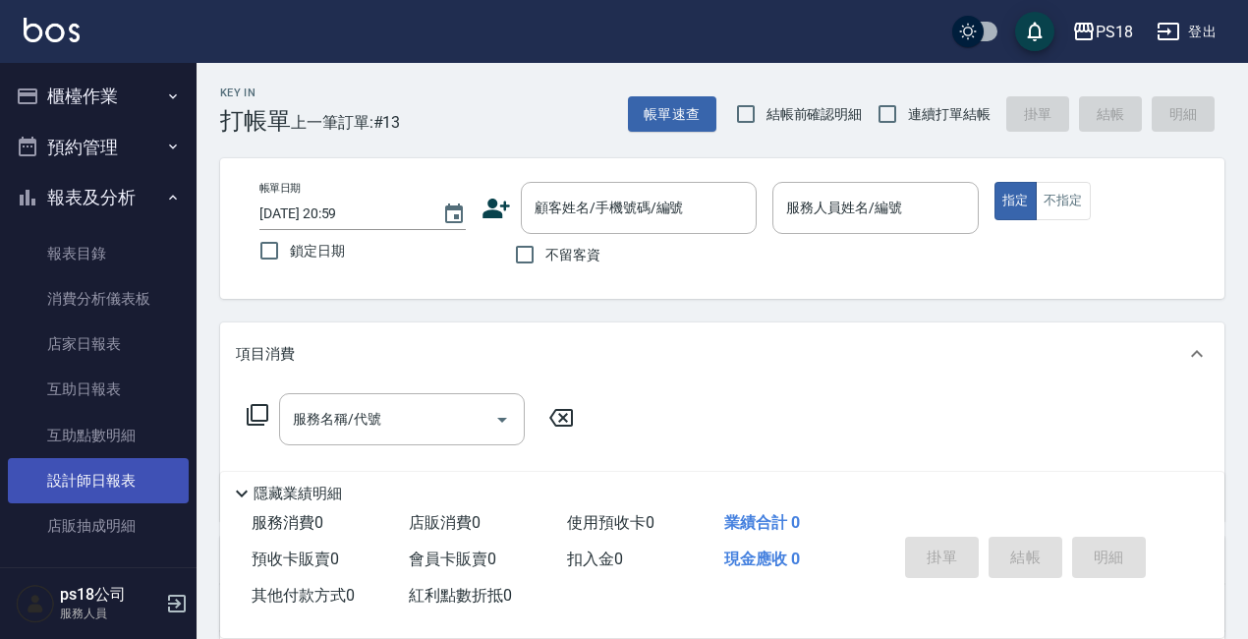
click at [124, 487] on link "設計師日報表" at bounding box center [98, 480] width 181 height 45
